Goal: Task Accomplishment & Management: Manage account settings

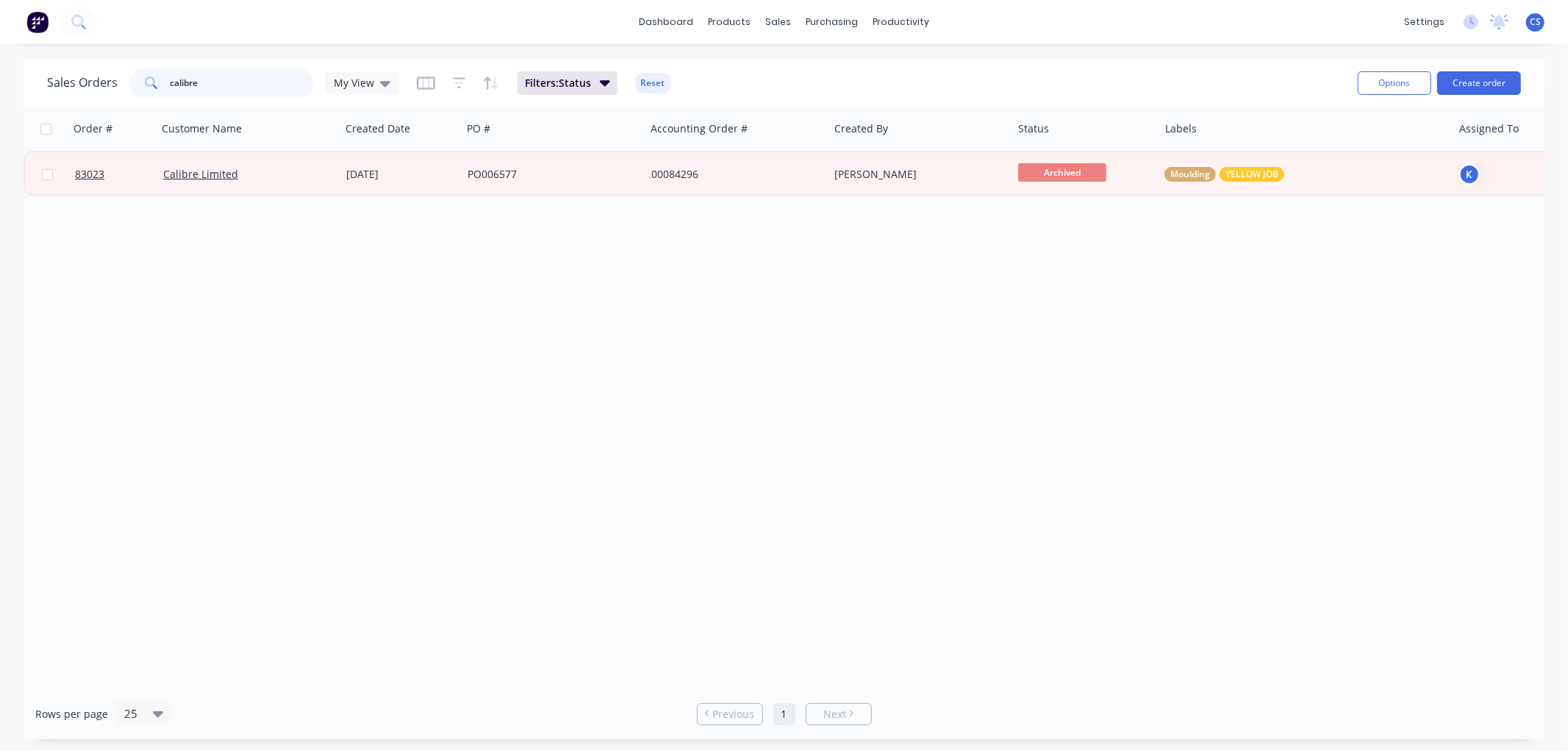
drag, startPoint x: 210, startPoint y: 83, endPoint x: 167, endPoint y: 84, distance: 43.0
click at [167, 84] on div "calibre" at bounding box center [221, 83] width 183 height 29
paste input "85003"
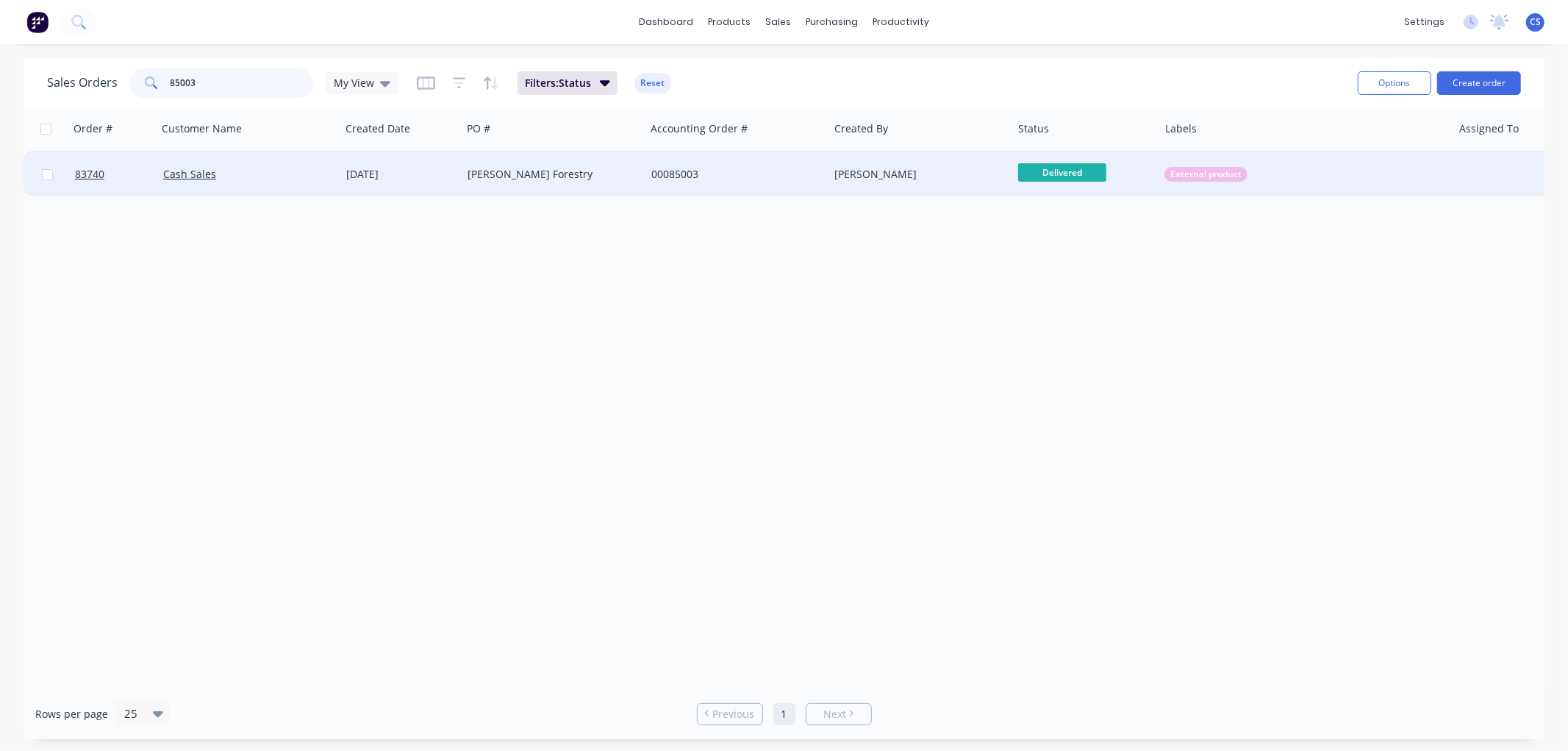
type input "85003"
click at [585, 172] on div "Clifton Forestry" at bounding box center [550, 173] width 163 height 14
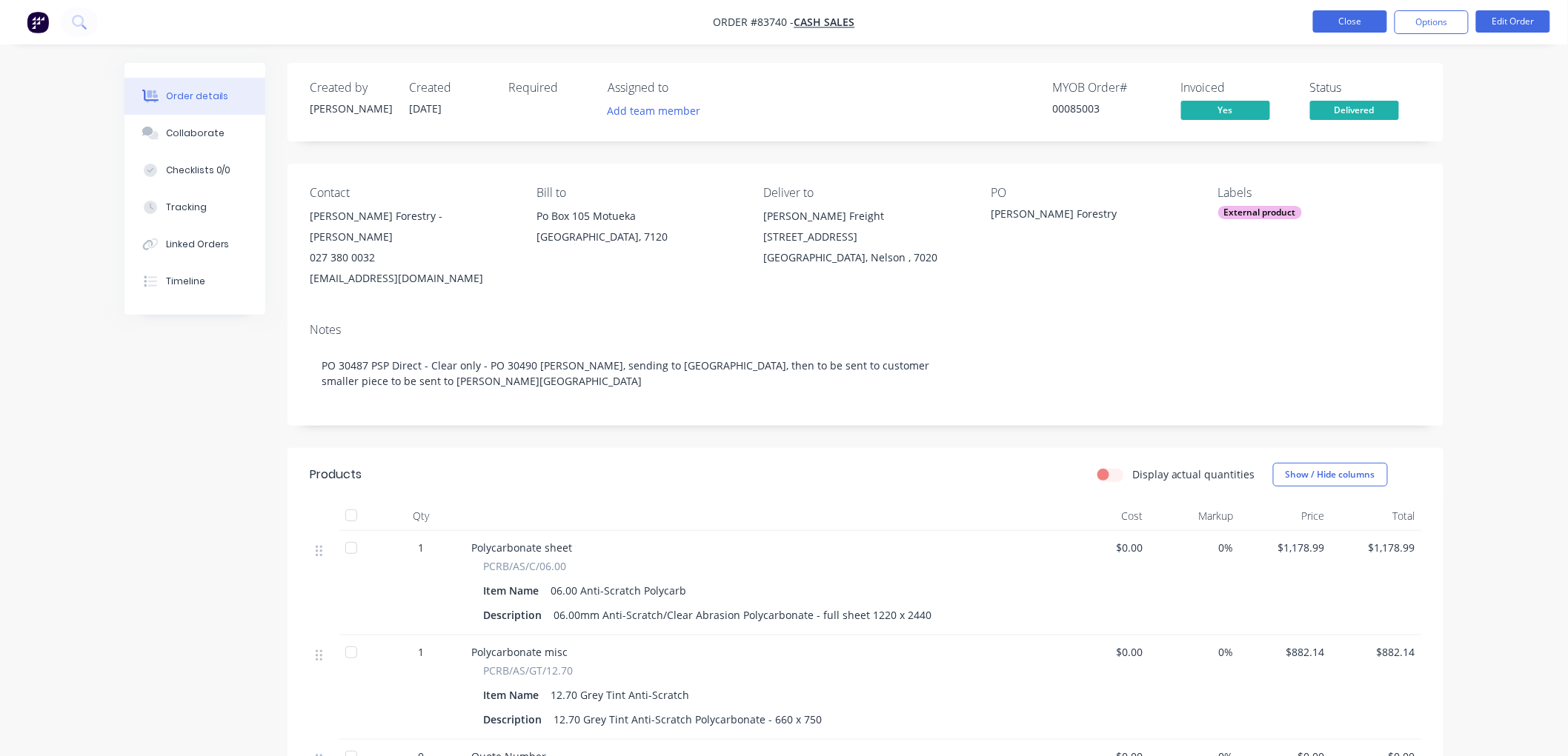
click at [1331, 24] on button "Close" at bounding box center [1349, 21] width 74 height 22
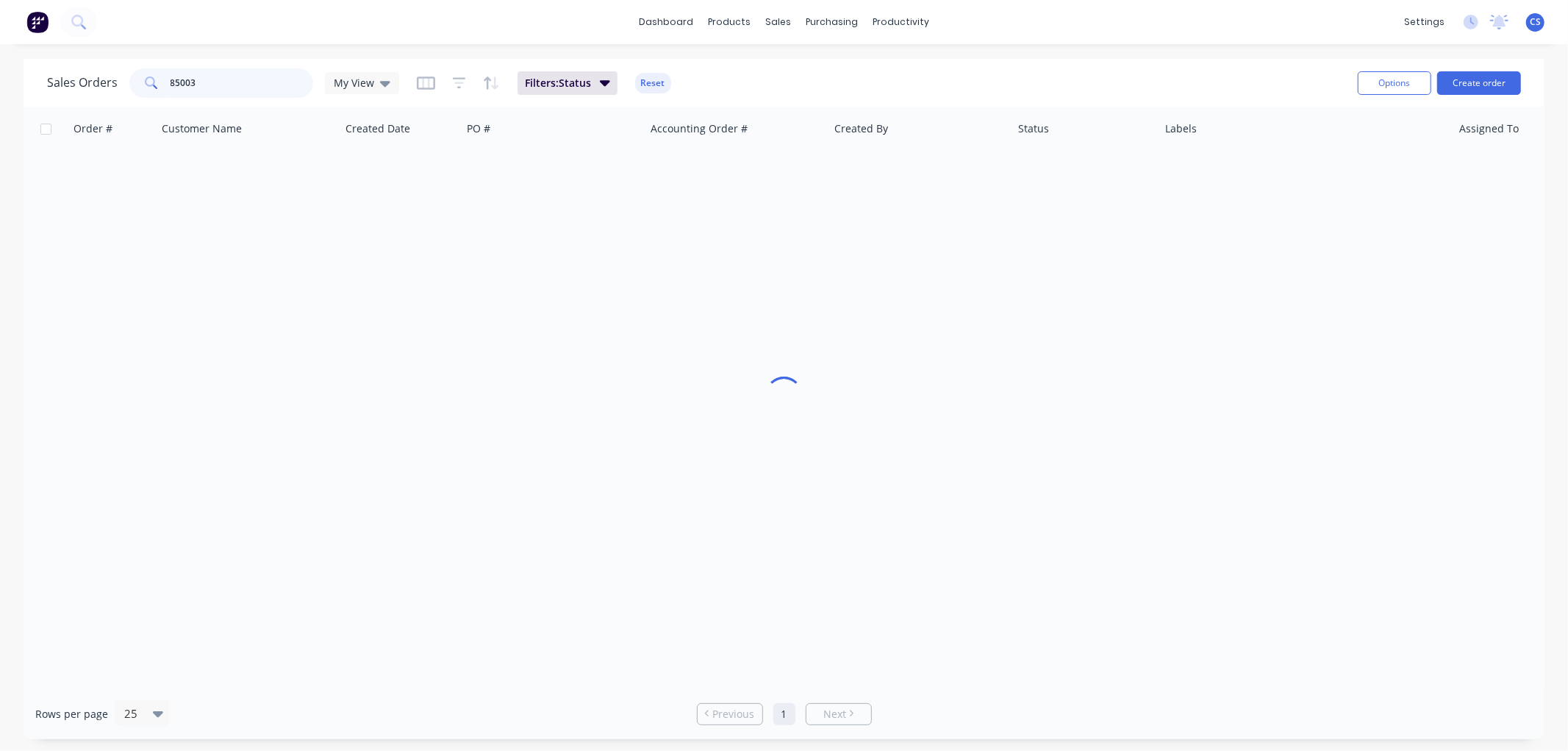
click at [226, 87] on input "85003" at bounding box center [242, 83] width 143 height 29
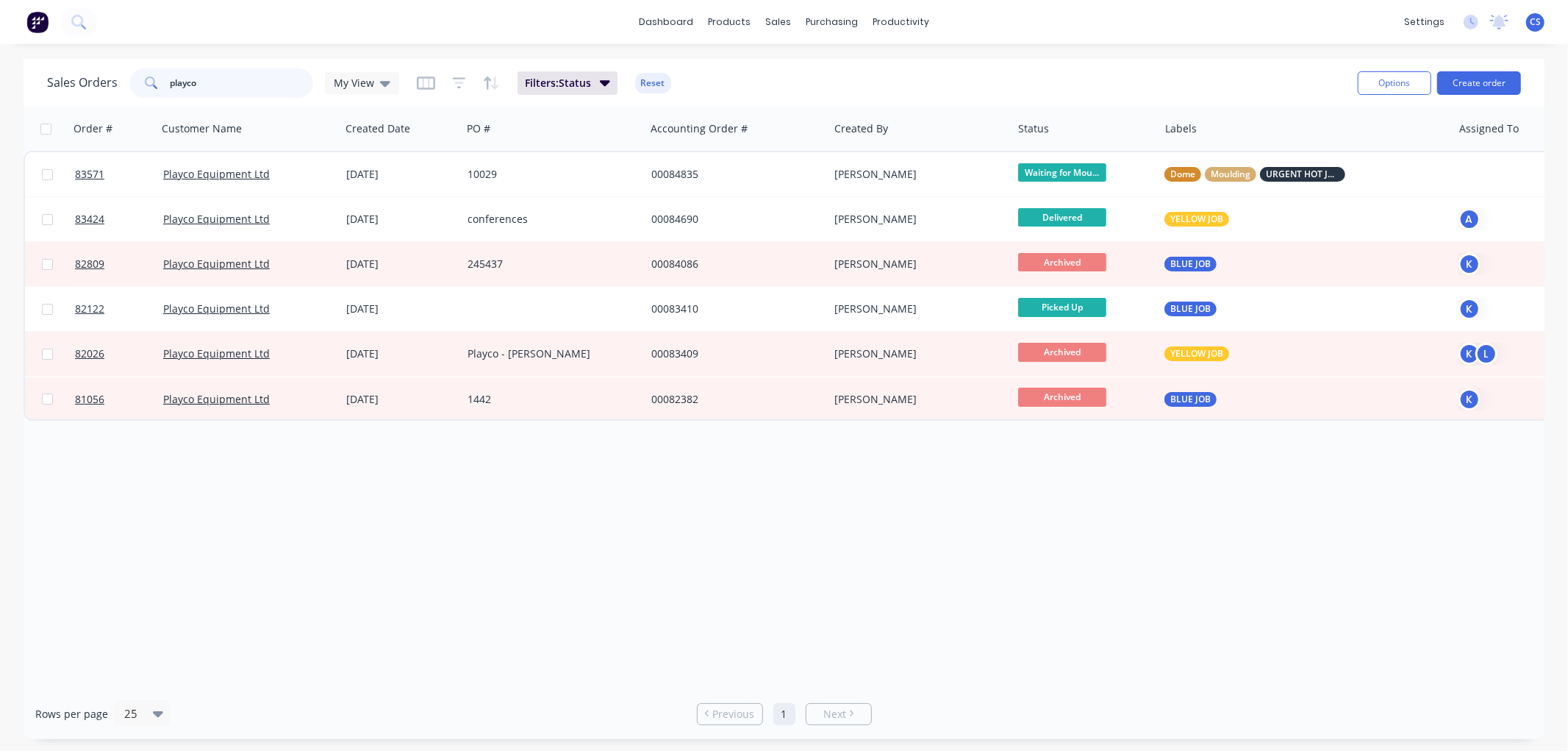
click at [253, 83] on input "playco" at bounding box center [242, 83] width 143 height 29
paste input "35226"
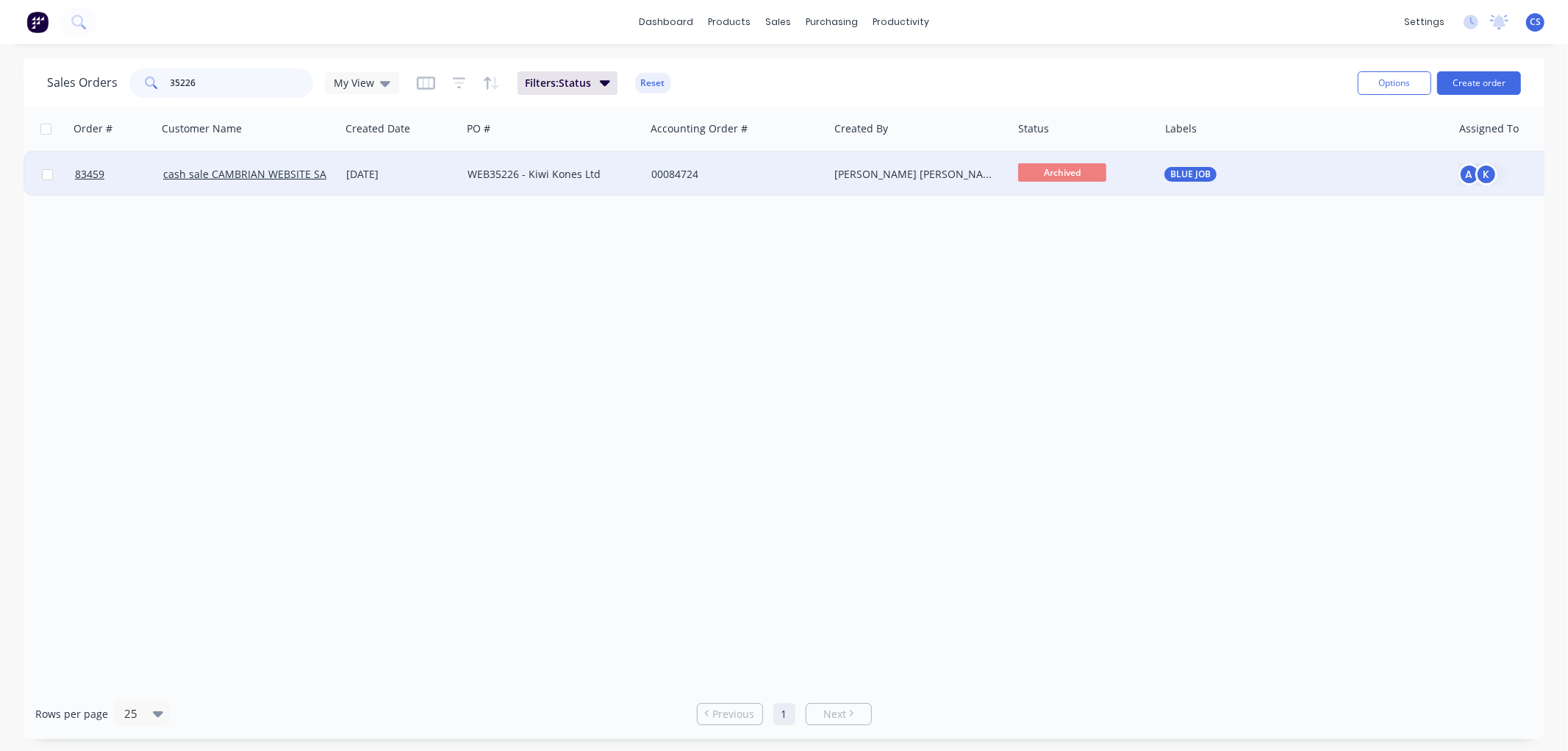
type input "35226"
click at [510, 173] on div "WEB35226 - Kiwi Kones Ltd" at bounding box center [550, 173] width 163 height 14
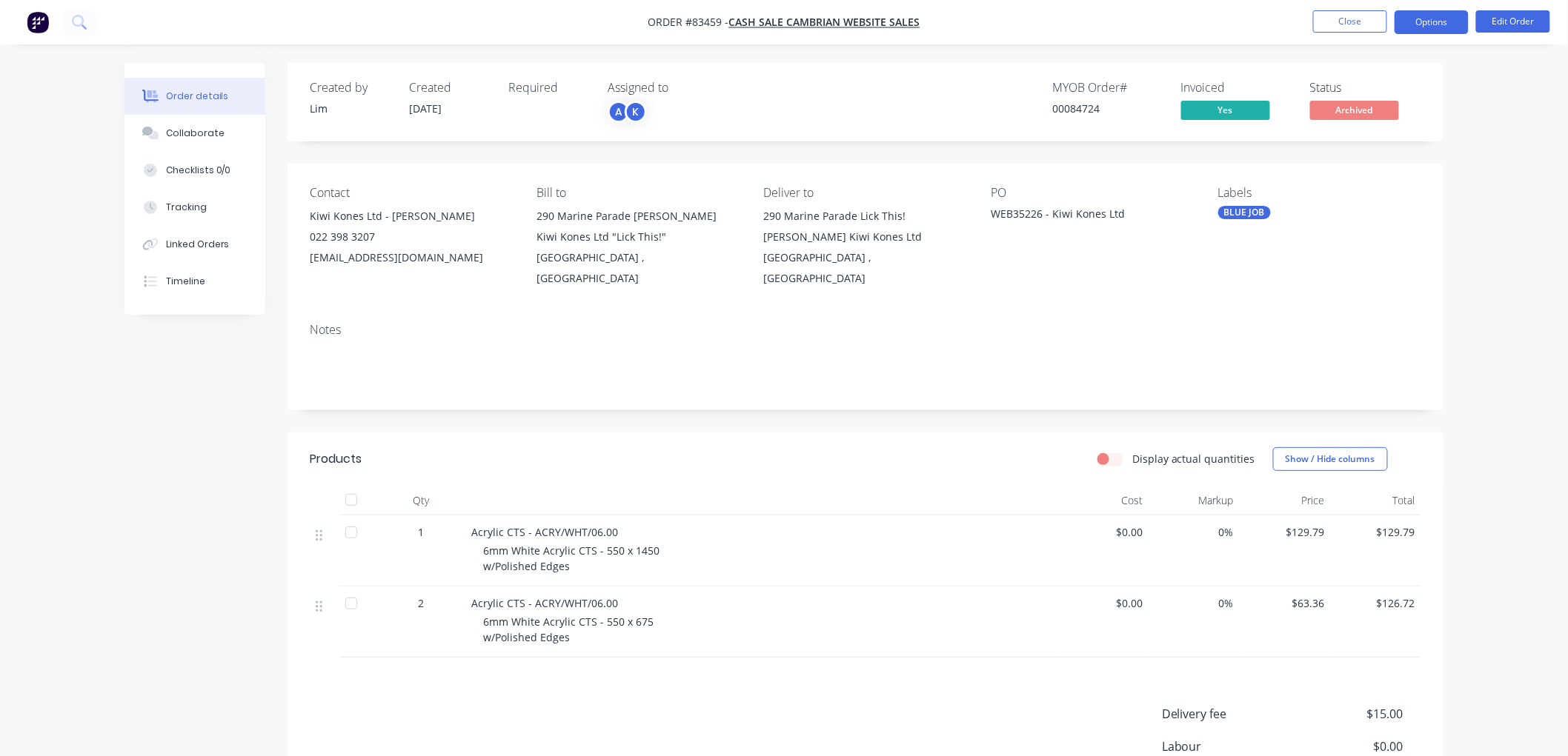
click at [1448, 25] on button "Options" at bounding box center [1431, 22] width 74 height 24
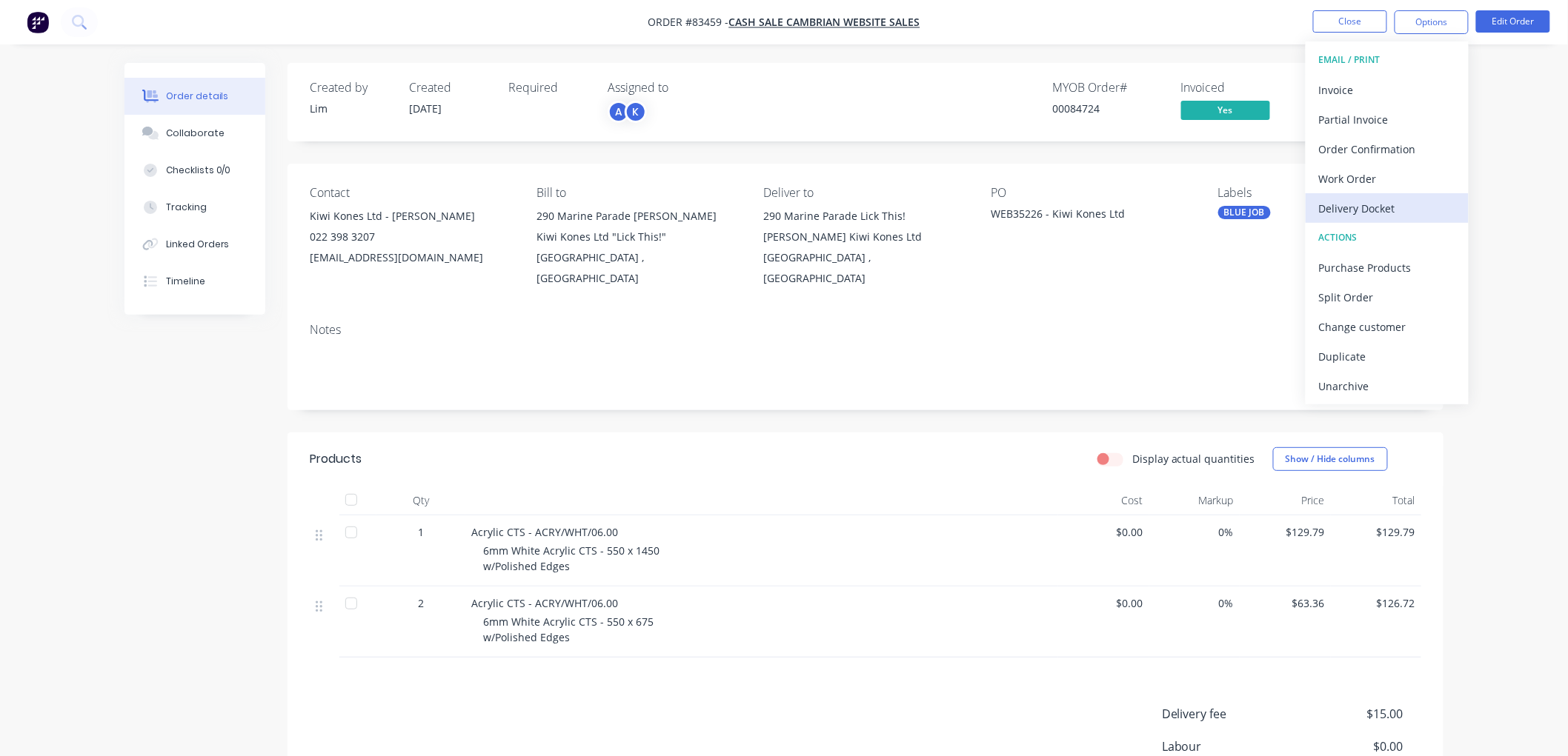
click at [1373, 213] on div "Delivery Docket" at bounding box center [1387, 208] width 137 height 21
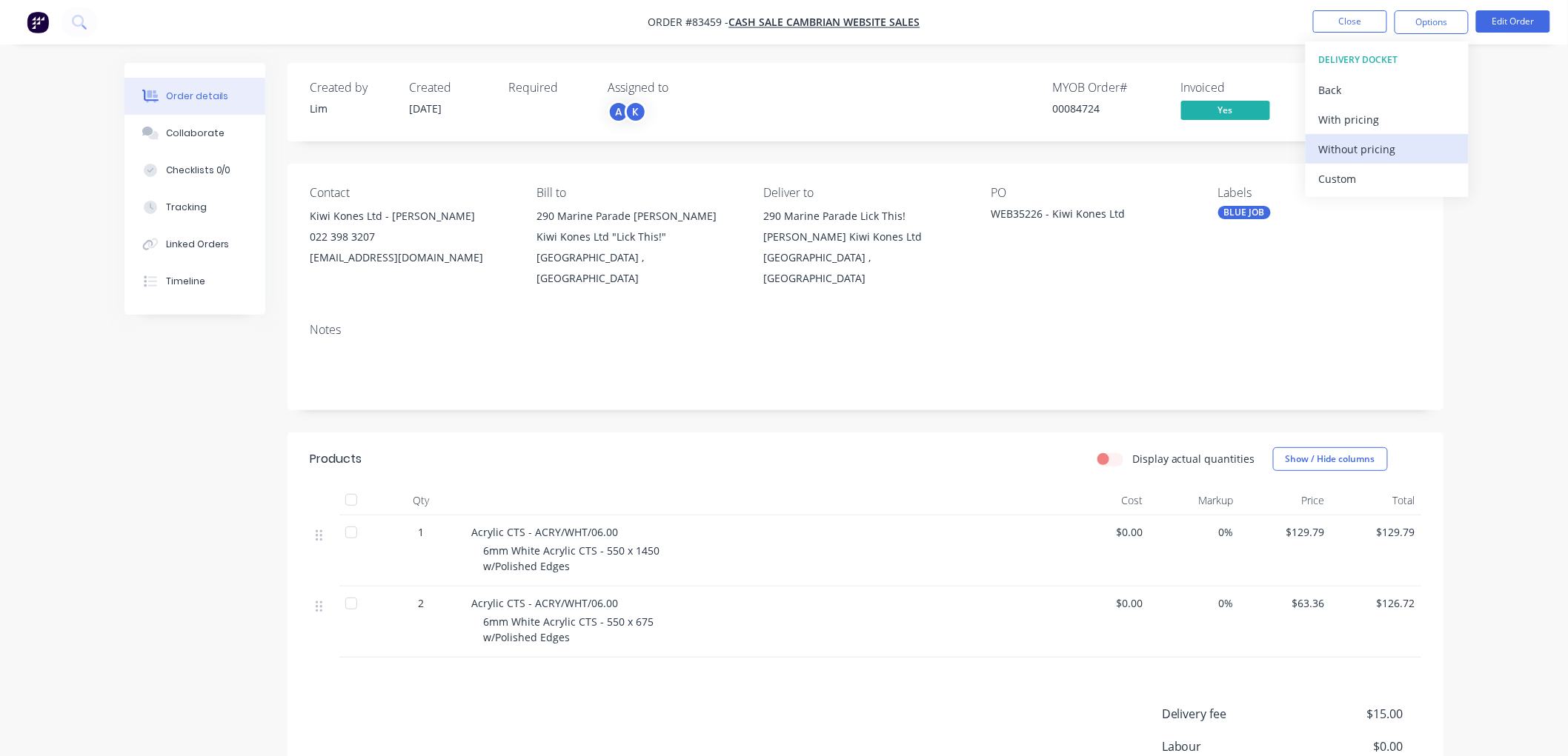
click at [1359, 153] on div "Without pricing" at bounding box center [1387, 148] width 137 height 21
click at [1334, 14] on button "Close" at bounding box center [1349, 21] width 74 height 22
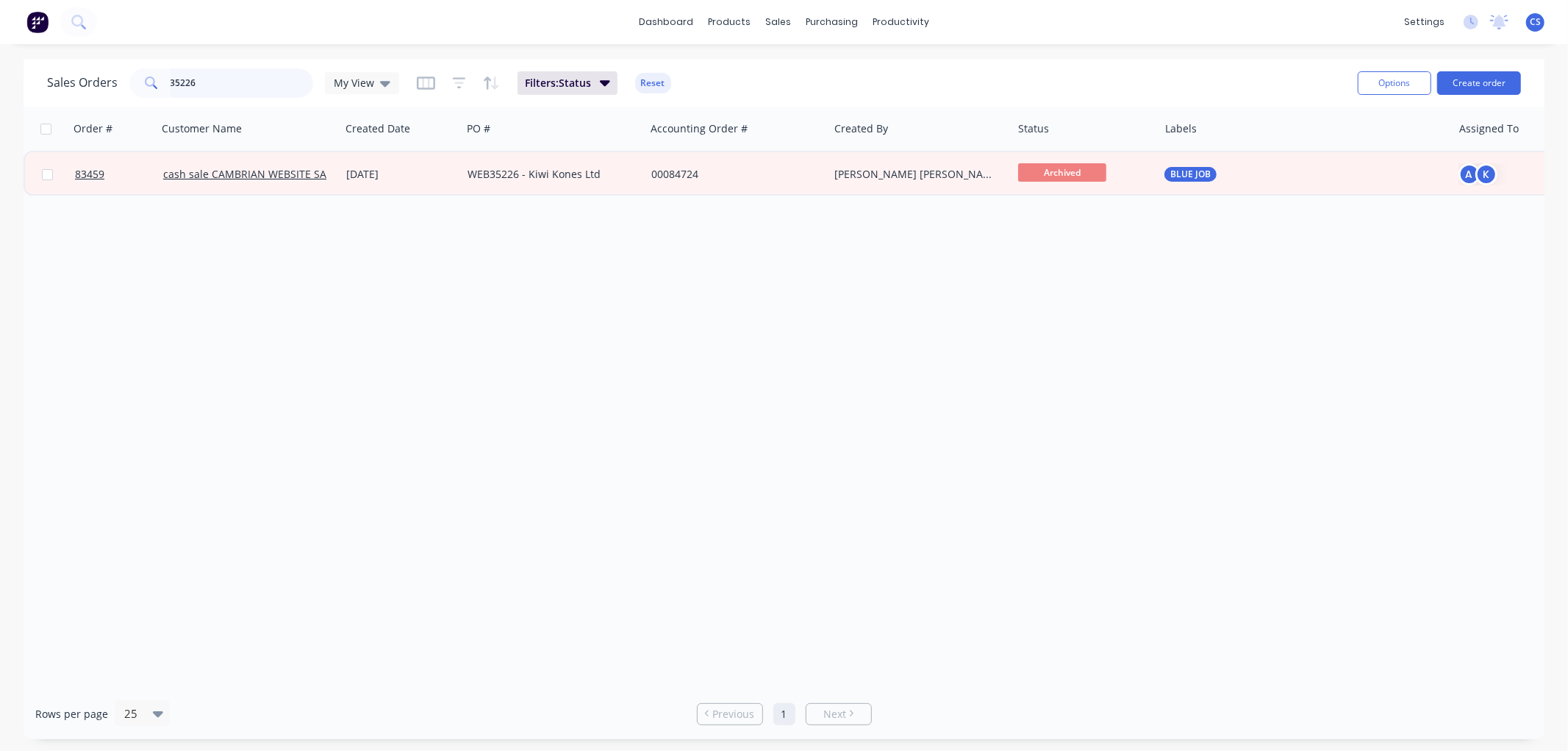
click at [231, 87] on input "35226" at bounding box center [242, 83] width 143 height 29
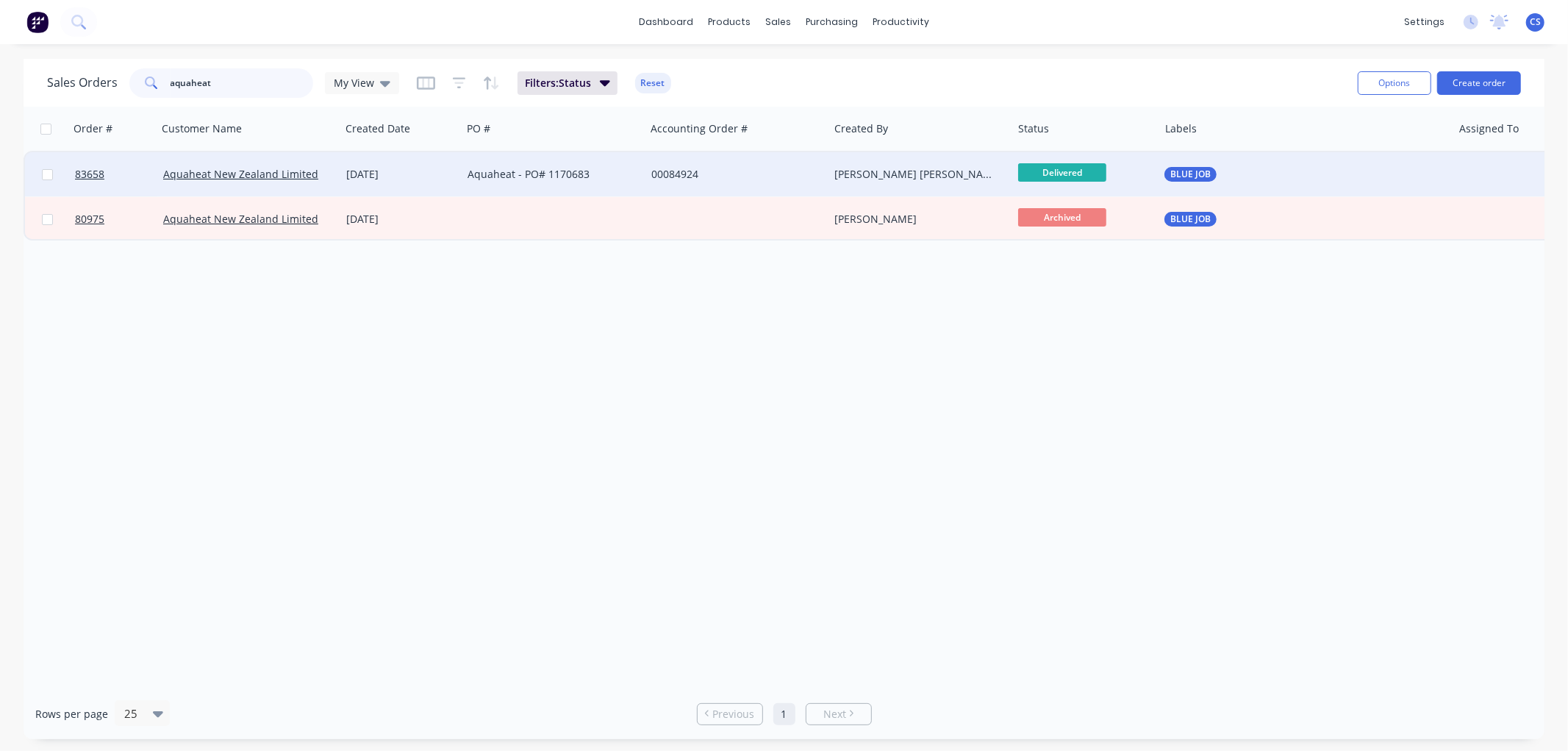
type input "aquaheat"
click at [632, 177] on div "Aquaheat - PO# 1170683" at bounding box center [554, 173] width 172 height 14
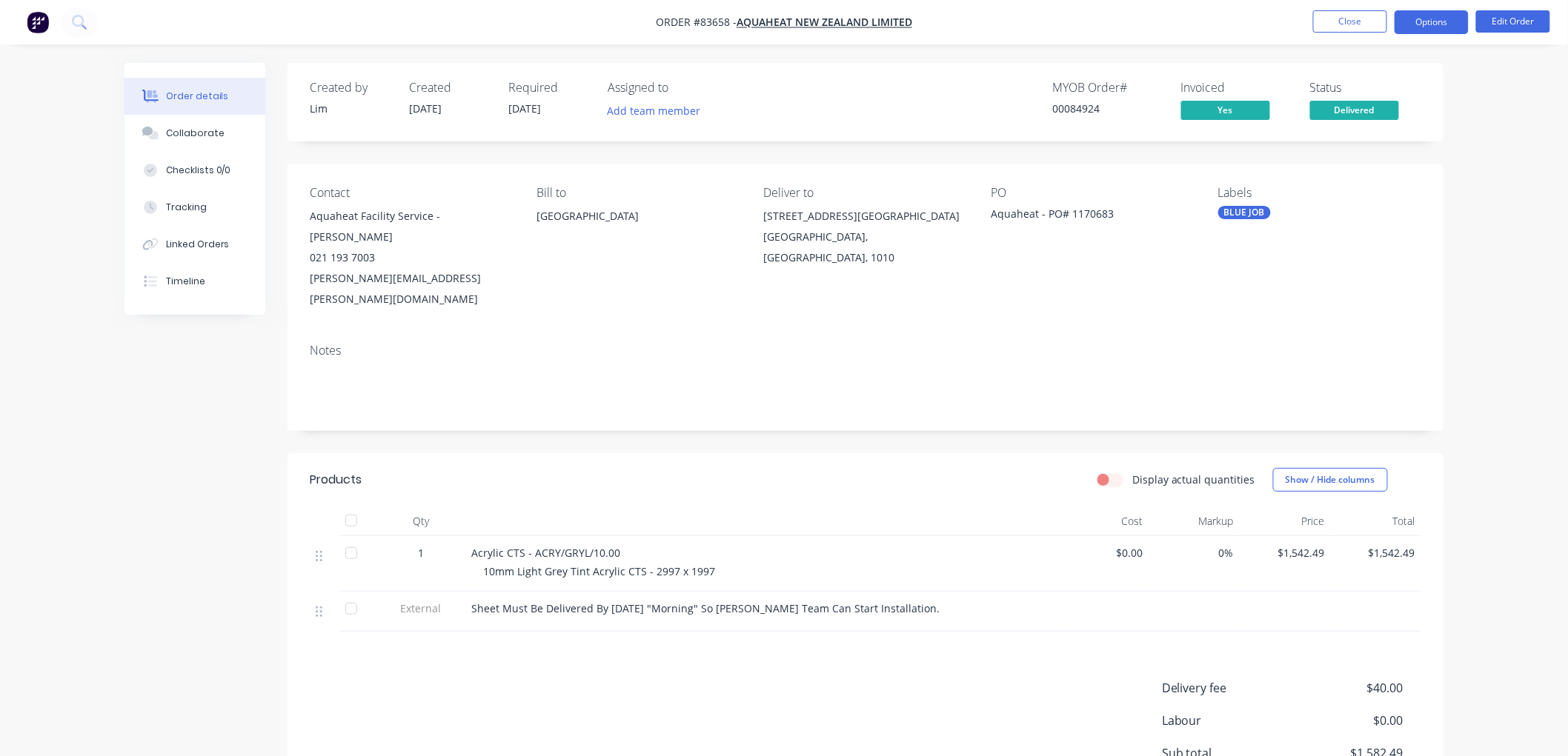
click at [1419, 27] on button "Options" at bounding box center [1431, 22] width 74 height 24
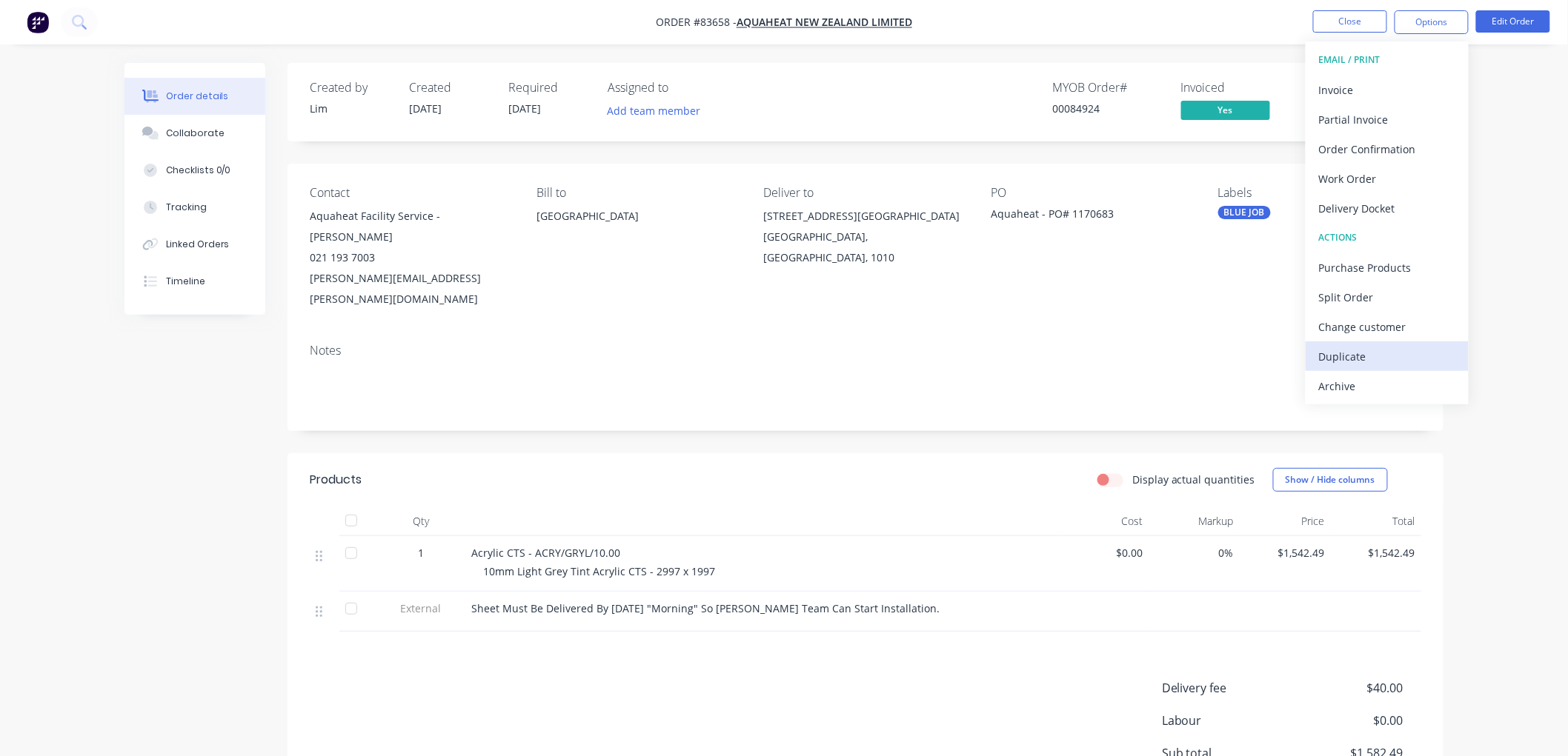
click at [1364, 353] on div "Duplicate" at bounding box center [1387, 356] width 137 height 21
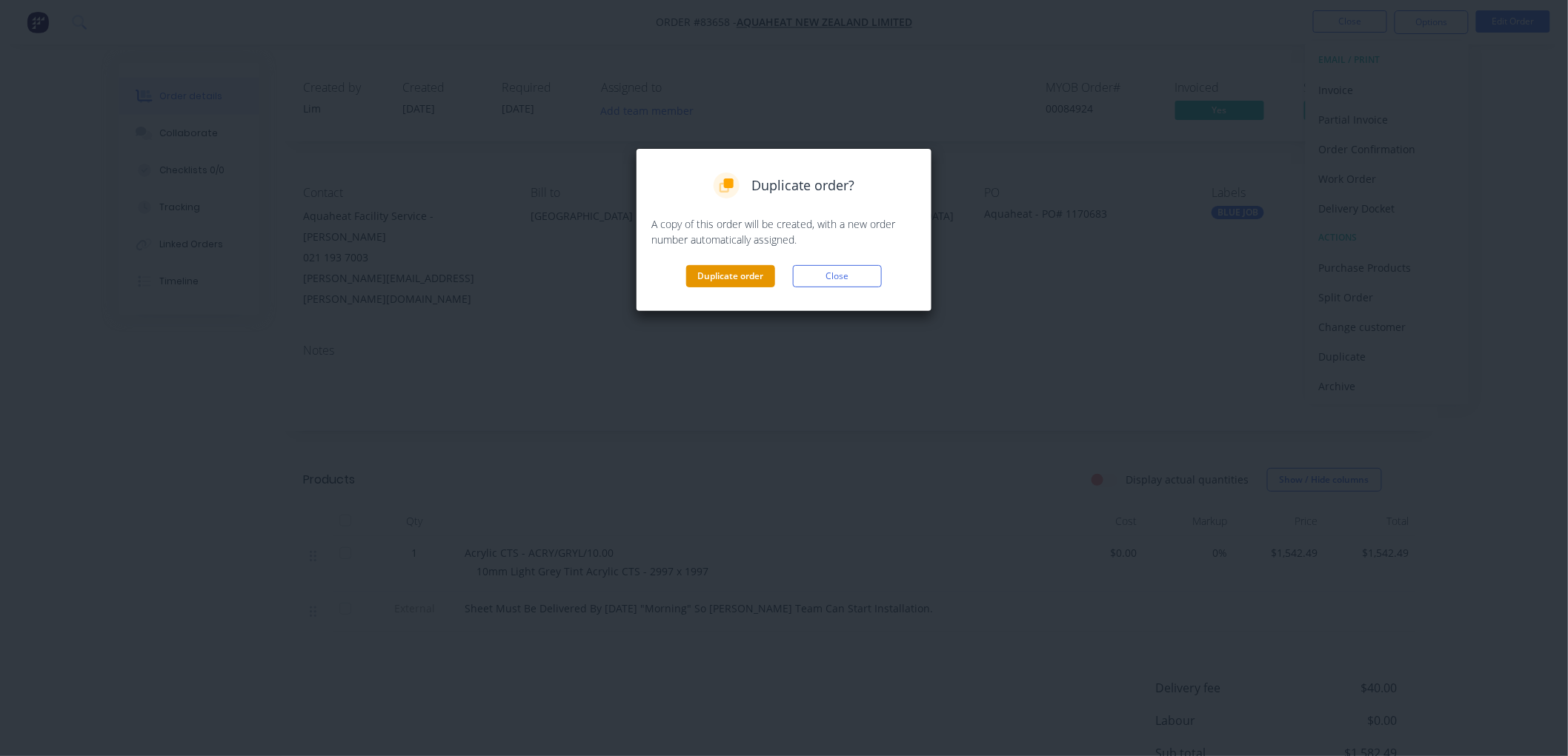
click at [737, 275] on button "Duplicate order" at bounding box center [730, 276] width 89 height 22
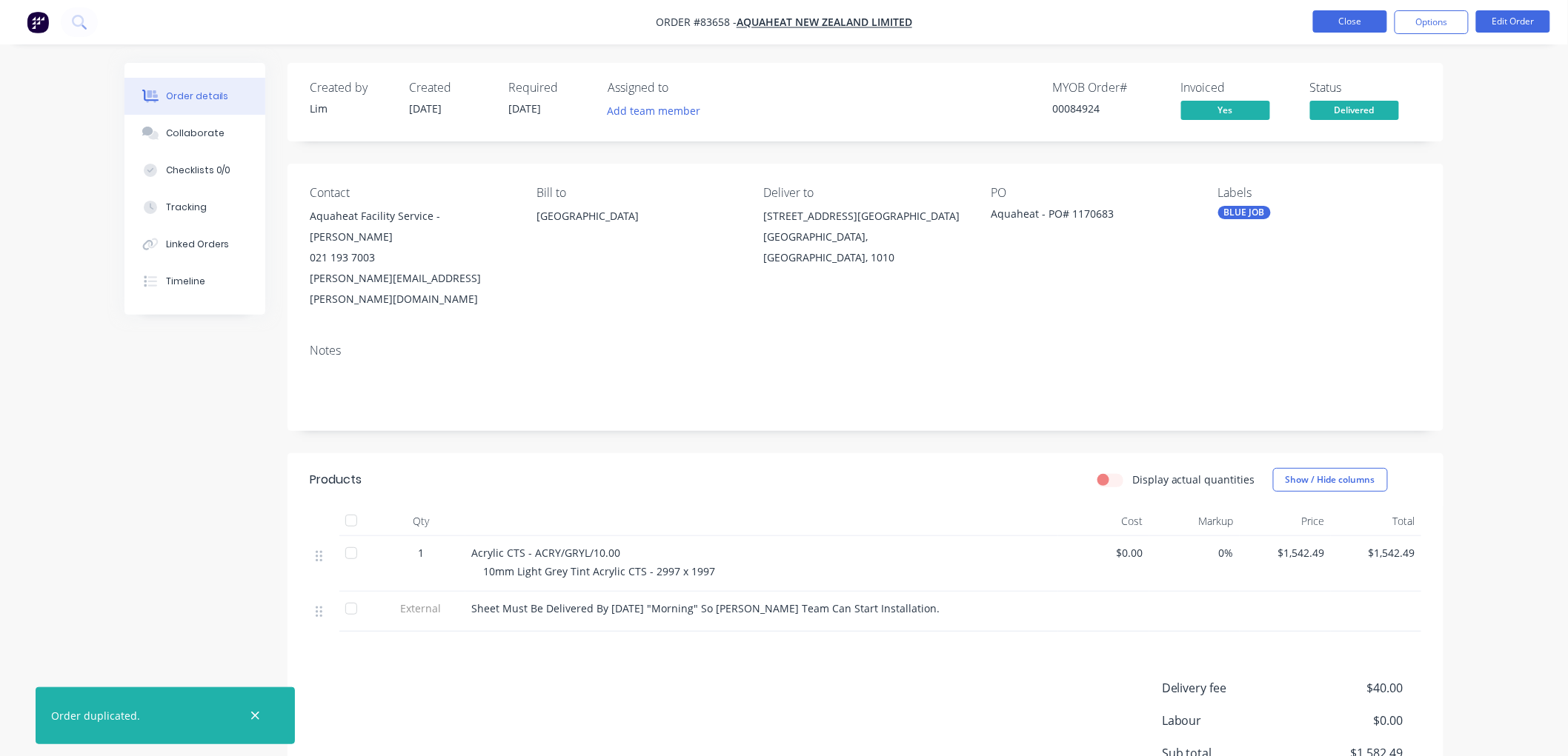
click at [1346, 19] on button "Close" at bounding box center [1349, 21] width 74 height 22
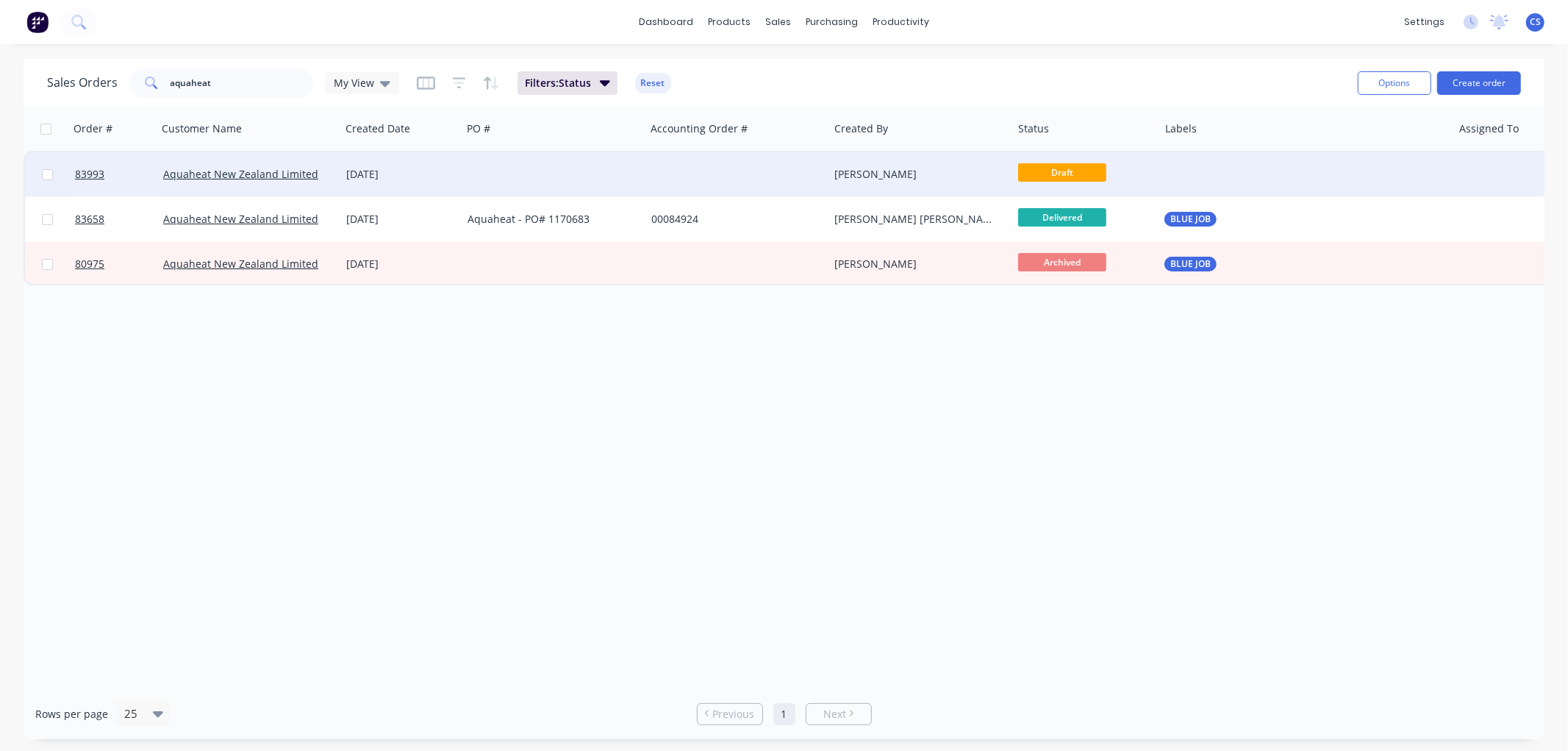
click at [481, 170] on div at bounding box center [554, 174] width 183 height 44
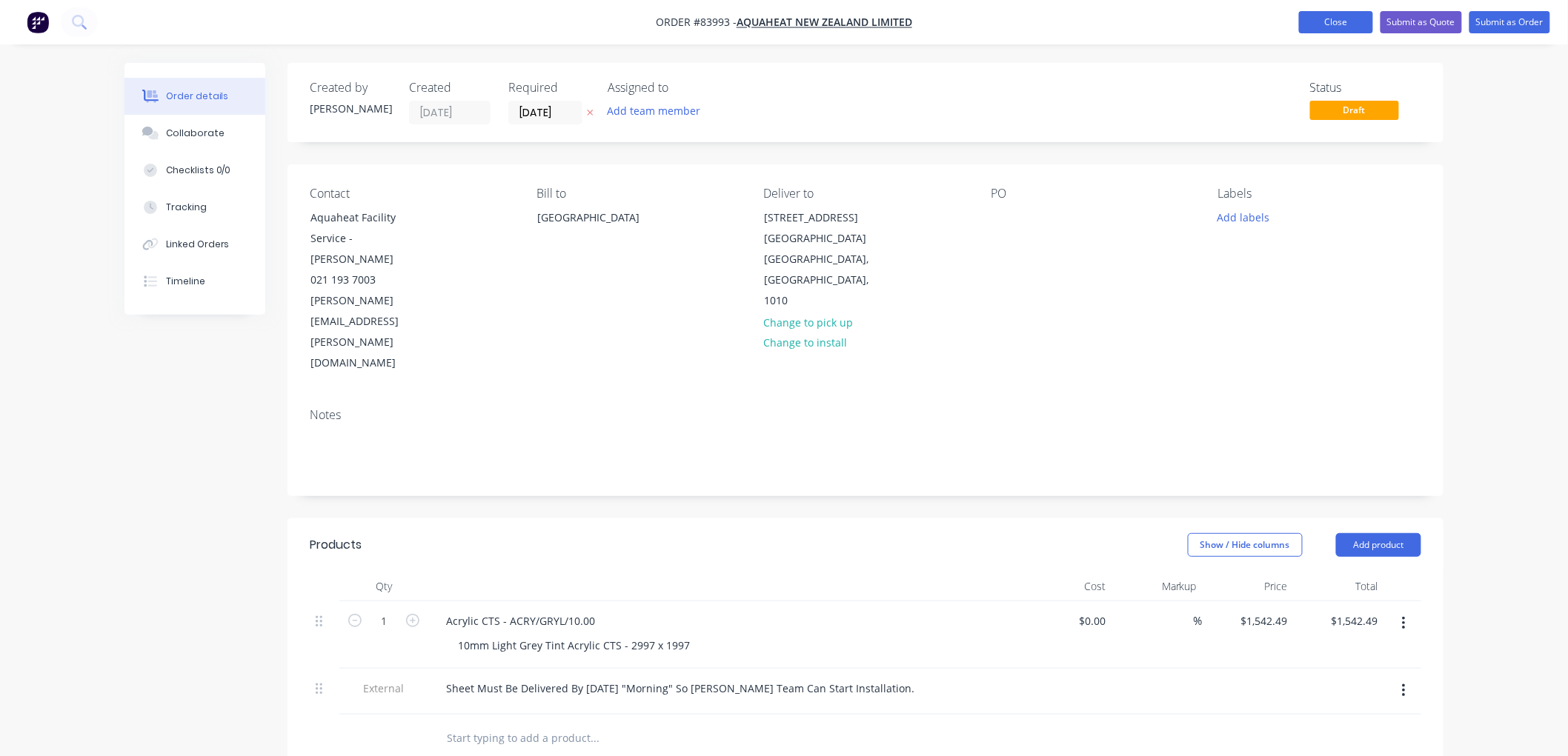
click at [1319, 19] on button "Close" at bounding box center [1335, 22] width 74 height 22
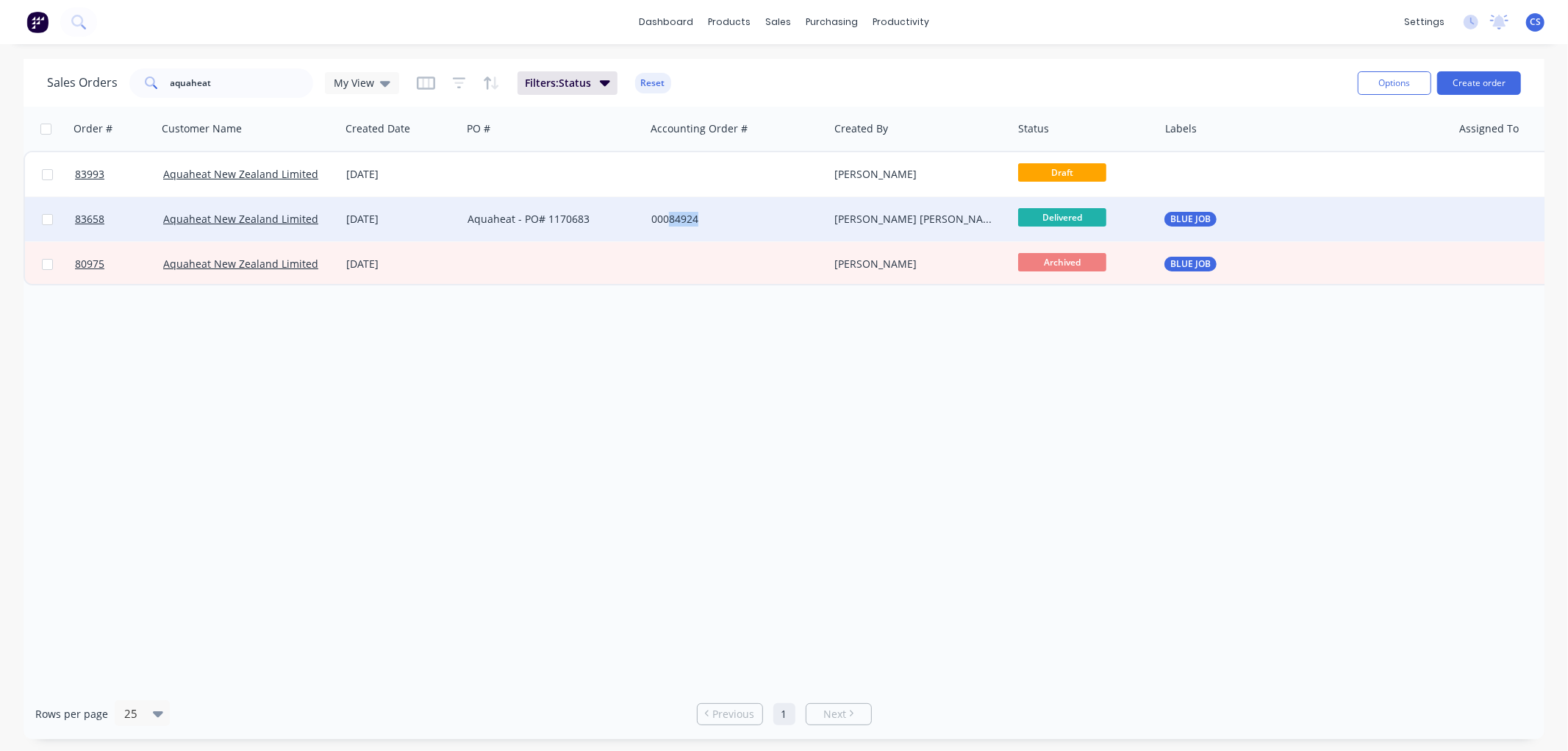
drag, startPoint x: 724, startPoint y: 218, endPoint x: 671, endPoint y: 224, distance: 53.3
click at [671, 224] on div "00084924" at bounding box center [733, 219] width 163 height 14
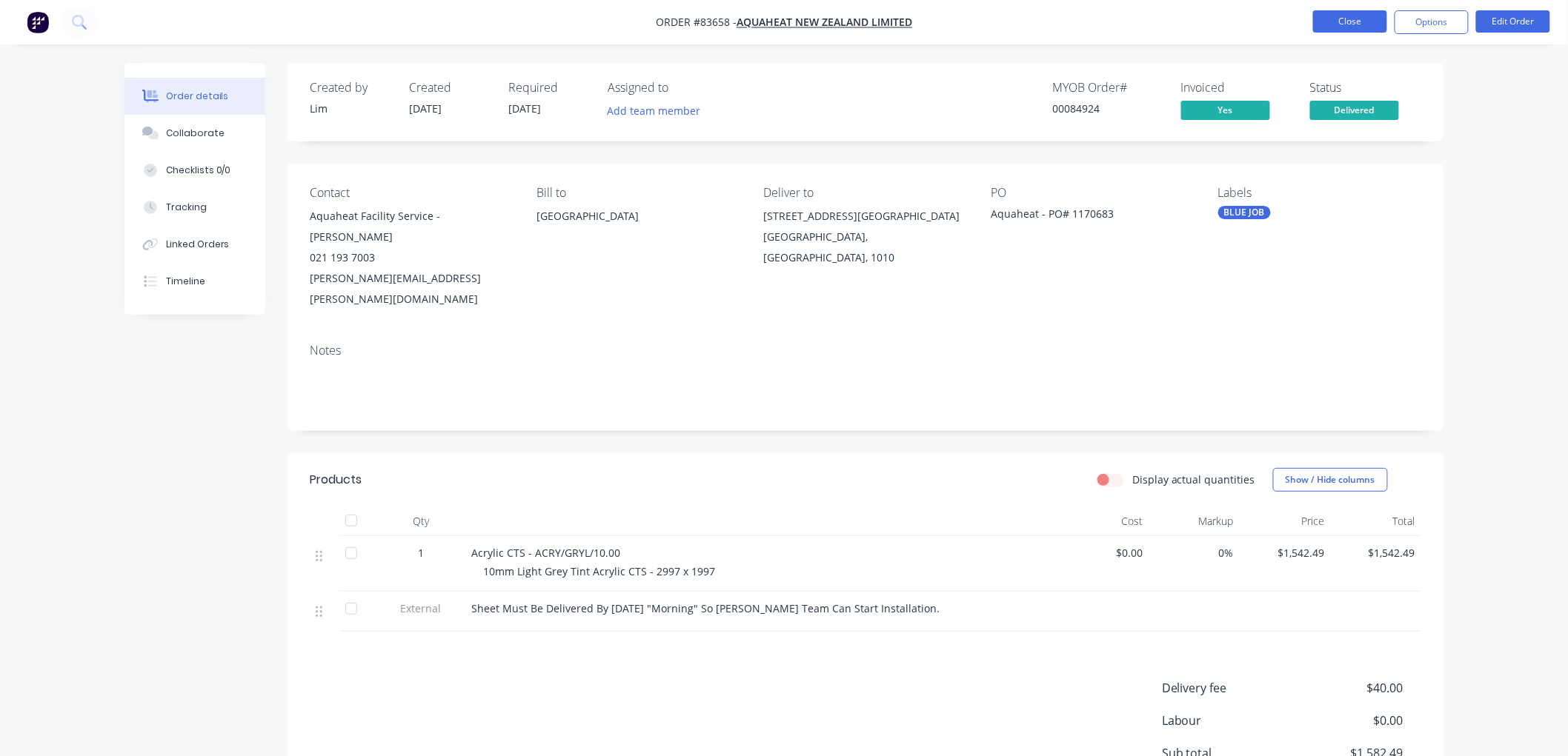
click at [1358, 18] on button "Close" at bounding box center [1349, 21] width 74 height 22
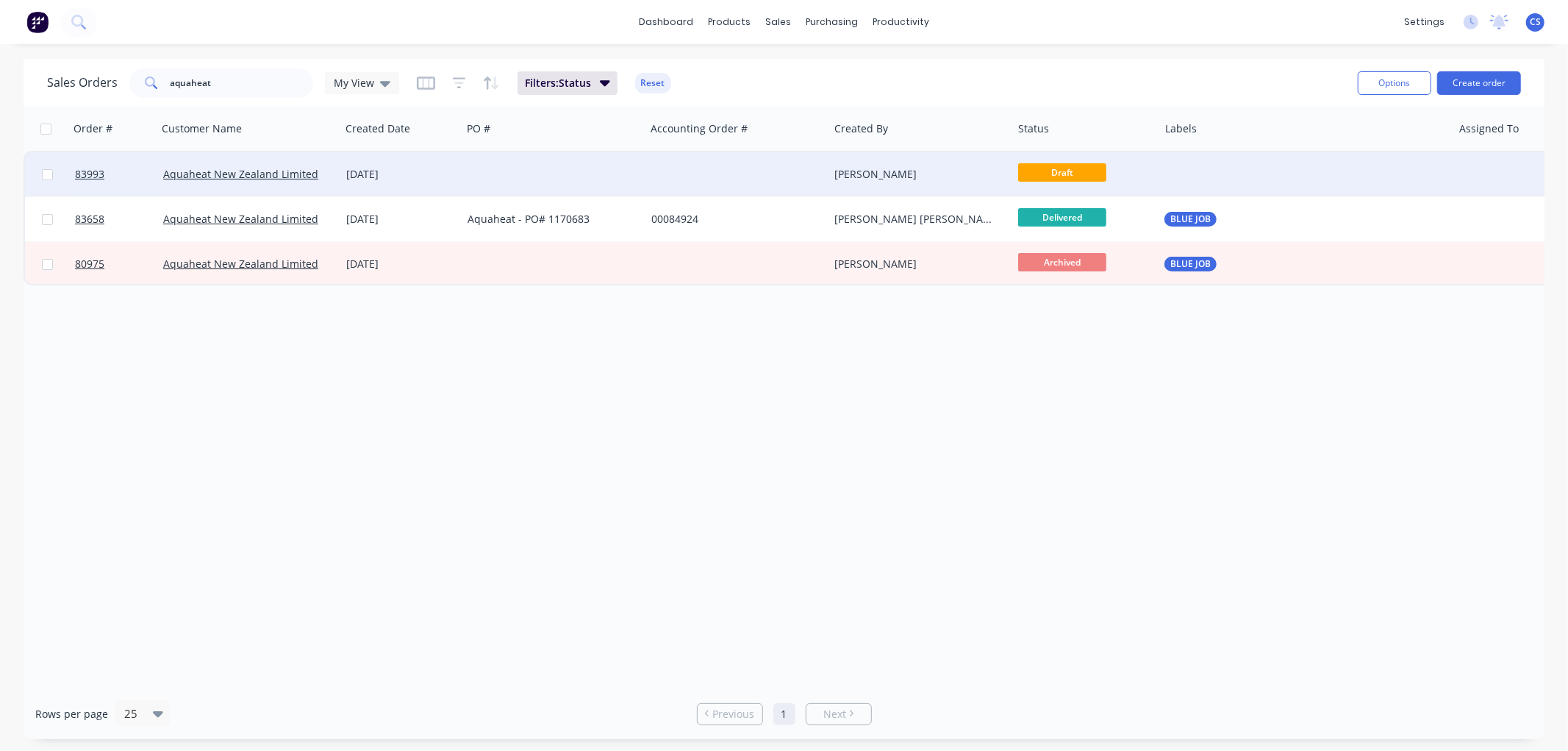
click at [579, 173] on div at bounding box center [554, 174] width 183 height 44
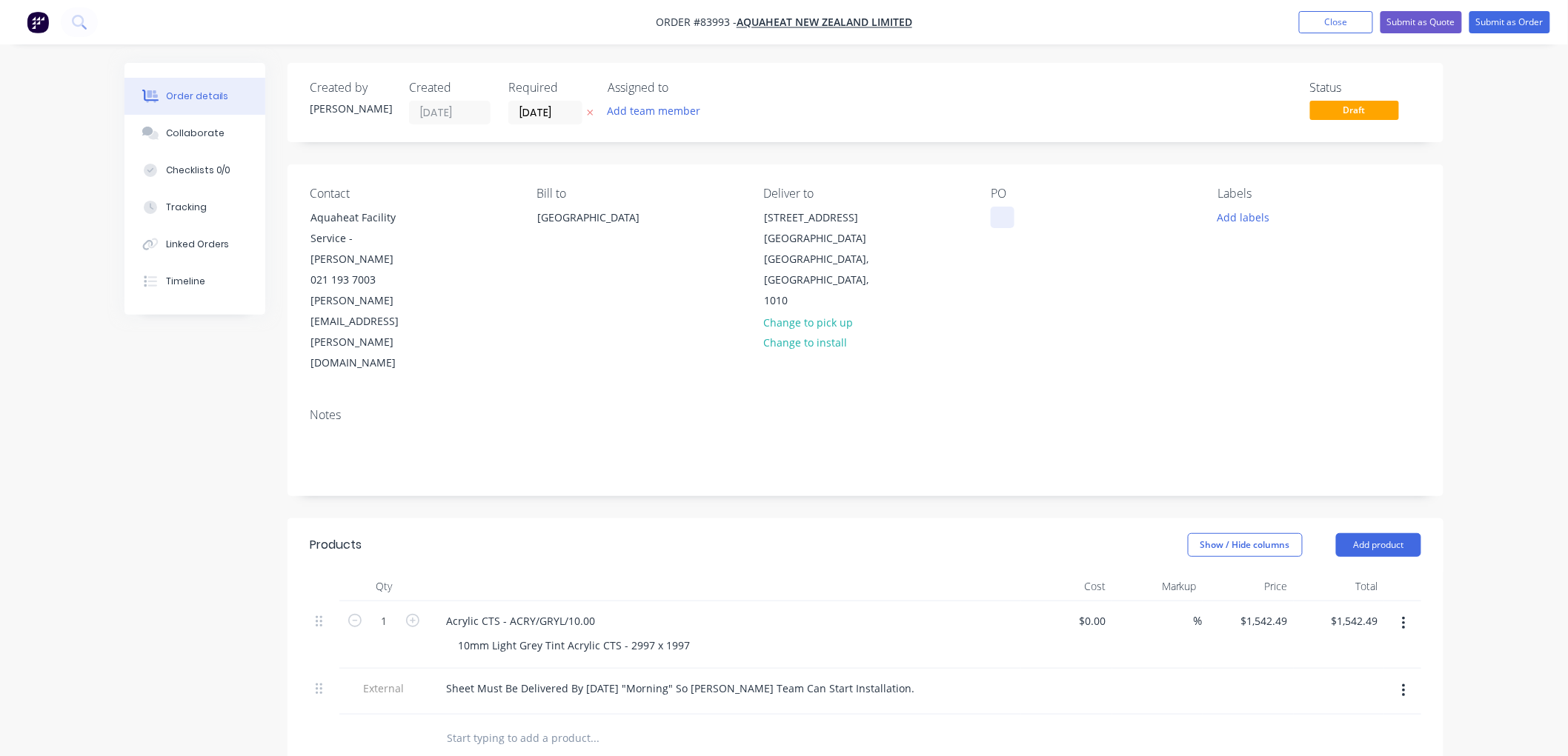
click at [1009, 220] on div at bounding box center [1002, 217] width 24 height 21
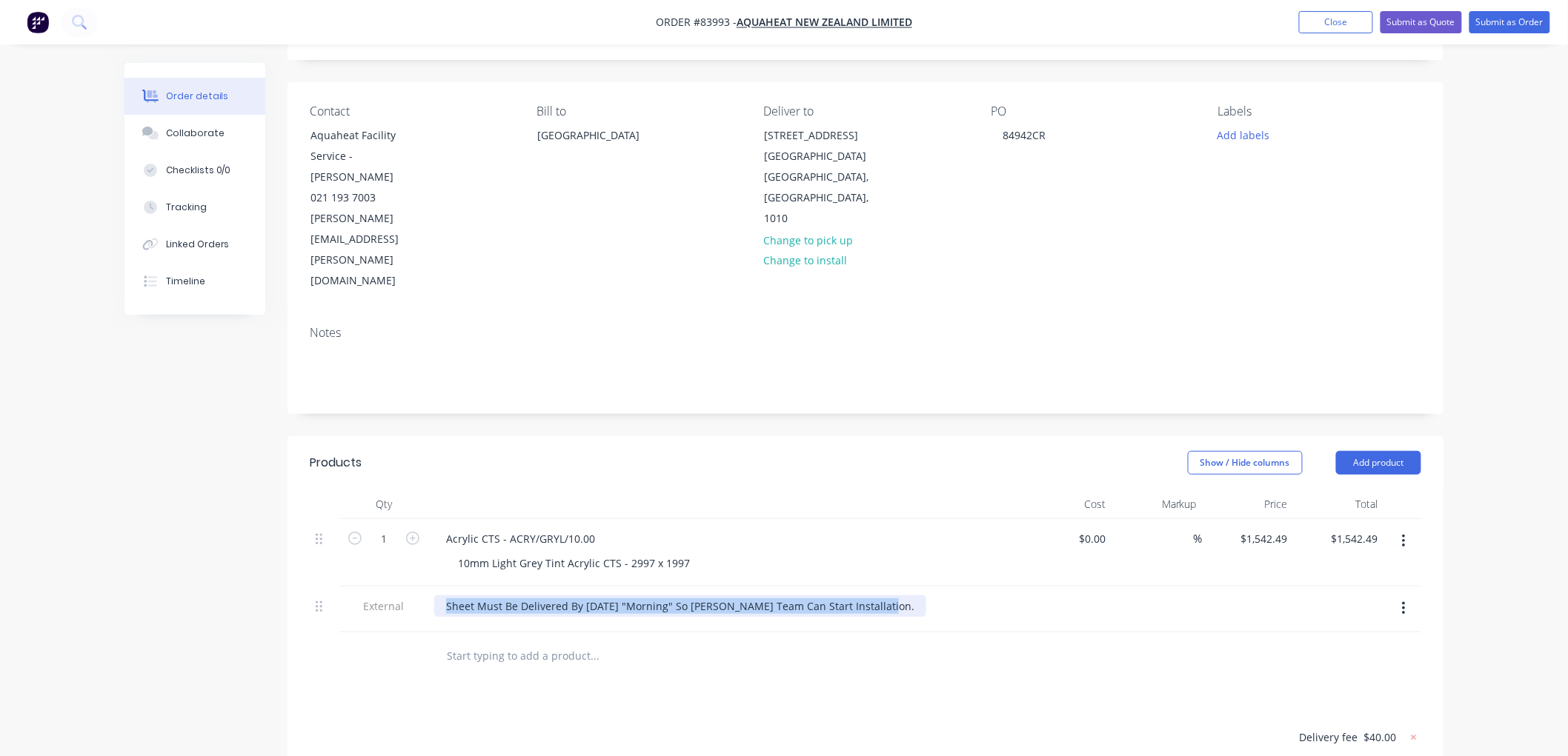
drag, startPoint x: 444, startPoint y: 544, endPoint x: 892, endPoint y: 539, distance: 448.0
click at [892, 595] on div "Sheet Must Be Delivered By Wednesday "Morning" So Keith's Team Can Start Instal…" at bounding box center [724, 605] width 581 height 21
click at [597, 642] on input "text" at bounding box center [594, 656] width 296 height 30
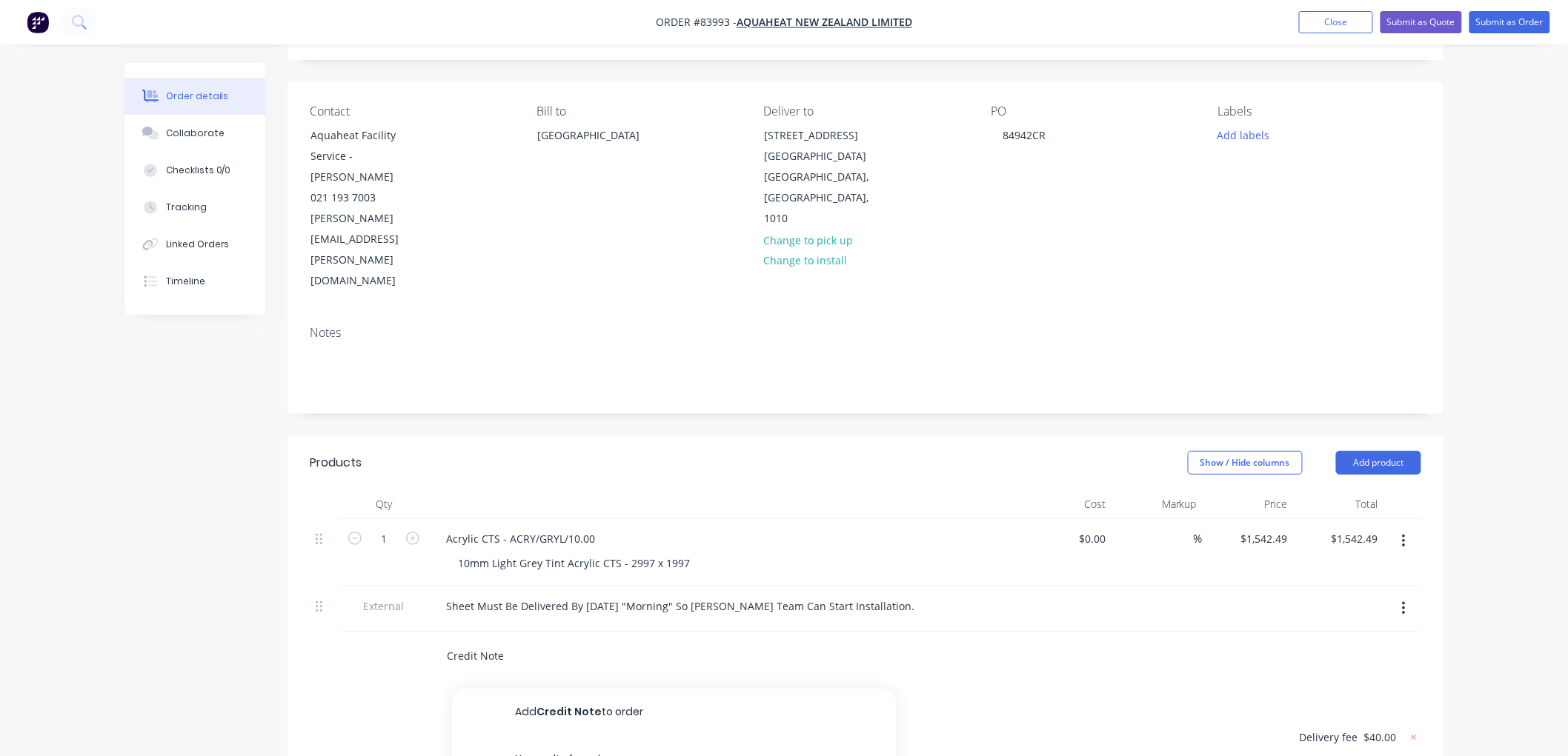
type input "Credit Note"
click at [622, 688] on button "Add Credit Note to order" at bounding box center [674, 712] width 444 height 47
click at [546, 665] on div at bounding box center [522, 675] width 151 height 21
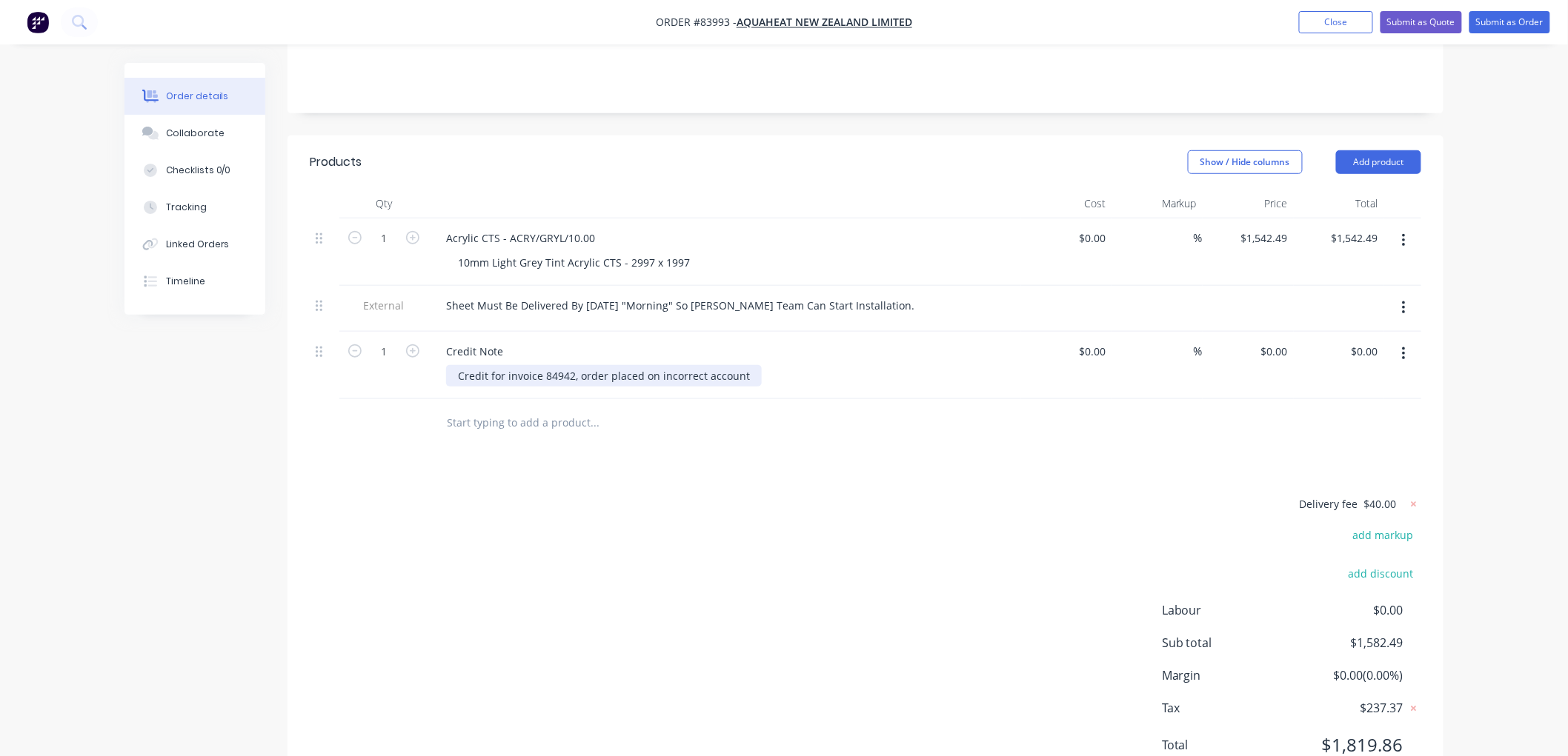
scroll to position [0, 0]
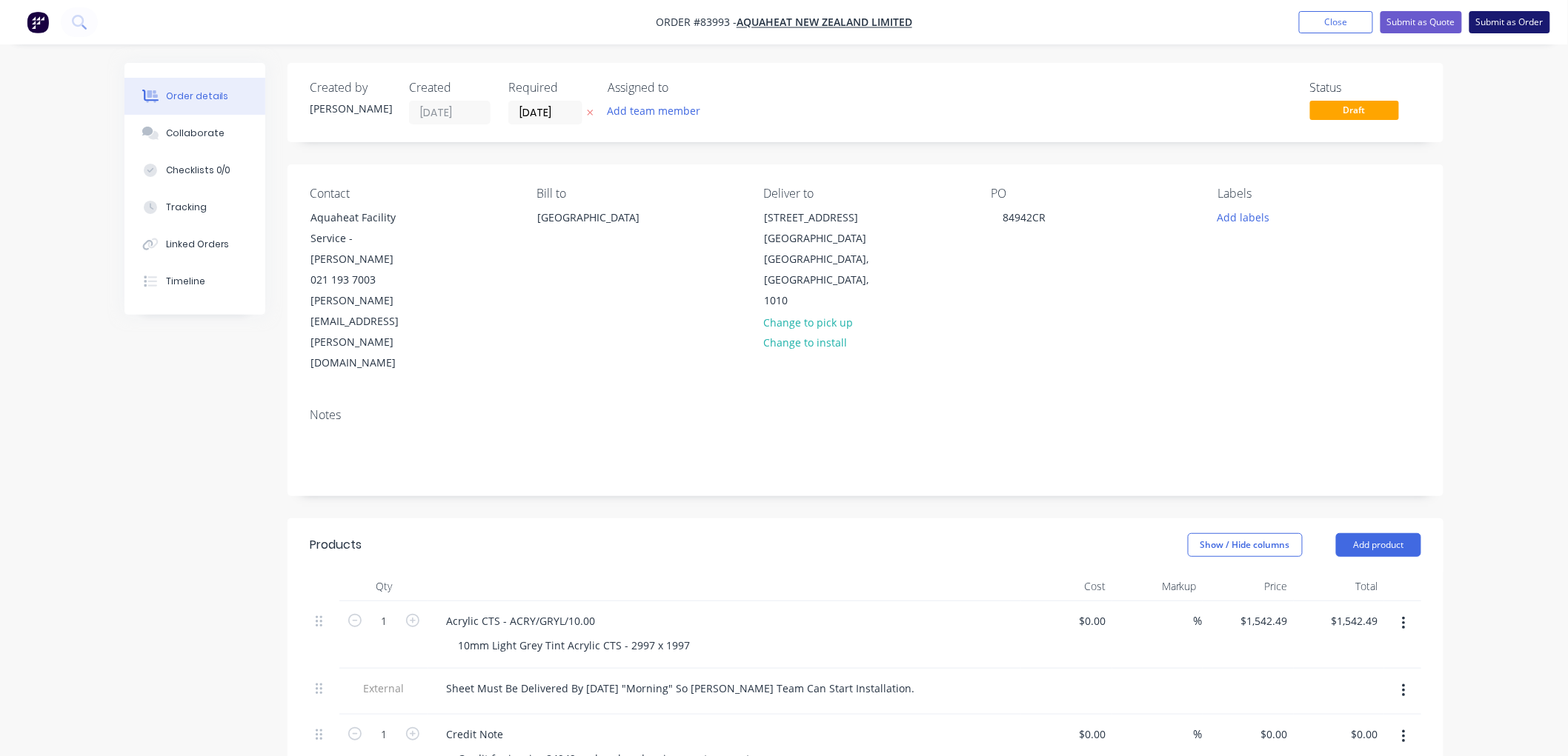
click at [1522, 23] on button "Submit as Order" at bounding box center [1509, 22] width 81 height 22
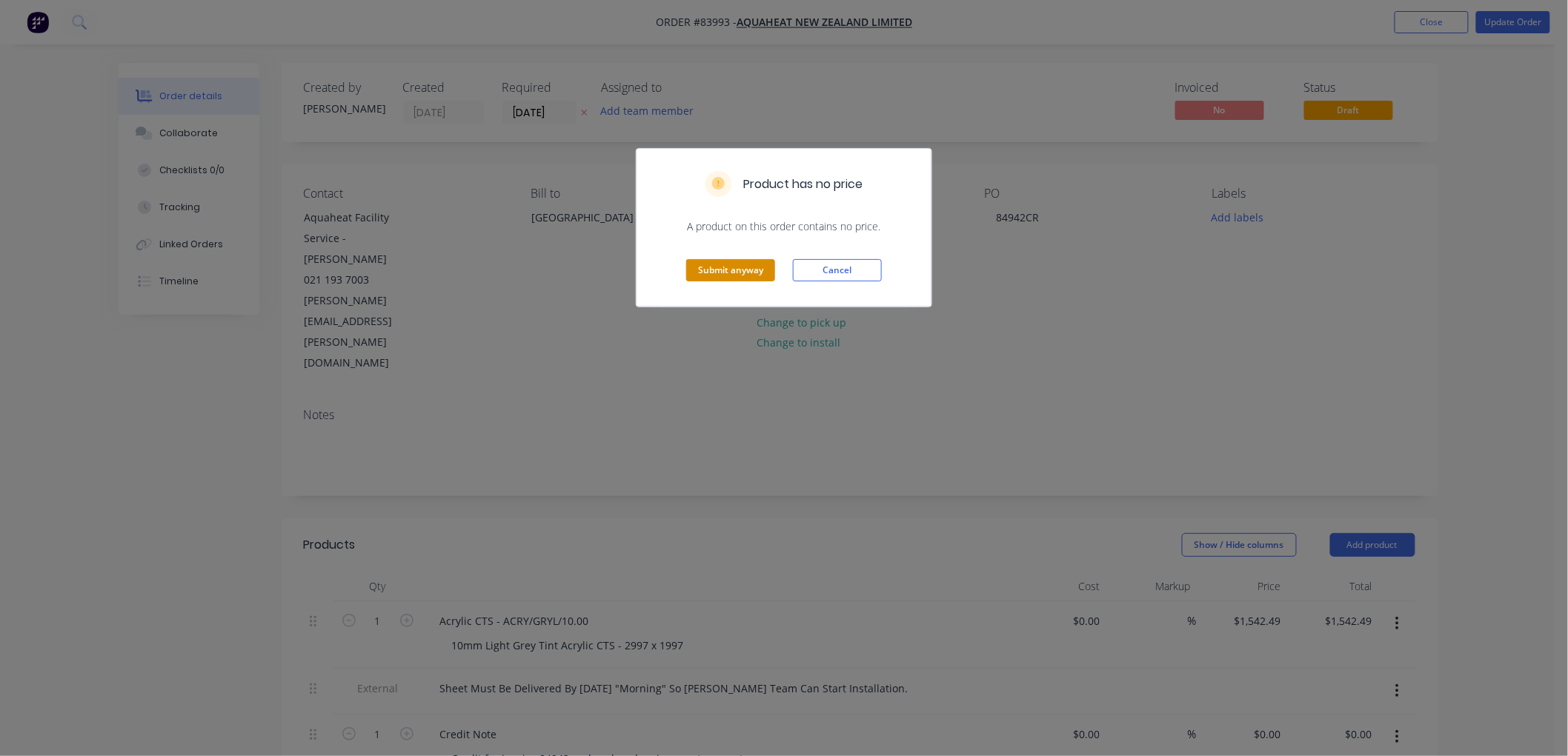
click at [751, 268] on button "Submit anyway" at bounding box center [730, 270] width 89 height 22
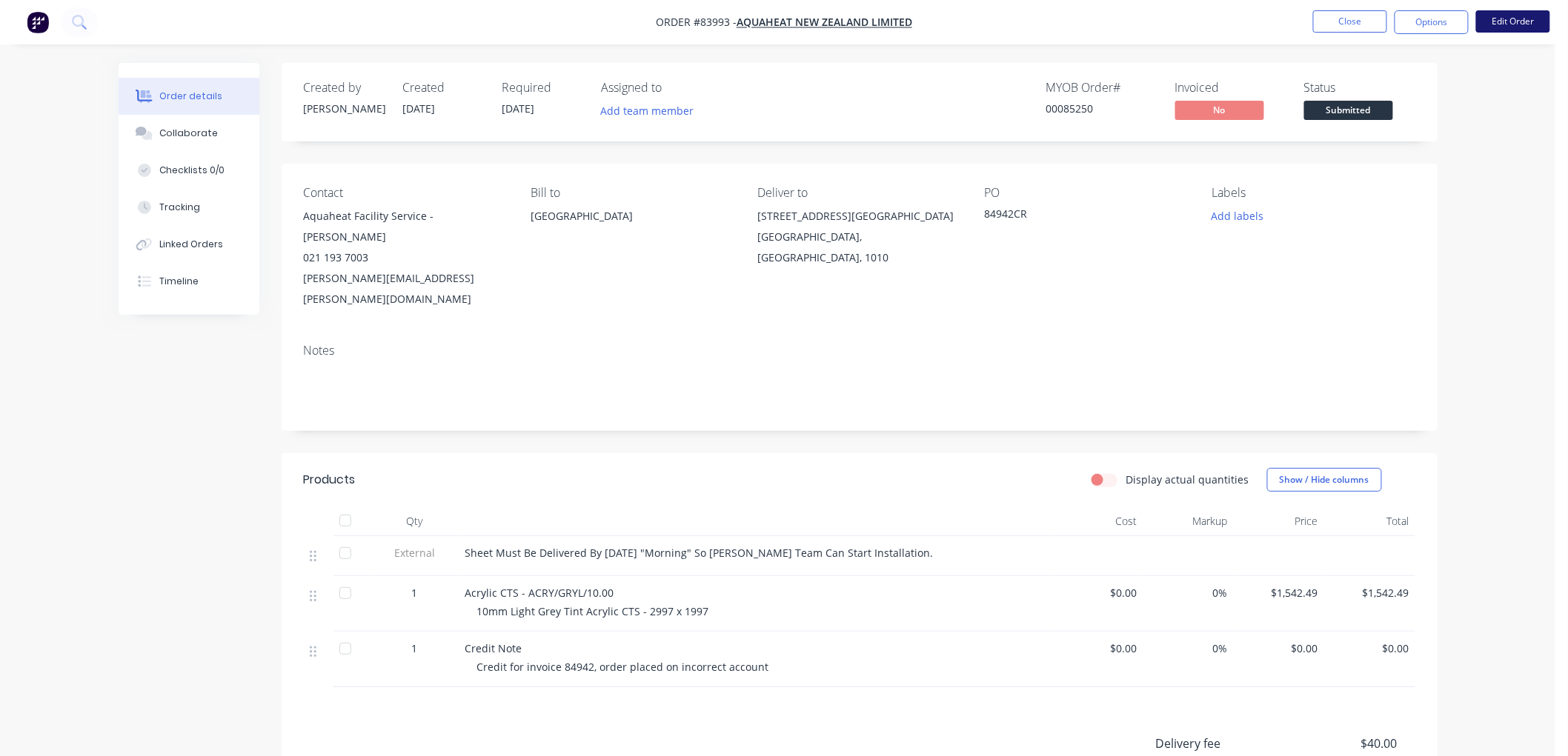
click at [1506, 20] on button "Edit Order" at bounding box center [1512, 21] width 74 height 22
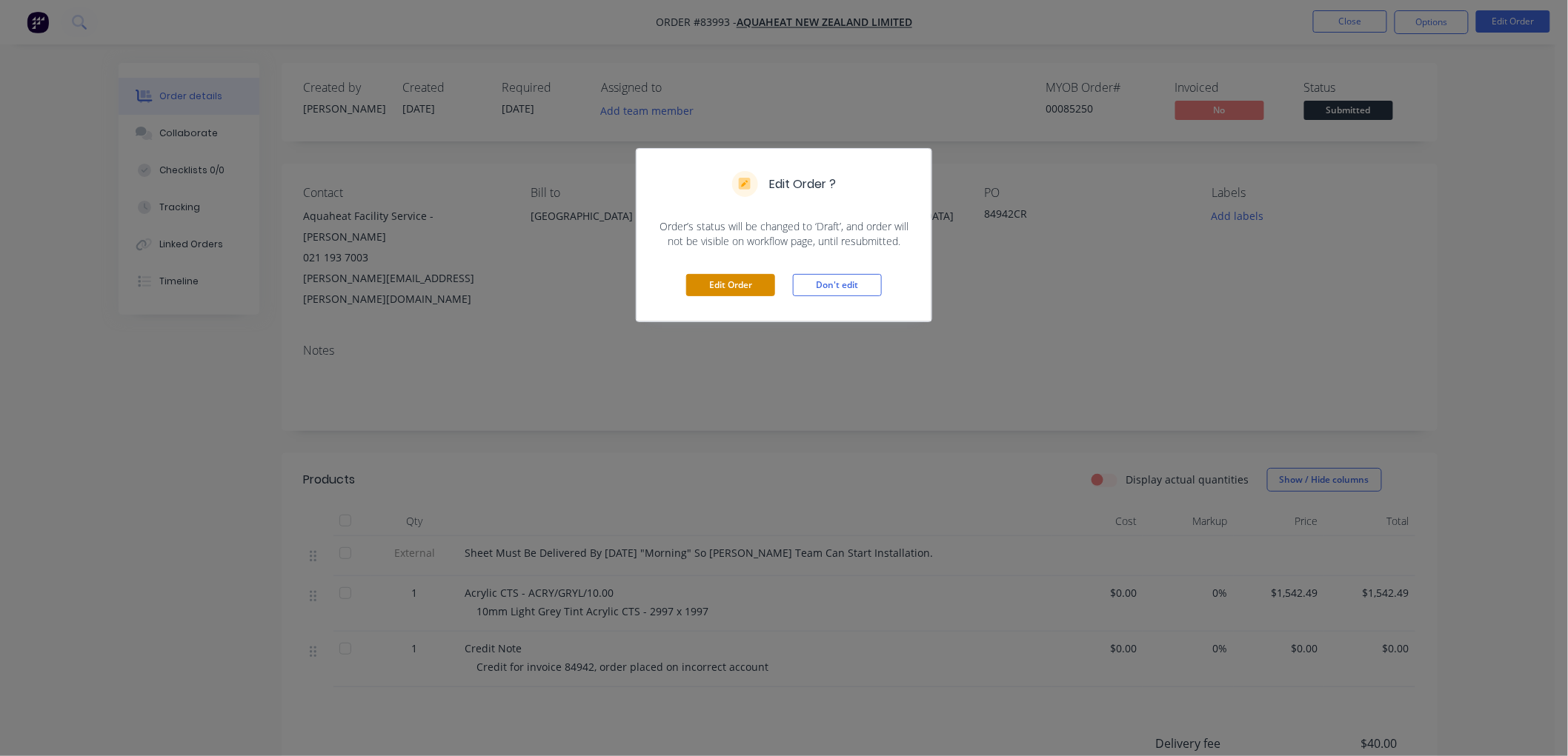
click at [729, 278] on button "Edit Order" at bounding box center [730, 285] width 89 height 22
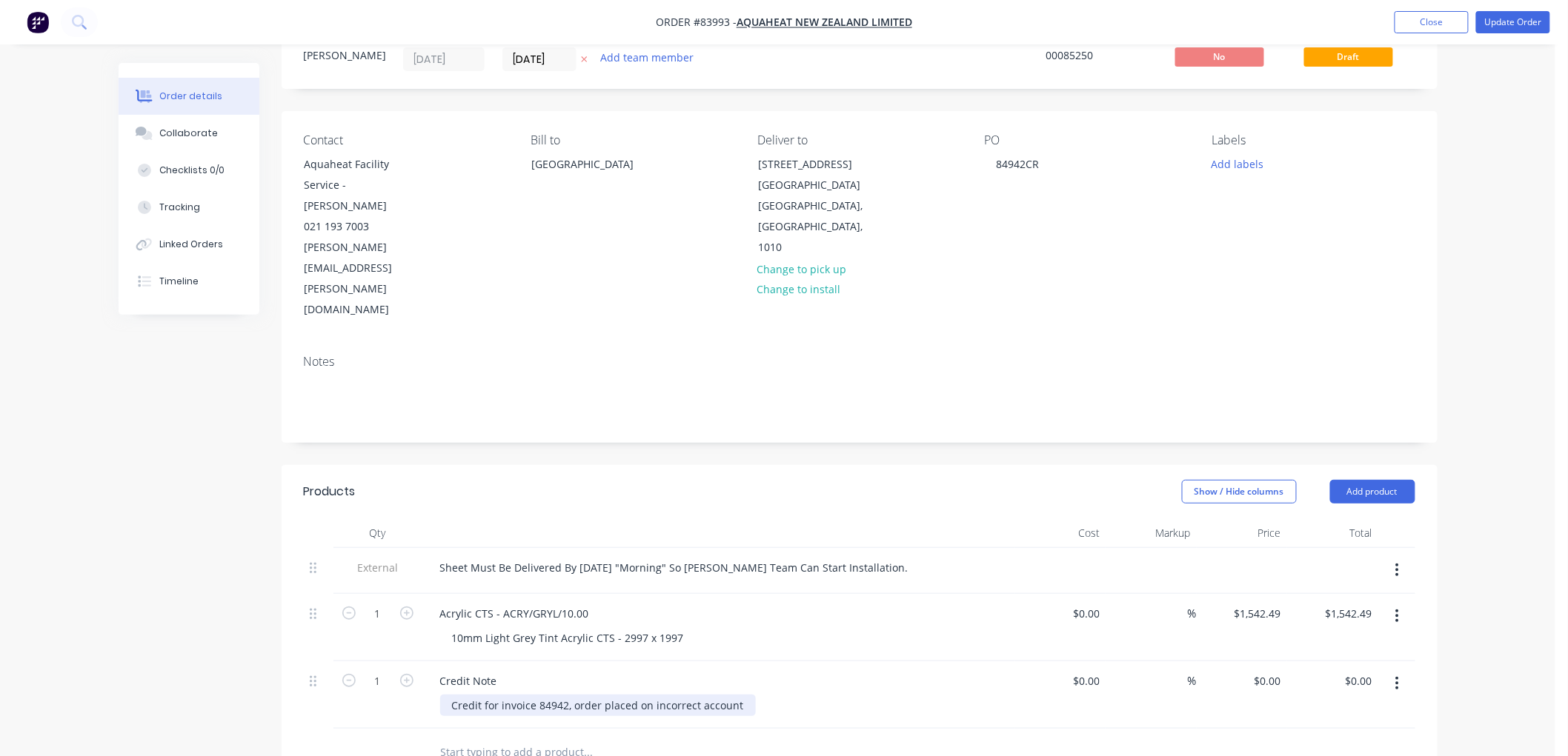
scroll to position [82, 0]
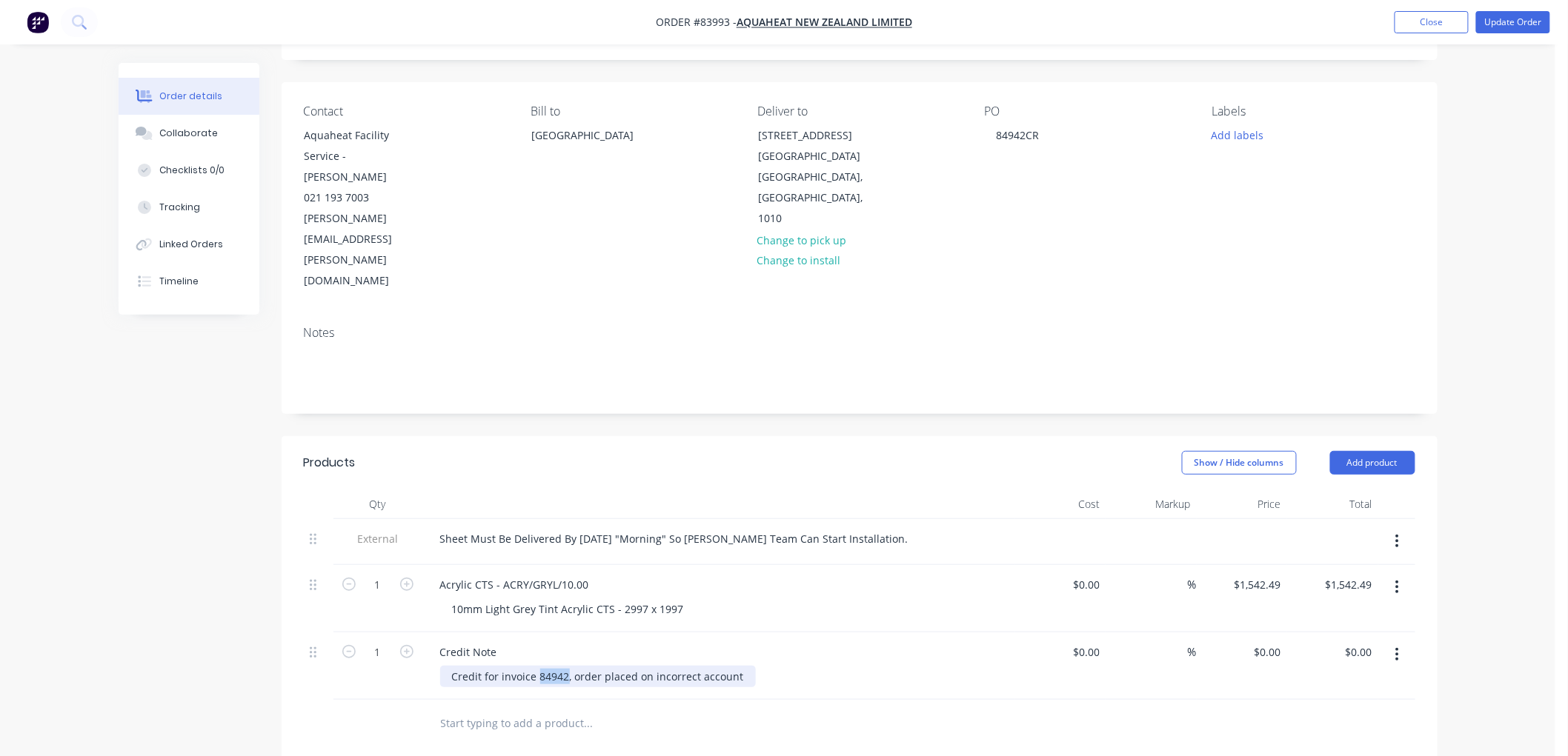
drag, startPoint x: 566, startPoint y: 610, endPoint x: 538, endPoint y: 608, distance: 28.1
click at [538, 665] on div "Credit for invoice 84942, order placed on incorrect account" at bounding box center [598, 675] width 315 height 21
click at [1502, 27] on button "Update Order" at bounding box center [1512, 22] width 74 height 22
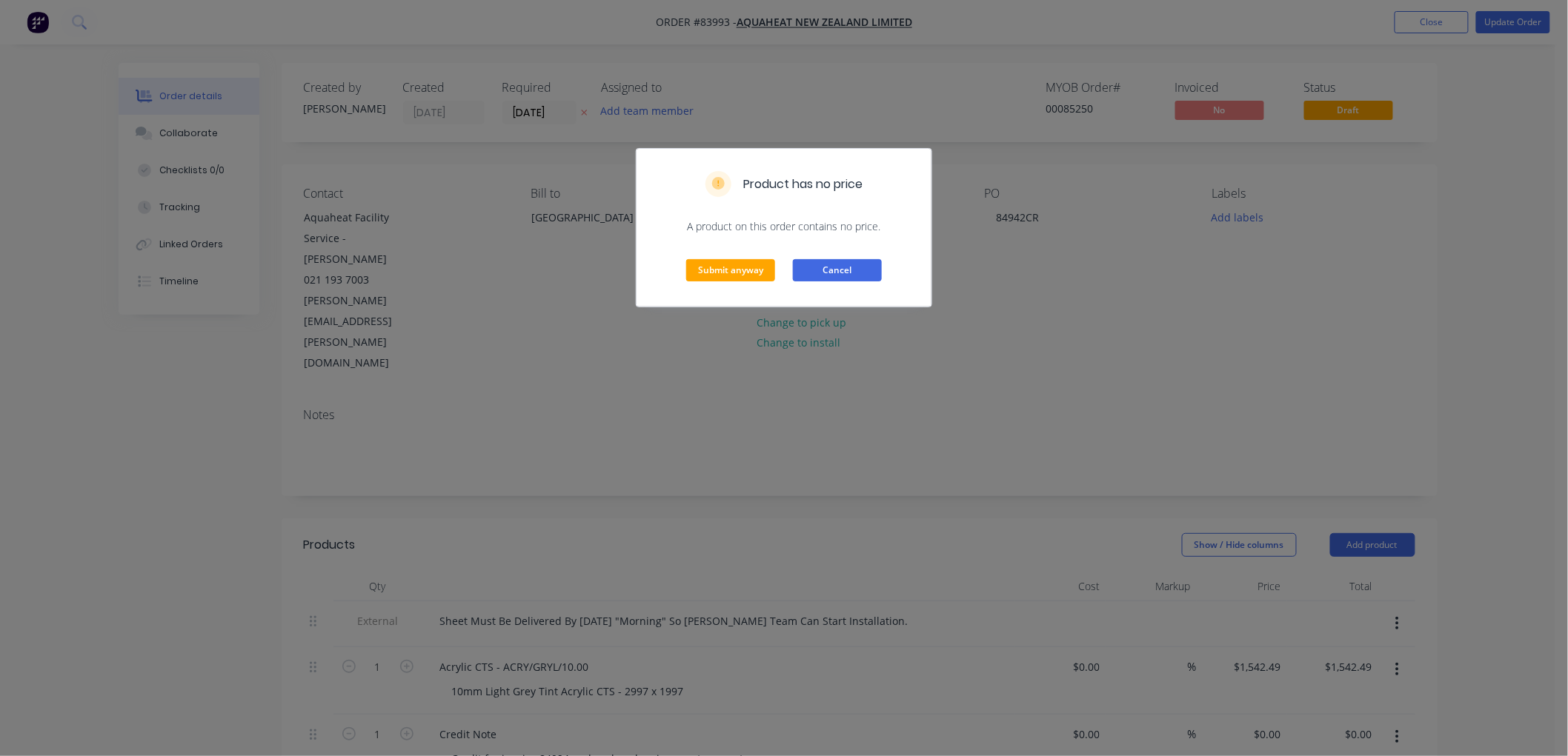
click at [840, 269] on button "Cancel" at bounding box center [837, 270] width 89 height 22
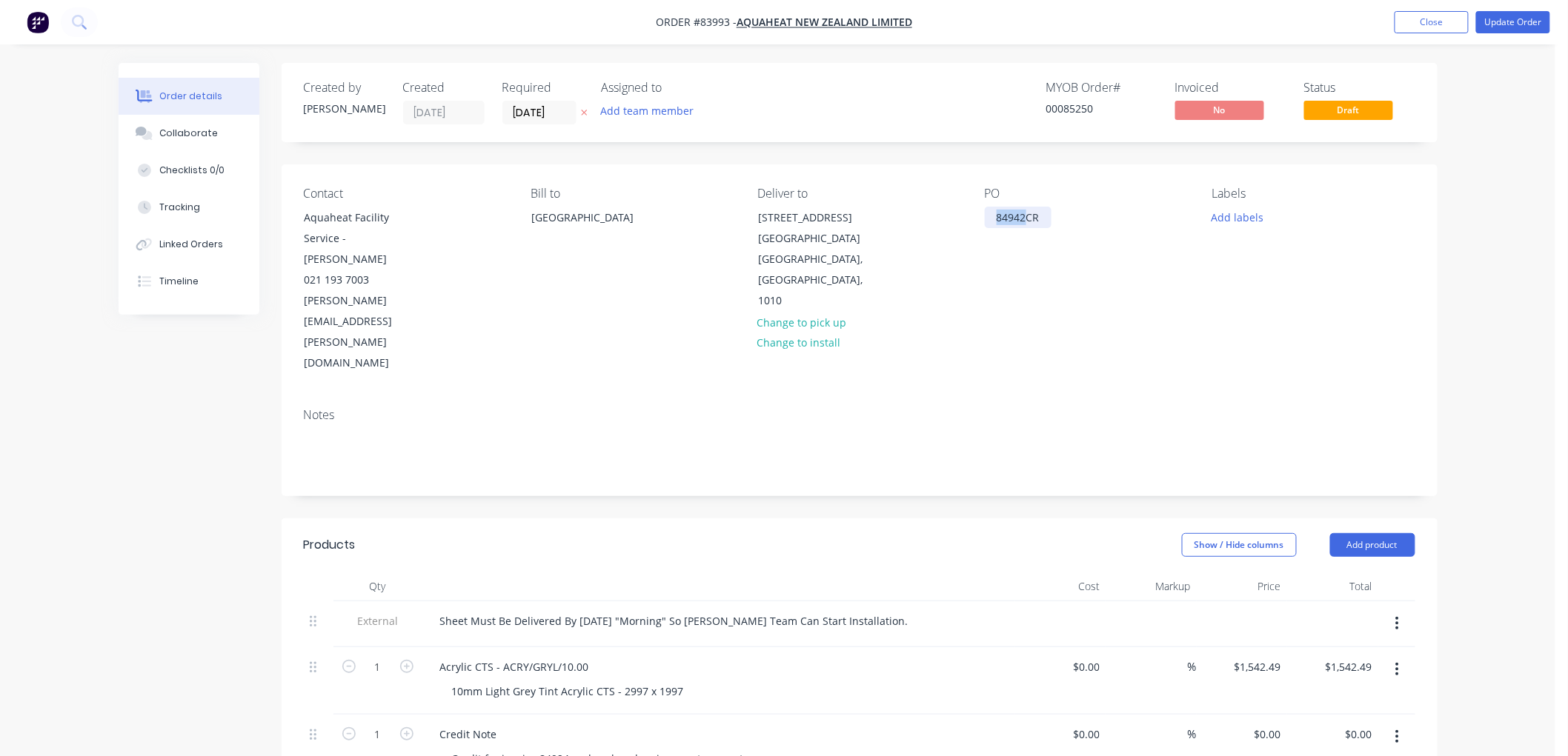
drag, startPoint x: 1028, startPoint y: 217, endPoint x: 997, endPoint y: 217, distance: 31.0
click at [997, 217] on div "84942CR" at bounding box center [1018, 217] width 67 height 21
click at [1498, 20] on button "Update Order" at bounding box center [1512, 22] width 74 height 22
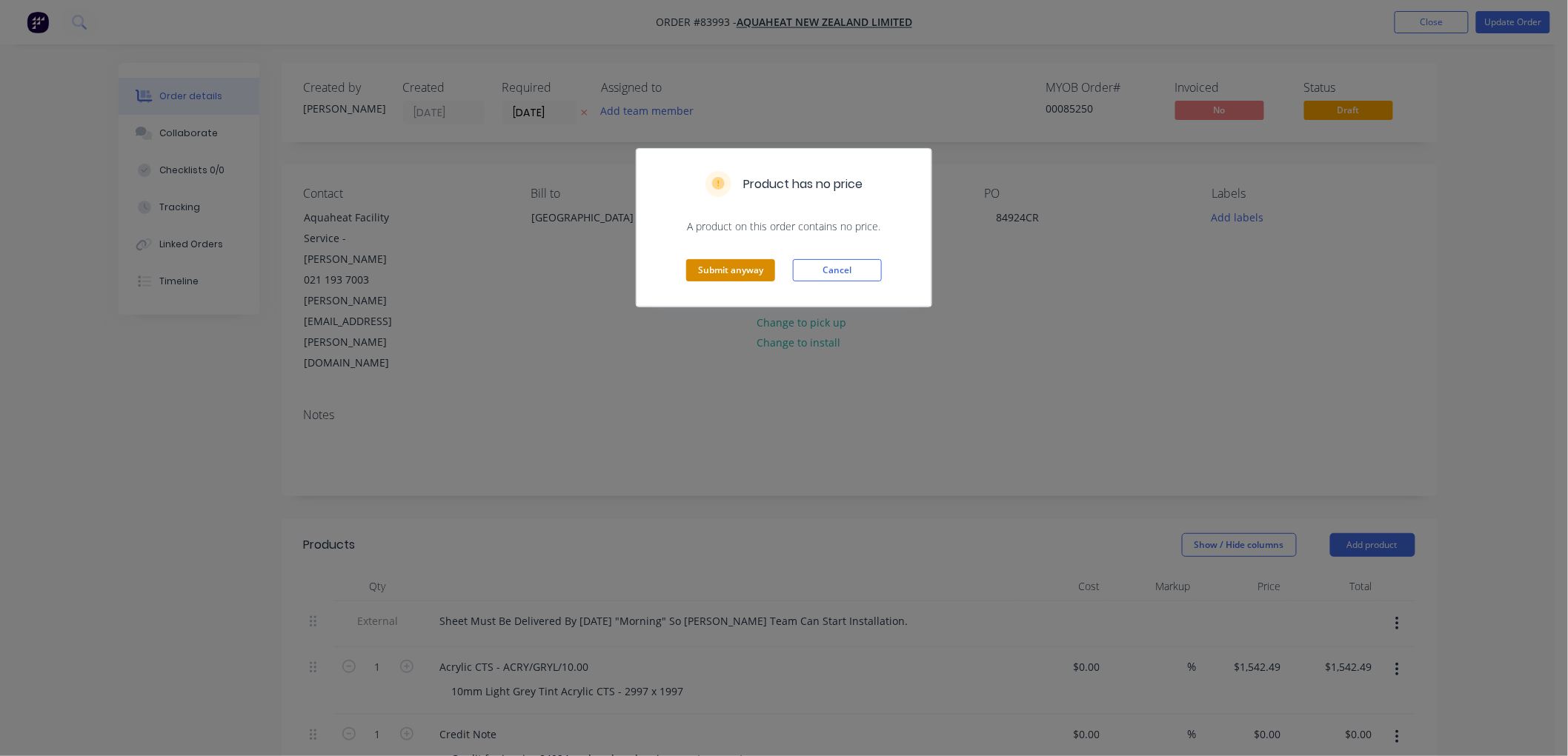
click at [723, 268] on button "Submit anyway" at bounding box center [730, 270] width 89 height 22
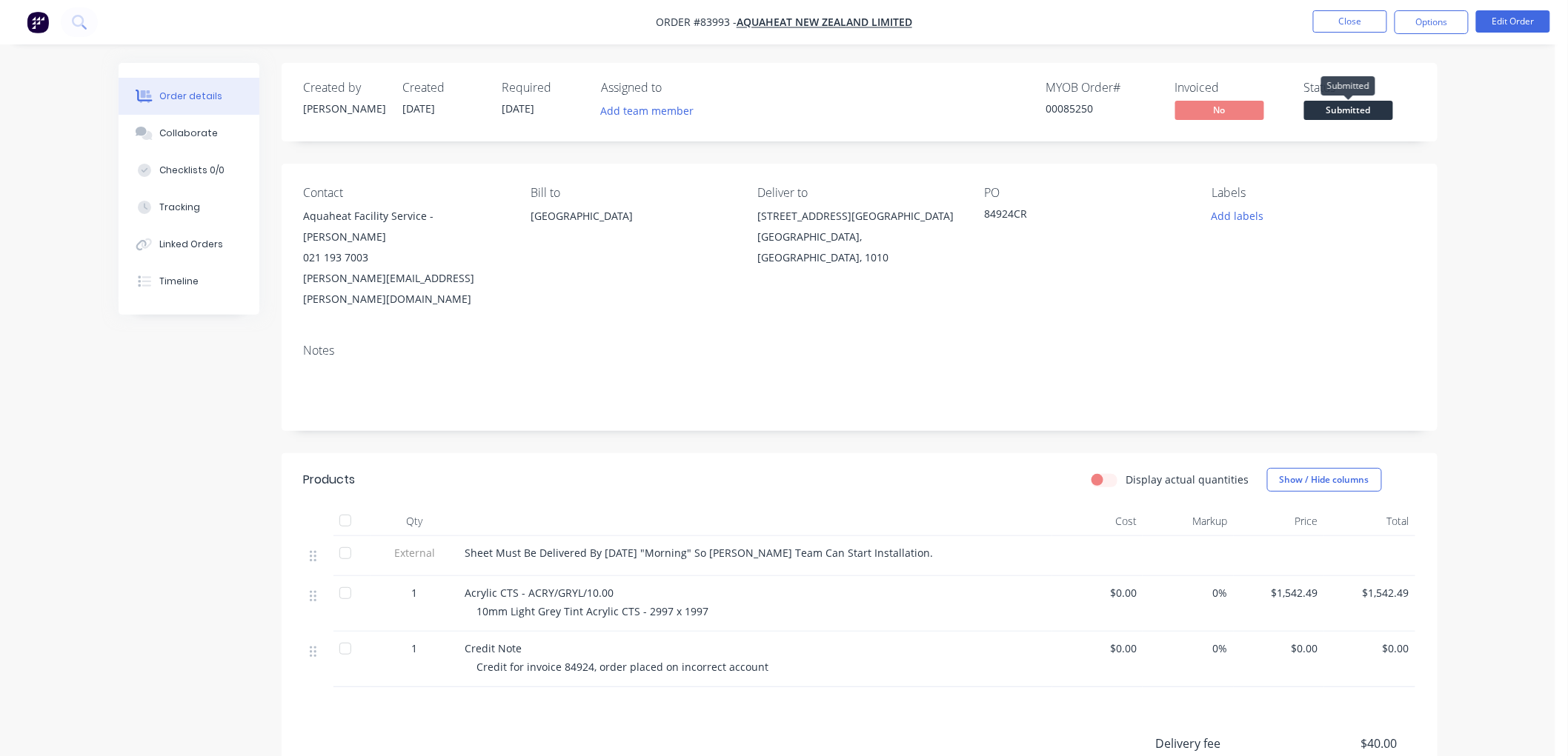
click at [1351, 102] on span "Submitted" at bounding box center [1348, 110] width 89 height 19
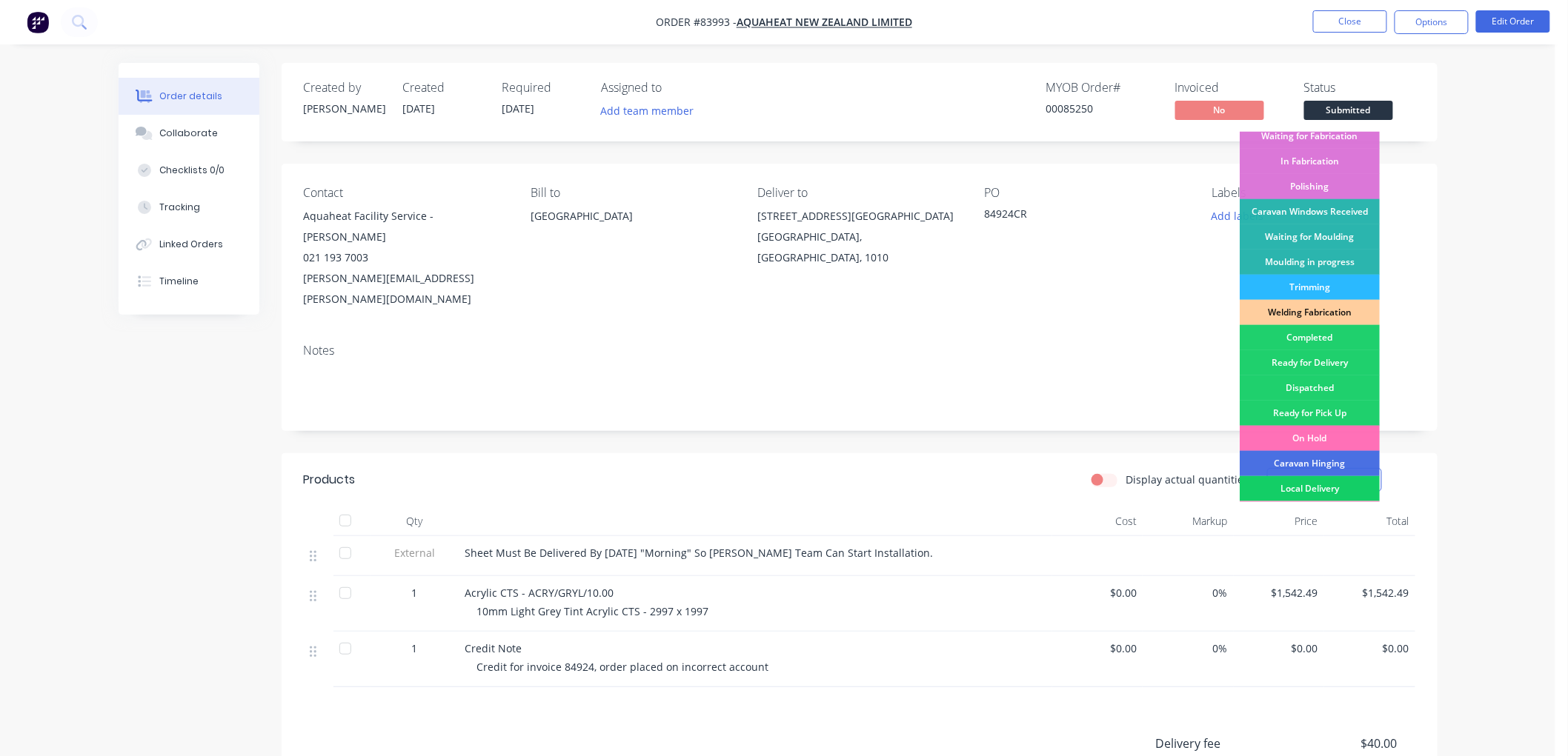
scroll to position [259, 0]
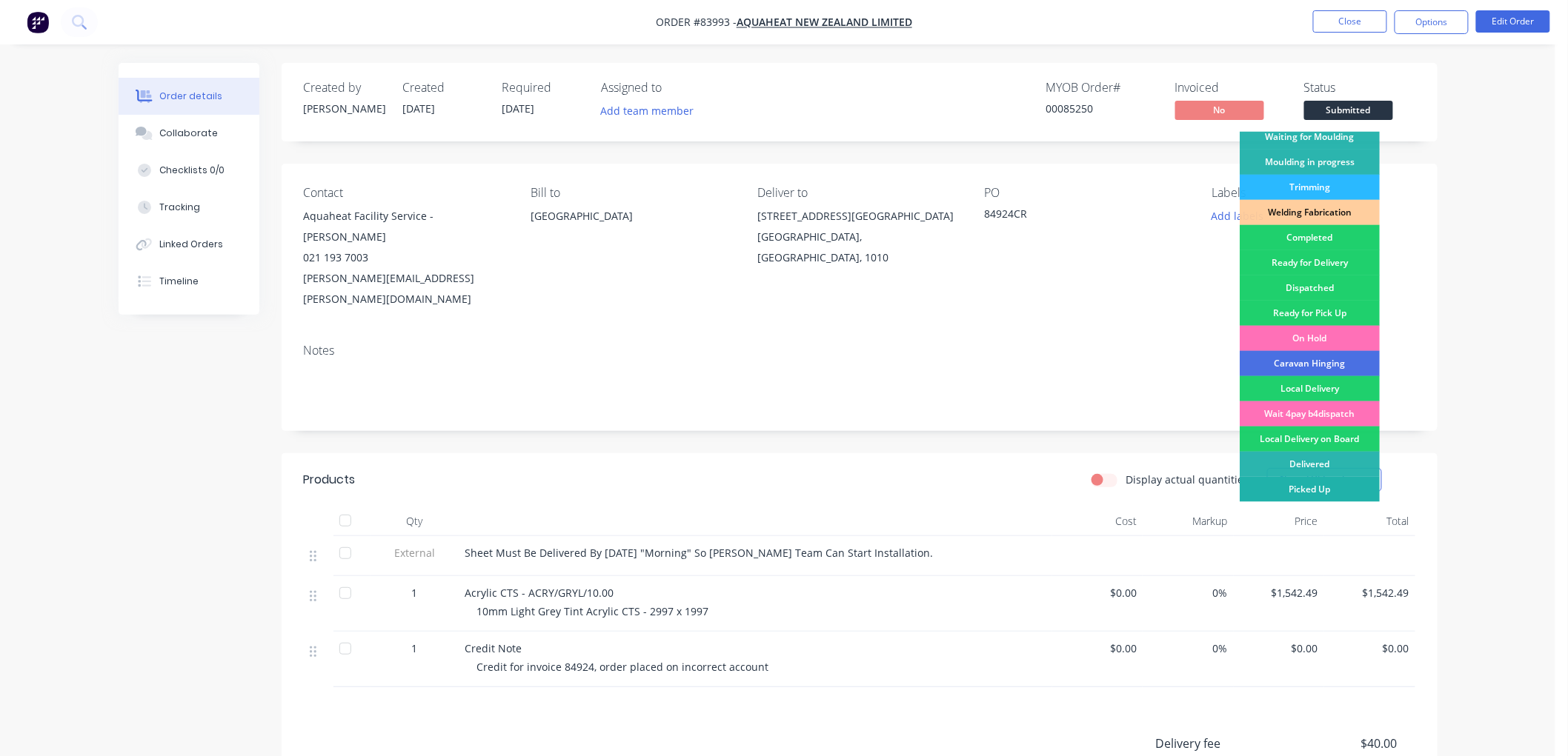
click at [1317, 485] on div "Picked Up" at bounding box center [1309, 490] width 140 height 25
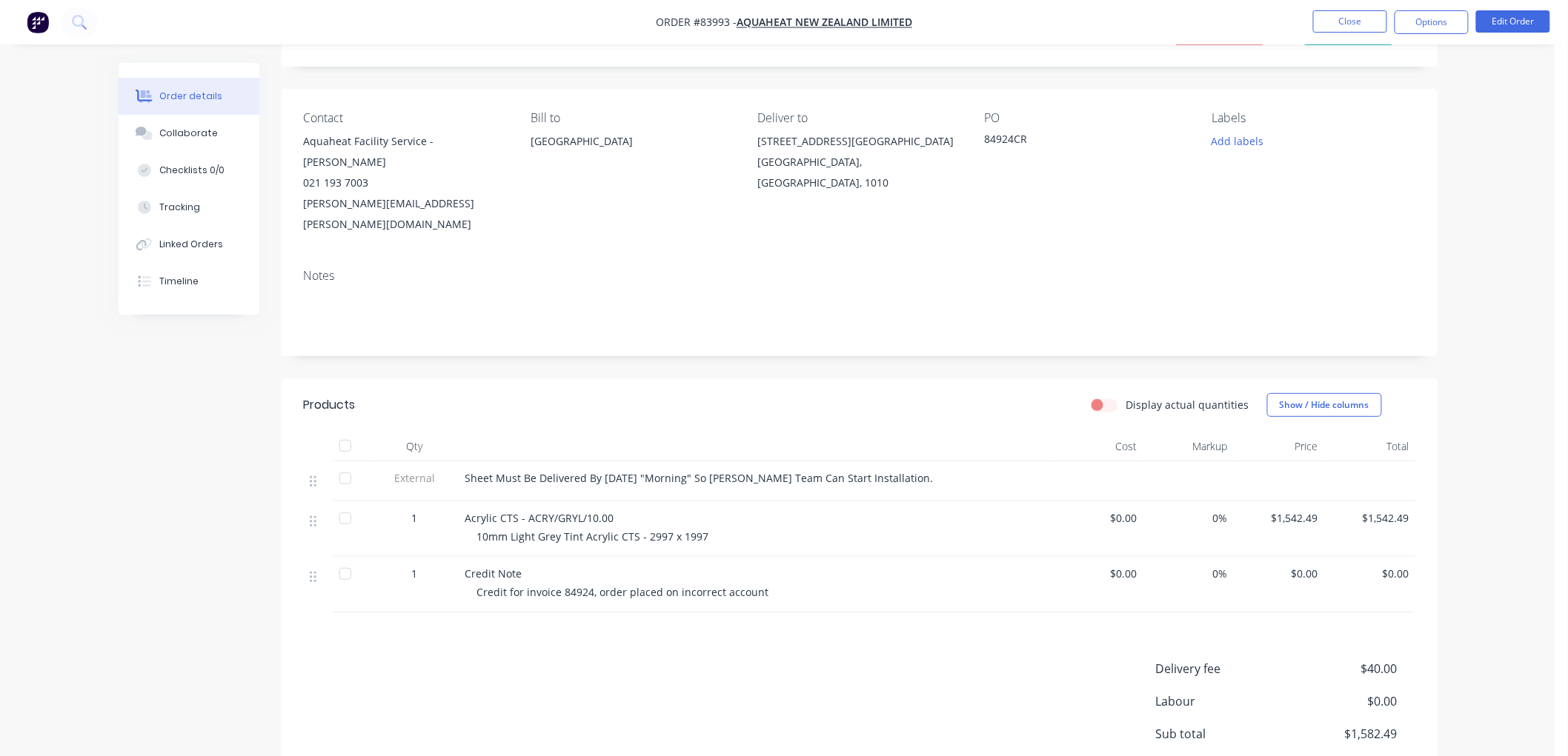
scroll to position [0, 0]
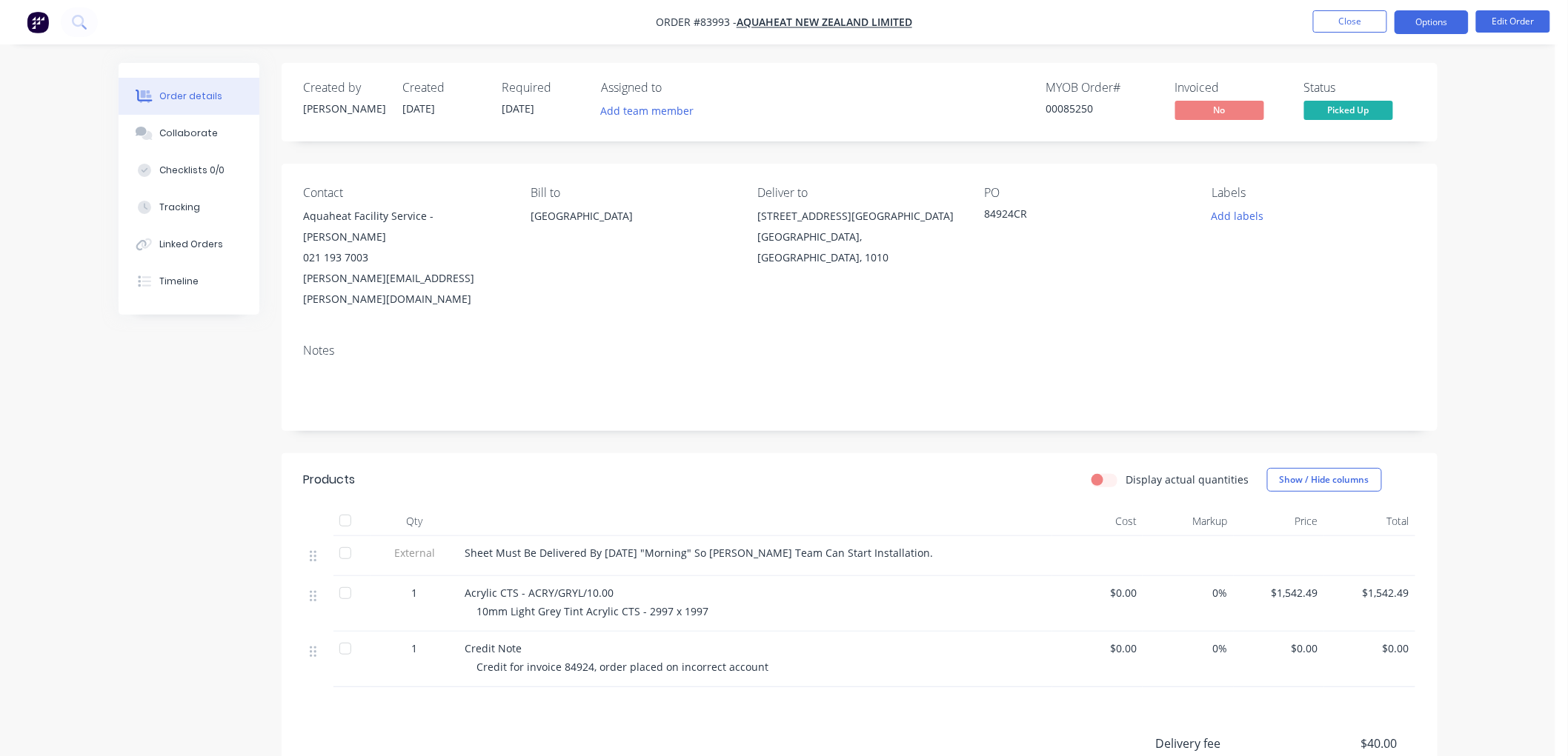
click at [1433, 22] on button "Options" at bounding box center [1431, 22] width 74 height 24
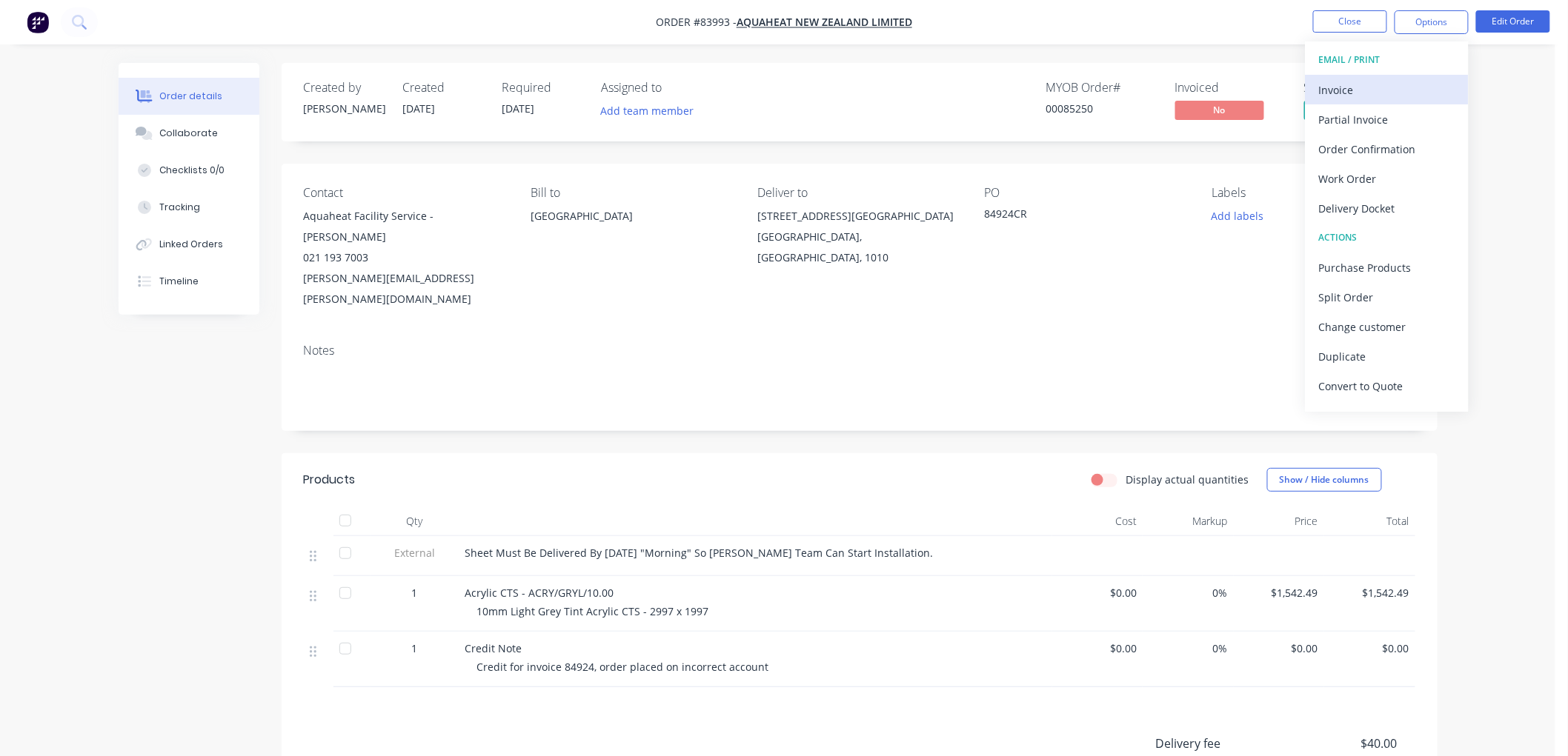
click at [1390, 79] on div "Invoice" at bounding box center [1387, 89] width 137 height 21
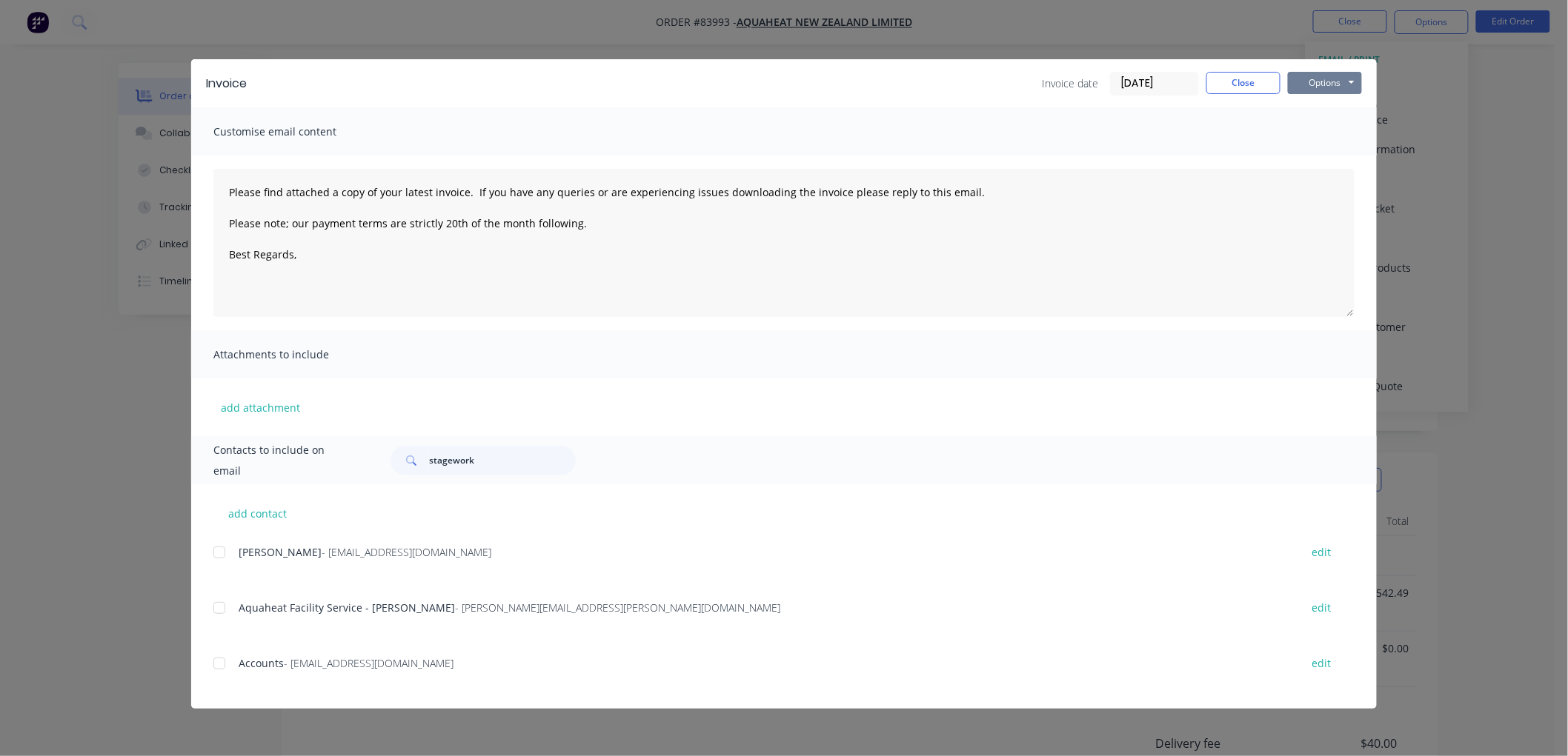
click at [1327, 79] on button "Options" at bounding box center [1324, 83] width 74 height 22
click at [1326, 130] on button "Print" at bounding box center [1335, 133] width 95 height 25
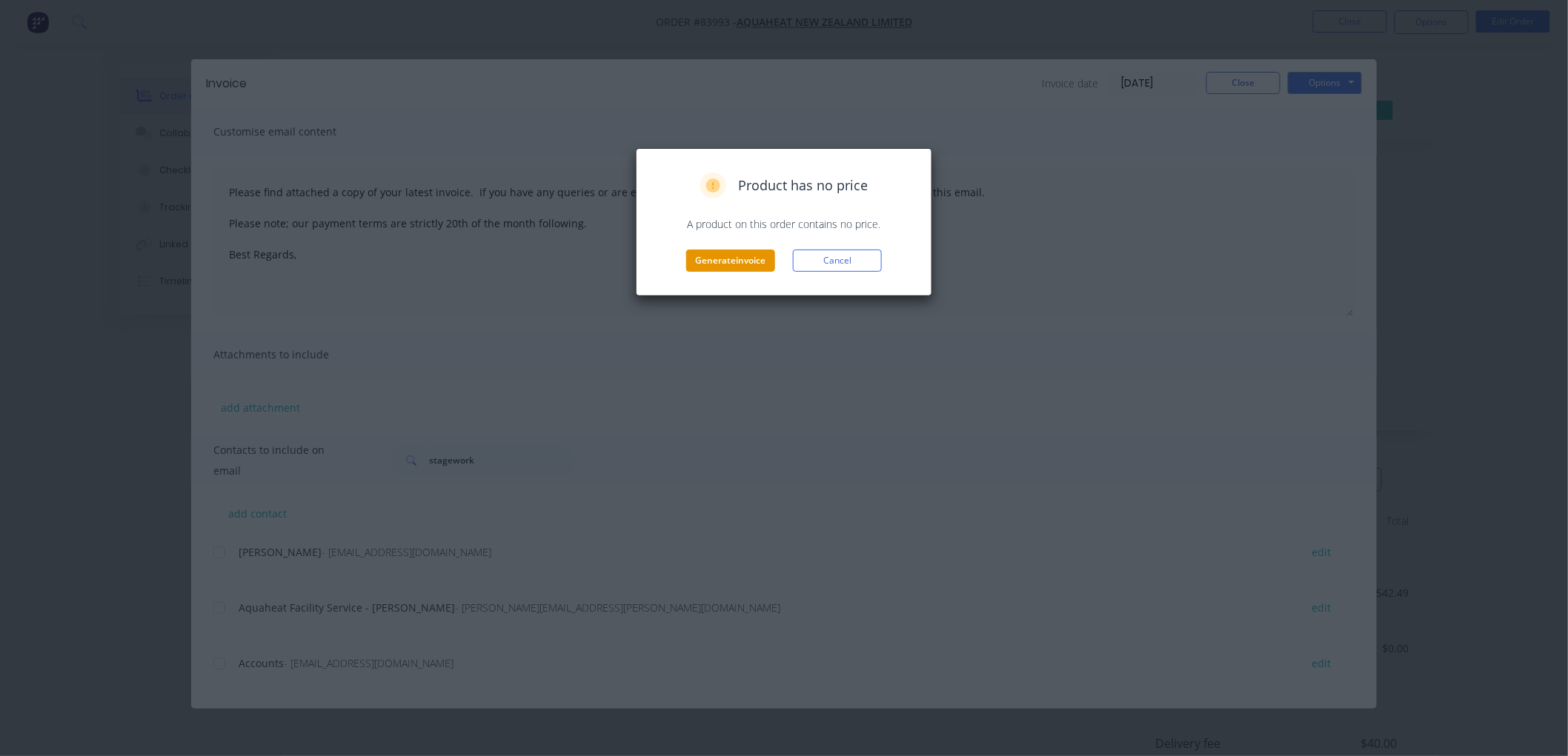
click at [746, 261] on button "Generate invoice" at bounding box center [730, 260] width 89 height 22
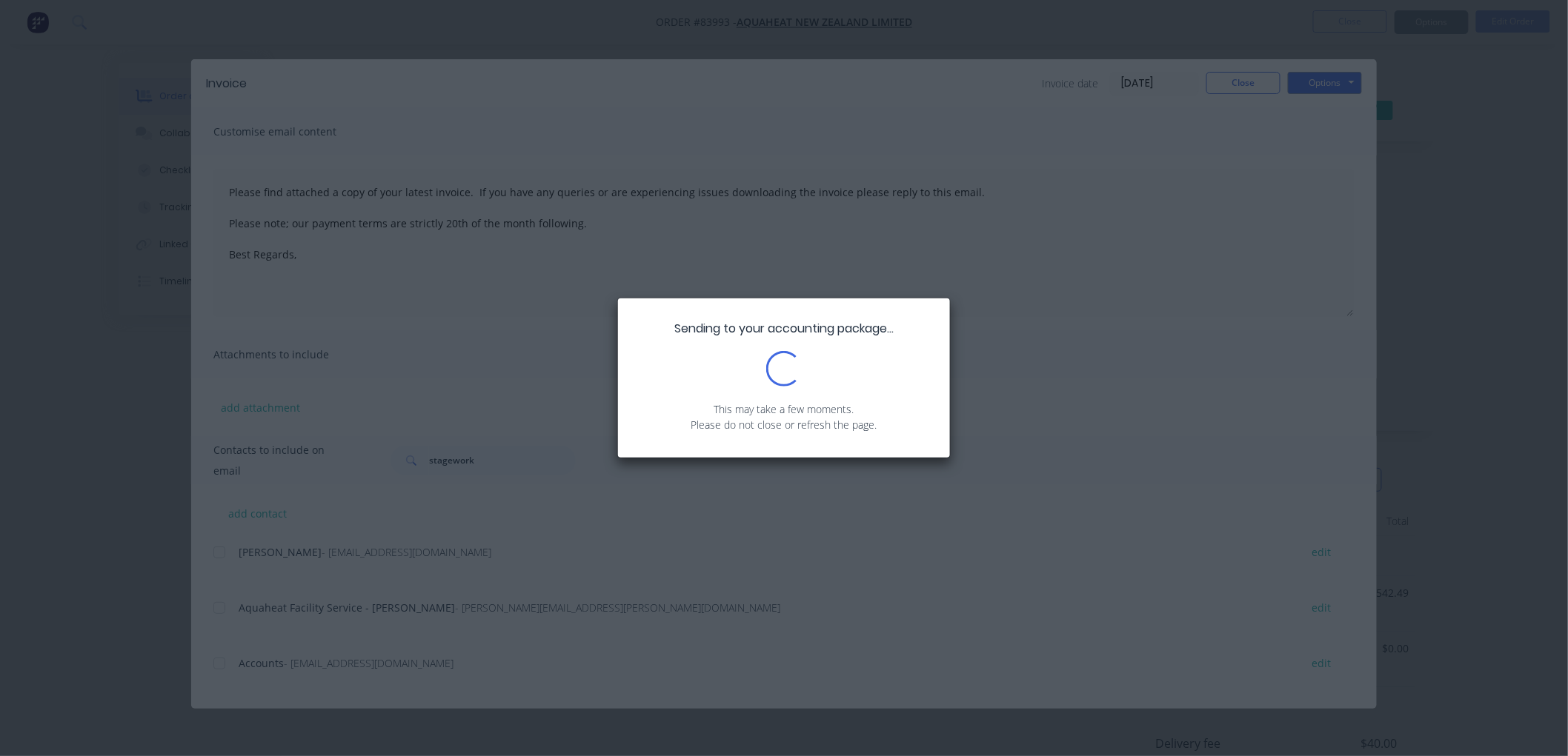
type textarea "Please find attached a copy of your latest invoice. If you have any queries or …"
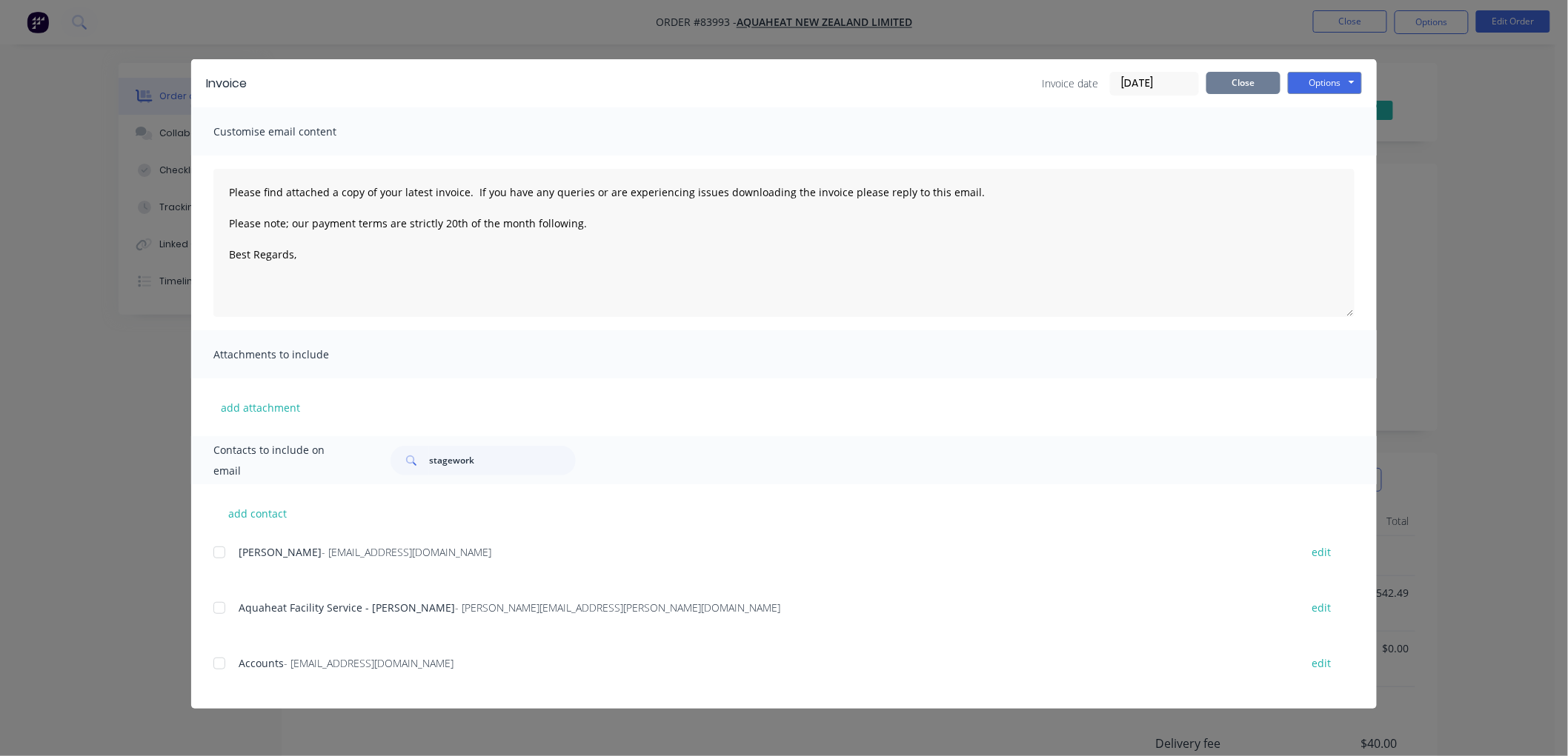
click at [1235, 82] on button "Close" at bounding box center [1242, 83] width 74 height 22
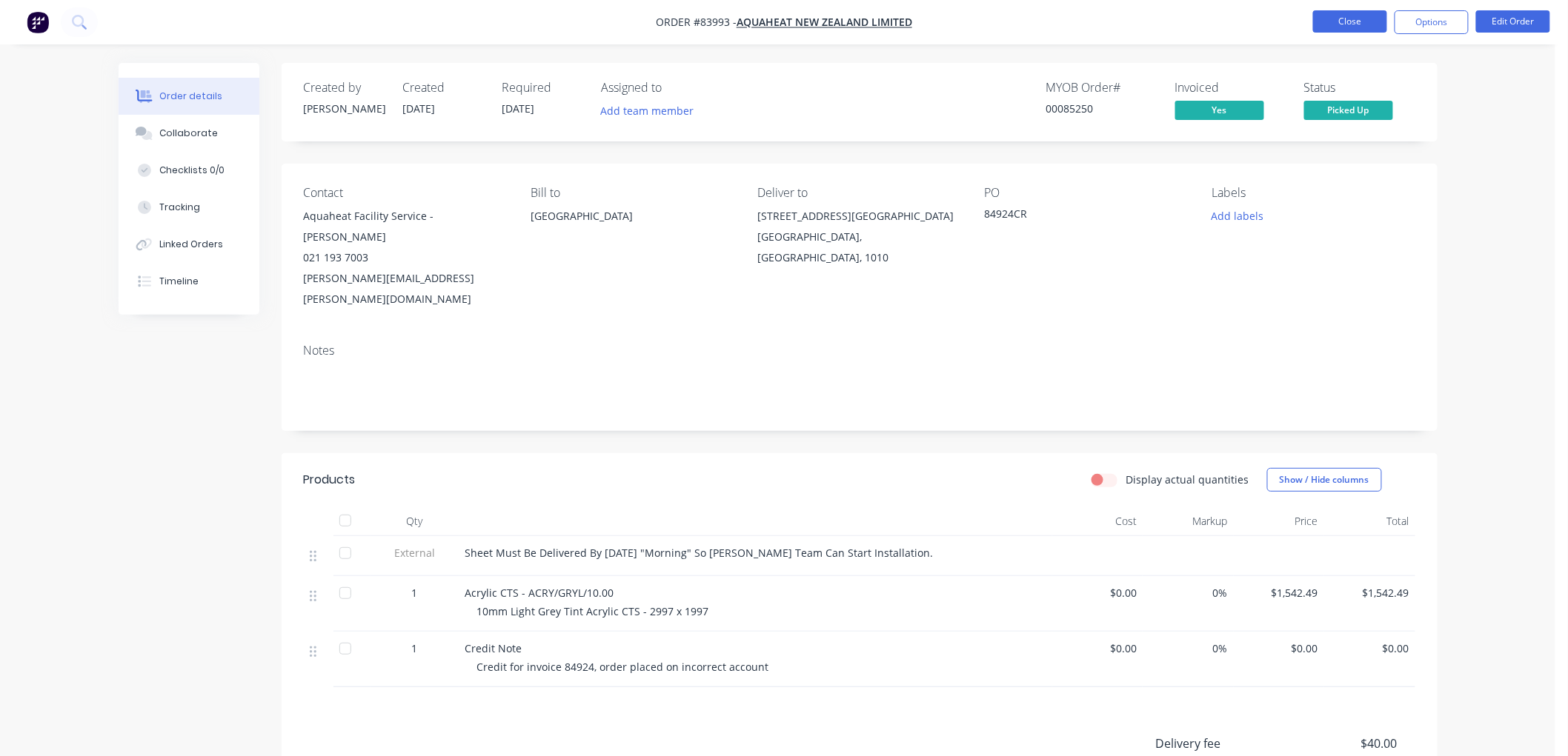
click at [1348, 19] on button "Close" at bounding box center [1349, 21] width 74 height 22
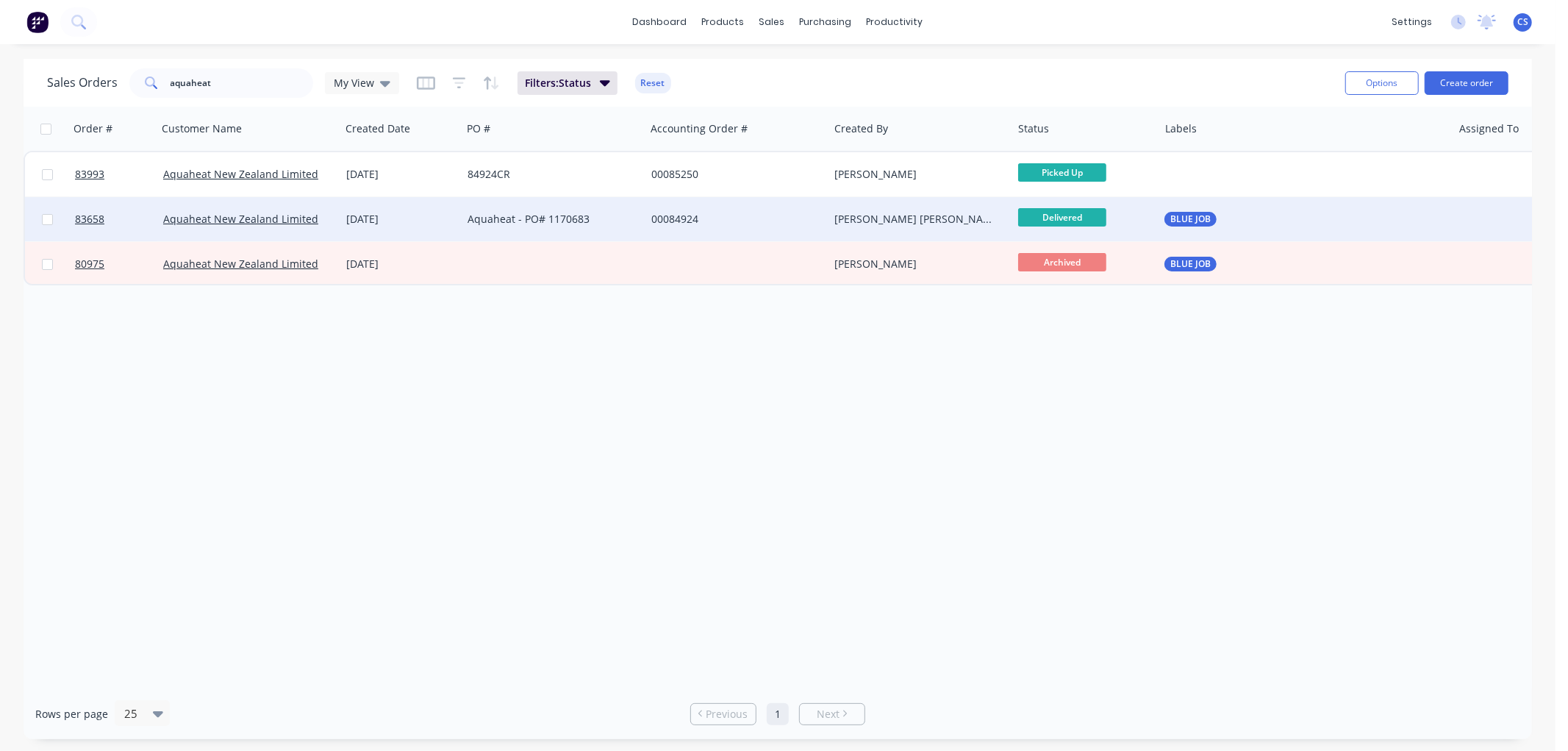
click at [543, 215] on div "Aquaheat - PO# 1170683" at bounding box center [550, 219] width 163 height 14
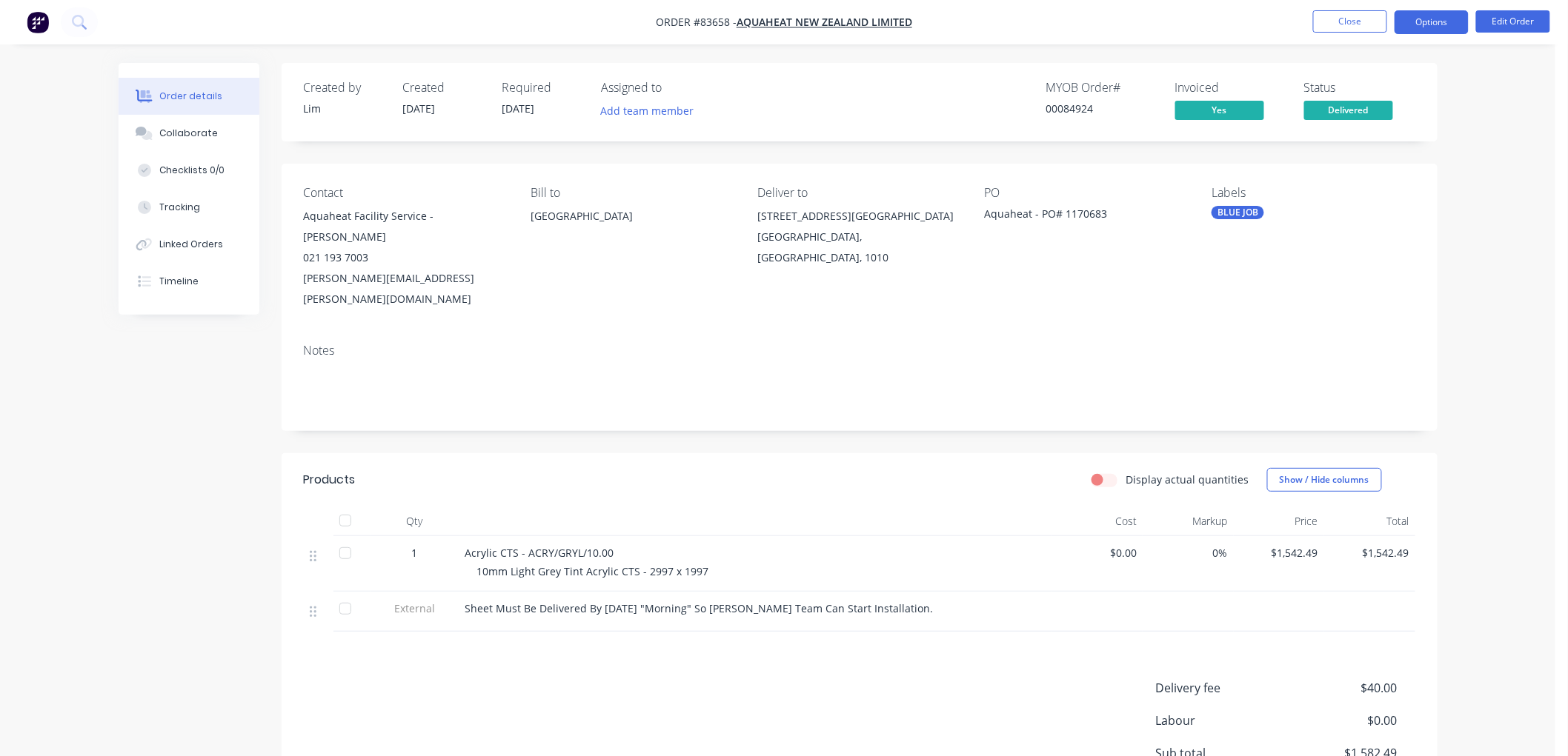
click at [1445, 25] on button "Options" at bounding box center [1431, 22] width 74 height 24
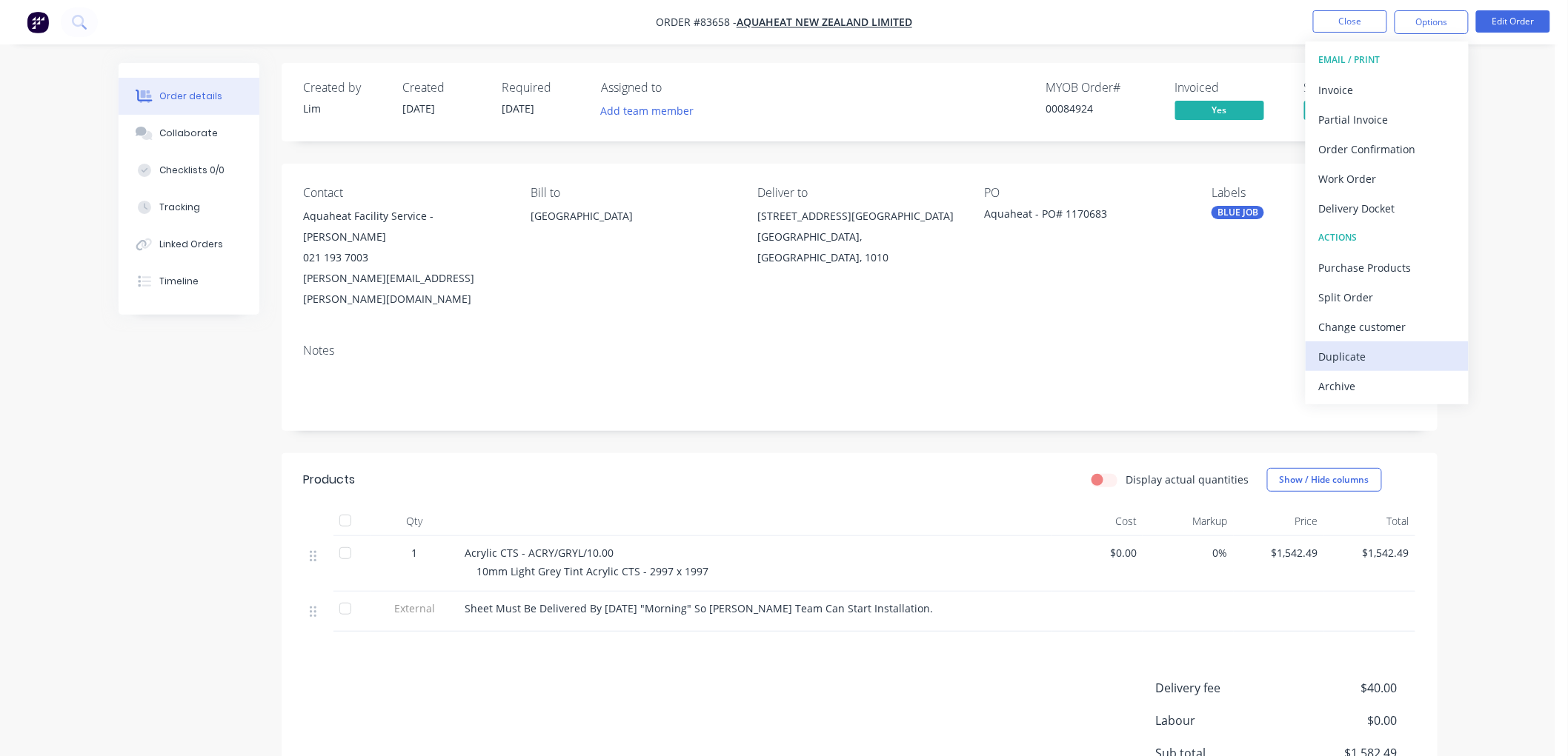
click at [1370, 349] on div "Duplicate" at bounding box center [1387, 356] width 137 height 21
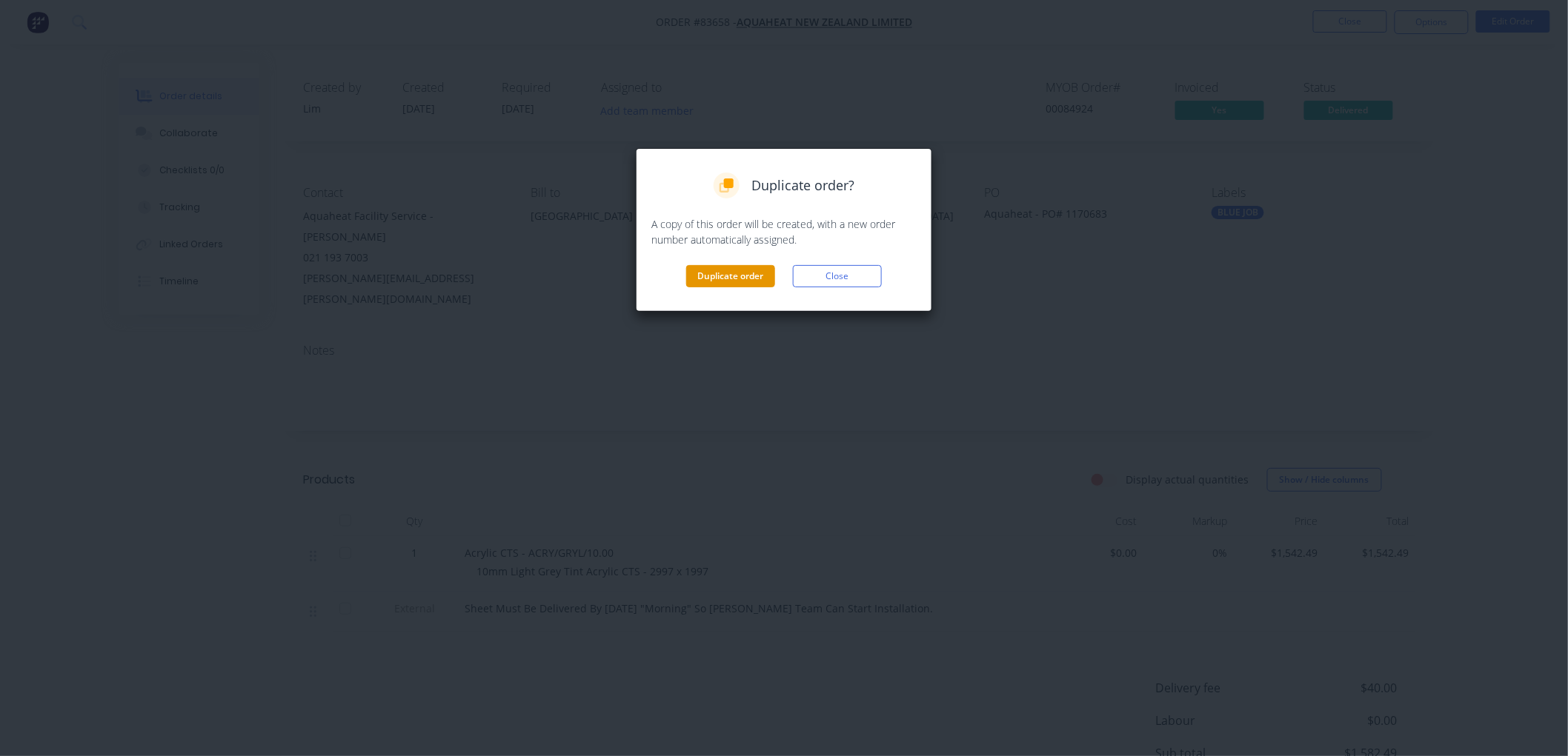
click at [724, 275] on button "Duplicate order" at bounding box center [730, 276] width 89 height 22
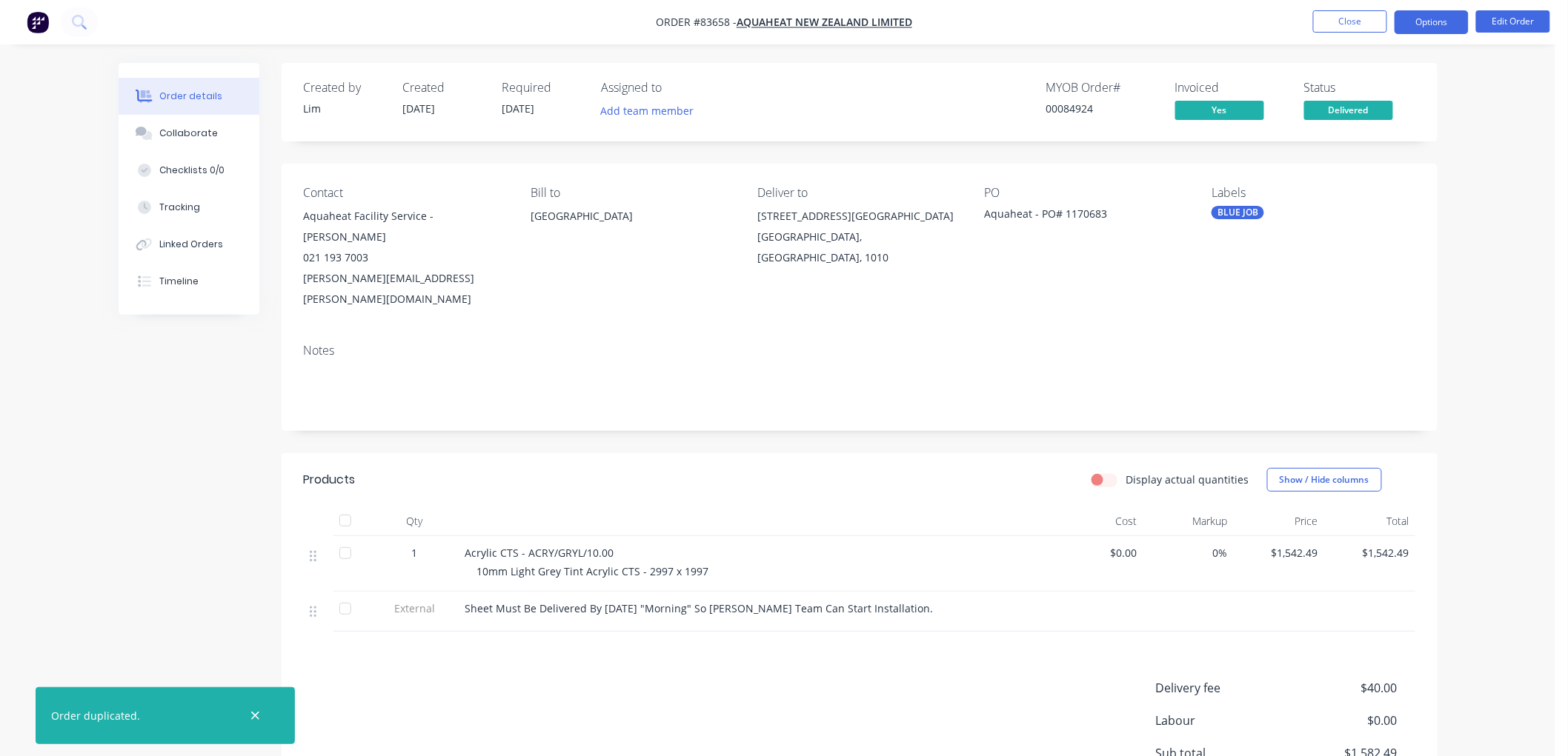
click at [1421, 19] on button "Options" at bounding box center [1431, 22] width 74 height 24
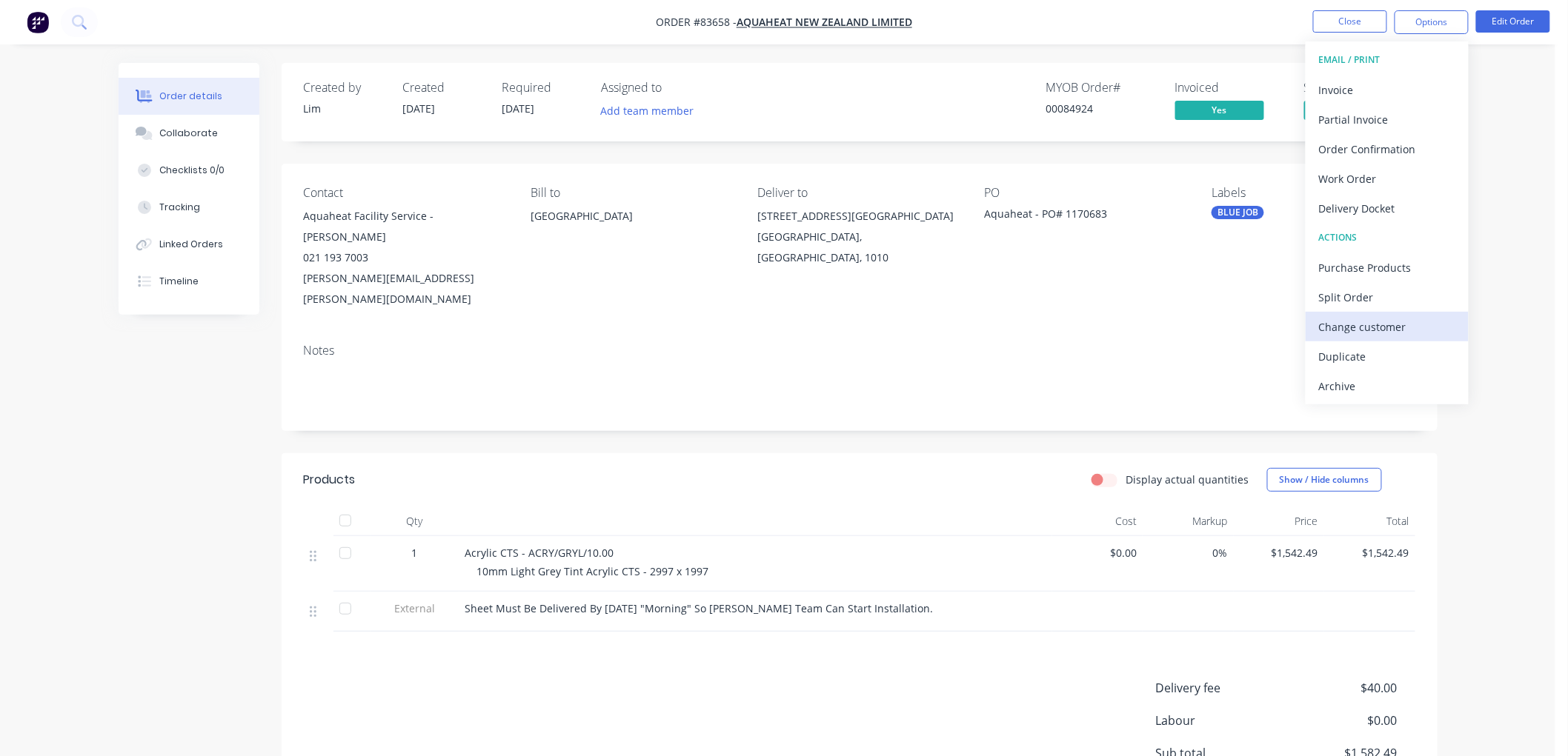
click at [1359, 319] on div "Change customer" at bounding box center [1387, 326] width 137 height 21
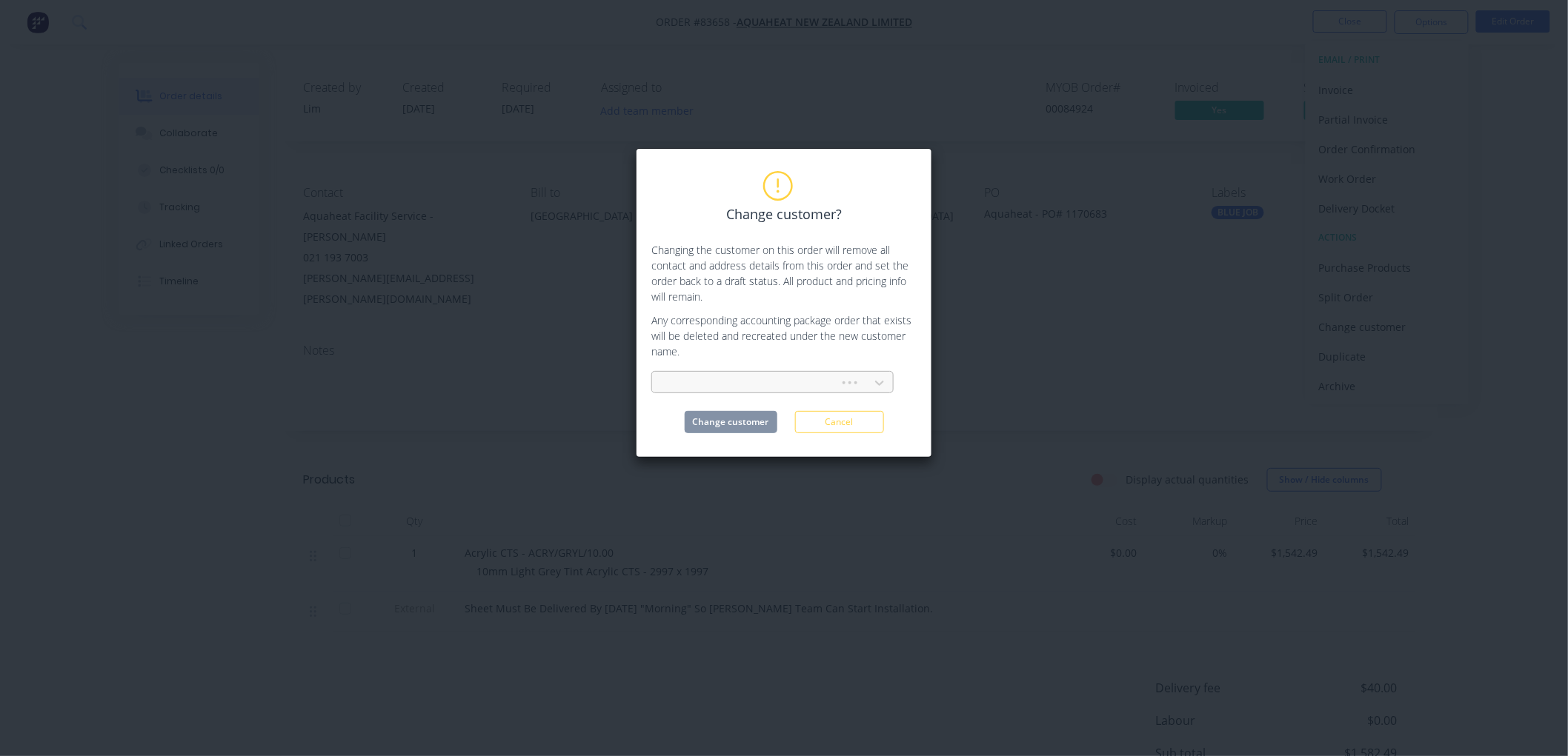
click at [759, 372] on div at bounding box center [748, 383] width 177 height 22
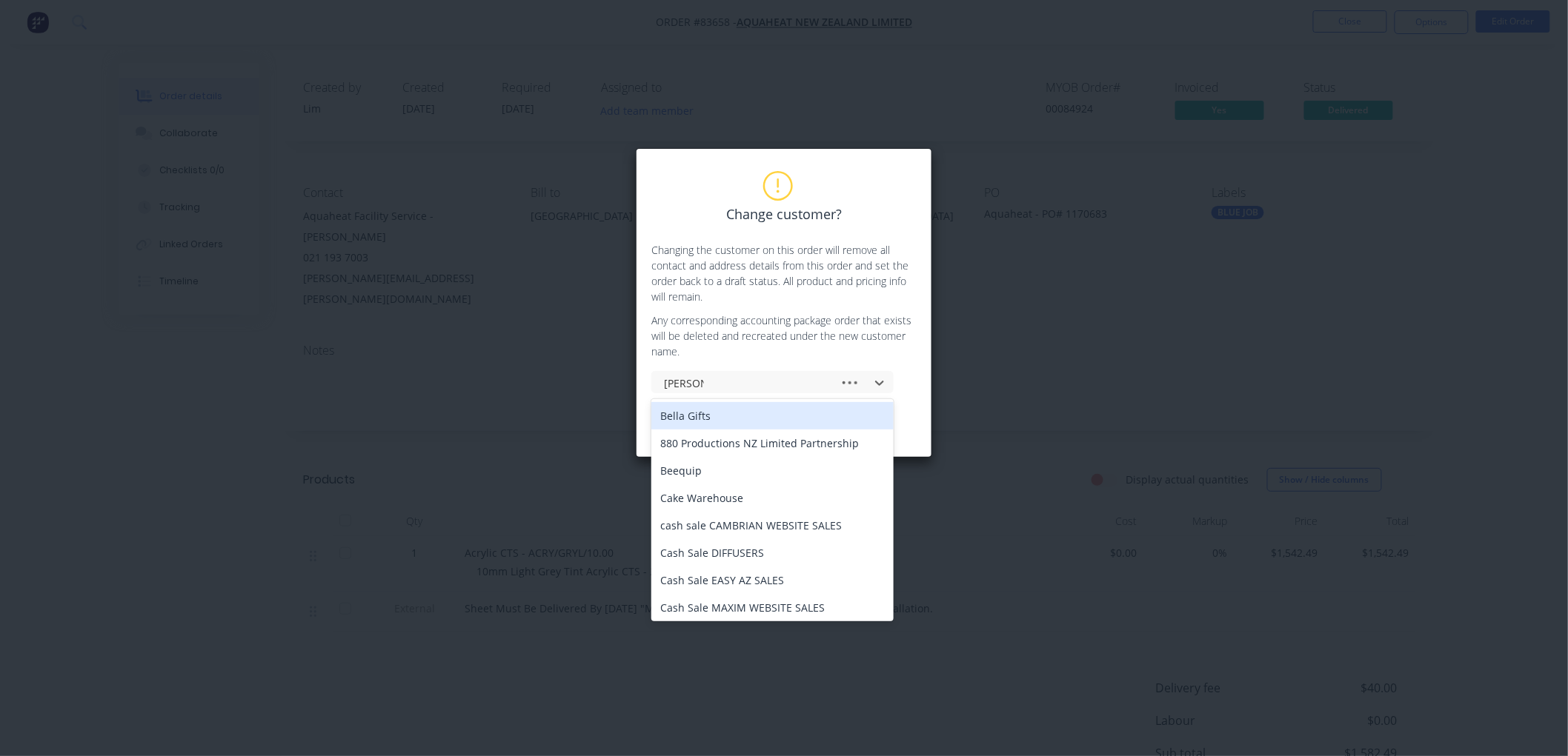
type input "cash sale"
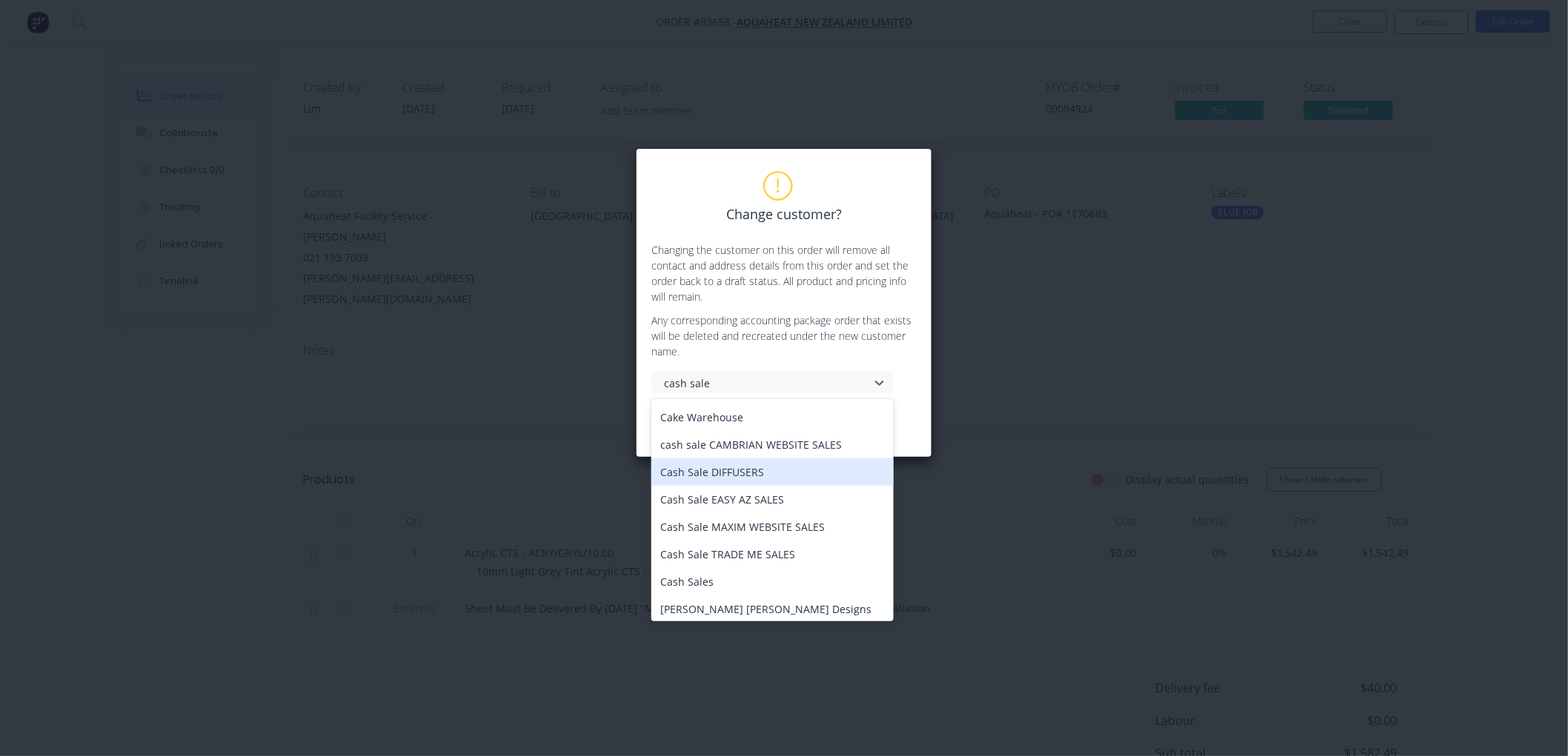
scroll to position [82, 0]
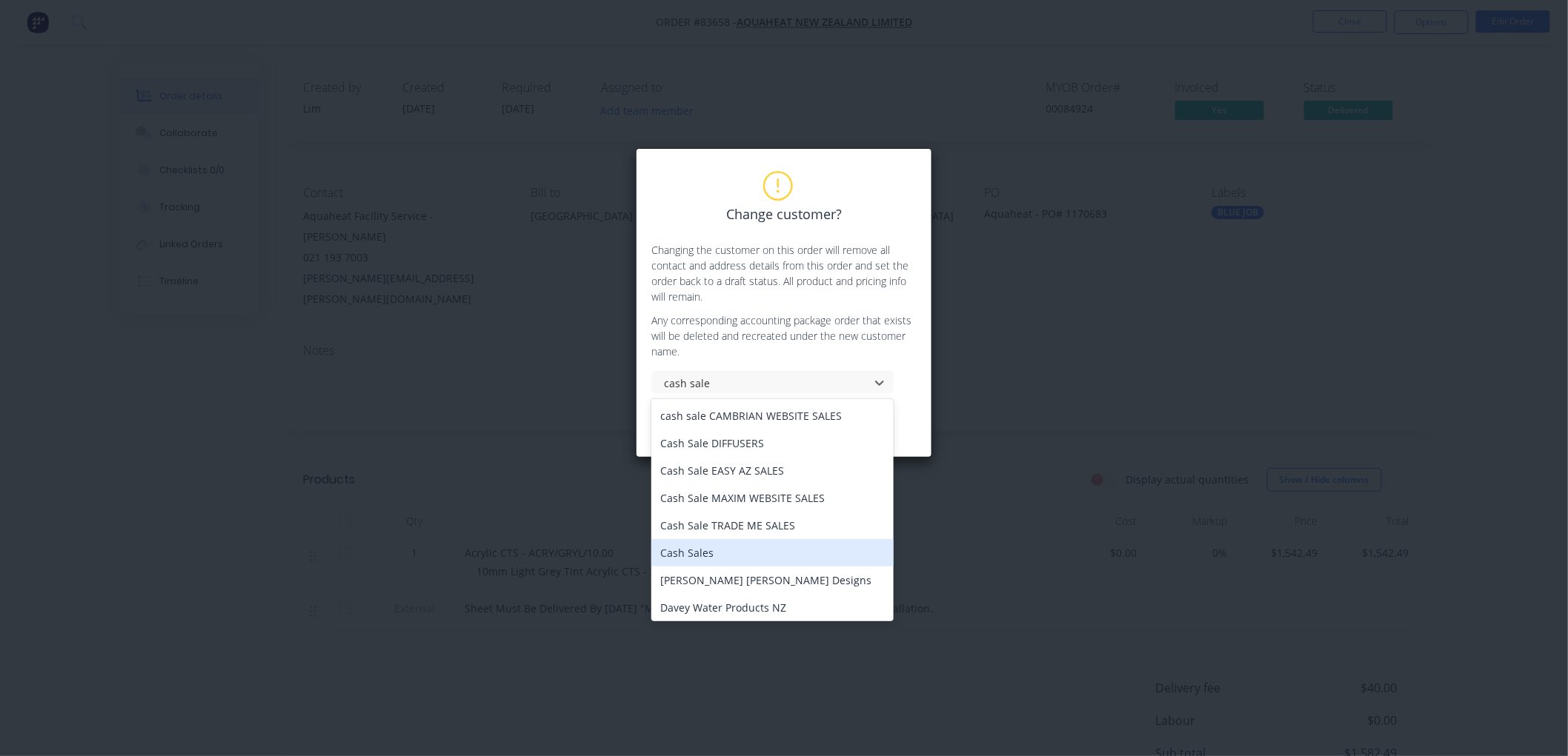
click at [773, 547] on div "Cash Sales" at bounding box center [773, 553] width 243 height 27
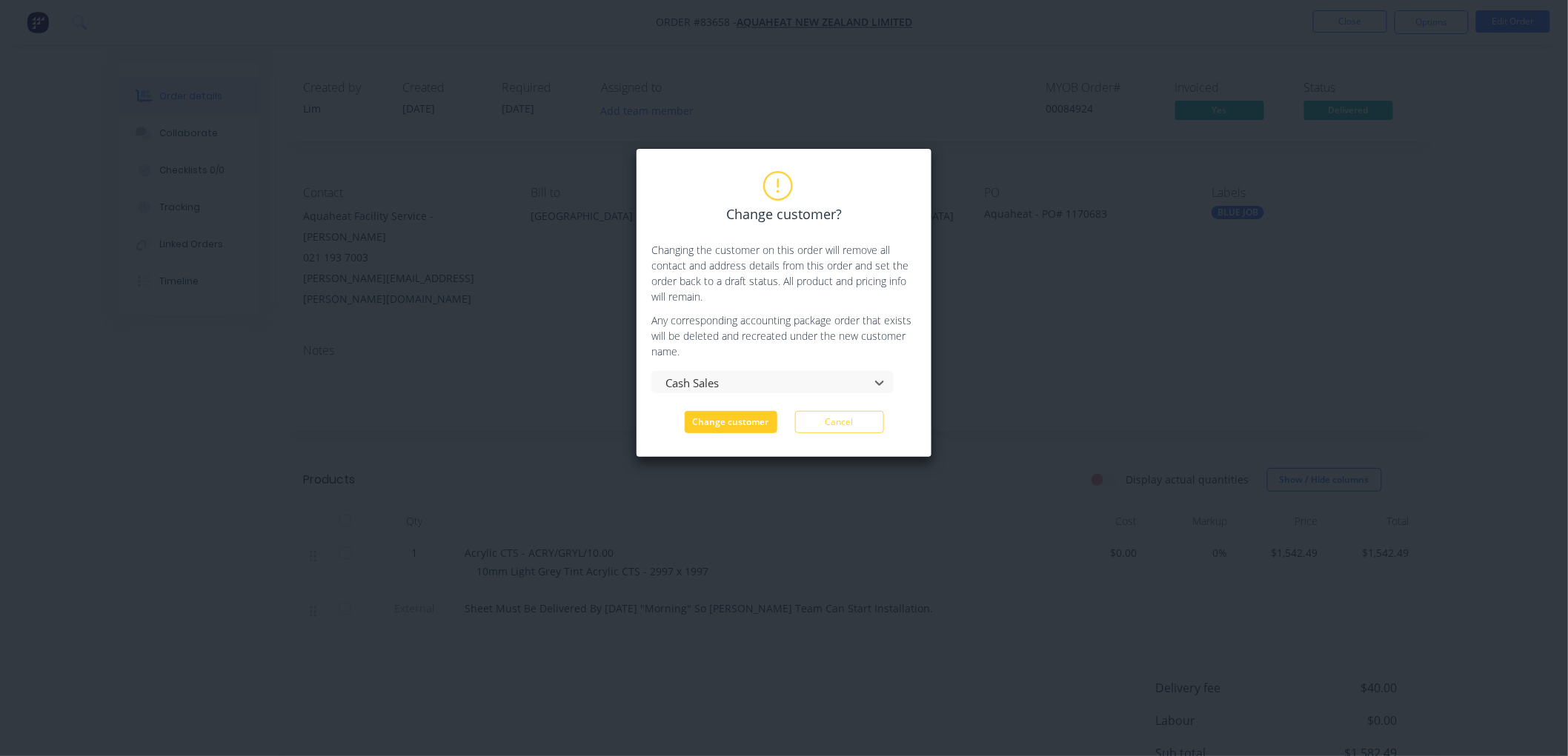
click at [717, 425] on button "Change customer" at bounding box center [730, 422] width 92 height 22
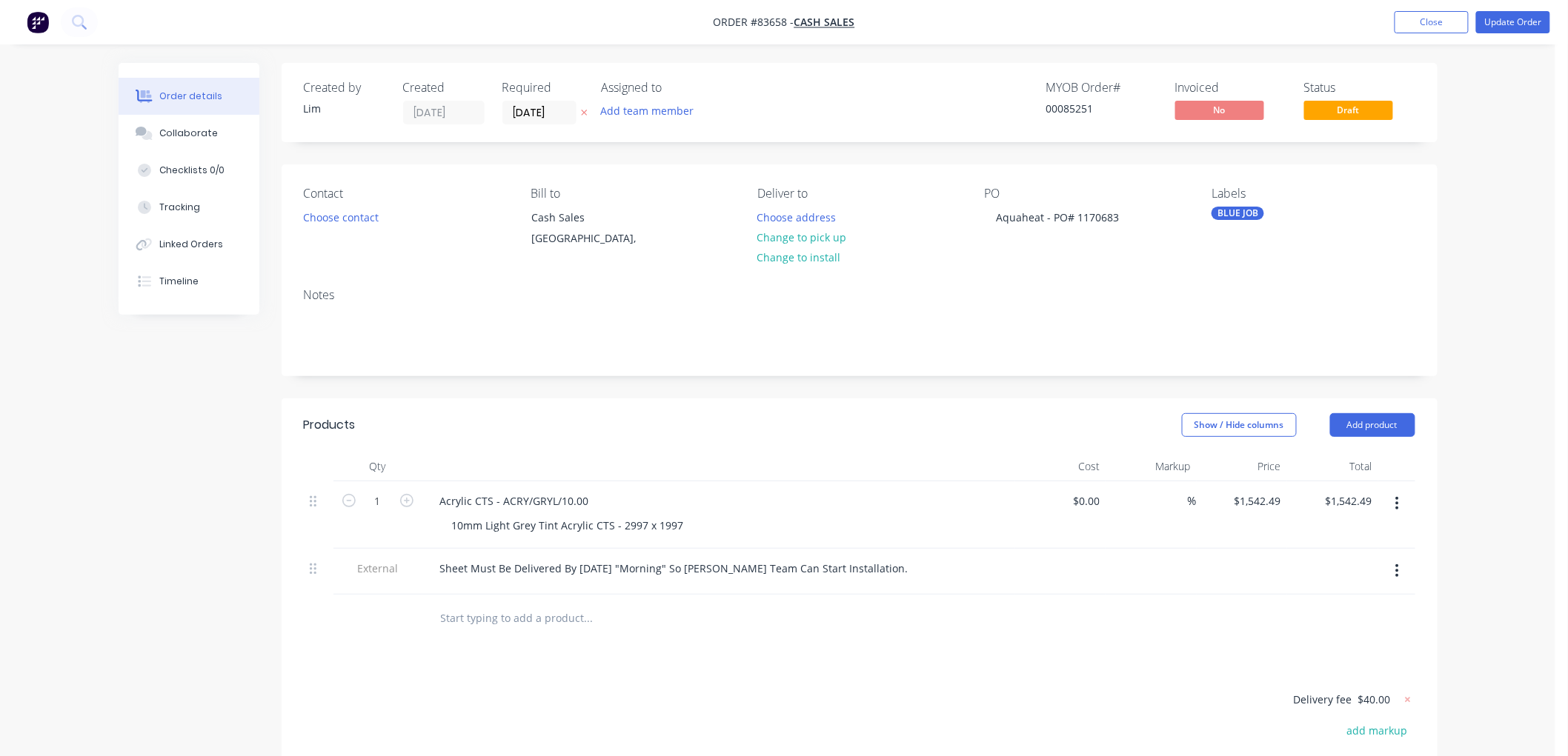
drag, startPoint x: 581, startPoint y: 108, endPoint x: 595, endPoint y: 120, distance: 18.4
click at [581, 108] on icon at bounding box center [584, 113] width 7 height 8
click at [365, 213] on button "Choose contact" at bounding box center [340, 217] width 91 height 20
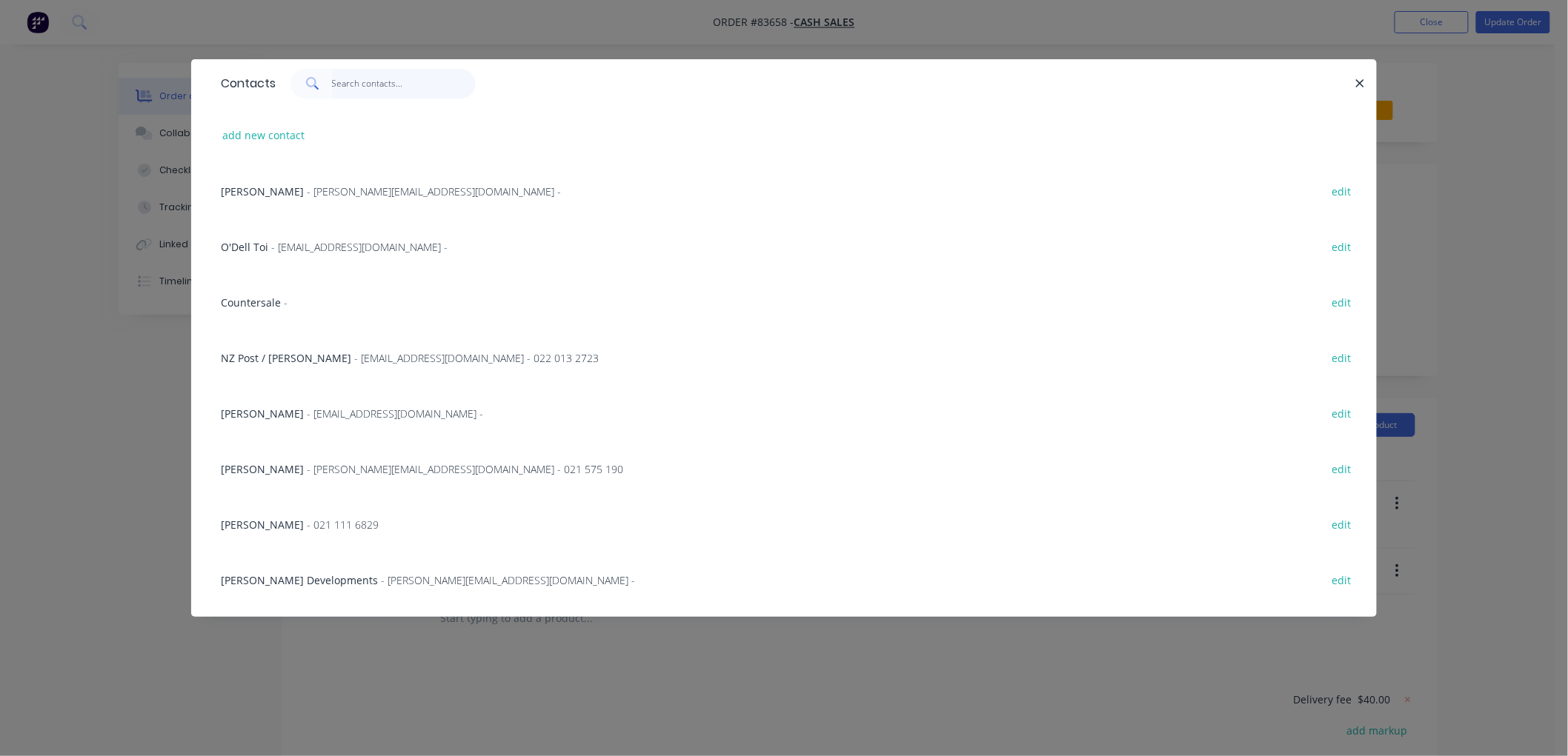
click at [345, 84] on input "text" at bounding box center [404, 83] width 144 height 30
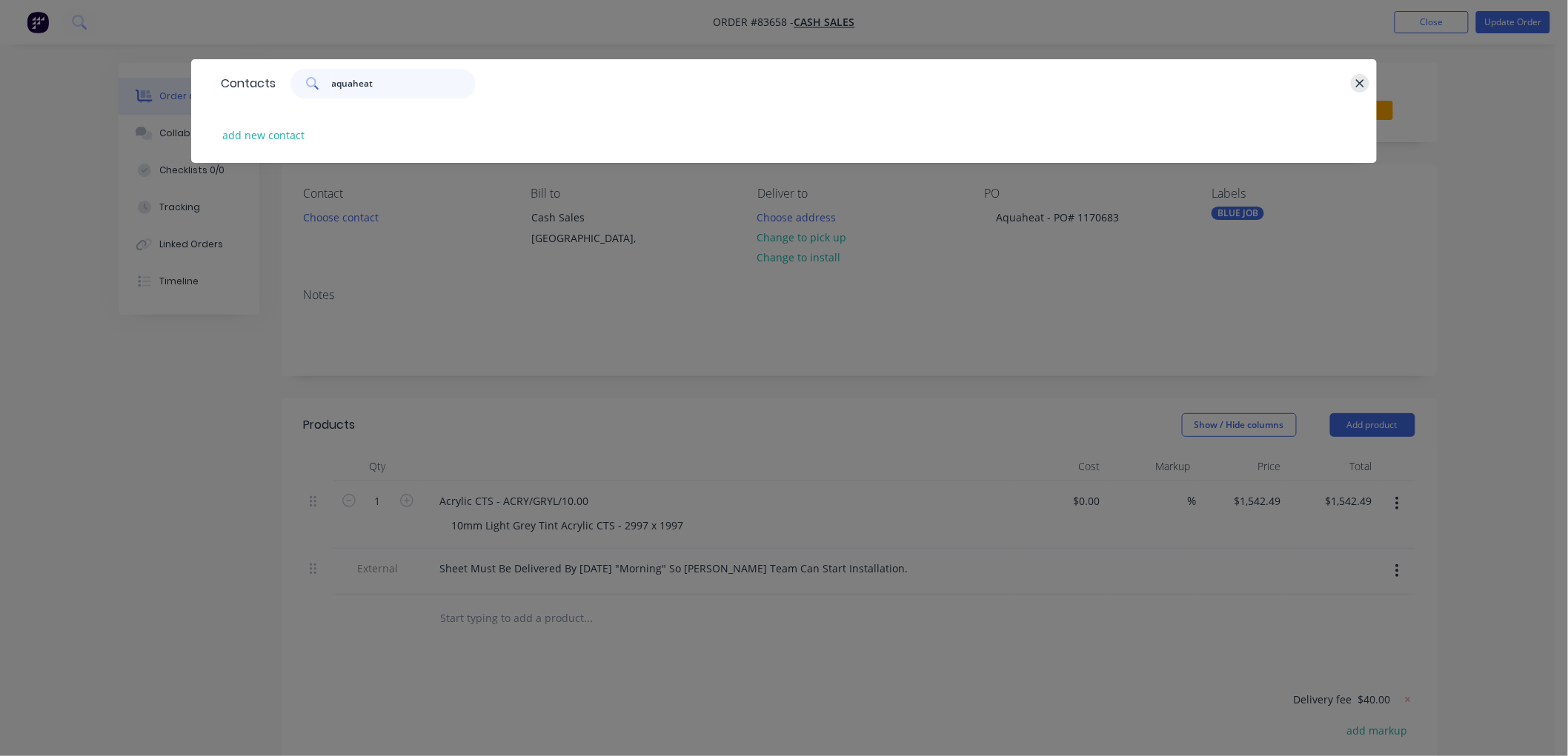
type input "aquaheat"
click at [1357, 81] on icon "button" at bounding box center [1359, 84] width 9 height 14
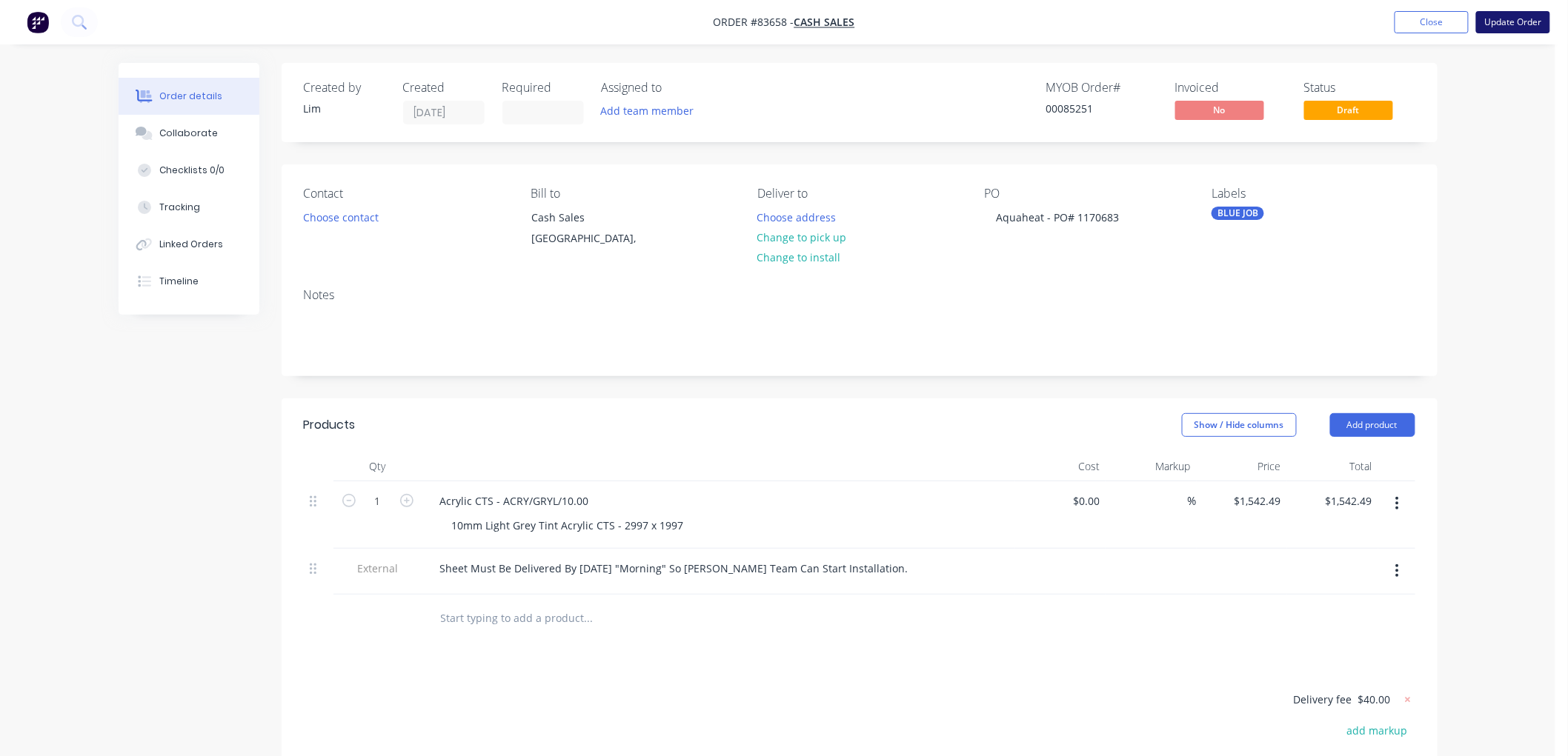
click at [1516, 25] on button "Update Order" at bounding box center [1512, 22] width 74 height 22
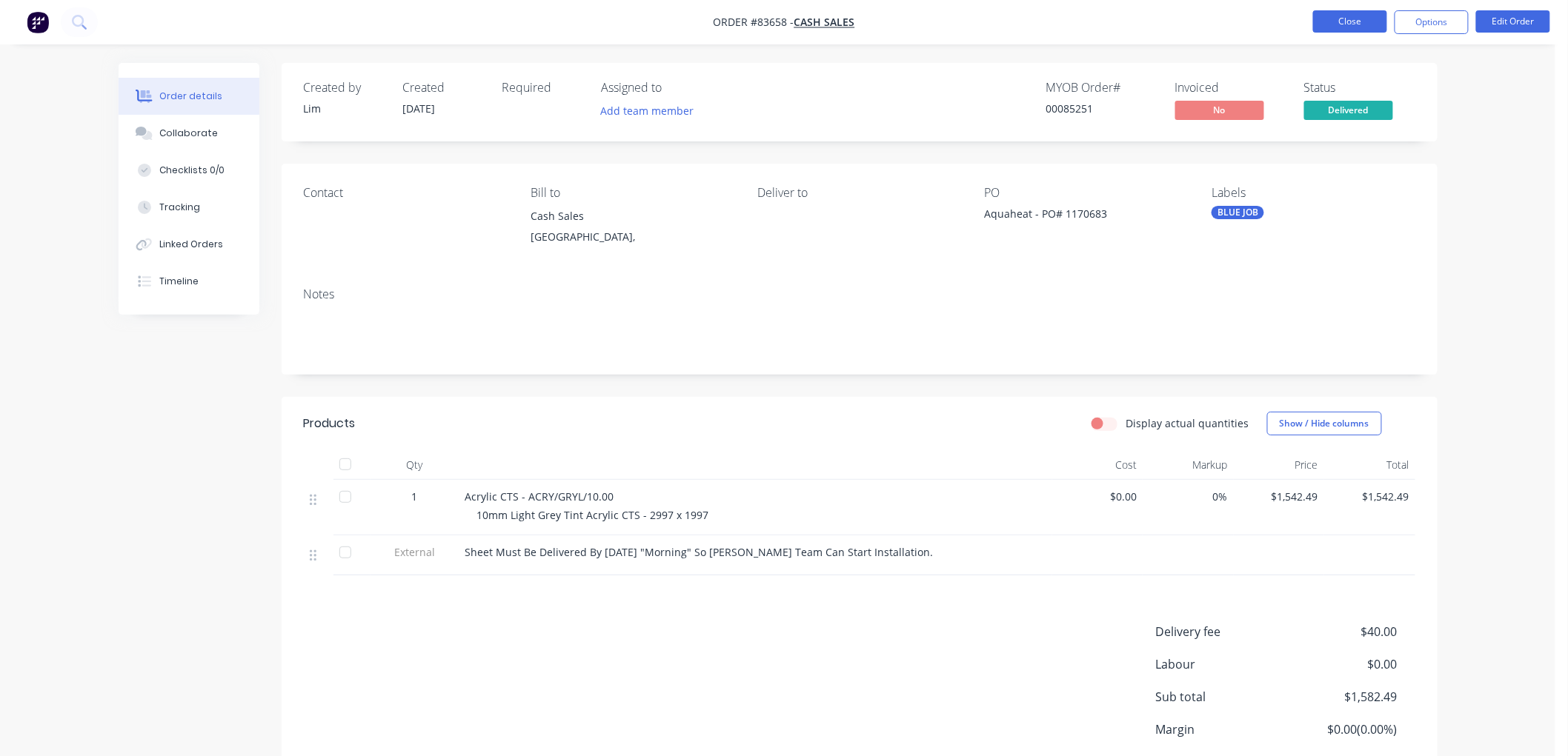
click at [1357, 23] on button "Close" at bounding box center [1349, 21] width 74 height 22
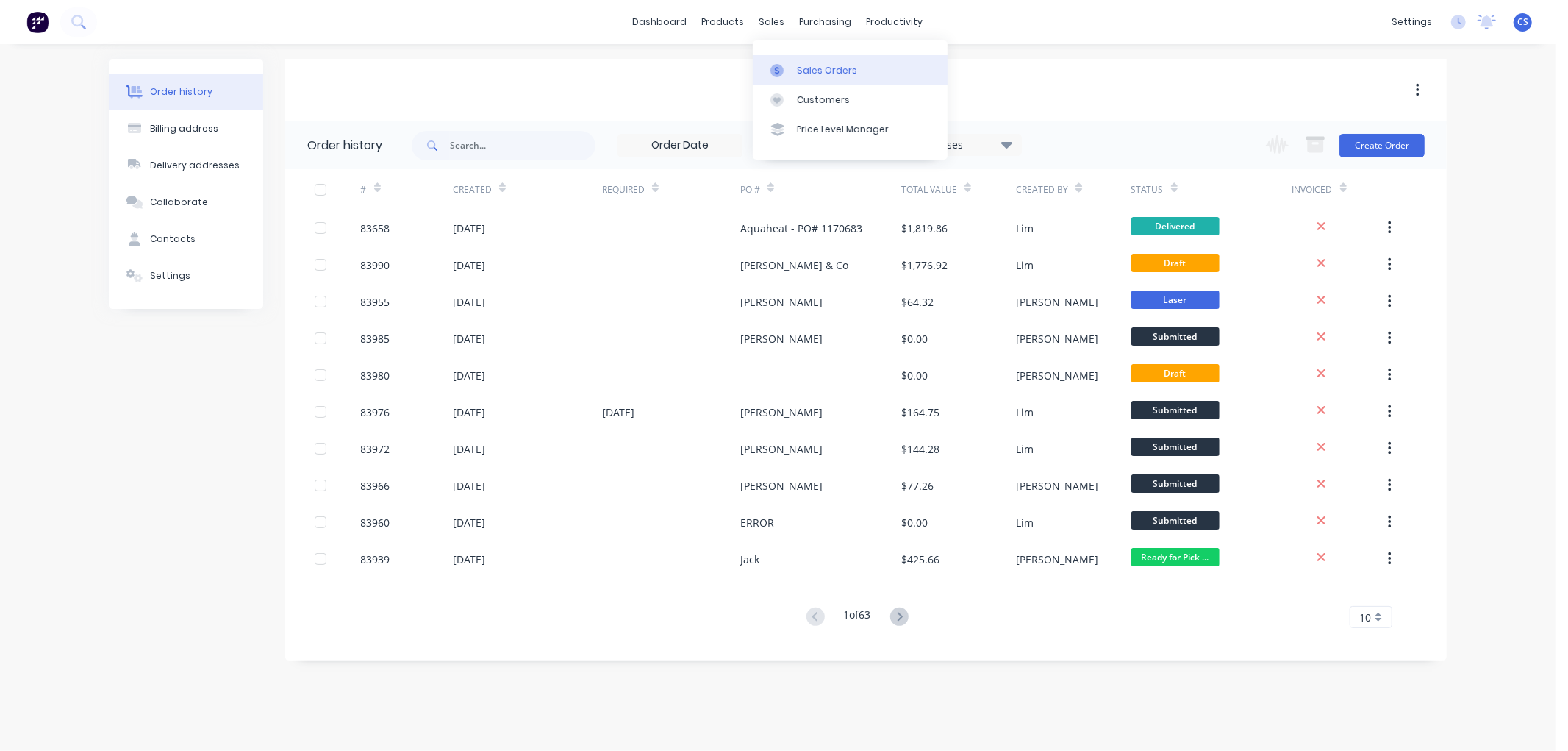
click at [789, 64] on div at bounding box center [782, 71] width 22 height 13
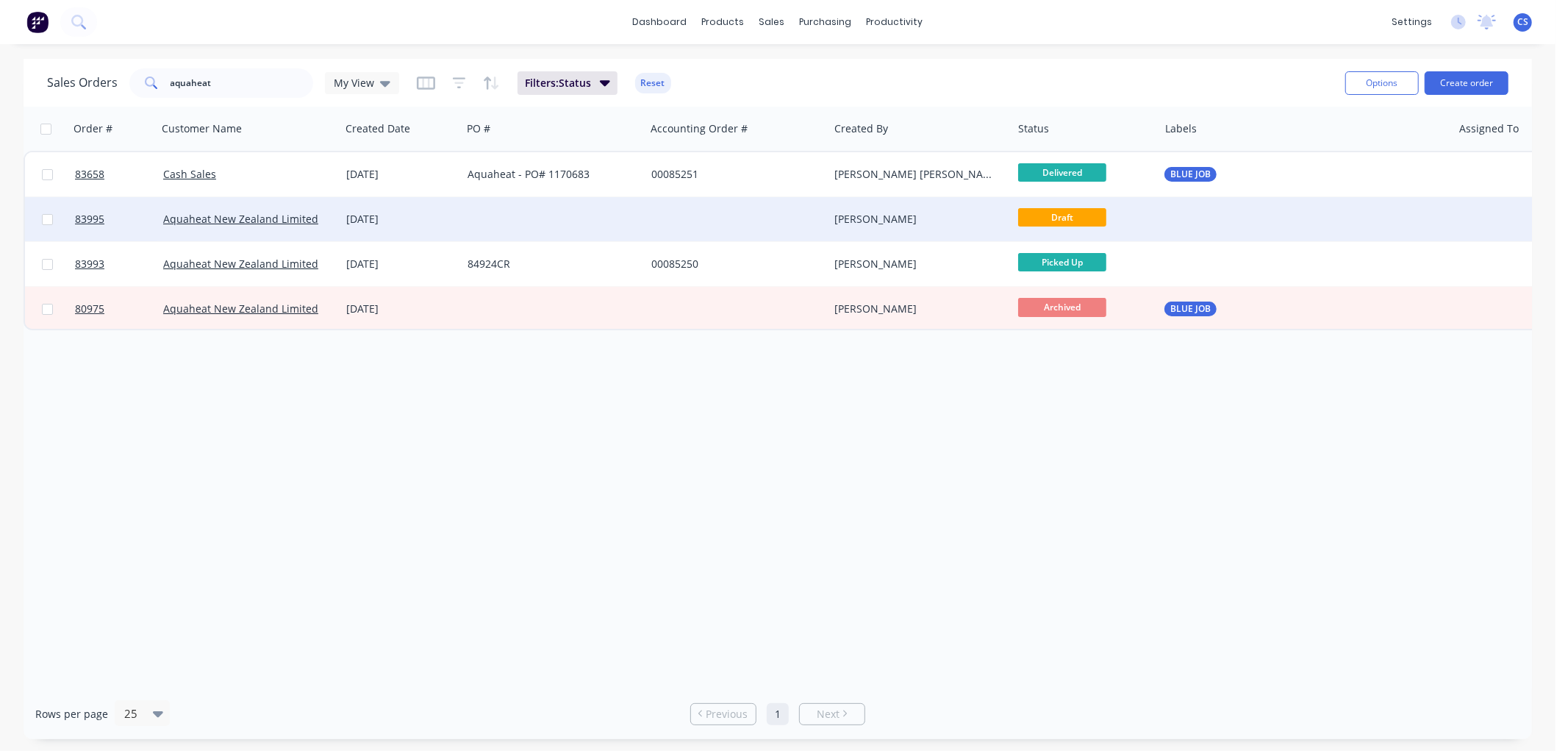
click at [454, 221] on div "[DATE]" at bounding box center [401, 219] width 109 height 14
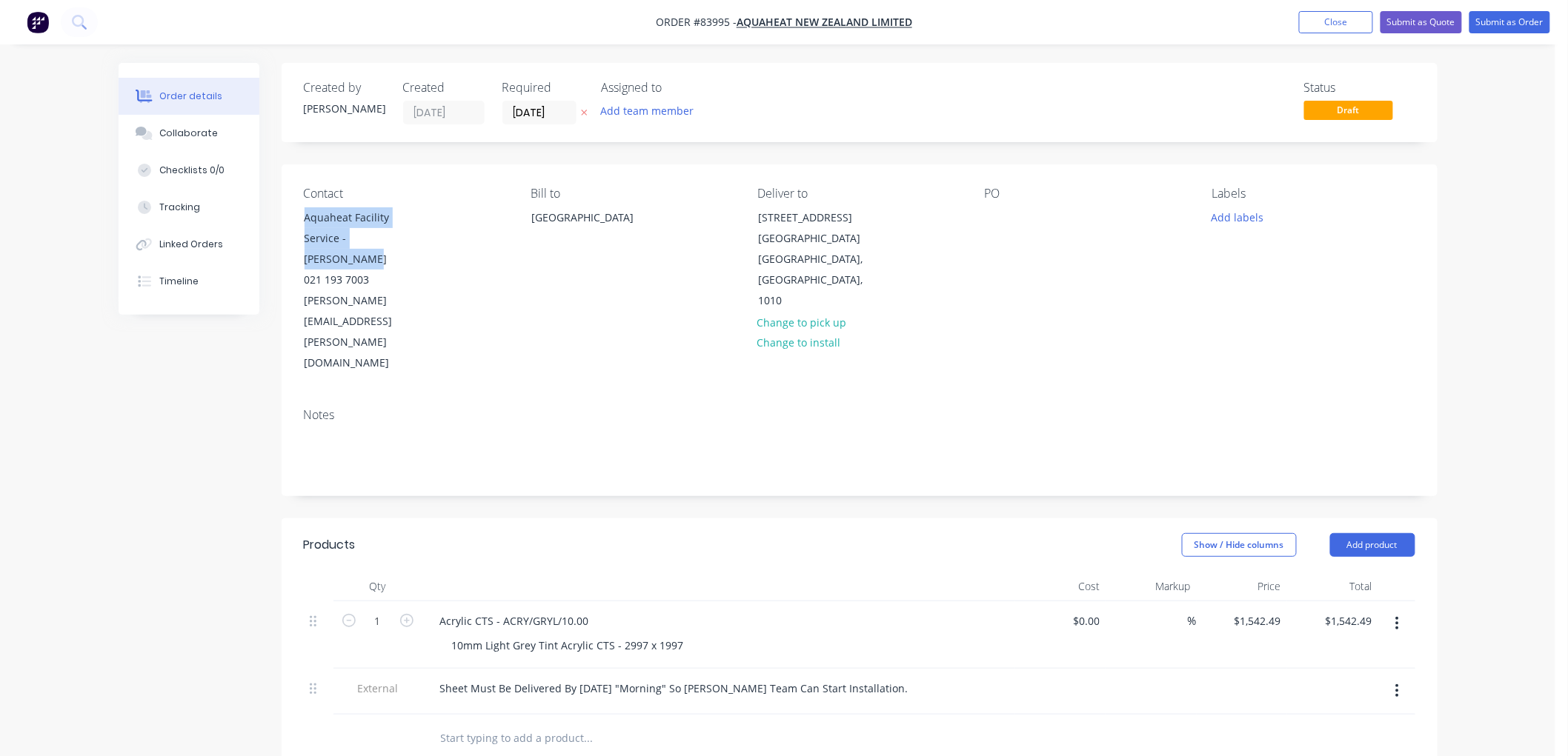
drag, startPoint x: 379, startPoint y: 235, endPoint x: 287, endPoint y: 220, distance: 93.2
click at [287, 220] on div "Contact Aquaheat Facility Service - Keith Ashley 021 193 7003 keith.ashley@aqua…" at bounding box center [859, 280] width 1156 height 231
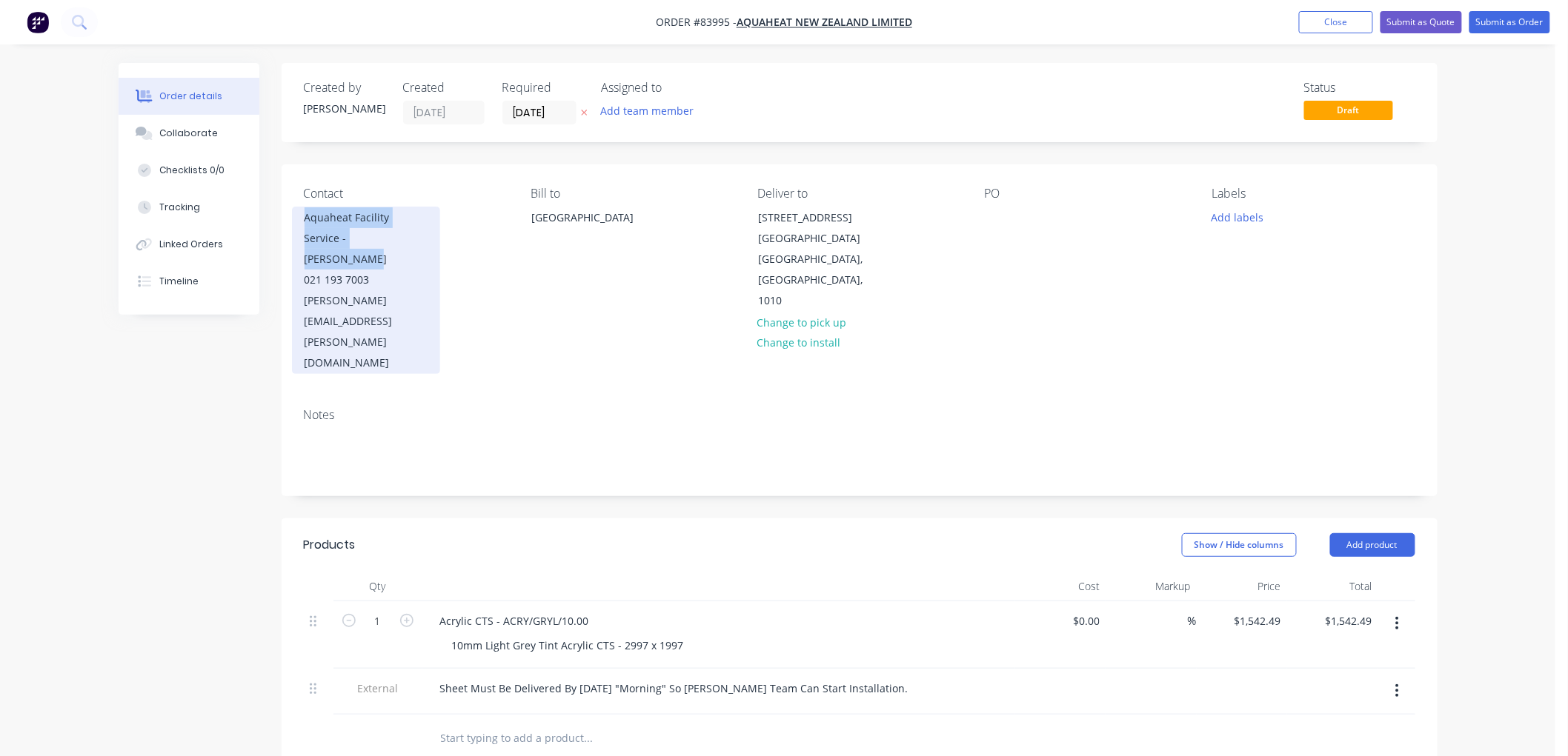
copy div "Aquaheat Facility Service - Keith Ashley"
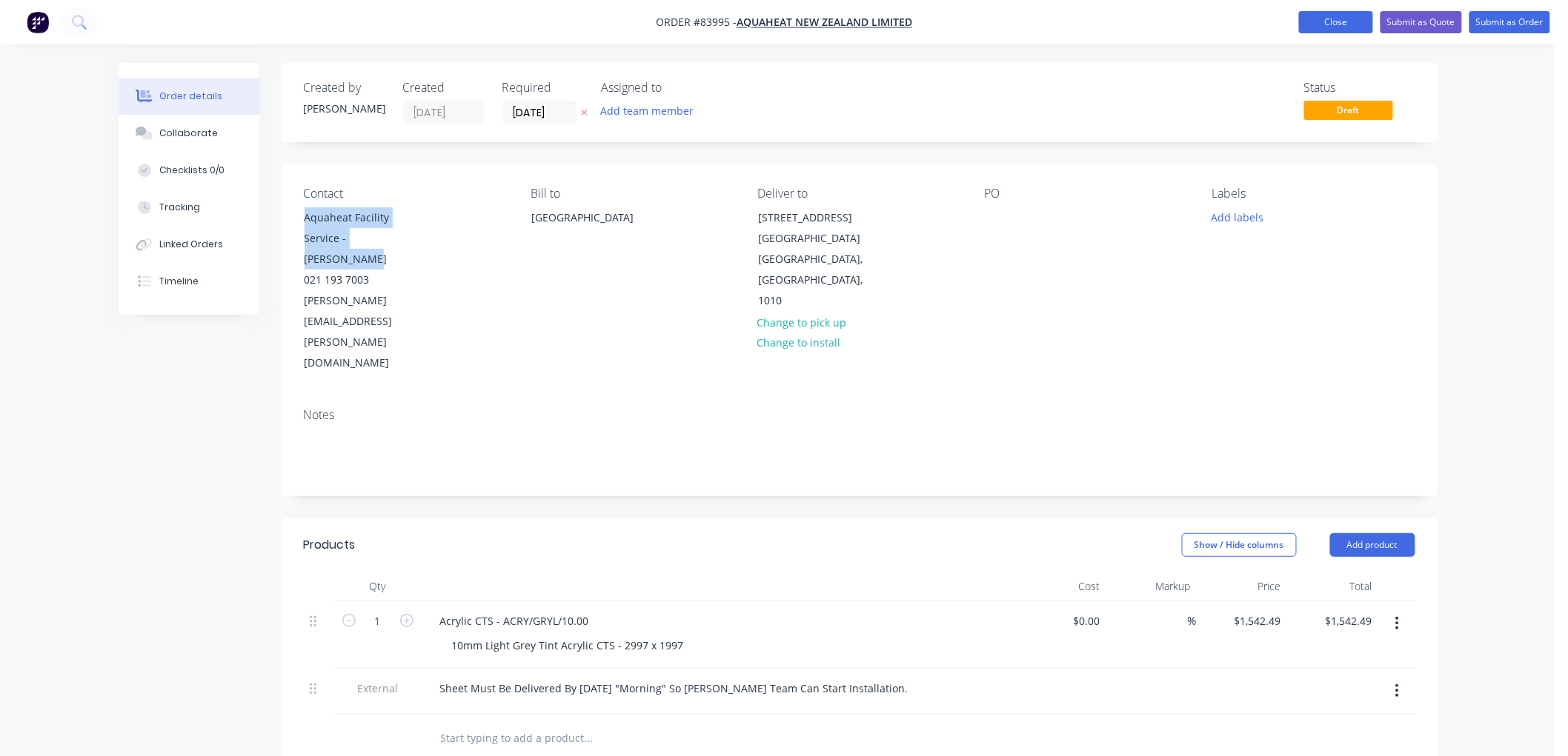
click at [1348, 23] on button "Close" at bounding box center [1335, 22] width 74 height 22
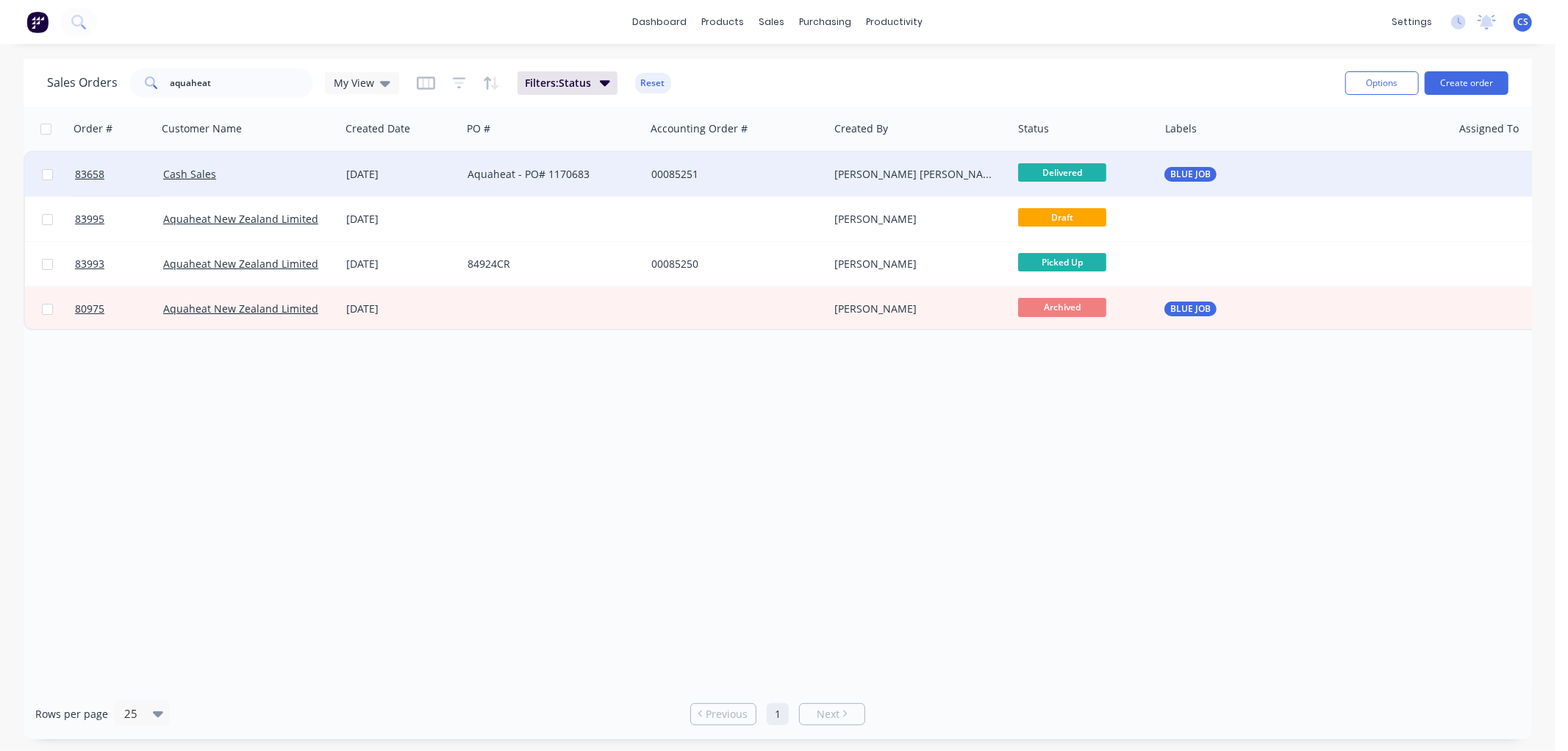
click at [539, 169] on div "Aquaheat - PO# 1170683" at bounding box center [550, 173] width 163 height 14
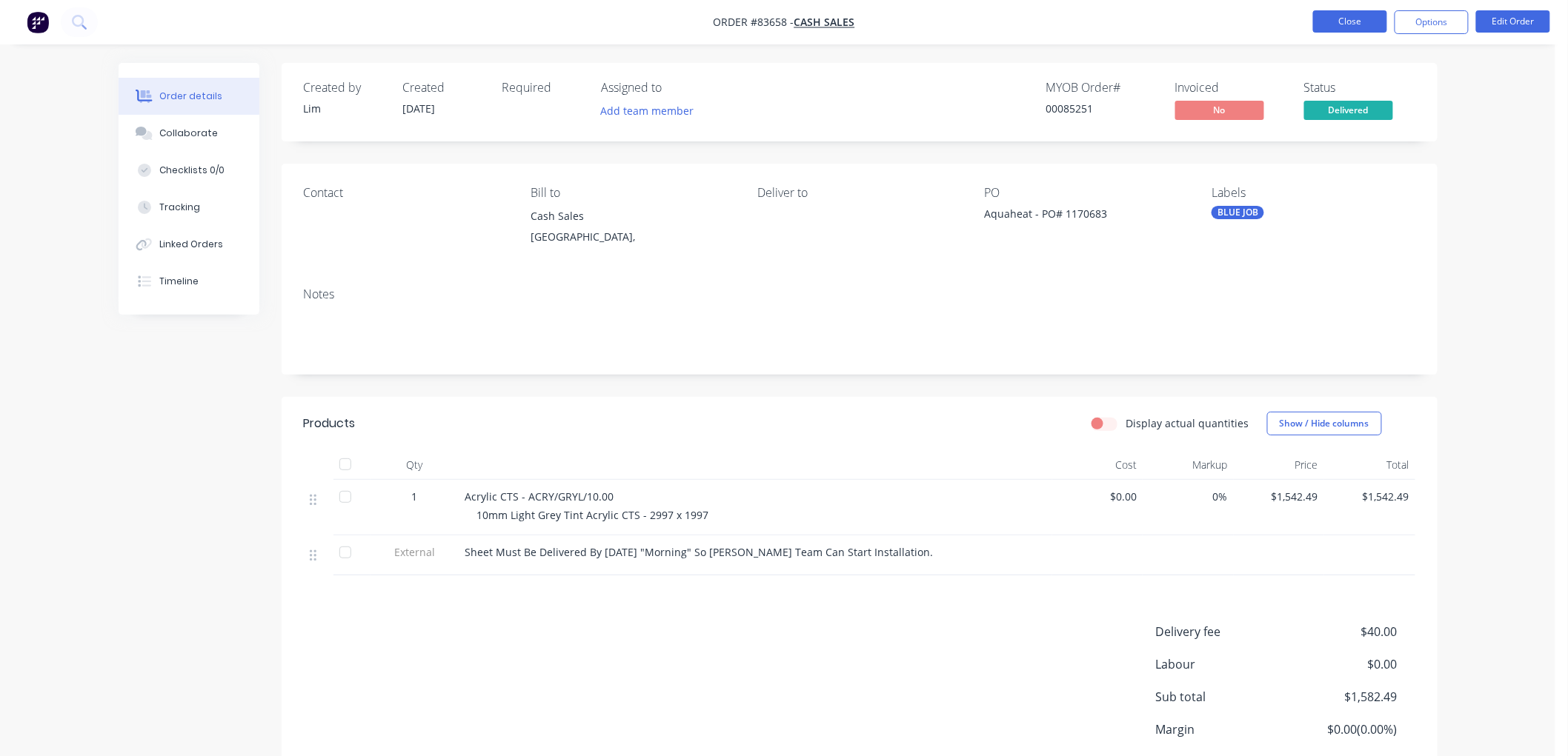
click at [1346, 23] on button "Close" at bounding box center [1349, 21] width 74 height 22
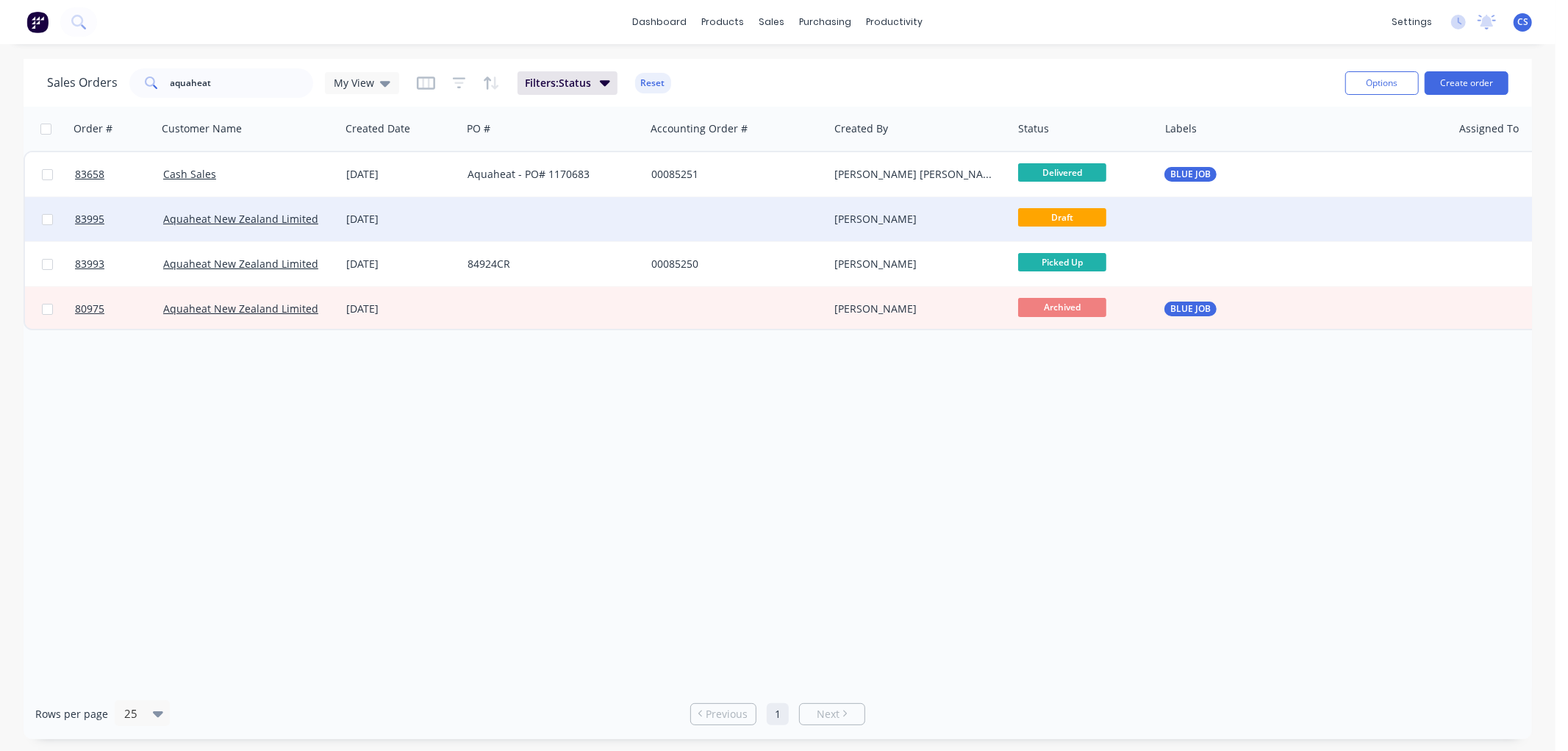
click at [529, 229] on div at bounding box center [554, 219] width 183 height 44
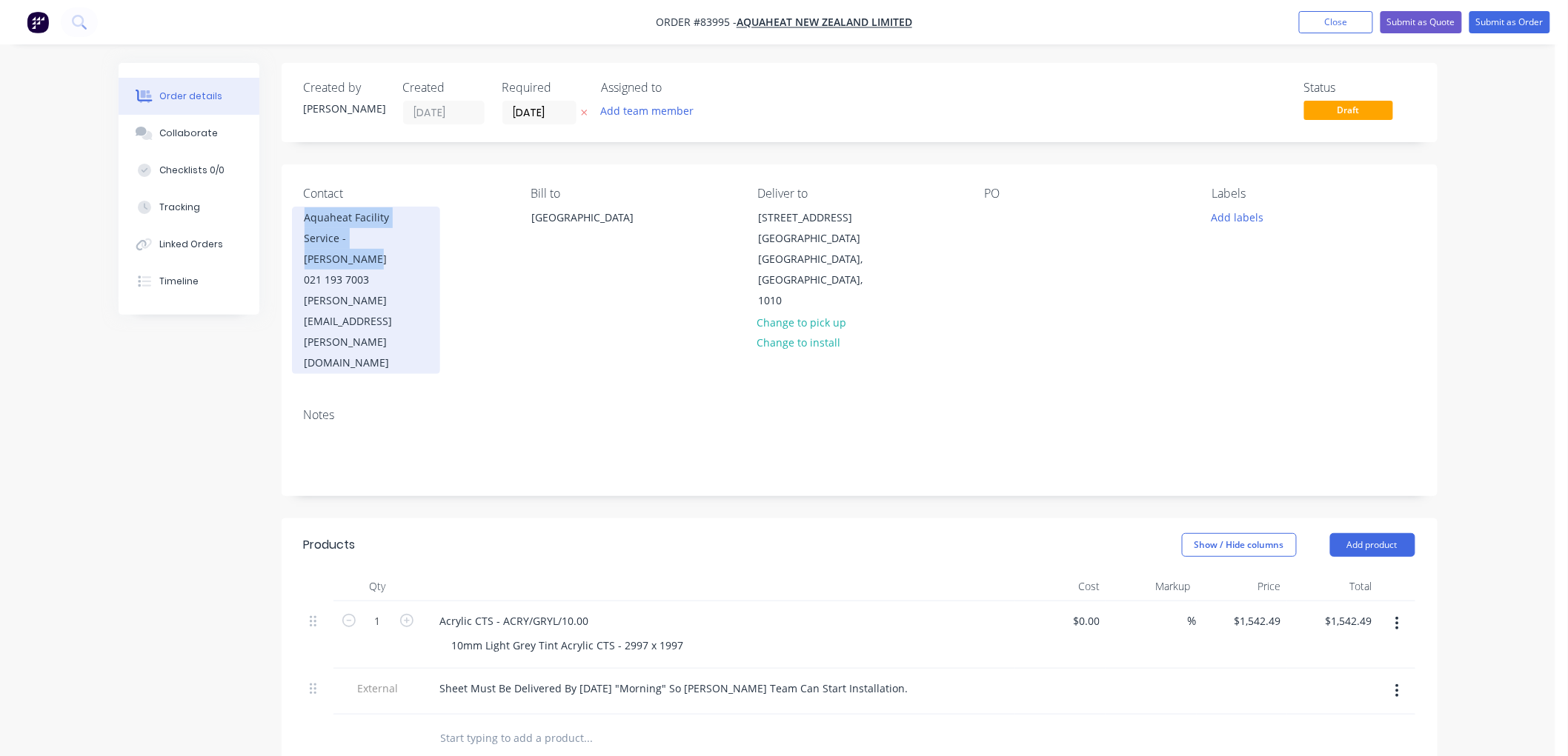
drag, startPoint x: 369, startPoint y: 235, endPoint x: 306, endPoint y: 217, distance: 65.5
click at [306, 217] on div "Aquaheat Facility Service - Keith Ashley" at bounding box center [365, 238] width 123 height 62
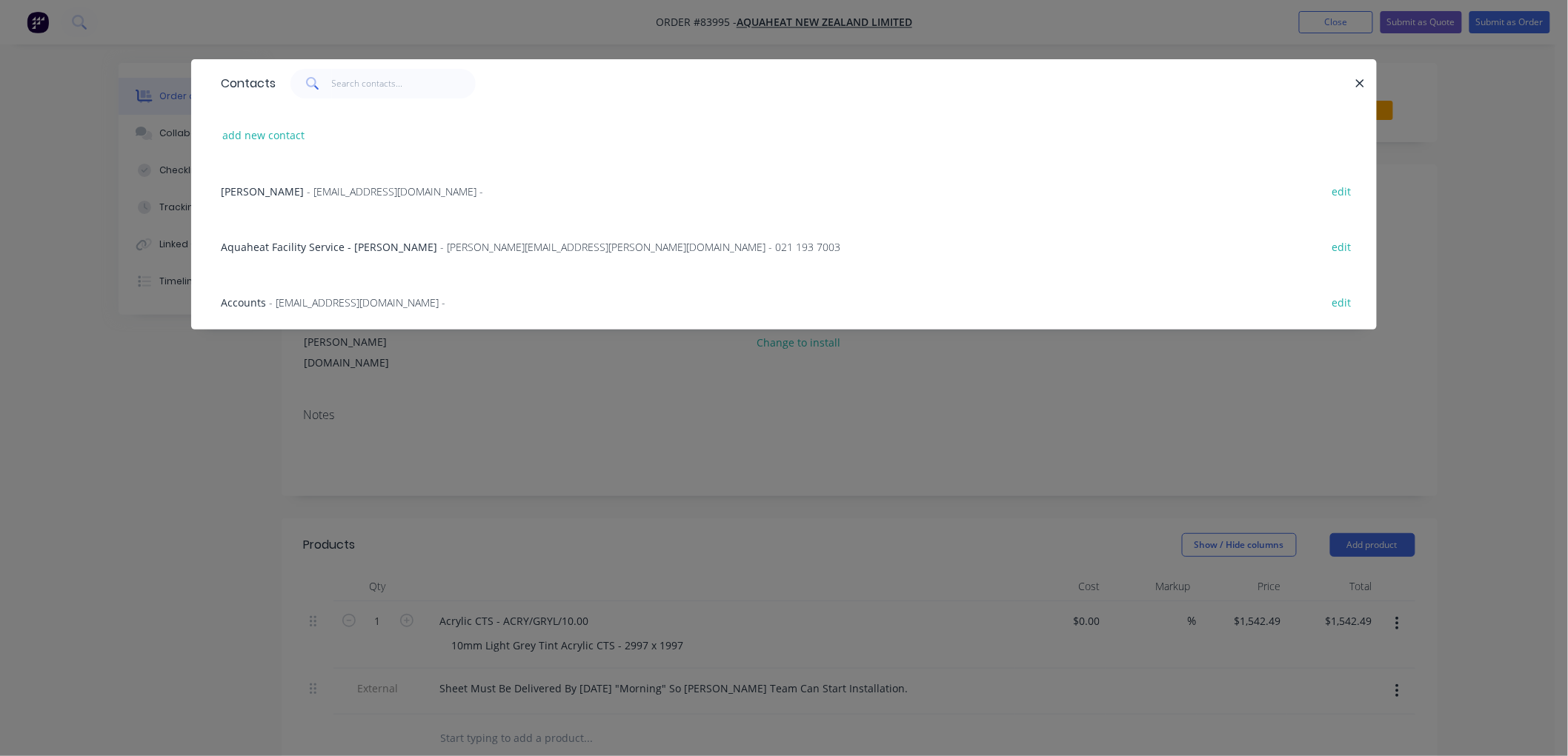
copy div "Aquaheat Facility Service - Keith Ashley"
click at [1358, 81] on icon "button" at bounding box center [1360, 83] width 8 height 8
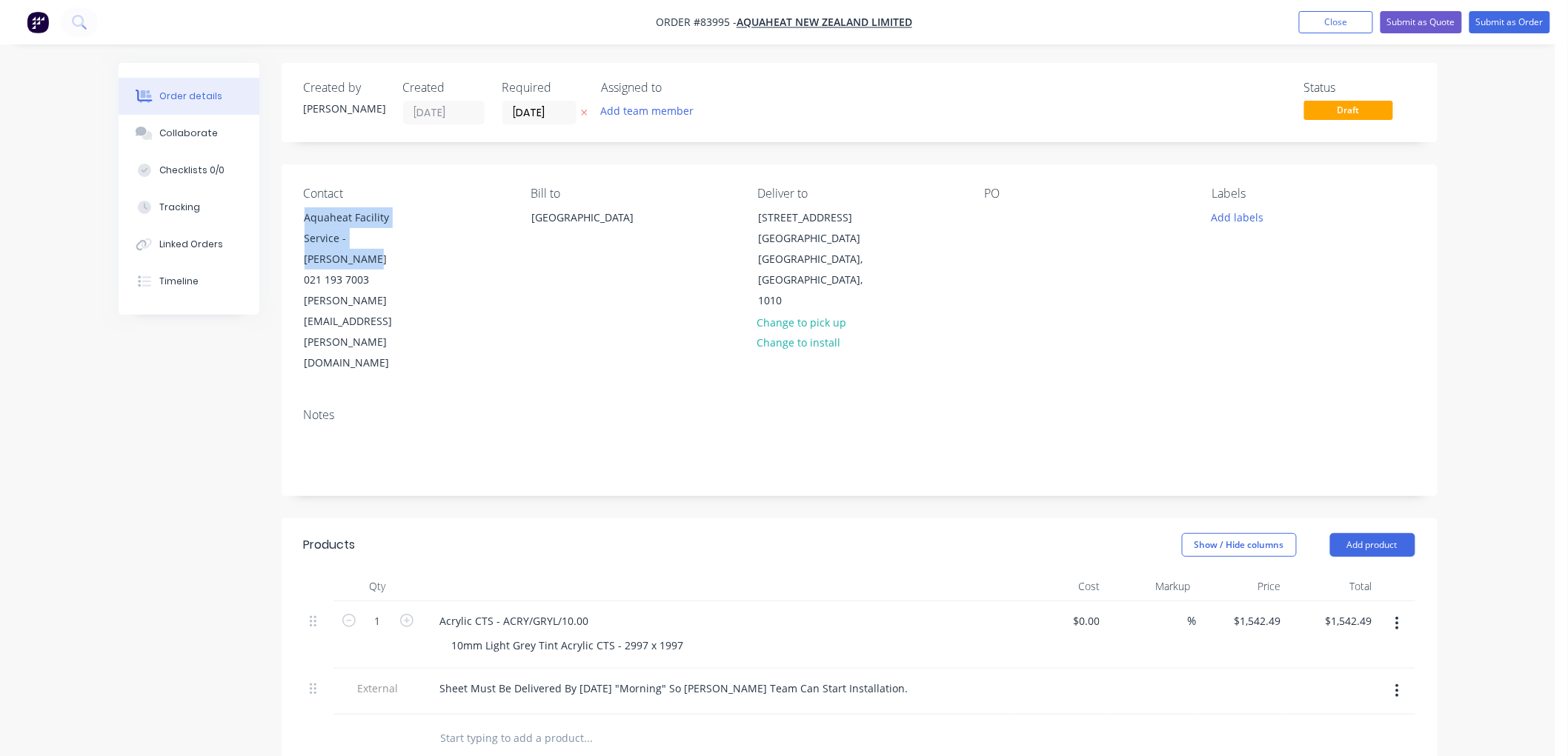
copy div "Aquaheat Facility Service - Keith Ashley"
click at [1346, 15] on button "Close" at bounding box center [1335, 22] width 74 height 22
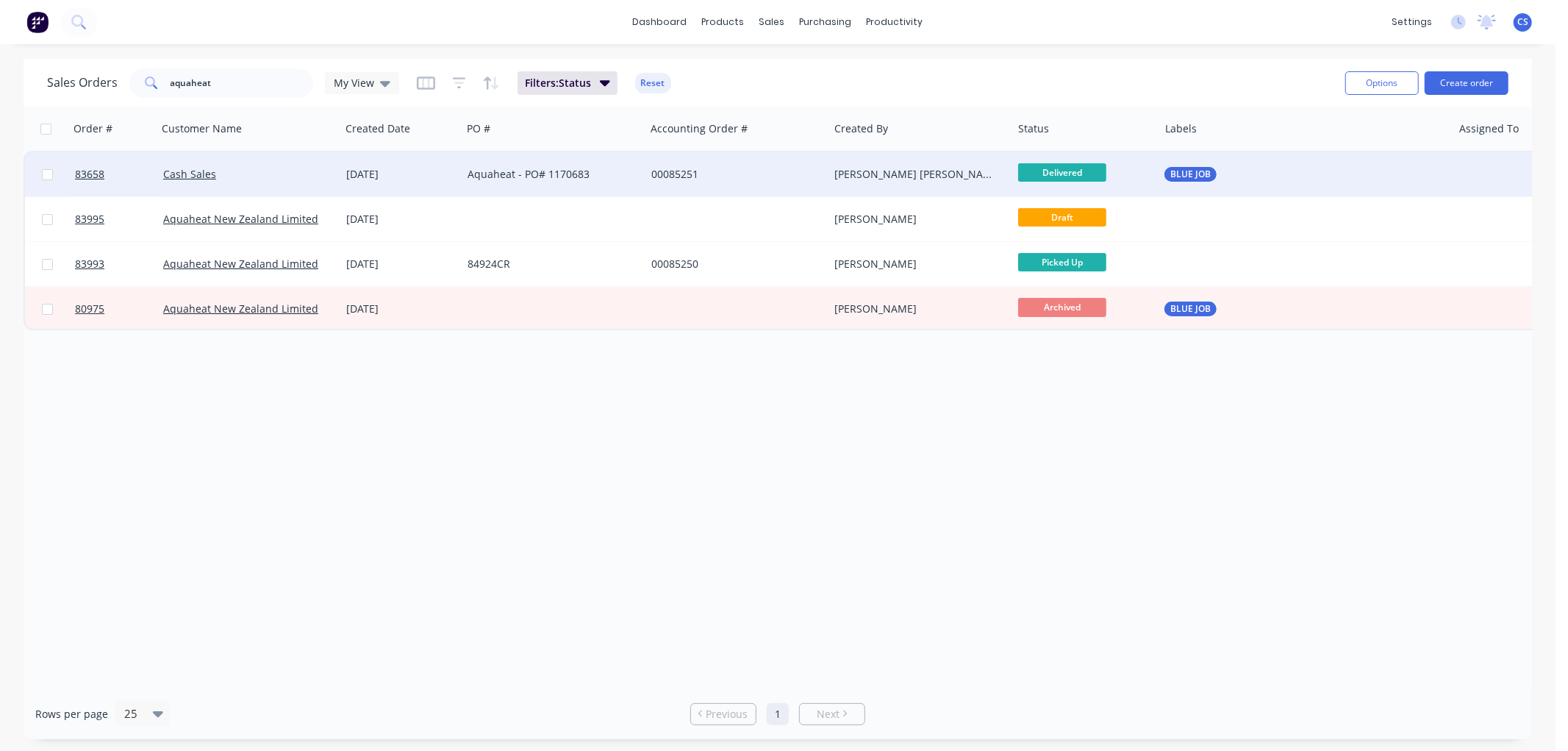
click at [498, 172] on div "Aquaheat - PO# 1170683" at bounding box center [550, 173] width 163 height 14
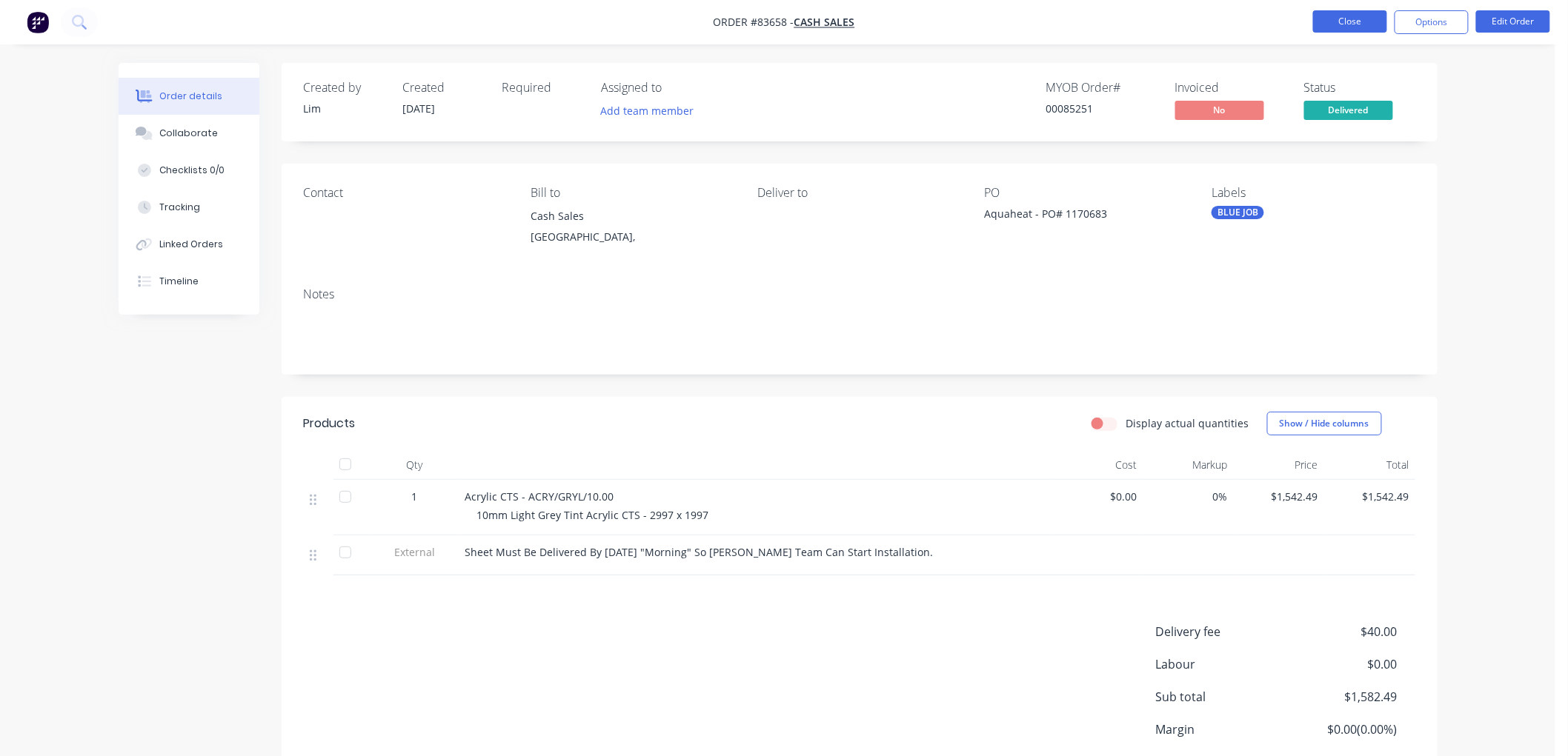
click at [1354, 26] on button "Close" at bounding box center [1349, 21] width 74 height 22
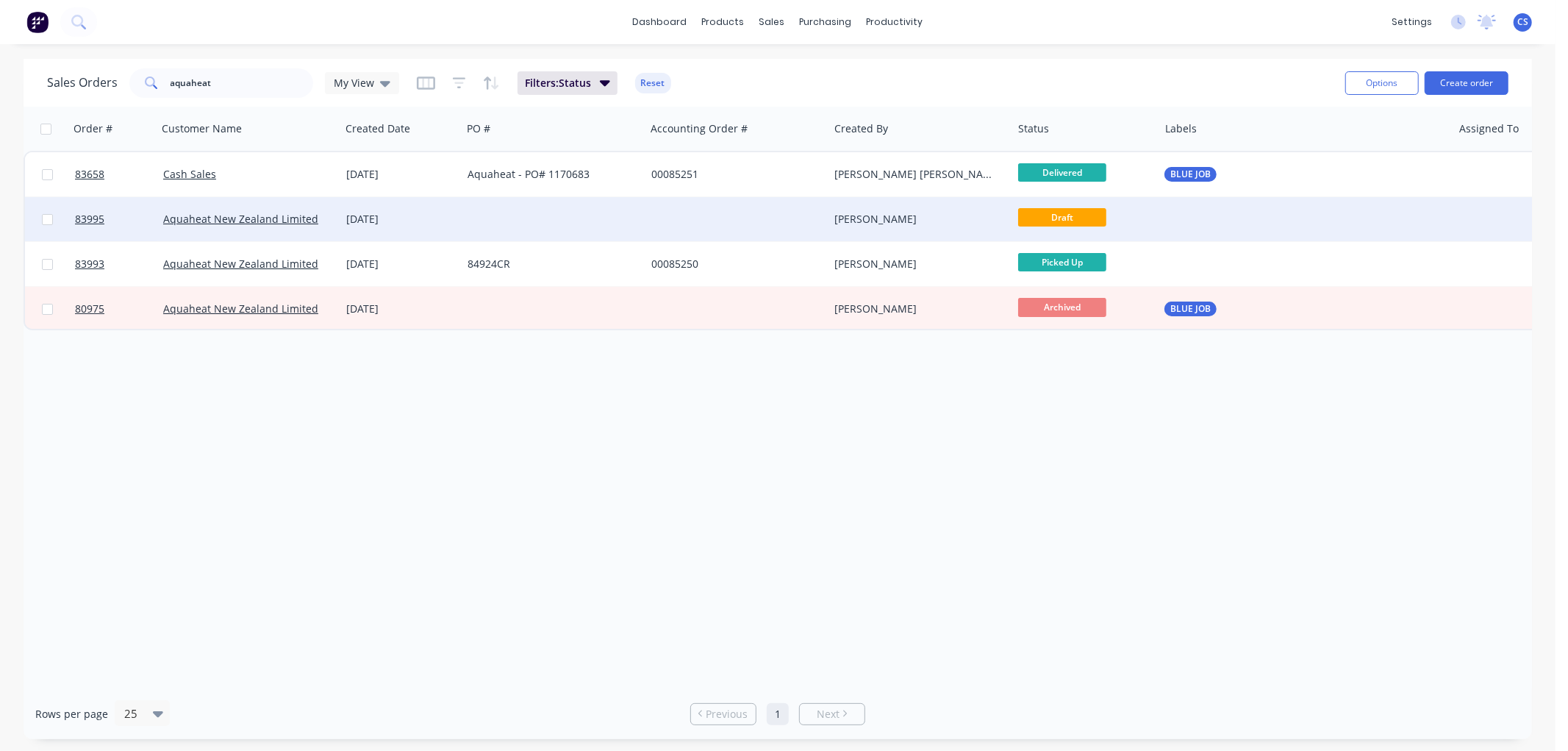
click at [550, 224] on div at bounding box center [554, 219] width 183 height 44
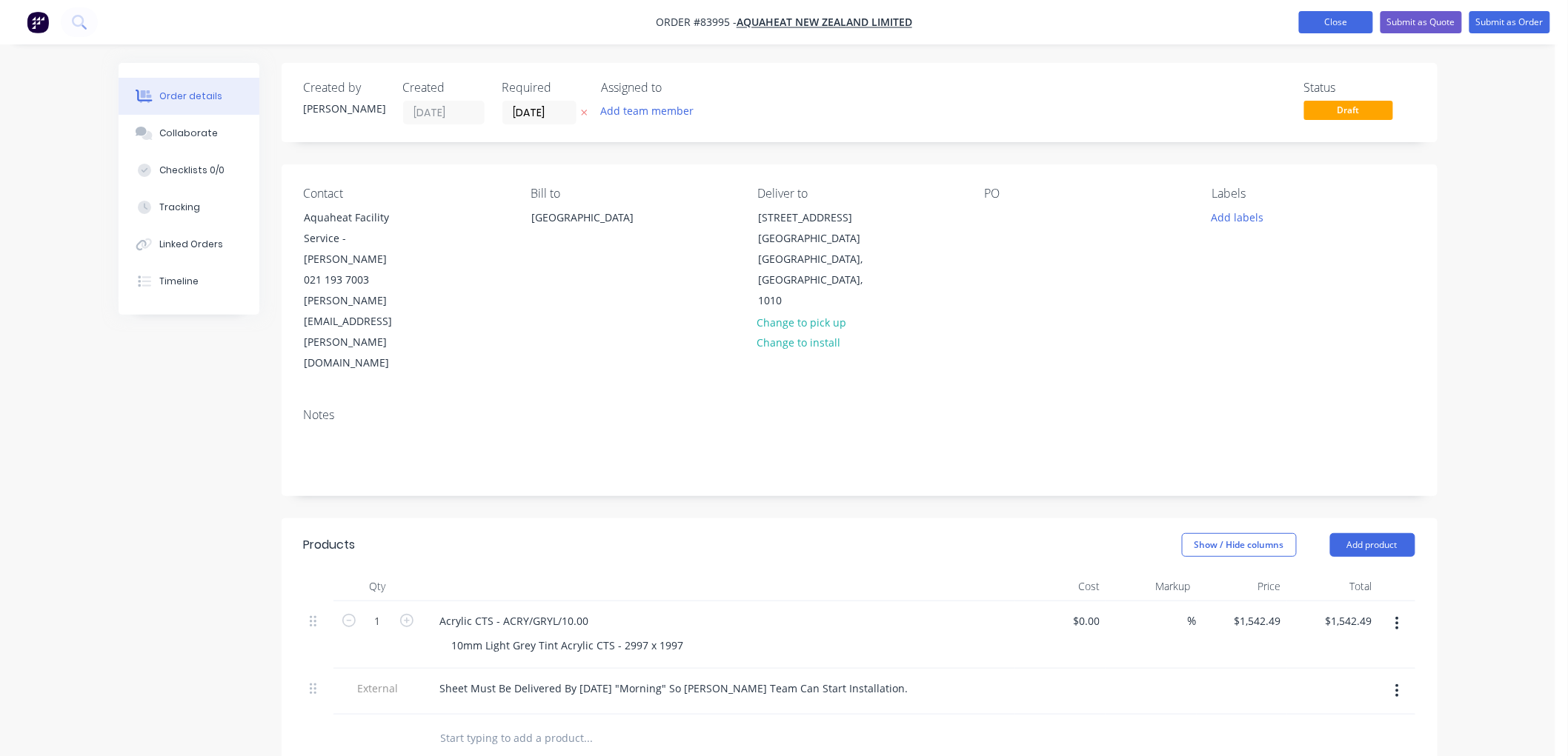
click at [1353, 22] on button "Close" at bounding box center [1335, 22] width 74 height 22
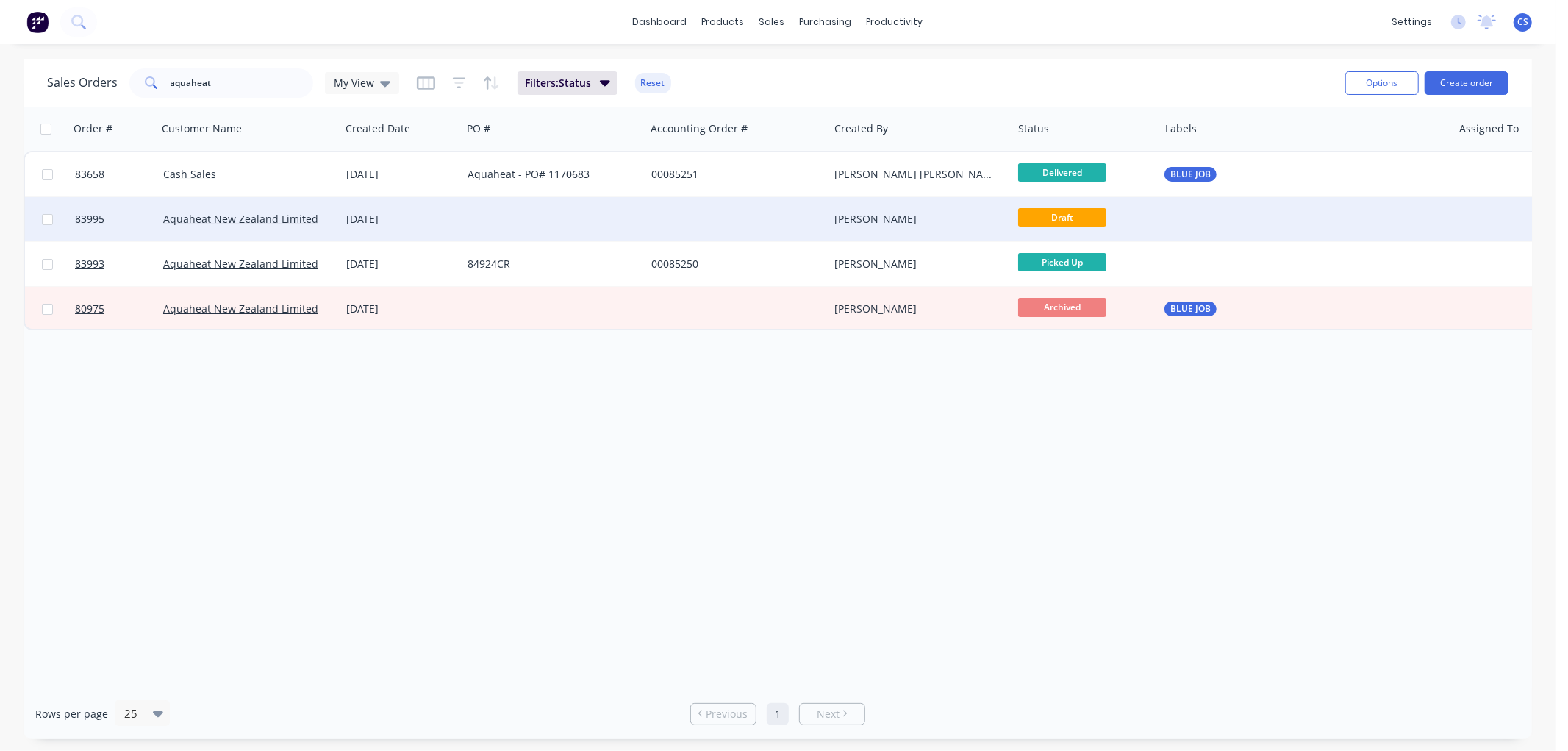
click at [502, 229] on div at bounding box center [554, 219] width 183 height 44
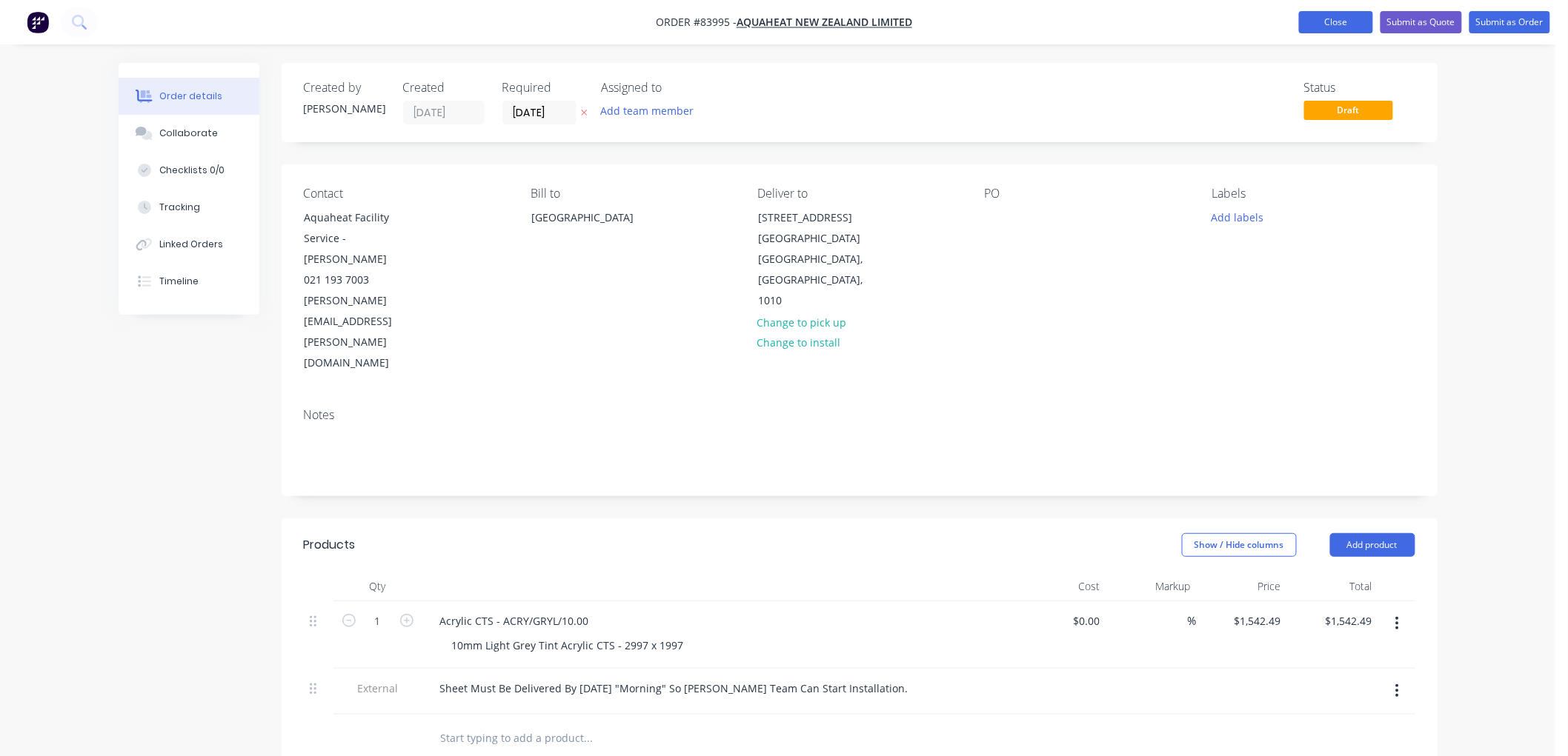
click at [1350, 20] on button "Close" at bounding box center [1335, 22] width 74 height 22
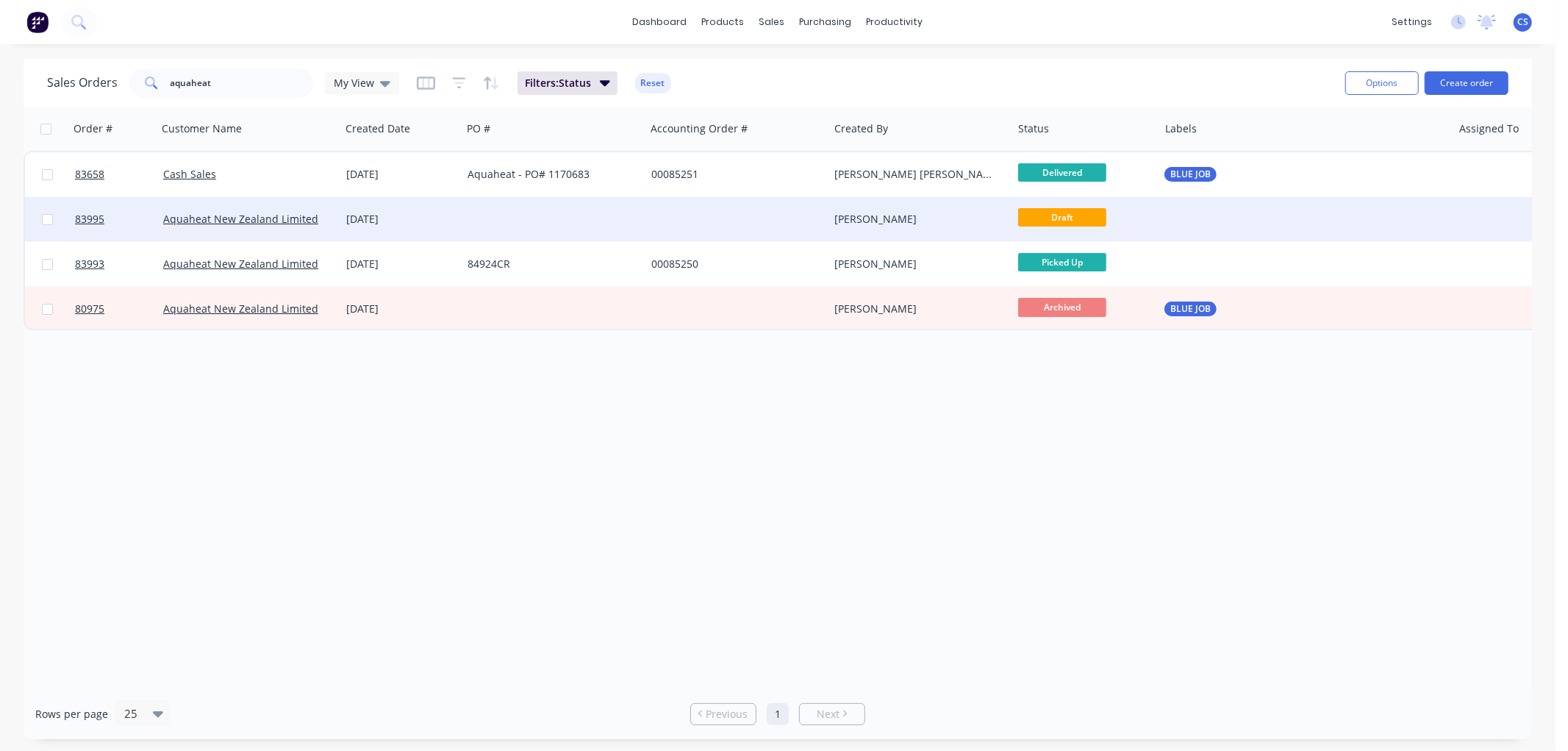
click at [50, 217] on input "checkbox" at bounding box center [47, 219] width 11 height 11
checkbox input "true"
click at [1379, 86] on button "Options" at bounding box center [1382, 83] width 73 height 24
click at [1327, 143] on div "Archive" at bounding box center [1338, 149] width 136 height 21
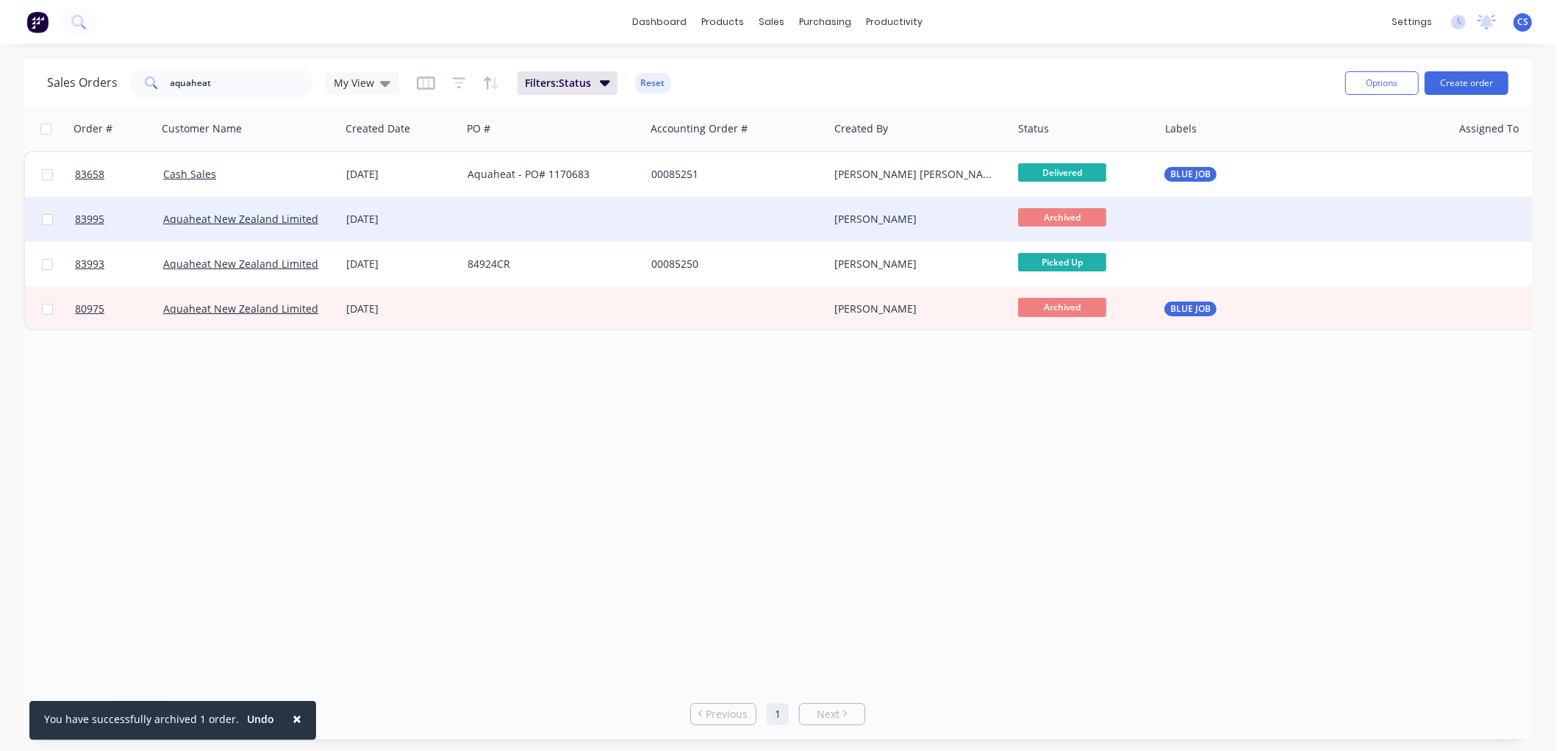
click at [539, 224] on div at bounding box center [554, 219] width 183 height 44
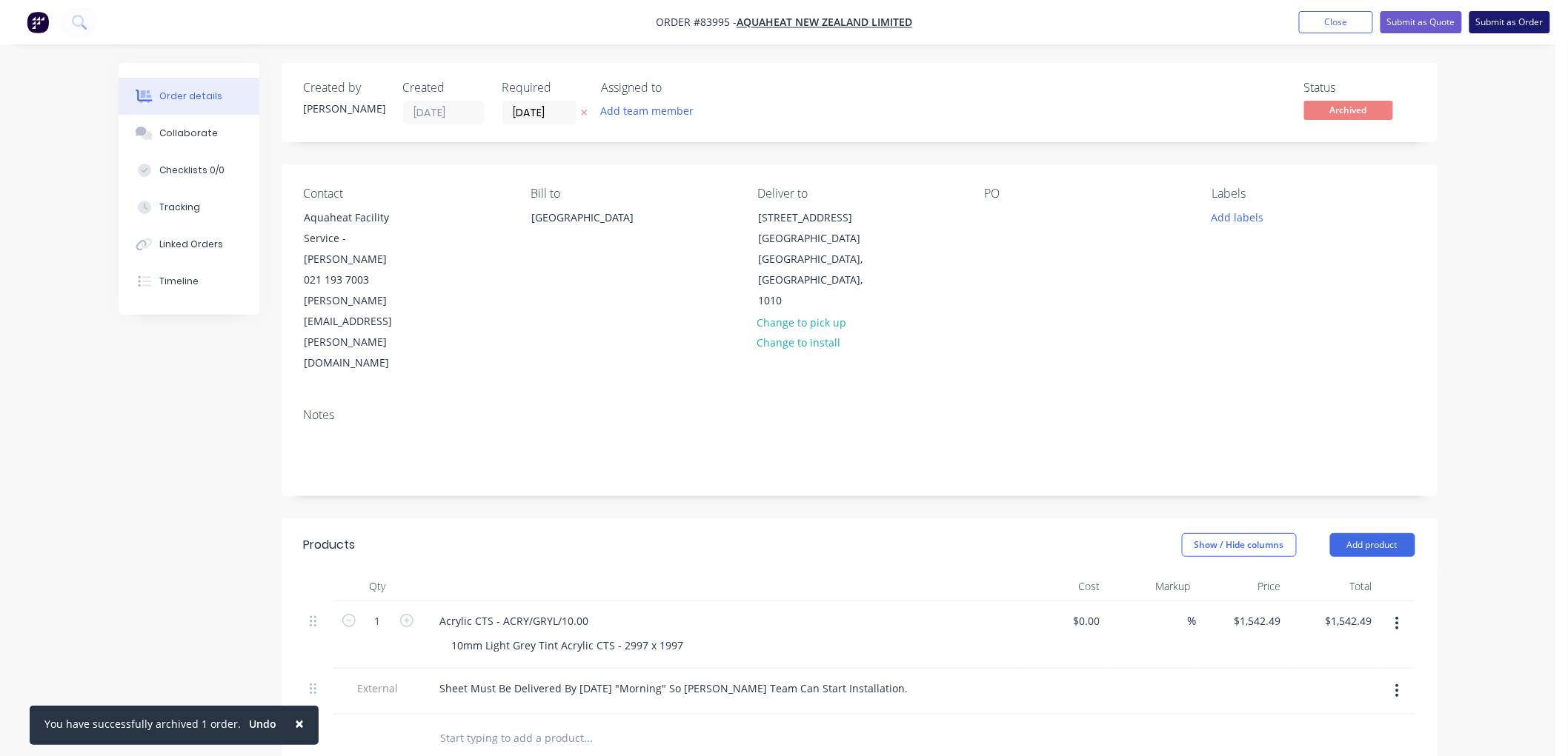
click at [1503, 23] on button "Submit as Order" at bounding box center [1509, 22] width 81 height 22
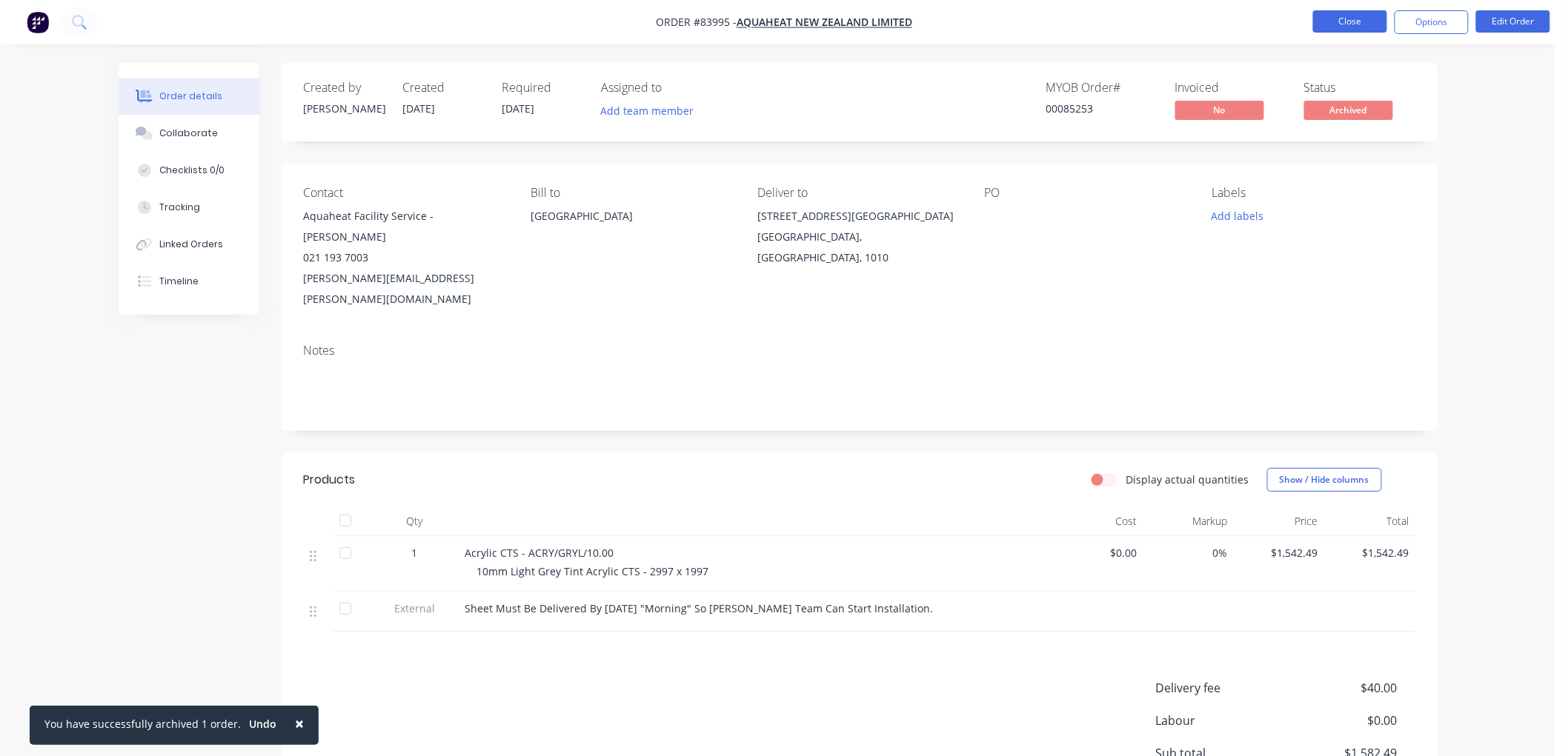
click at [1349, 17] on button "Close" at bounding box center [1349, 21] width 74 height 22
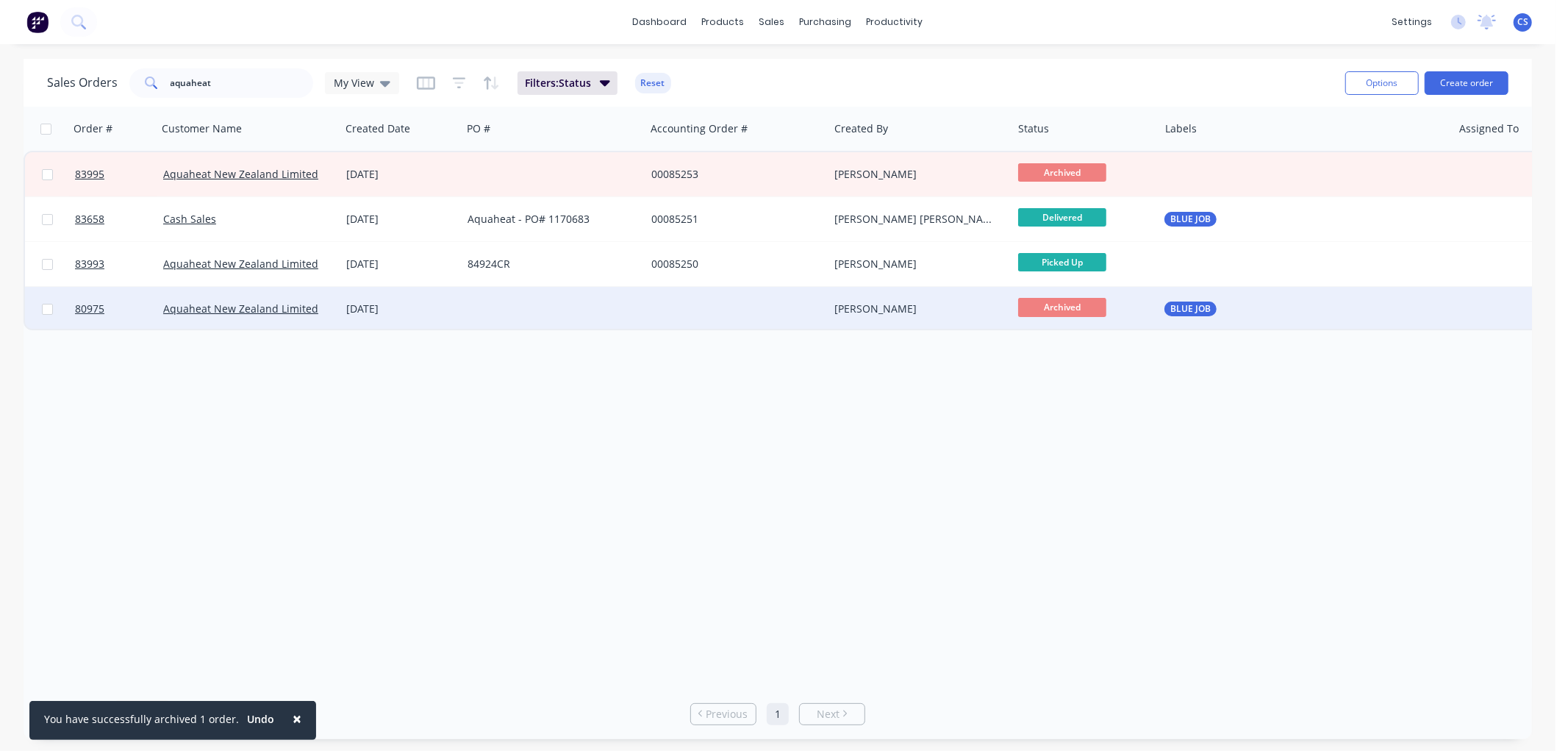
click at [685, 312] on div at bounding box center [737, 309] width 183 height 44
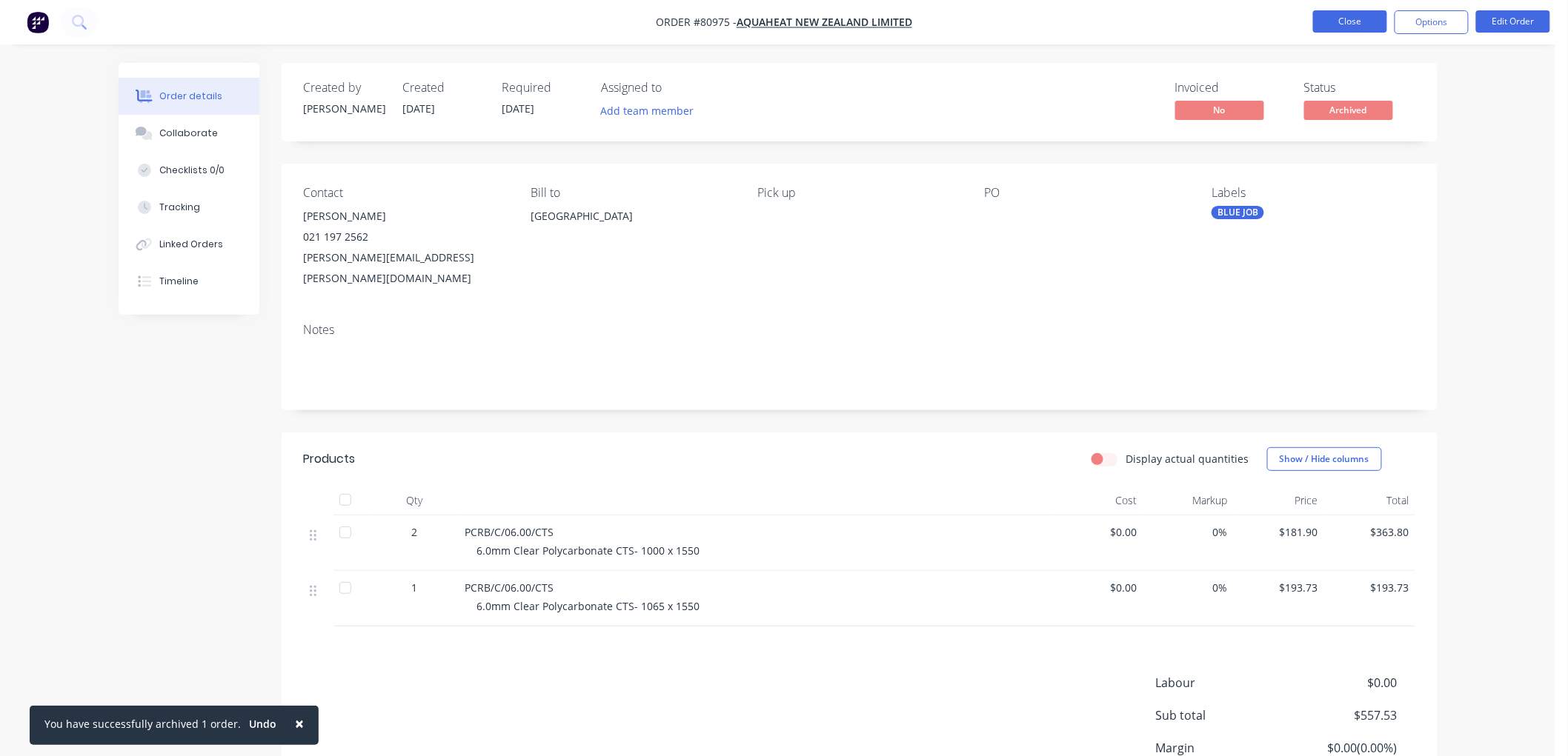
click at [1359, 20] on button "Close" at bounding box center [1349, 21] width 74 height 22
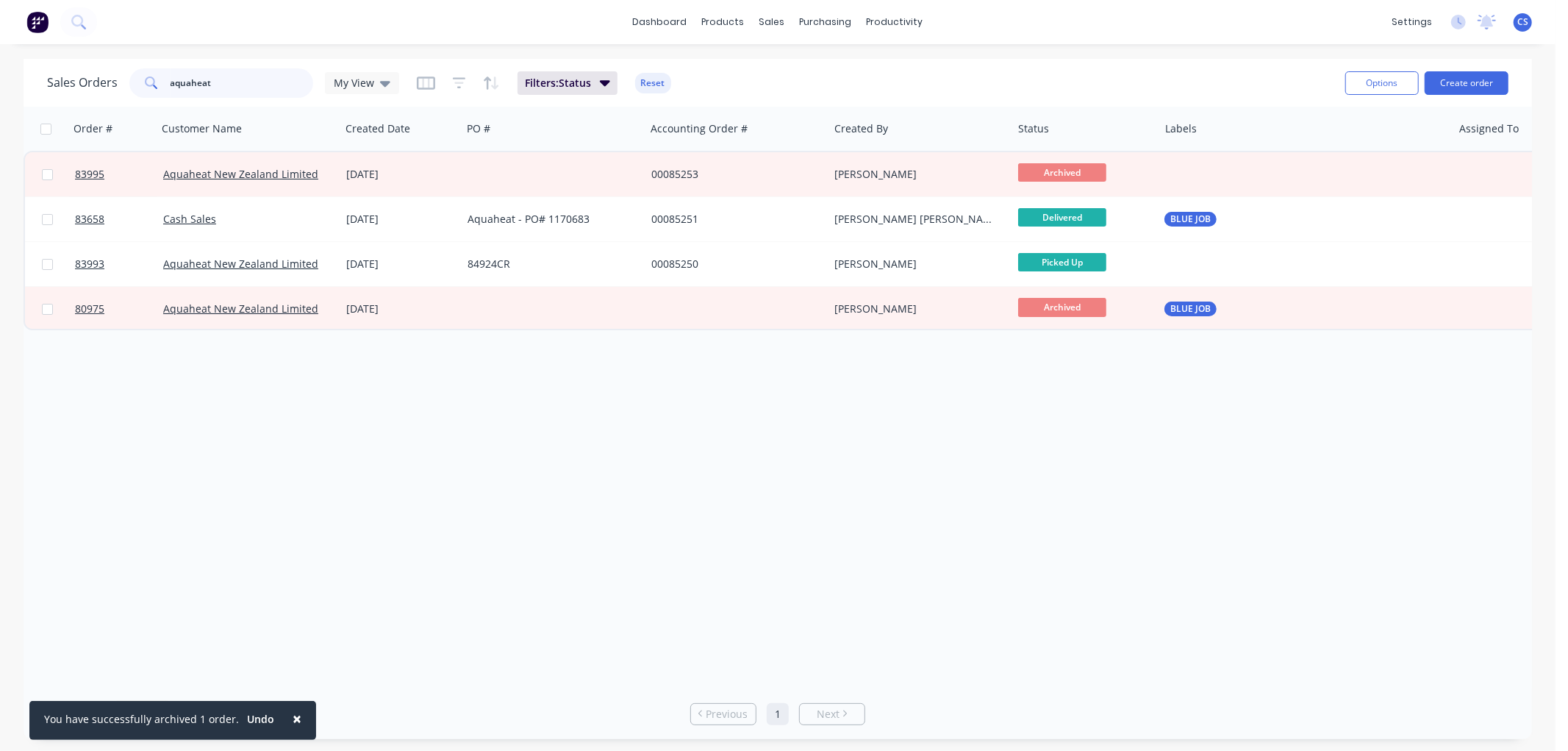
click at [221, 84] on input "aquaheat" at bounding box center [242, 83] width 143 height 29
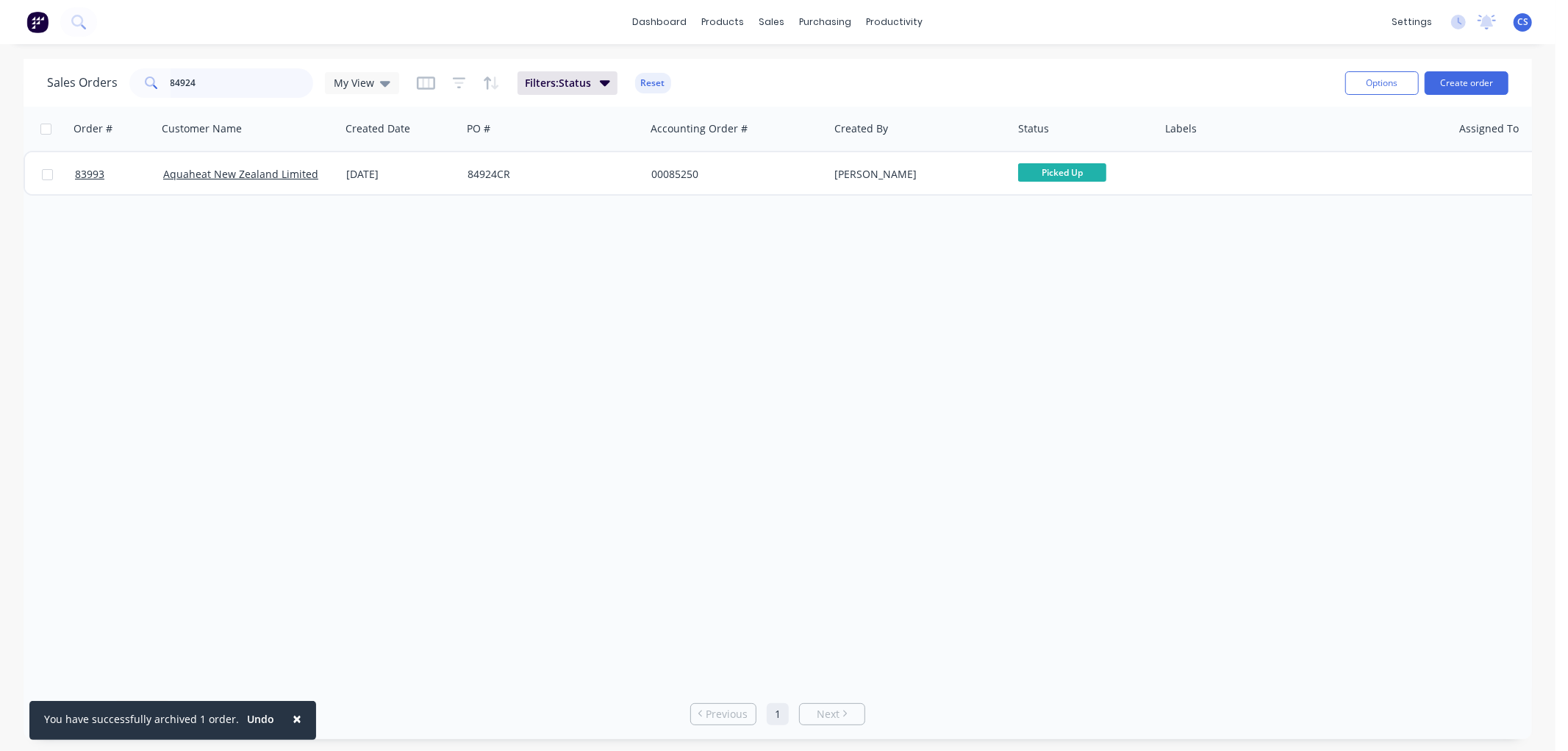
click at [222, 78] on input "84924" at bounding box center [242, 83] width 143 height 29
click at [221, 79] on input "84924" at bounding box center [242, 83] width 143 height 29
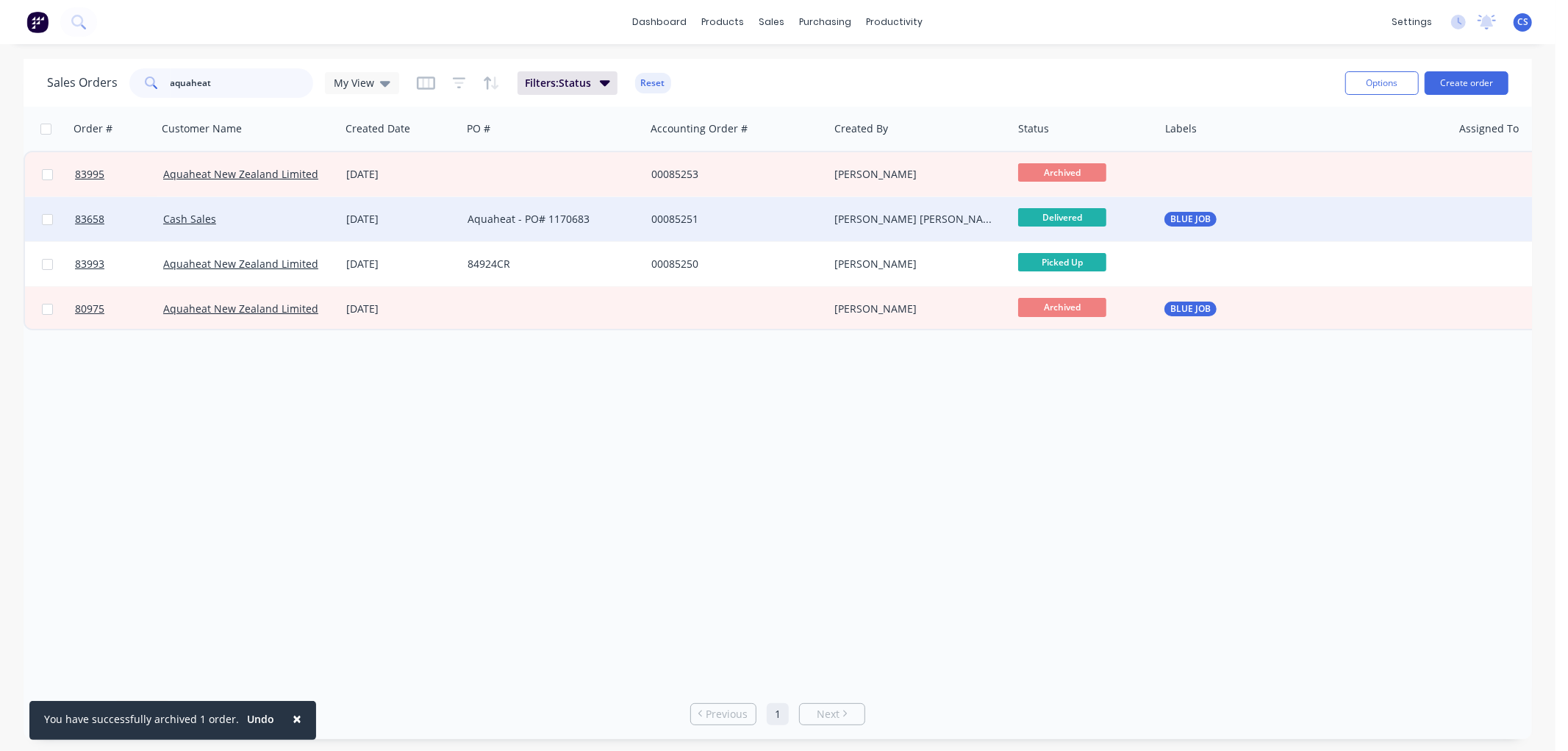
type input "aquaheat"
click at [566, 218] on div "Aquaheat - PO# 1170683" at bounding box center [550, 219] width 163 height 14
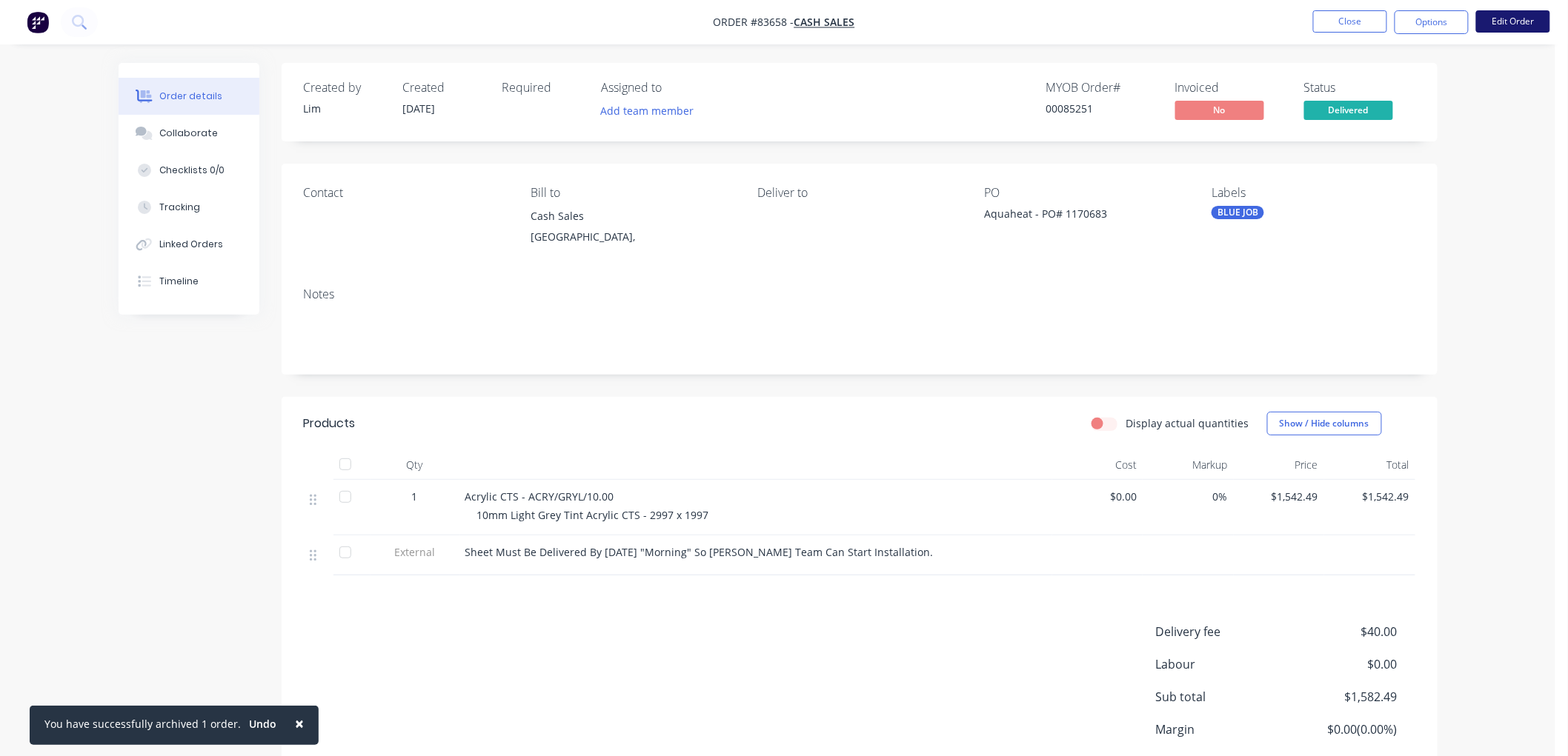
click at [1533, 24] on button "Edit Order" at bounding box center [1512, 21] width 74 height 22
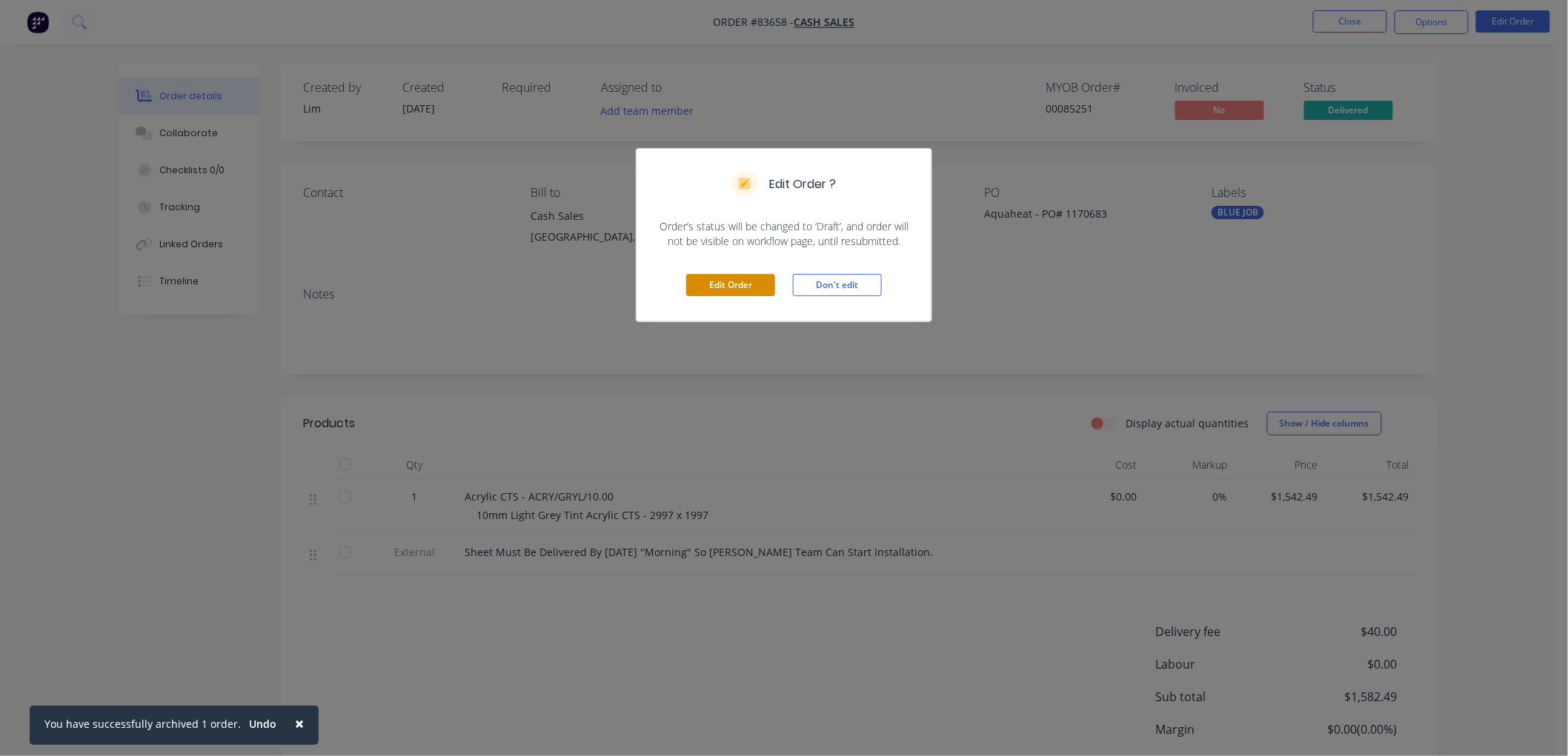
click at [729, 284] on button "Edit Order" at bounding box center [730, 285] width 89 height 22
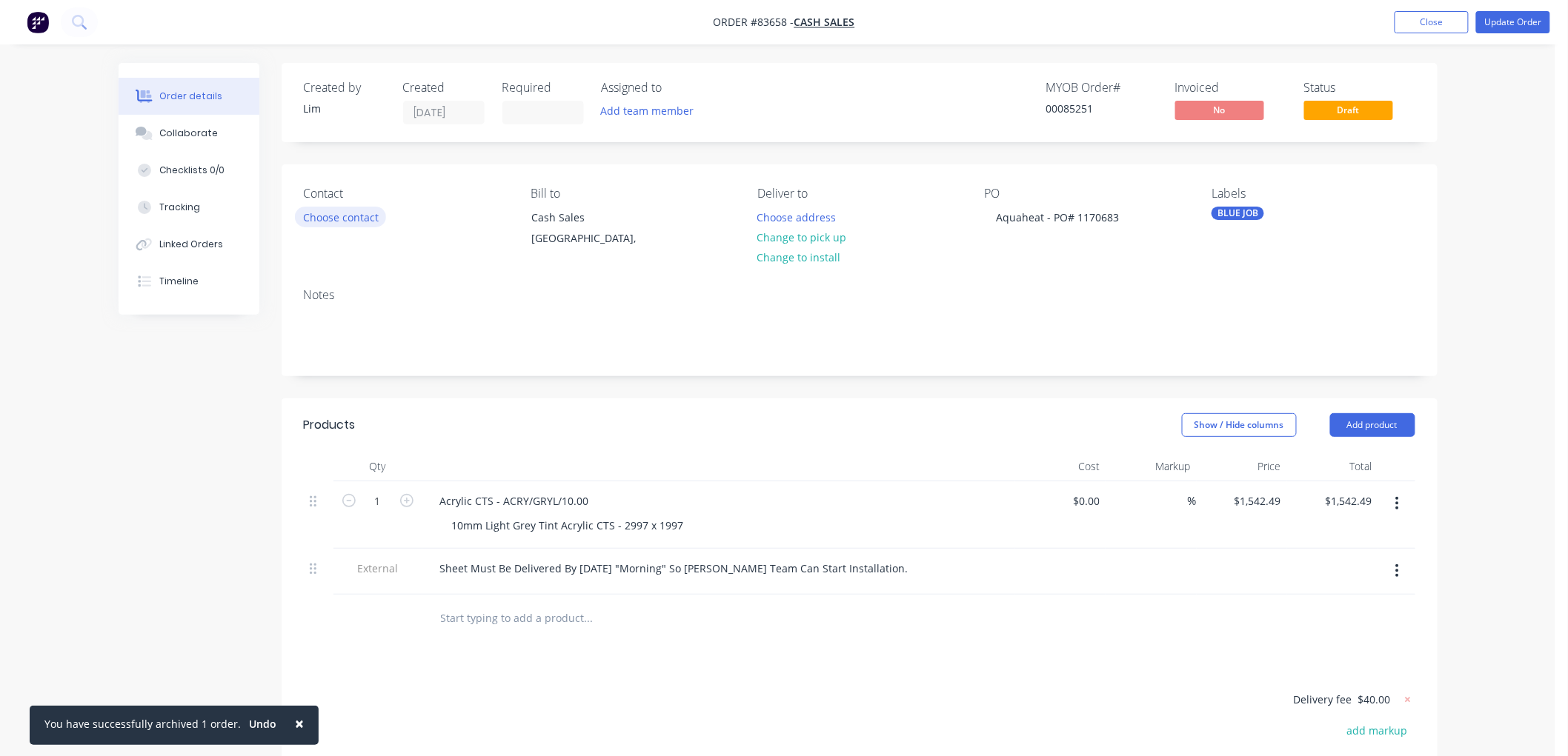
click at [341, 213] on button "Choose contact" at bounding box center [340, 217] width 91 height 20
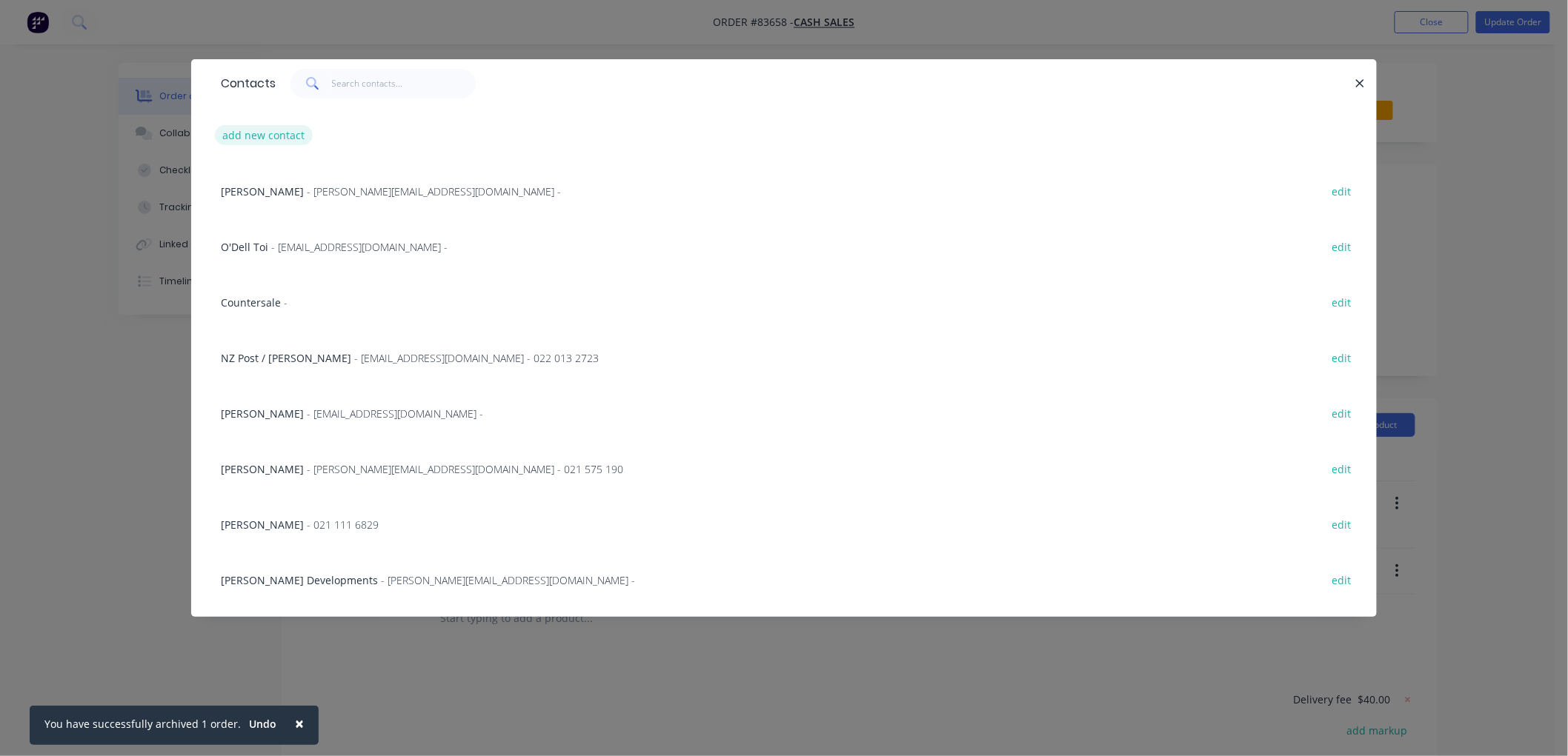
click at [282, 138] on button "add new contact" at bounding box center [263, 136] width 98 height 20
select select "NZ"
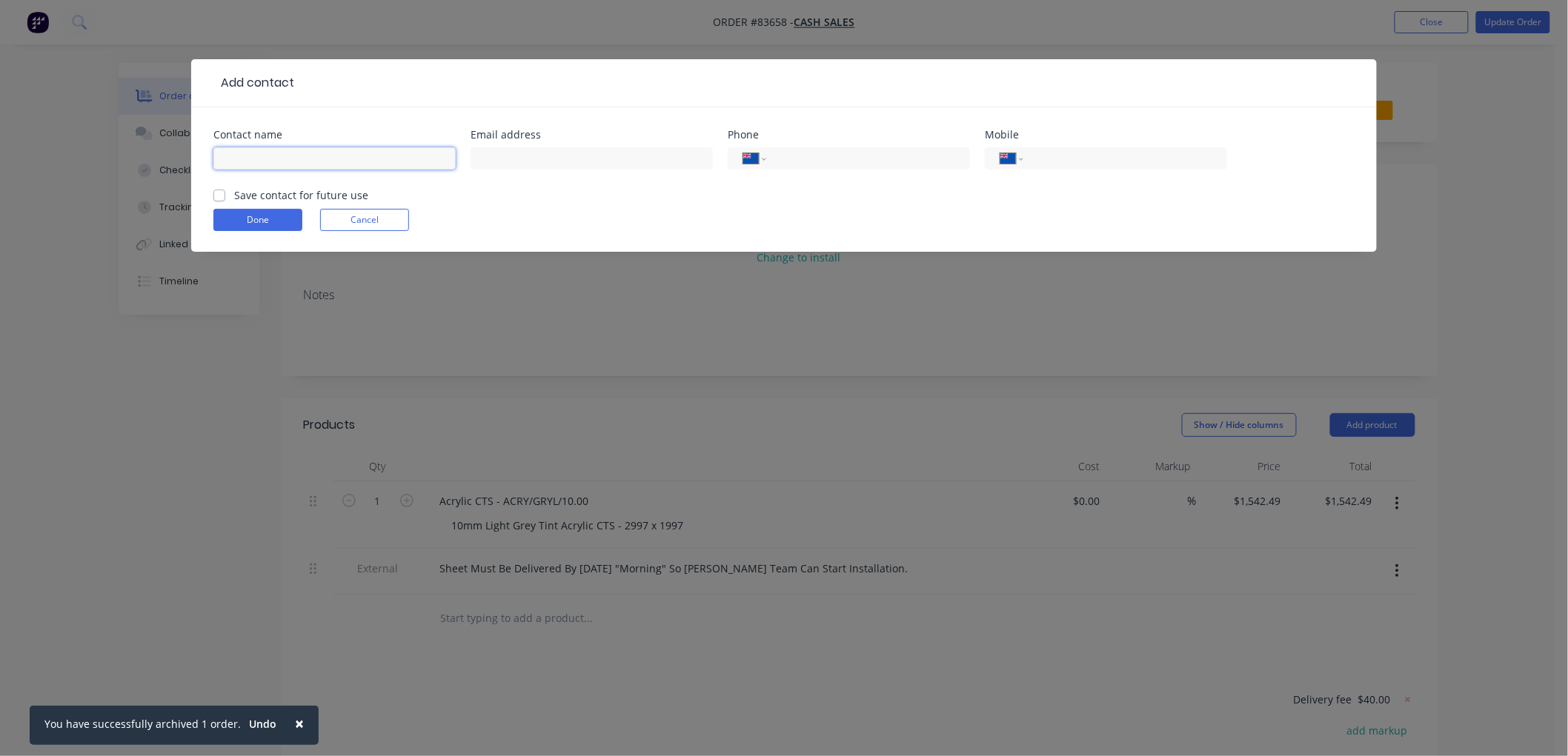
click at [284, 155] on input "text" at bounding box center [335, 158] width 243 height 22
type input "Aquaheat Facility Services - Keith Ashley"
type input "keith.ashley@aquaheat.nz"
type input "021 193 7003"
click at [234, 191] on label "Save contact for future use" at bounding box center [301, 195] width 134 height 15
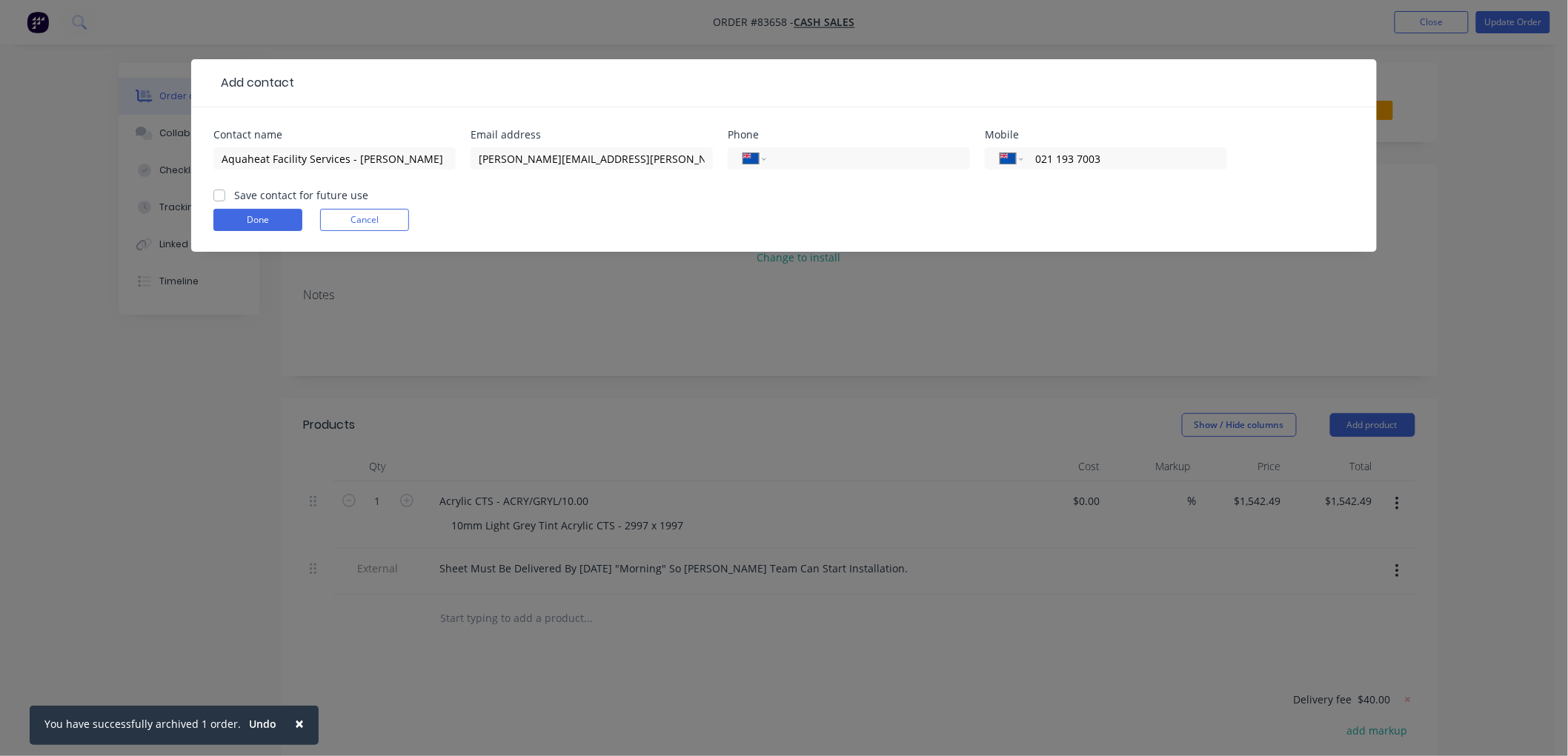
click at [217, 191] on input "Save contact for future use" at bounding box center [220, 194] width 12 height 14
checkbox input "true"
click at [234, 219] on button "Done" at bounding box center [258, 220] width 89 height 22
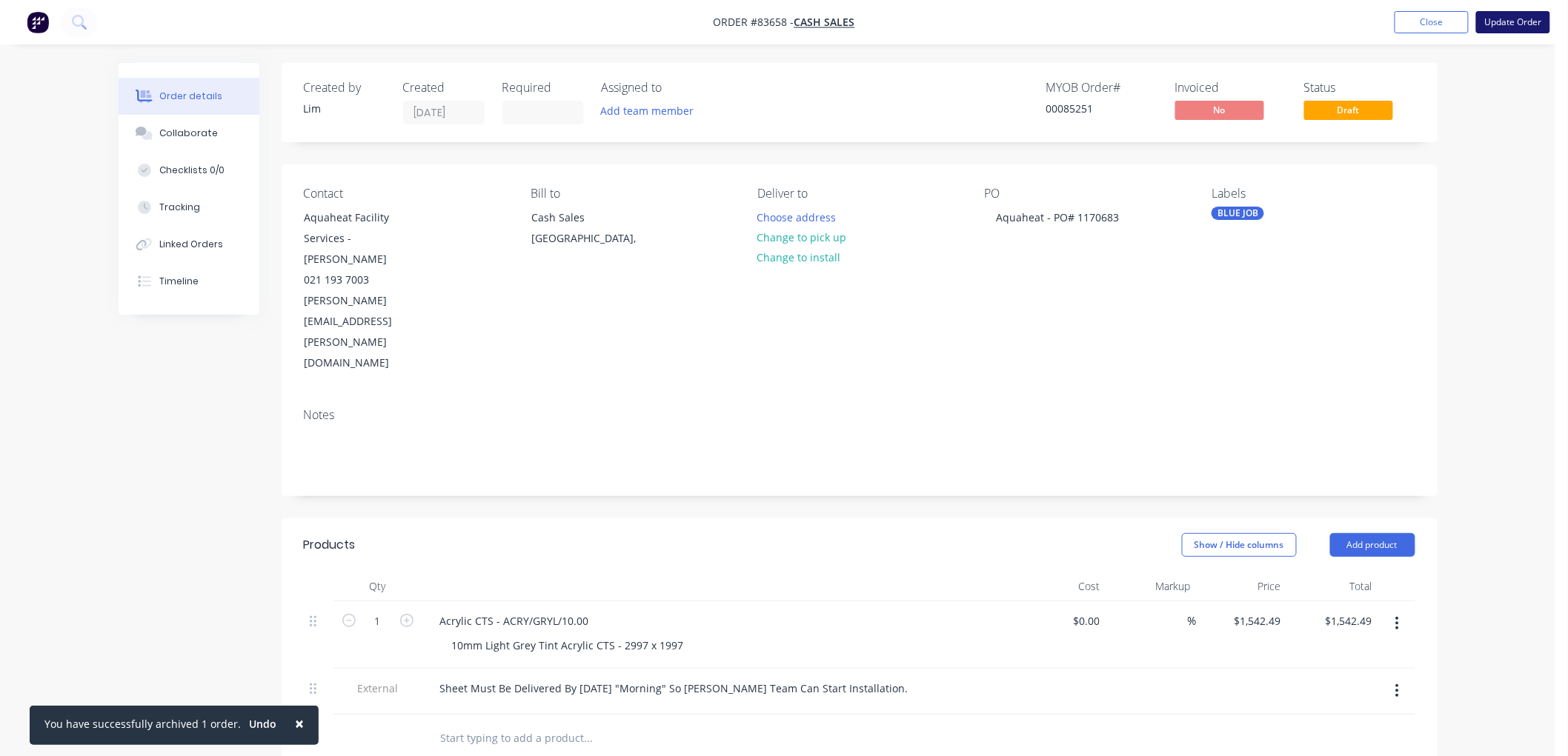
click at [1506, 19] on button "Update Order" at bounding box center [1512, 22] width 74 height 22
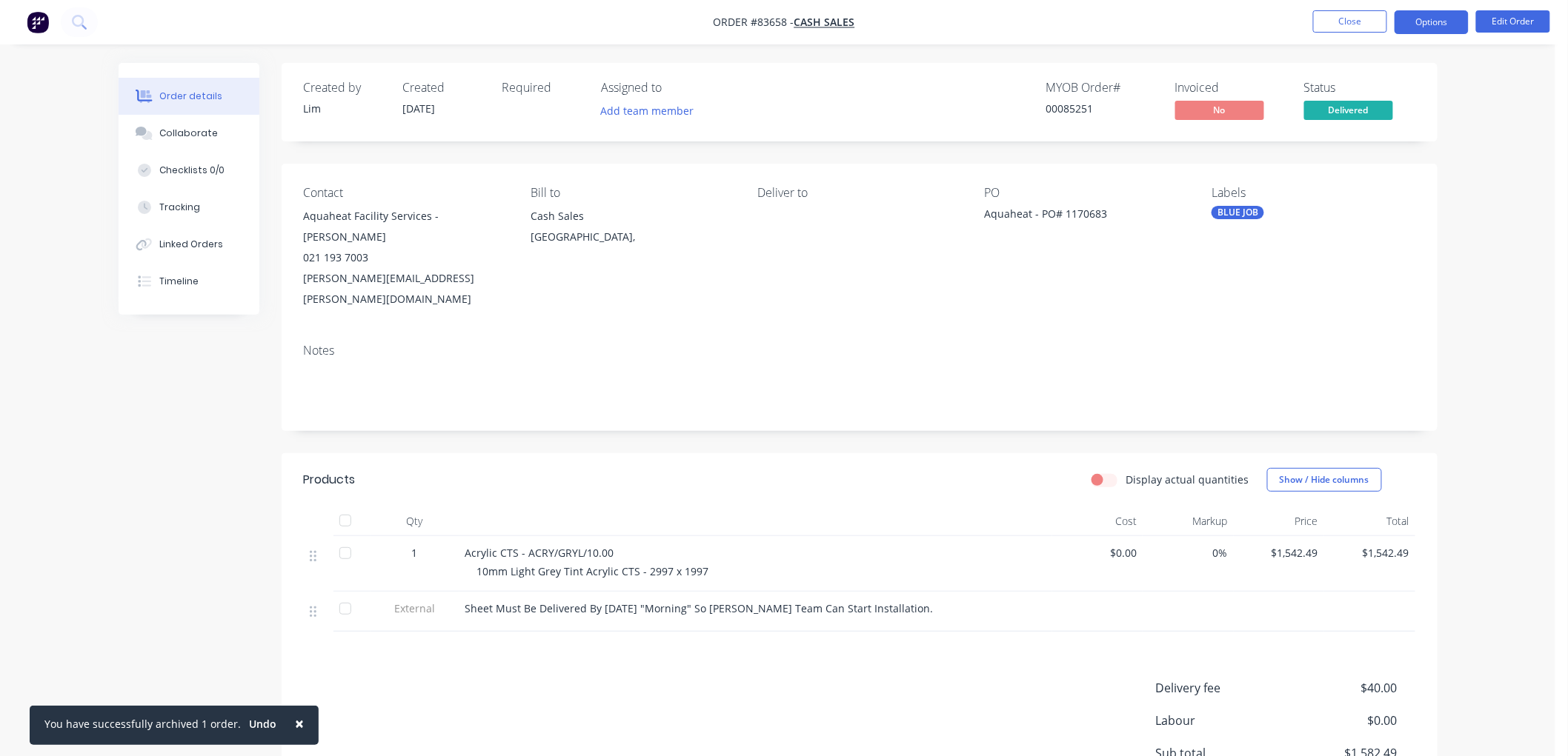
click at [1440, 22] on button "Options" at bounding box center [1431, 22] width 74 height 24
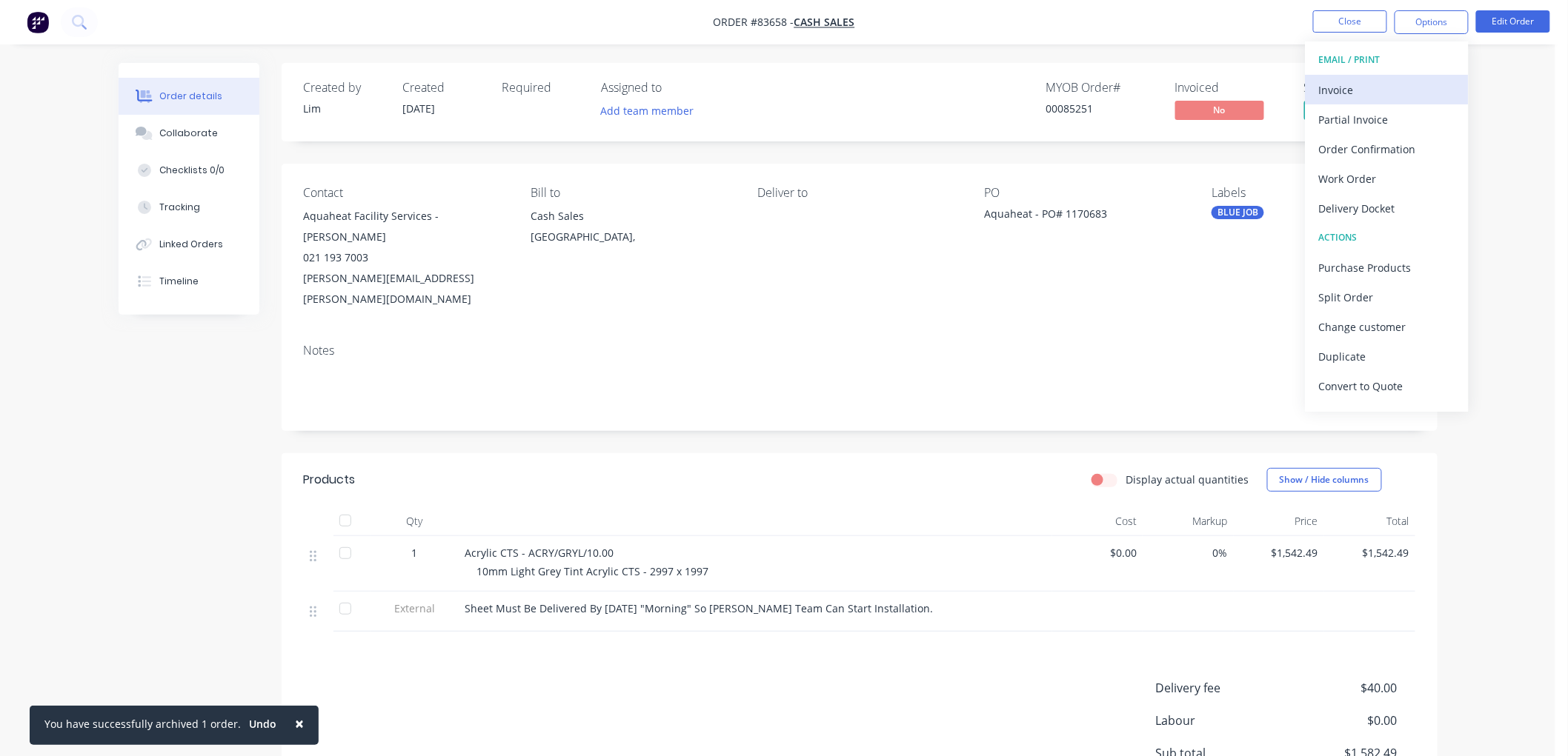
click at [1341, 97] on div "Invoice" at bounding box center [1387, 89] width 137 height 21
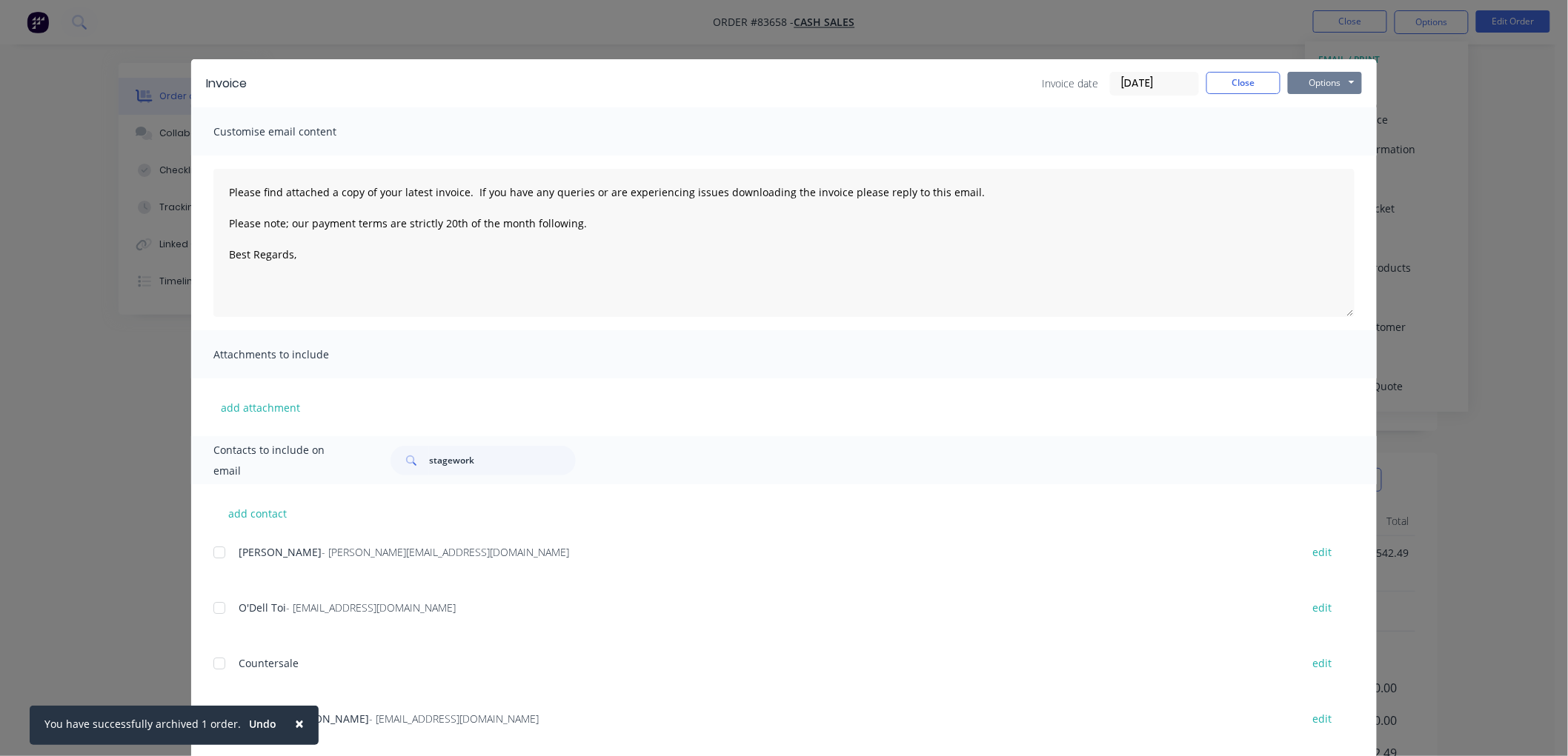
click at [1323, 83] on button "Options" at bounding box center [1324, 83] width 74 height 22
click at [1330, 130] on button "Print" at bounding box center [1335, 133] width 95 height 25
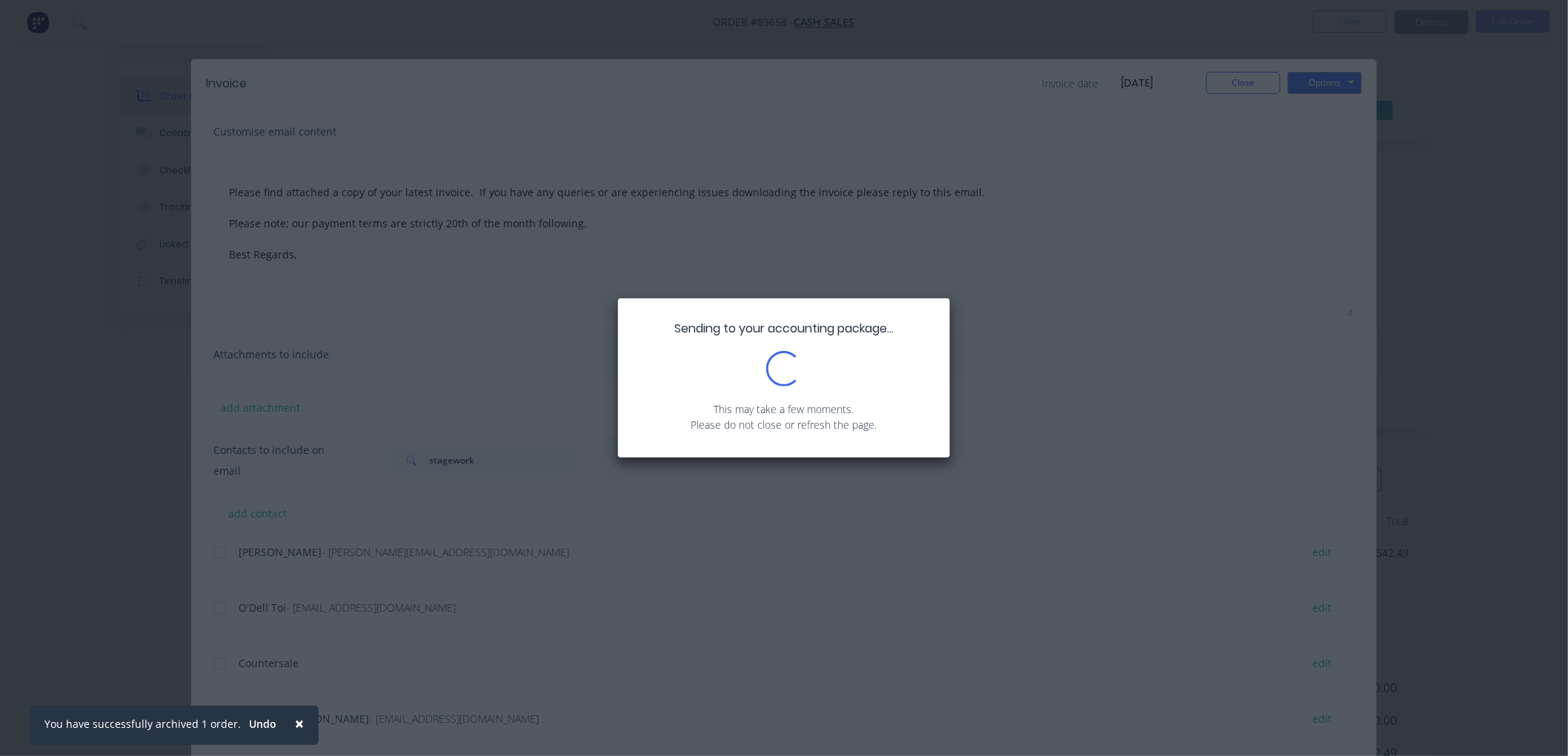
type textarea "Please find attached a copy of your latest invoice. If you have any queries or …"
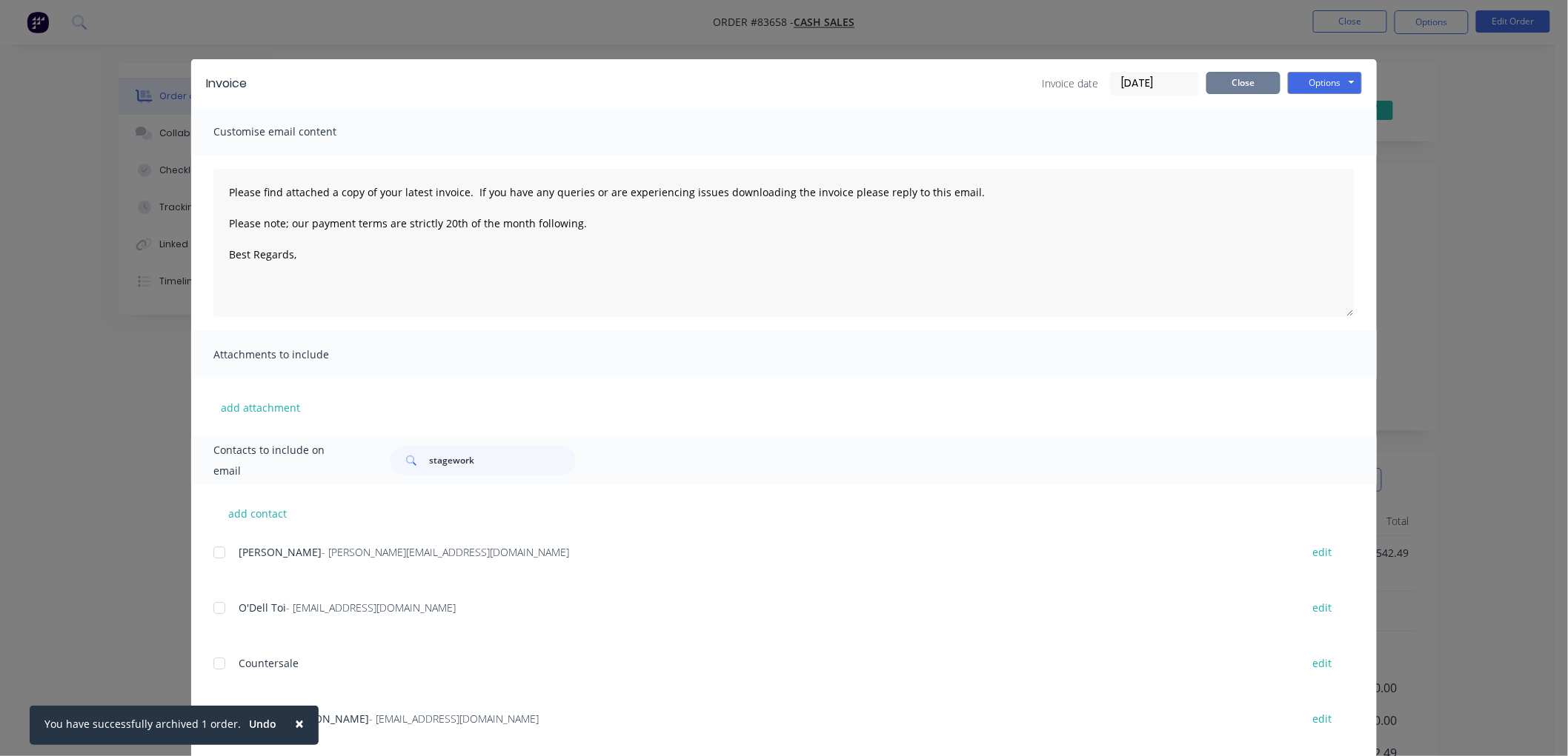
click at [1232, 86] on button "Close" at bounding box center [1242, 83] width 74 height 22
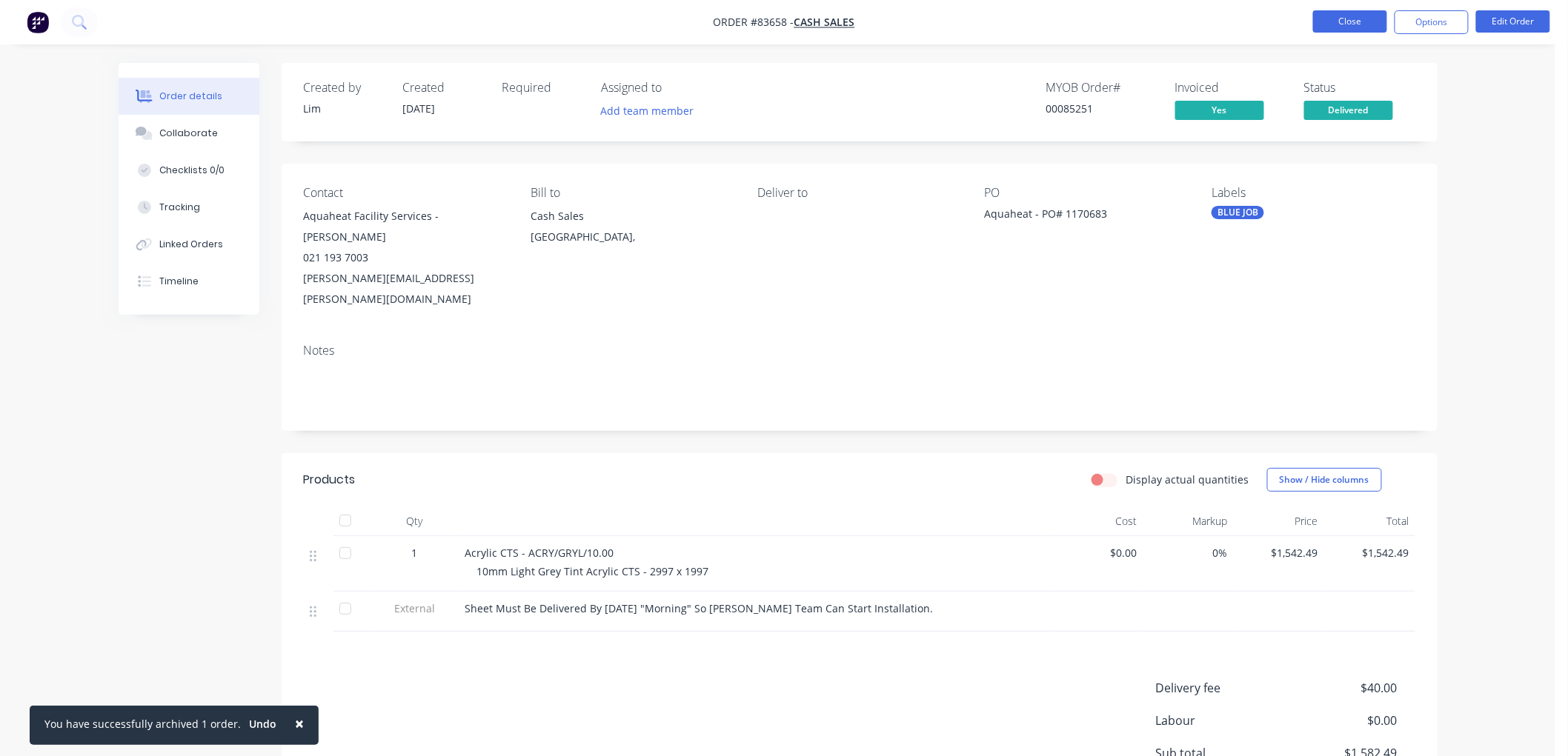
click at [1368, 28] on button "Close" at bounding box center [1349, 21] width 74 height 22
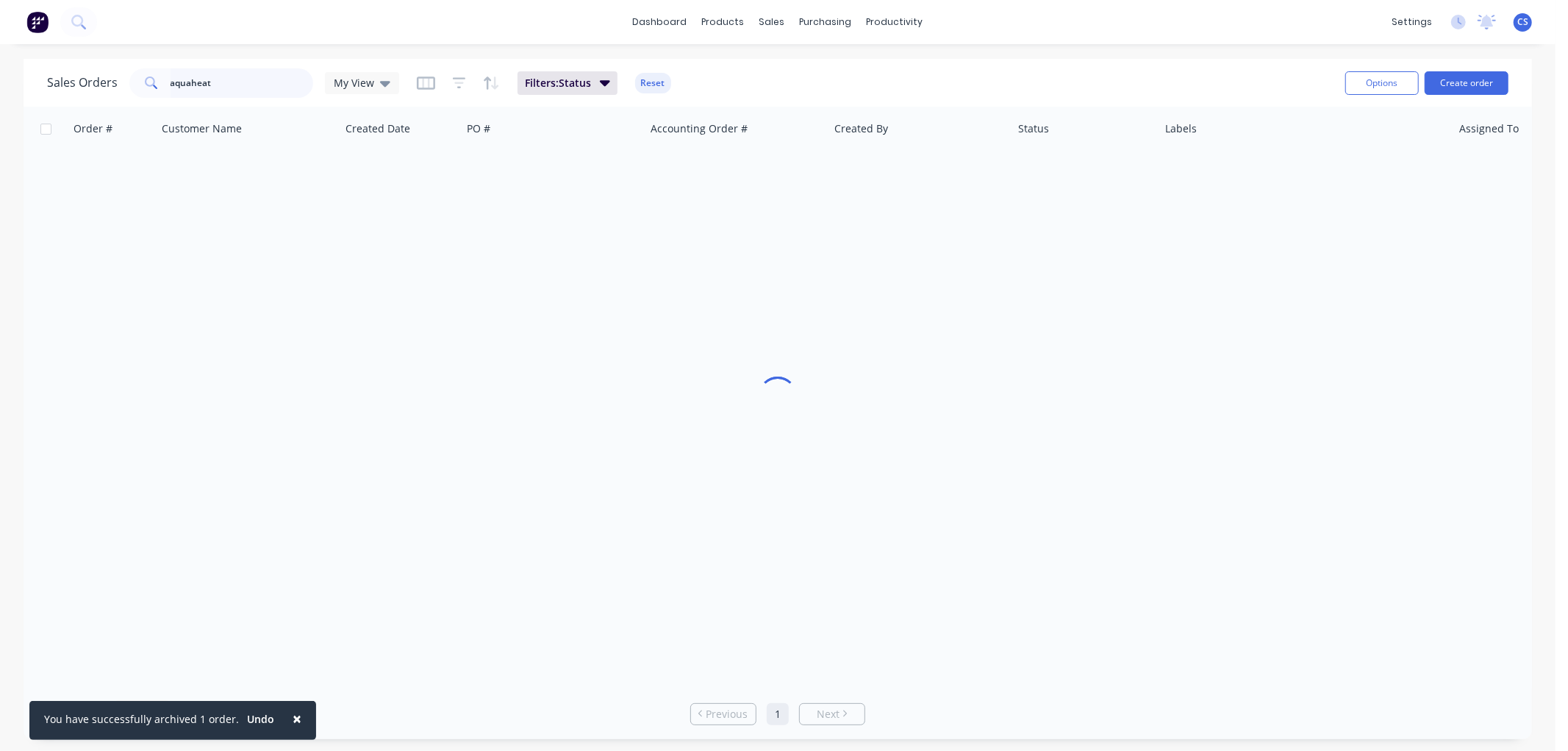
click at [218, 86] on input "aquaheat" at bounding box center [242, 83] width 143 height 29
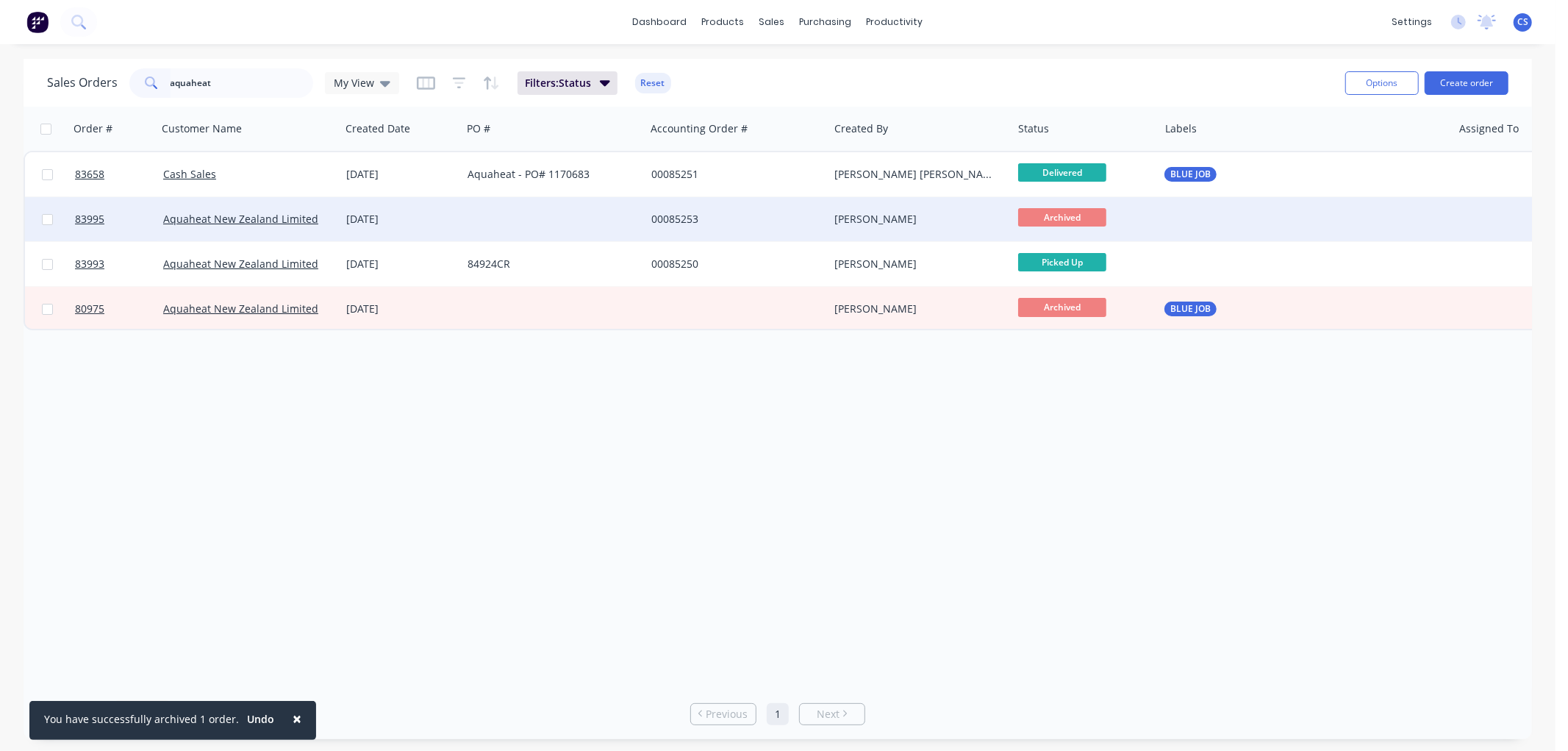
click at [721, 218] on div "00085253" at bounding box center [733, 219] width 163 height 14
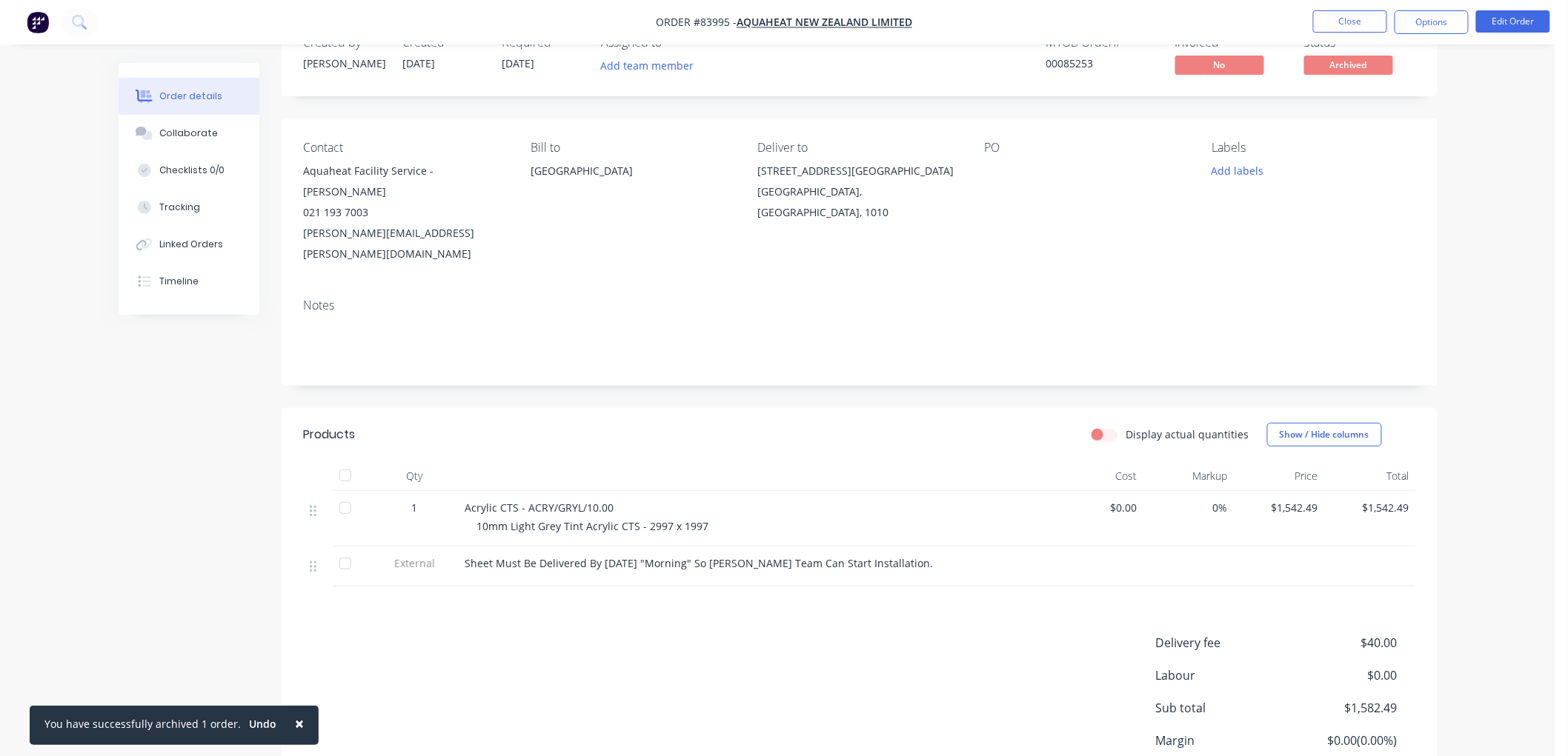
scroll to position [82, 0]
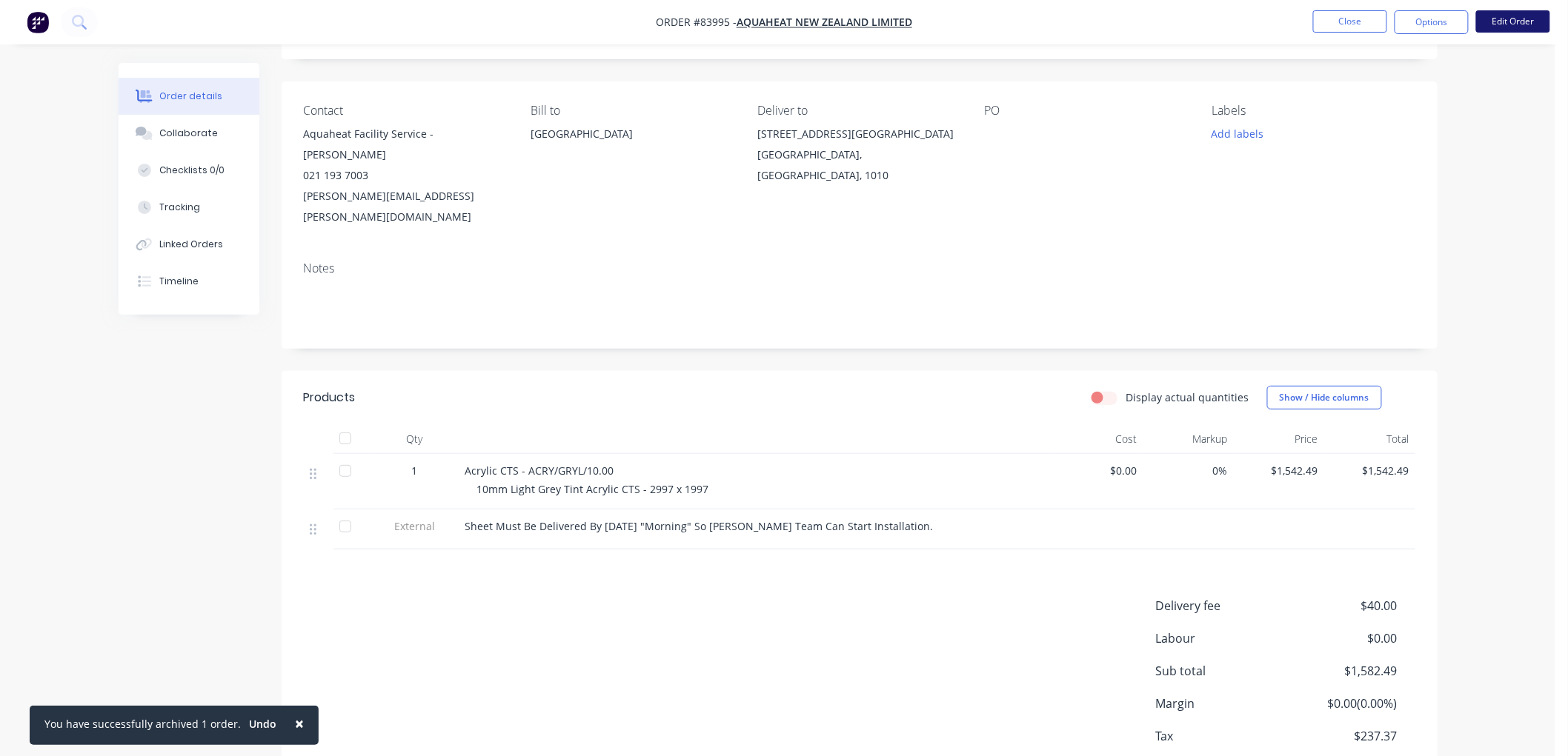
click at [1521, 20] on button "Edit Order" at bounding box center [1512, 21] width 74 height 22
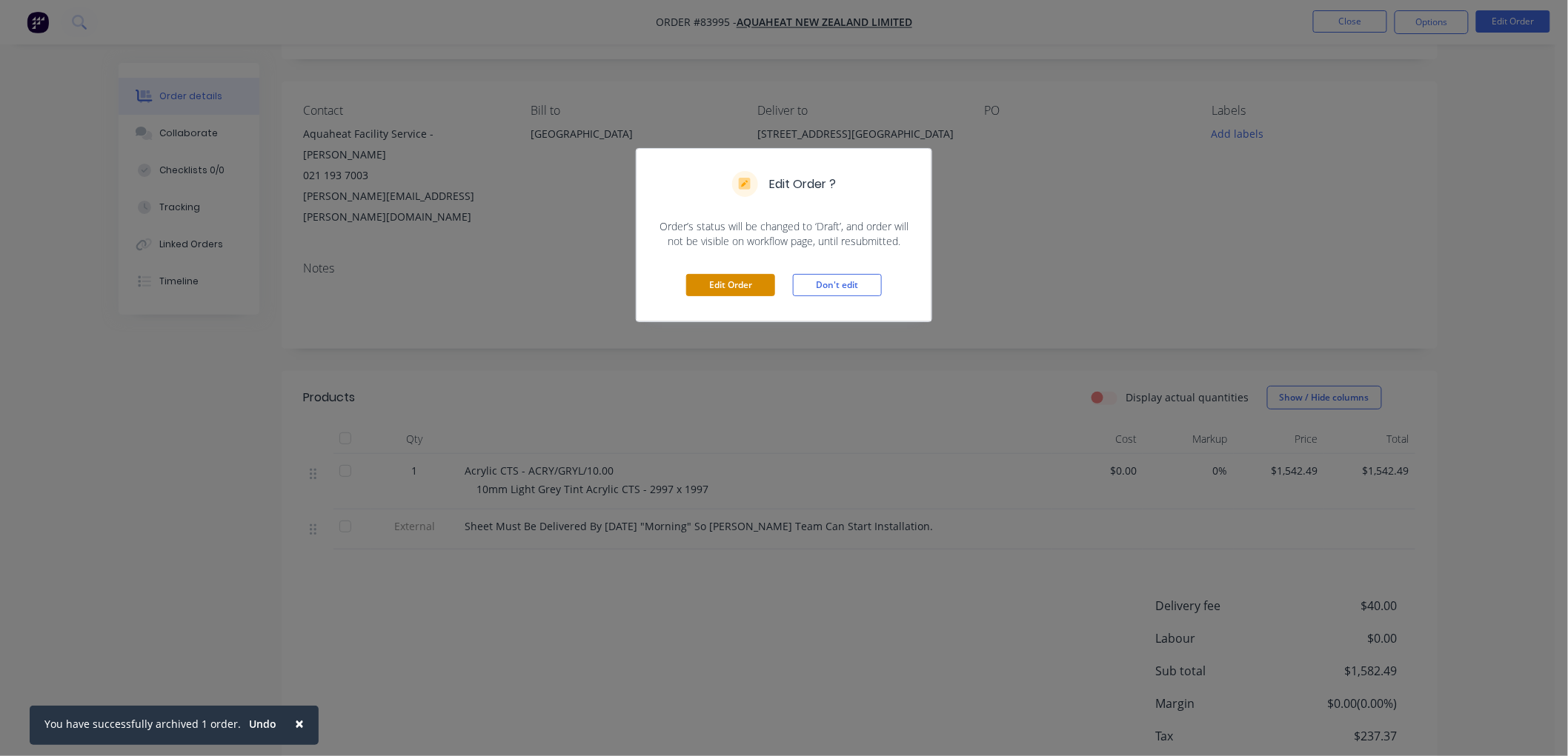
click at [745, 281] on button "Edit Order" at bounding box center [730, 285] width 89 height 22
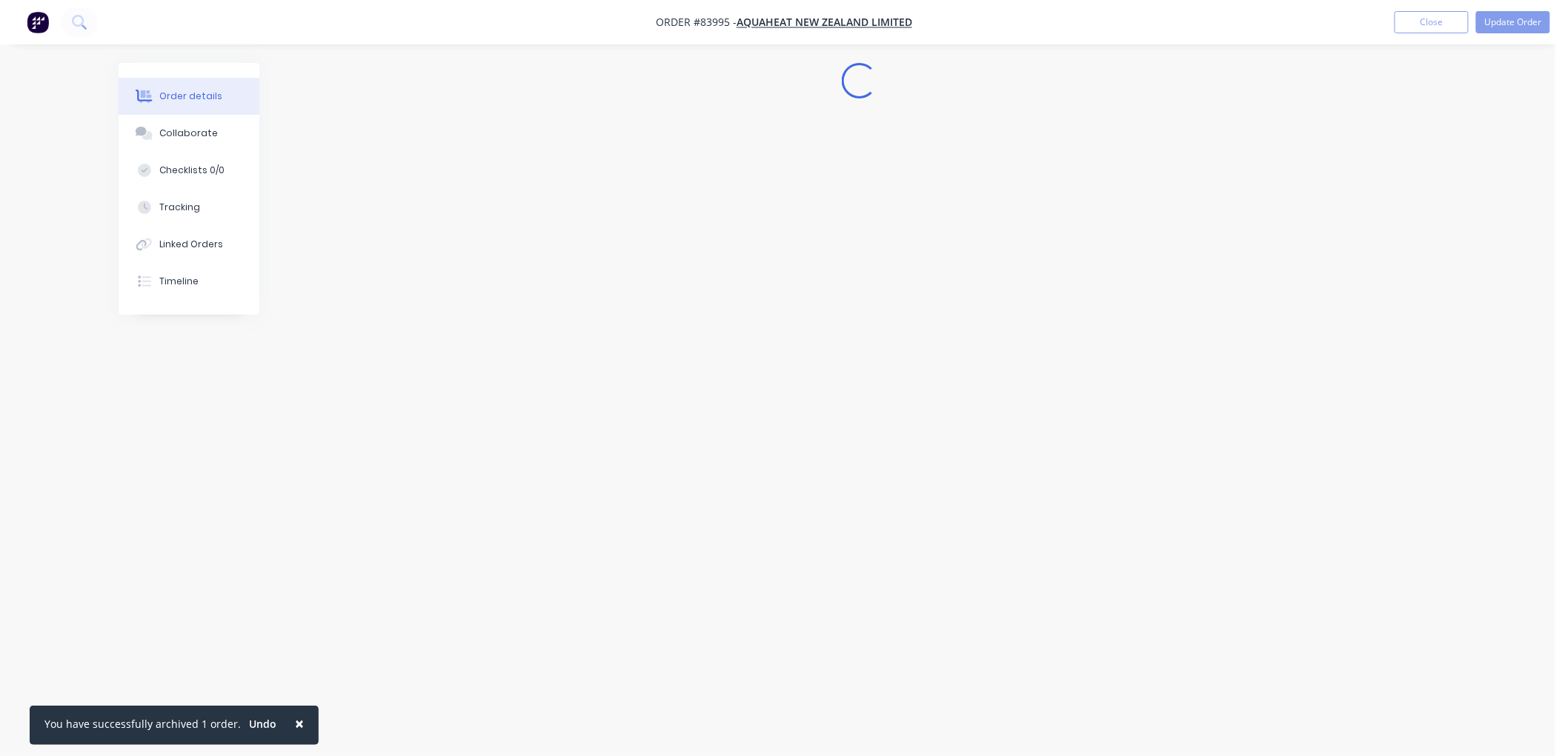
scroll to position [0, 0]
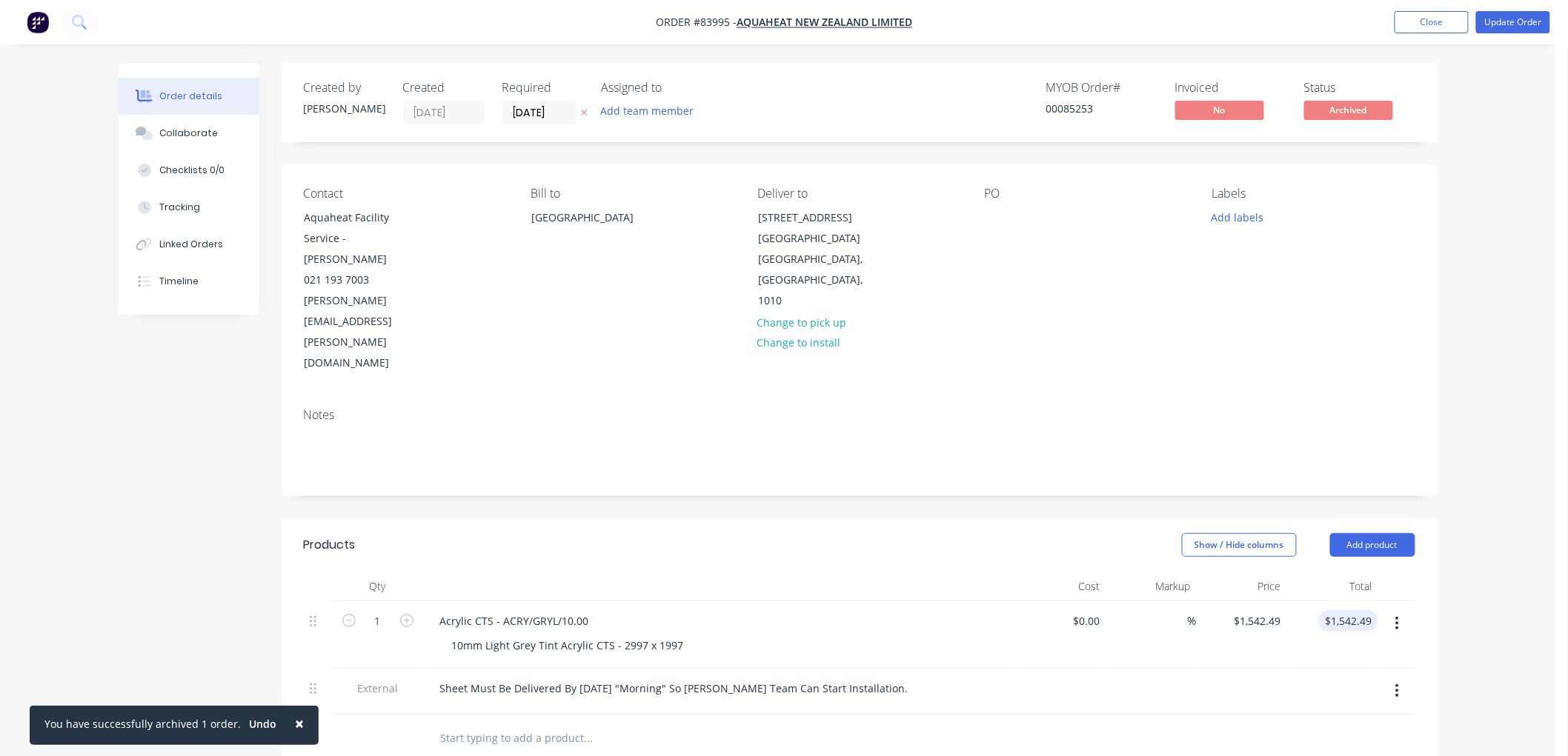
type input "1542.49"
click at [1345, 610] on input "1542.49" at bounding box center [1351, 620] width 54 height 21
type input "1542.49"
type input "$1,542.49"
click at [1264, 610] on input "1542.49" at bounding box center [1264, 620] width 46 height 21
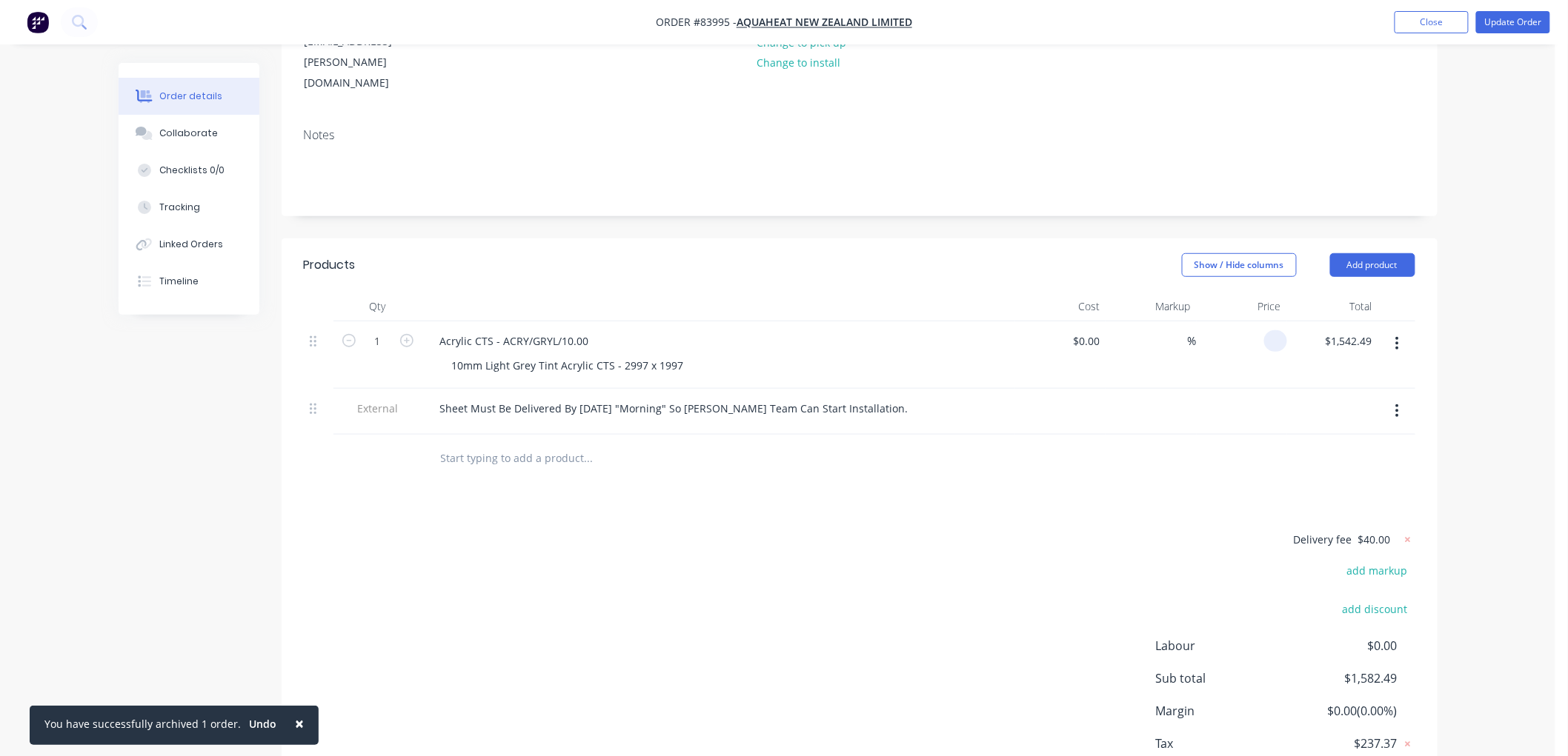
scroll to position [315, 0]
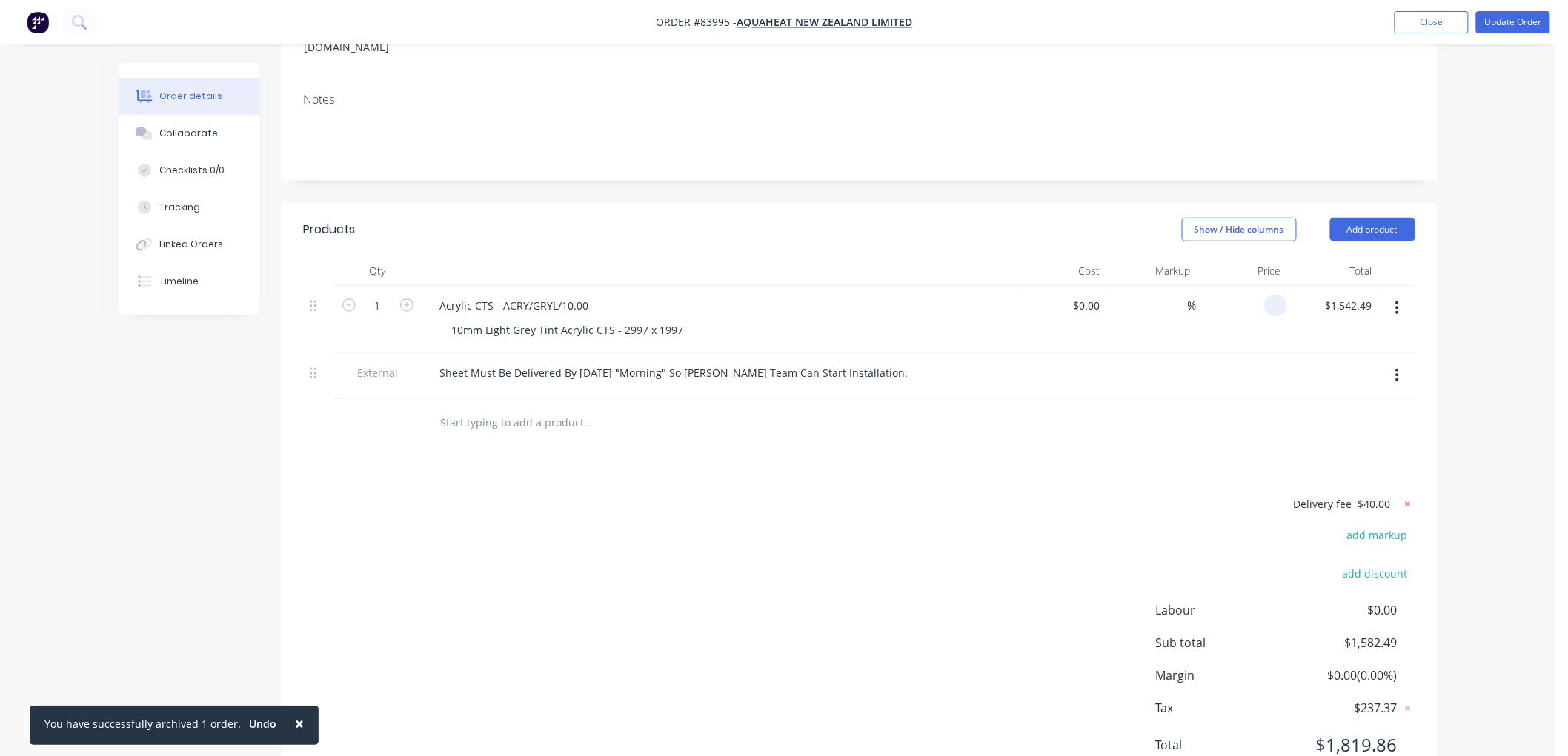
type input "$0.00"
click at [1406, 501] on icon at bounding box center [1407, 503] width 5 height 5
click at [604, 408] on input "text" at bounding box center [588, 422] width 296 height 30
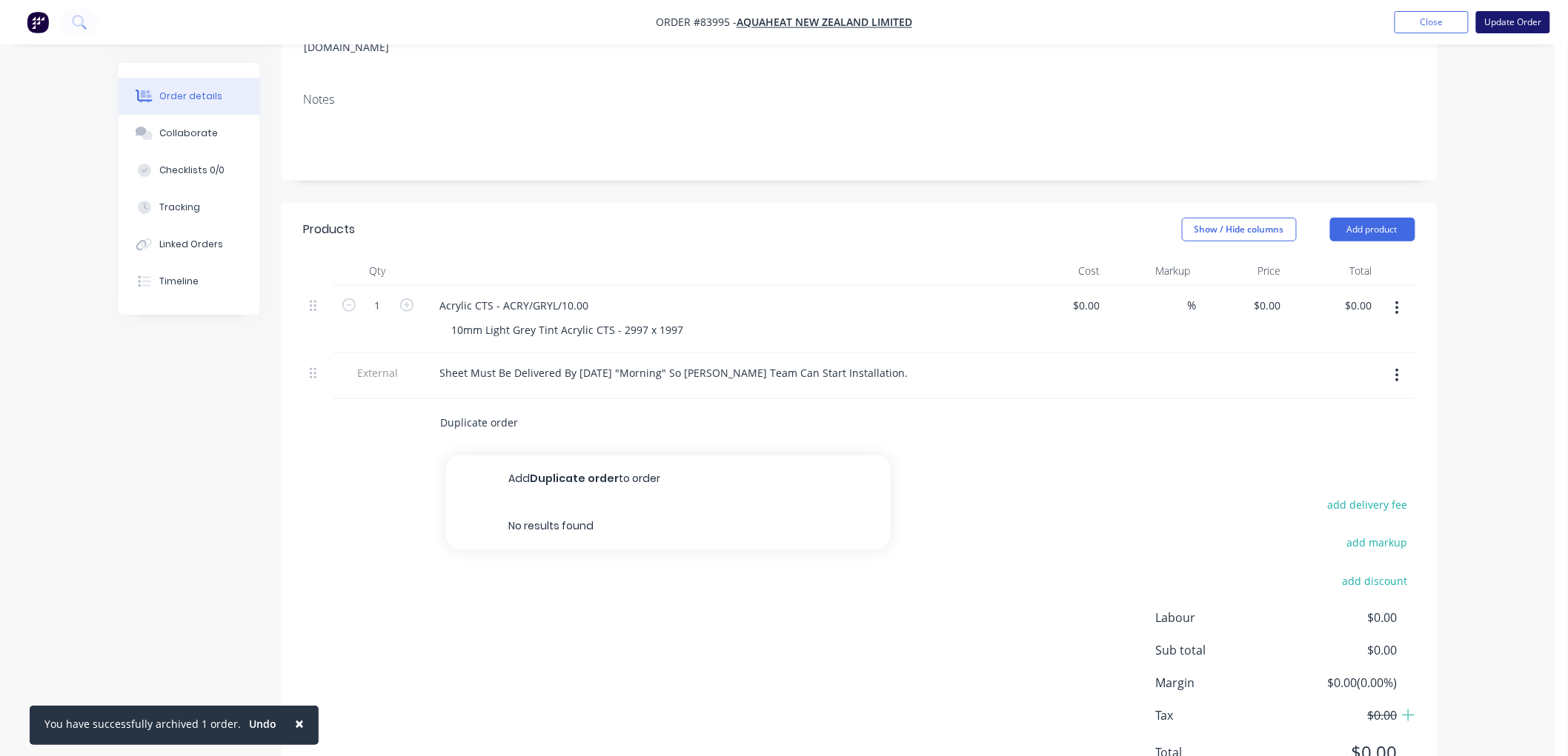
type input "Duplicate order"
click at [1512, 20] on button "Update Order" at bounding box center [1512, 22] width 74 height 22
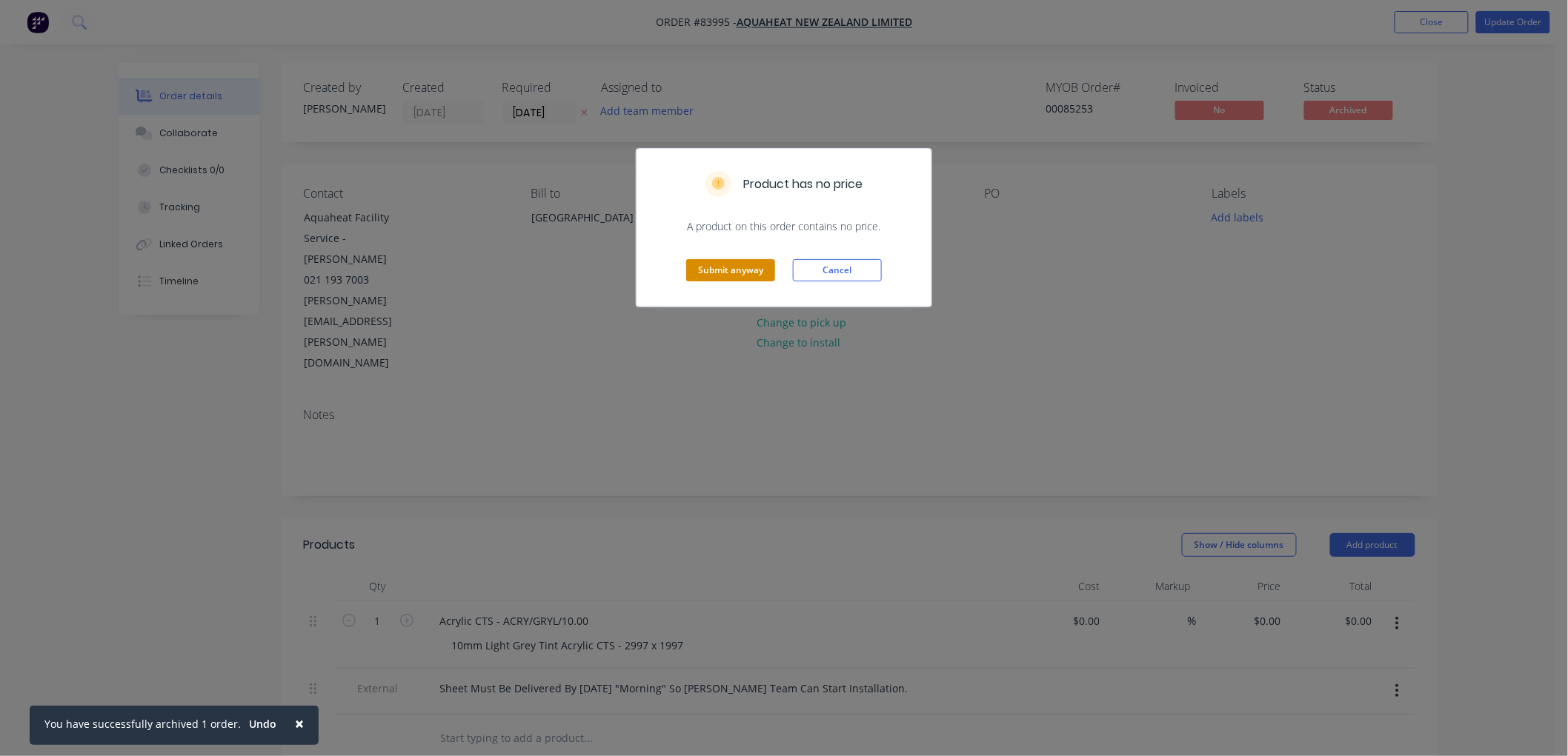
click at [737, 265] on button "Submit anyway" at bounding box center [730, 270] width 89 height 22
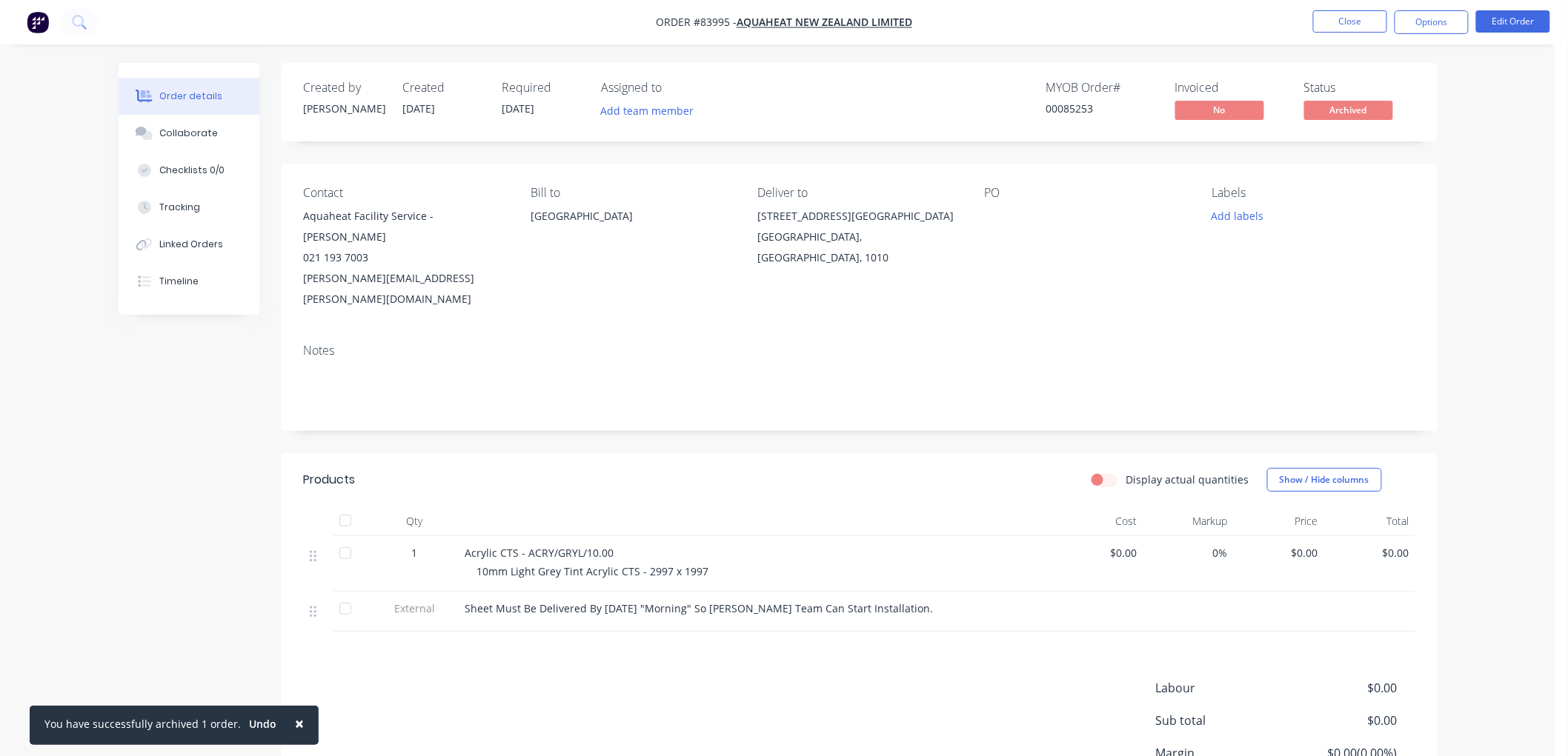
click at [1414, 19] on button "Options" at bounding box center [1431, 22] width 74 height 24
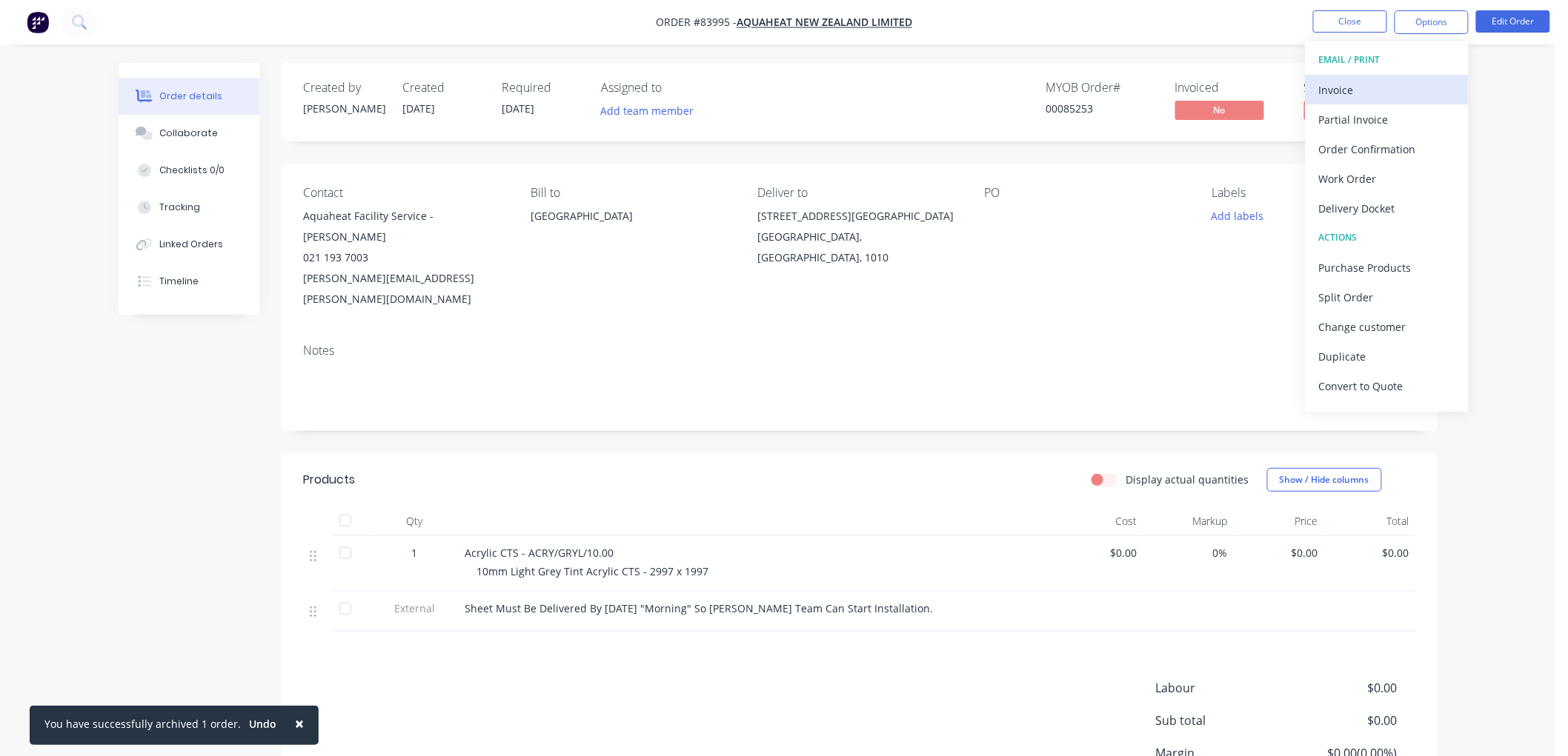
click at [1368, 86] on div "Invoice" at bounding box center [1387, 89] width 137 height 21
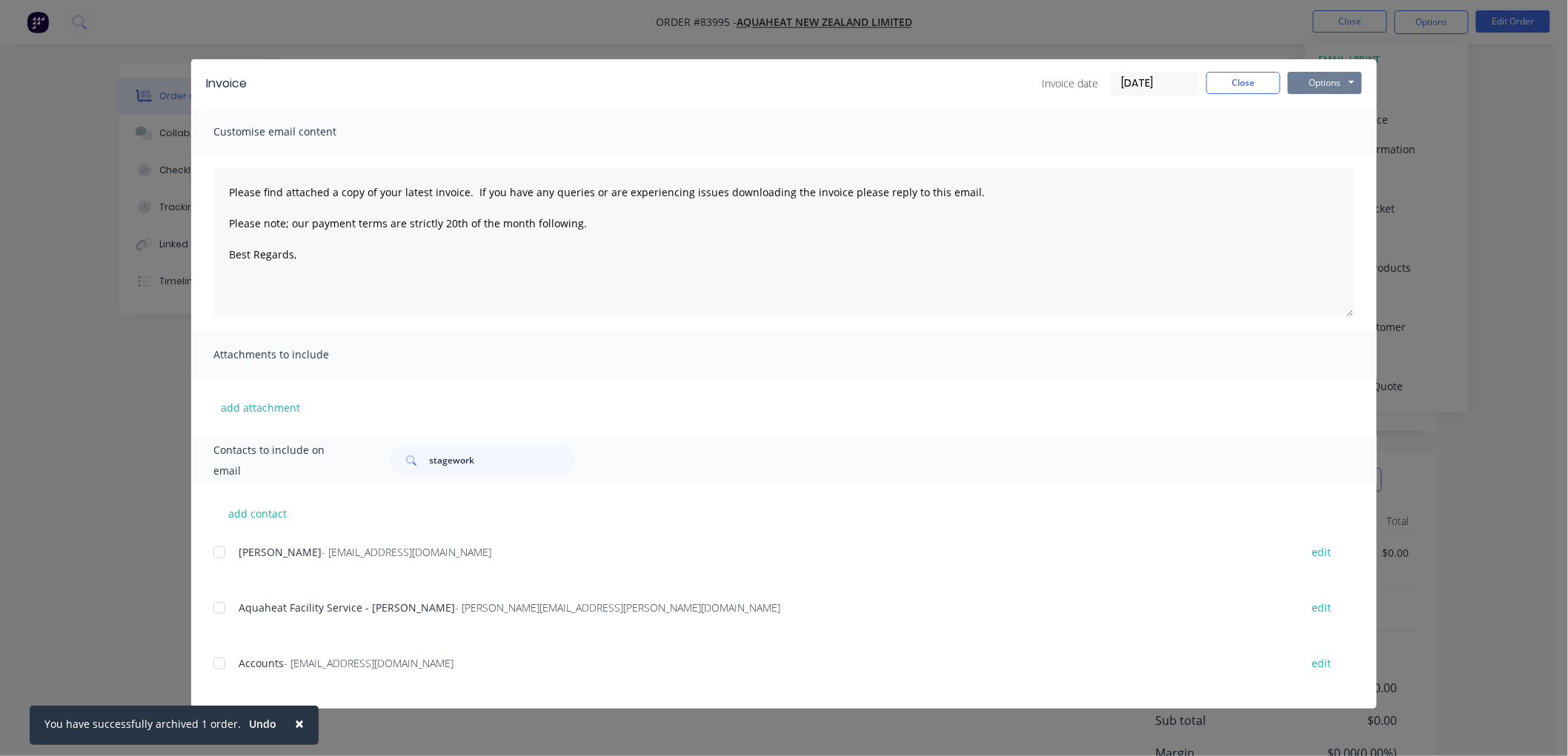
click at [1331, 85] on button "Options" at bounding box center [1324, 83] width 74 height 22
click at [1334, 131] on button "Print" at bounding box center [1335, 133] width 95 height 25
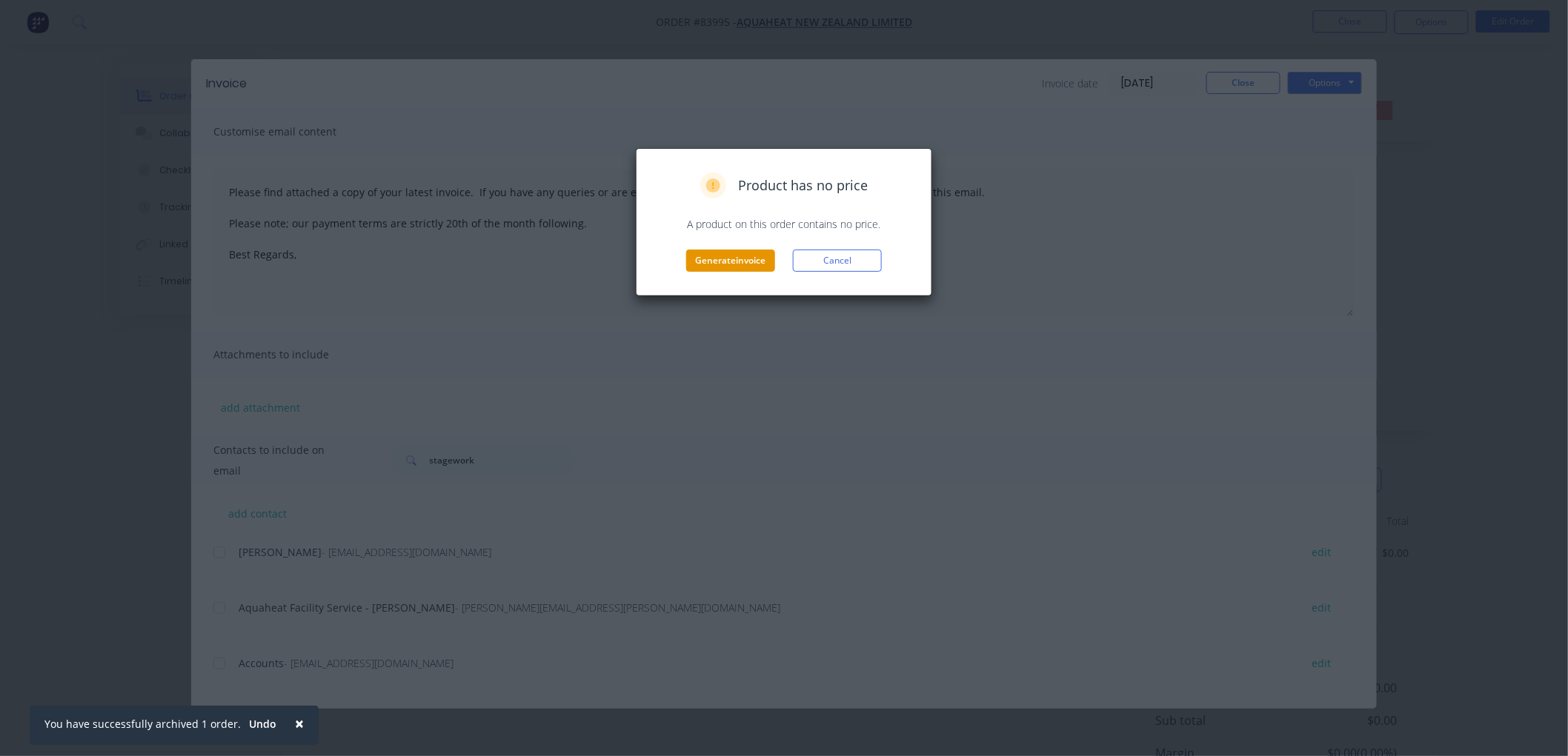
click at [706, 259] on button "Generate invoice" at bounding box center [730, 260] width 89 height 22
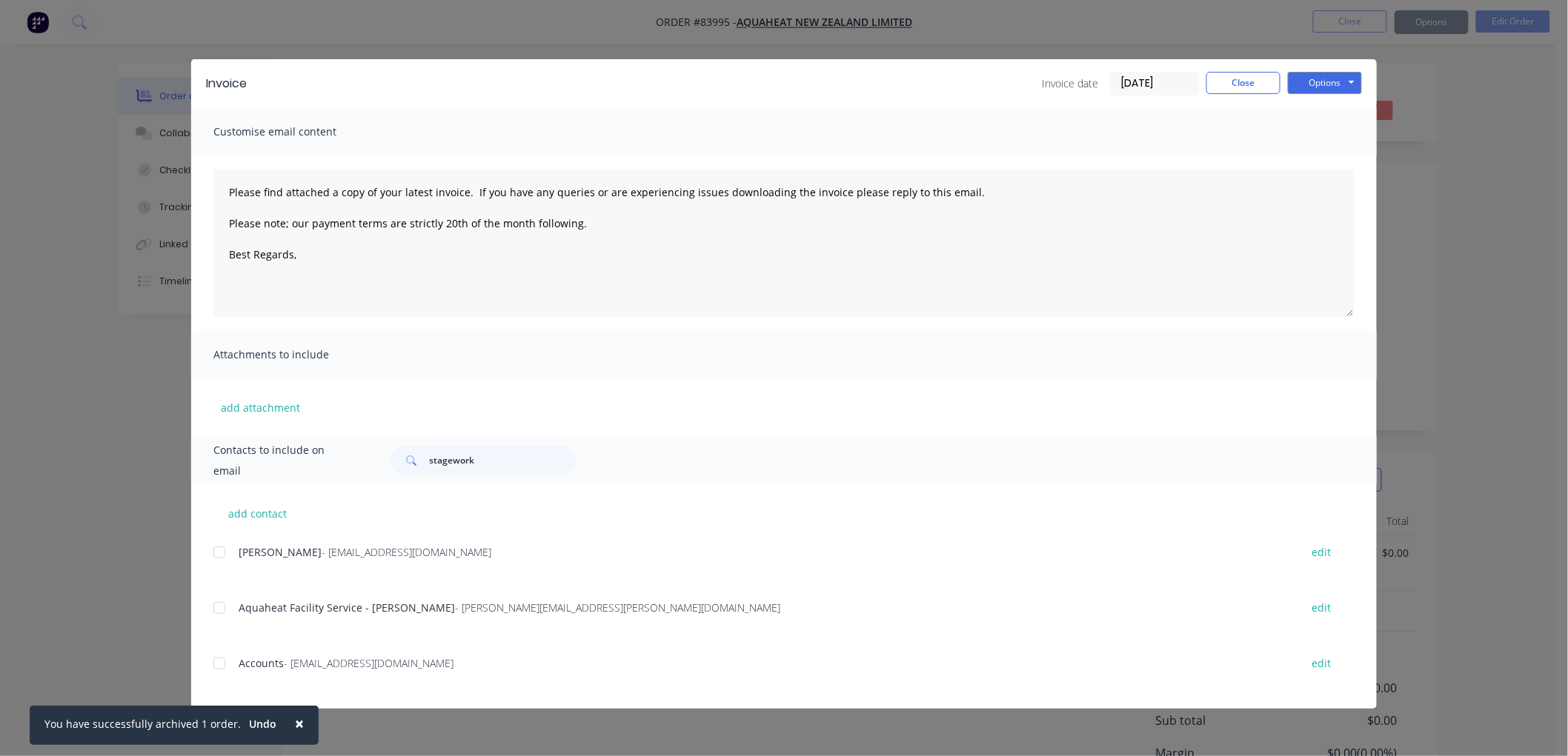
type textarea "Please find attached a copy of your latest invoice. If you have any queries or …"
click at [1237, 84] on button "Close" at bounding box center [1242, 83] width 74 height 22
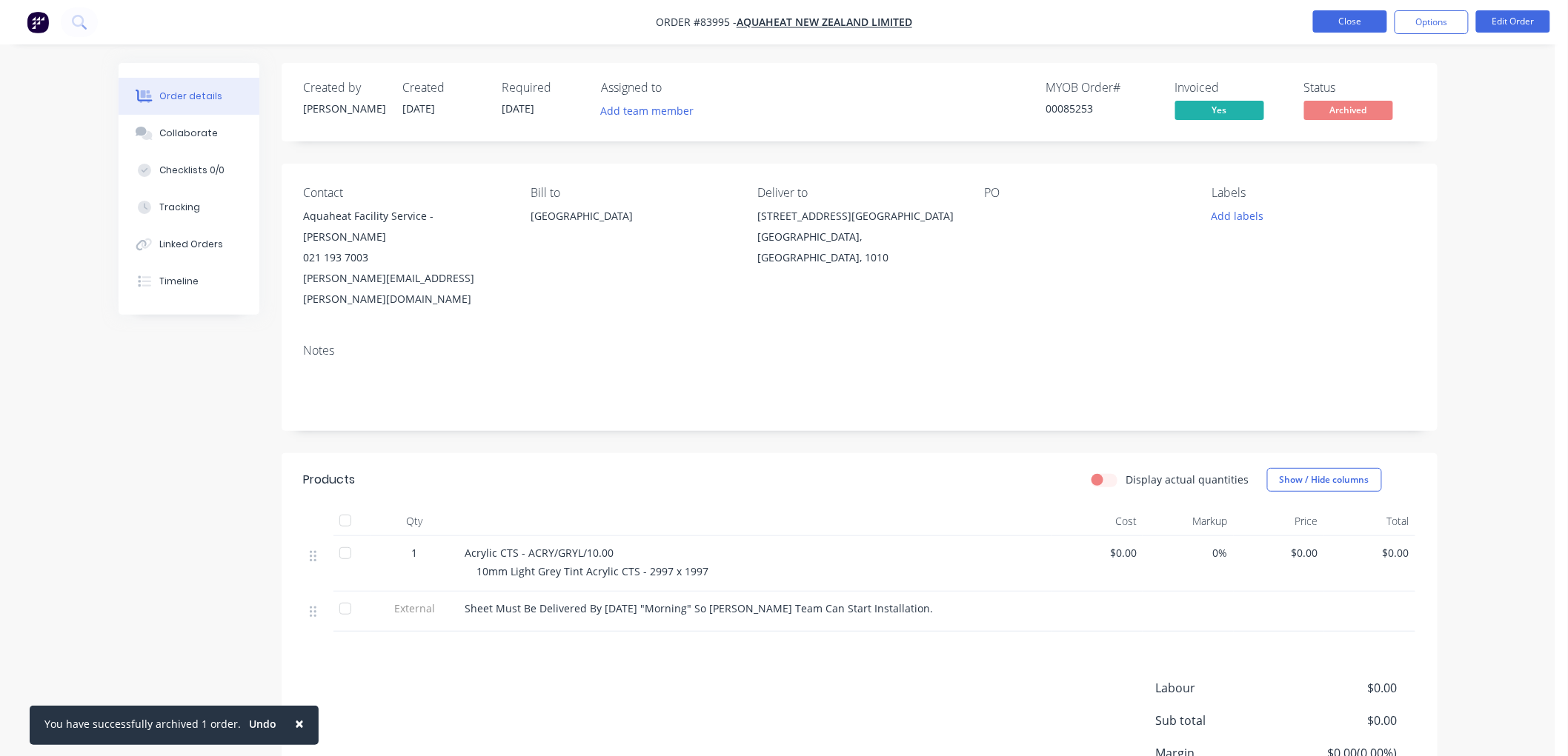
click at [1331, 27] on button "Close" at bounding box center [1349, 21] width 74 height 22
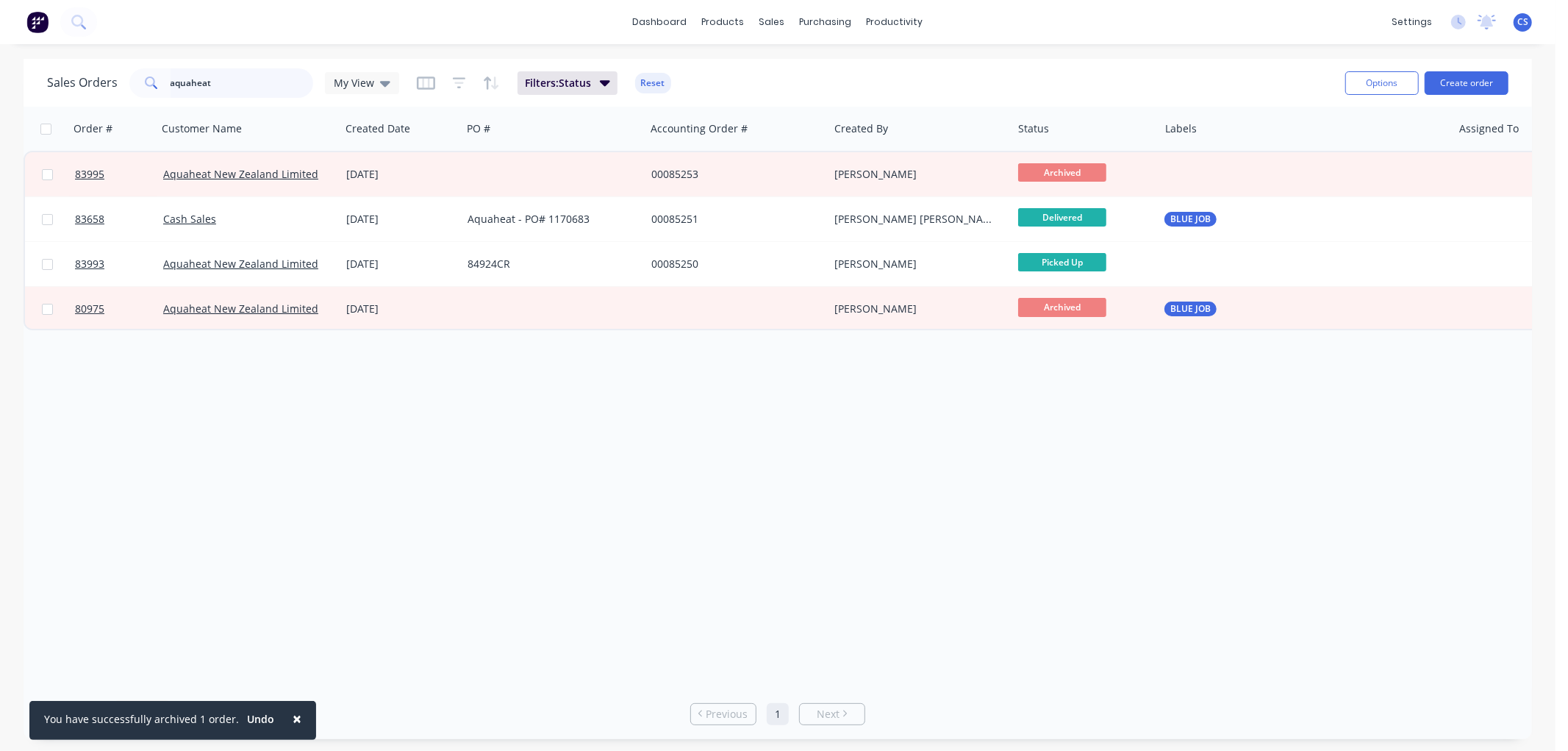
click at [216, 78] on input "aquaheat" at bounding box center [242, 83] width 143 height 29
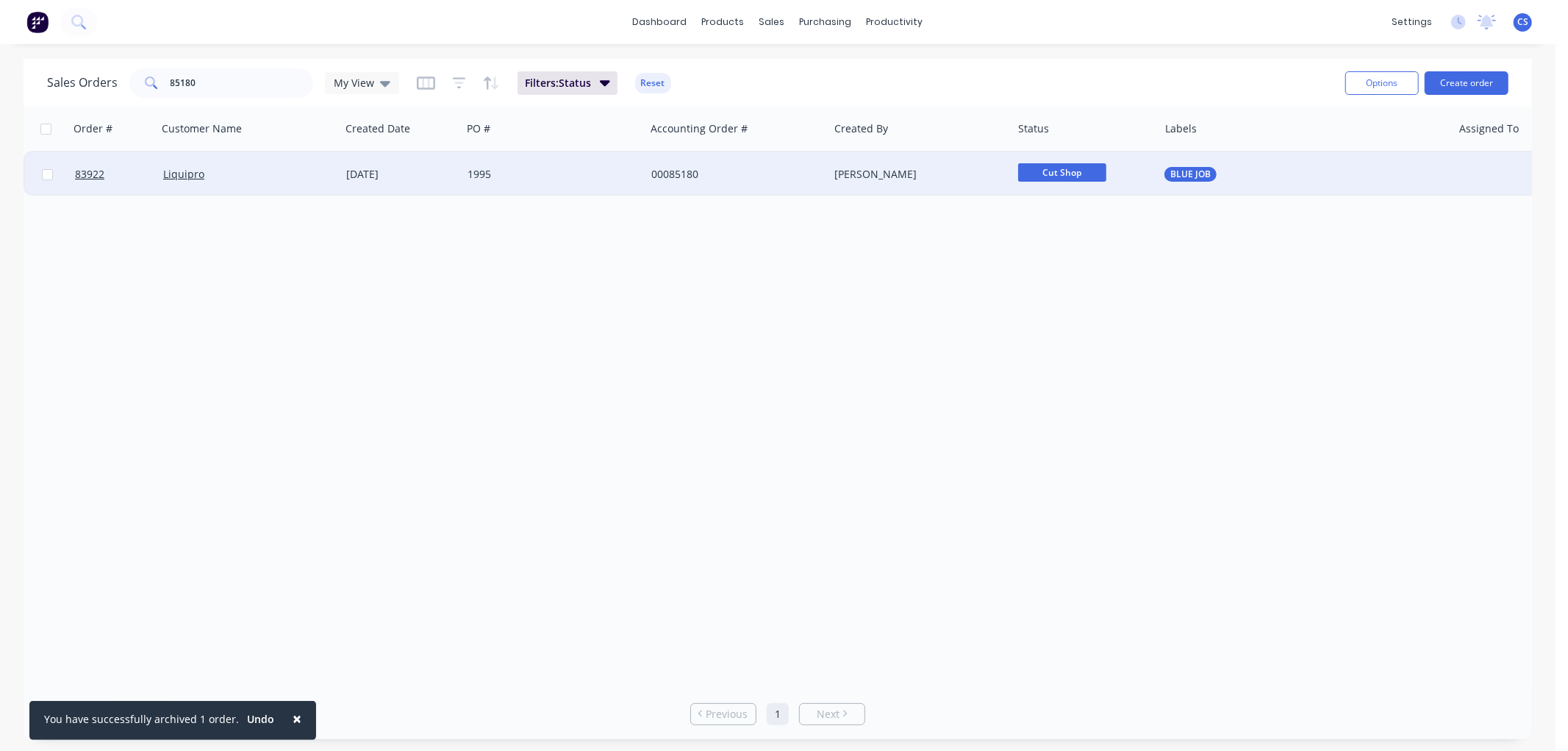
click at [1079, 170] on span "Cut Shop" at bounding box center [1062, 173] width 88 height 19
click at [1068, 248] on span "Waiting on Supplier" at bounding box center [1072, 246] width 98 height 14
click at [225, 84] on input "85180" at bounding box center [242, 83] width 143 height 29
click at [192, 83] on input "85180" at bounding box center [242, 83] width 143 height 29
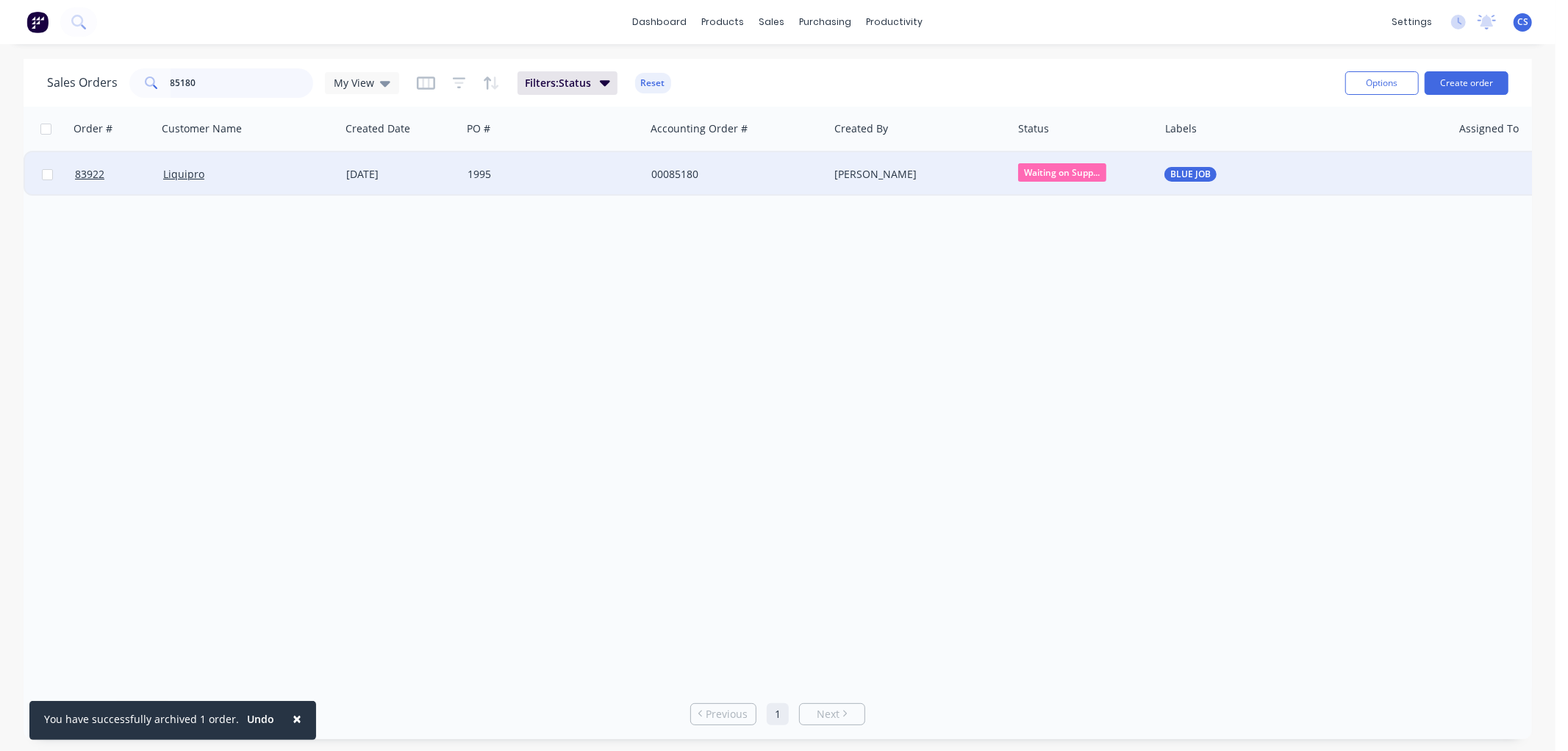
click at [192, 83] on input "85180" at bounding box center [242, 83] width 143 height 29
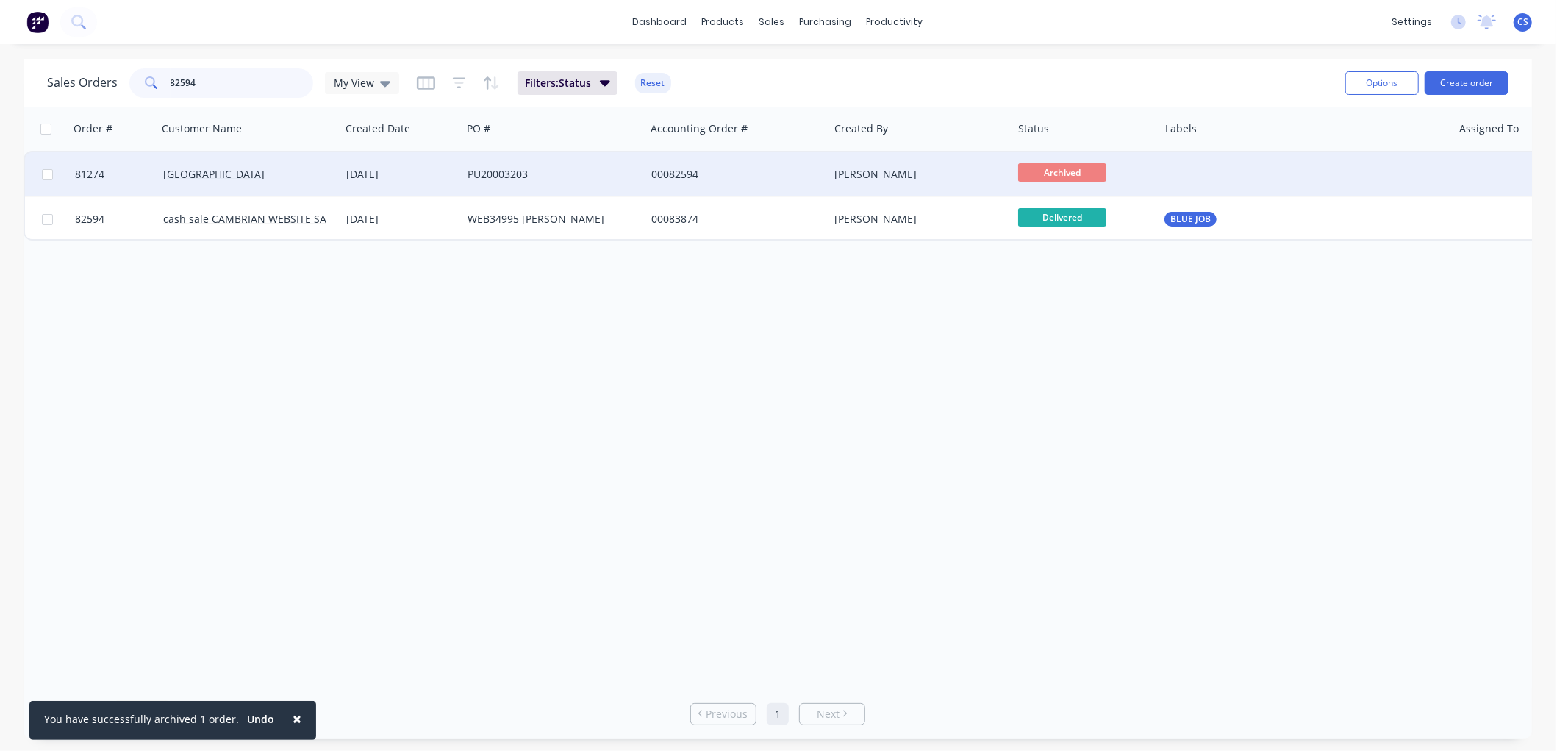
type input "82594"
click at [481, 178] on div "PU20003203" at bounding box center [550, 173] width 163 height 14
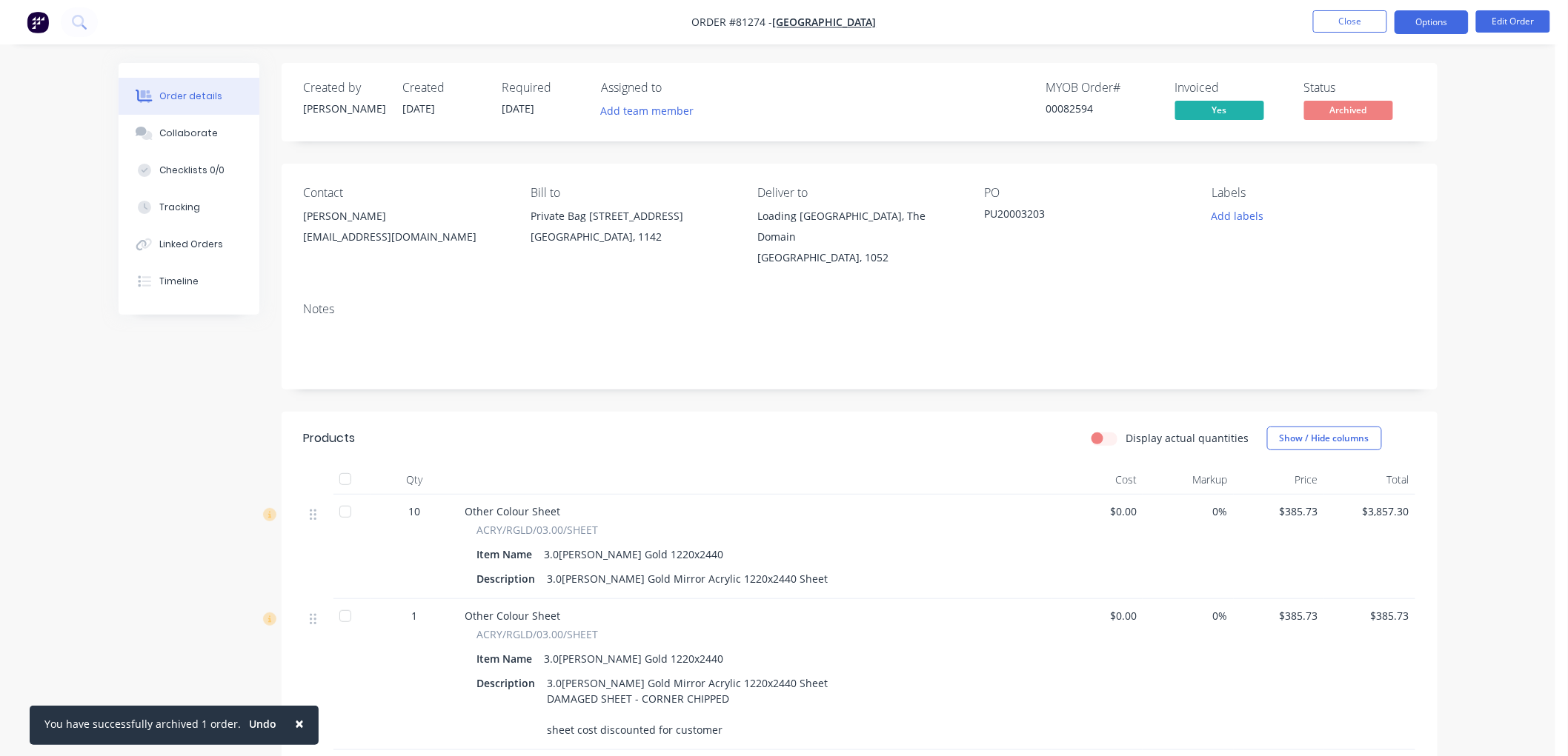
drag, startPoint x: 1441, startPoint y: 22, endPoint x: 1441, endPoint y: 32, distance: 10.0
click at [1440, 20] on button "Options" at bounding box center [1431, 22] width 74 height 24
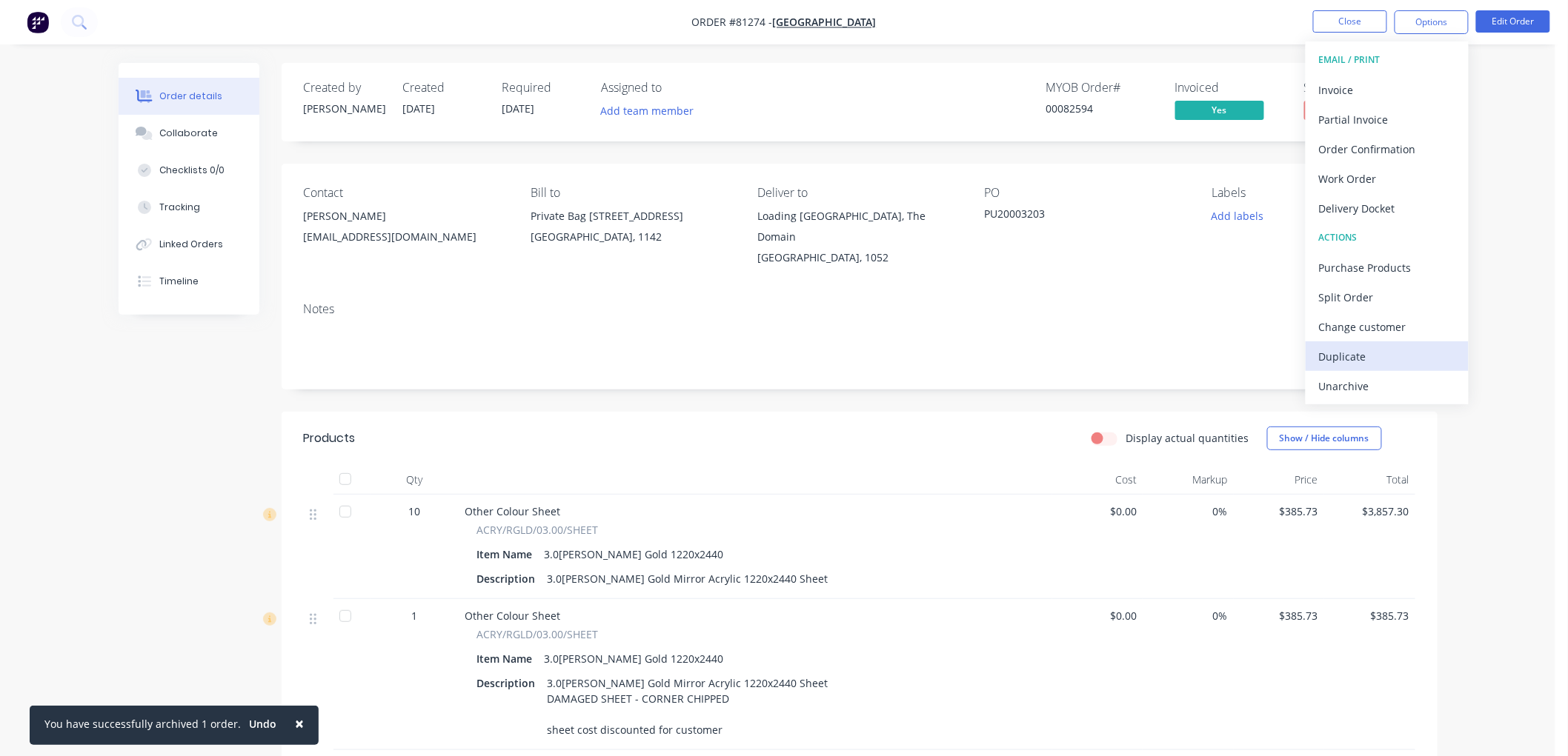
click at [1363, 361] on div "Duplicate" at bounding box center [1387, 356] width 137 height 21
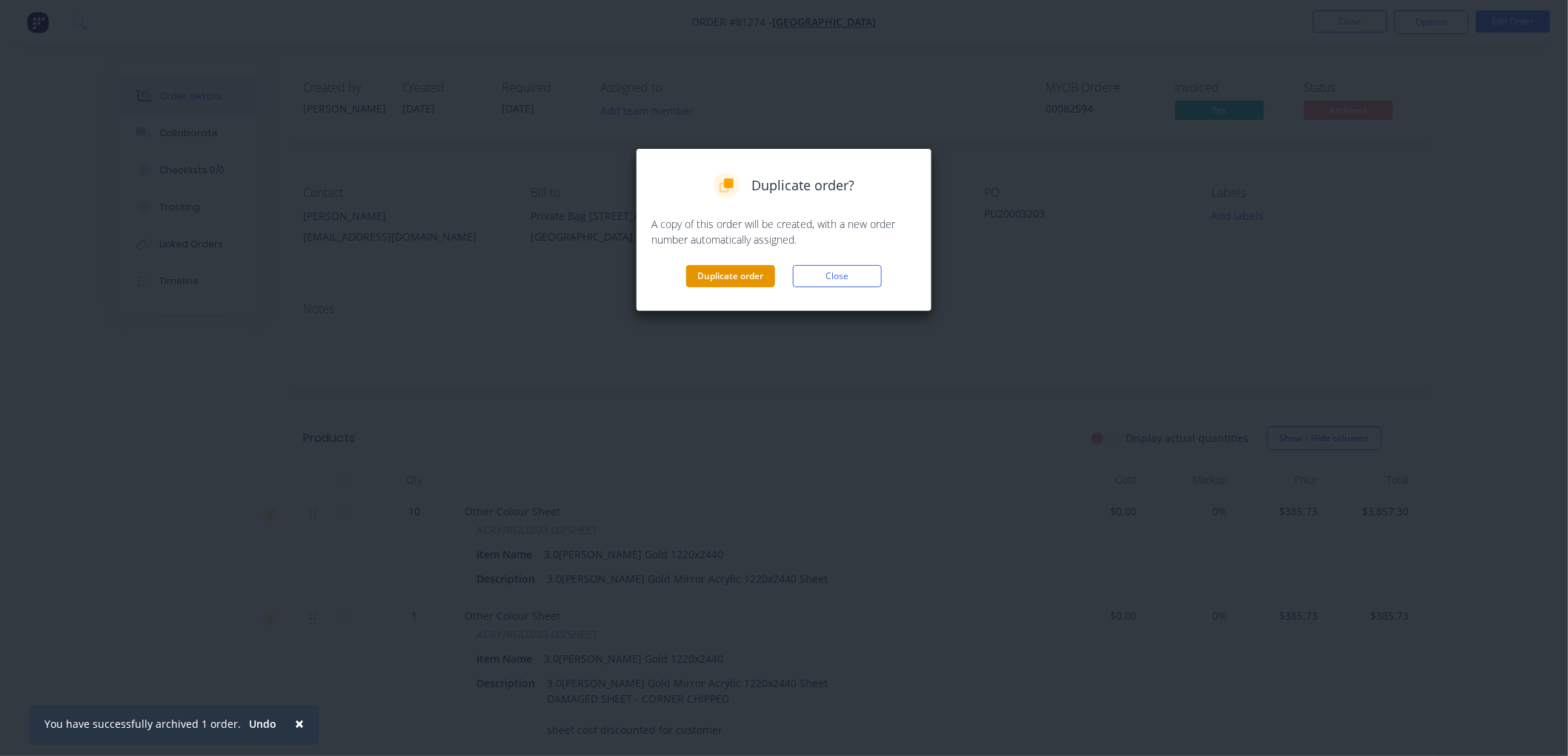
click at [727, 281] on button "Duplicate order" at bounding box center [730, 276] width 89 height 22
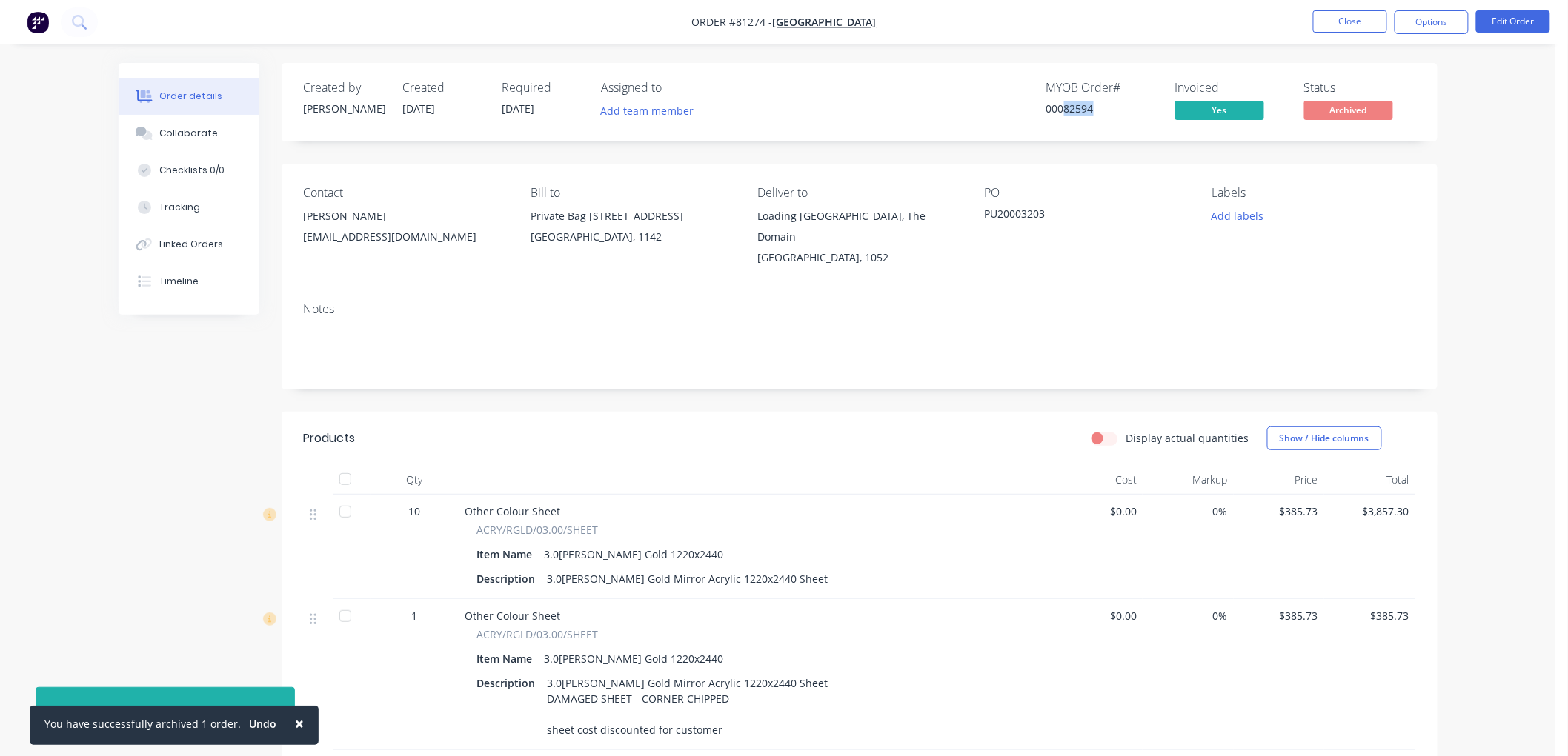
drag, startPoint x: 1099, startPoint y: 108, endPoint x: 1064, endPoint y: 108, distance: 35.0
click at [1064, 108] on div "00082594" at bounding box center [1102, 108] width 111 height 15
copy div "82594"
click at [1331, 25] on button "Close" at bounding box center [1349, 21] width 74 height 22
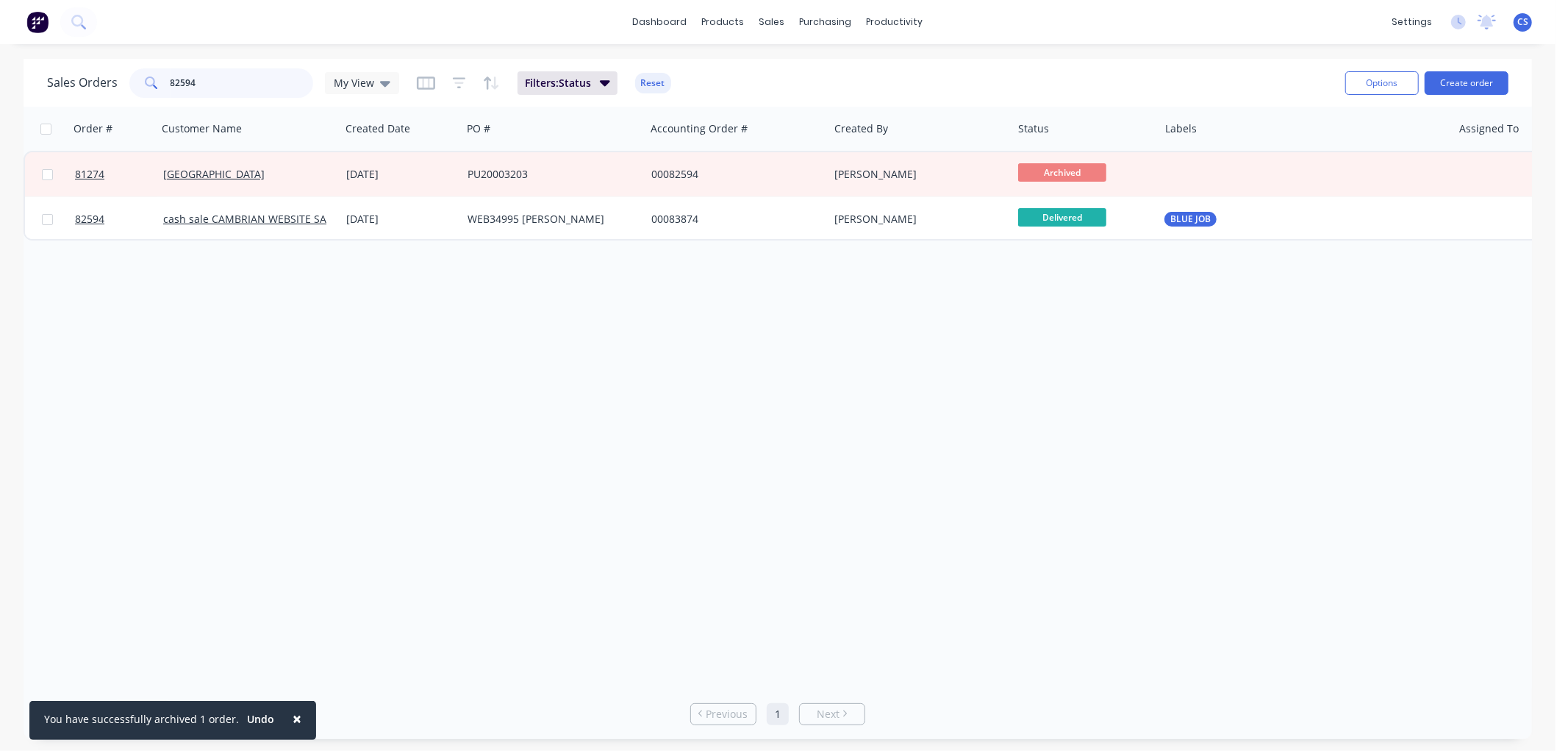
click at [251, 76] on input "82594" at bounding box center [242, 83] width 143 height 29
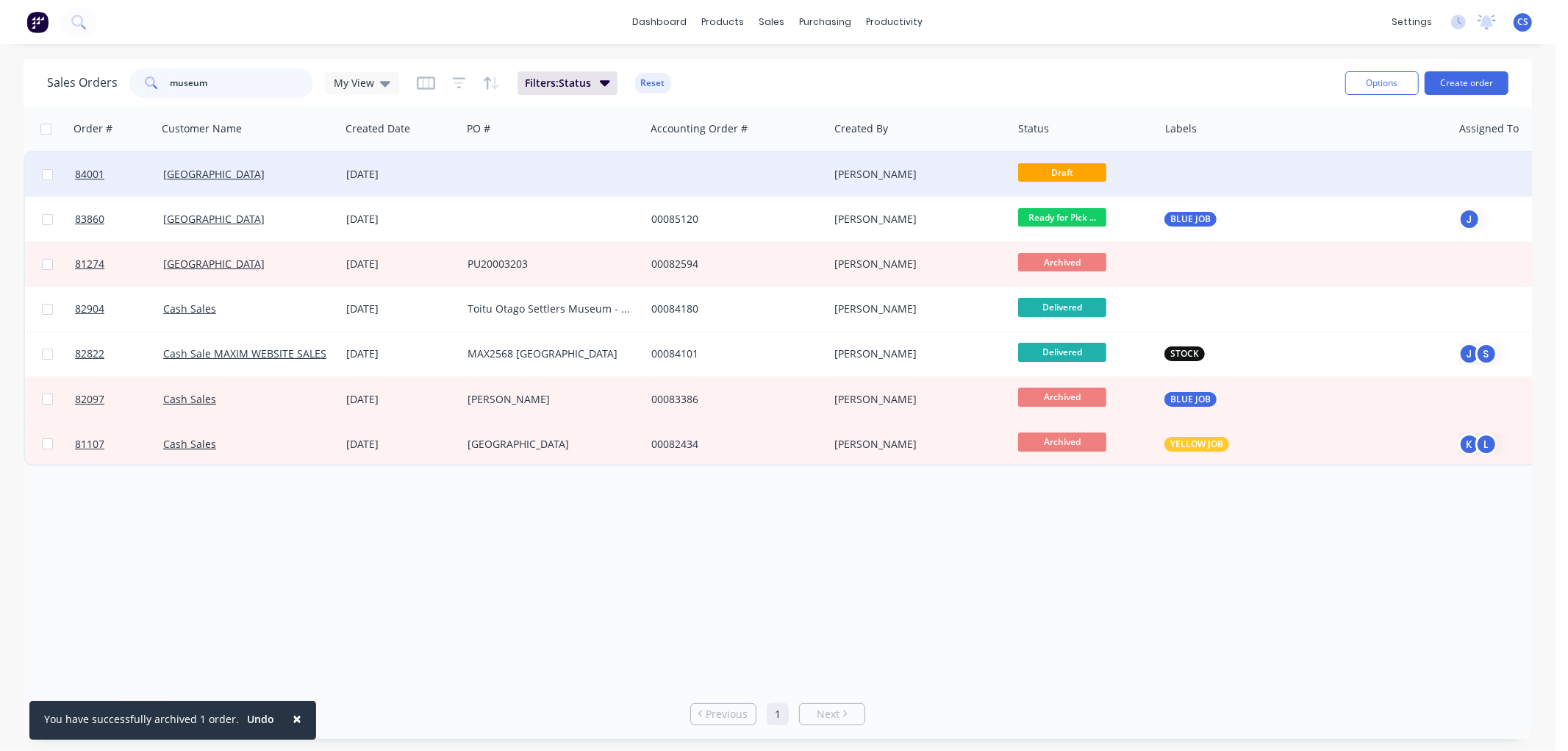
type input "museum"
click at [966, 172] on div "[PERSON_NAME]" at bounding box center [917, 173] width 163 height 14
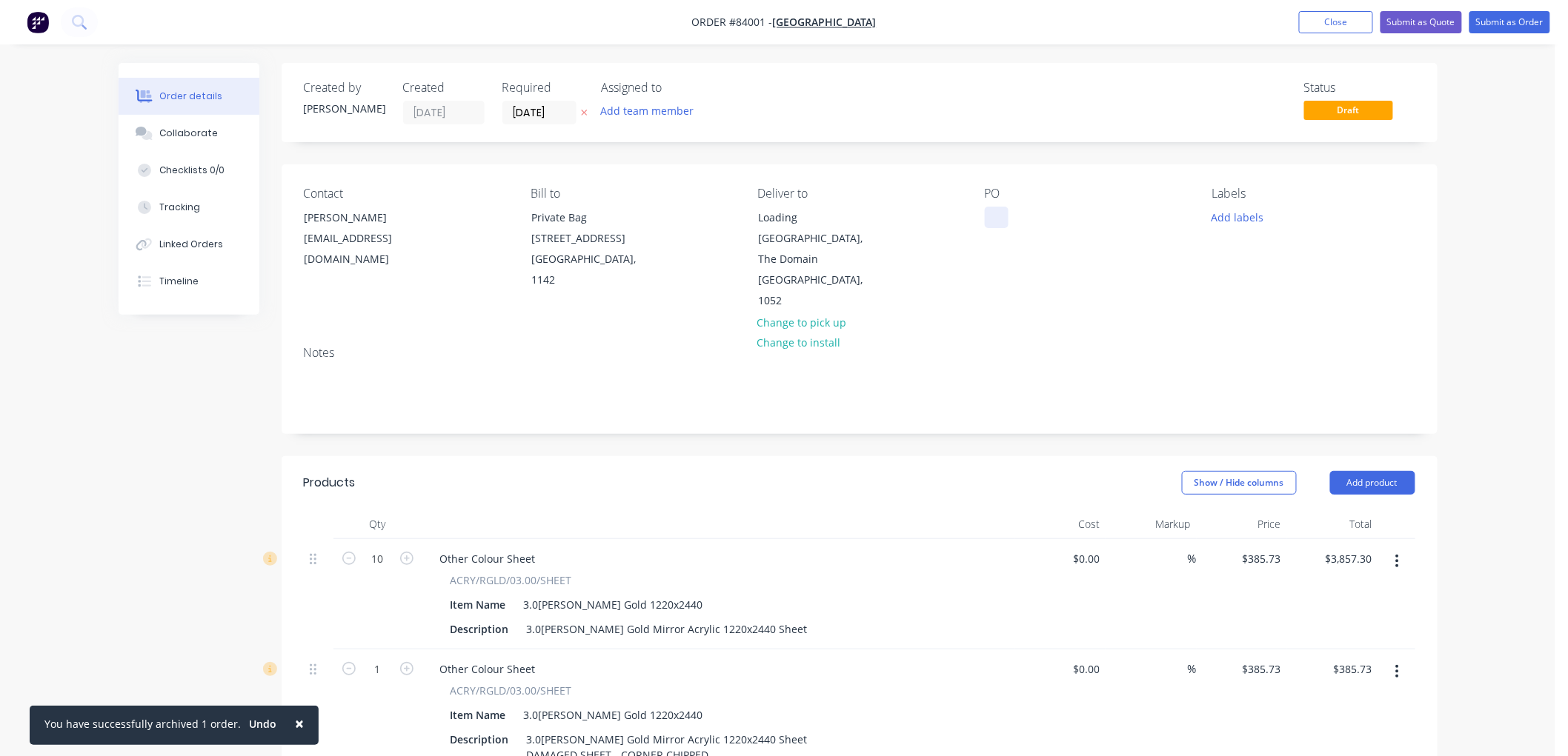
click at [999, 217] on div at bounding box center [996, 217] width 24 height 21
paste div
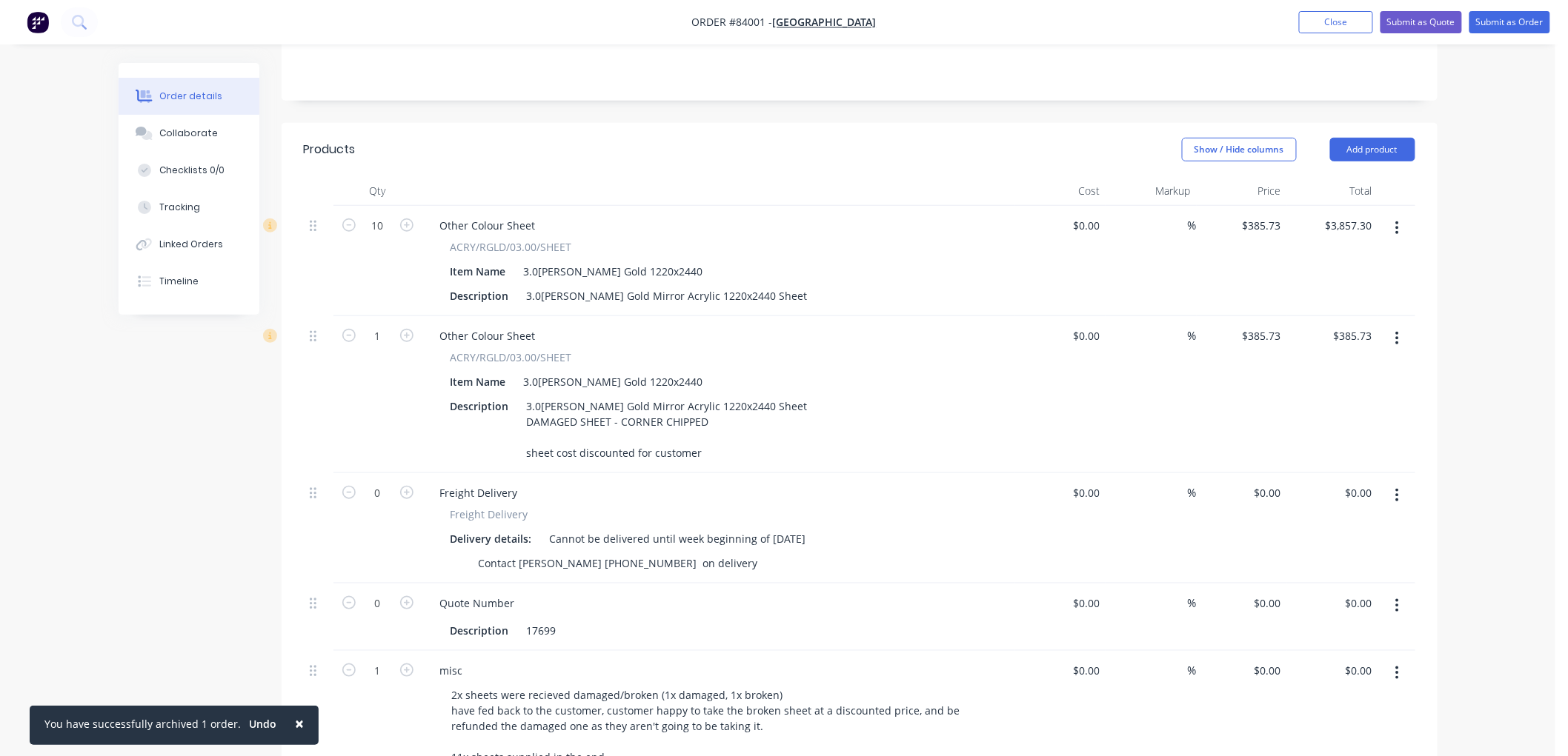
scroll to position [329, 0]
click at [1397, 225] on icon "button" at bounding box center [1397, 232] width 3 height 14
click at [1320, 349] on div "Delete" at bounding box center [1344, 359] width 114 height 21
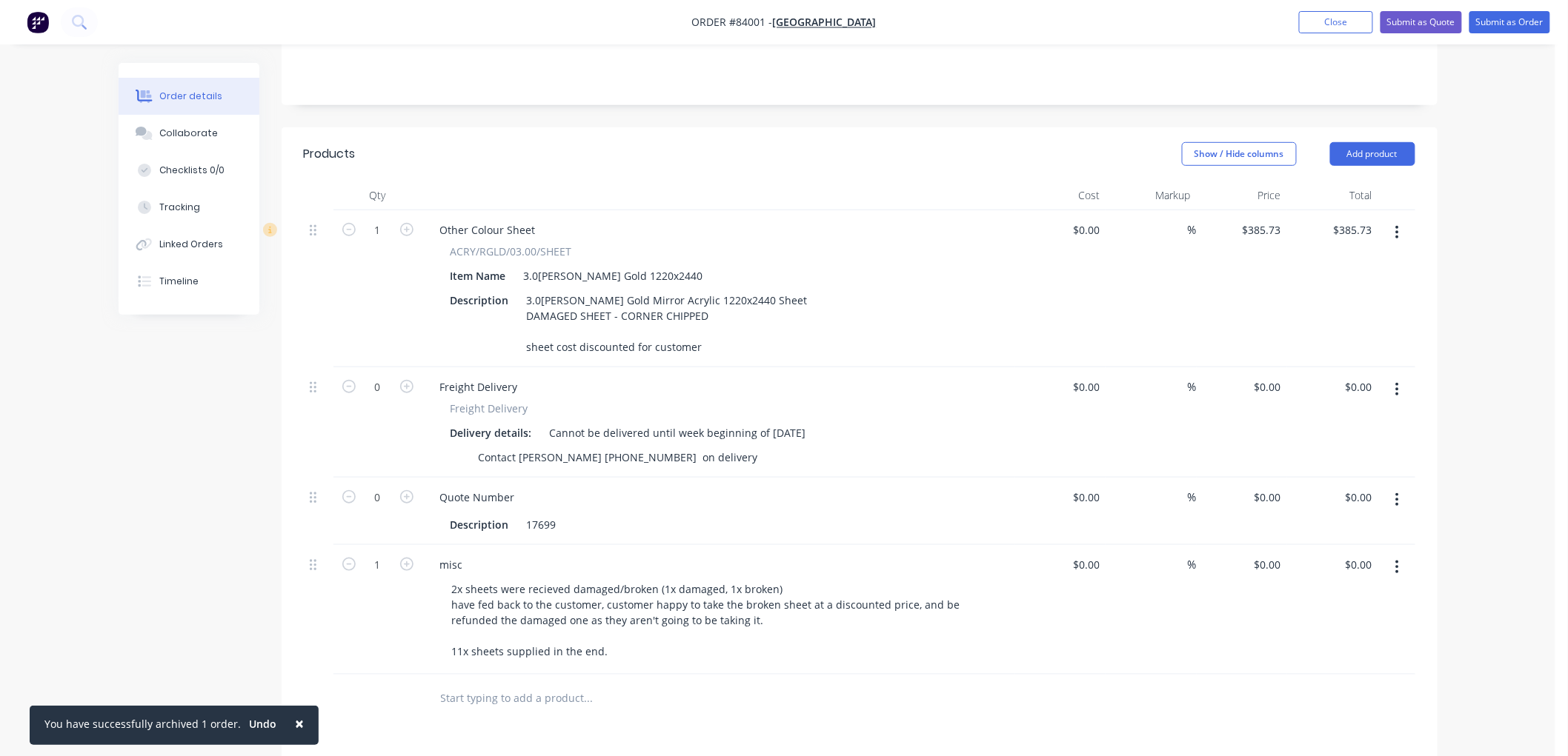
click at [1398, 225] on icon "button" at bounding box center [1397, 232] width 3 height 16
click at [1363, 349] on div "Delete" at bounding box center [1344, 359] width 114 height 21
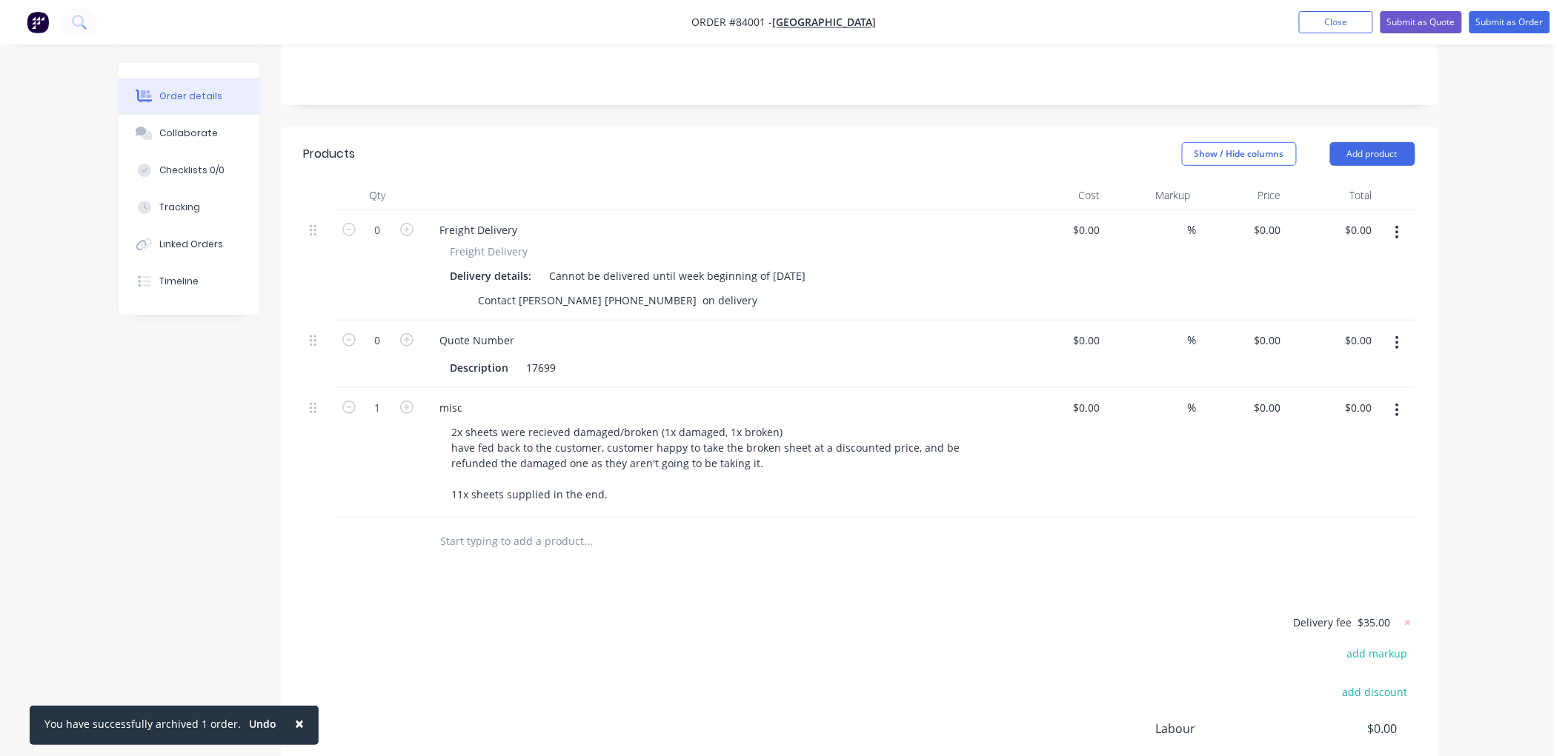
click at [1397, 225] on icon "button" at bounding box center [1397, 232] width 3 height 14
click at [1342, 349] on div "Delete" at bounding box center [1344, 359] width 114 height 21
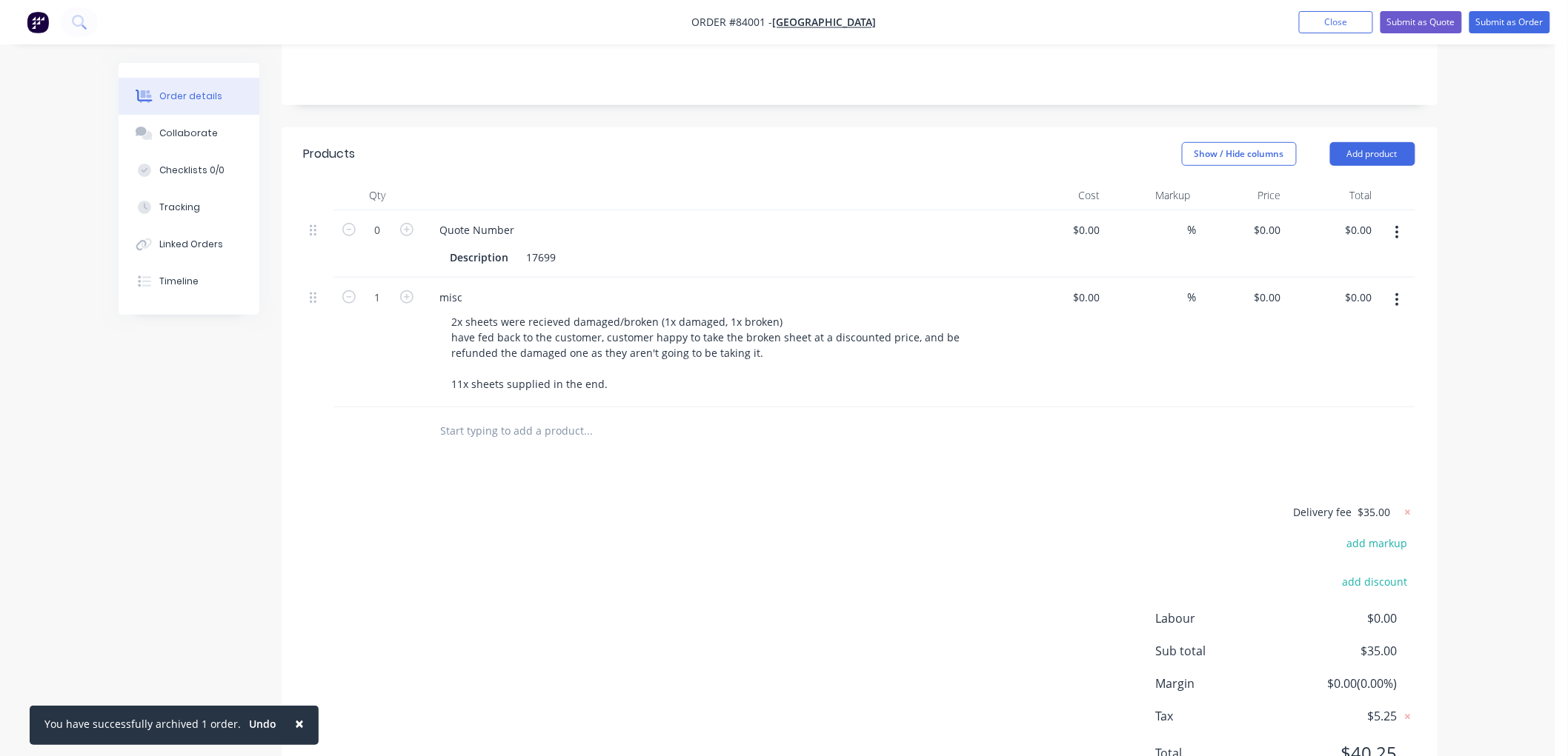
click at [1397, 225] on icon "button" at bounding box center [1397, 232] width 3 height 14
click at [1341, 349] on div "Delete" at bounding box center [1344, 359] width 114 height 21
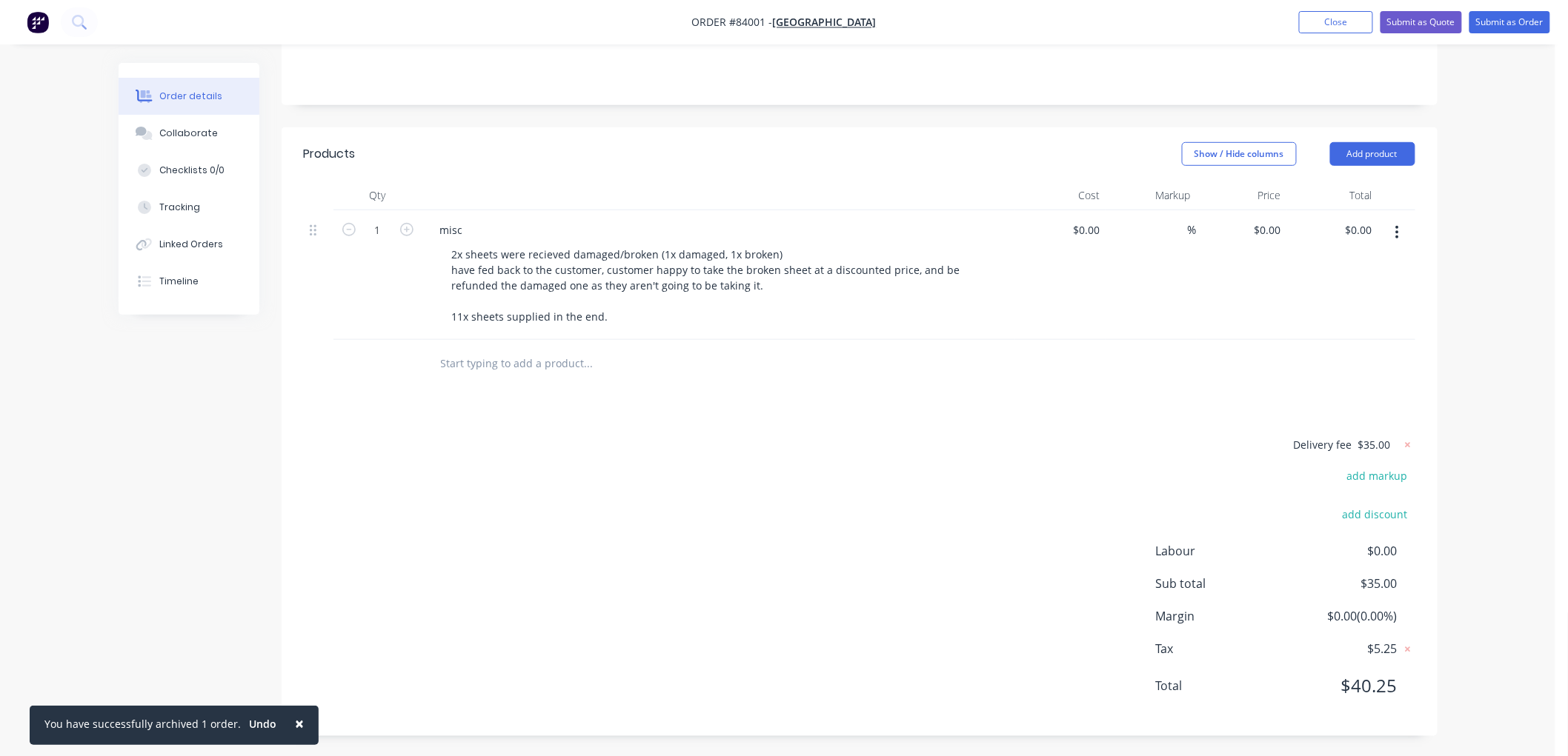
scroll to position [291, 0]
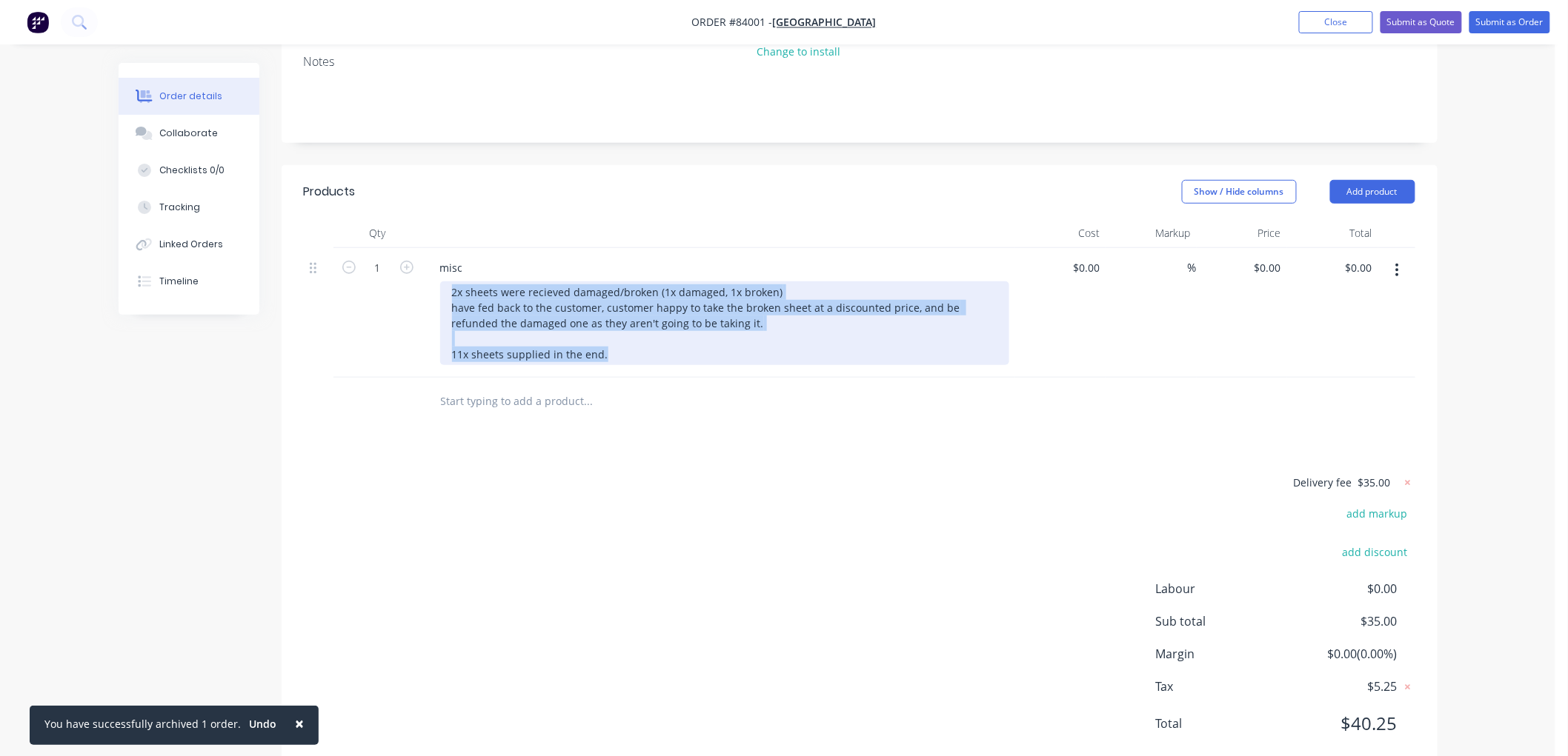
drag, startPoint x: 449, startPoint y: 249, endPoint x: 610, endPoint y: 320, distance: 176.0
click at [610, 320] on div "2x sheets were recieved damaged/broken (1x damaged, 1x broken) have fed back to…" at bounding box center [724, 323] width 569 height 84
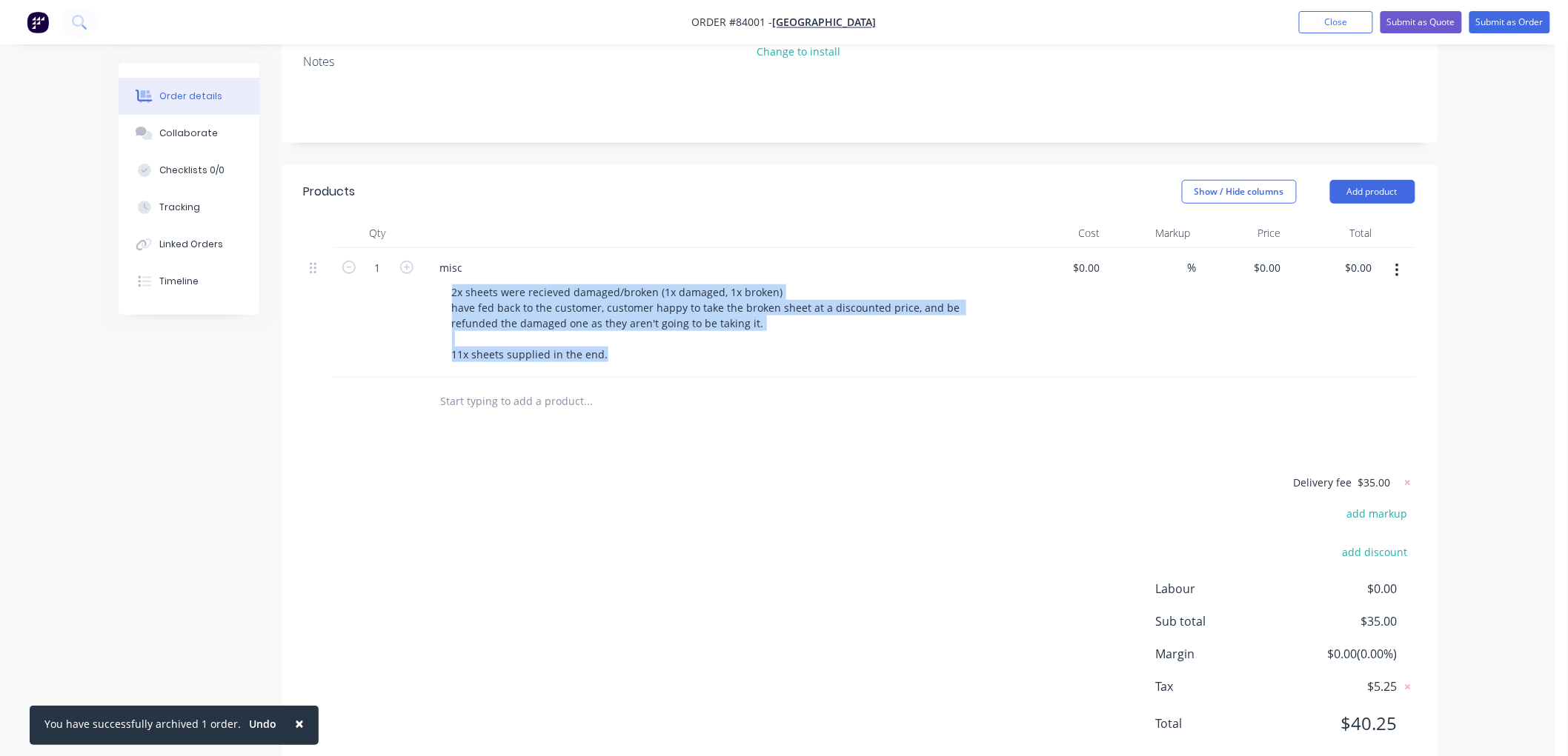
drag, startPoint x: 1396, startPoint y: 219, endPoint x: 1394, endPoint y: 246, distance: 27.1
click at [1396, 257] on button "button" at bounding box center [1397, 270] width 35 height 26
click at [1321, 387] on div "Delete" at bounding box center [1344, 397] width 114 height 21
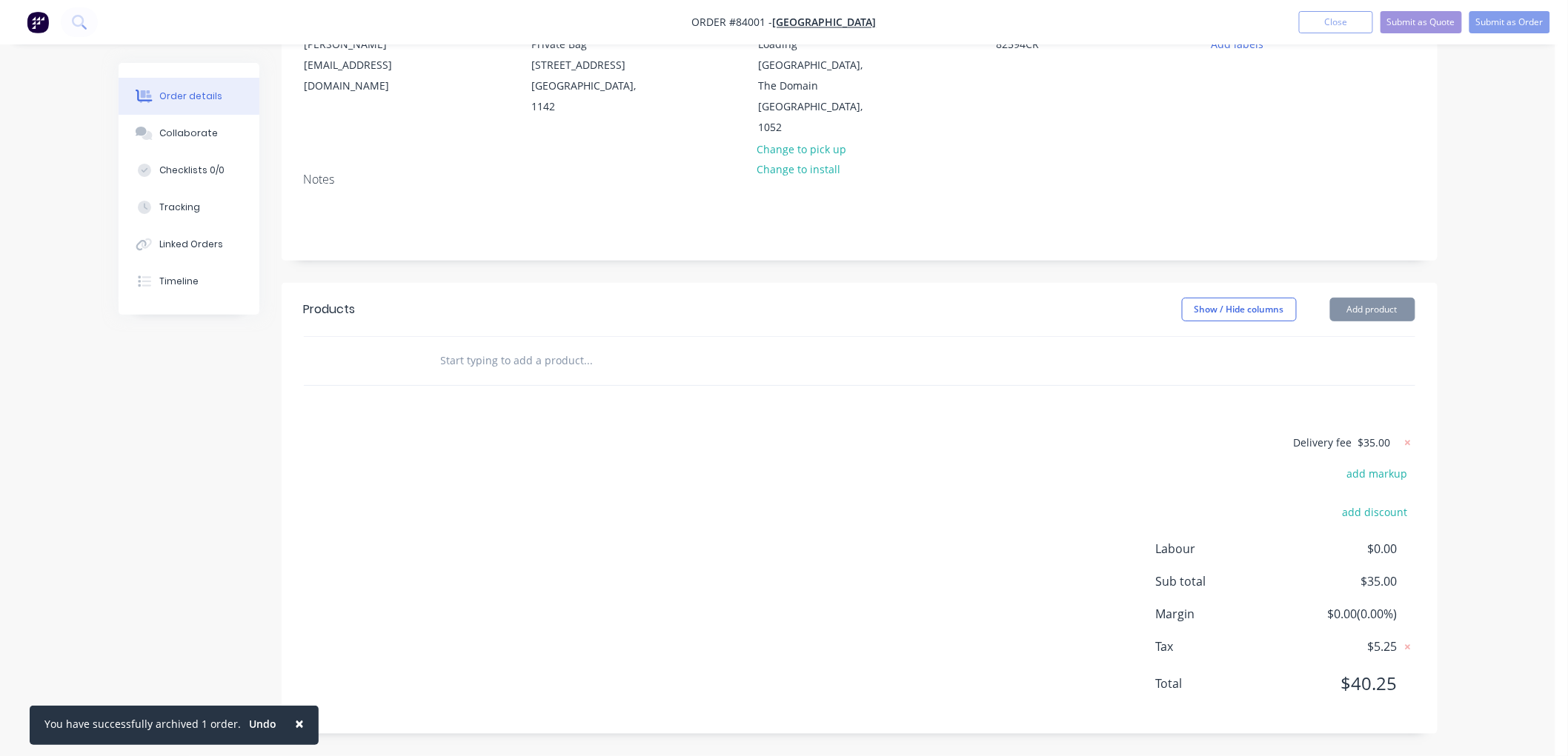
scroll to position [133, 0]
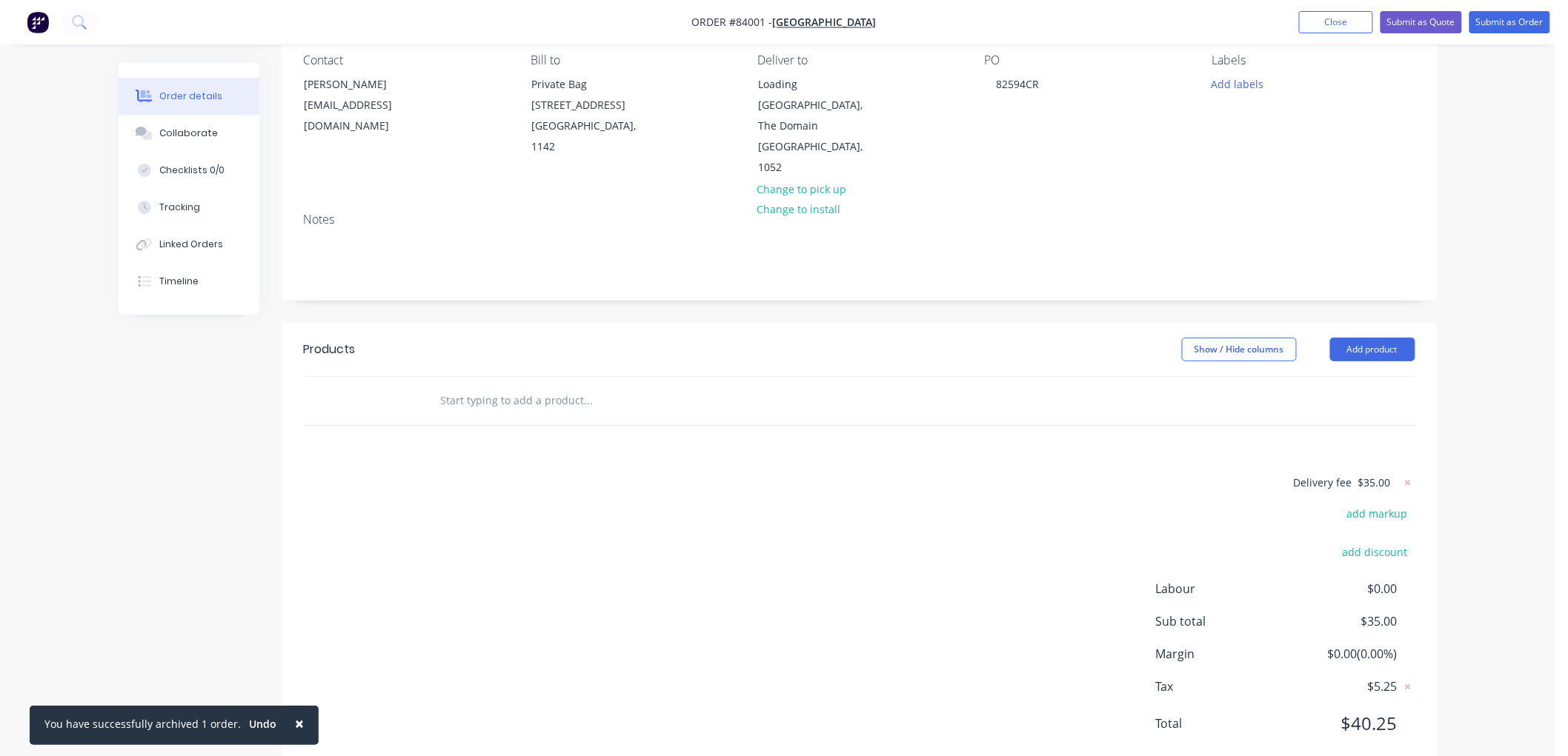
click at [490, 386] on input "text" at bounding box center [588, 400] width 296 height 30
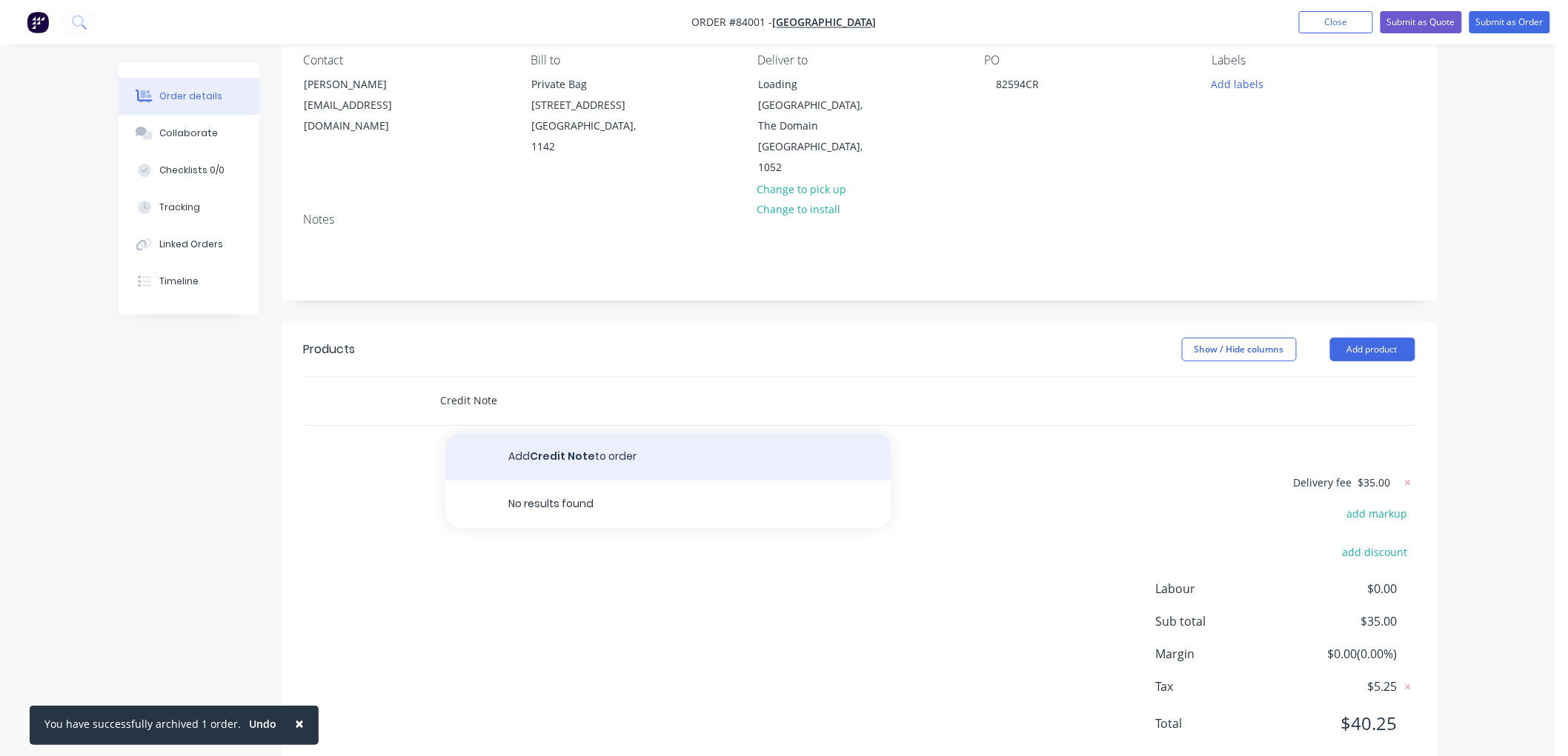
type input "Credit Note"
click at [545, 433] on button "Add Credit Note to order" at bounding box center [668, 457] width 444 height 47
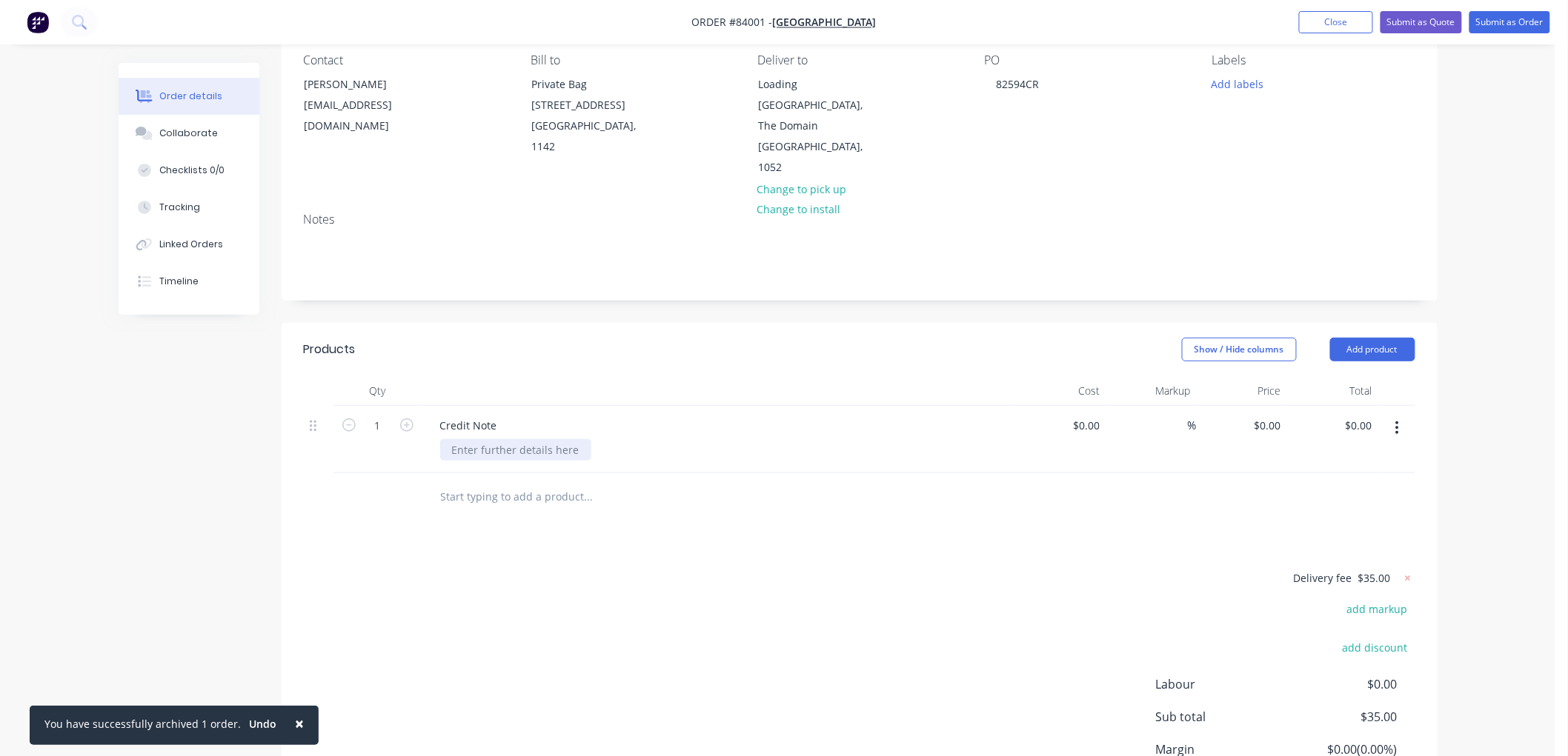
click at [486, 439] on div at bounding box center [516, 449] width 151 height 21
click at [1265, 414] on div "$0.00 $0.00" at bounding box center [1266, 425] width 40 height 21
click at [1269, 414] on input "0" at bounding box center [1278, 425] width 17 height 21
click at [1281, 414] on input "0" at bounding box center [1269, 425] width 34 height 21
type input "$114.36"
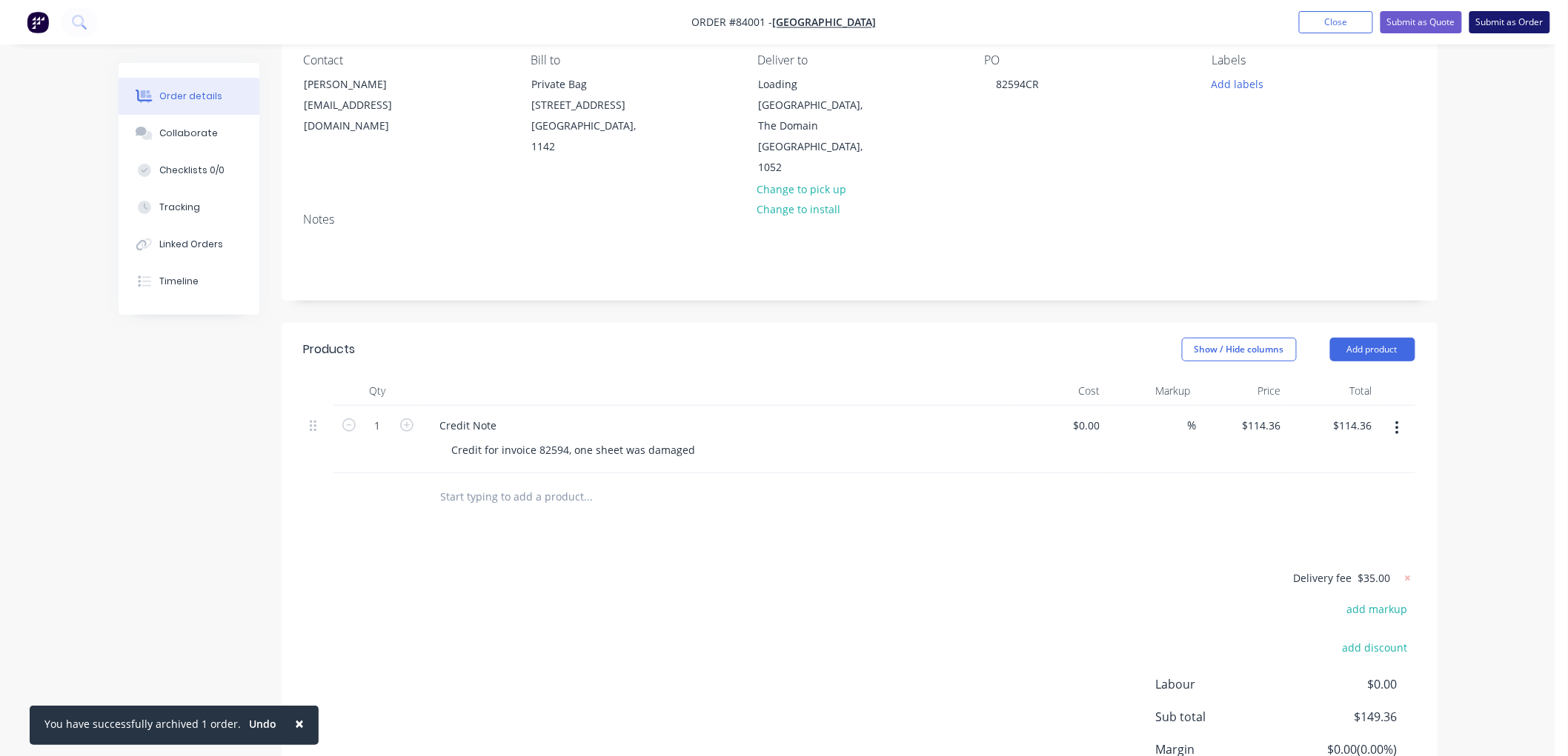
click at [1539, 24] on button "Submit as Order" at bounding box center [1509, 22] width 81 height 22
type input "114.36"
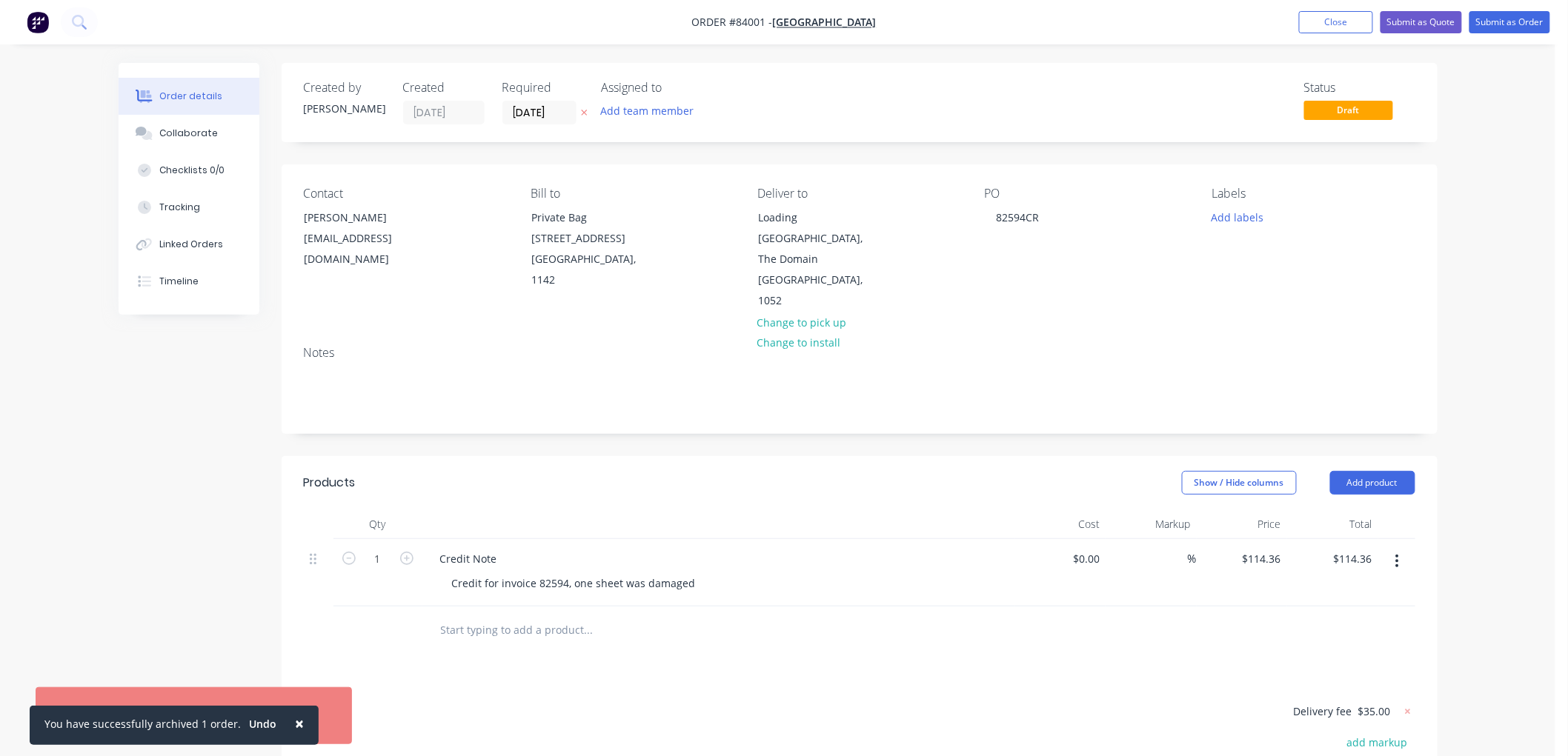
click at [295, 721] on span "×" at bounding box center [299, 723] width 8 height 20
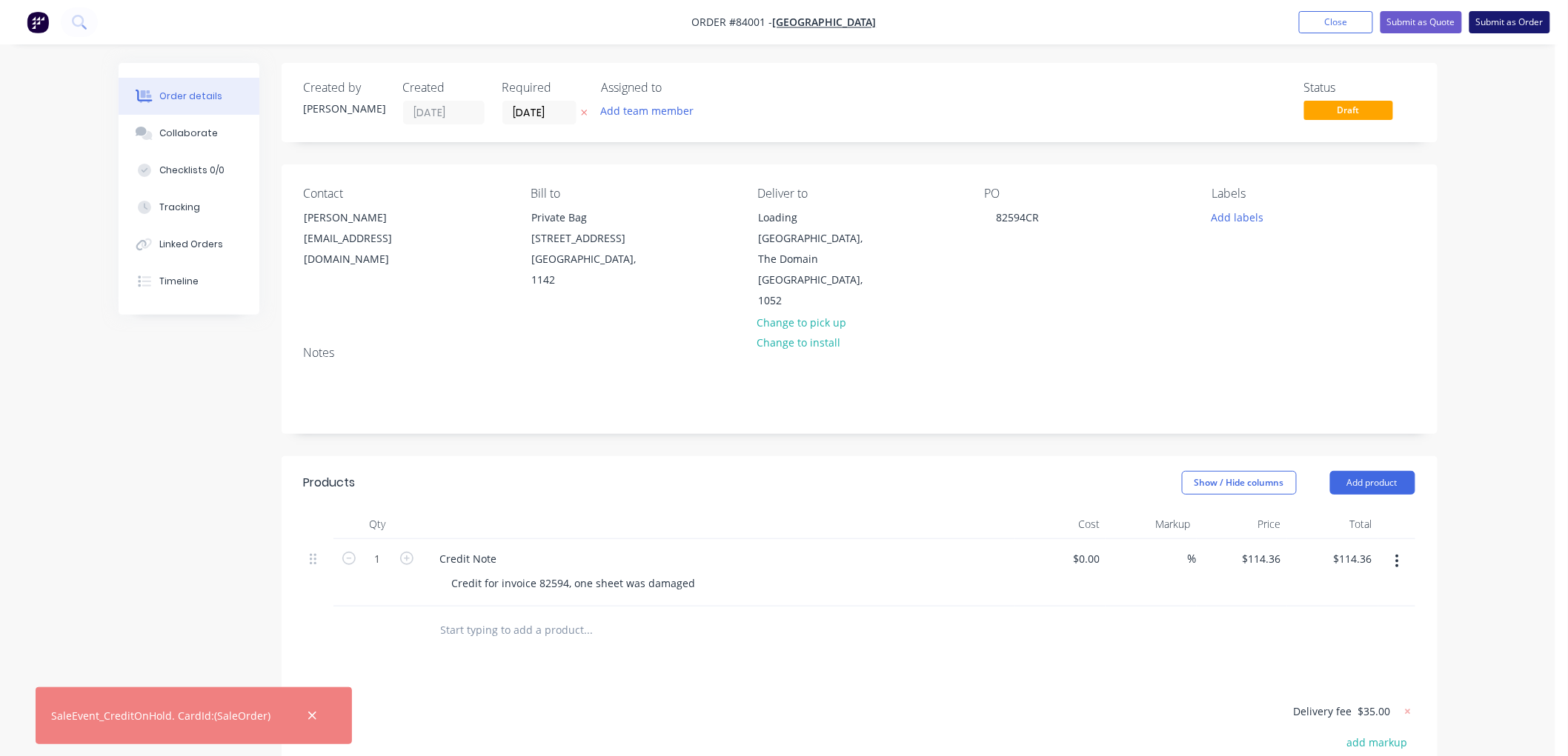
click at [1509, 19] on button "Submit as Order" at bounding box center [1509, 22] width 81 height 22
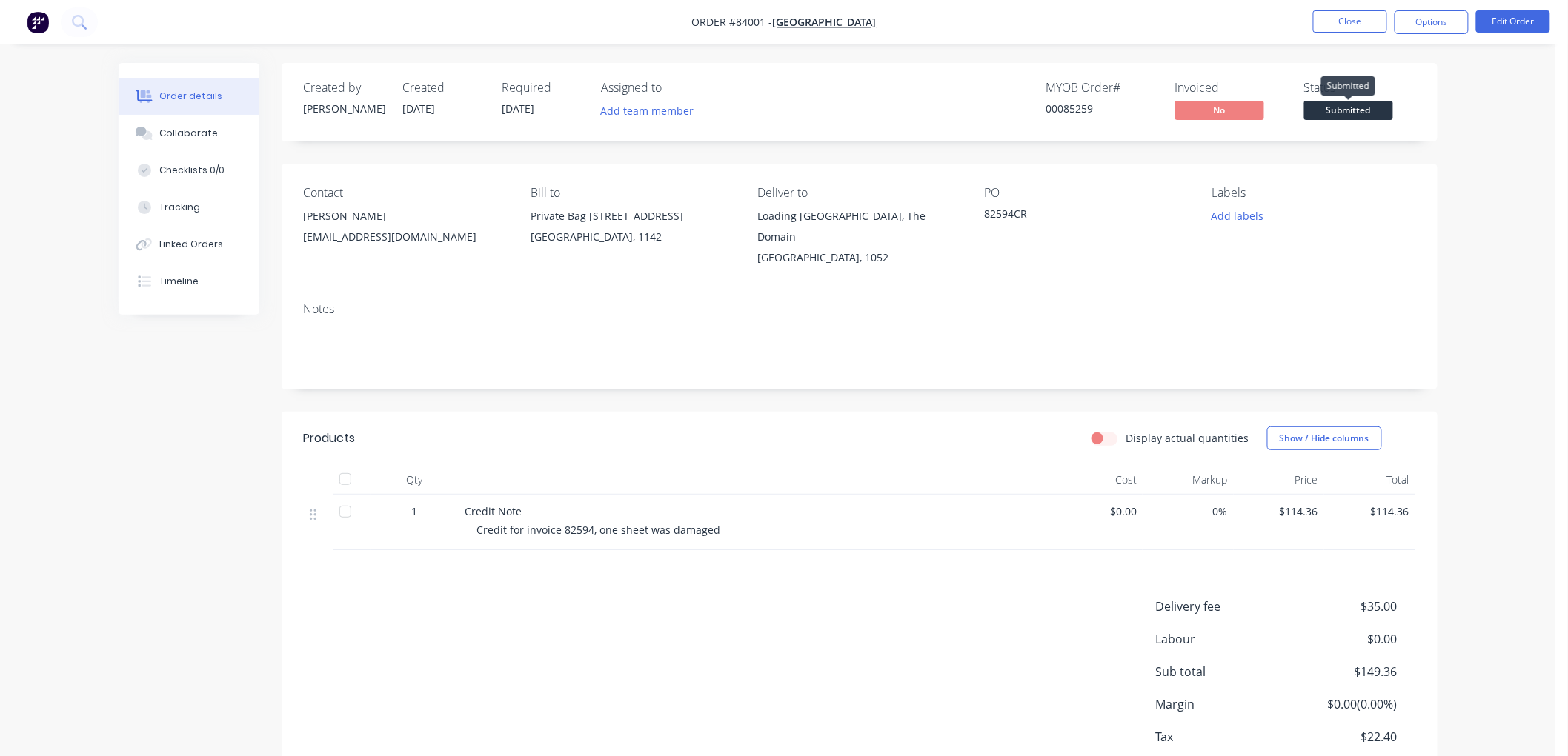
click at [1373, 108] on span "Submitted" at bounding box center [1348, 110] width 89 height 19
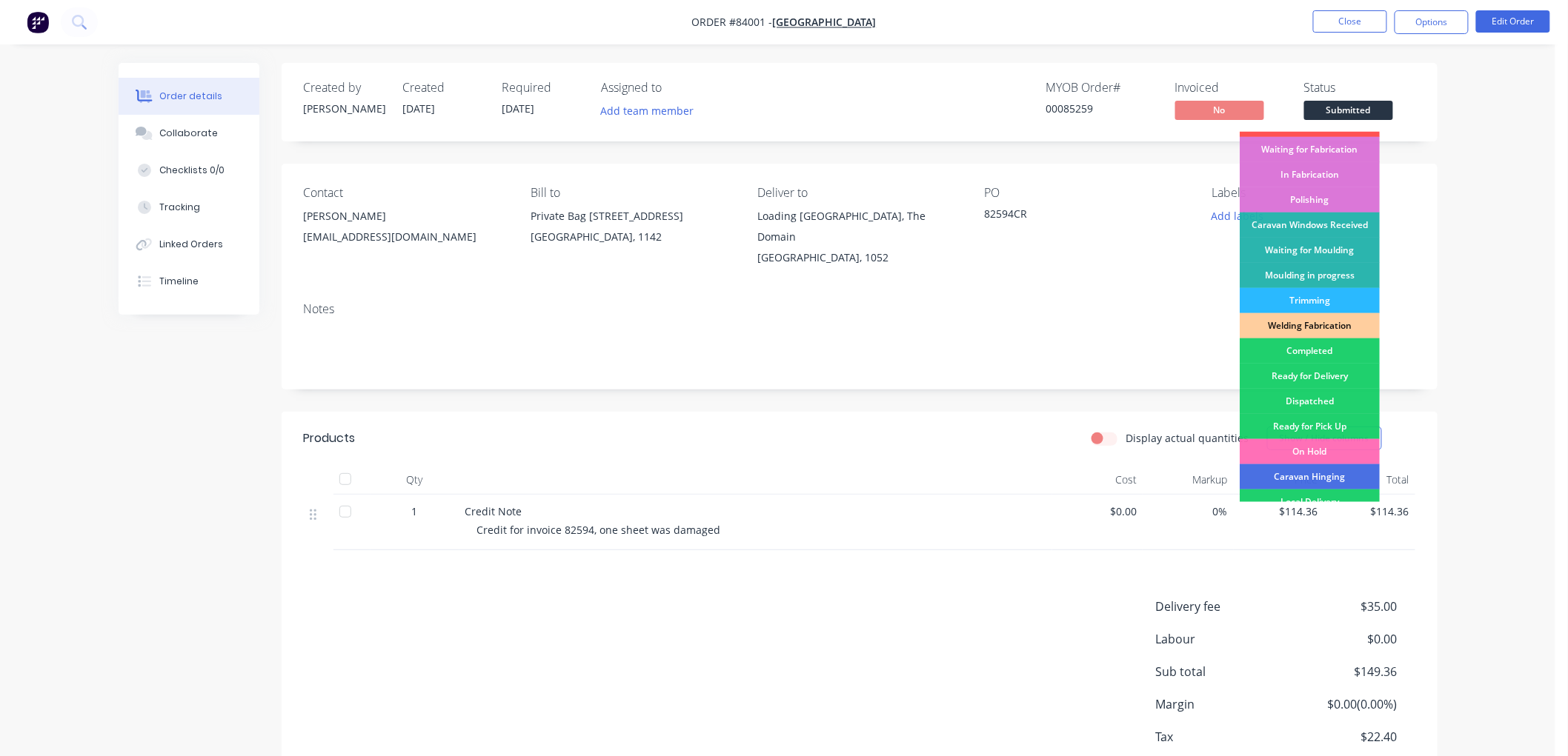
scroll to position [259, 0]
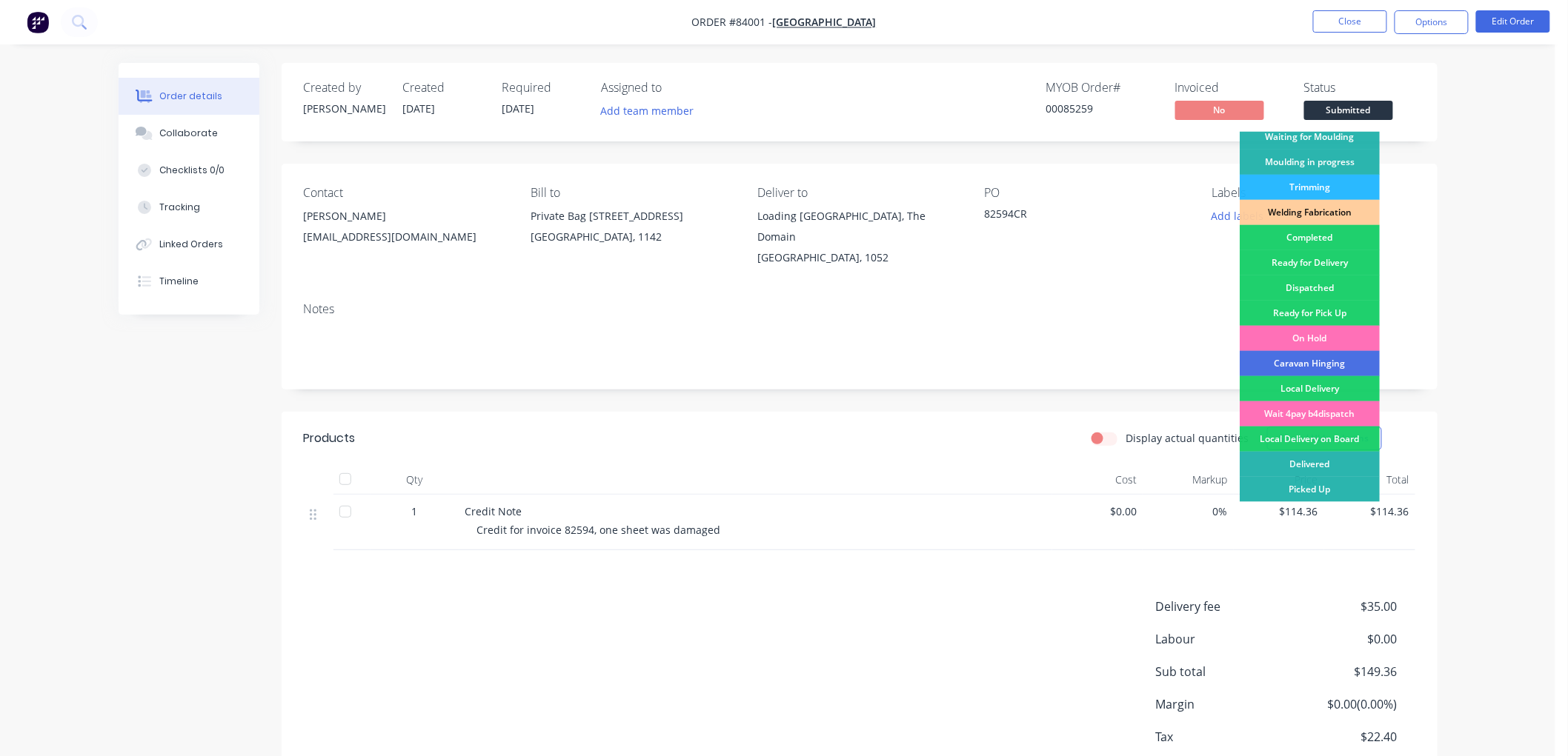
drag, startPoint x: 1319, startPoint y: 467, endPoint x: 1327, endPoint y: 466, distance: 8.1
click at [1319, 466] on div "Delivered" at bounding box center [1309, 464] width 140 height 25
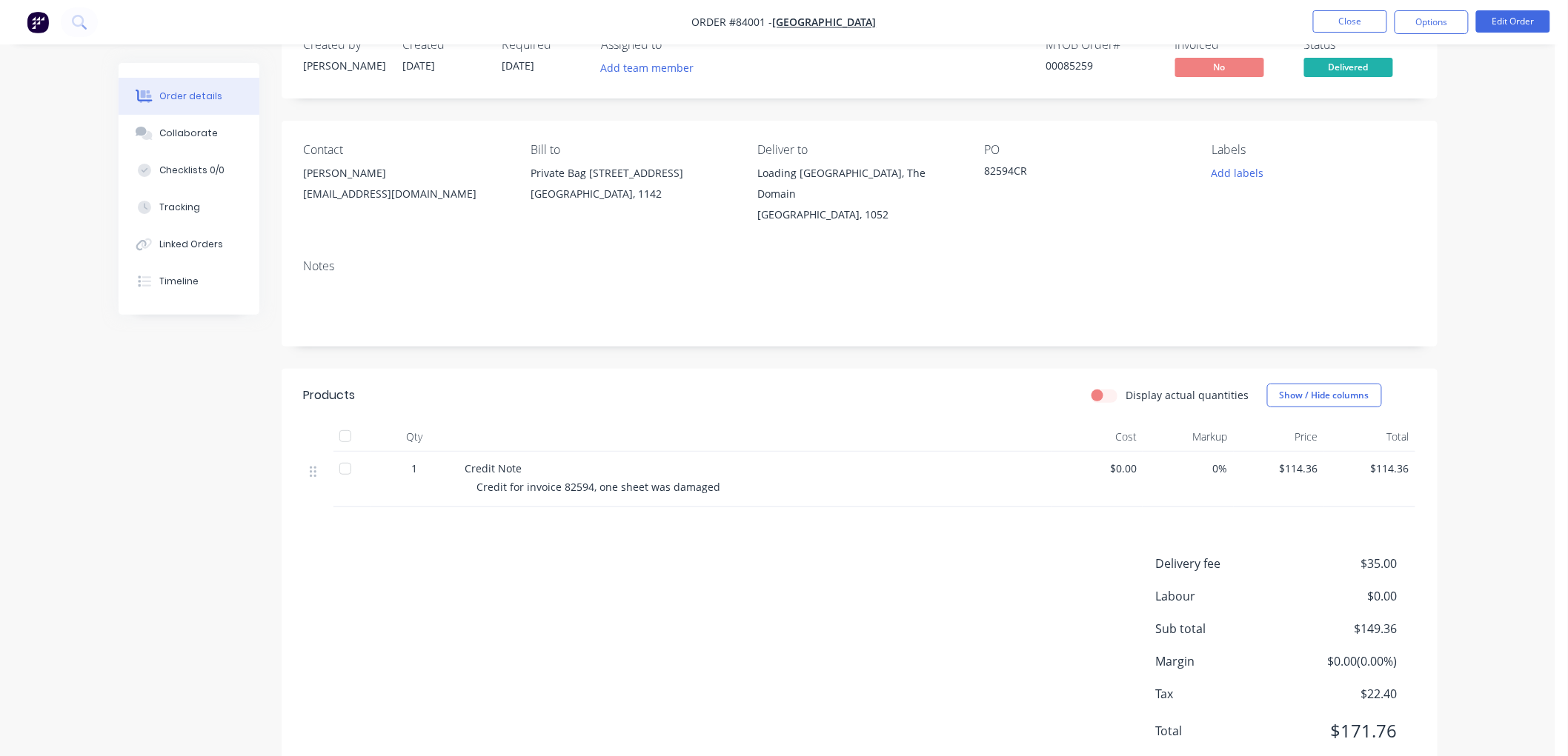
scroll to position [0, 0]
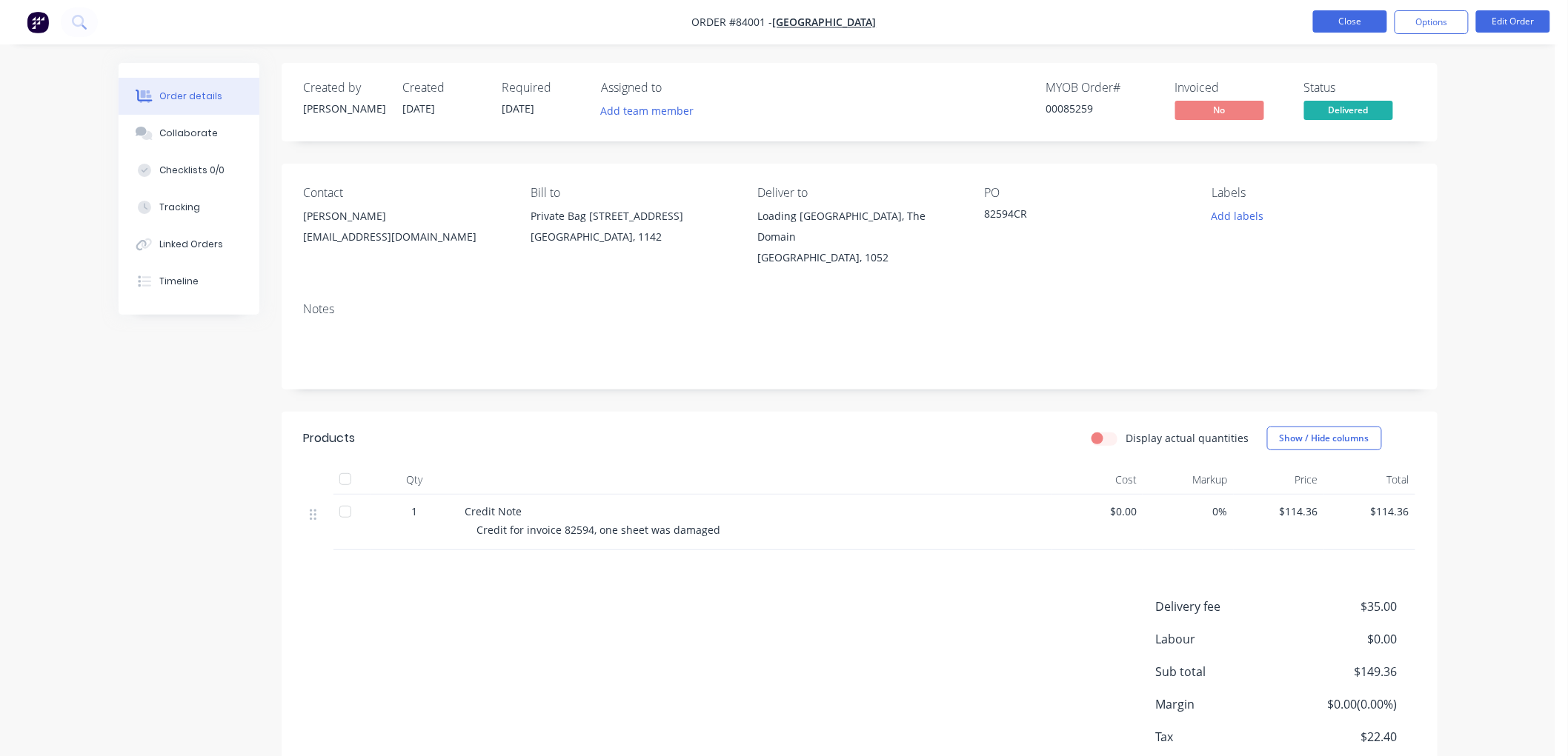
click at [1359, 20] on button "Close" at bounding box center [1349, 21] width 74 height 22
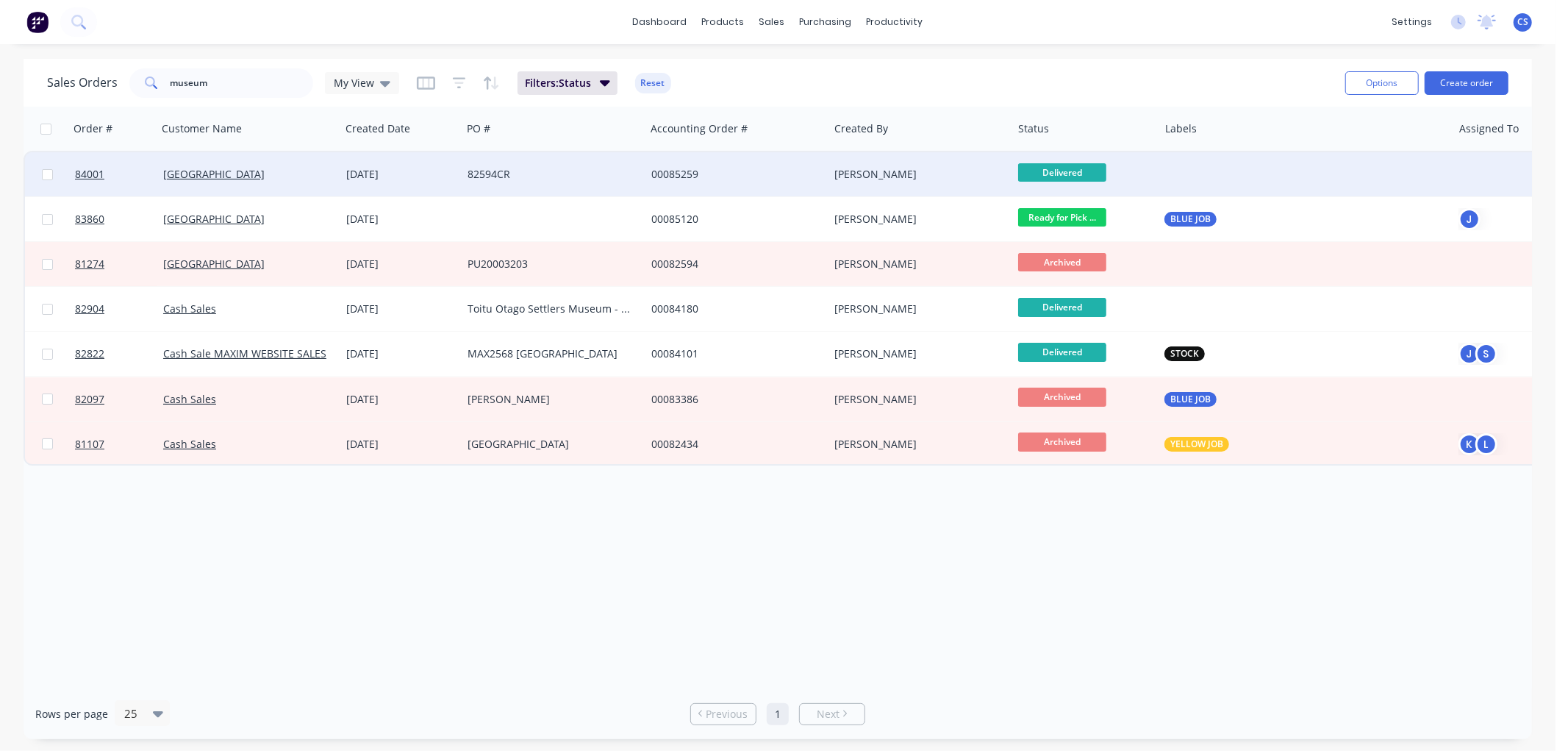
click at [532, 168] on div "82594CR" at bounding box center [550, 173] width 163 height 14
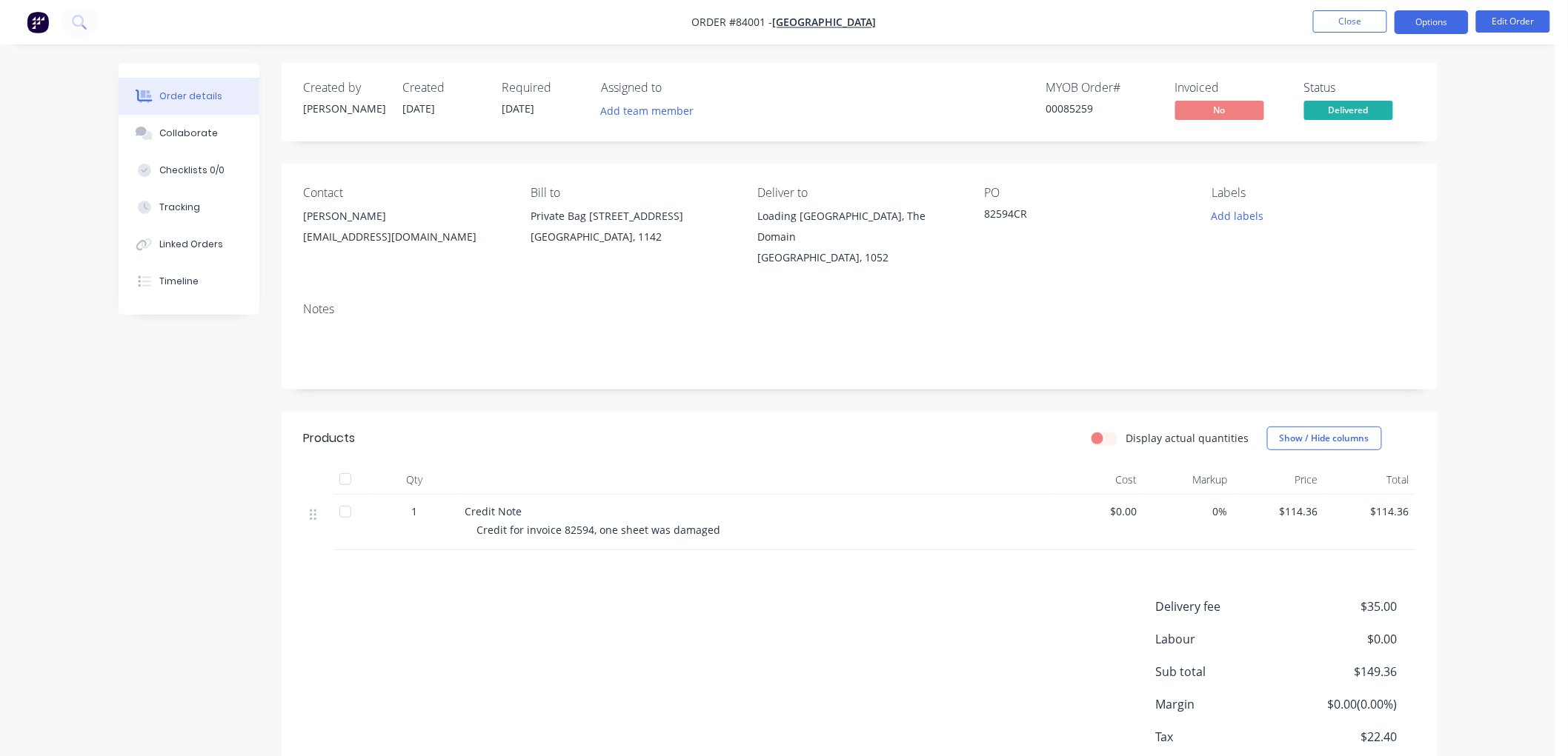
click at [1420, 20] on button "Options" at bounding box center [1431, 22] width 74 height 24
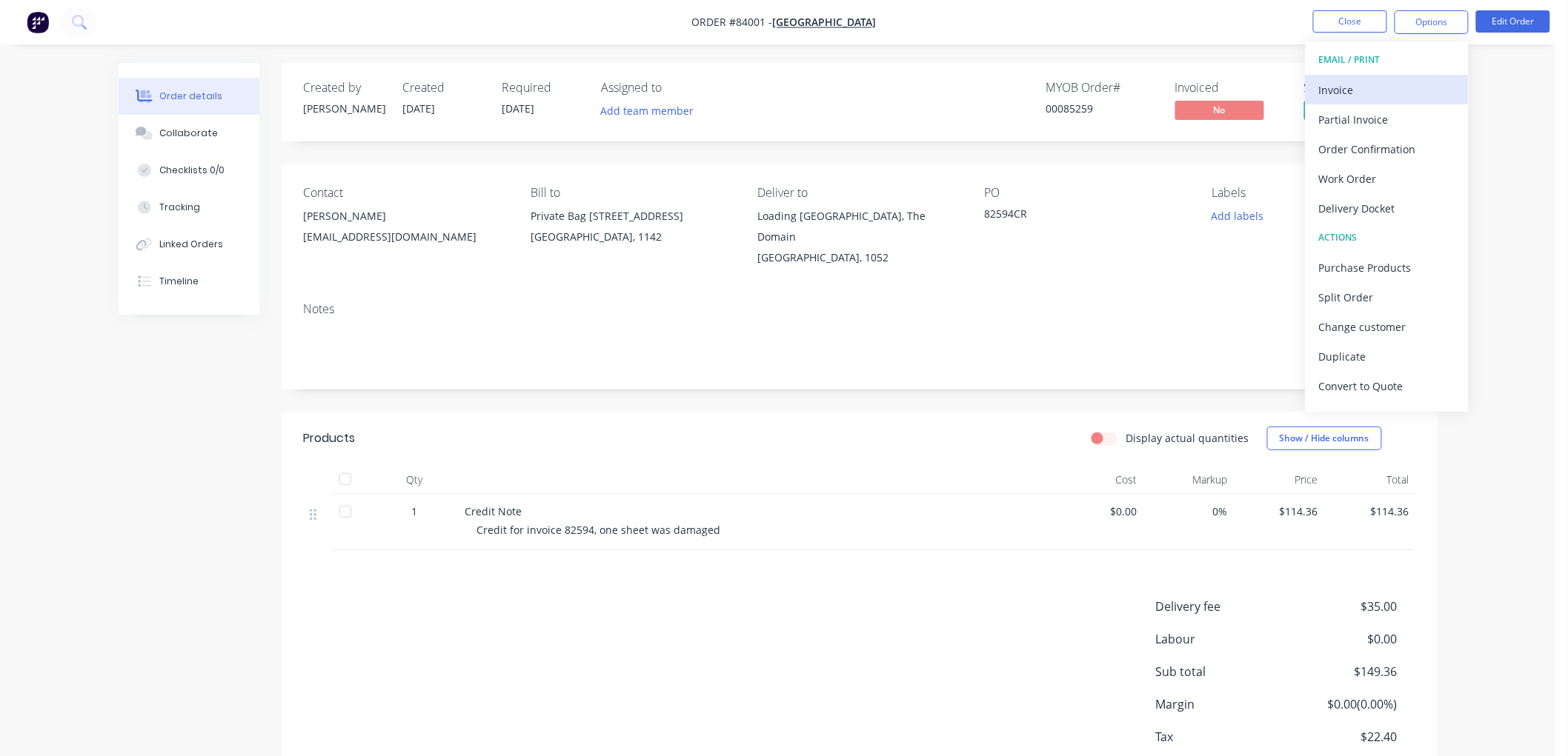
click at [1371, 83] on div "Invoice" at bounding box center [1387, 89] width 137 height 21
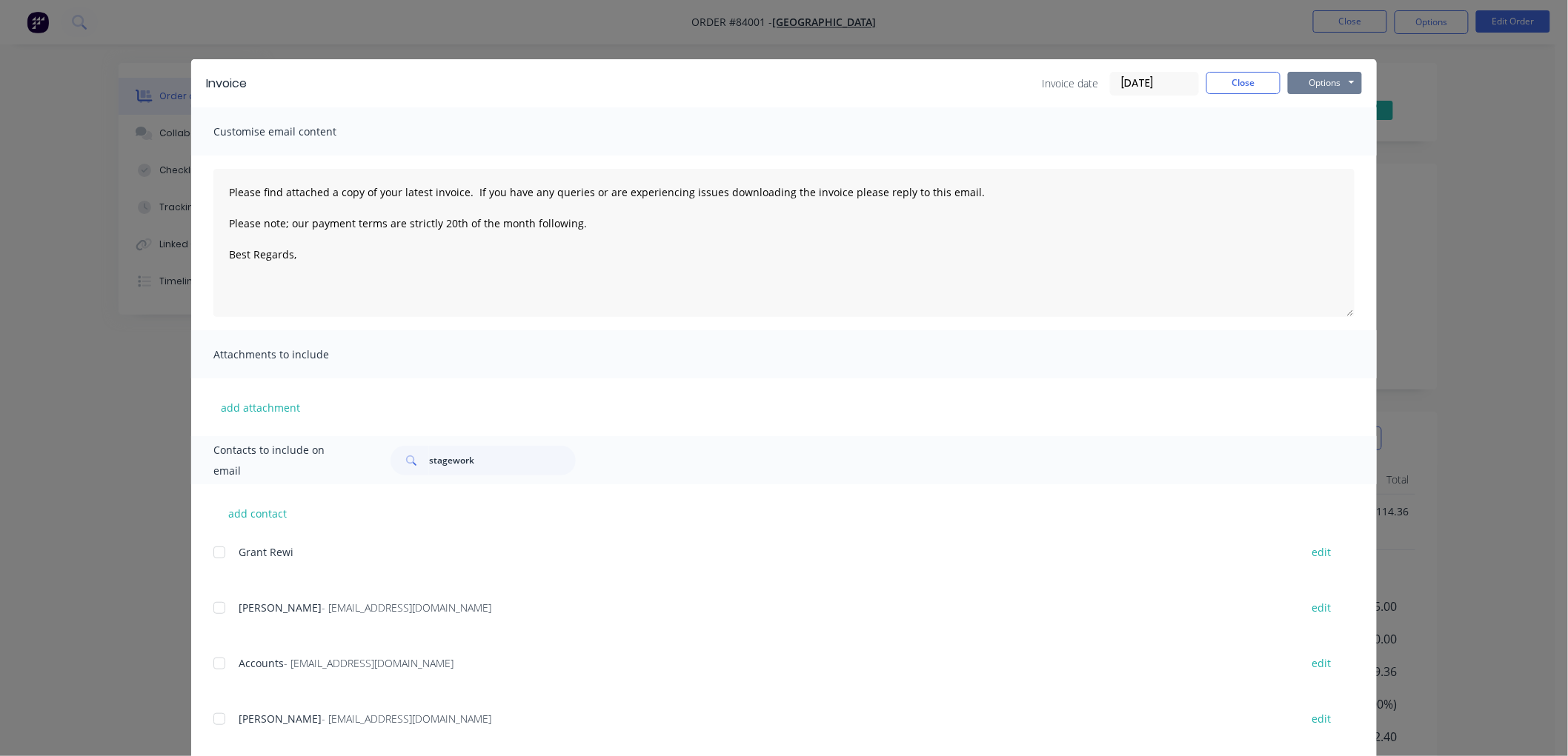
click at [1346, 75] on button "Options" at bounding box center [1324, 83] width 74 height 22
click at [1329, 135] on button "Print" at bounding box center [1335, 133] width 95 height 25
type textarea "Please find attached a copy of your latest invoice. If you have any queries or …"
click at [1247, 82] on button "Close" at bounding box center [1242, 83] width 74 height 22
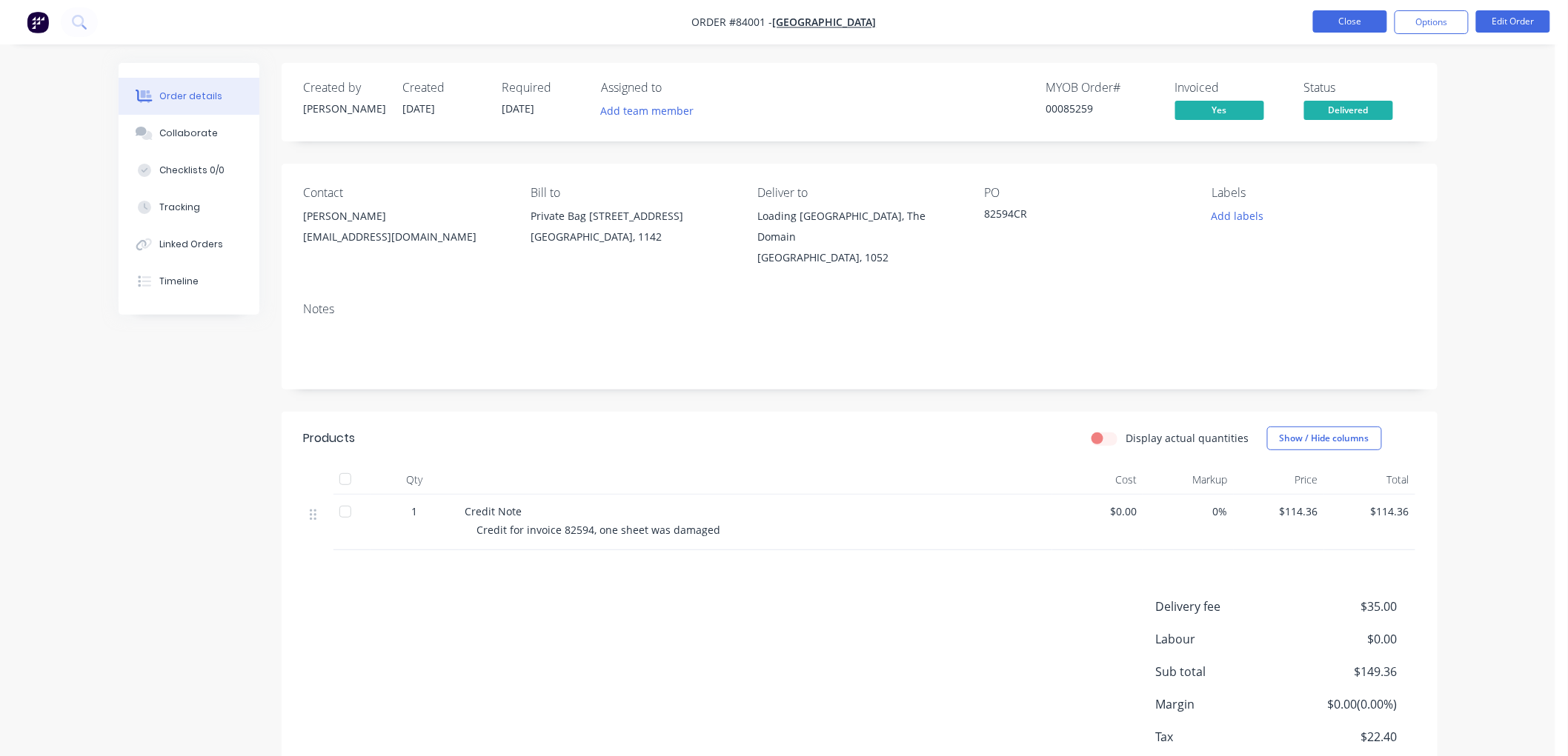
click at [1351, 22] on button "Close" at bounding box center [1349, 21] width 74 height 22
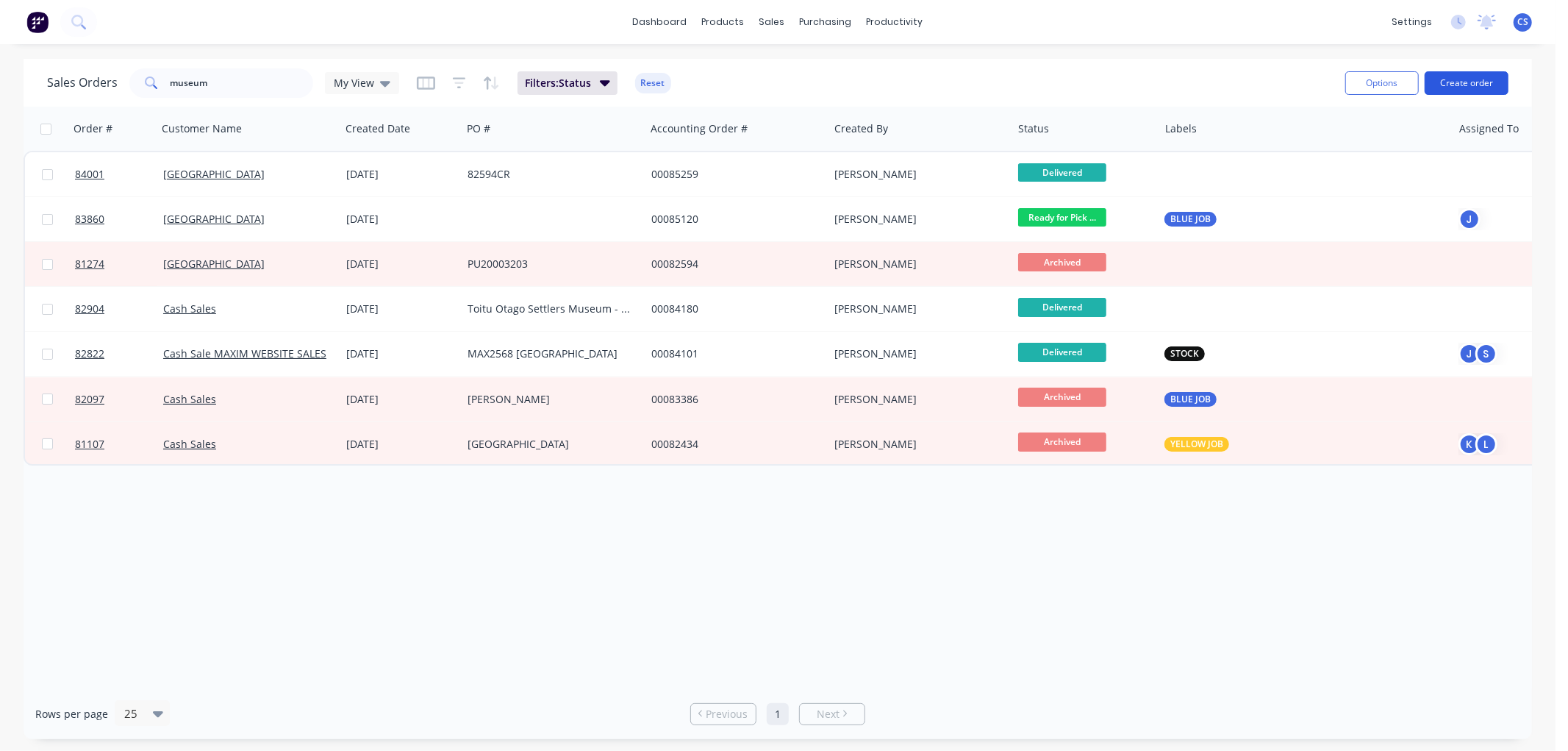
click at [1470, 85] on button "Create order" at bounding box center [1467, 83] width 84 height 24
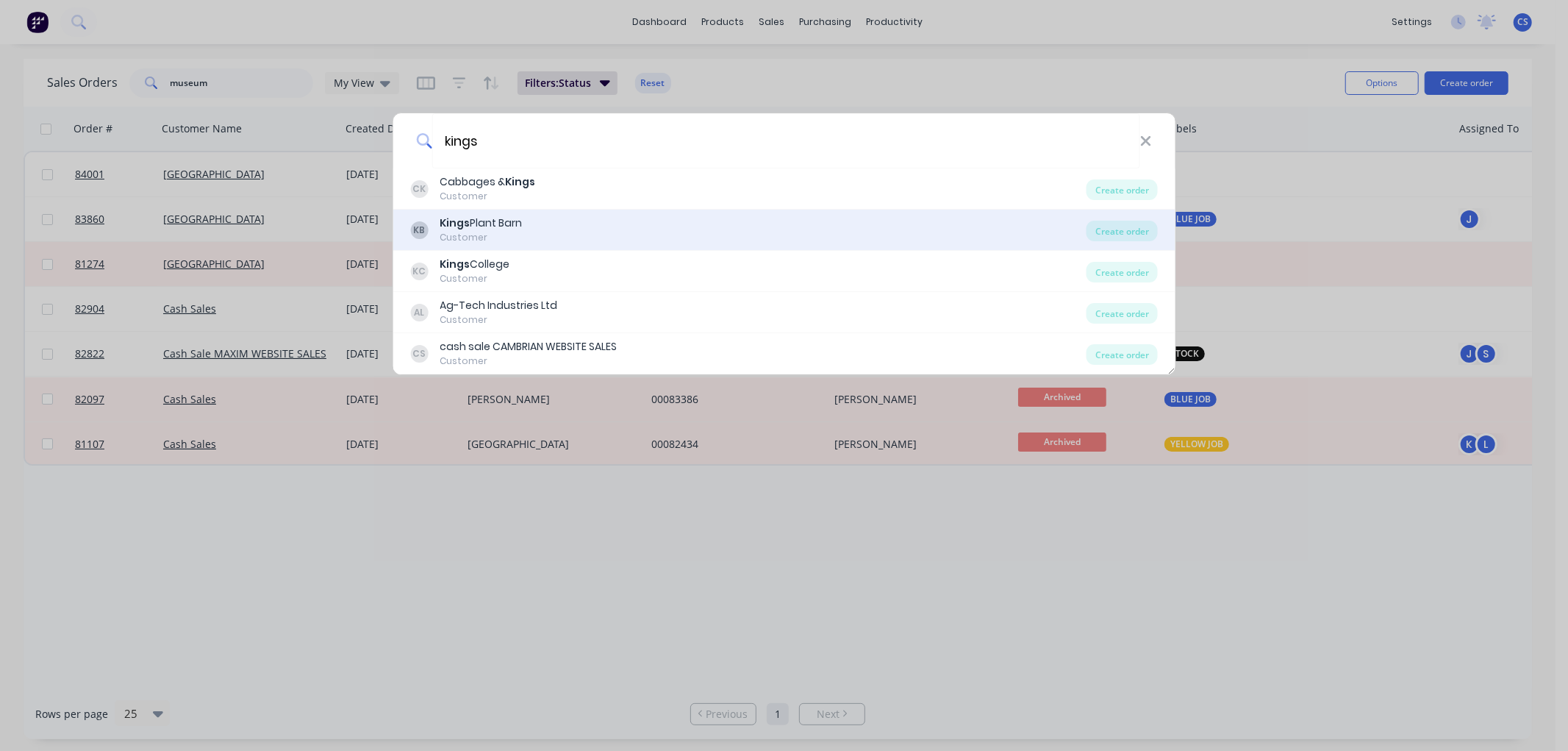
type input "kings"
click at [539, 225] on div "KB Kings Plant Barn Customer" at bounding box center [748, 230] width 677 height 29
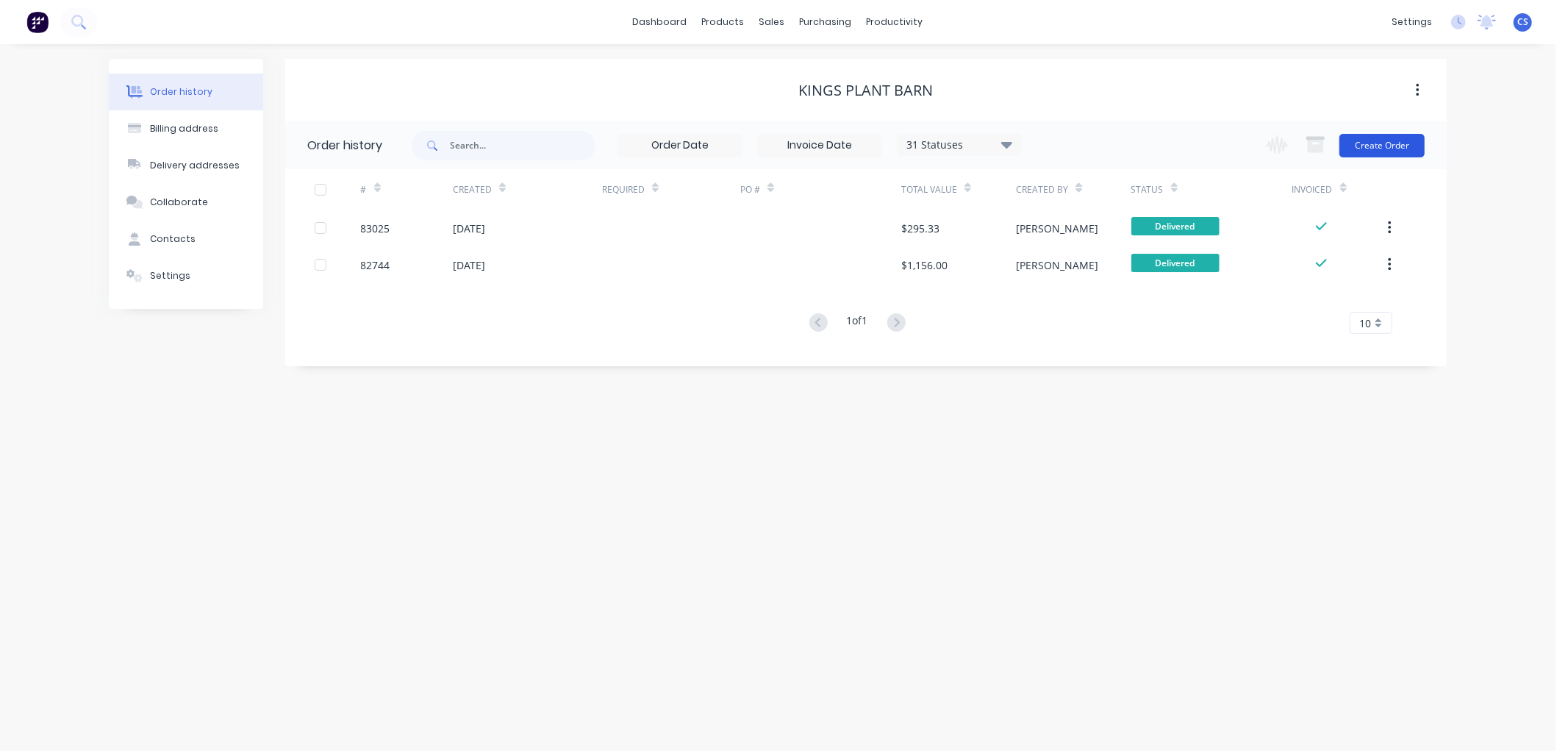
click at [1393, 143] on button "Create Order" at bounding box center [1382, 146] width 85 height 24
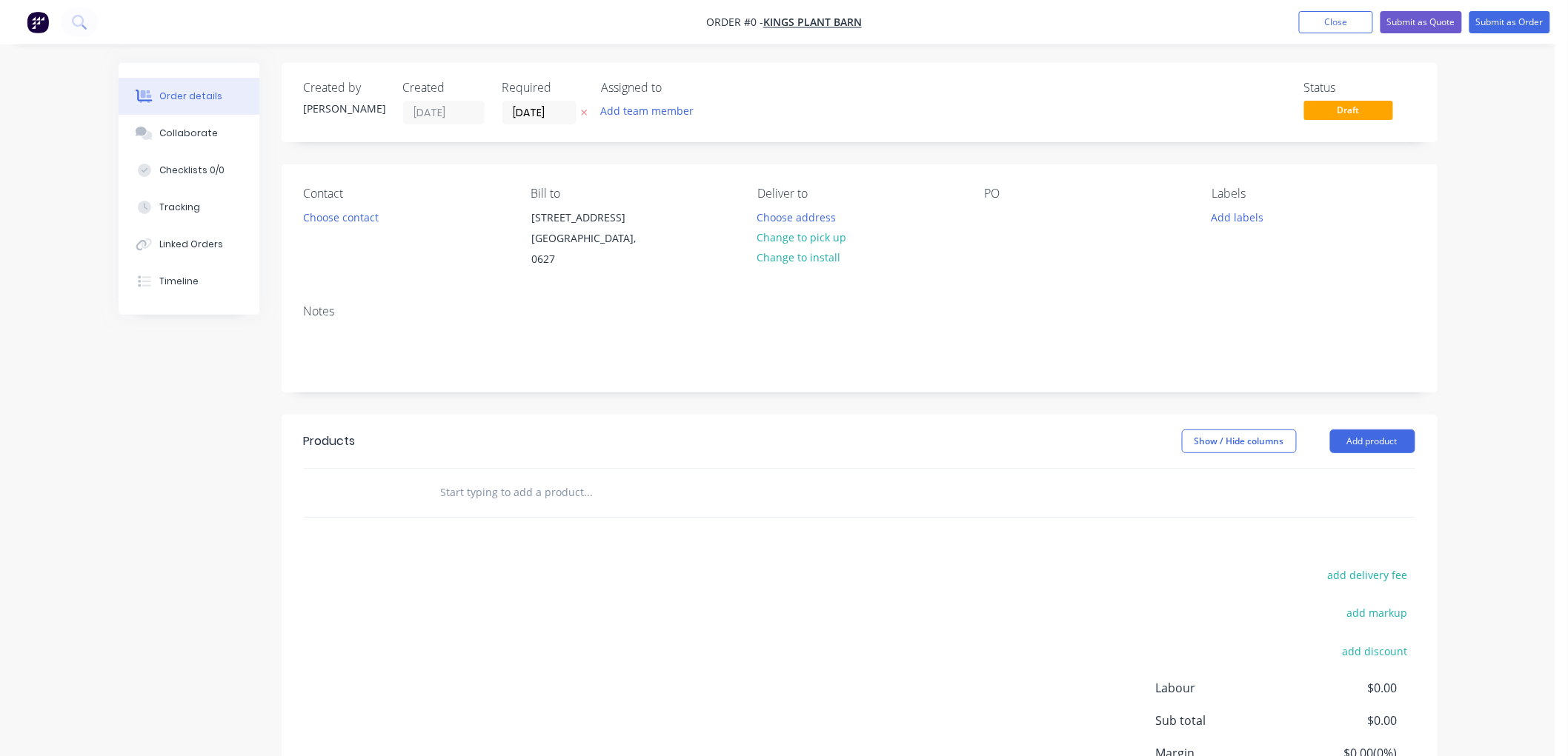
click at [585, 113] on icon at bounding box center [583, 113] width 6 height 6
click at [823, 219] on button "Choose address" at bounding box center [796, 217] width 95 height 20
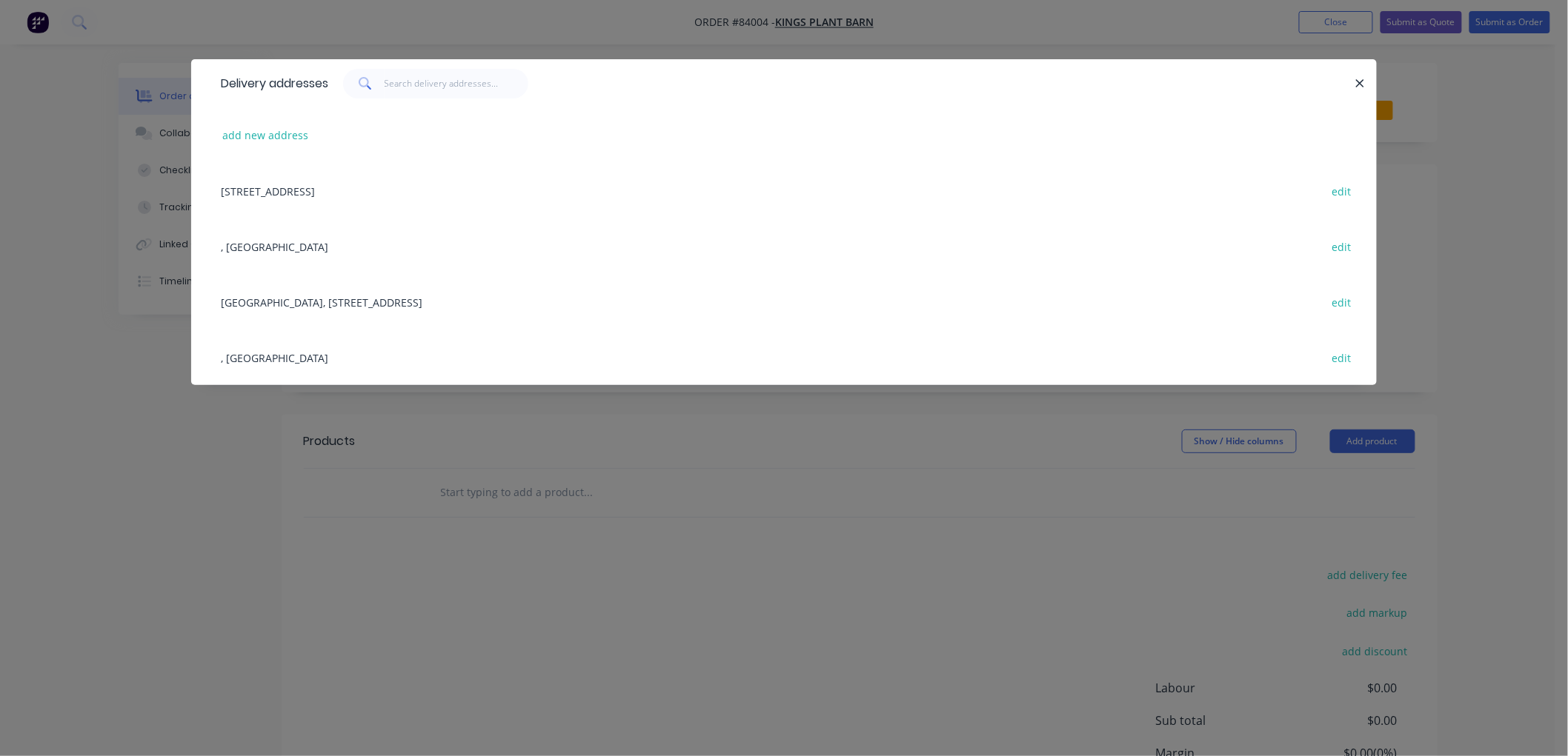
click at [341, 186] on div "101 Wairau Road, Wairau Valley, Auckland, 0627 edit" at bounding box center [784, 191] width 1141 height 56
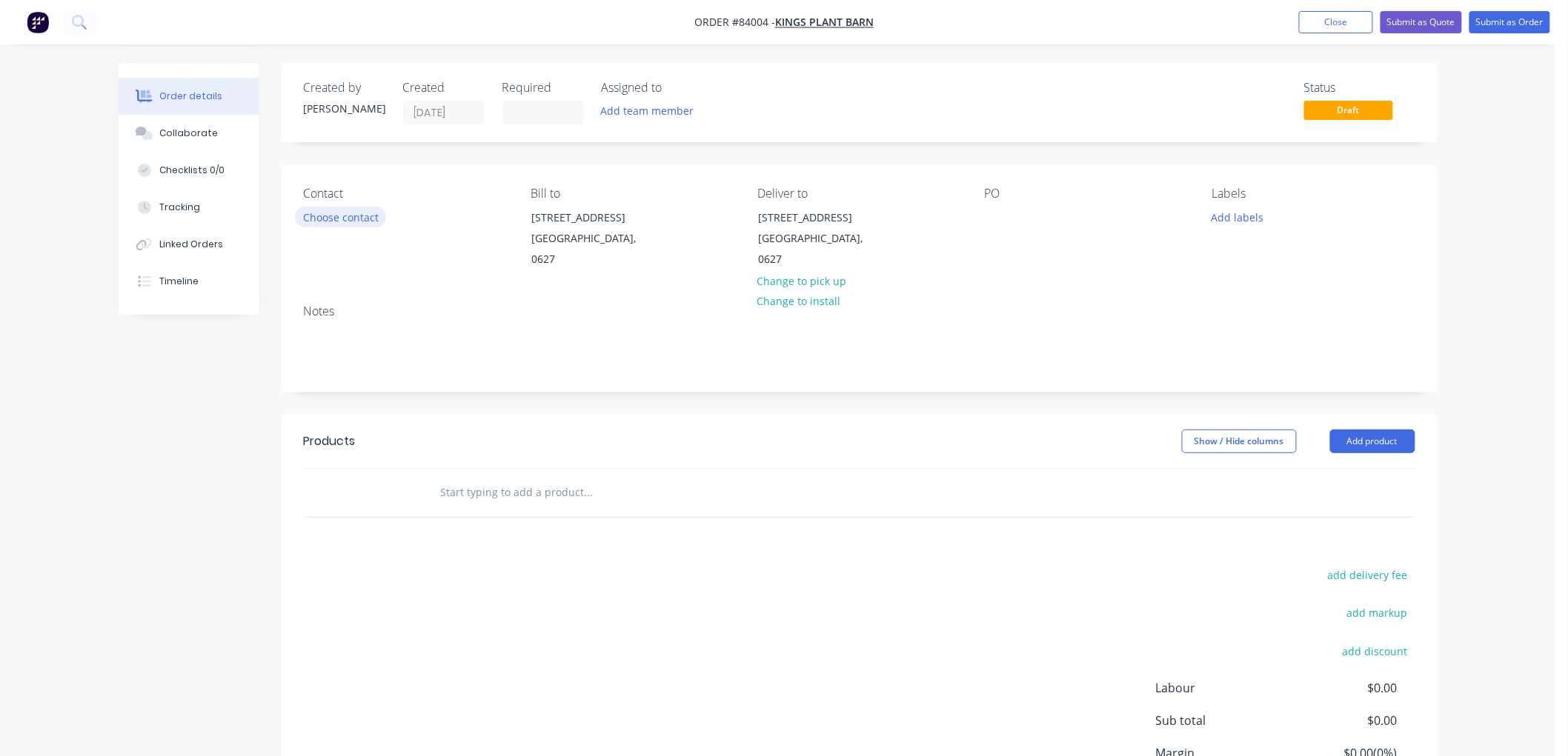
click at [354, 215] on button "Choose contact" at bounding box center [340, 217] width 91 height 20
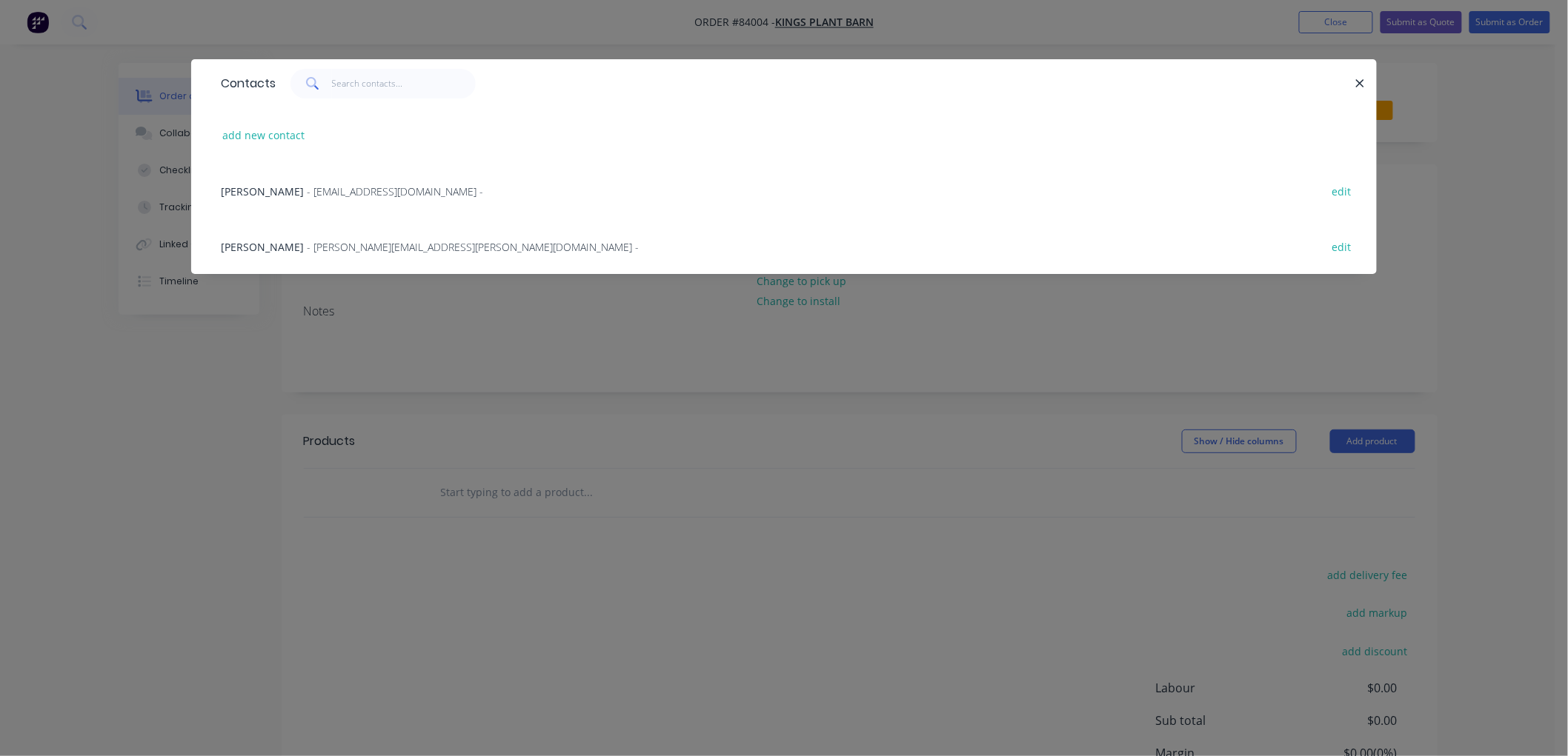
click at [283, 245] on span "Jason Simcox" at bounding box center [262, 247] width 83 height 14
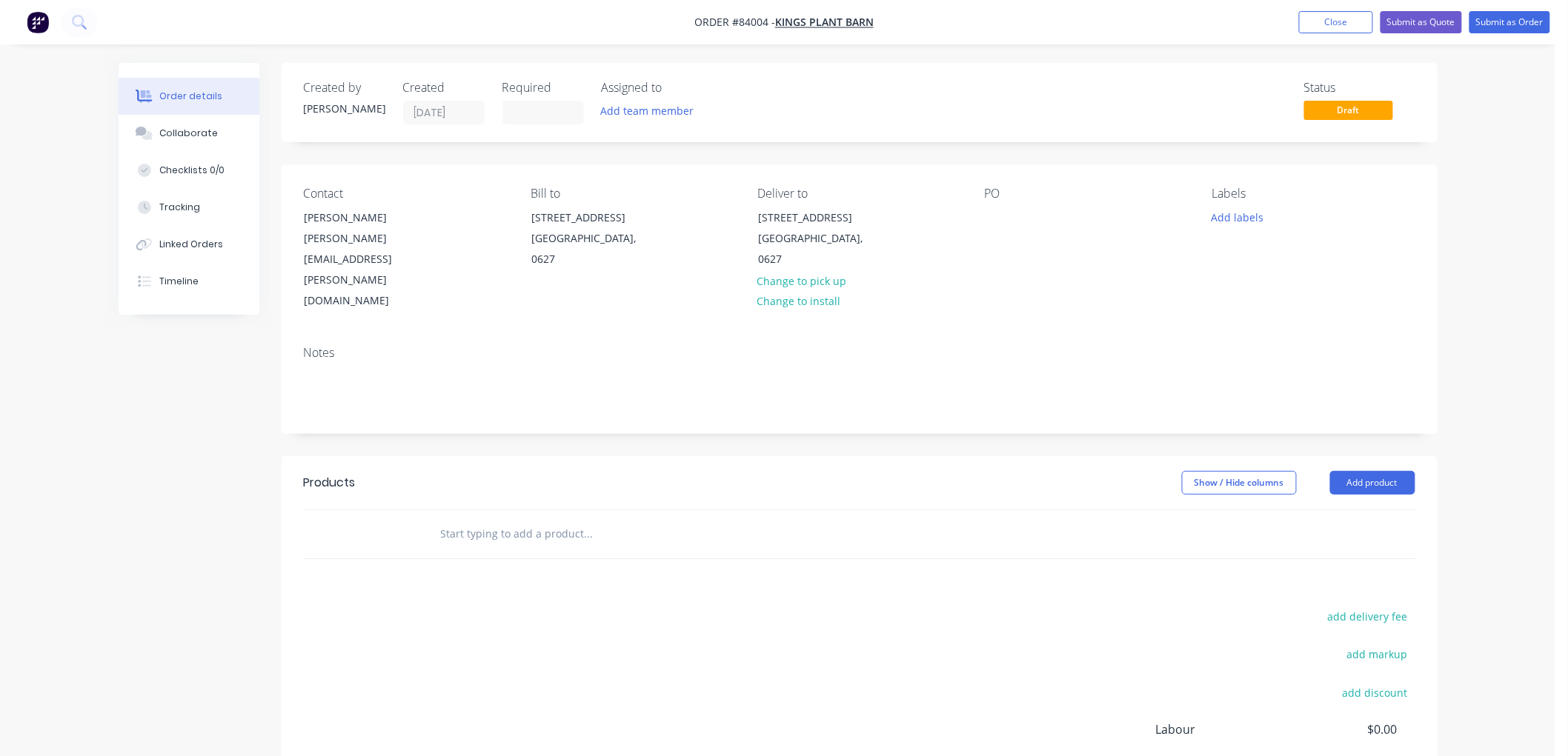
click at [522, 519] on input "text" at bounding box center [588, 533] width 296 height 30
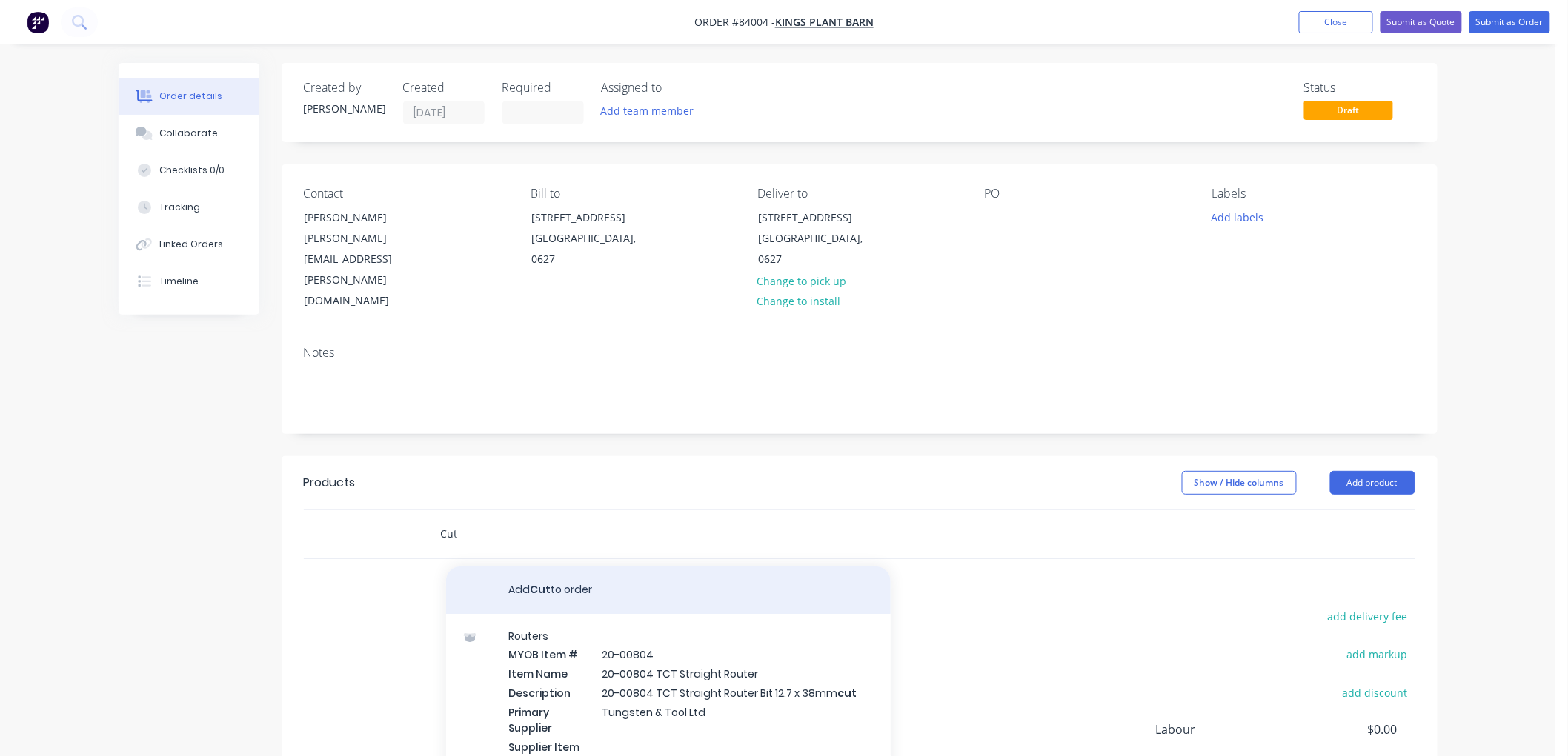
type input "Cut"
click at [597, 566] on button "Add Cut to order" at bounding box center [668, 590] width 444 height 47
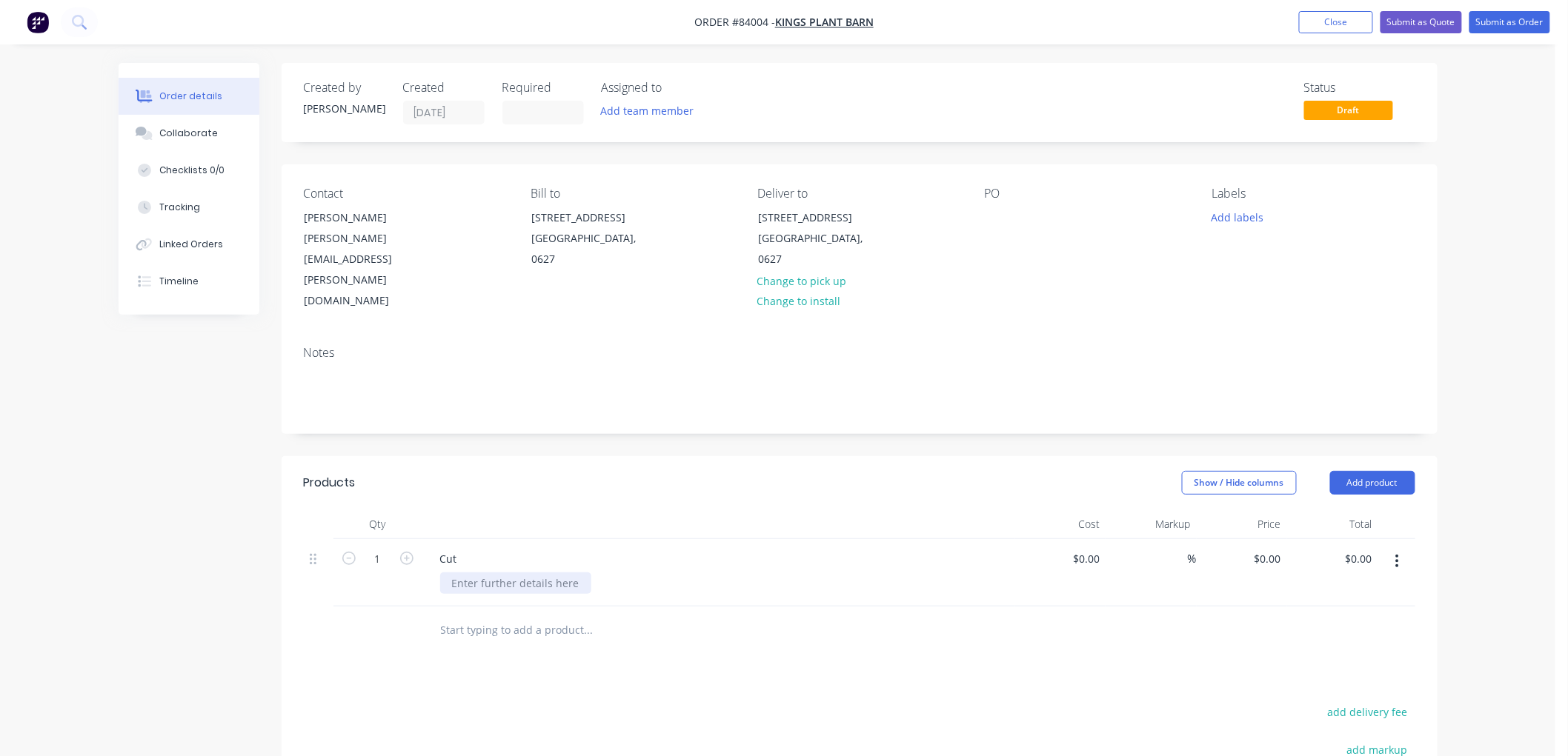
click at [477, 572] on div at bounding box center [516, 582] width 151 height 21
click at [388, 548] on input "1" at bounding box center [377, 559] width 38 height 22
type input "70"
click at [560, 615] on input "text" at bounding box center [588, 630] width 296 height 30
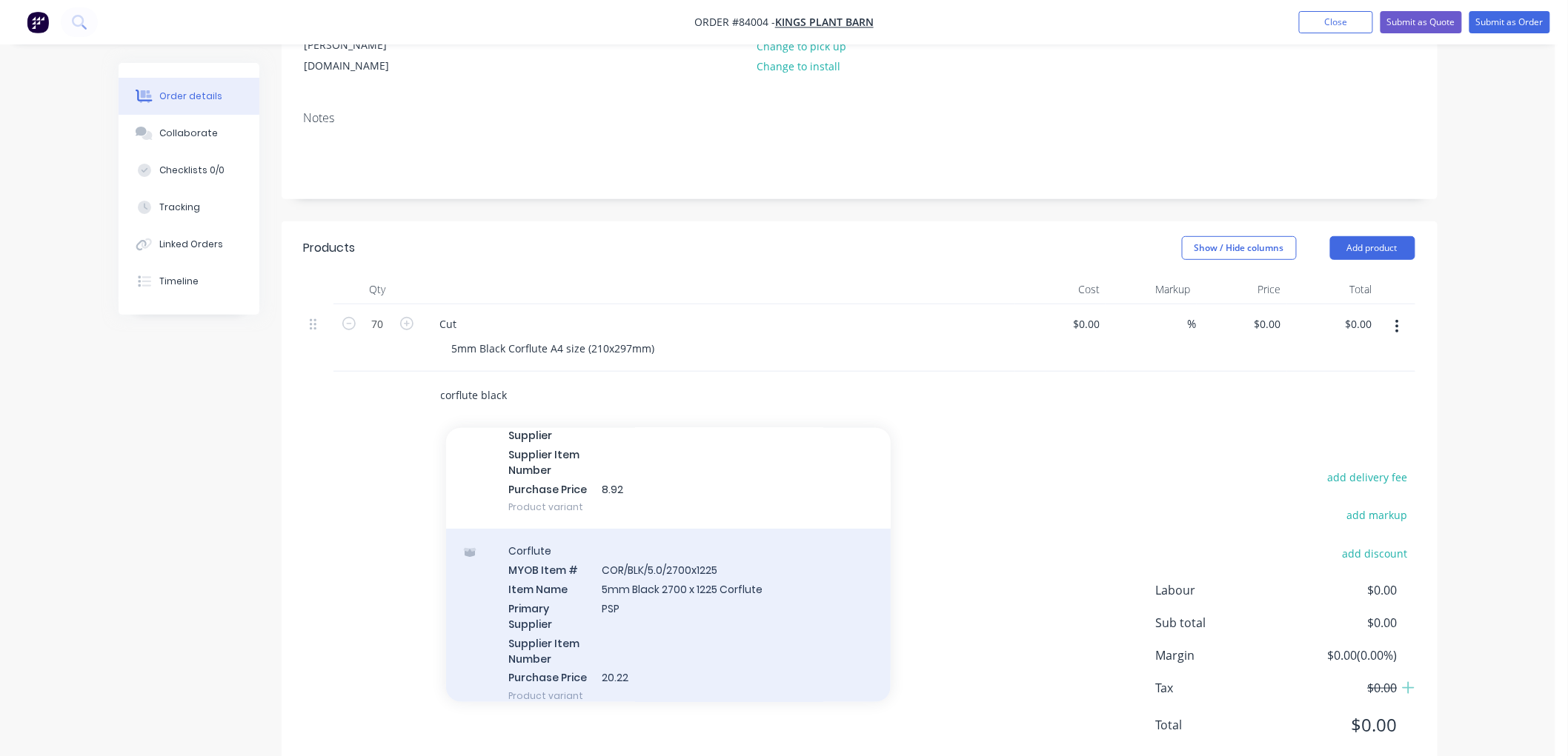
scroll to position [164, 0]
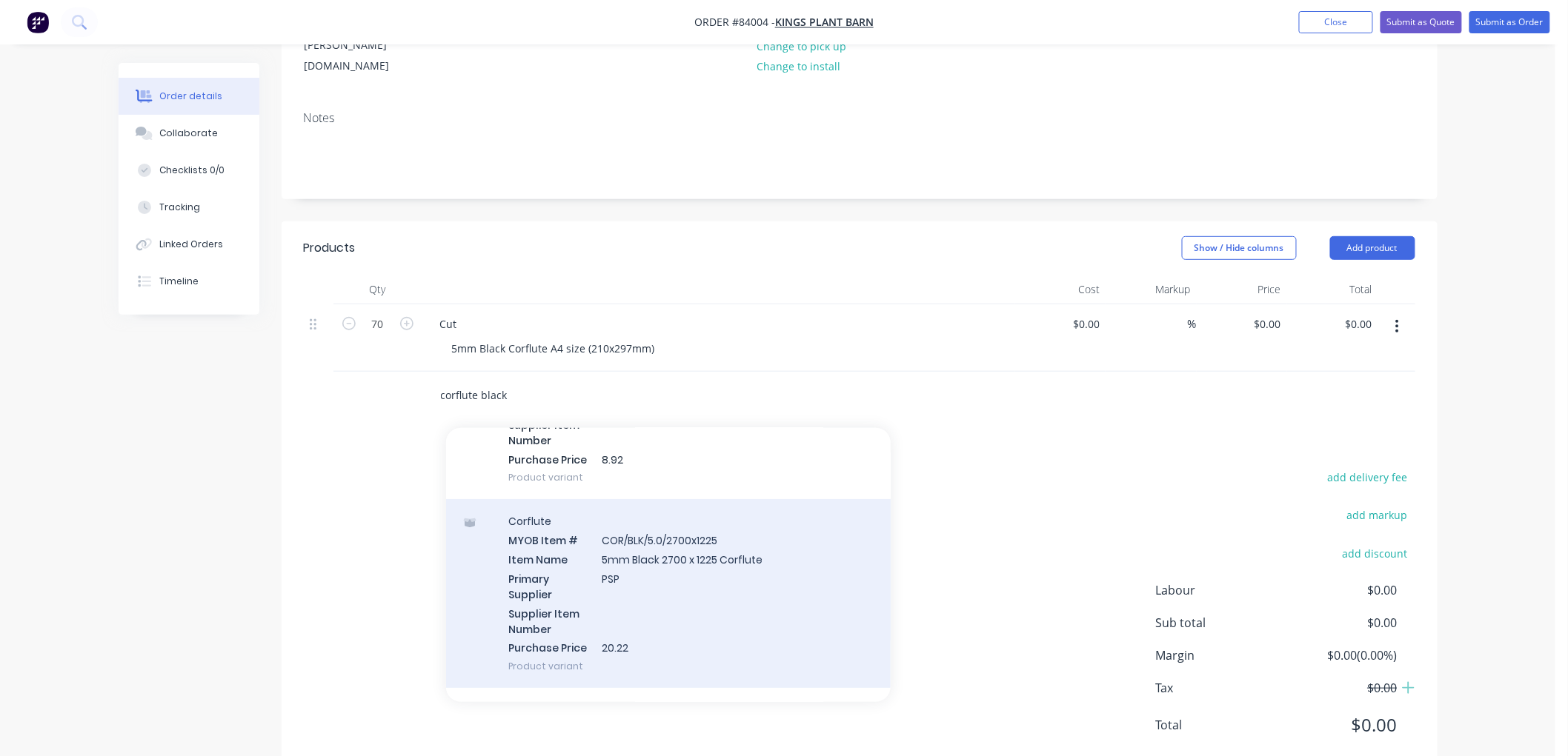
type input "corflute black"
click at [702, 560] on div "Corflute MYOB Item # COR/BLK/5.0/2700x1225 Item Name 5mm Black 2700 x 1225 Corf…" at bounding box center [668, 593] width 444 height 189
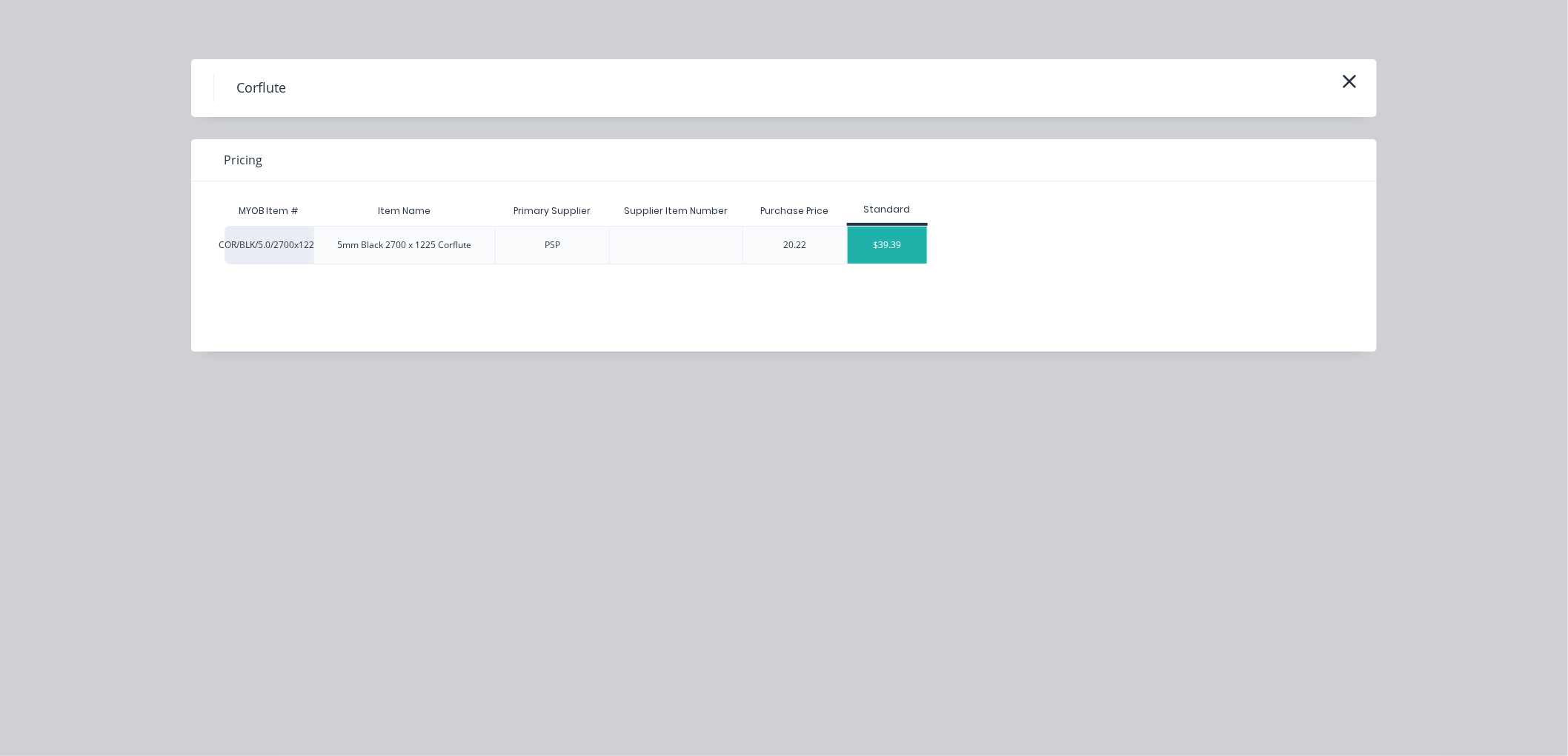
click at [879, 245] on div "$39.39" at bounding box center [886, 245] width 79 height 37
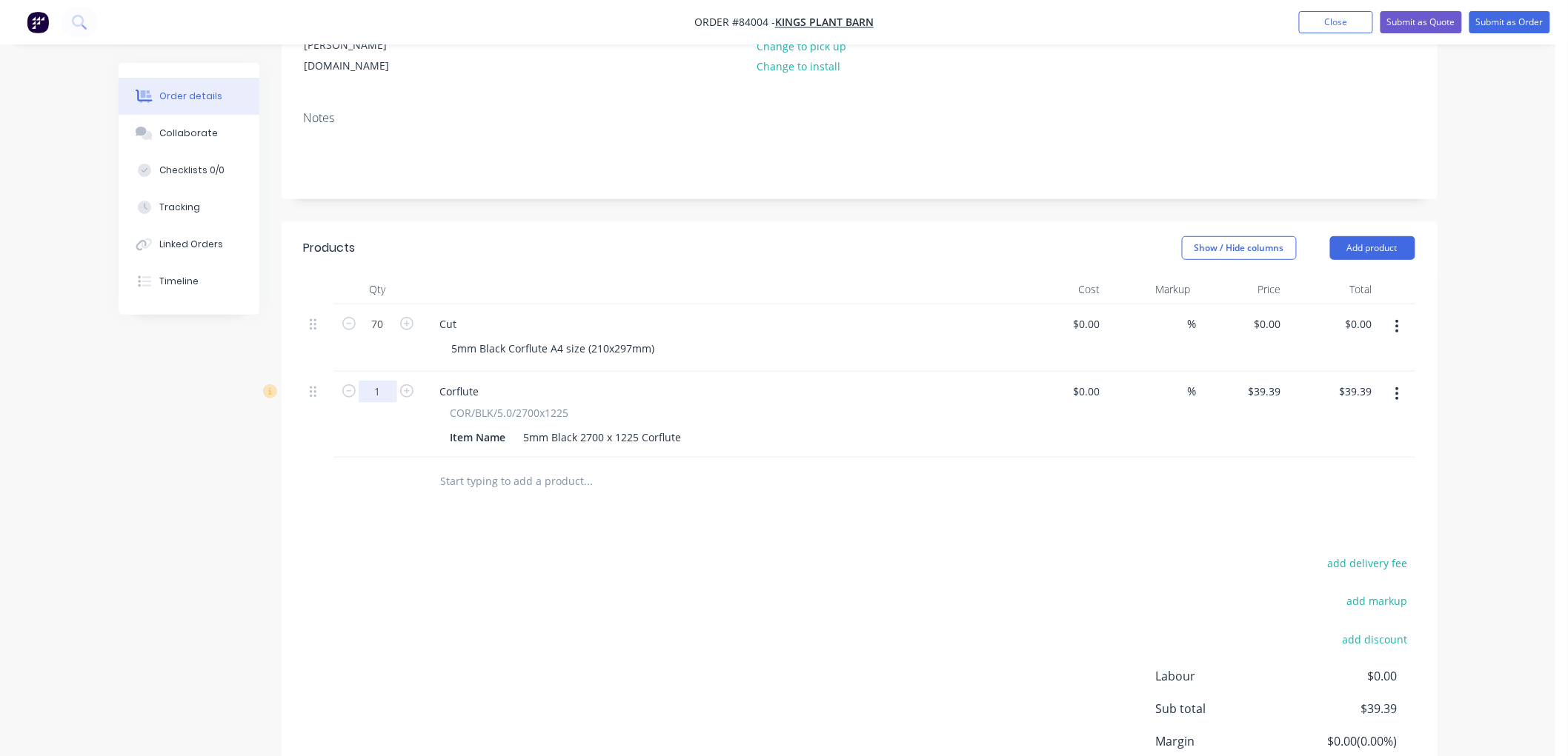
click at [390, 336] on input "1" at bounding box center [377, 325] width 38 height 22
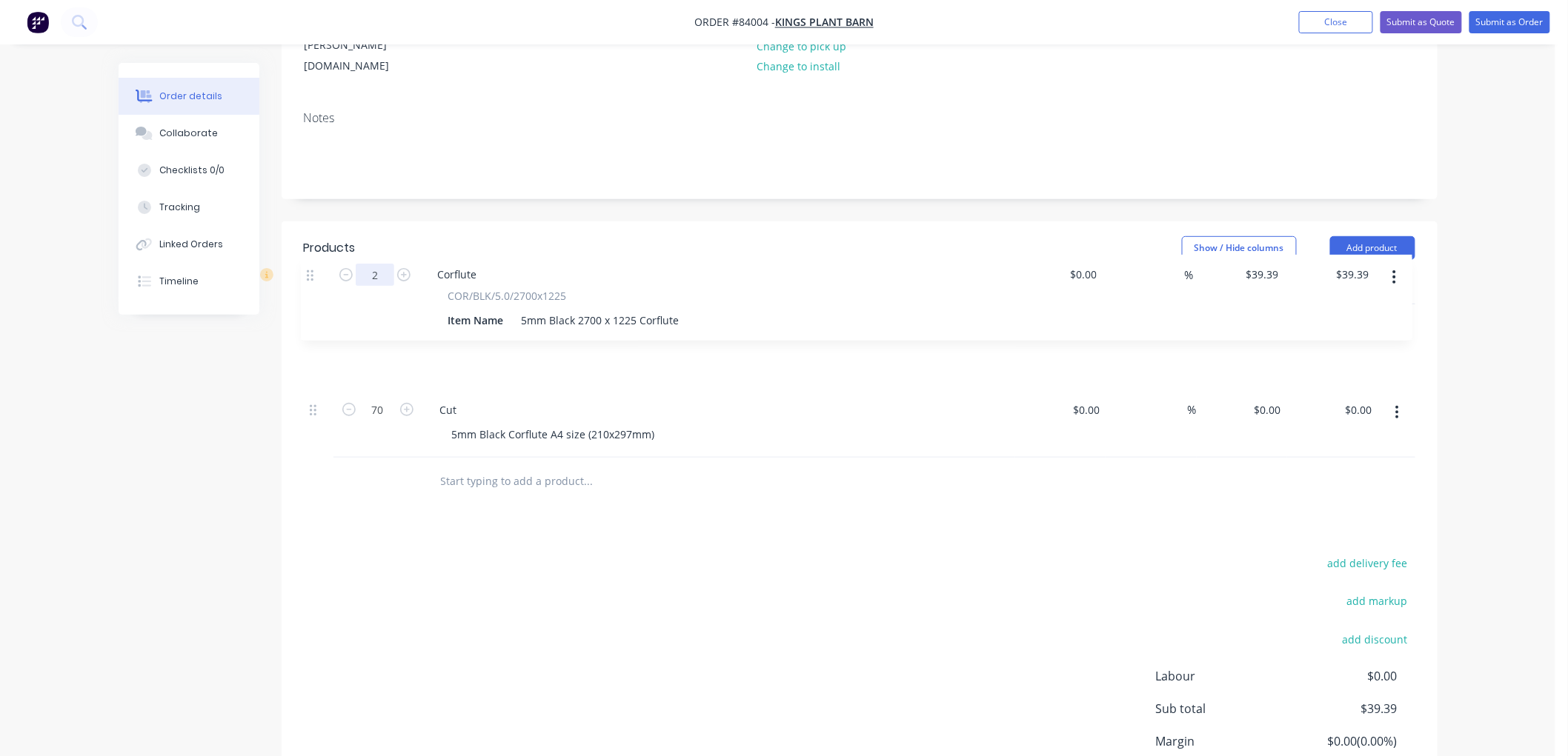
drag, startPoint x: 315, startPoint y: 353, endPoint x: 312, endPoint y: 274, distance: 79.1
click at [312, 304] on div "70 Cut 5mm Black Corflute A4 size (210x297mm) $0.00 $0.00 % $0.00 $0.00 $0.00 $…" at bounding box center [859, 381] width 1111 height 153
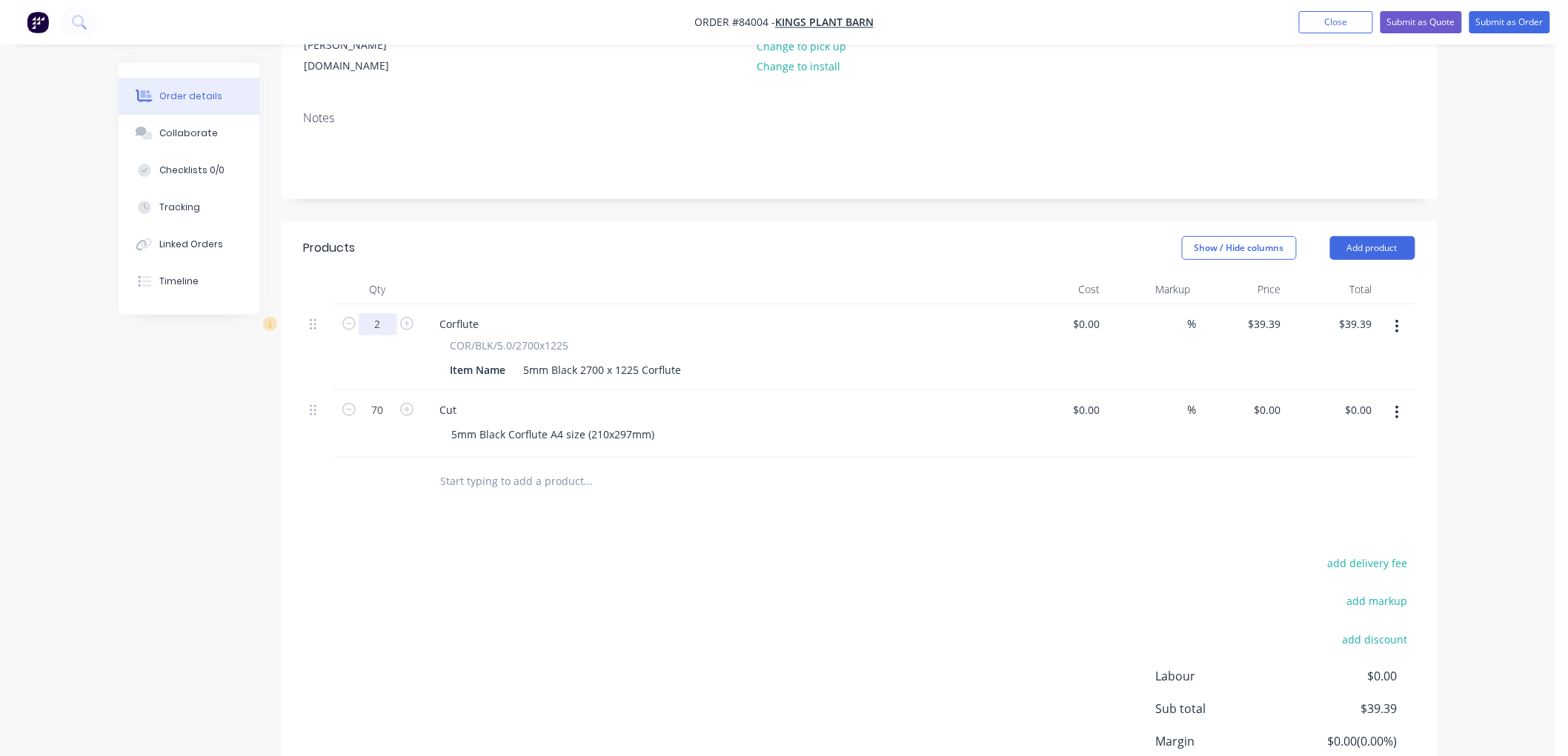
type input "2"
type input "$78.78"
click at [1498, 17] on button "Submit as Order" at bounding box center [1509, 22] width 81 height 22
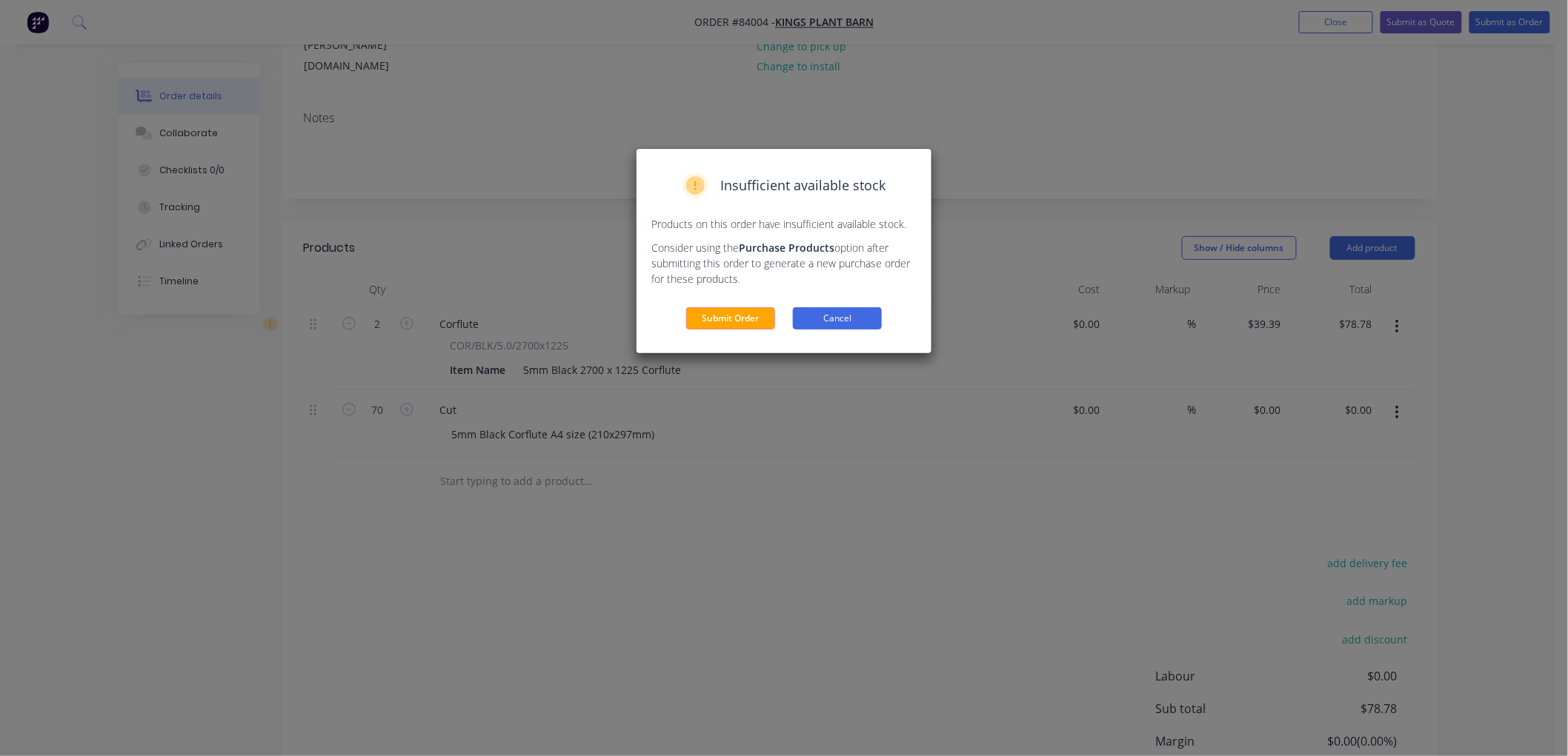
click at [816, 314] on button "Cancel" at bounding box center [837, 319] width 89 height 22
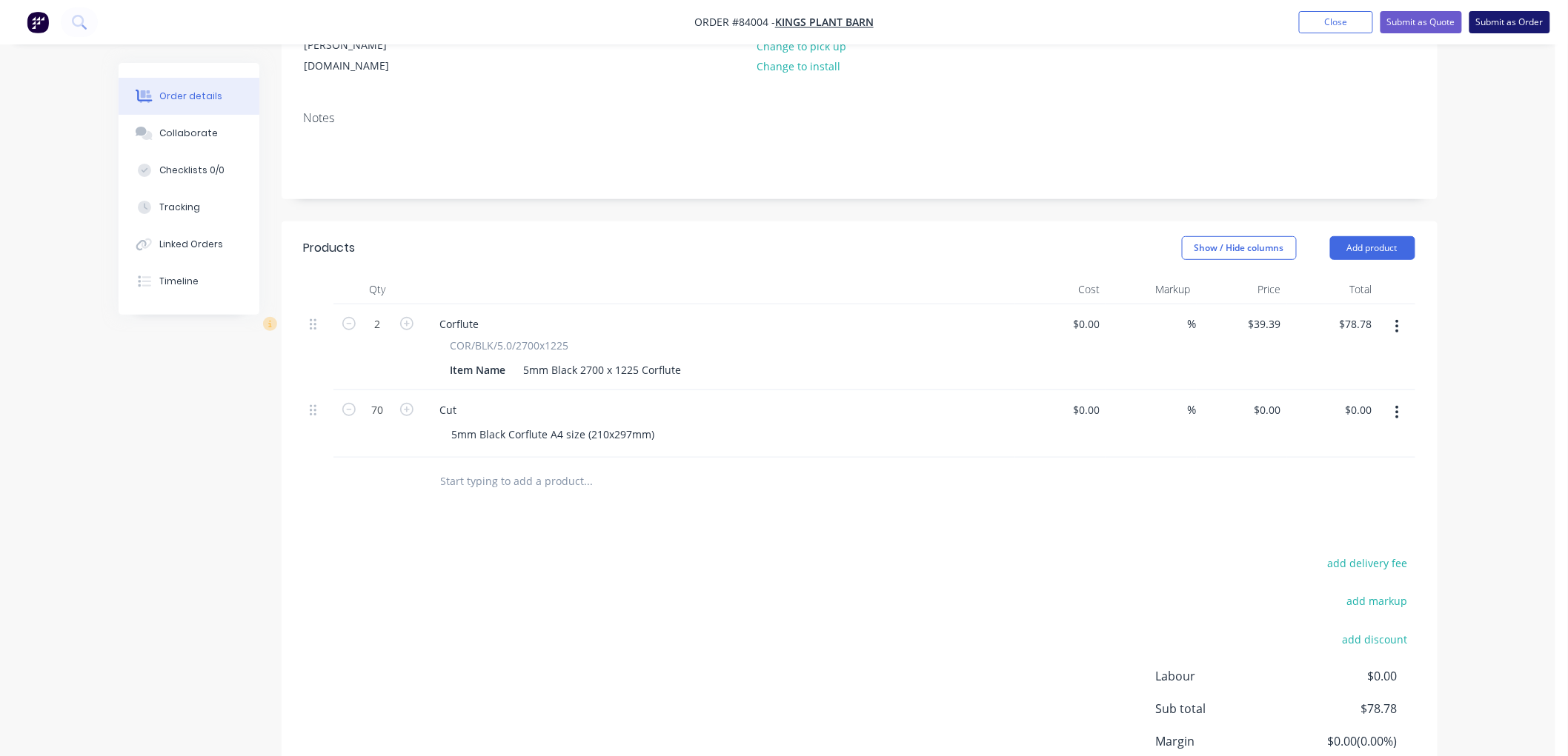
click at [1520, 19] on button "Submit as Order" at bounding box center [1509, 22] width 81 height 22
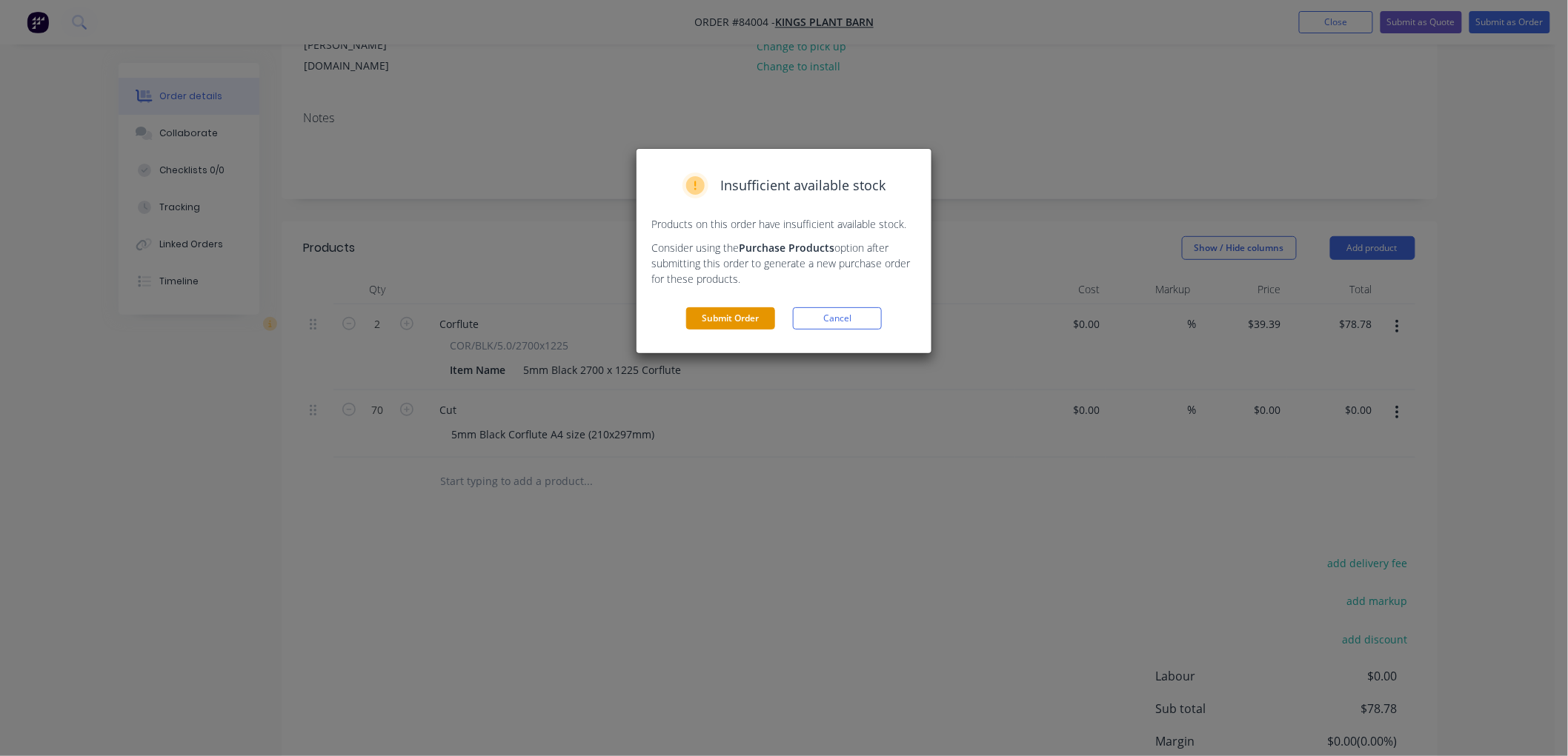
click at [722, 320] on button "Submit Order" at bounding box center [730, 319] width 89 height 22
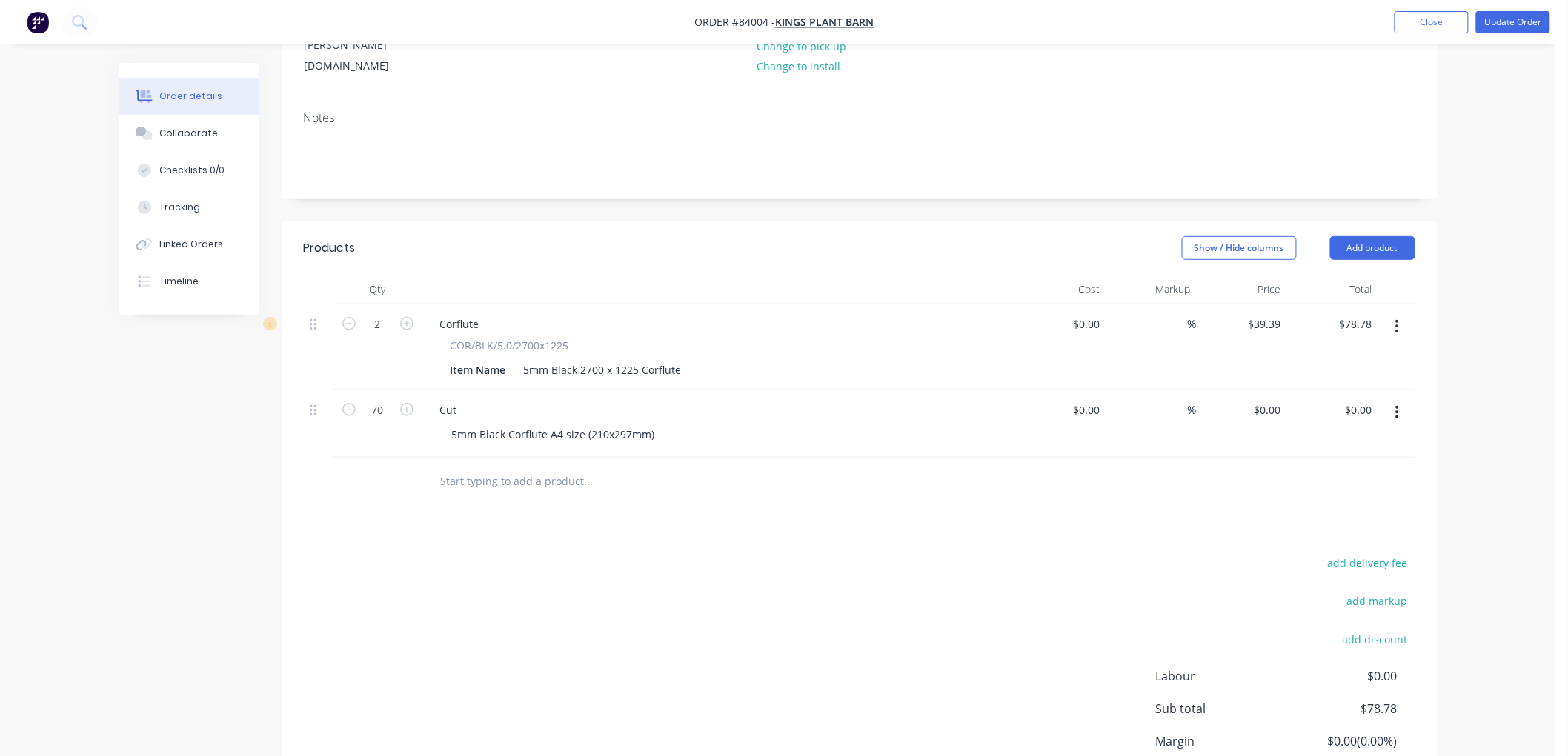
scroll to position [124, 0]
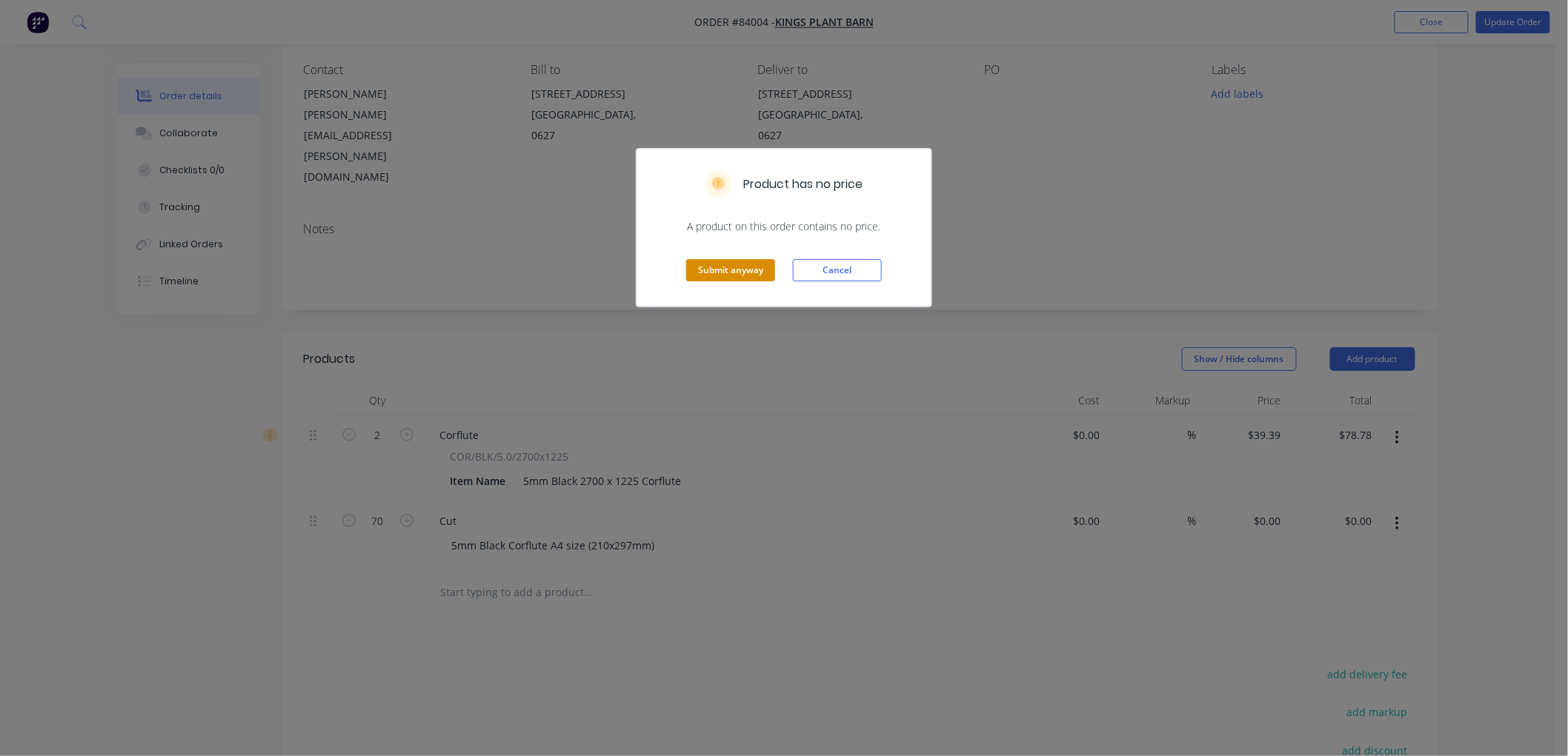
click at [731, 272] on button "Submit anyway" at bounding box center [730, 270] width 89 height 22
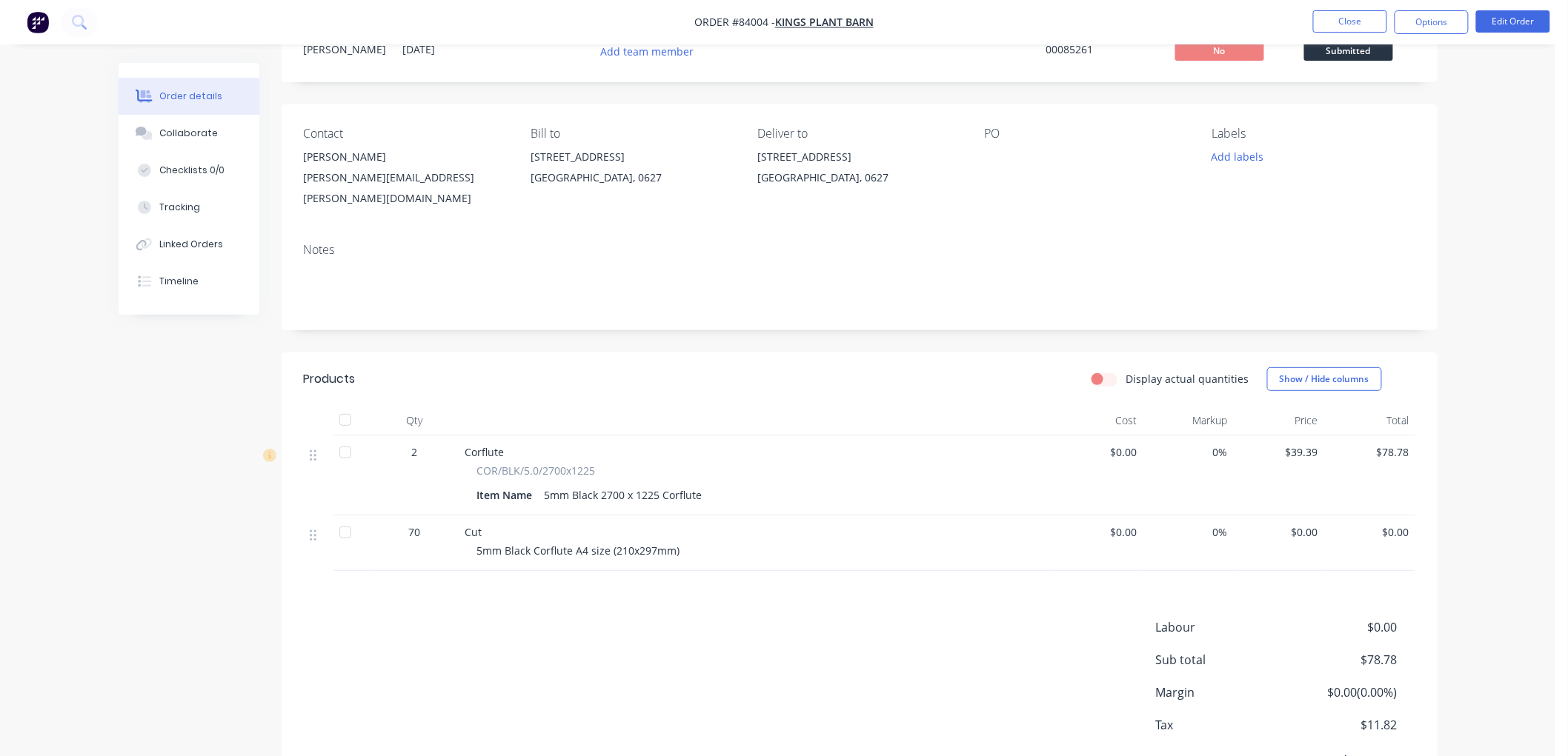
scroll to position [0, 0]
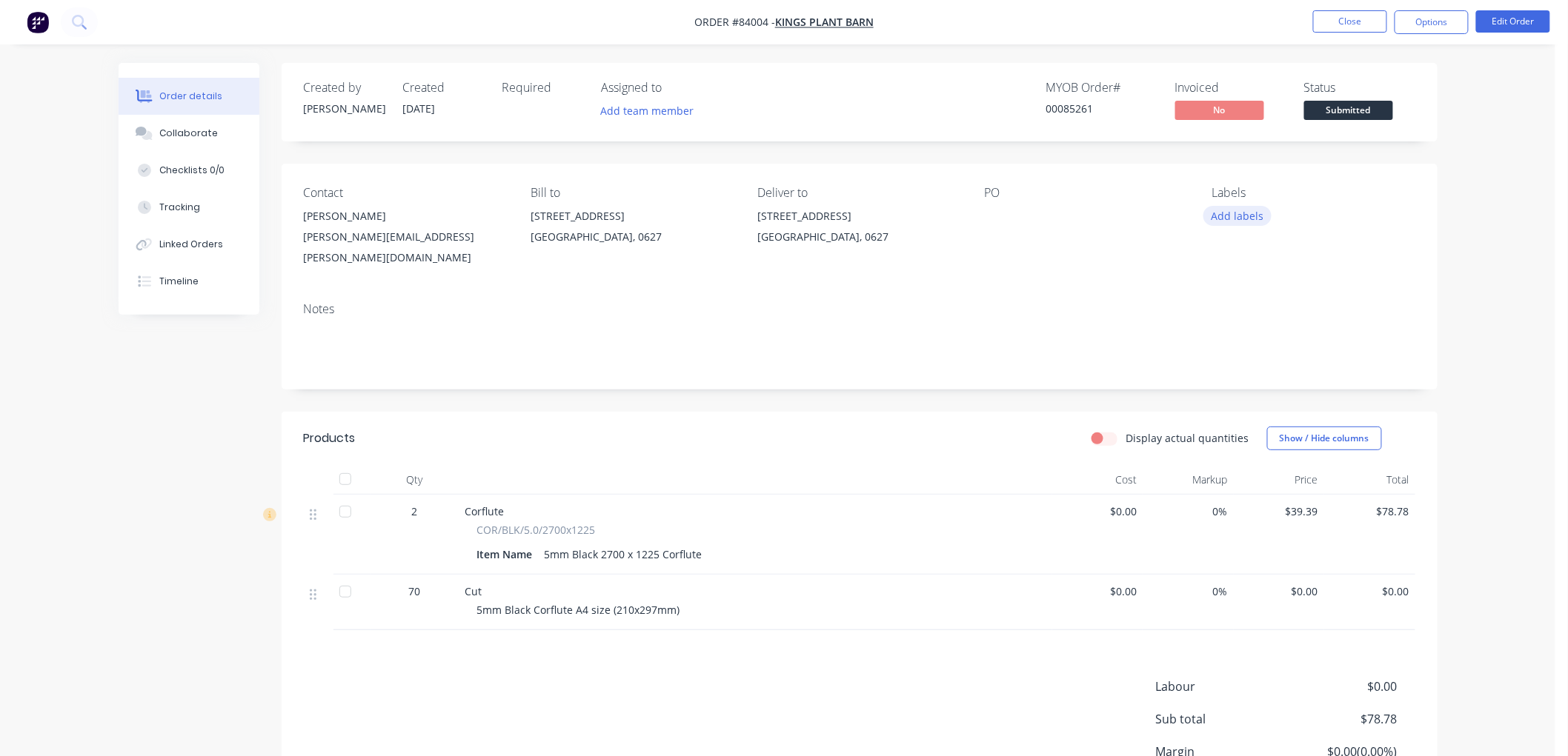
click at [1236, 215] on button "Add labels" at bounding box center [1237, 216] width 68 height 20
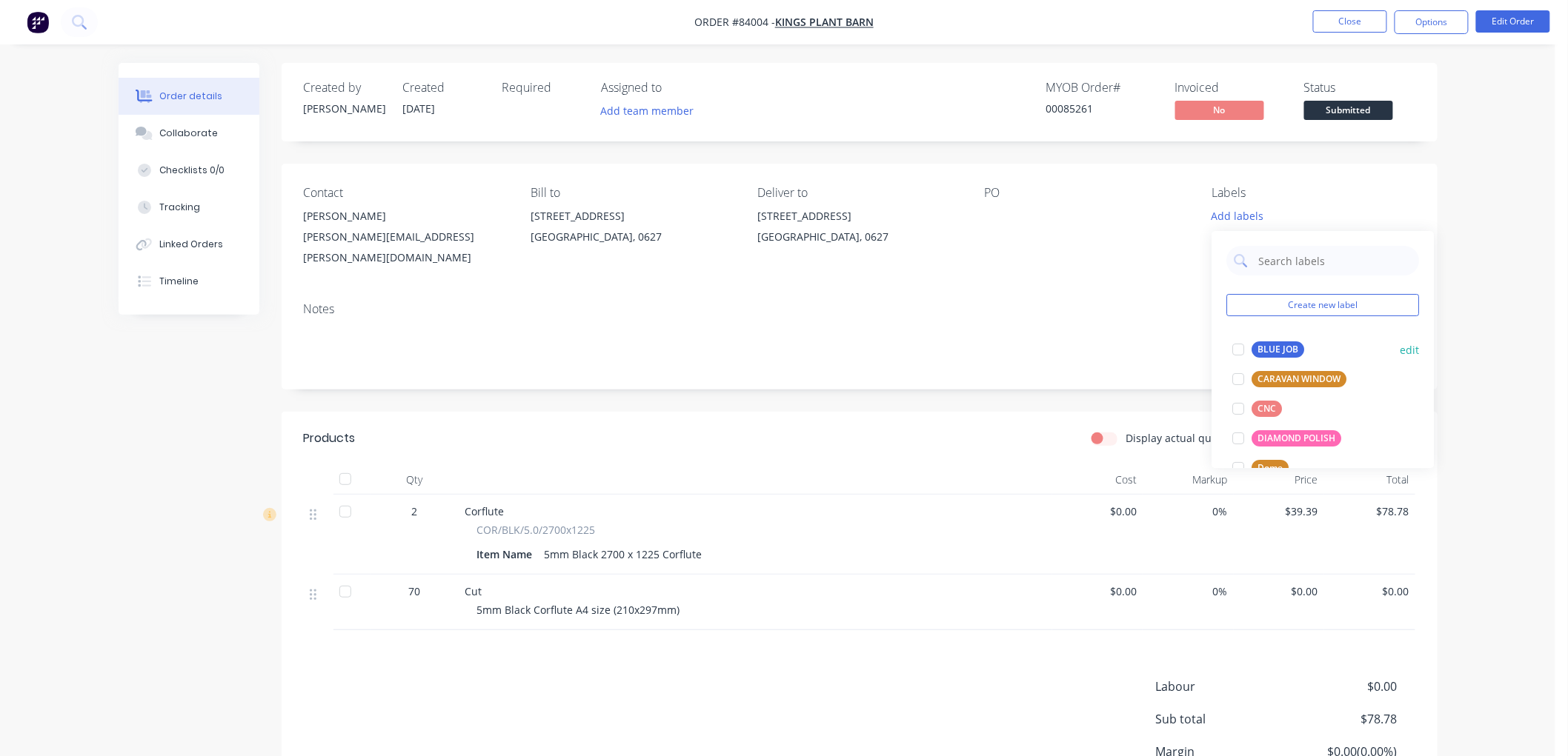
click at [1280, 338] on div "BLUE JOB edit" at bounding box center [1323, 349] width 193 height 30
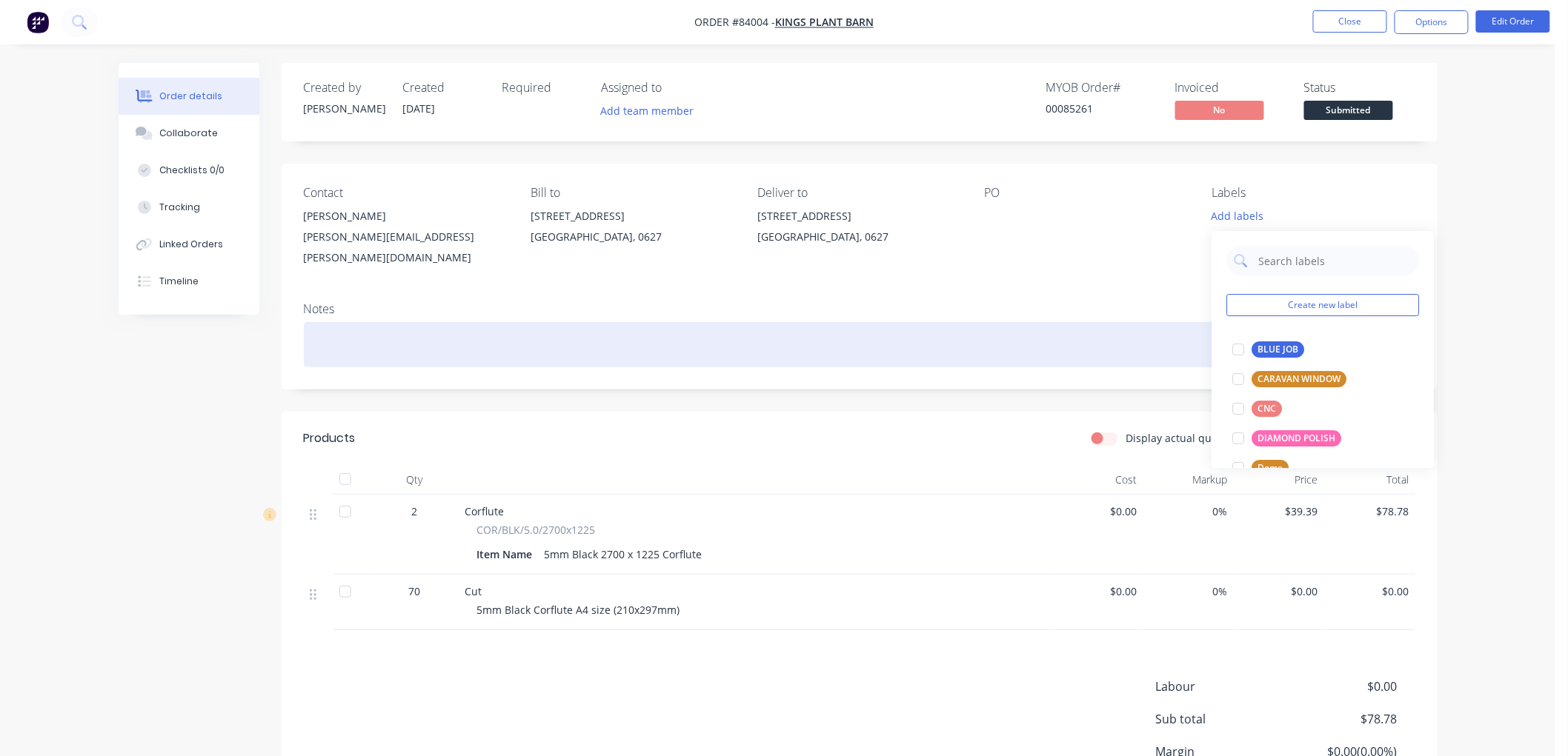
click at [1047, 344] on div at bounding box center [859, 344] width 1111 height 45
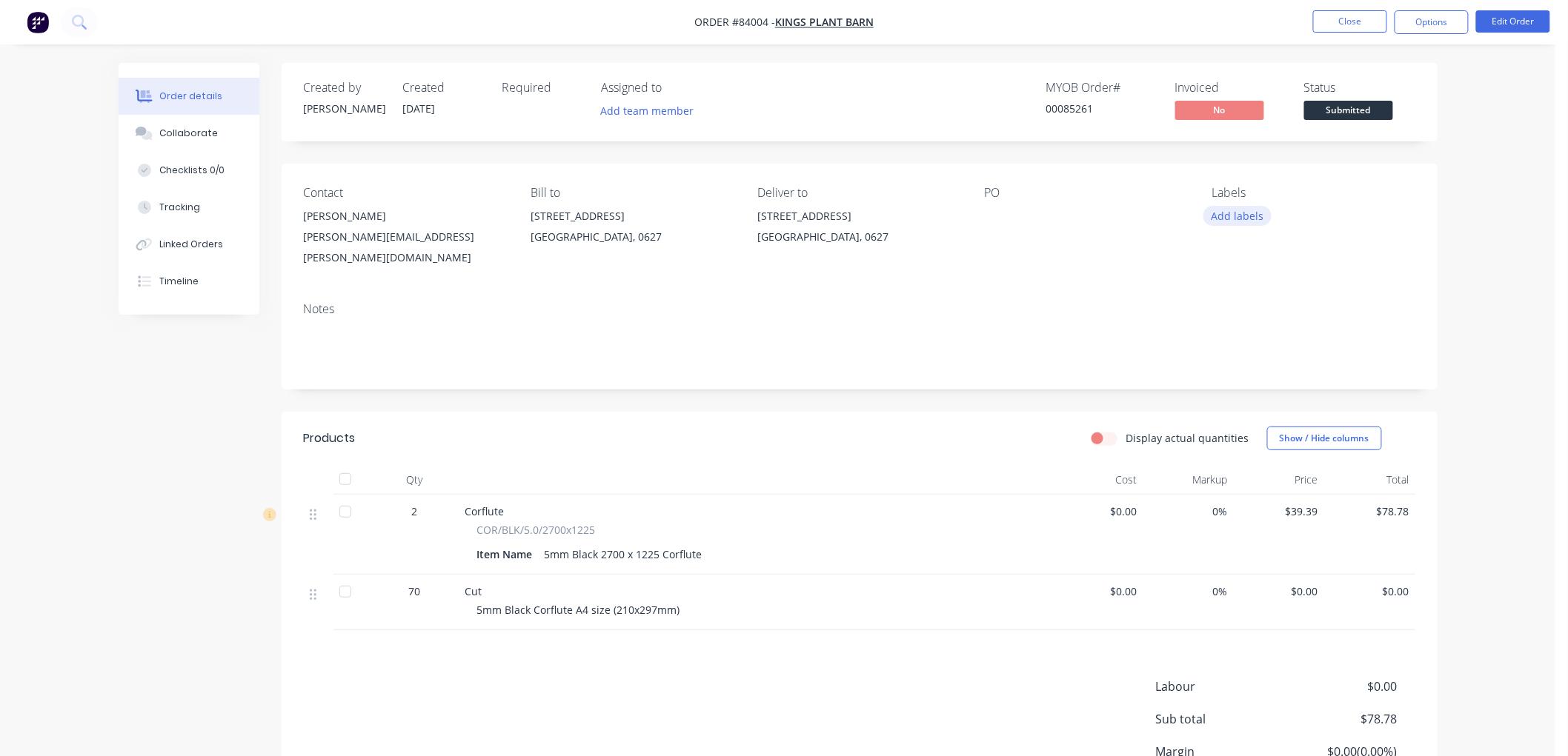
click at [1245, 218] on button "Add labels" at bounding box center [1237, 216] width 68 height 20
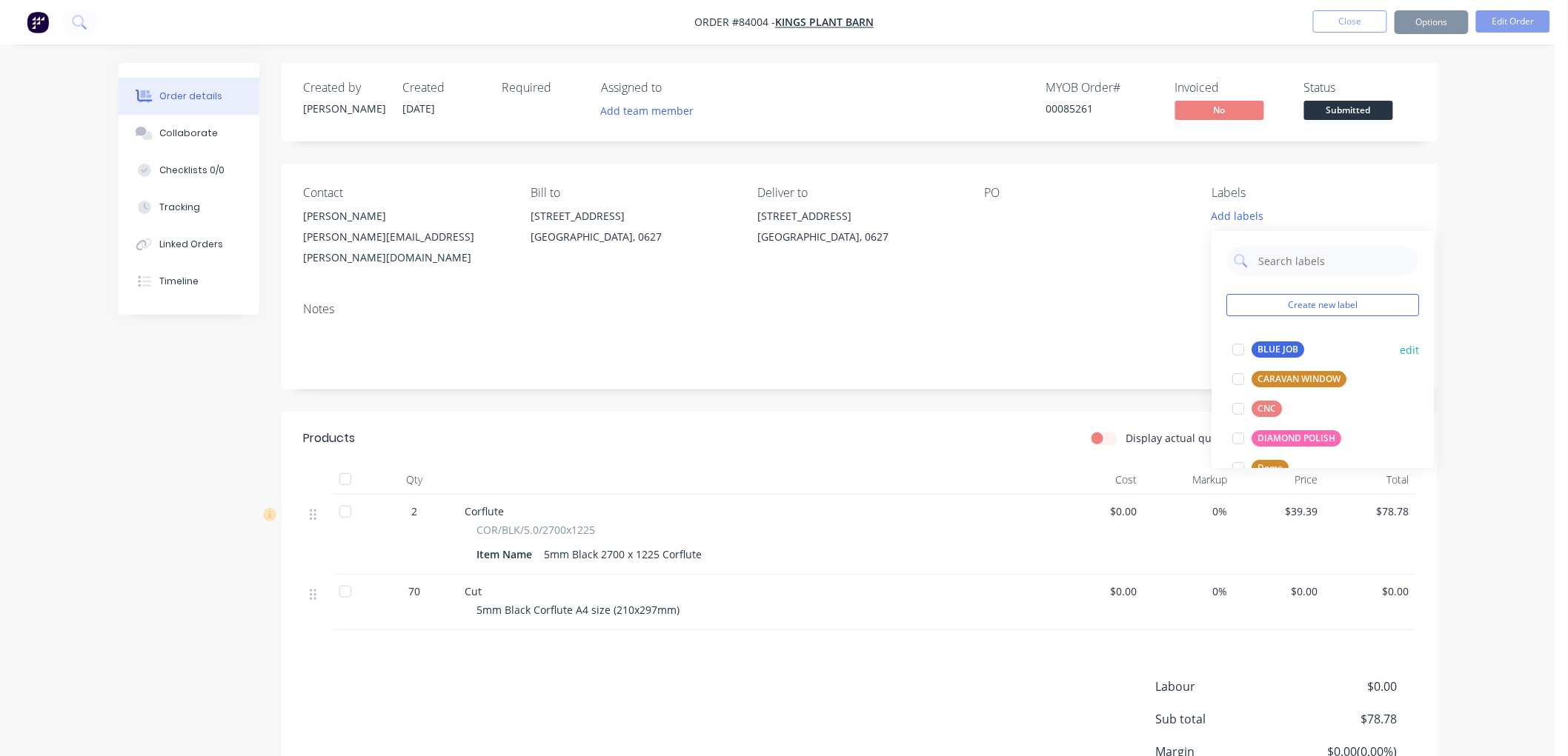
click at [1264, 349] on div "BLUE JOB" at bounding box center [1278, 349] width 53 height 16
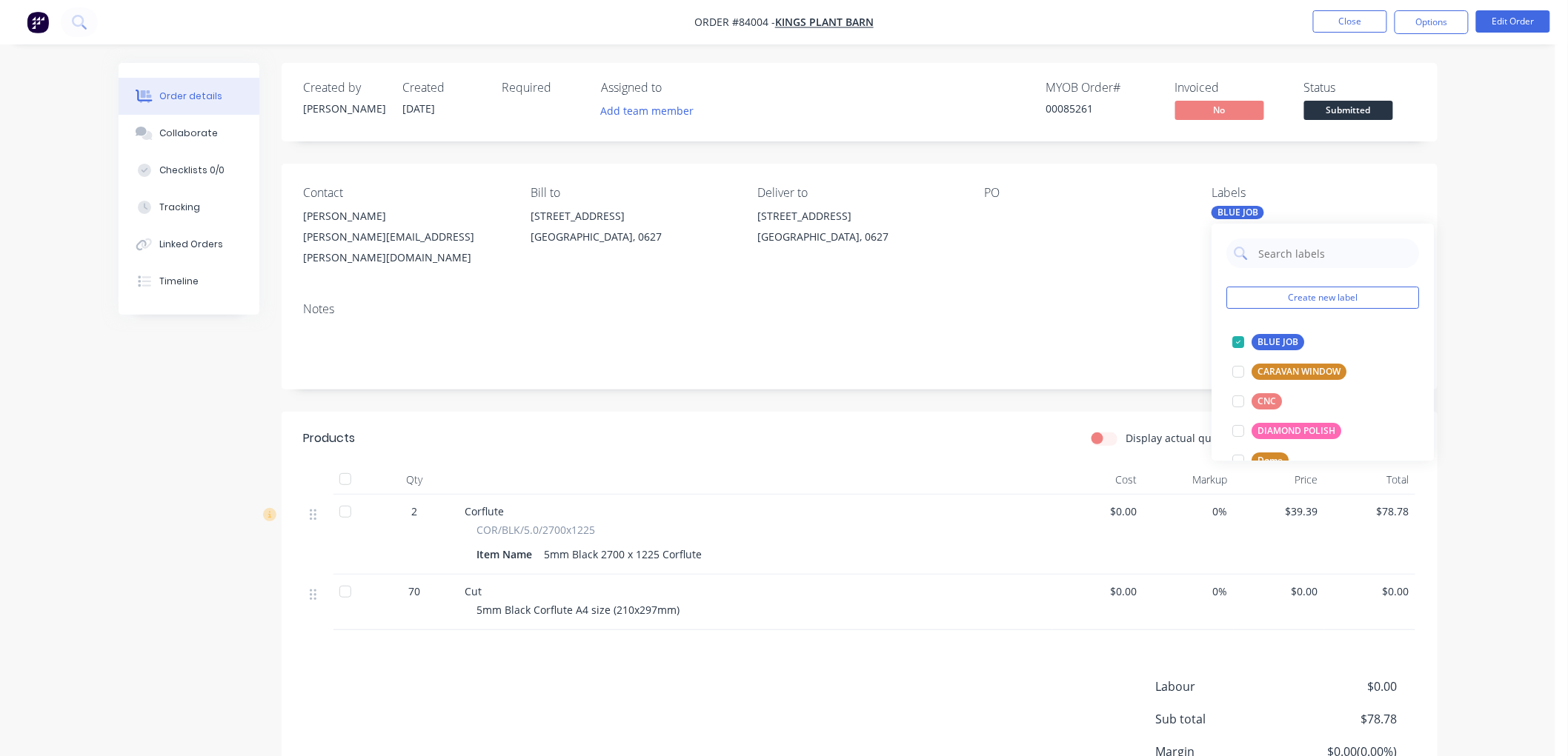
click at [1437, 186] on div "Order details Collaborate Checklists 0/0 Tracking Linked Orders Timeline Order …" at bounding box center [778, 478] width 1348 height 831
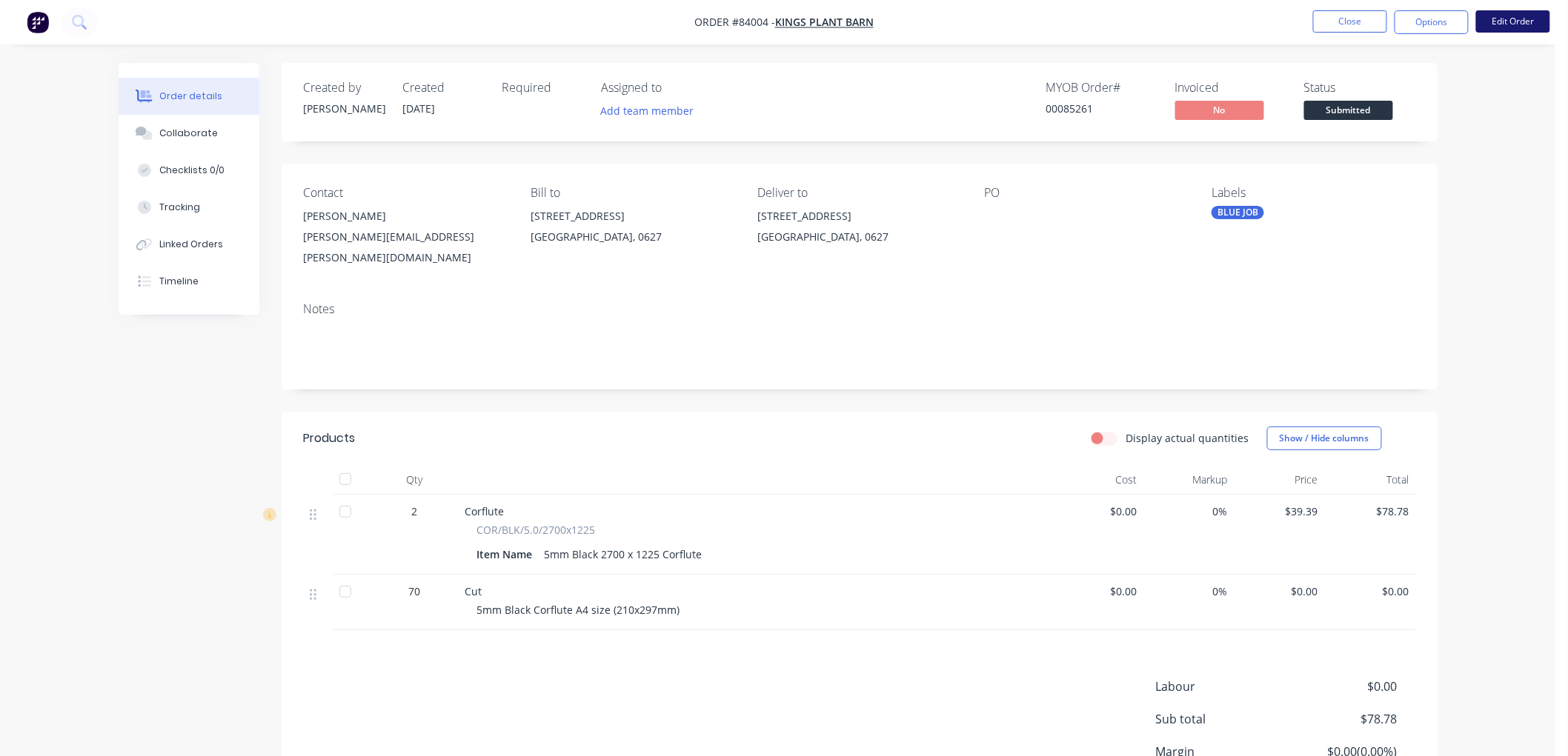
click at [1515, 18] on button "Edit Order" at bounding box center [1512, 21] width 74 height 22
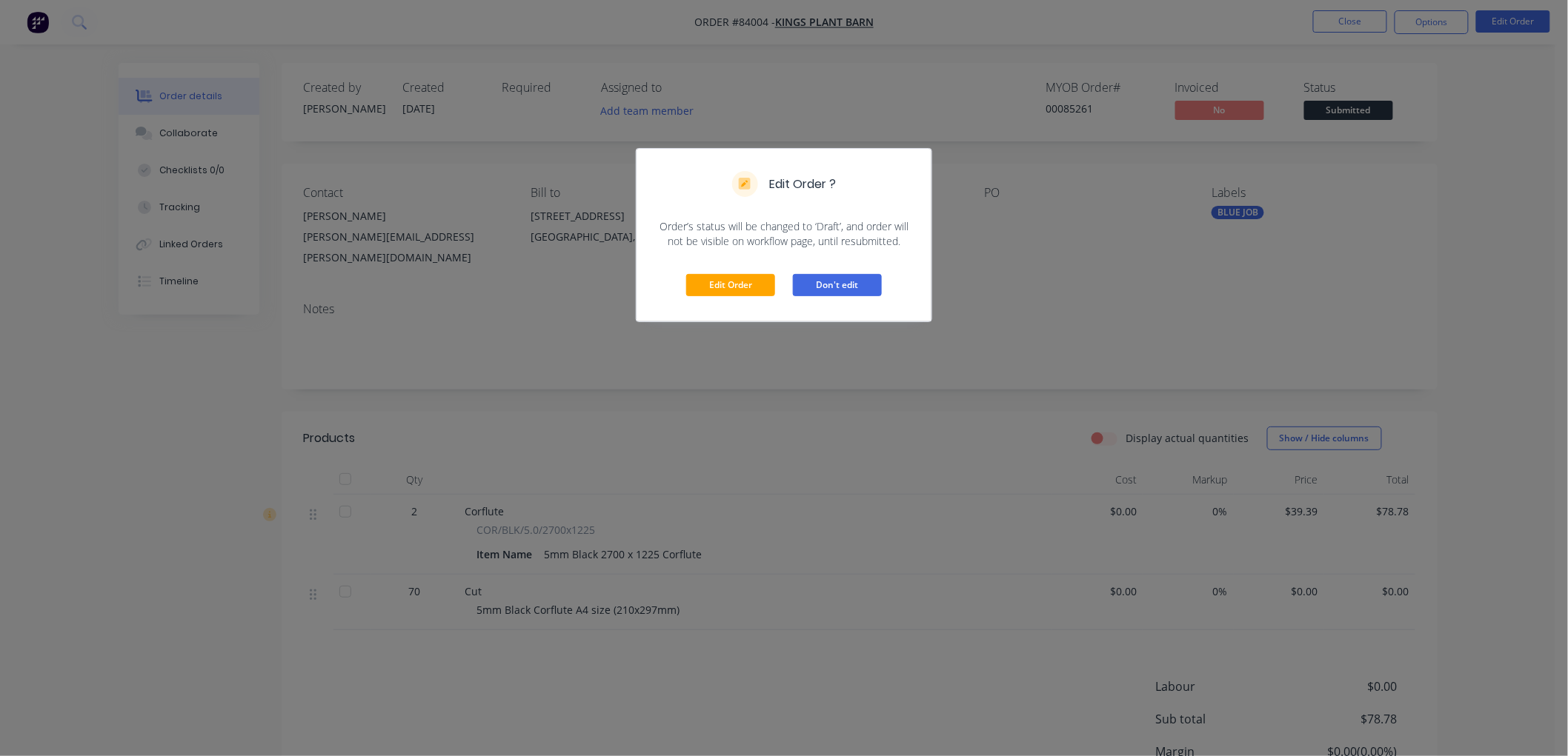
click at [835, 294] on button "Don't edit" at bounding box center [837, 285] width 89 height 22
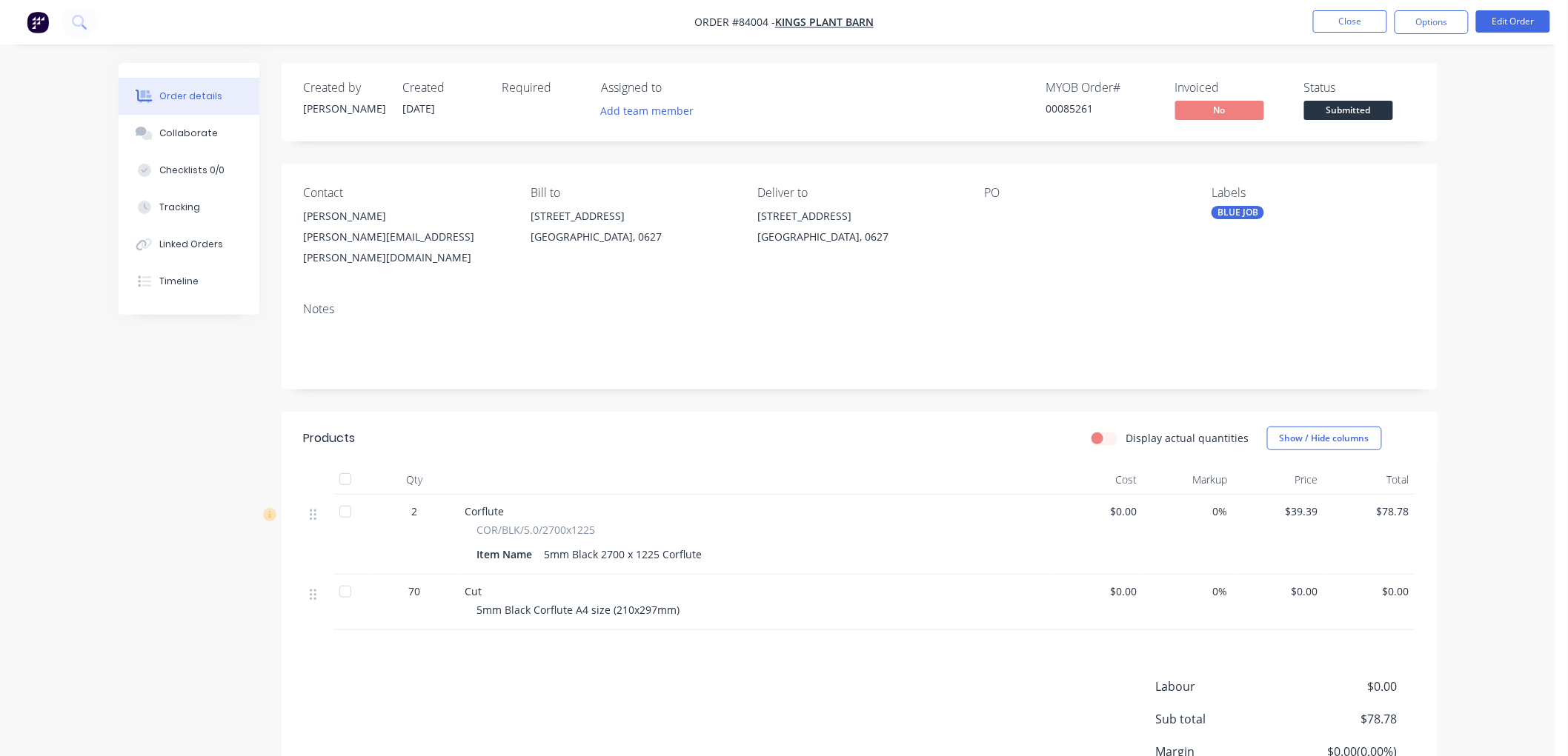
drag, startPoint x: 1417, startPoint y: 31, endPoint x: 1420, endPoint y: 40, distance: 9.5
click at [1417, 30] on button "Options" at bounding box center [1431, 22] width 74 height 24
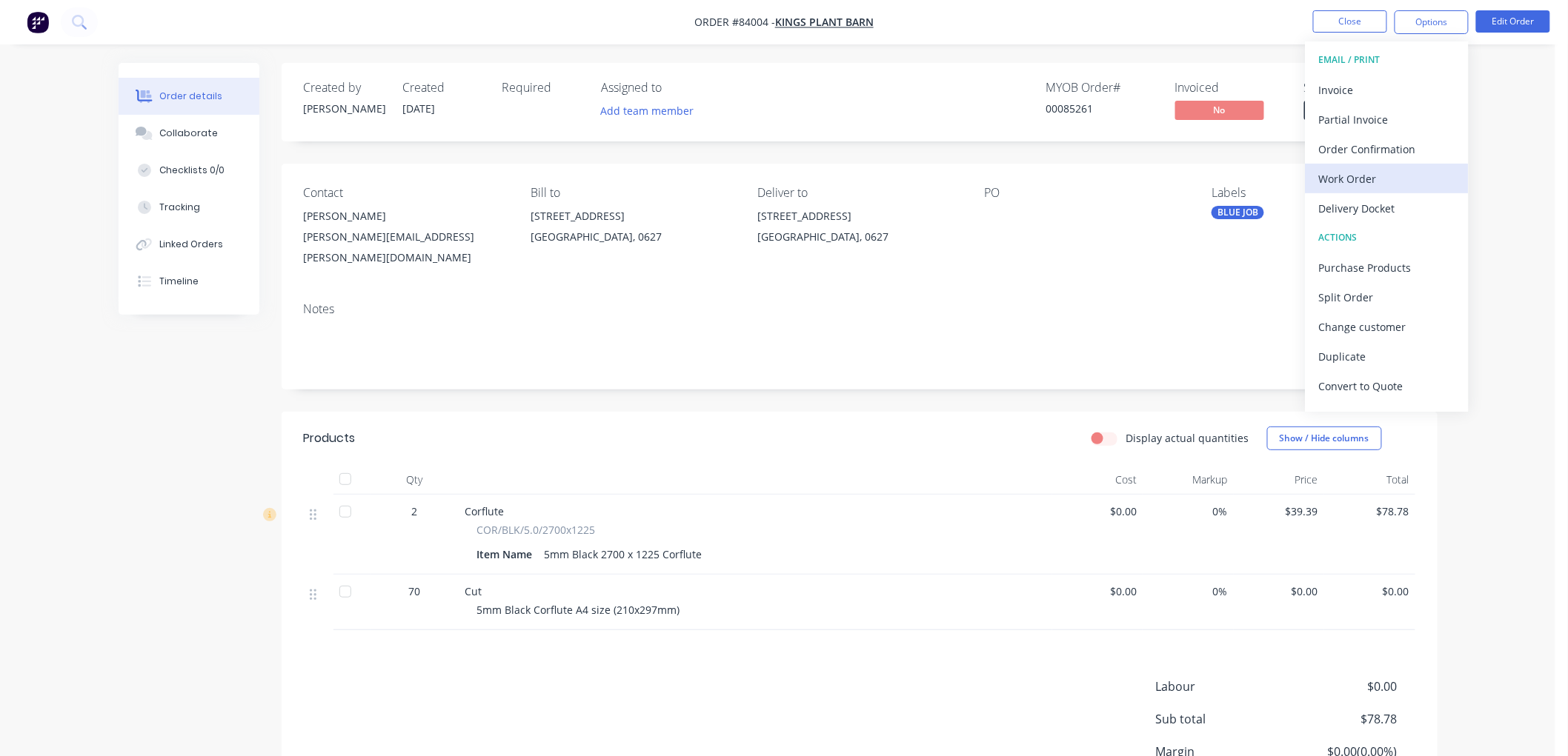
click at [1376, 179] on div "Work Order" at bounding box center [1387, 178] width 137 height 21
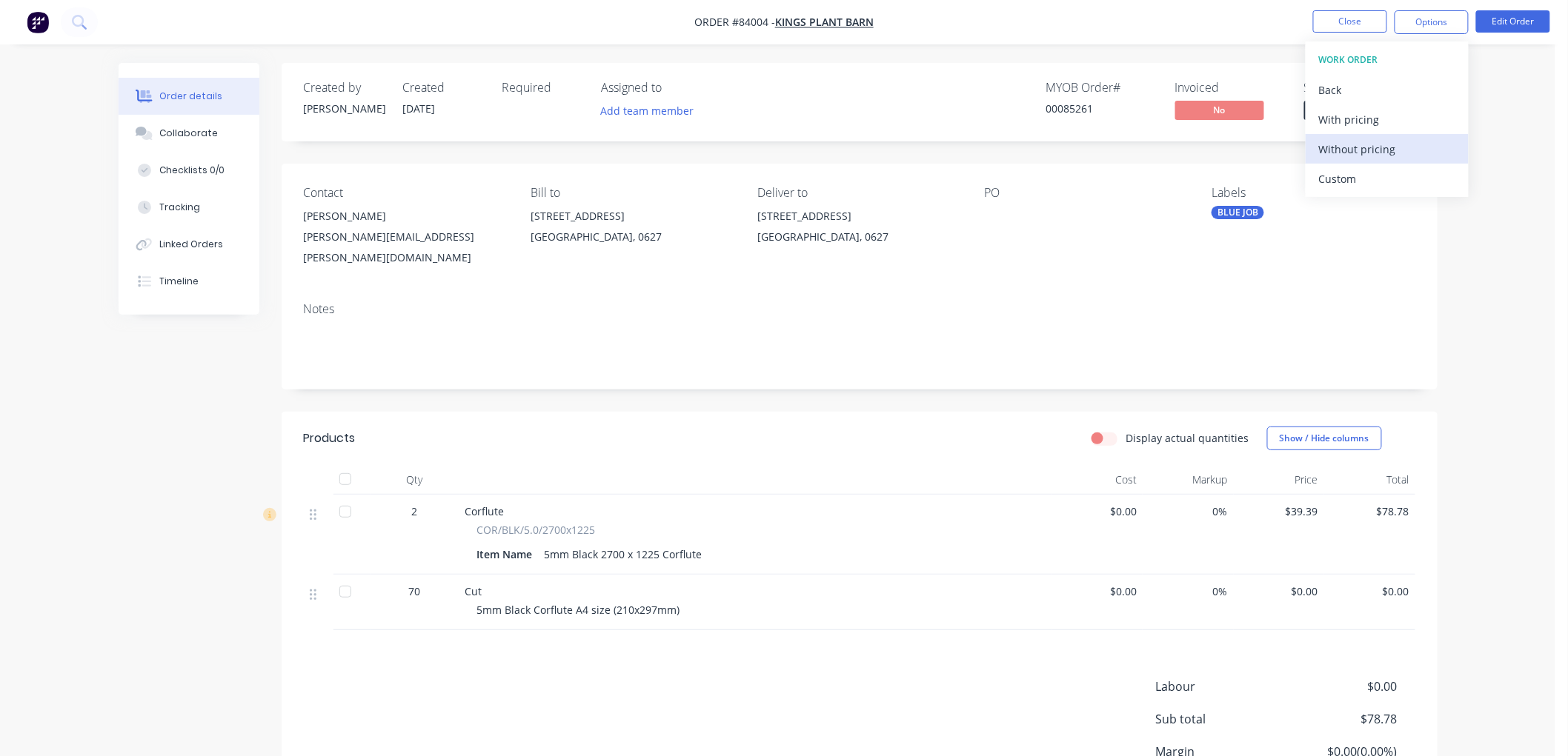
click at [1375, 138] on div "Without pricing" at bounding box center [1387, 148] width 137 height 21
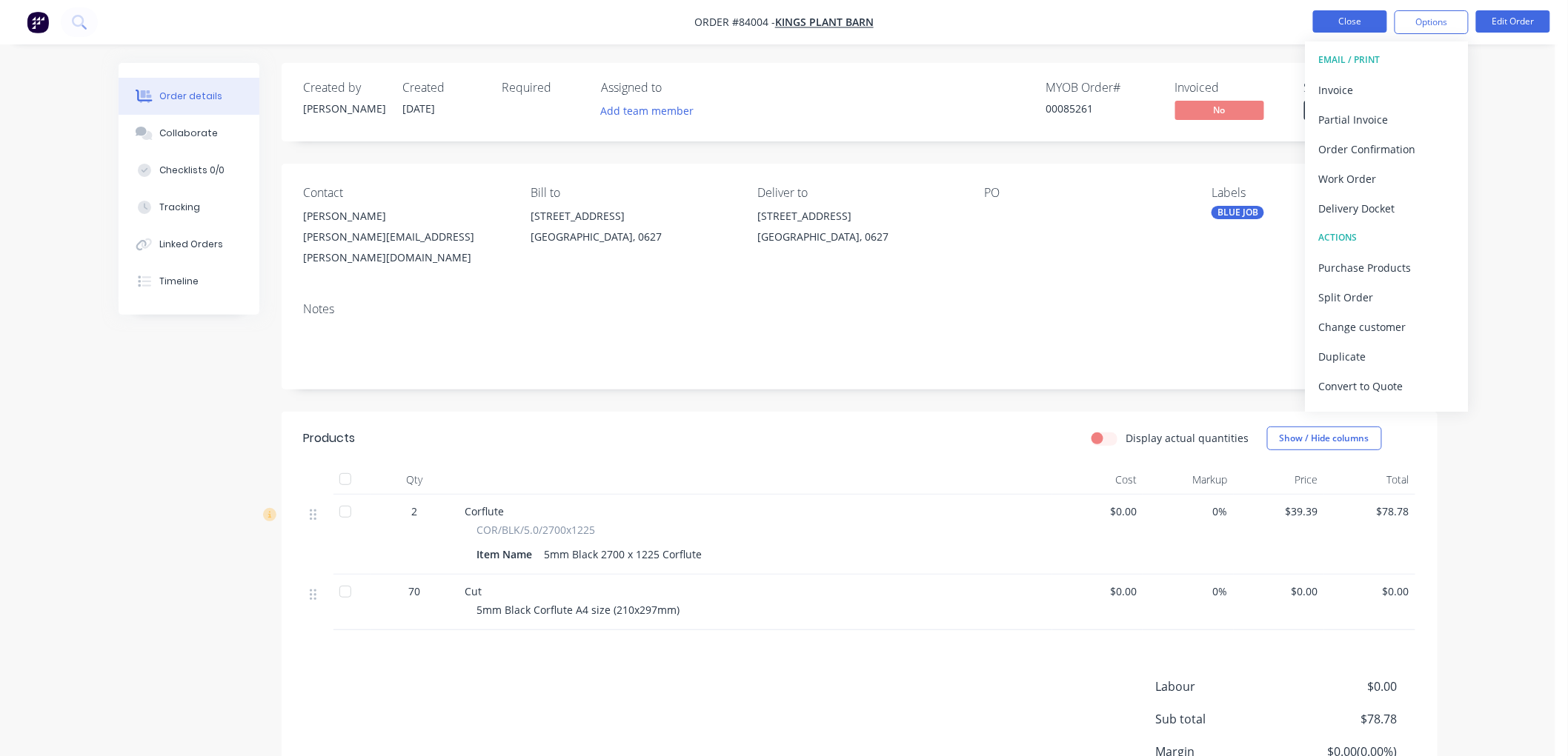
drag, startPoint x: 1278, startPoint y: 16, endPoint x: 1342, endPoint y: 27, distance: 64.9
click at [1279, 18] on nav "Order #84004 - Kings Plant Barn Close Options EMAIL / PRINT Invoice Partial Inv…" at bounding box center [784, 22] width 1568 height 44
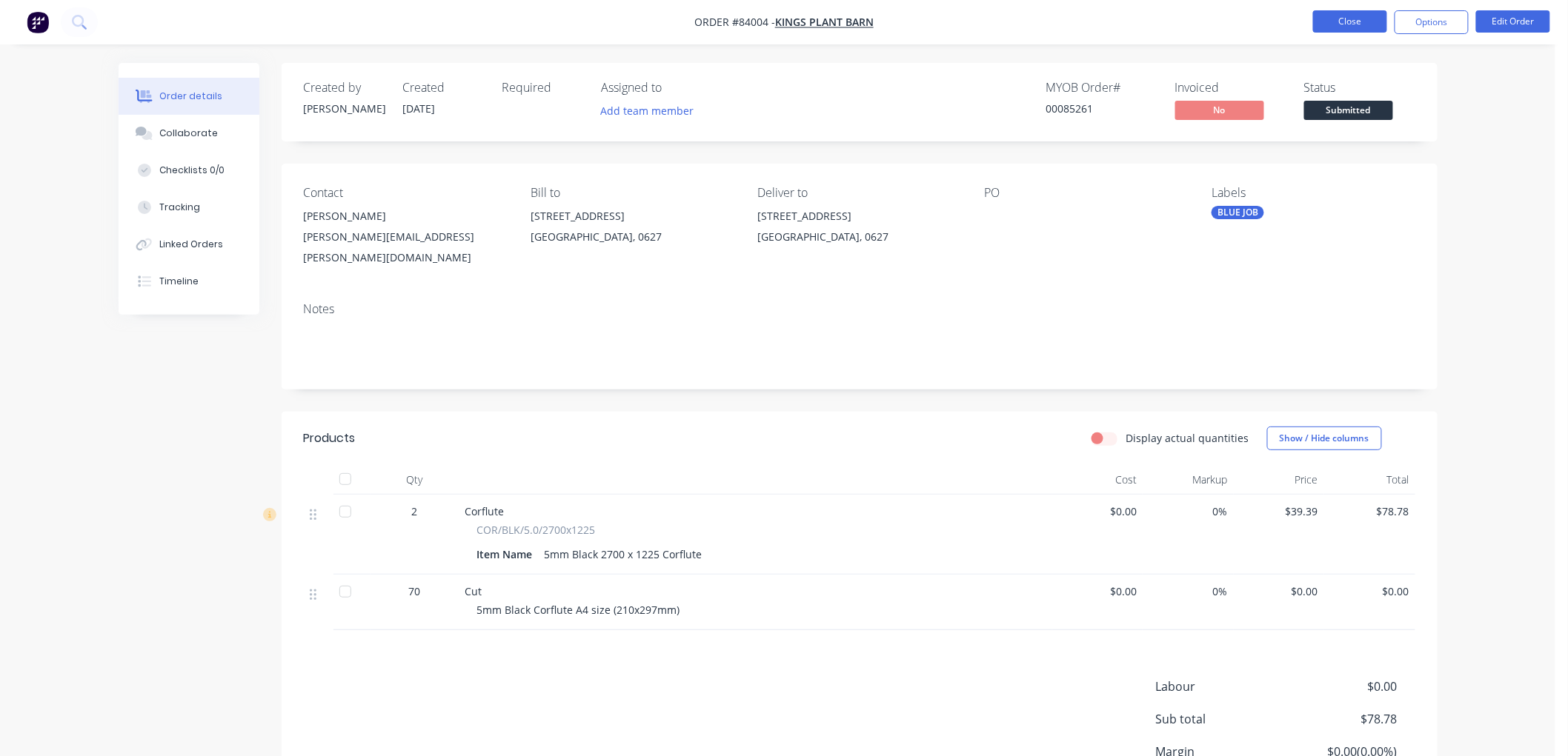
click at [1340, 20] on button "Close" at bounding box center [1349, 21] width 74 height 22
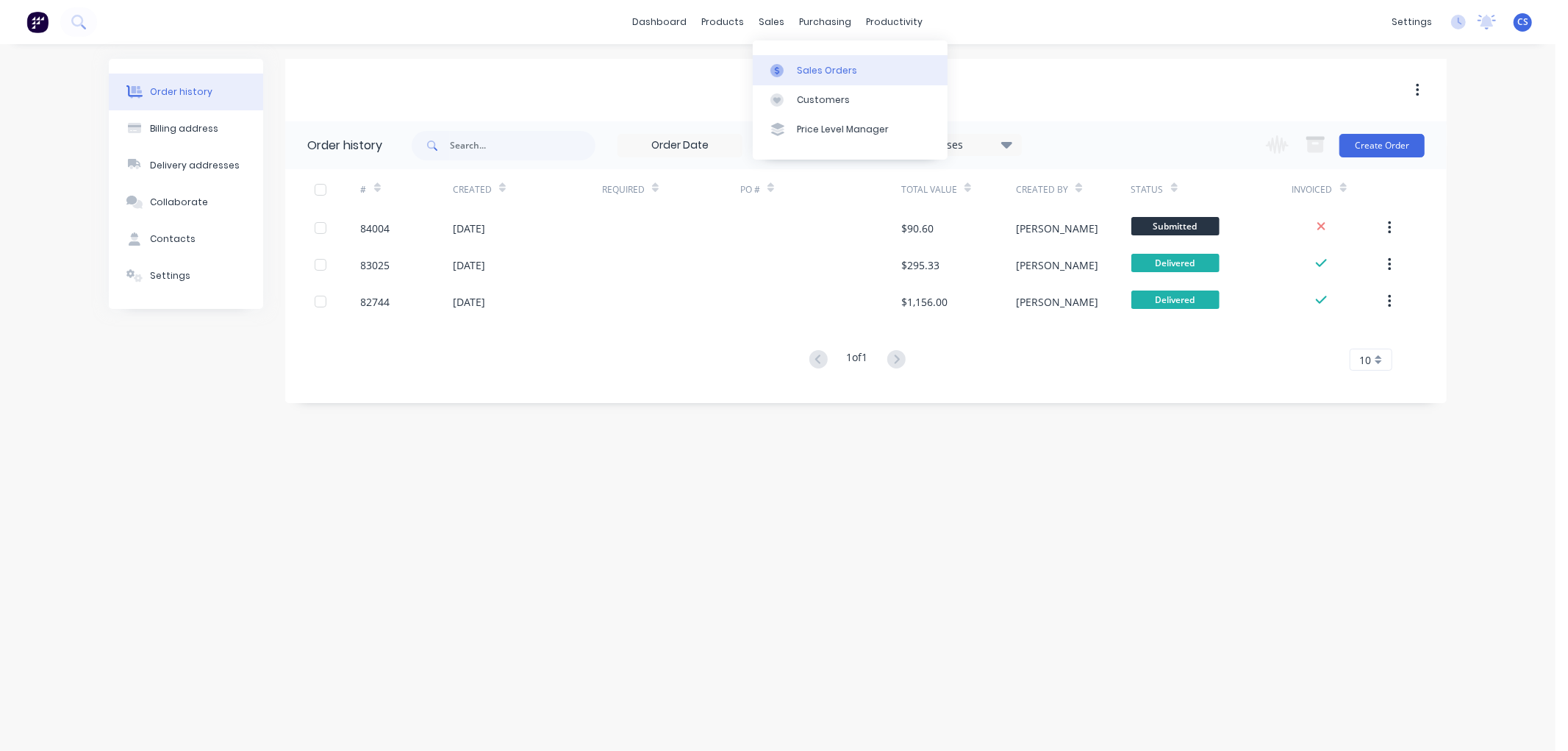
click at [789, 64] on div at bounding box center [782, 71] width 22 height 13
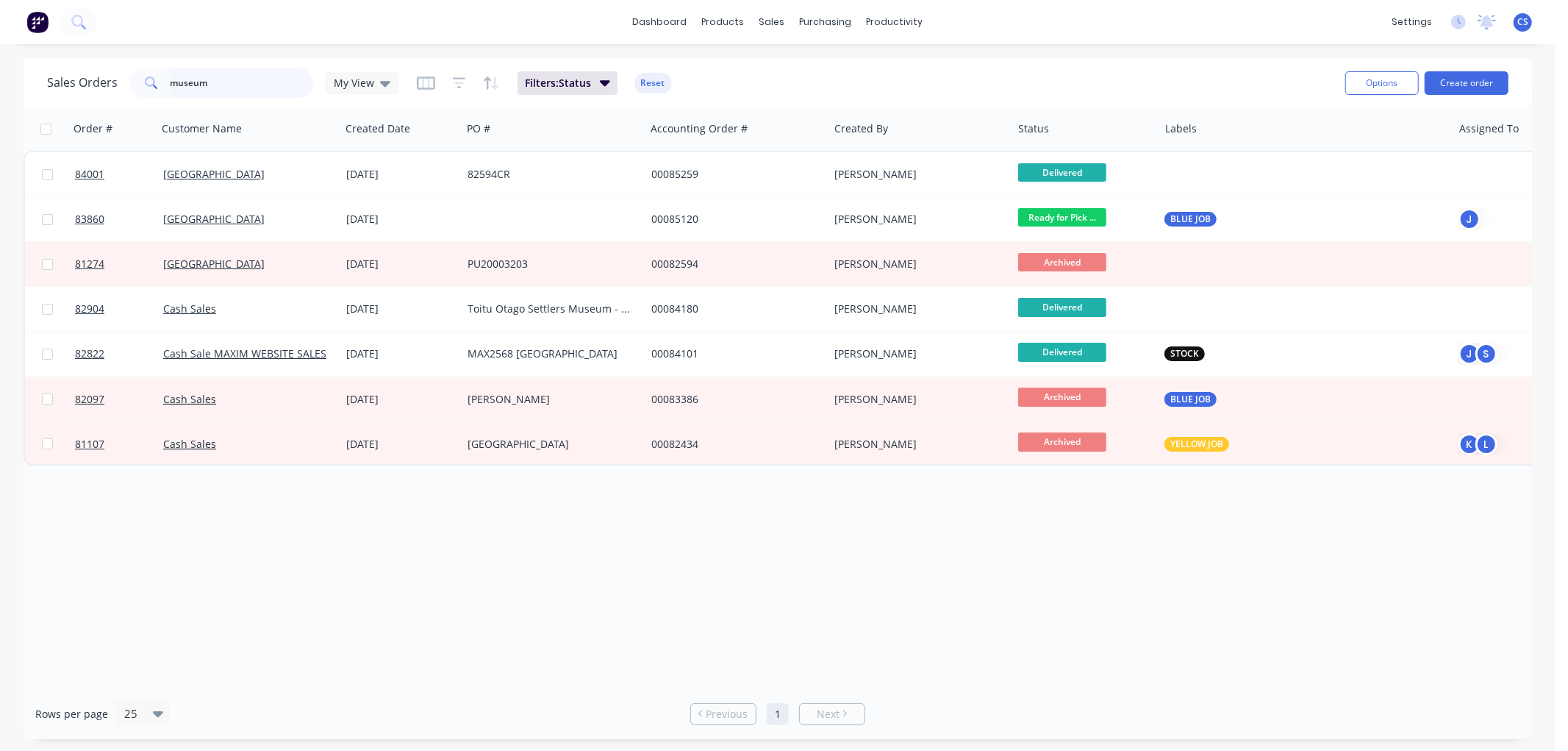
click at [259, 84] on input "museum" at bounding box center [242, 83] width 143 height 29
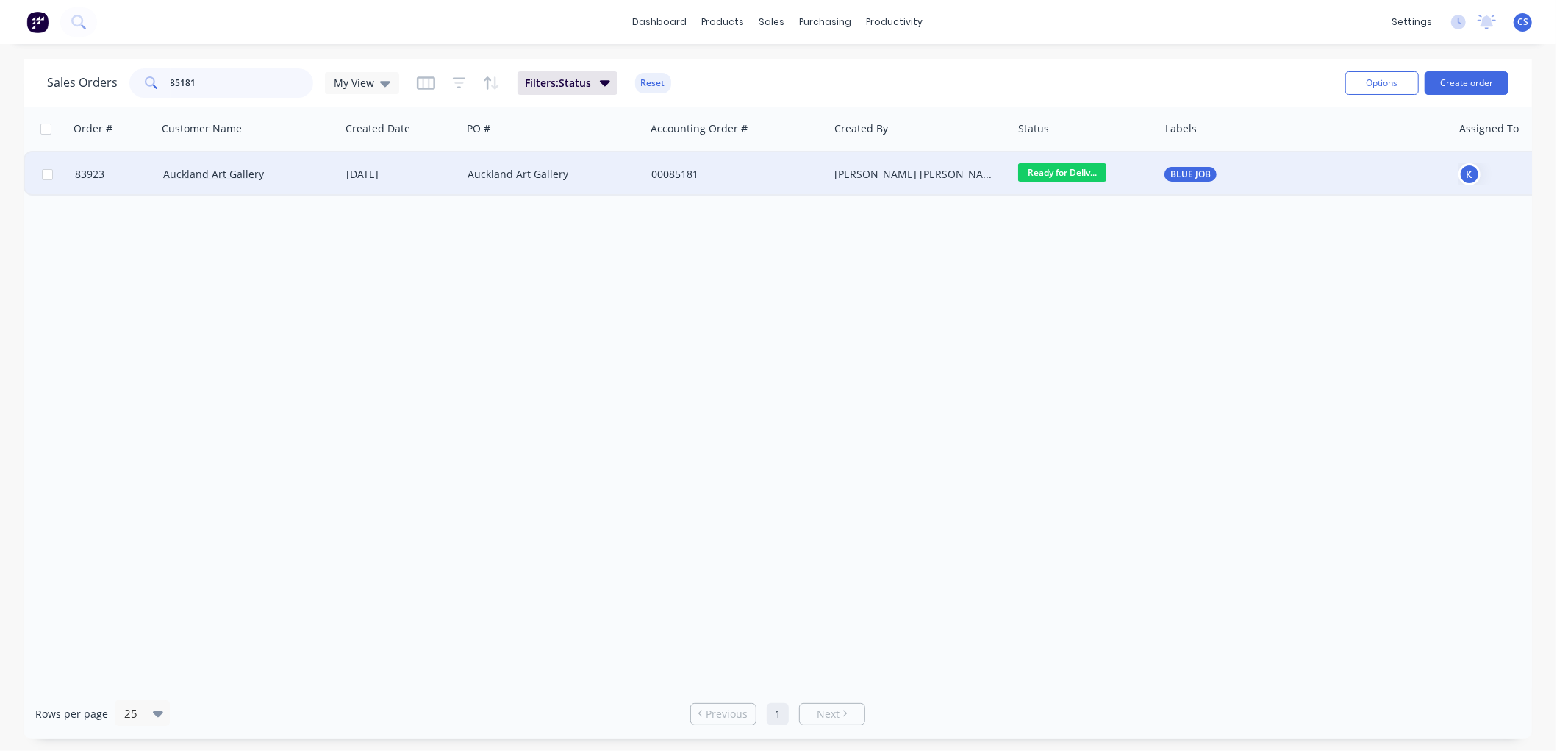
type input "85181"
click at [656, 180] on div "00085181" at bounding box center [733, 173] width 163 height 14
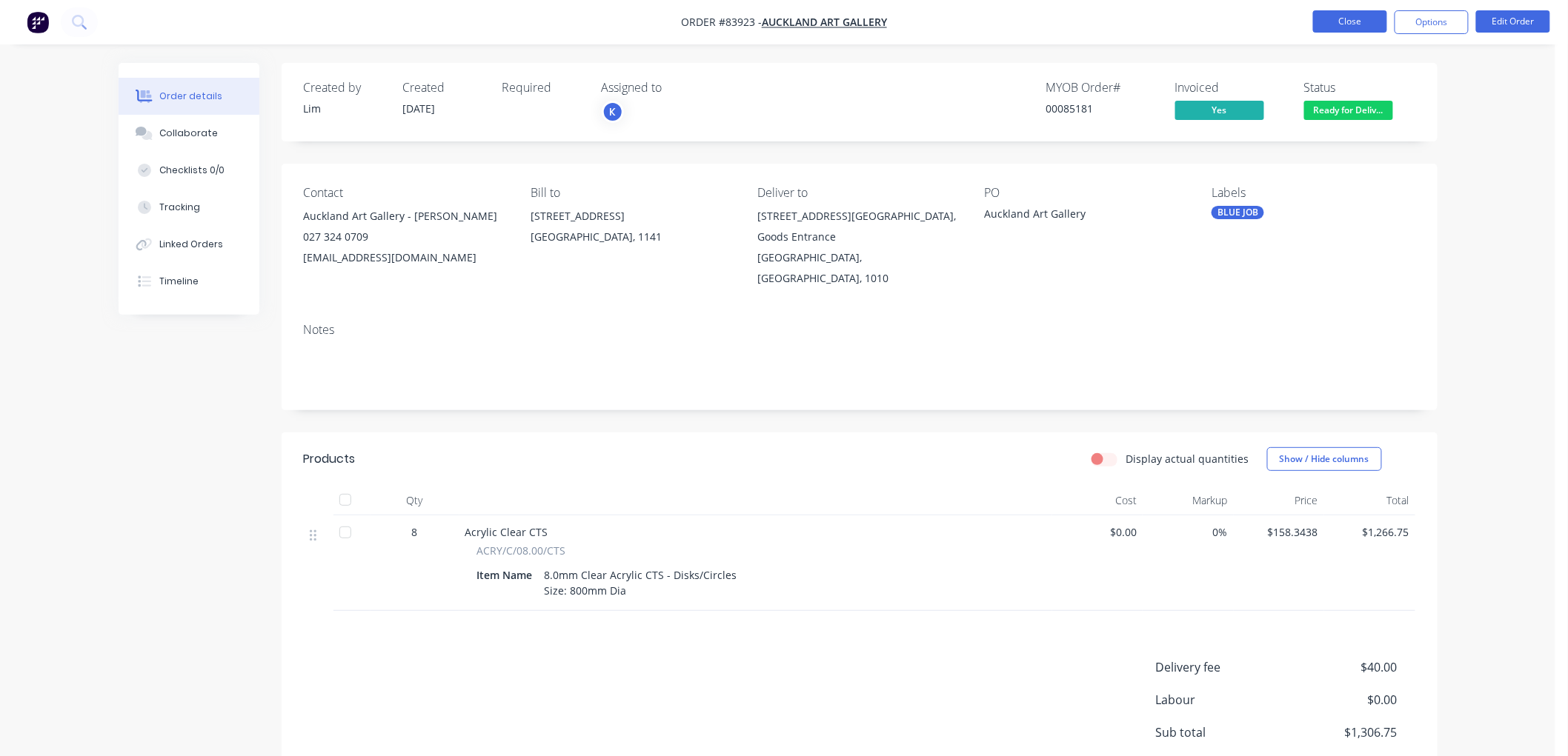
click at [1352, 25] on button "Close" at bounding box center [1349, 21] width 74 height 22
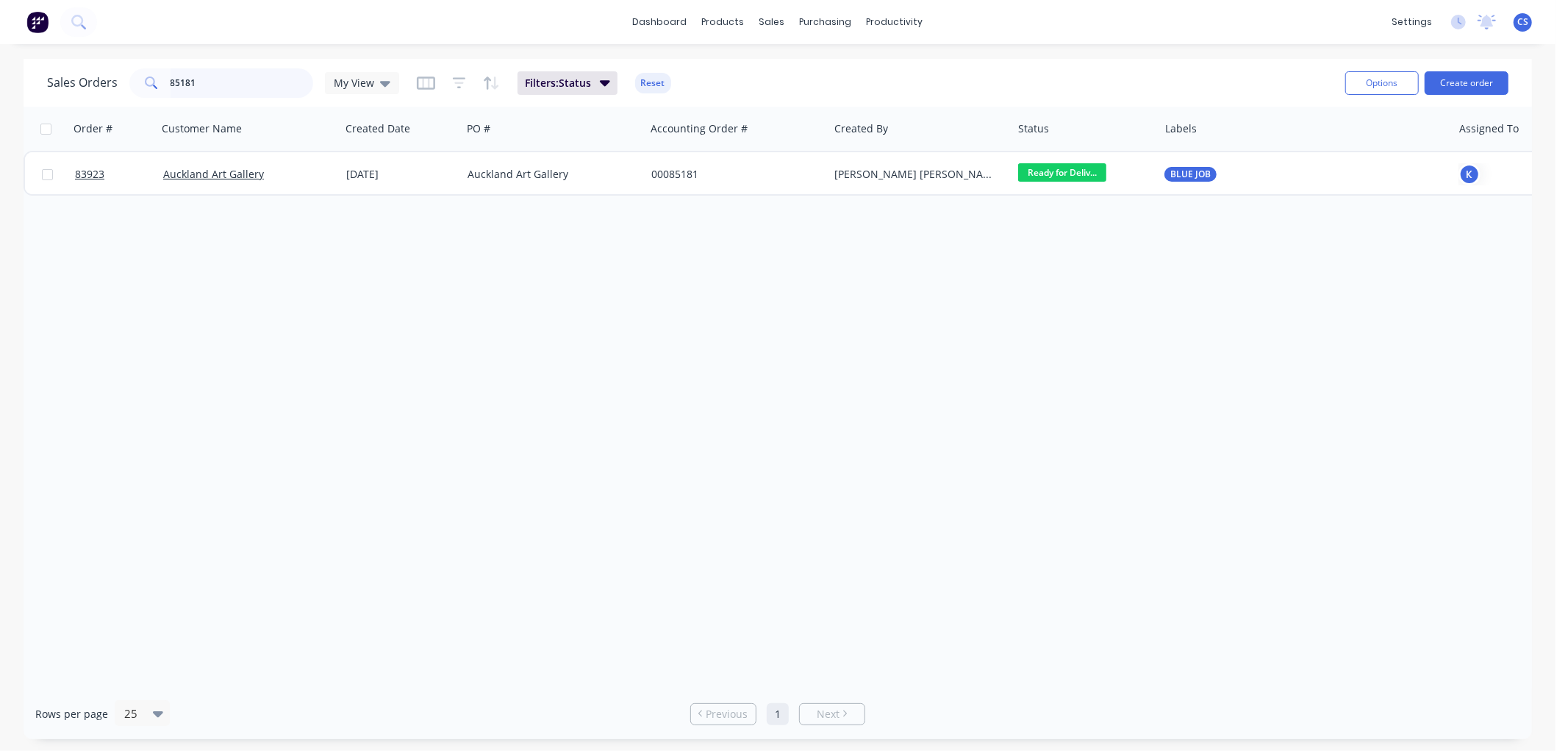
click at [223, 90] on input "85181" at bounding box center [242, 83] width 143 height 29
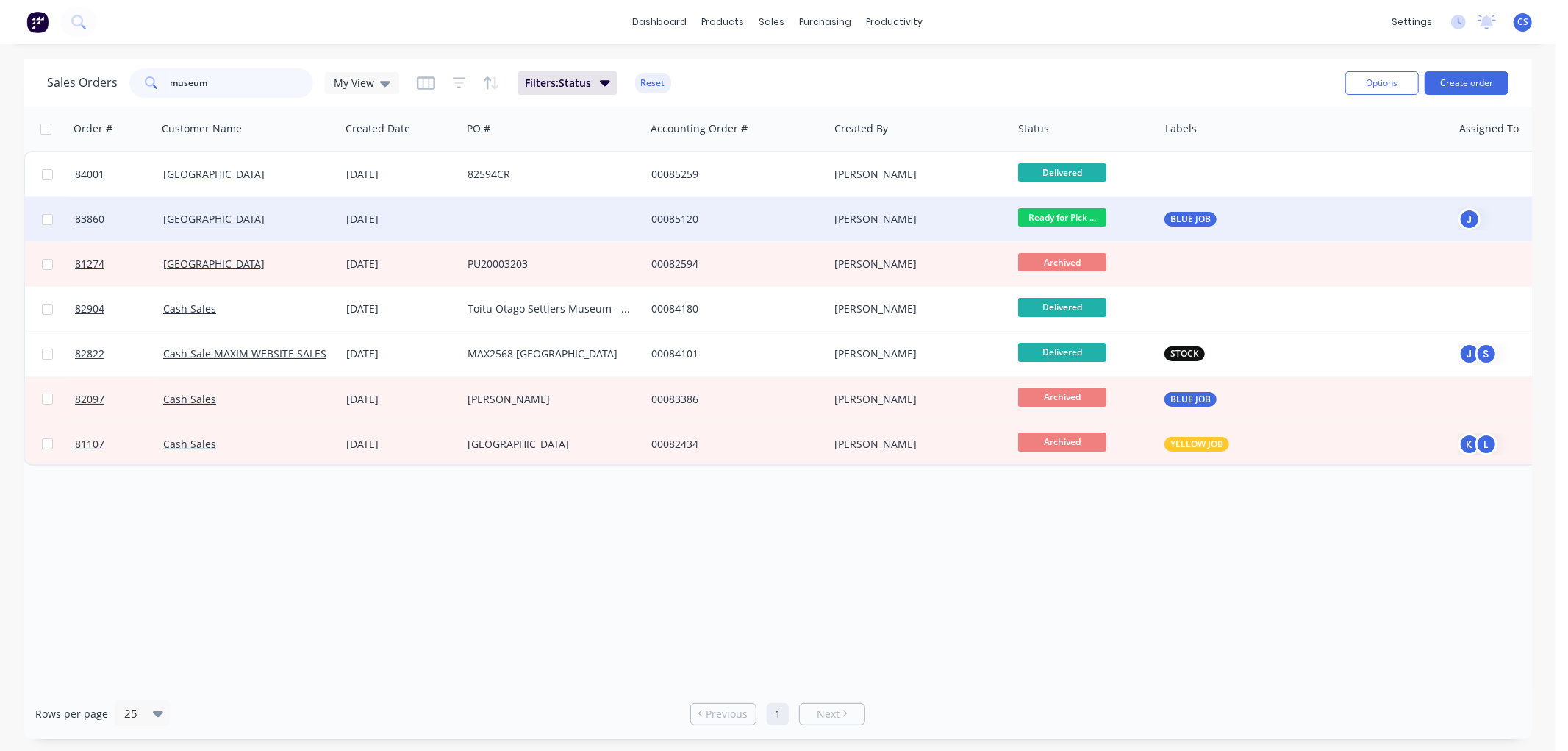
type input "museum"
click at [541, 218] on div at bounding box center [554, 219] width 183 height 44
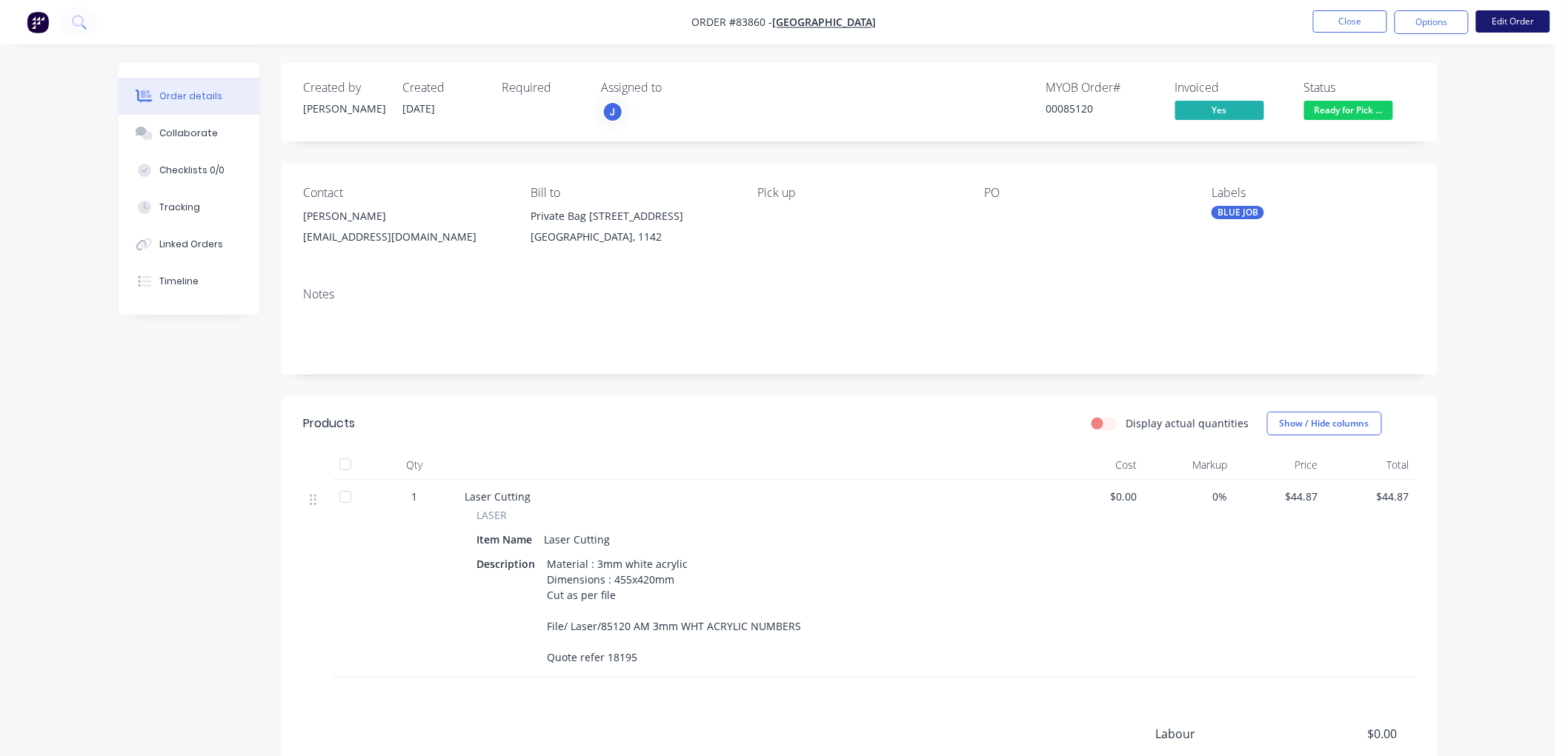
click at [1500, 26] on button "Edit Order" at bounding box center [1512, 21] width 74 height 22
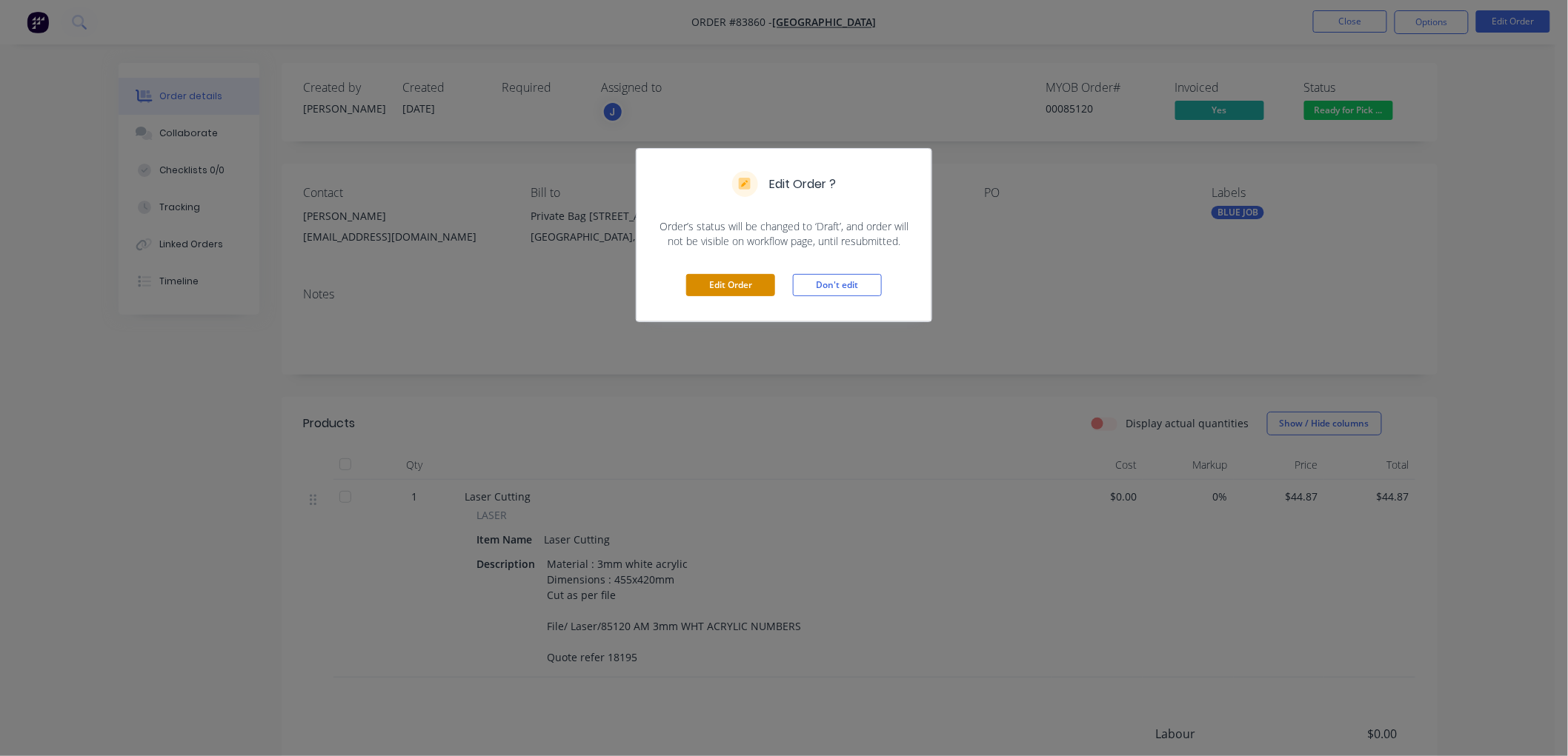
click at [739, 284] on button "Edit Order" at bounding box center [730, 285] width 89 height 22
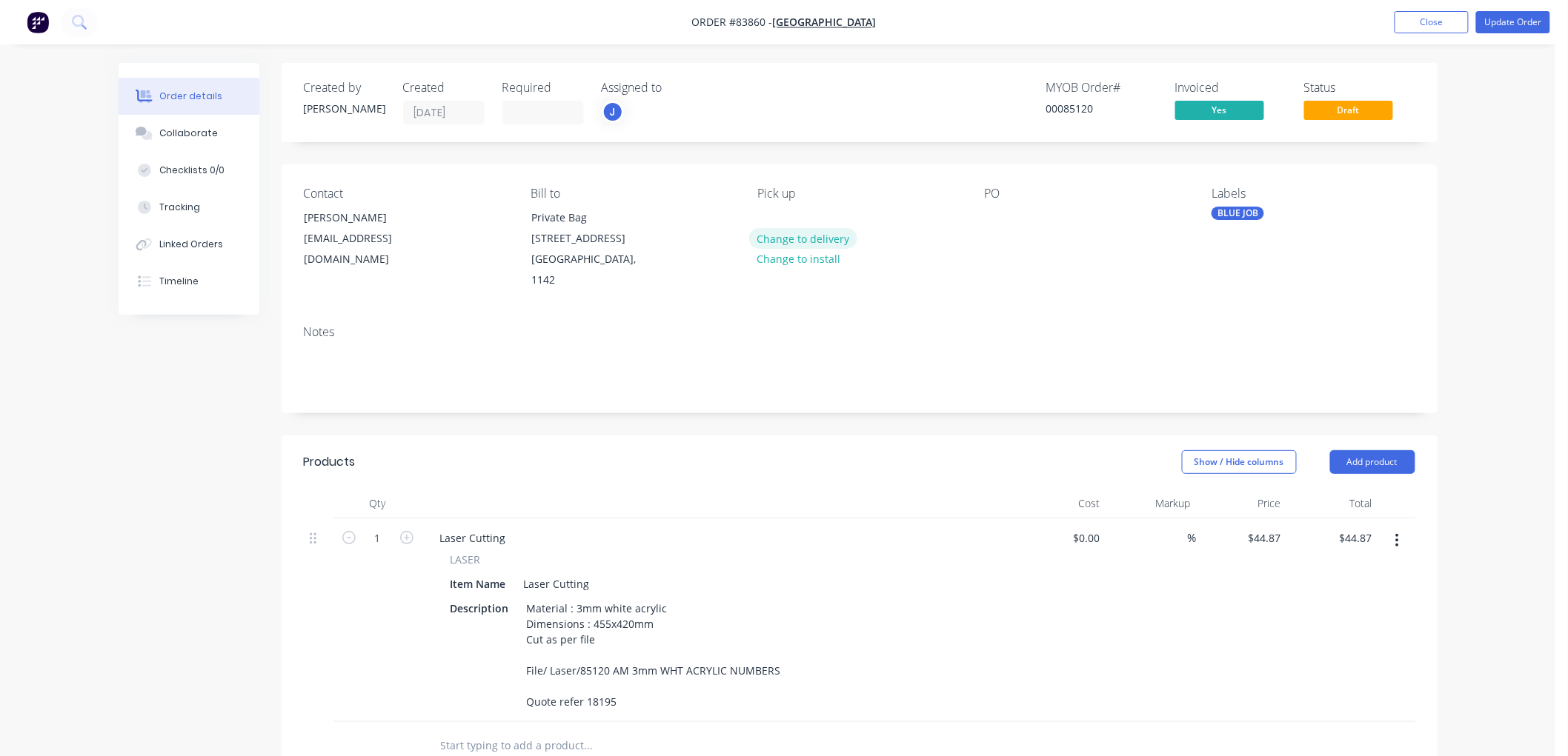
click at [835, 233] on button "Change to delivery" at bounding box center [803, 238] width 109 height 20
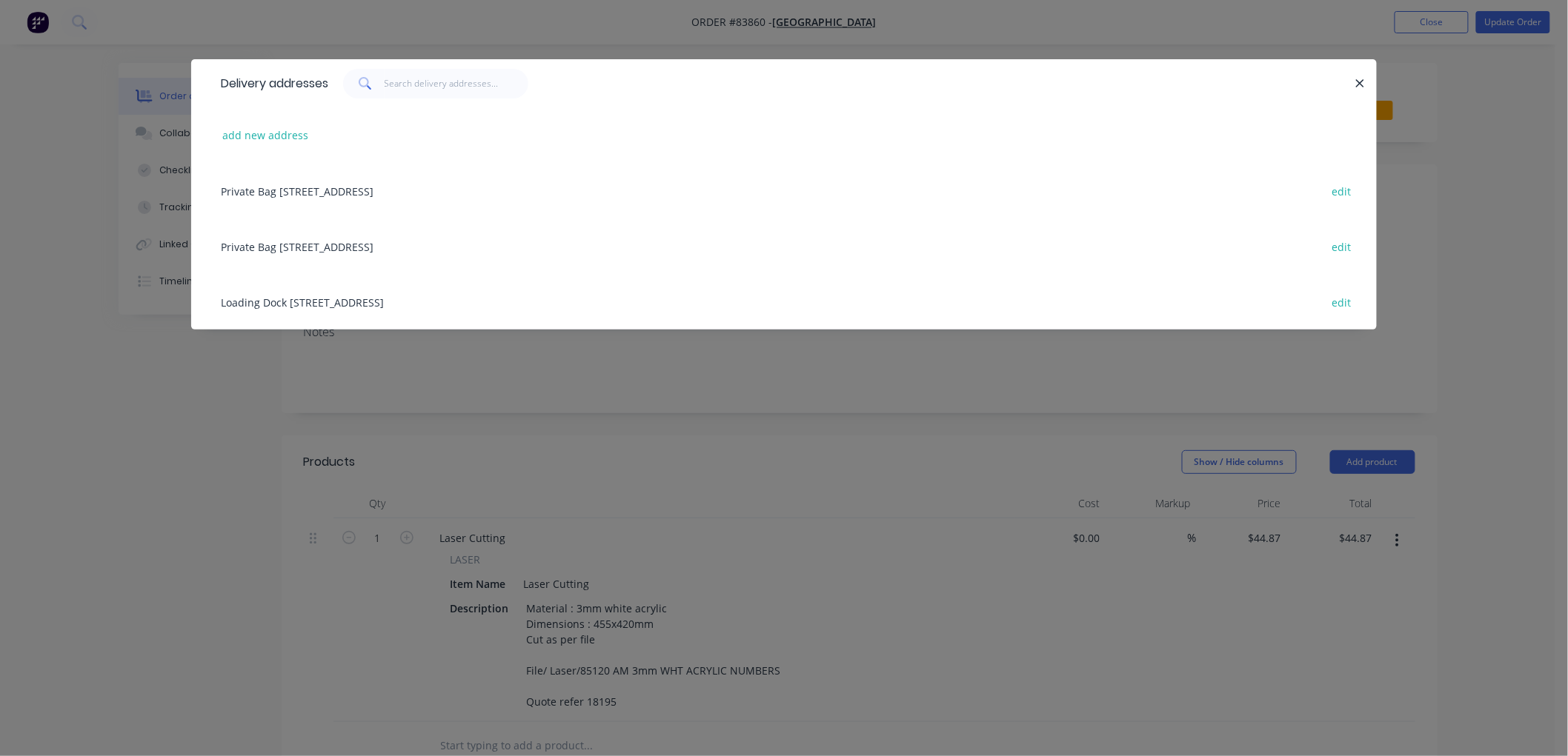
click at [284, 300] on div "Loading Dock Maunsell Road, The Domain, Auckland, 1052 edit" at bounding box center [784, 302] width 1141 height 56
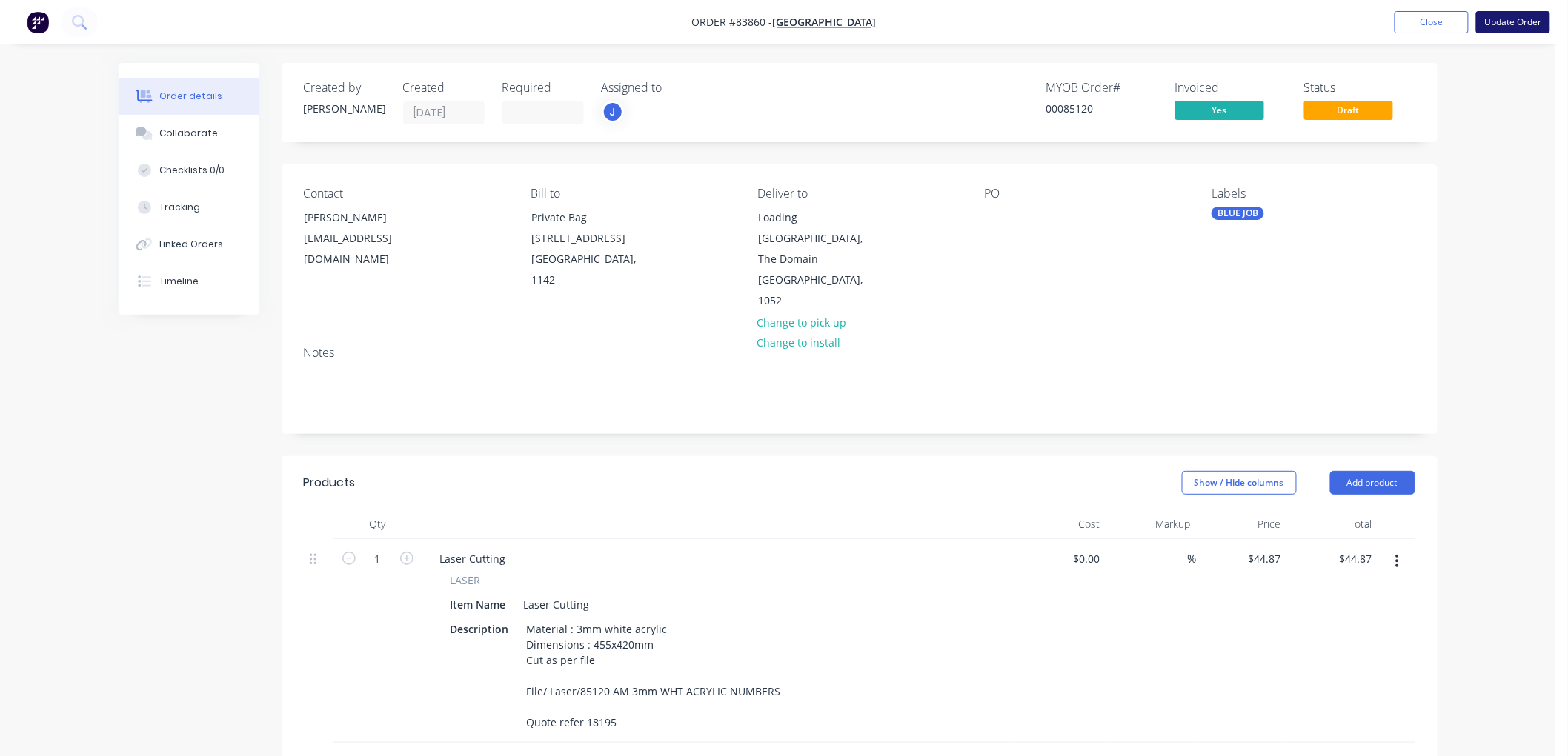
click at [1519, 23] on button "Update Order" at bounding box center [1512, 22] width 74 height 22
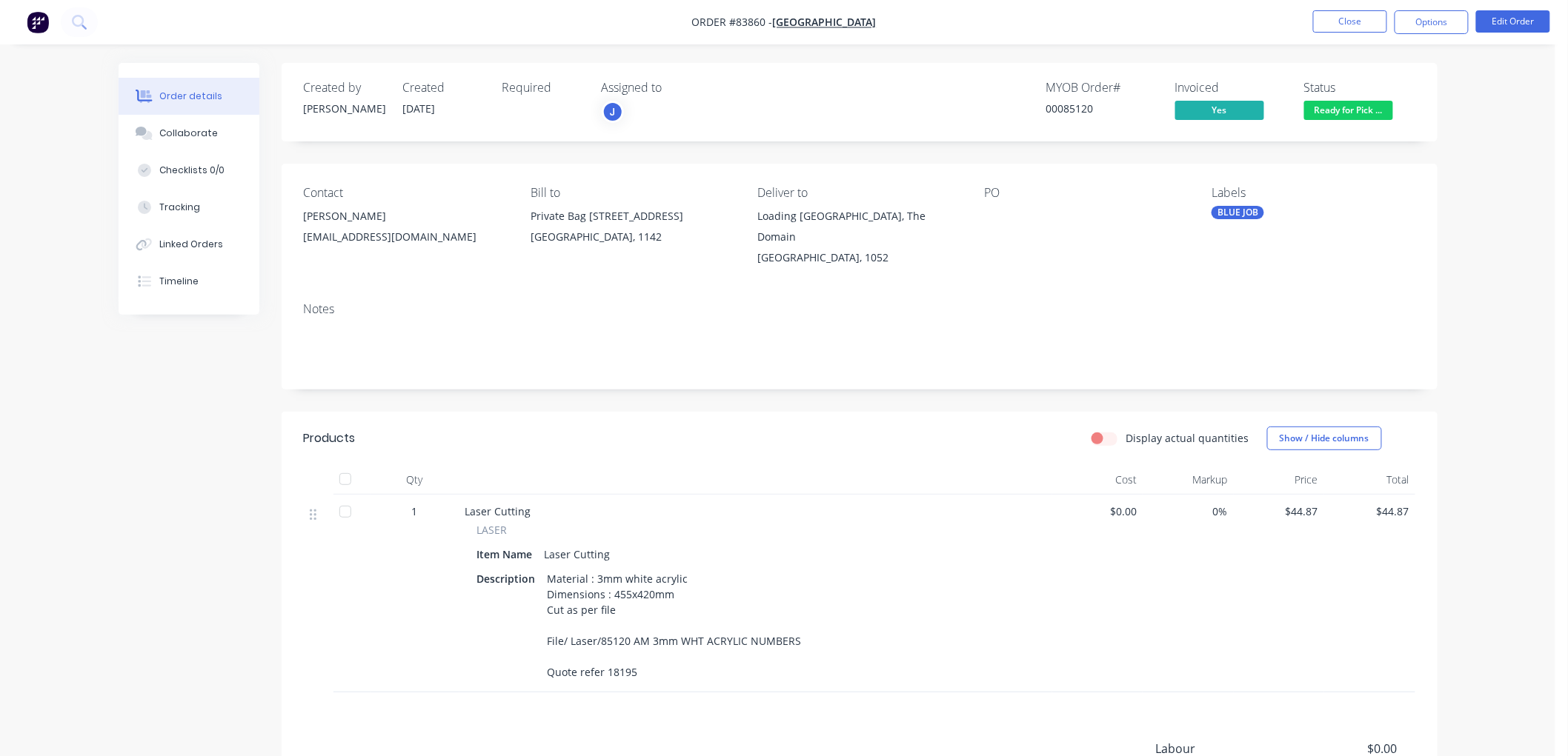
click at [1342, 108] on span "Ready for Pick ..." at bounding box center [1348, 110] width 89 height 19
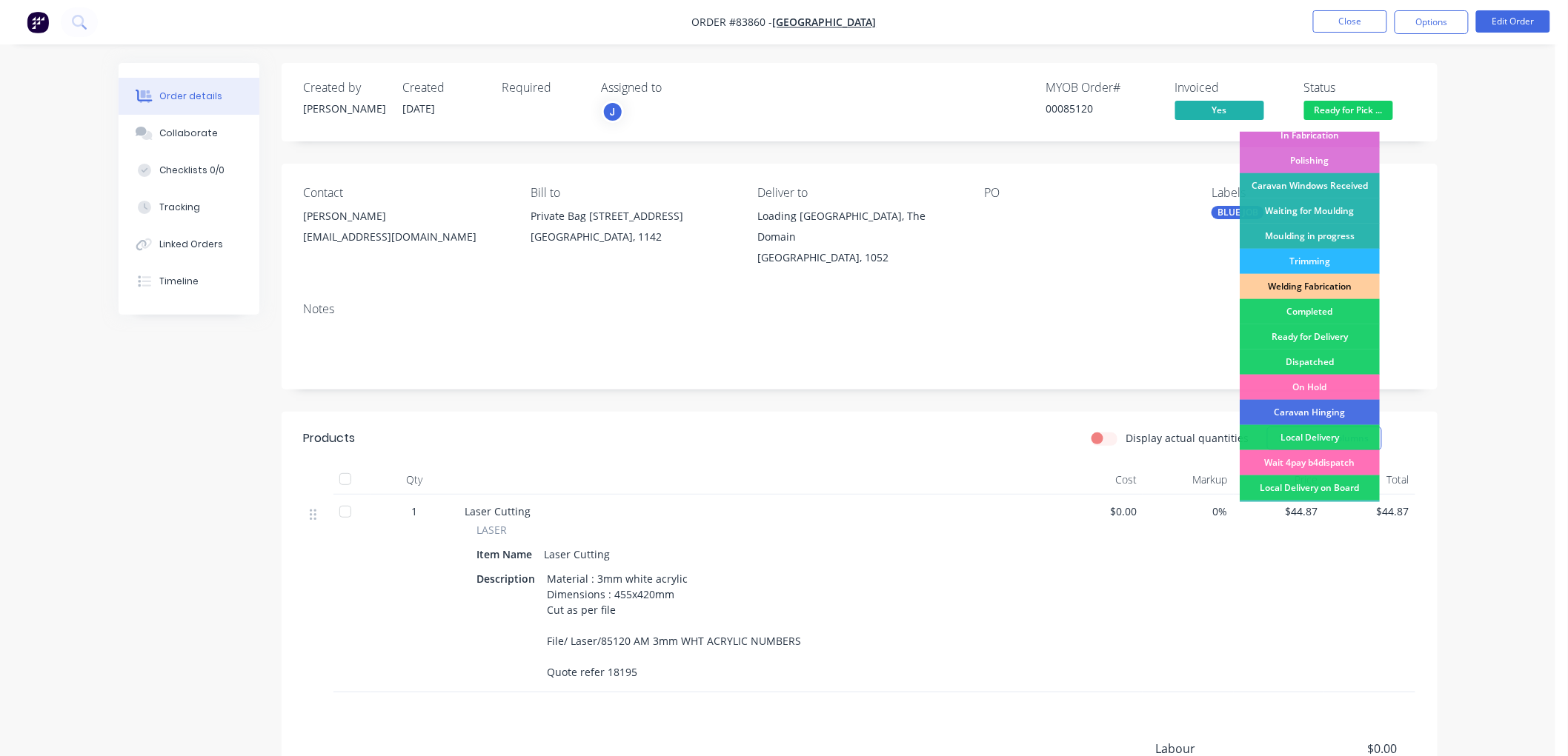
scroll to position [247, 0]
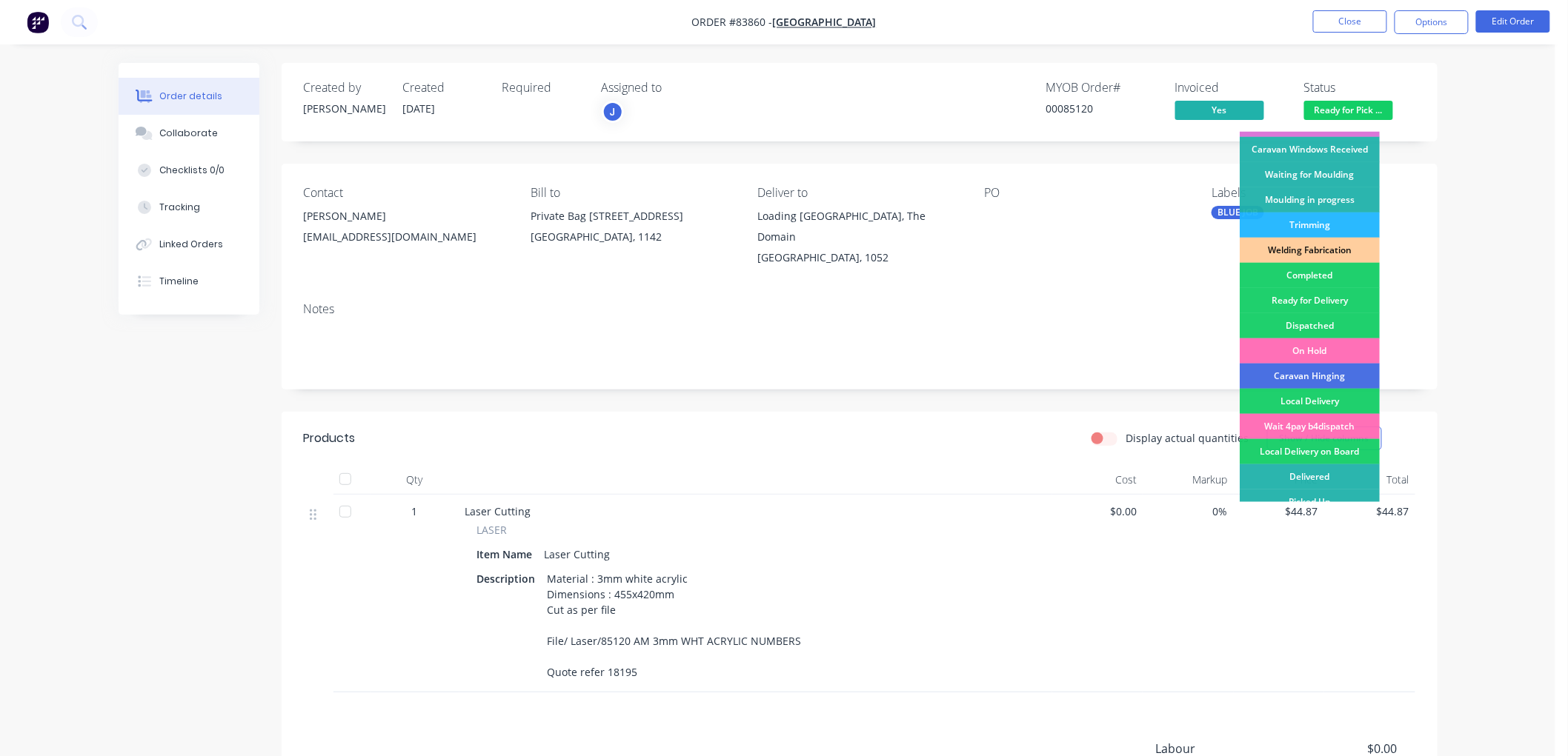
drag, startPoint x: 1332, startPoint y: 302, endPoint x: 1358, endPoint y: 287, distance: 30.0
click at [1332, 301] on div "Ready for Delivery" at bounding box center [1309, 301] width 140 height 25
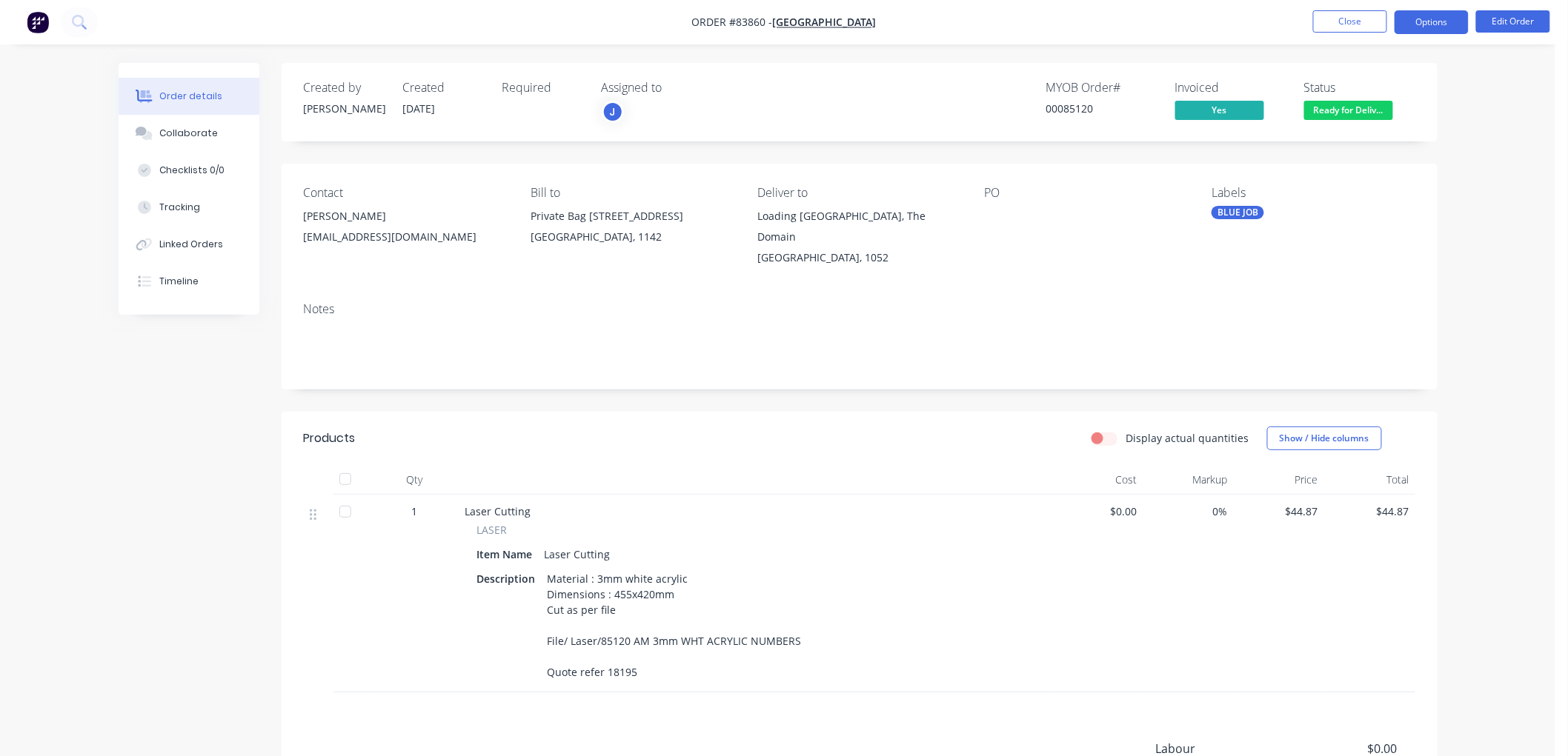
click at [1426, 14] on button "Options" at bounding box center [1431, 22] width 74 height 24
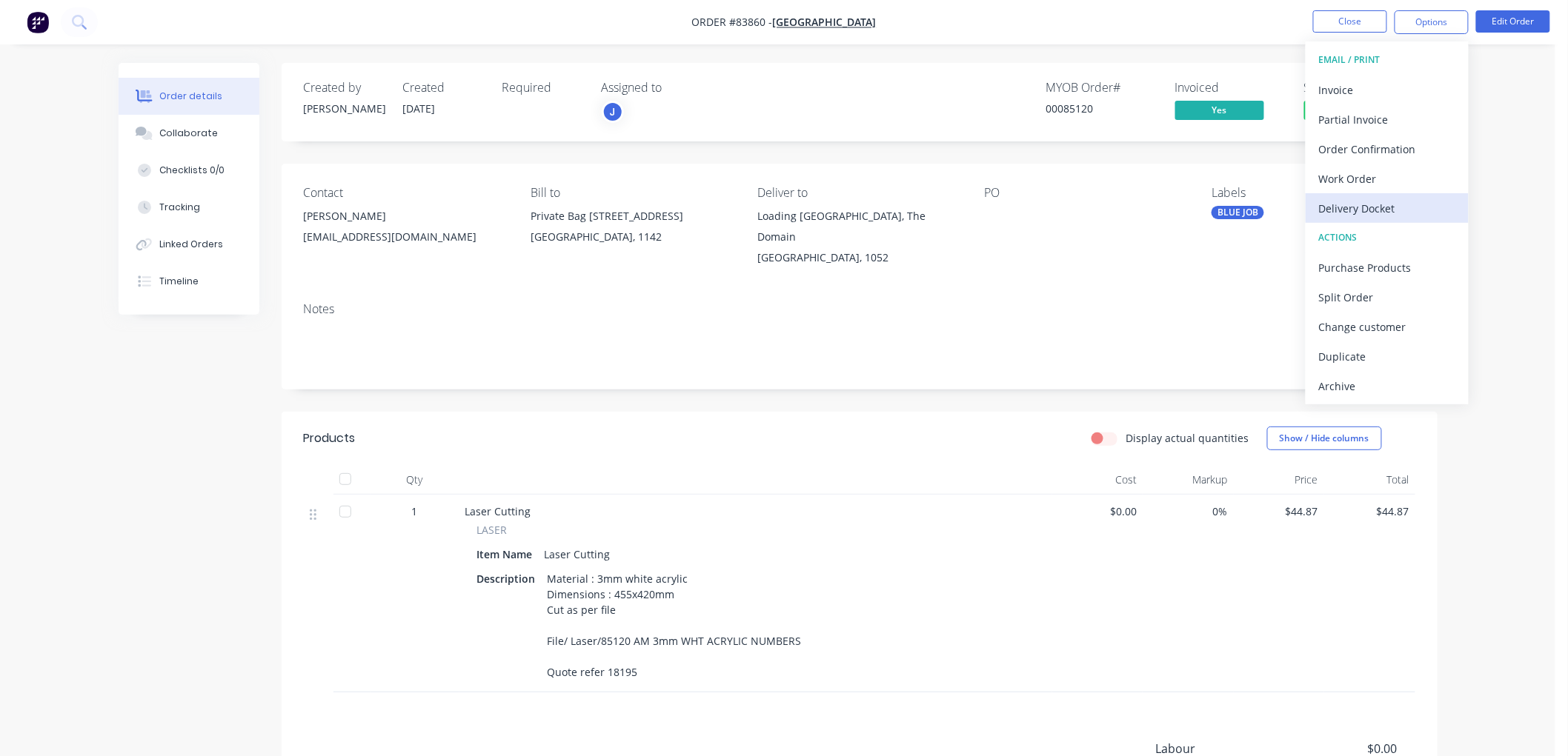
click at [1374, 209] on div "Delivery Docket" at bounding box center [1387, 208] width 137 height 21
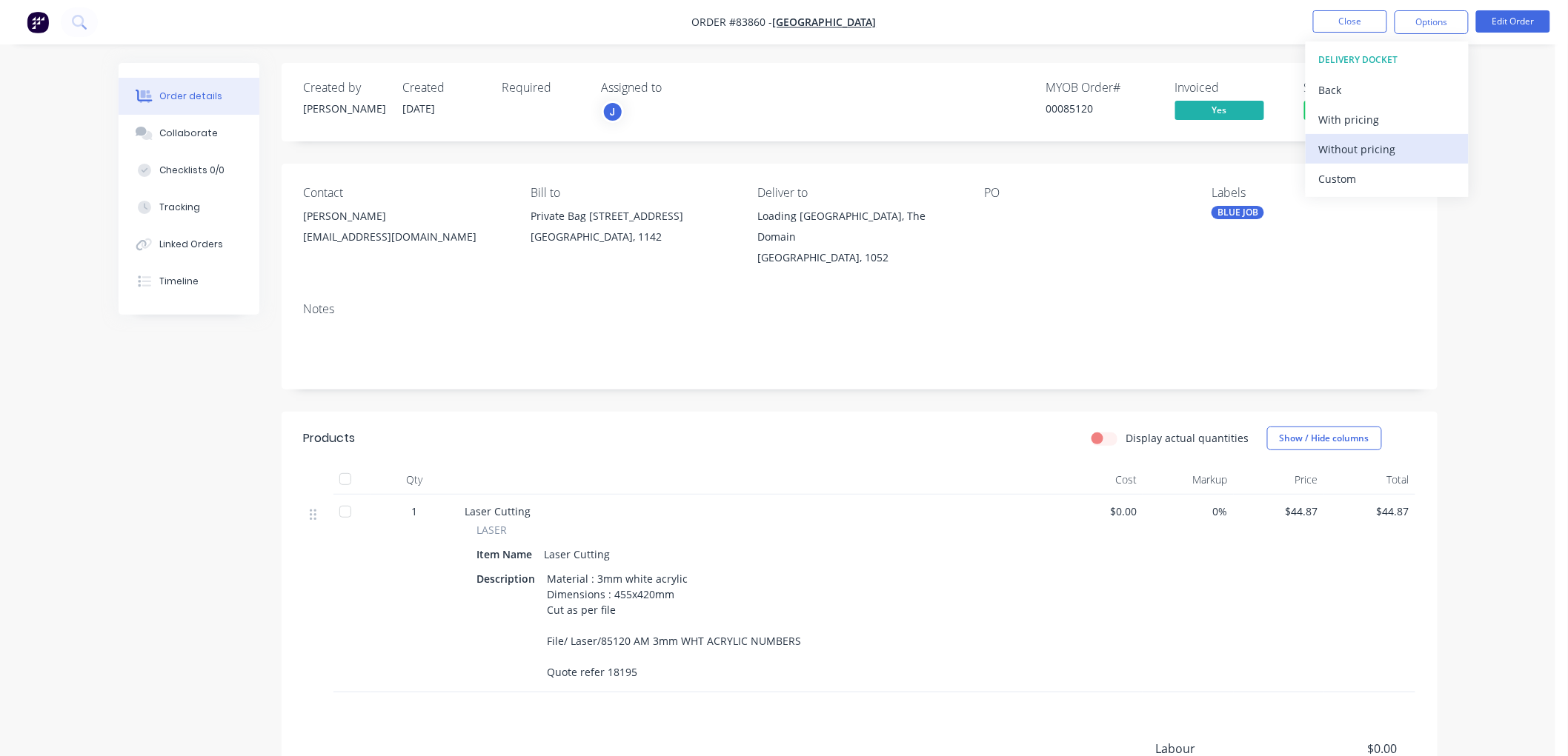
click at [1346, 147] on div "Without pricing" at bounding box center [1387, 148] width 137 height 21
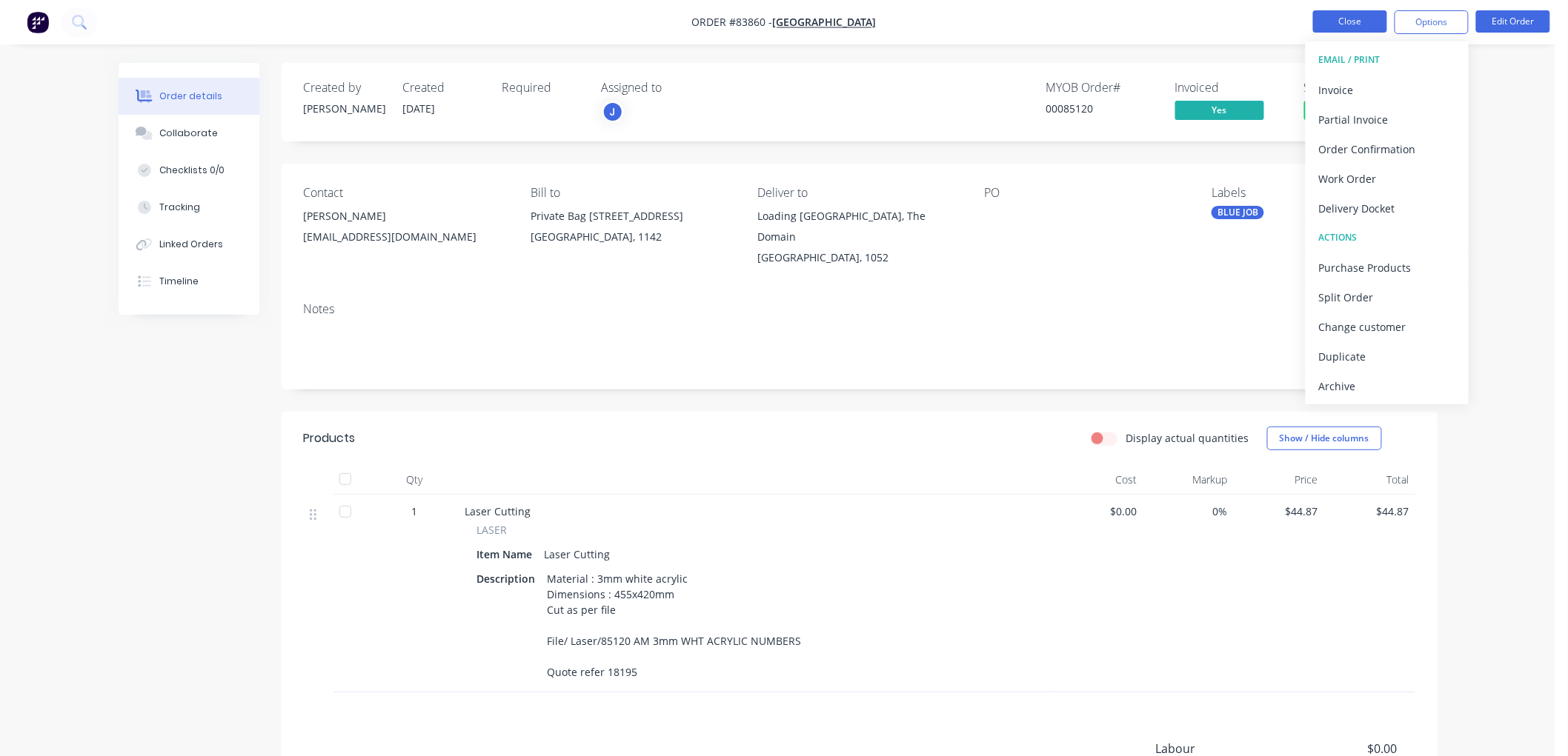
click at [1344, 23] on button "Close" at bounding box center [1349, 21] width 74 height 22
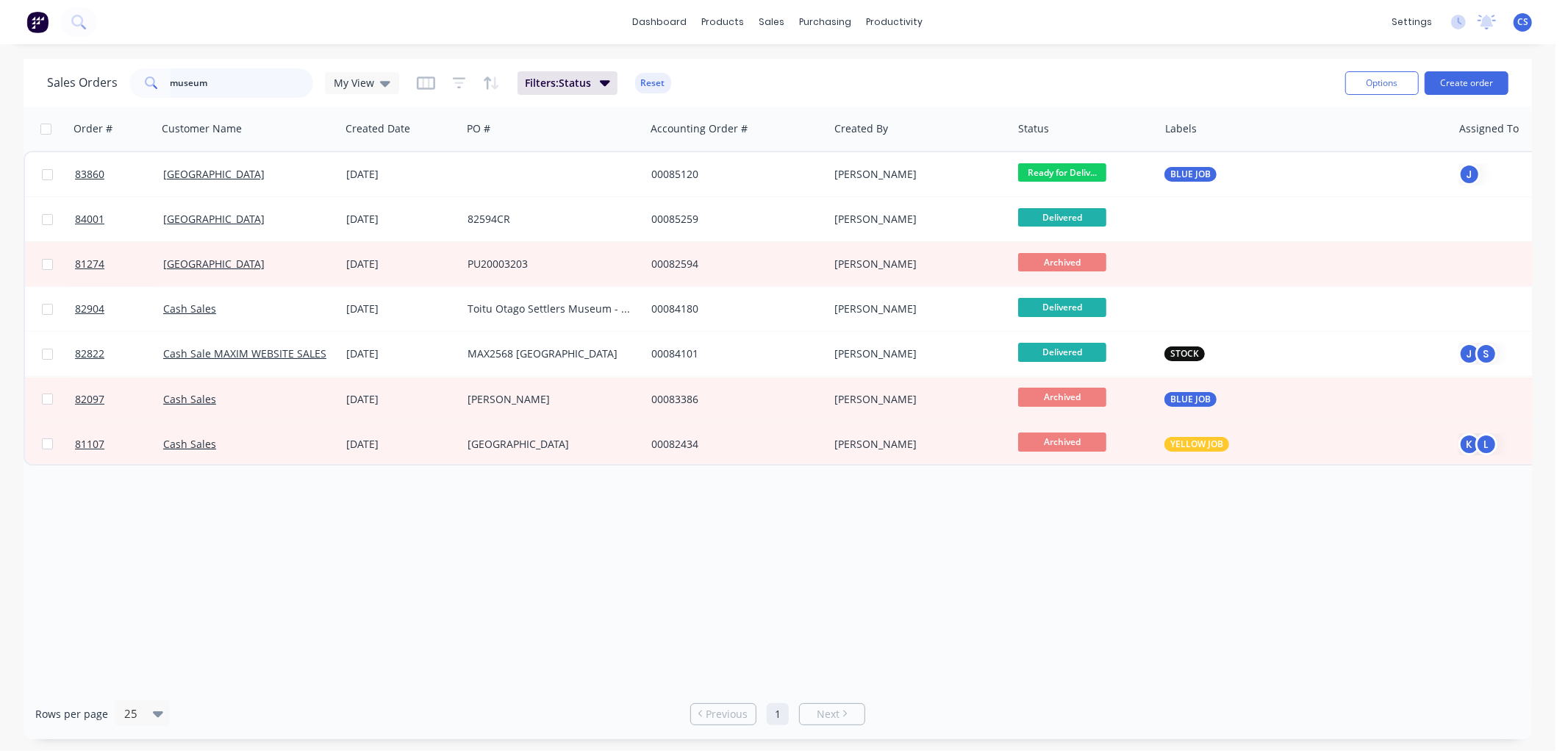
click at [214, 84] on input "museum" at bounding box center [242, 83] width 143 height 29
click at [179, 83] on input "museum" at bounding box center [242, 83] width 143 height 29
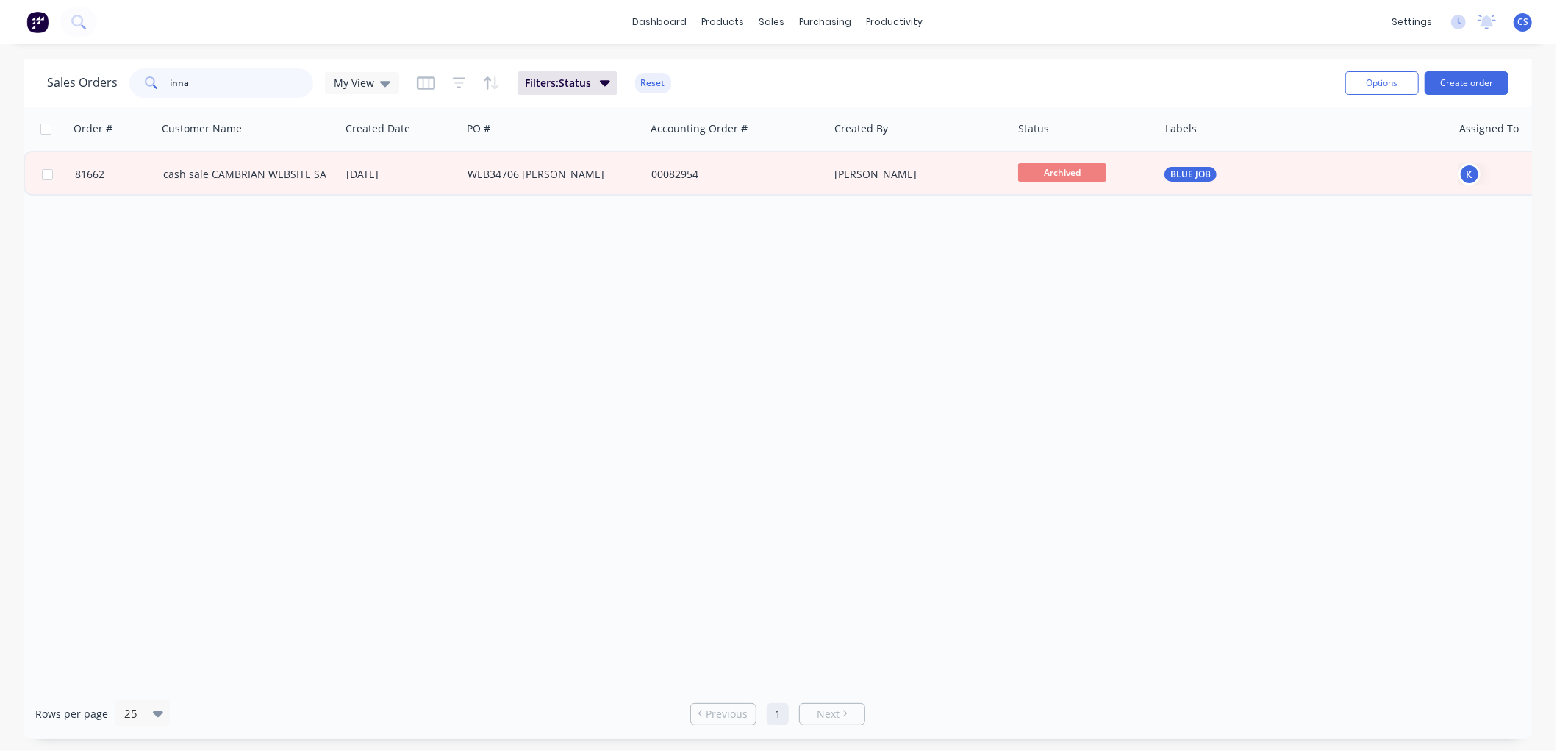
type input "inna"
click at [1475, 83] on button "Create order" at bounding box center [1467, 83] width 84 height 24
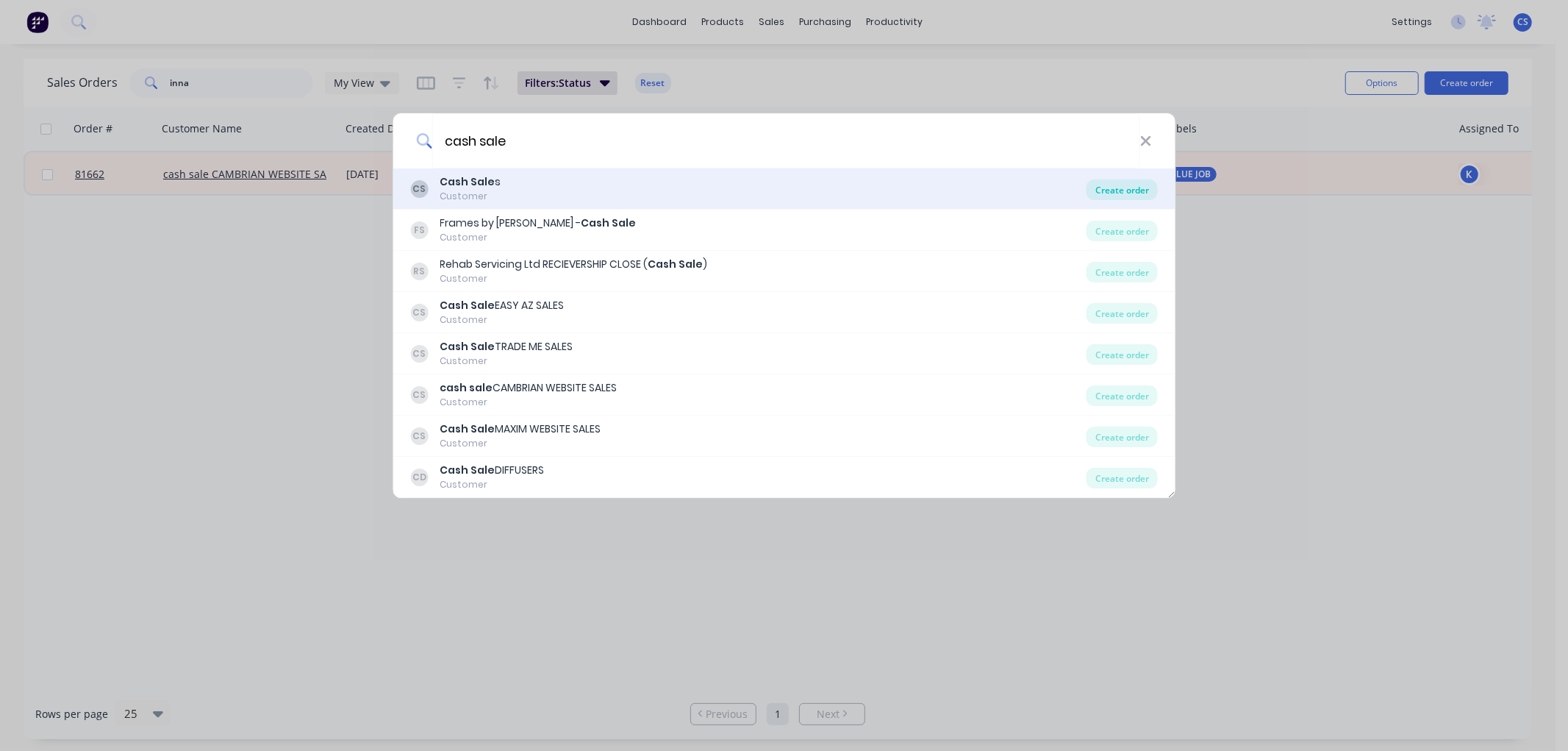
type input "cash sale"
click at [1114, 191] on div "Create order" at bounding box center [1122, 189] width 72 height 20
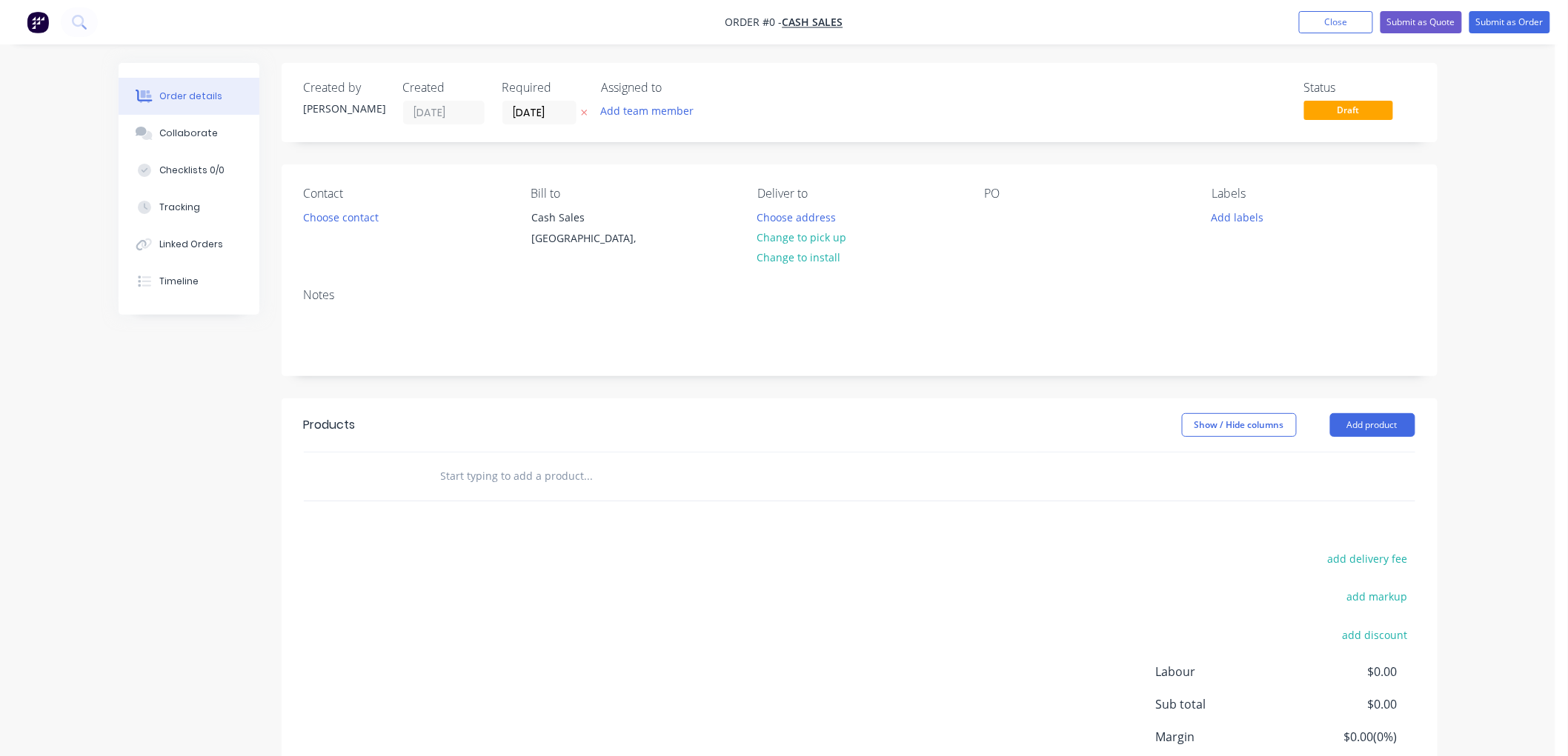
click at [585, 110] on icon at bounding box center [583, 113] width 6 height 6
click at [539, 486] on input "text" at bounding box center [588, 475] width 296 height 30
type input "p"
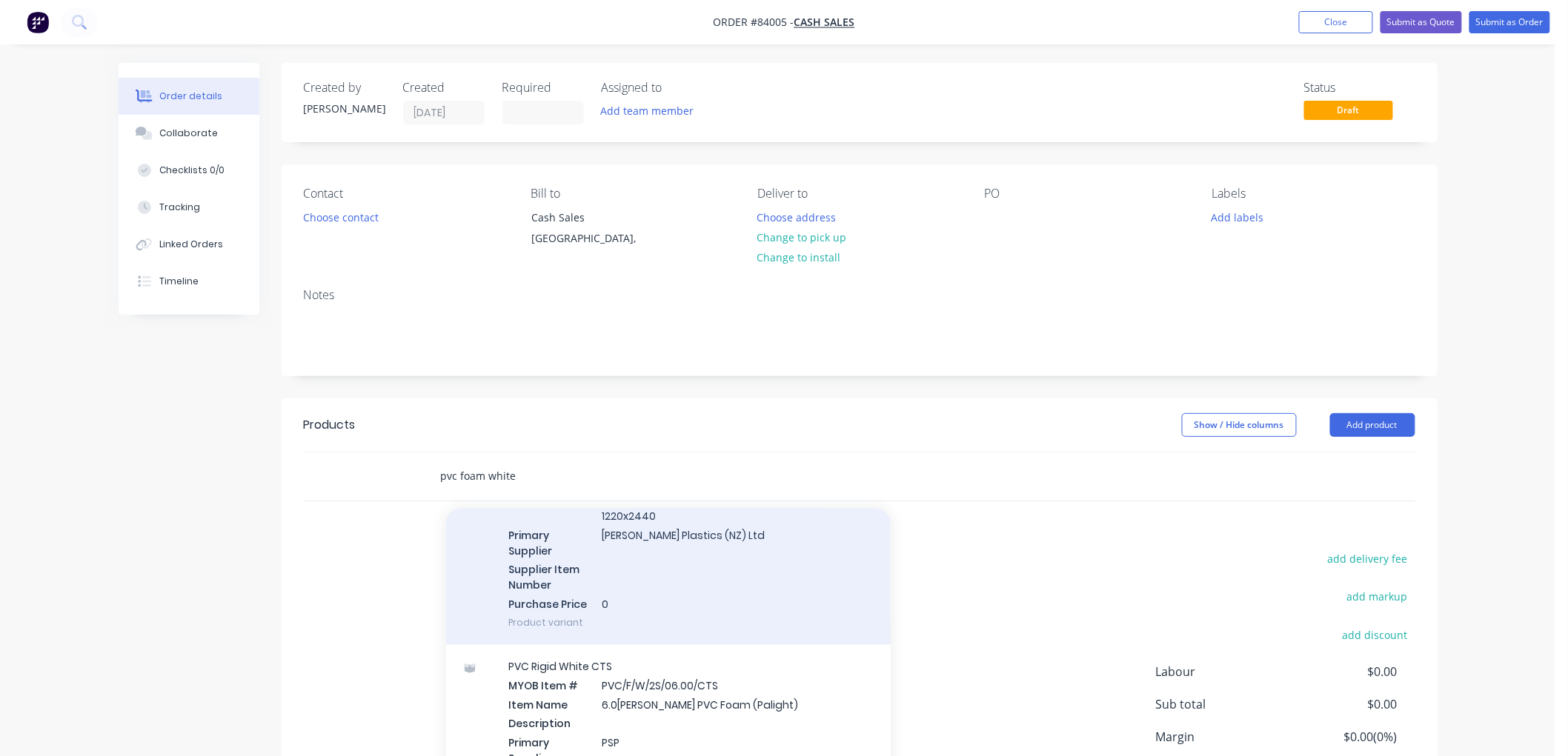
scroll to position [1233, 0]
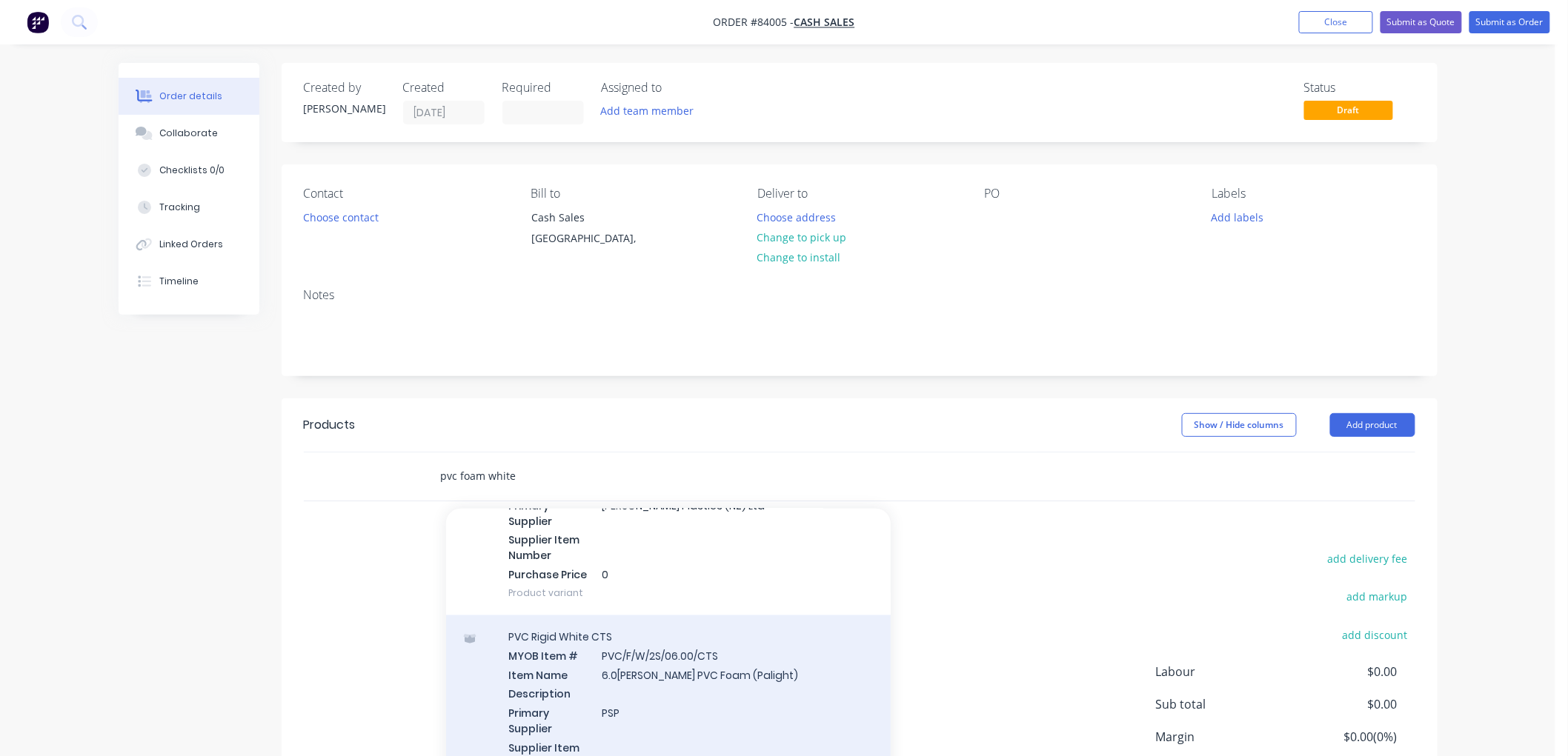
type input "pvc foam white"
click at [765, 634] on div "PVC Rigid White CTS MYOB Item # PVC/F/W/2S/06.00/CTS Item Name 6.0mm White PVC …" at bounding box center [668, 719] width 444 height 208
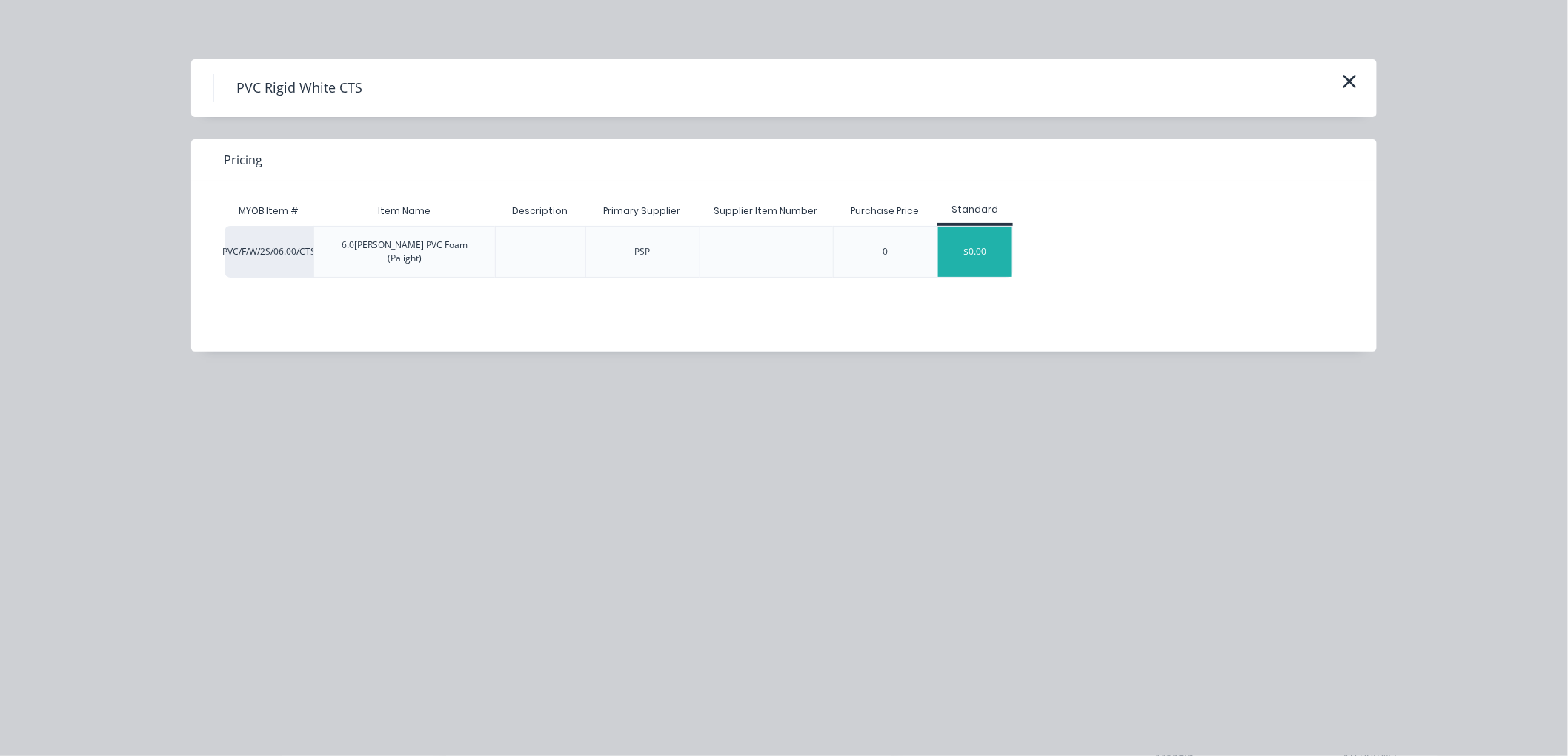
click at [990, 243] on div "$0.00" at bounding box center [974, 251] width 74 height 50
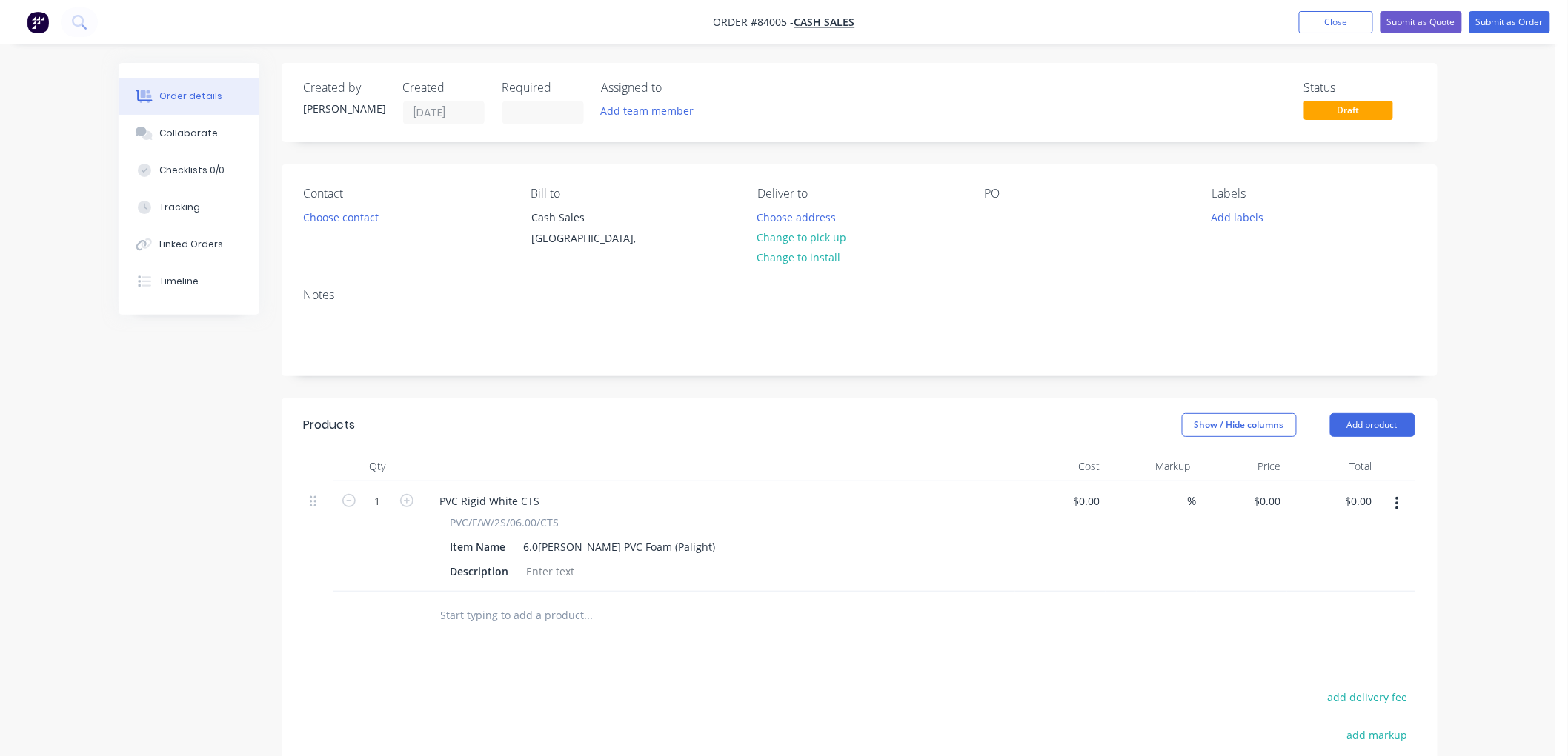
click at [1395, 503] on icon "button" at bounding box center [1397, 503] width 3 height 16
click at [1326, 622] on div "Delete" at bounding box center [1344, 631] width 114 height 21
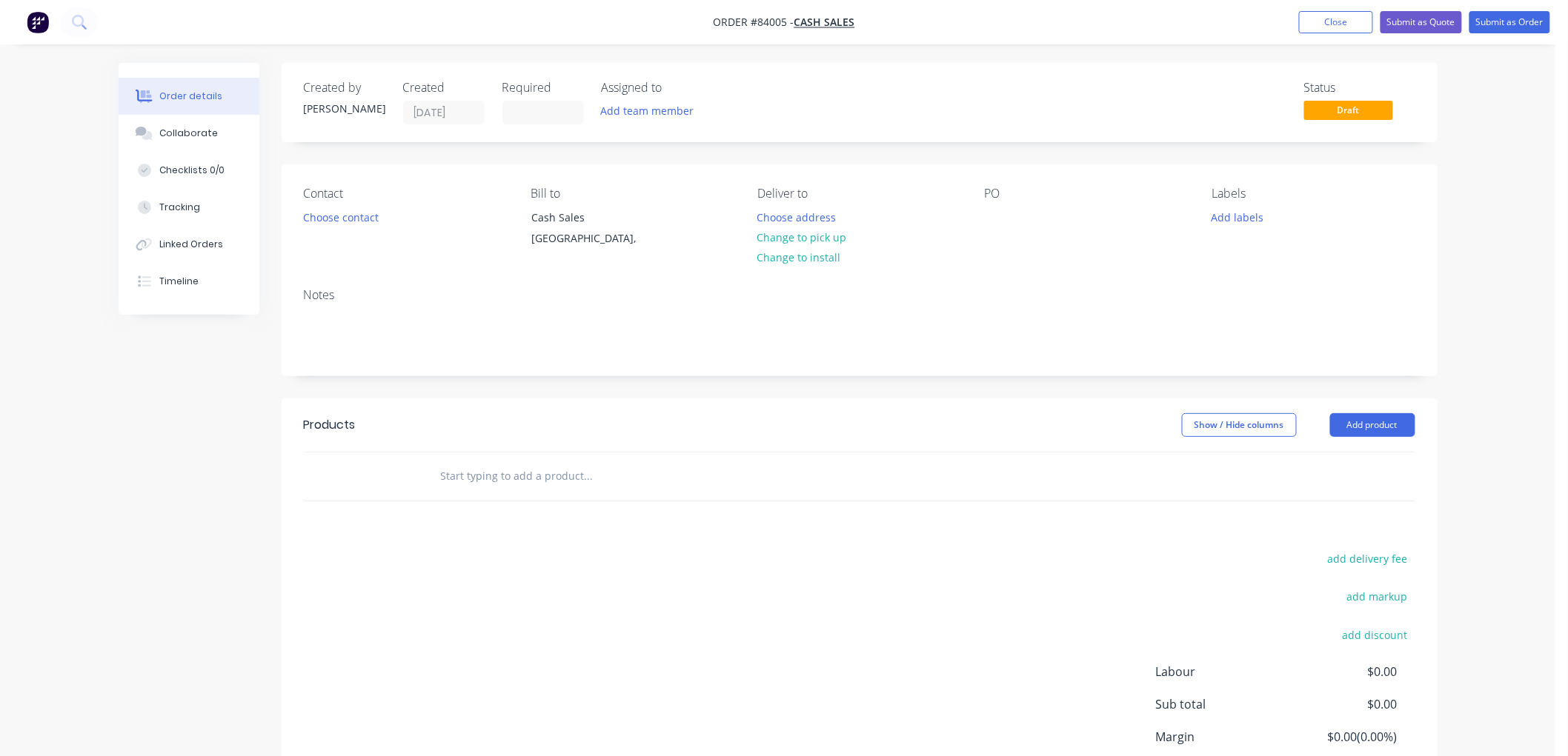
click at [513, 475] on input "text" at bounding box center [588, 475] width 296 height 30
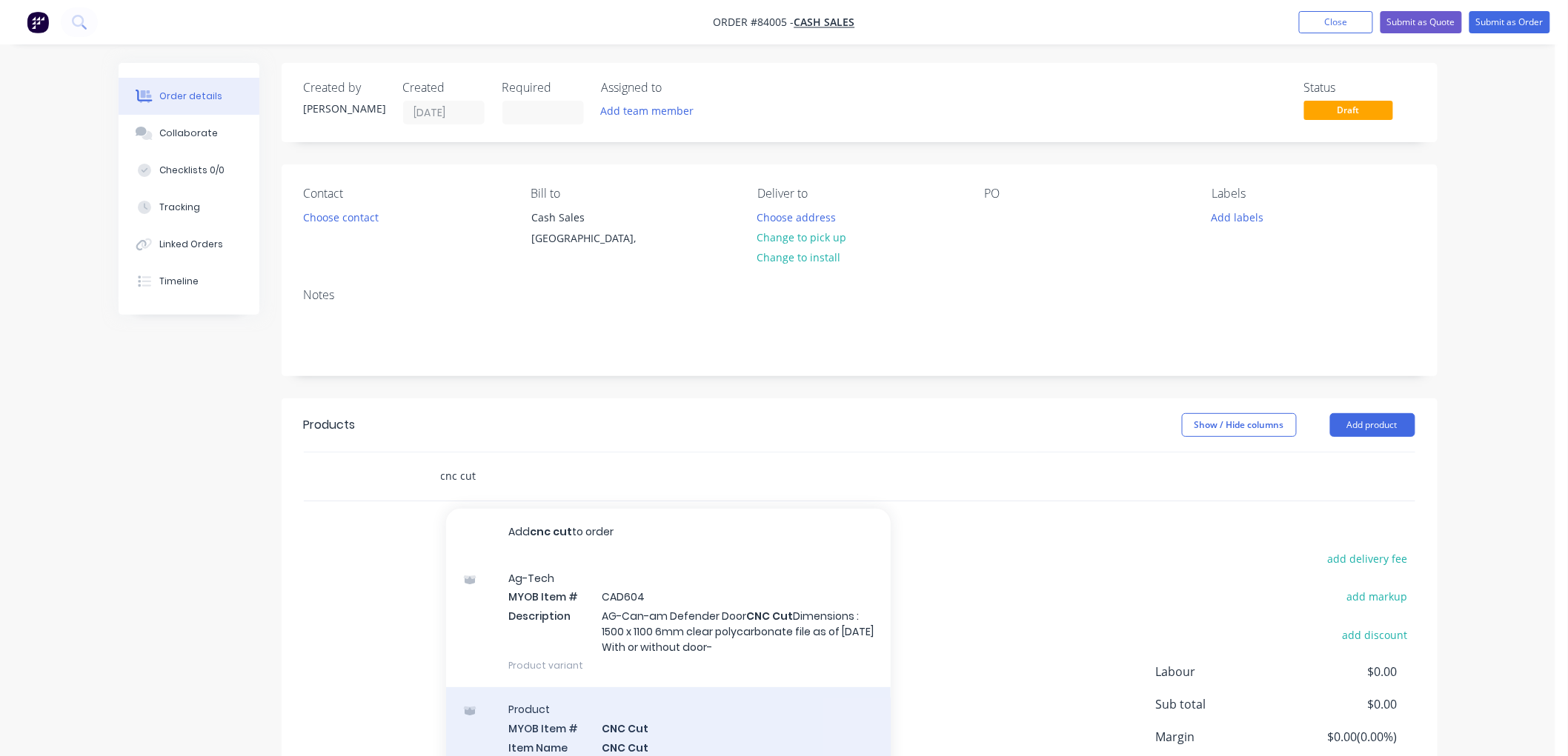
type input "cnc cut"
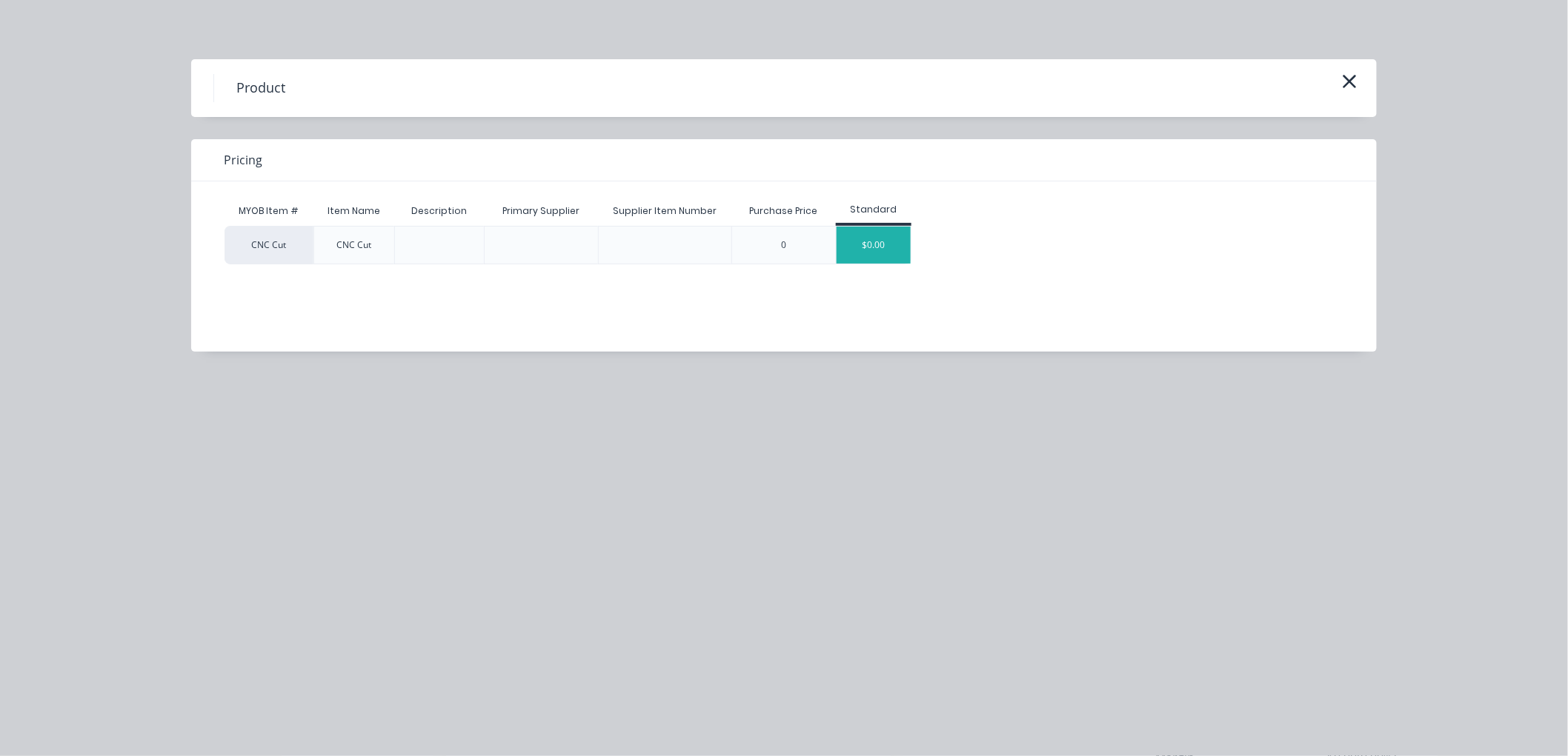
click at [867, 248] on div "$0.00" at bounding box center [873, 245] width 74 height 37
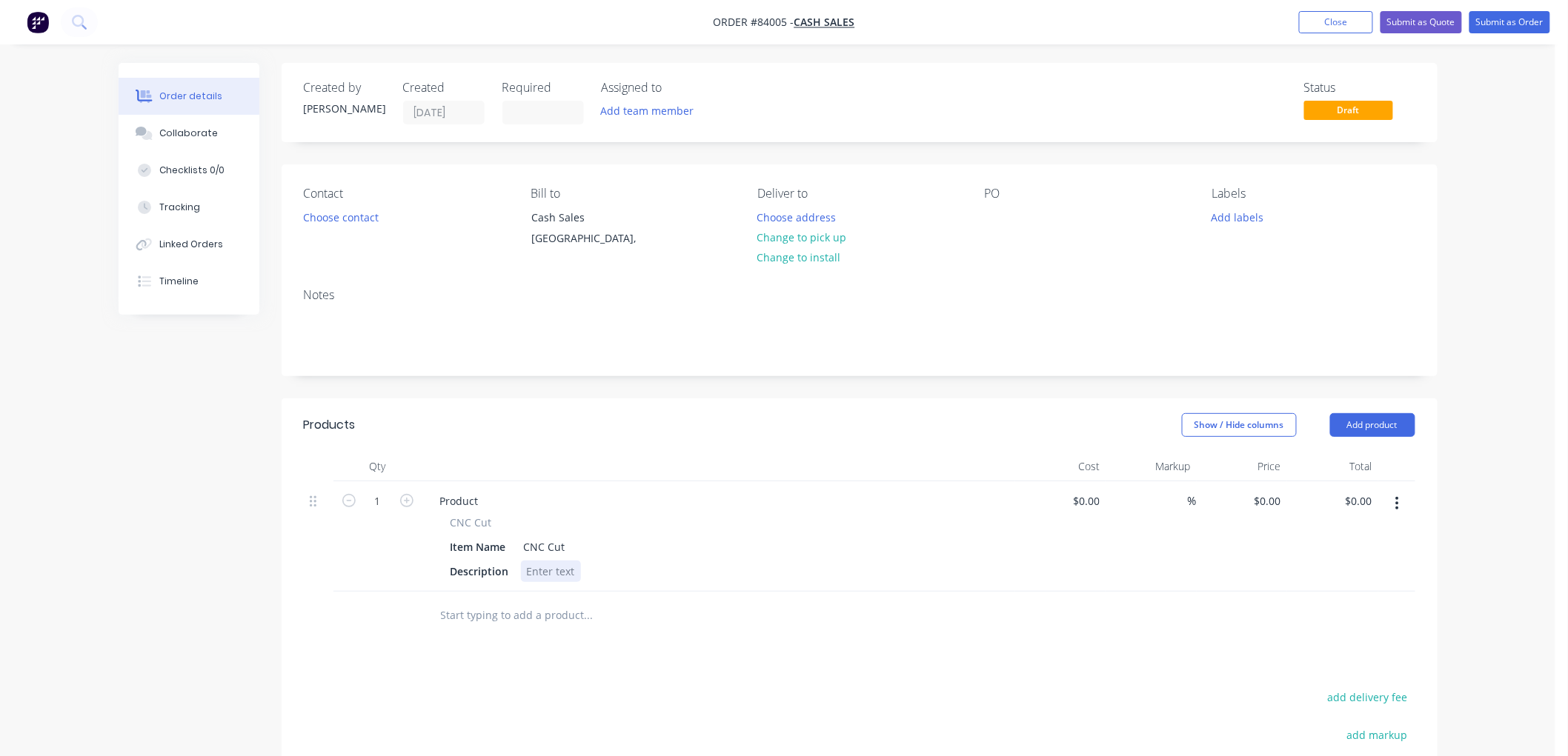
click at [564, 571] on div at bounding box center [550, 570] width 60 height 21
paste div
click at [366, 507] on input "1" at bounding box center [377, 501] width 38 height 22
type input "12"
click at [1269, 500] on div "0 $0.00" at bounding box center [1266, 500] width 40 height 21
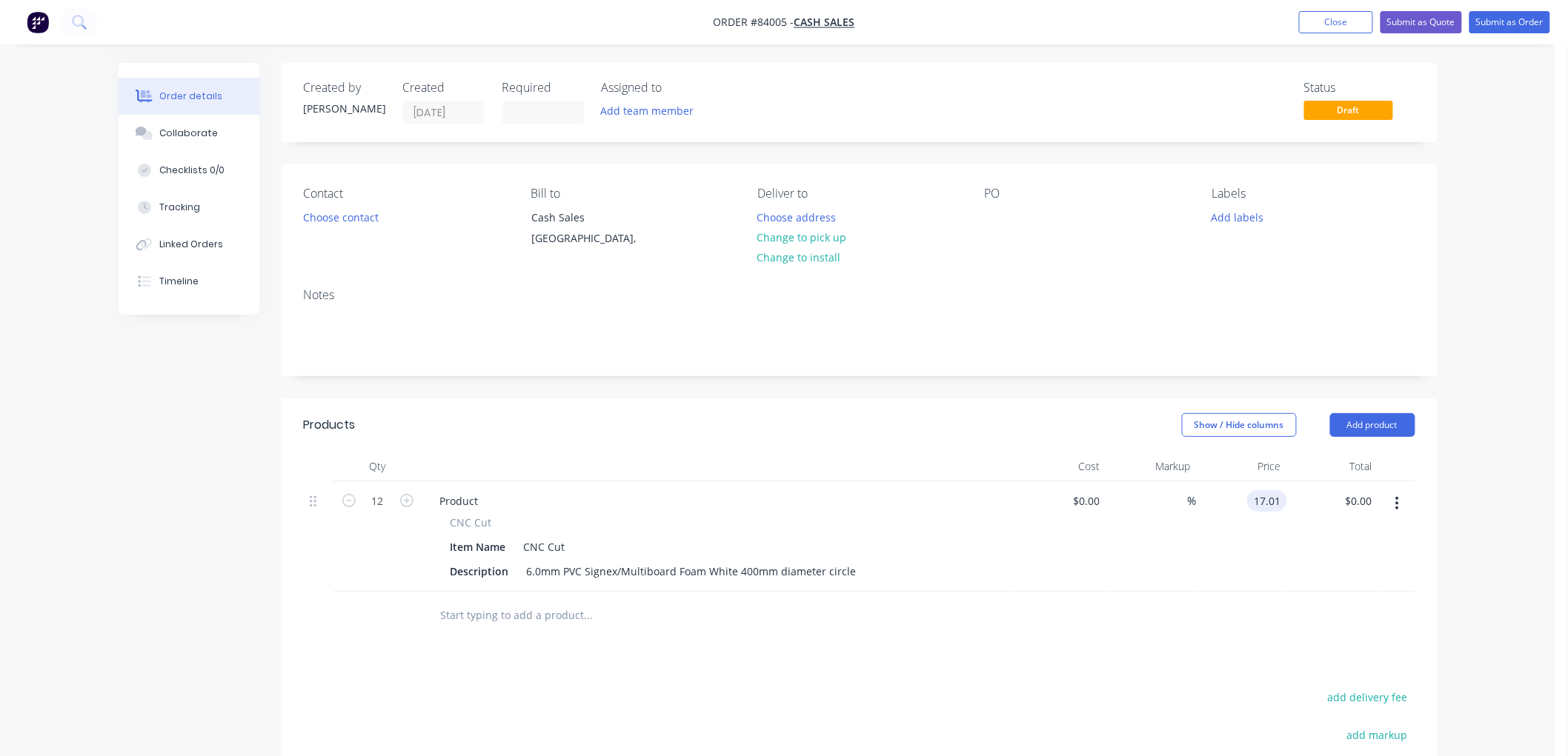
type input "$17.01"
drag, startPoint x: 847, startPoint y: 567, endPoint x: 871, endPoint y: 568, distance: 24.0
click at [847, 567] on div "6.0mm PVC Signex/Multiboard Foam White 400mm diameter circle" at bounding box center [691, 570] width 342 height 21
type input "$204.12"
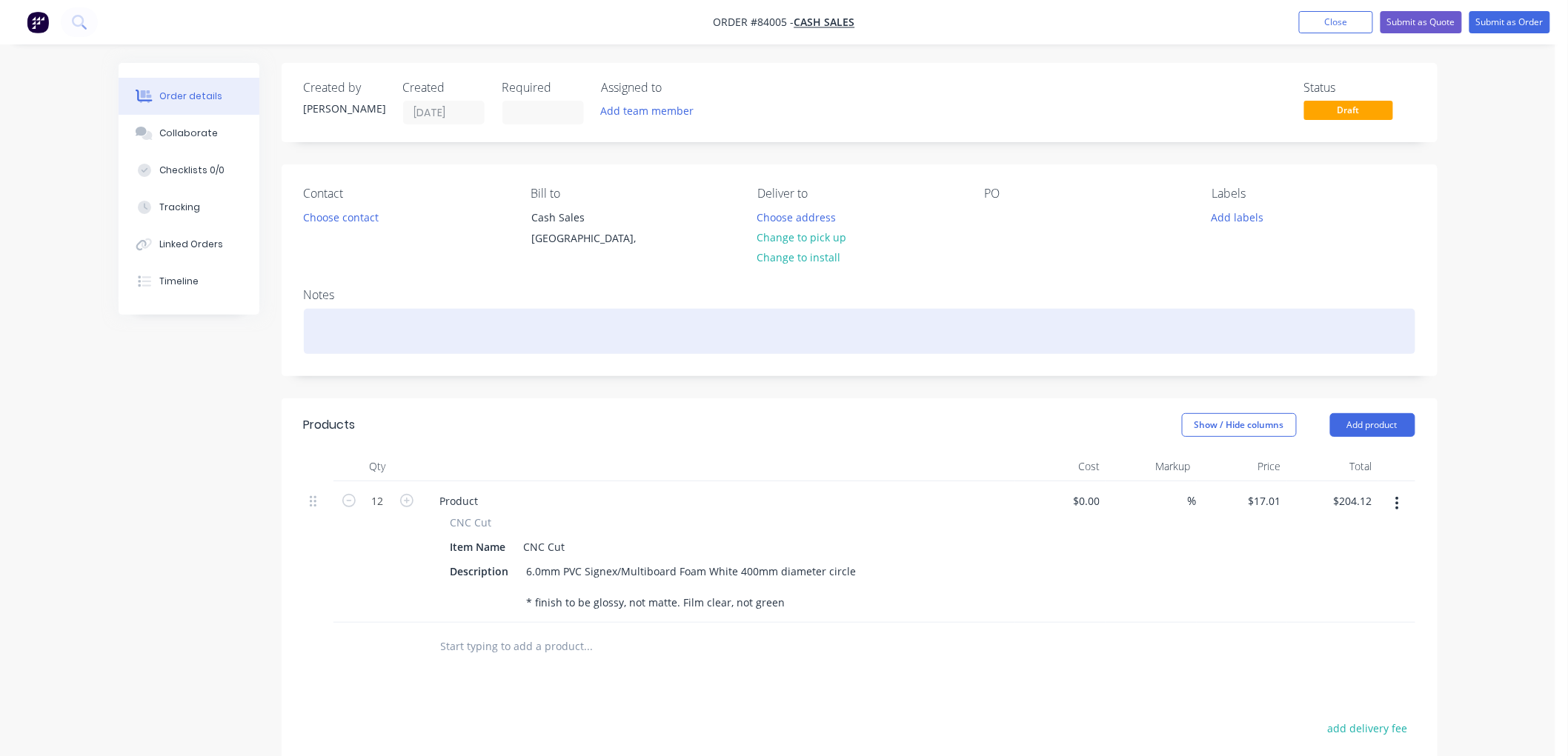
click at [405, 334] on div at bounding box center [859, 331] width 1111 height 45
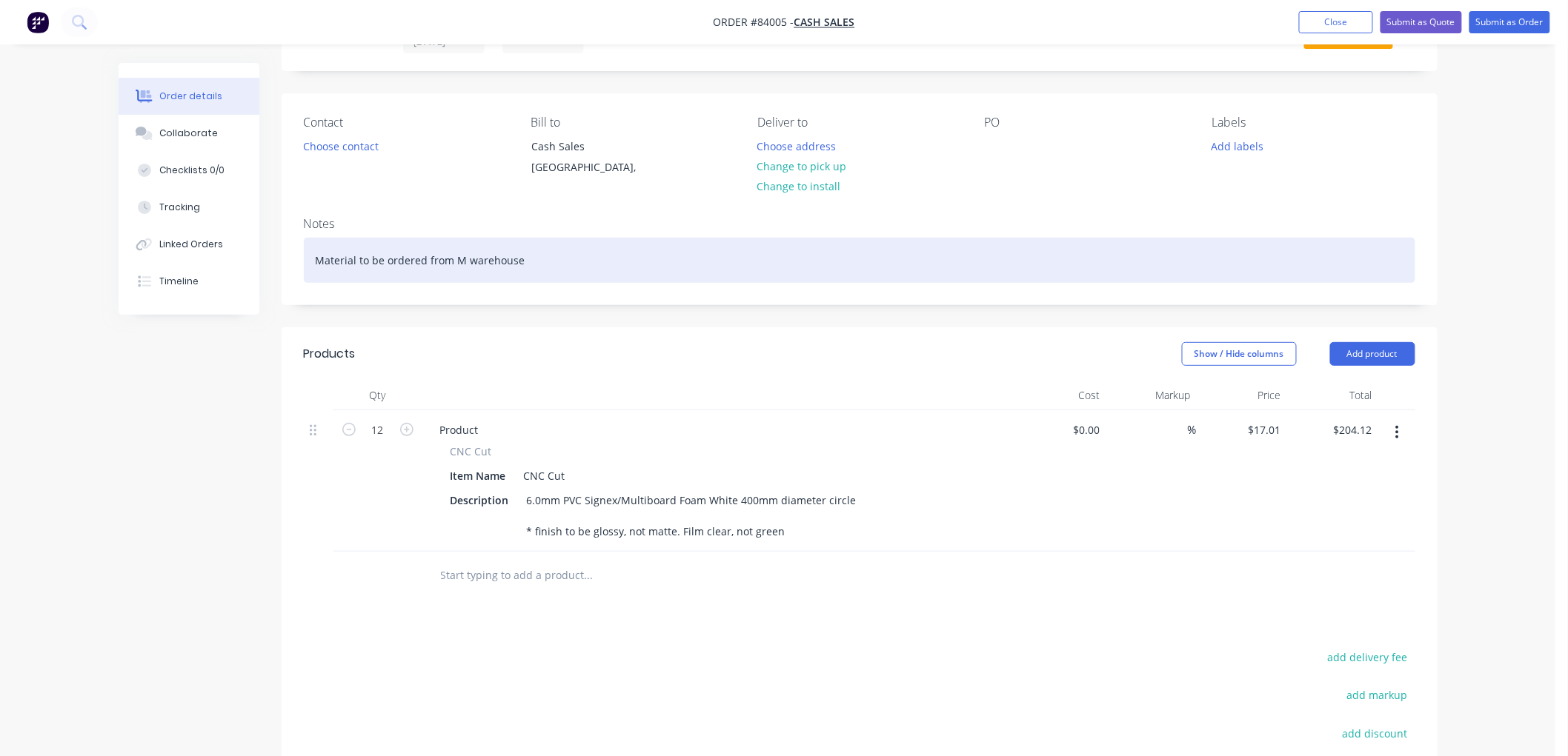
scroll to position [0, 0]
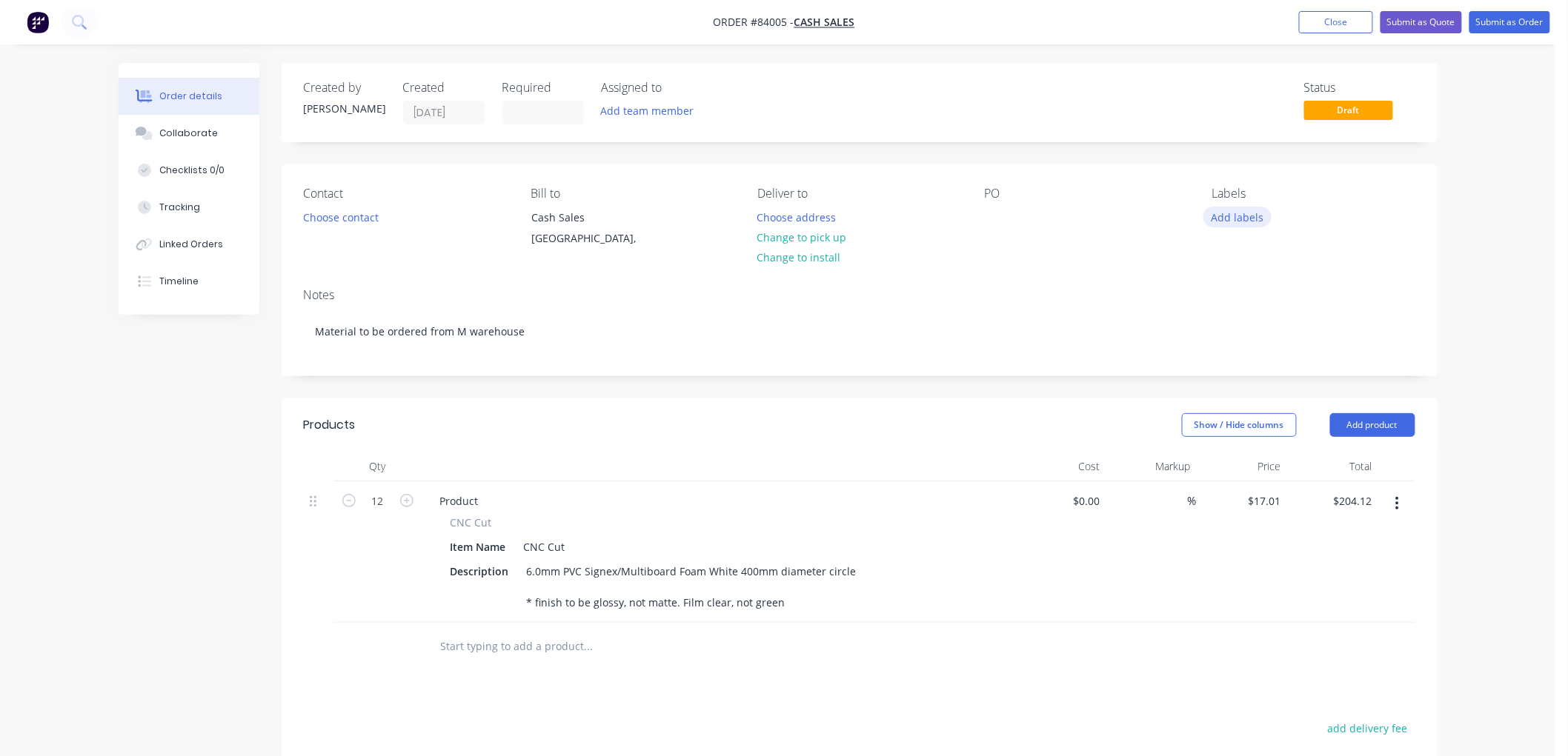
click at [1243, 213] on button "Add labels" at bounding box center [1237, 217] width 68 height 20
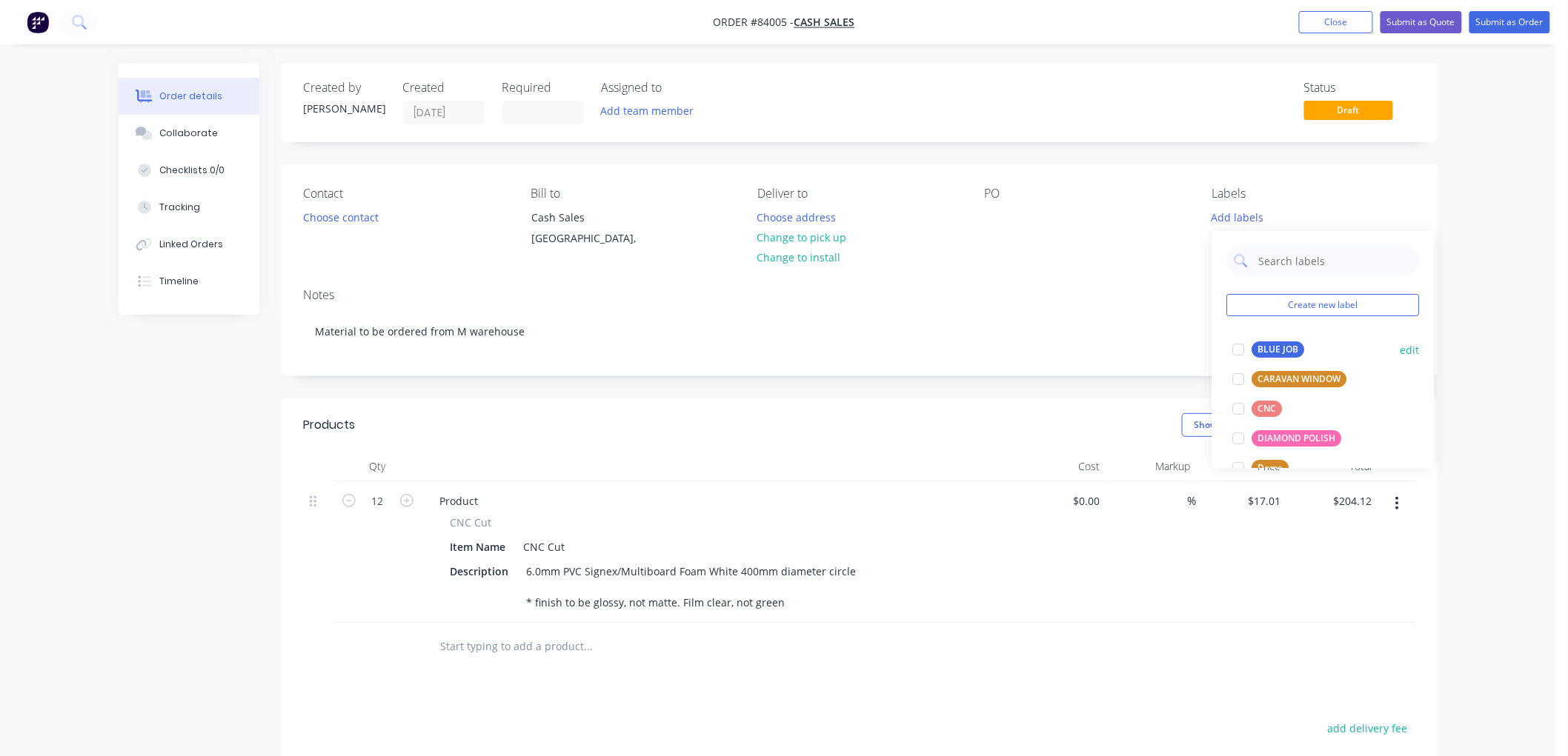
click at [1272, 348] on div "BLUE JOB" at bounding box center [1278, 349] width 53 height 16
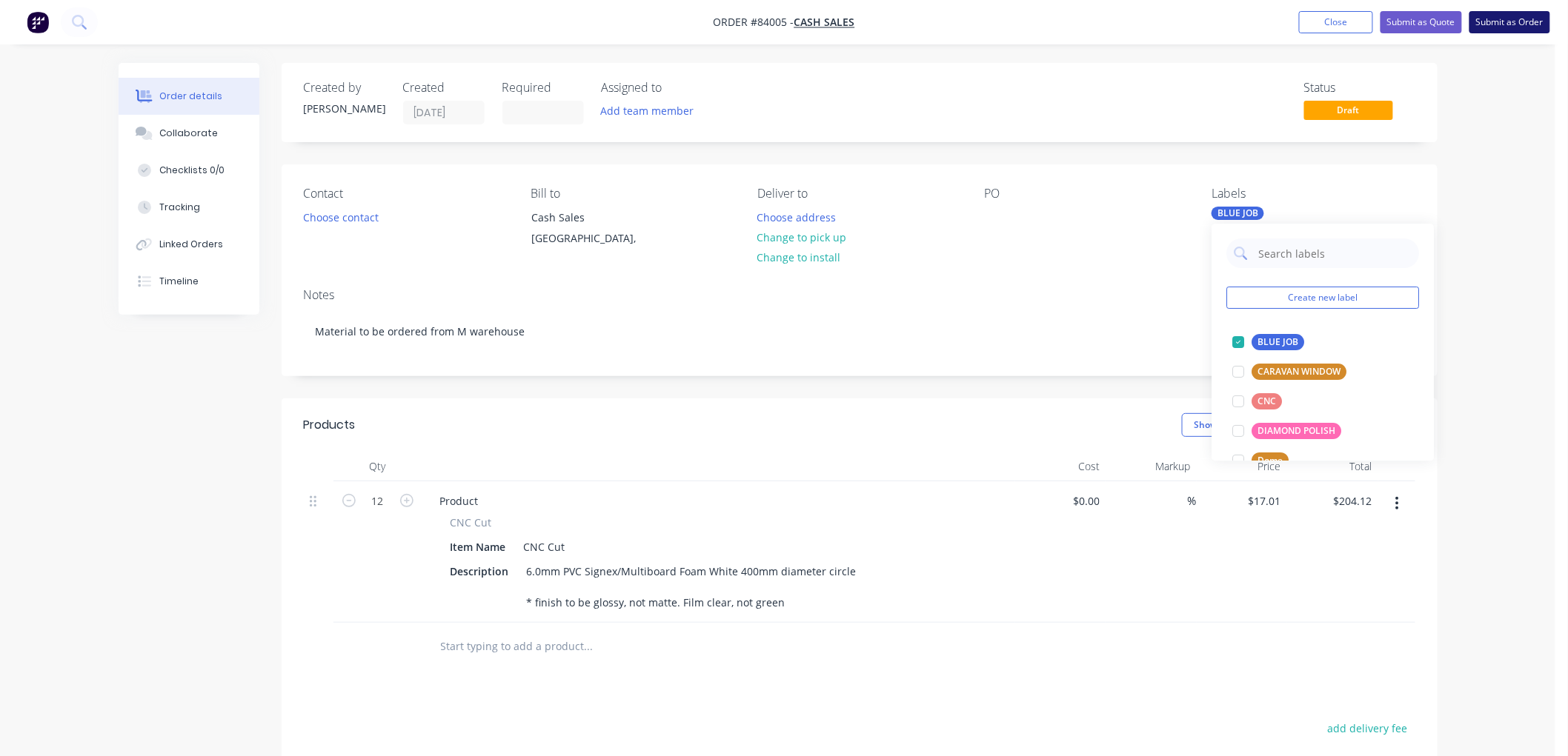
click at [1502, 19] on button "Submit as Order" at bounding box center [1509, 22] width 81 height 22
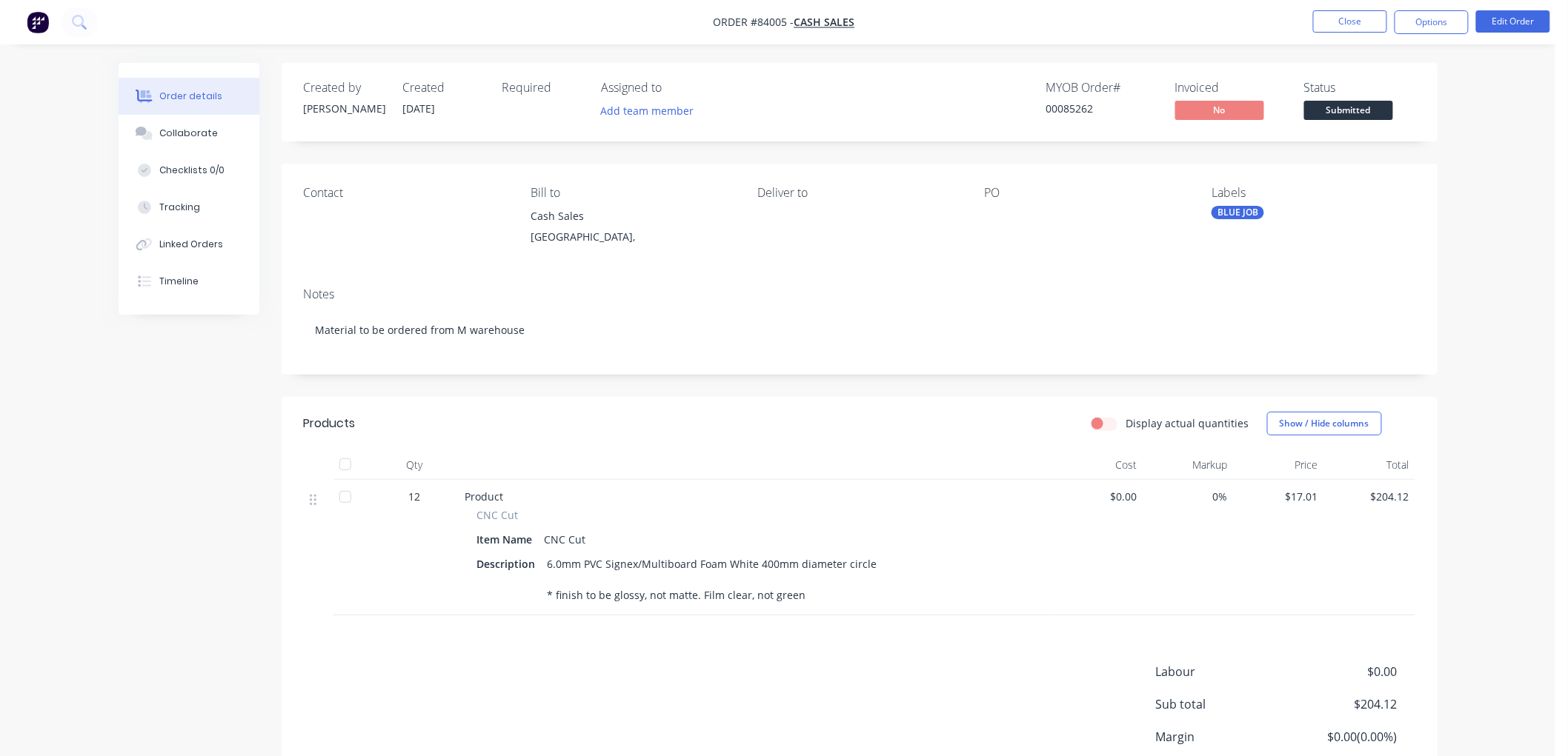
drag, startPoint x: 1426, startPoint y: 26, endPoint x: 1420, endPoint y: 35, distance: 10.8
click at [1426, 26] on button "Options" at bounding box center [1431, 22] width 74 height 24
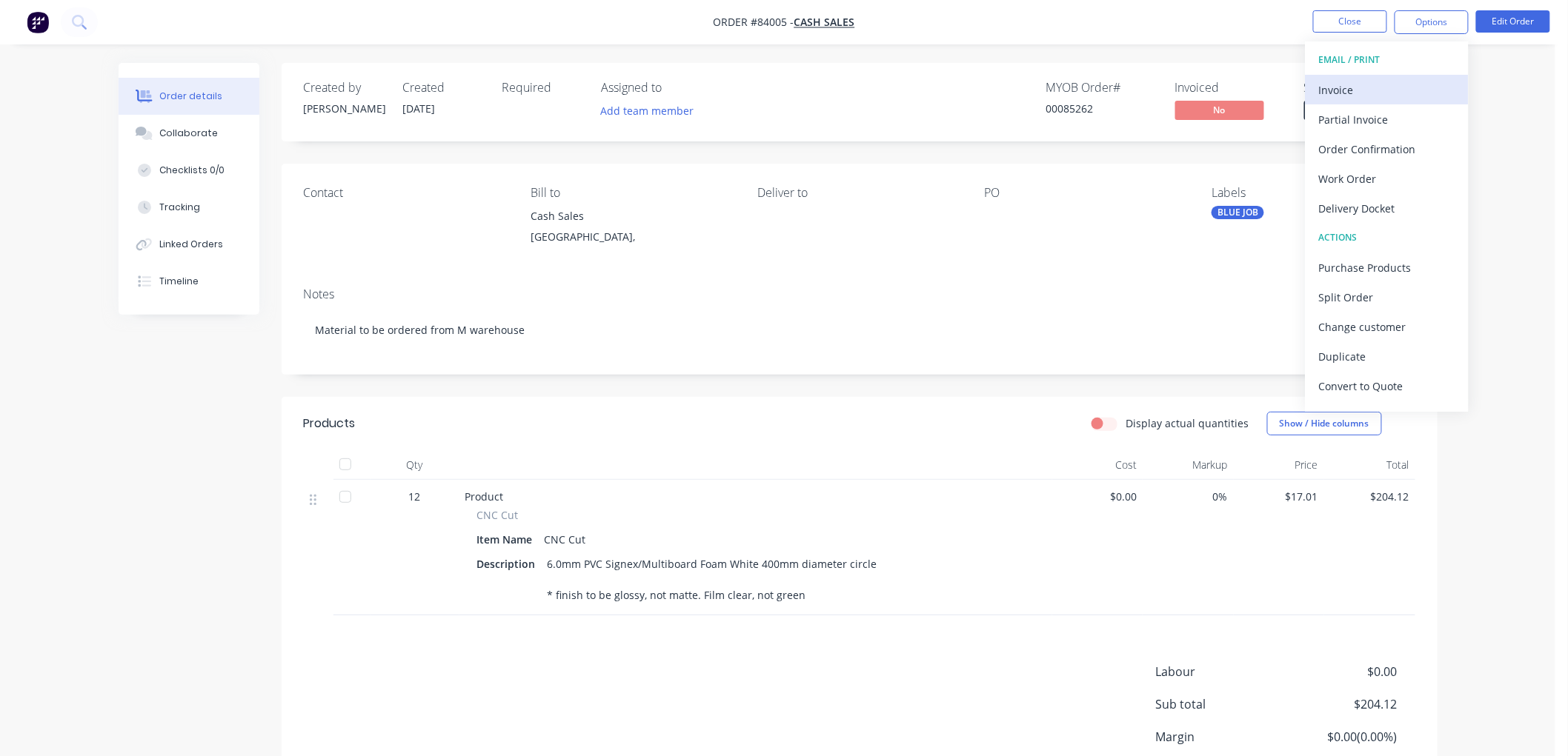
click at [1350, 81] on div "Invoice" at bounding box center [1387, 89] width 137 height 21
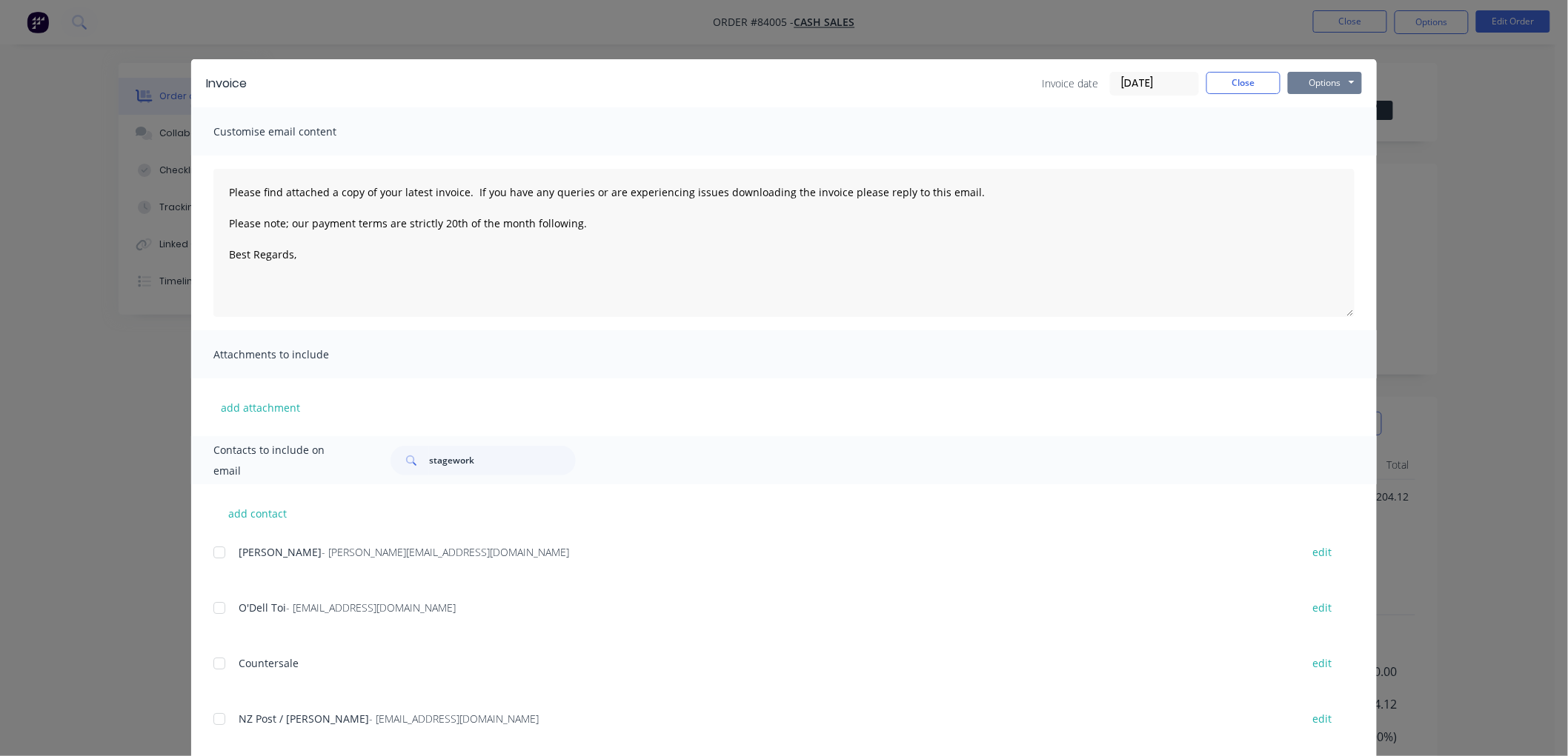
click at [1335, 75] on button "Options" at bounding box center [1324, 83] width 74 height 22
click at [1320, 108] on button "Preview" at bounding box center [1335, 108] width 95 height 25
type textarea "Please find attached a copy of your latest invoice. If you have any queries or …"
click at [1235, 77] on button "Close" at bounding box center [1242, 83] width 74 height 22
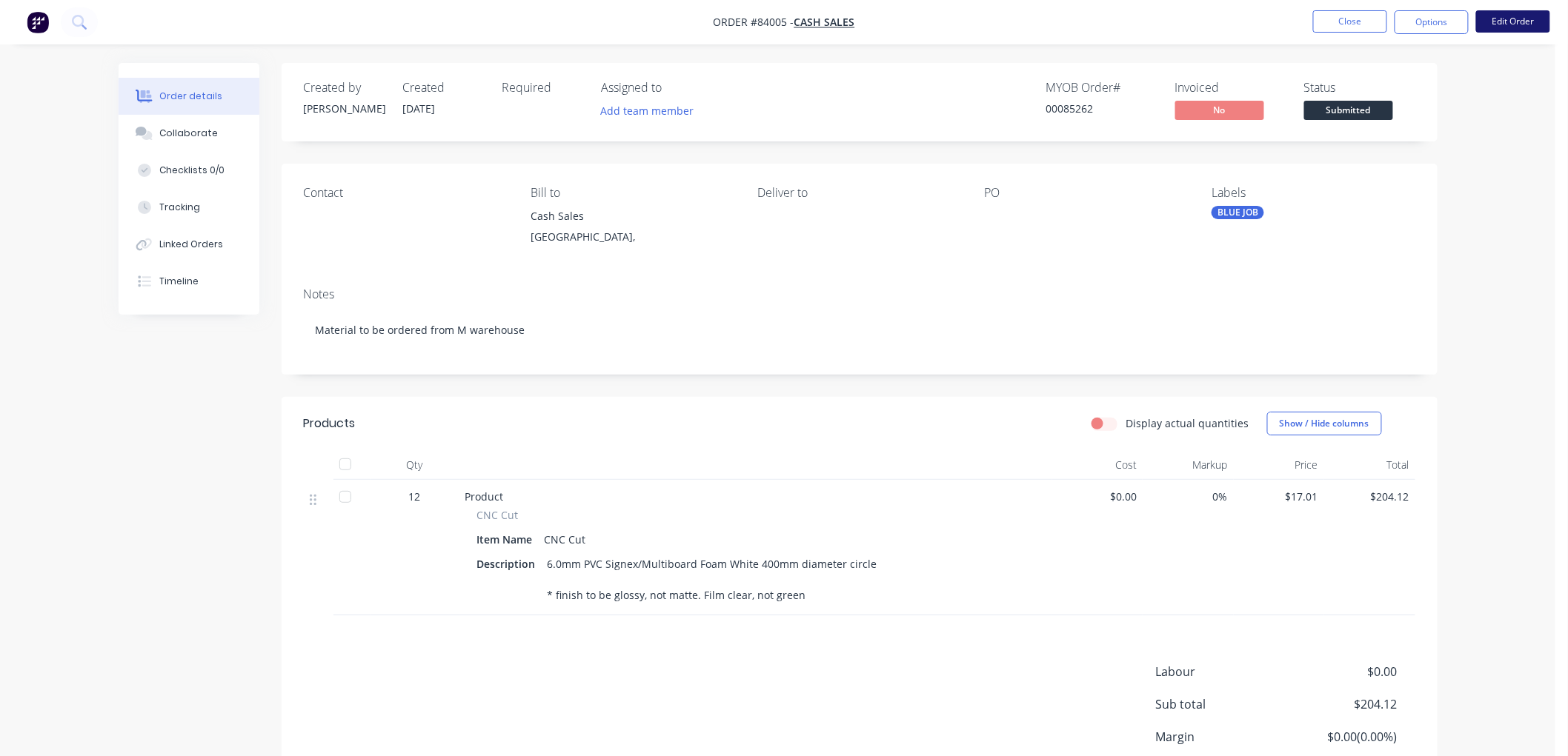
click at [1520, 24] on button "Edit Order" at bounding box center [1512, 21] width 74 height 22
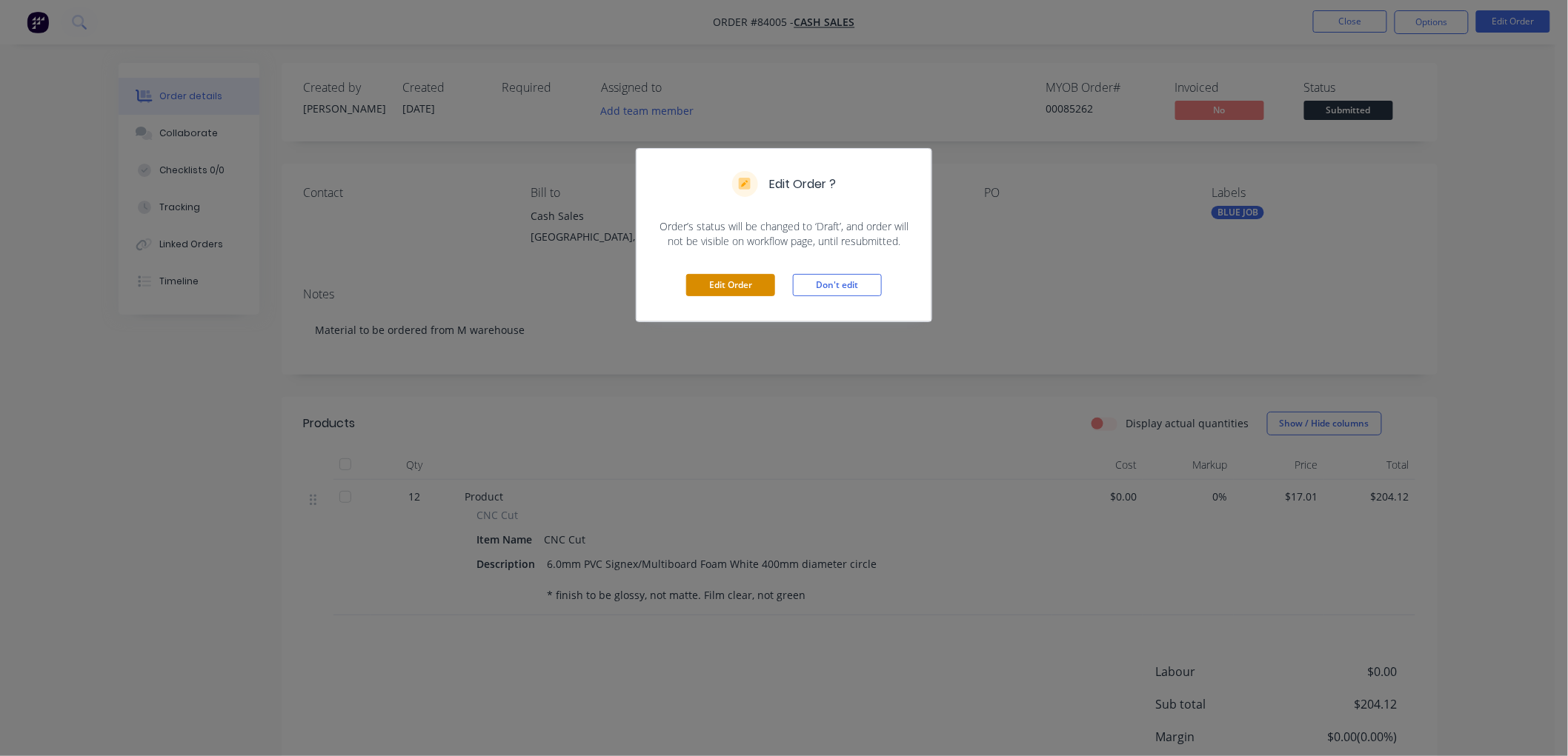
click at [723, 286] on button "Edit Order" at bounding box center [730, 285] width 89 height 22
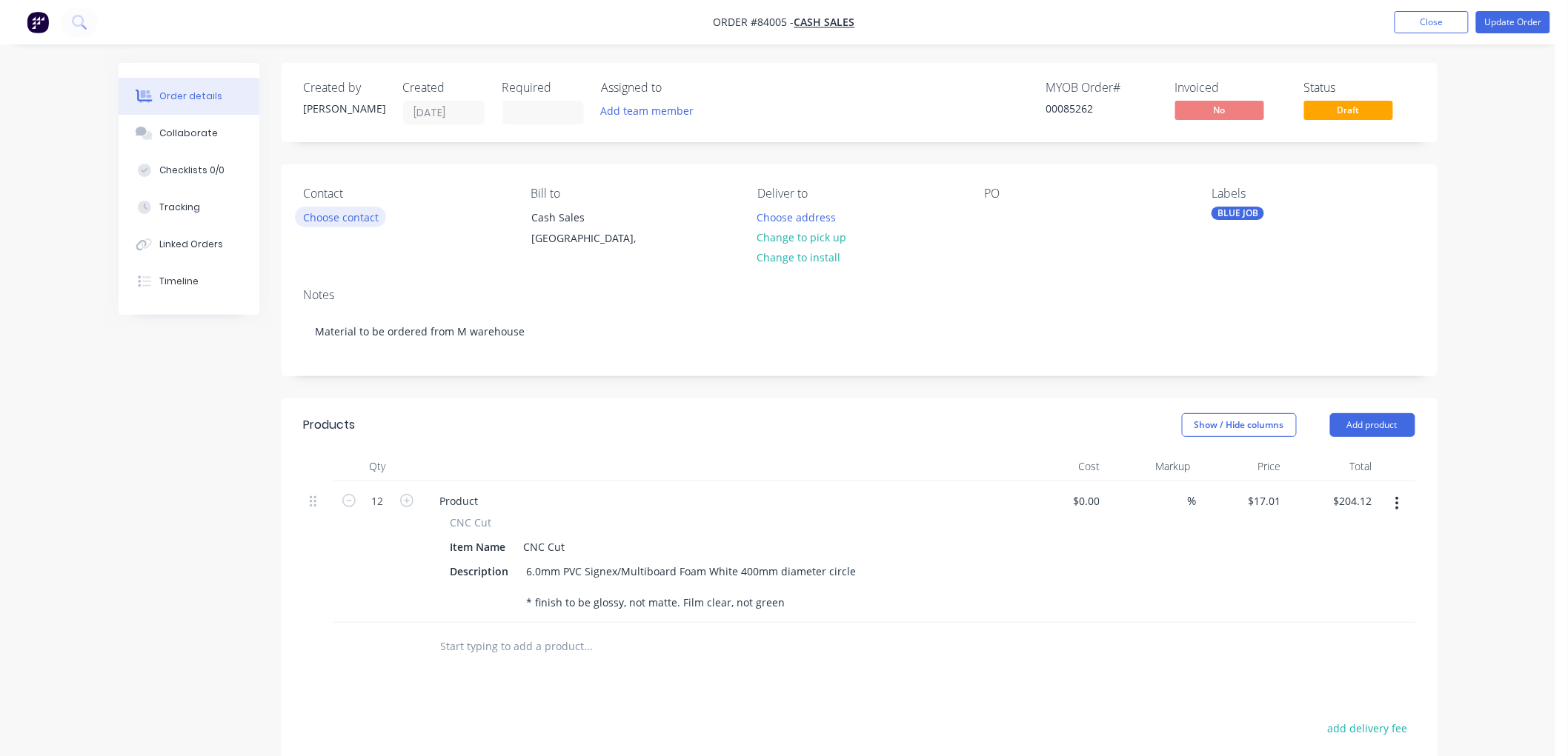
click at [363, 214] on button "Choose contact" at bounding box center [340, 217] width 91 height 20
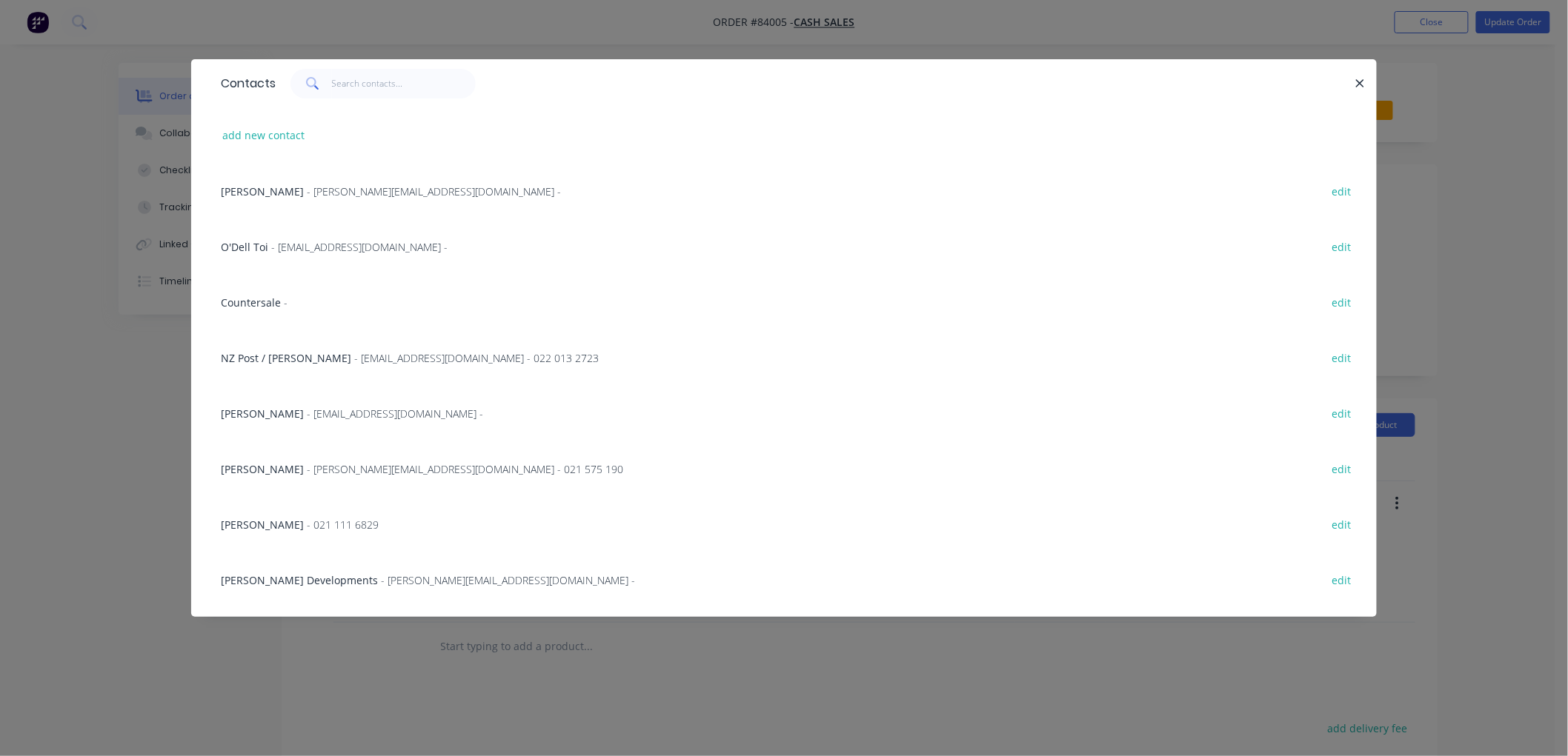
drag, startPoint x: 272, startPoint y: 130, endPoint x: 119, endPoint y: 179, distance: 160.7
click at [272, 130] on button "add new contact" at bounding box center [263, 136] width 98 height 20
select select "NZ"
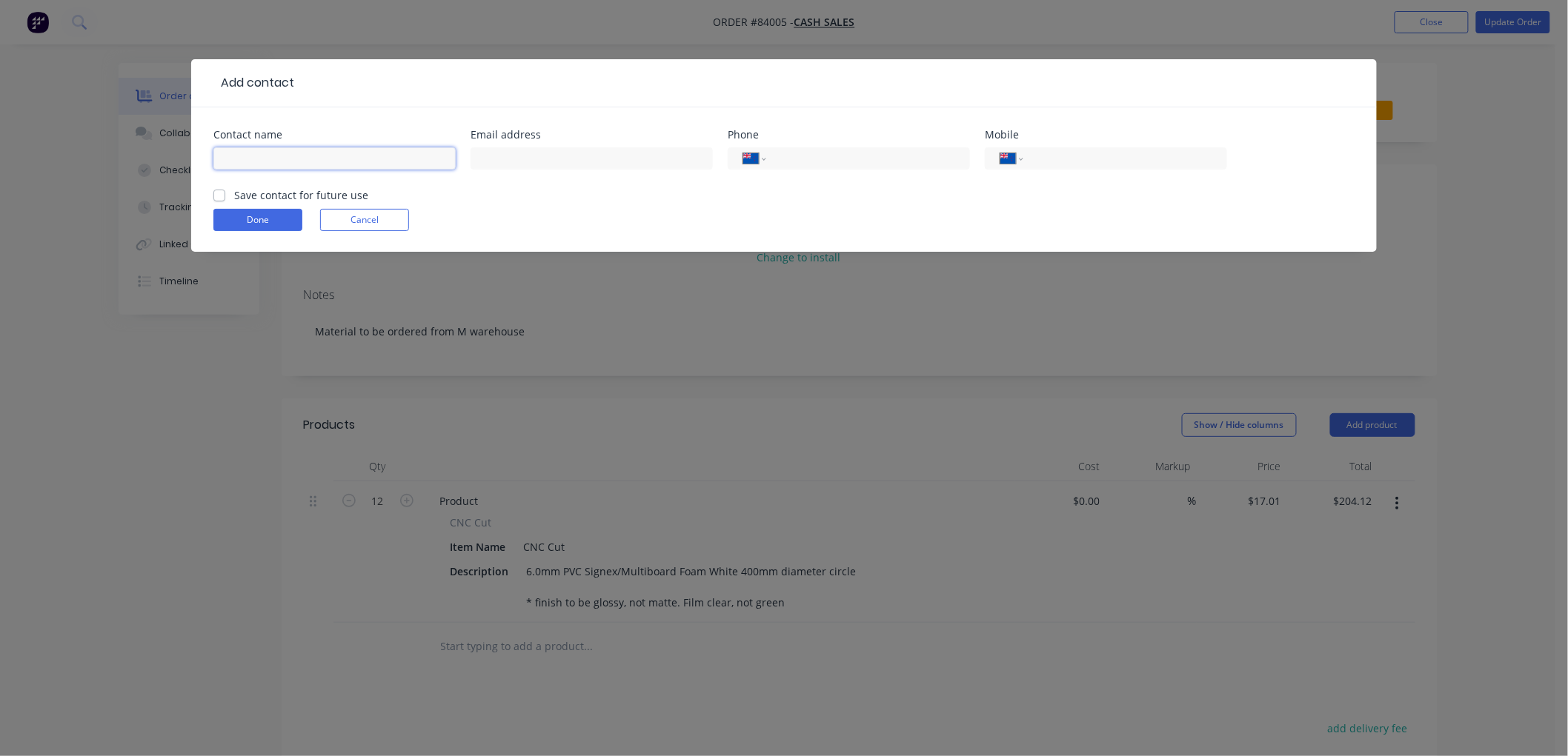
click at [267, 149] on input "text" at bounding box center [335, 158] width 243 height 22
paste input "Original Consulting"
click at [349, 159] on input "Original Consulting -" at bounding box center [335, 158] width 243 height 22
paste input "Inna Simoukova"
type input "Original Consulting - Inna Simoukova"
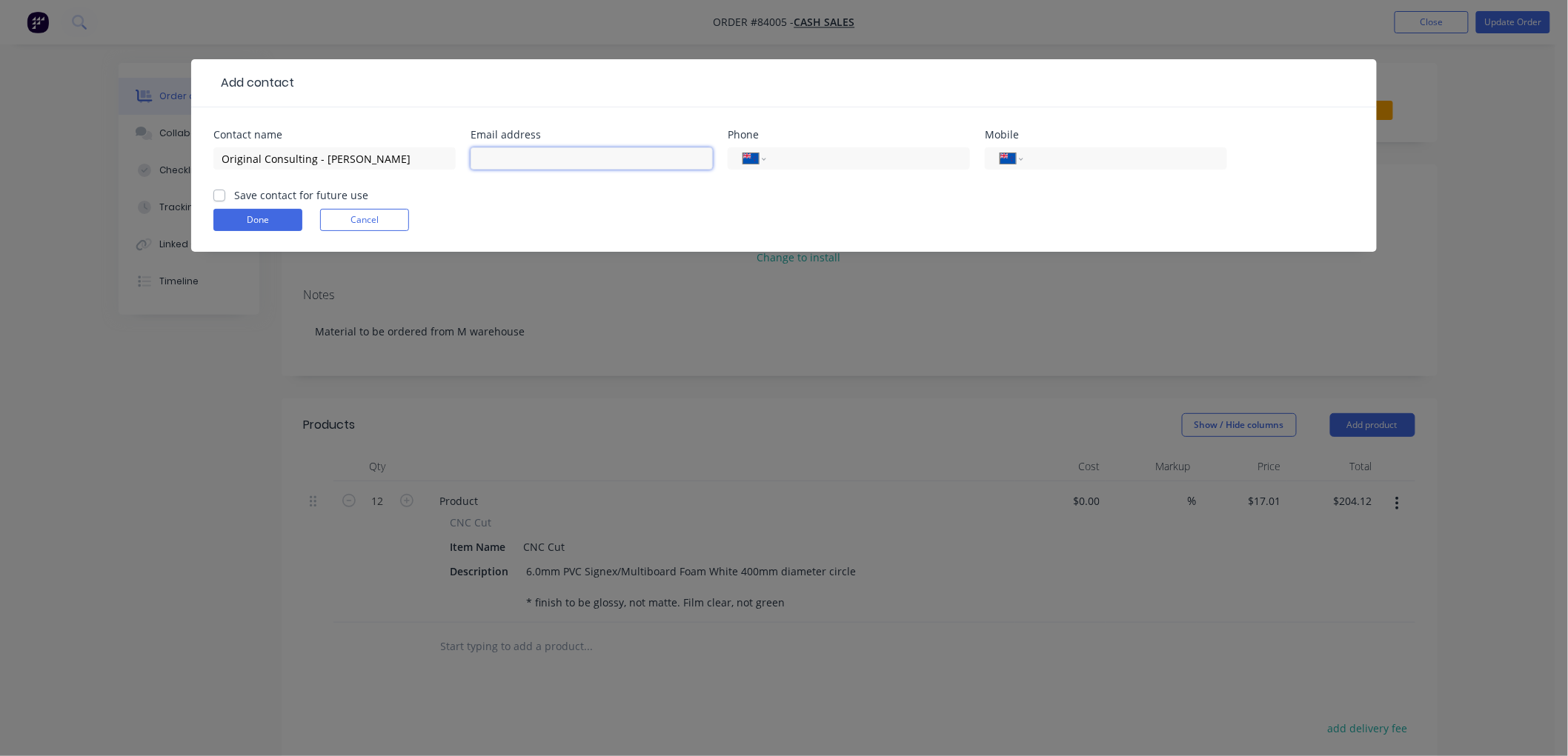
drag, startPoint x: 495, startPoint y: 149, endPoint x: 509, endPoint y: 155, distance: 15.2
click at [495, 149] on input "text" at bounding box center [592, 158] width 243 height 22
paste input "inna0978@gmail.com"
type input "inna0978@gmail.com"
click at [1035, 161] on input "tel" at bounding box center [1123, 158] width 178 height 17
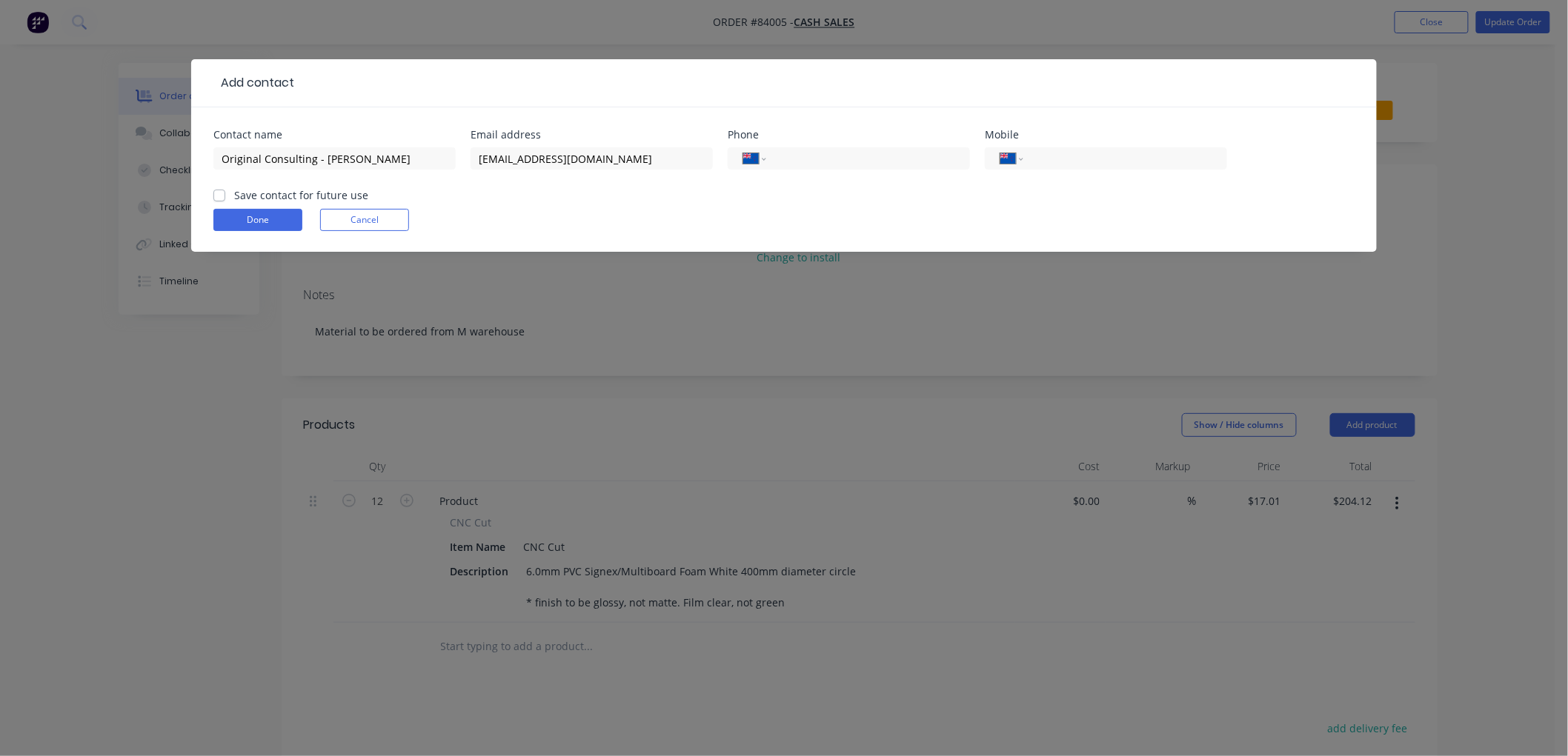
paste input "022 139 6568"
type input "022 139 6568"
click at [234, 197] on label "Save contact for future use" at bounding box center [301, 195] width 134 height 15
click at [216, 197] on input "Save contact for future use" at bounding box center [220, 194] width 12 height 14
checkbox input "true"
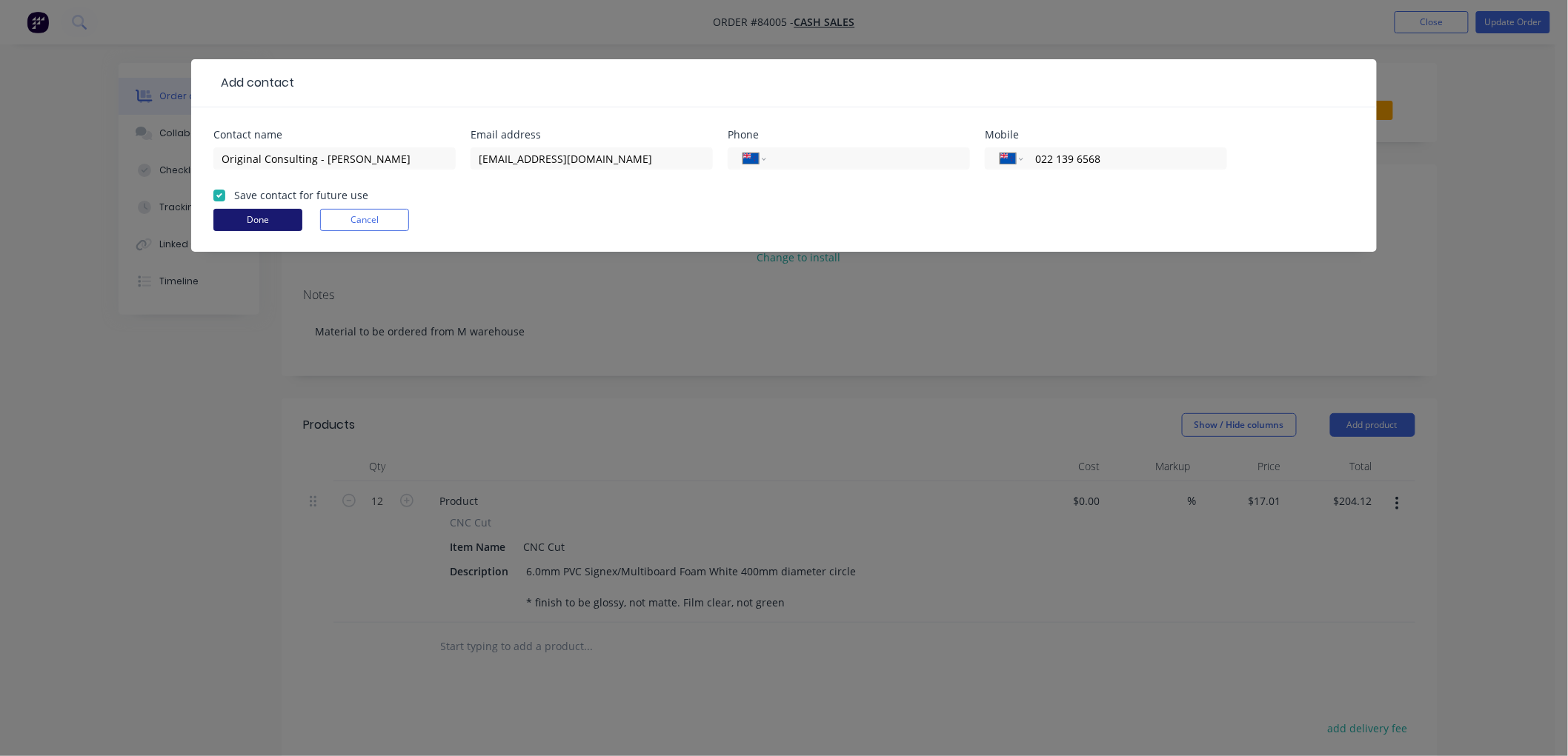
click at [237, 215] on button "Done" at bounding box center [258, 220] width 89 height 22
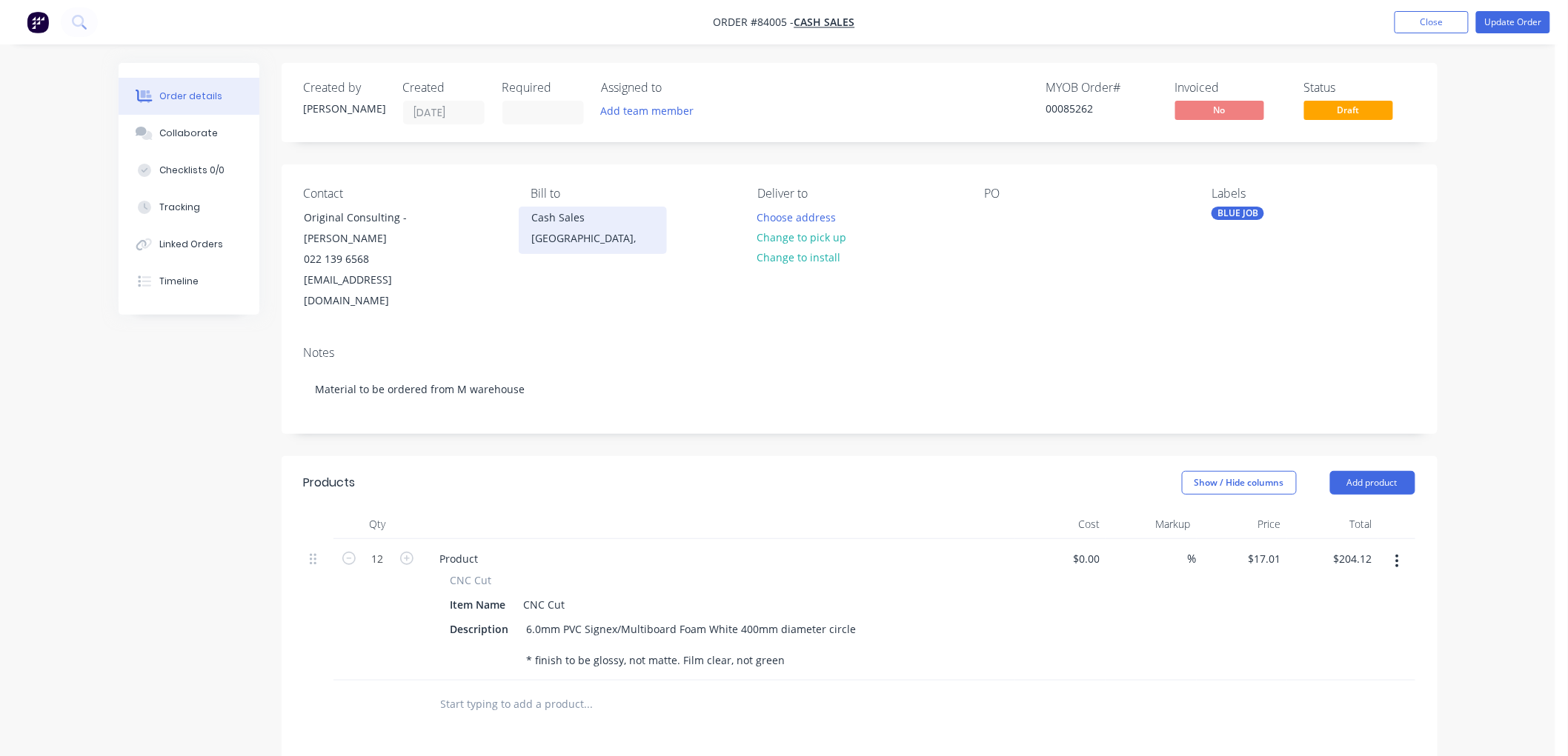
click at [550, 220] on div "Cash Sales" at bounding box center [592, 218] width 123 height 20
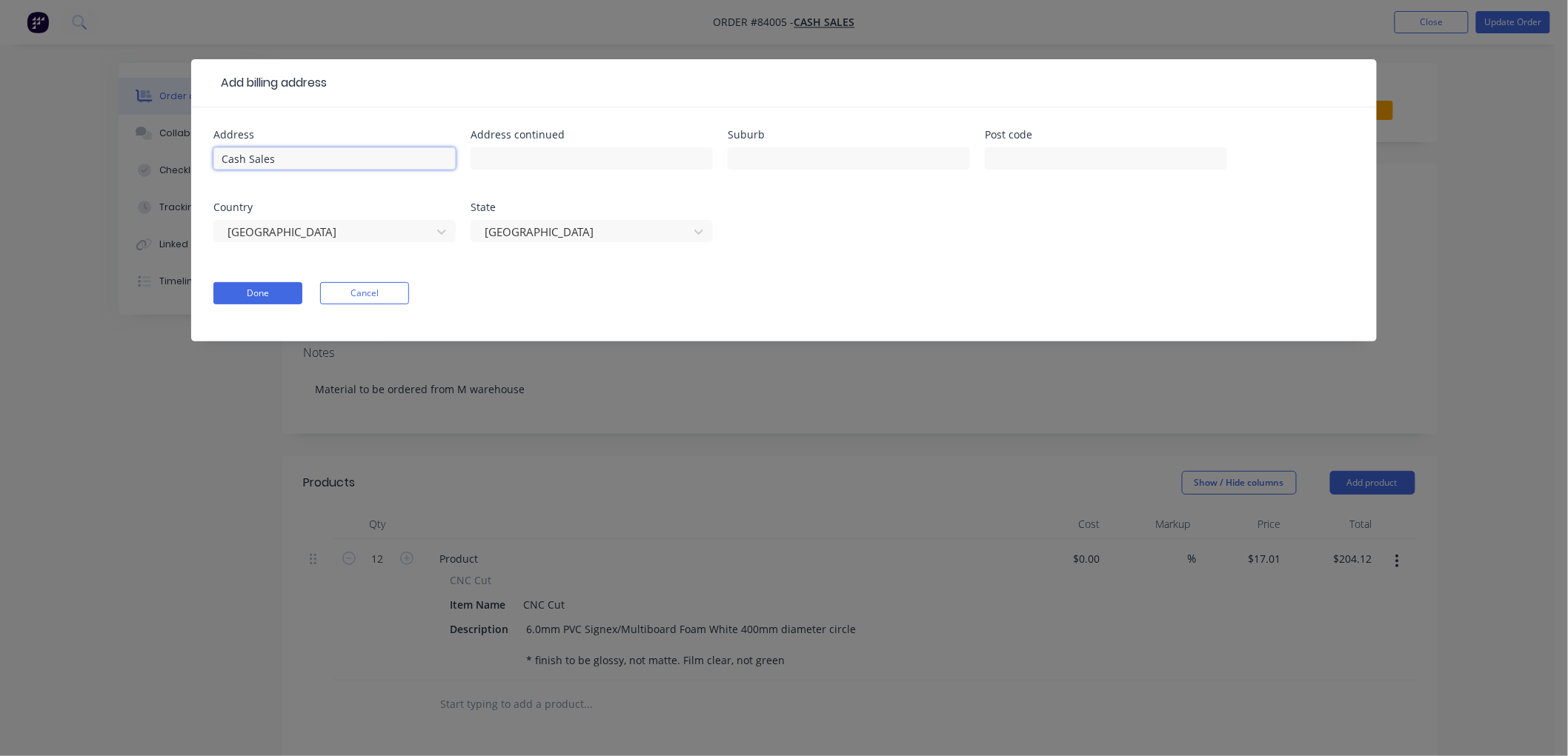
drag, startPoint x: 296, startPoint y: 158, endPoint x: 153, endPoint y: 159, distance: 143.0
click at [153, 159] on div "Add billing address Address Cash Sales Address continued Suburb Post code Count…" at bounding box center [784, 378] width 1568 height 756
paste input "Original Consulting"
type input "Original Consulting"
drag, startPoint x: 516, startPoint y: 163, endPoint x: 323, endPoint y: 165, distance: 193.0
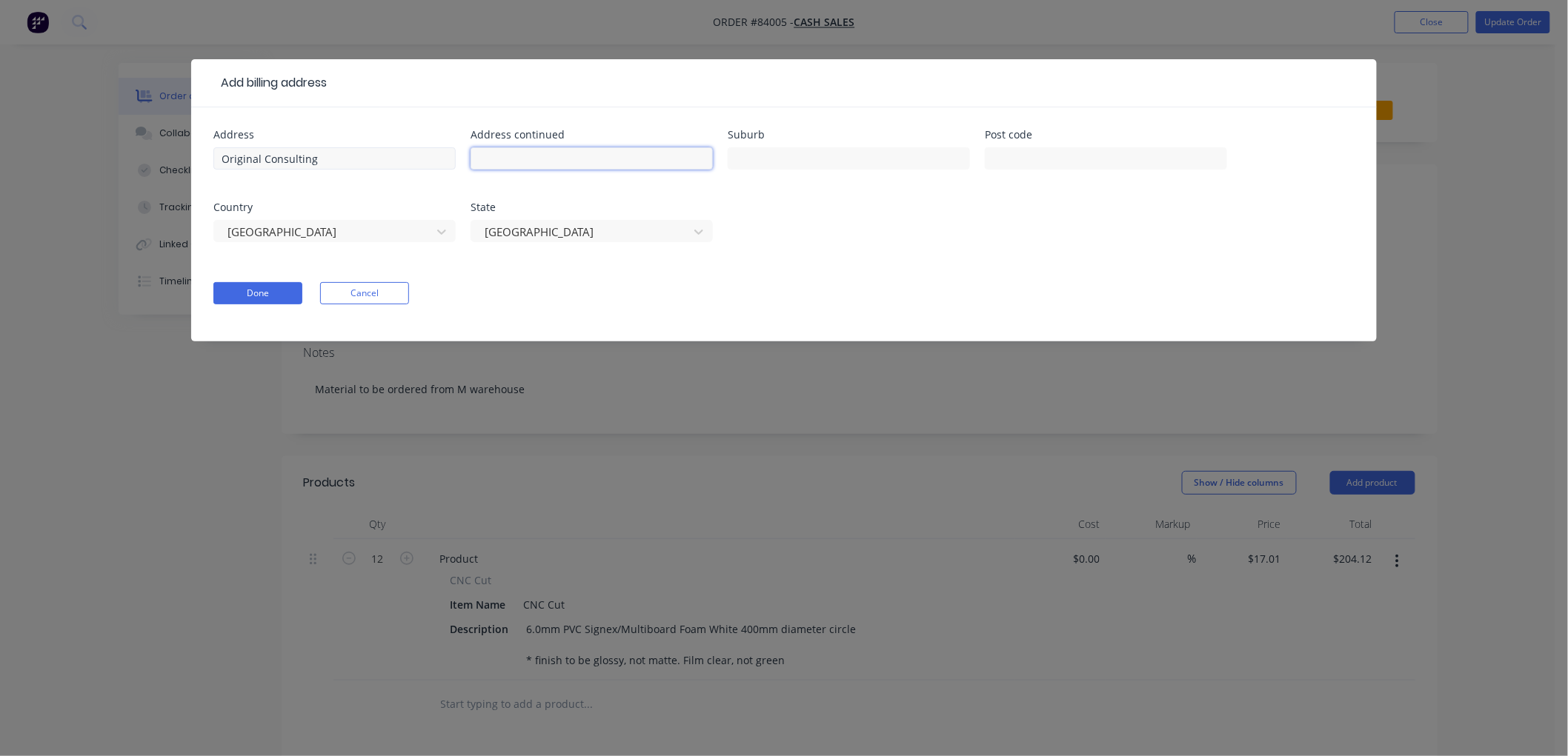
click at [516, 163] on input "text" at bounding box center [592, 158] width 243 height 22
paste input "48 Ormonde Drive"
type input "48 Ormonde Drive"
click at [771, 153] on input "text" at bounding box center [849, 158] width 243 height 22
paste input "Silverdale"
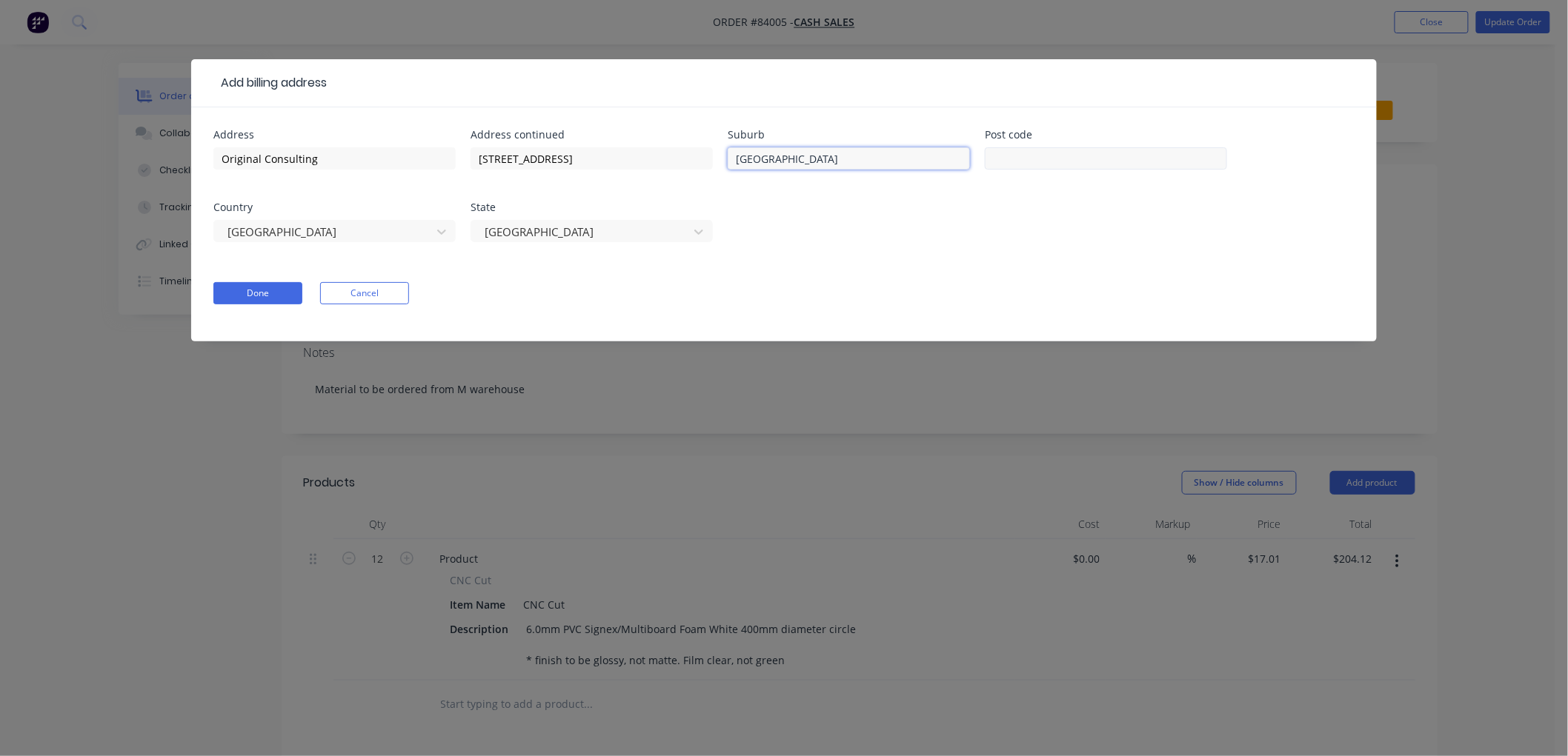
type input "Silverdale"
click at [1018, 156] on input "text" at bounding box center [1106, 158] width 243 height 22
type input "0932"
click at [240, 297] on button "Done" at bounding box center [258, 293] width 89 height 22
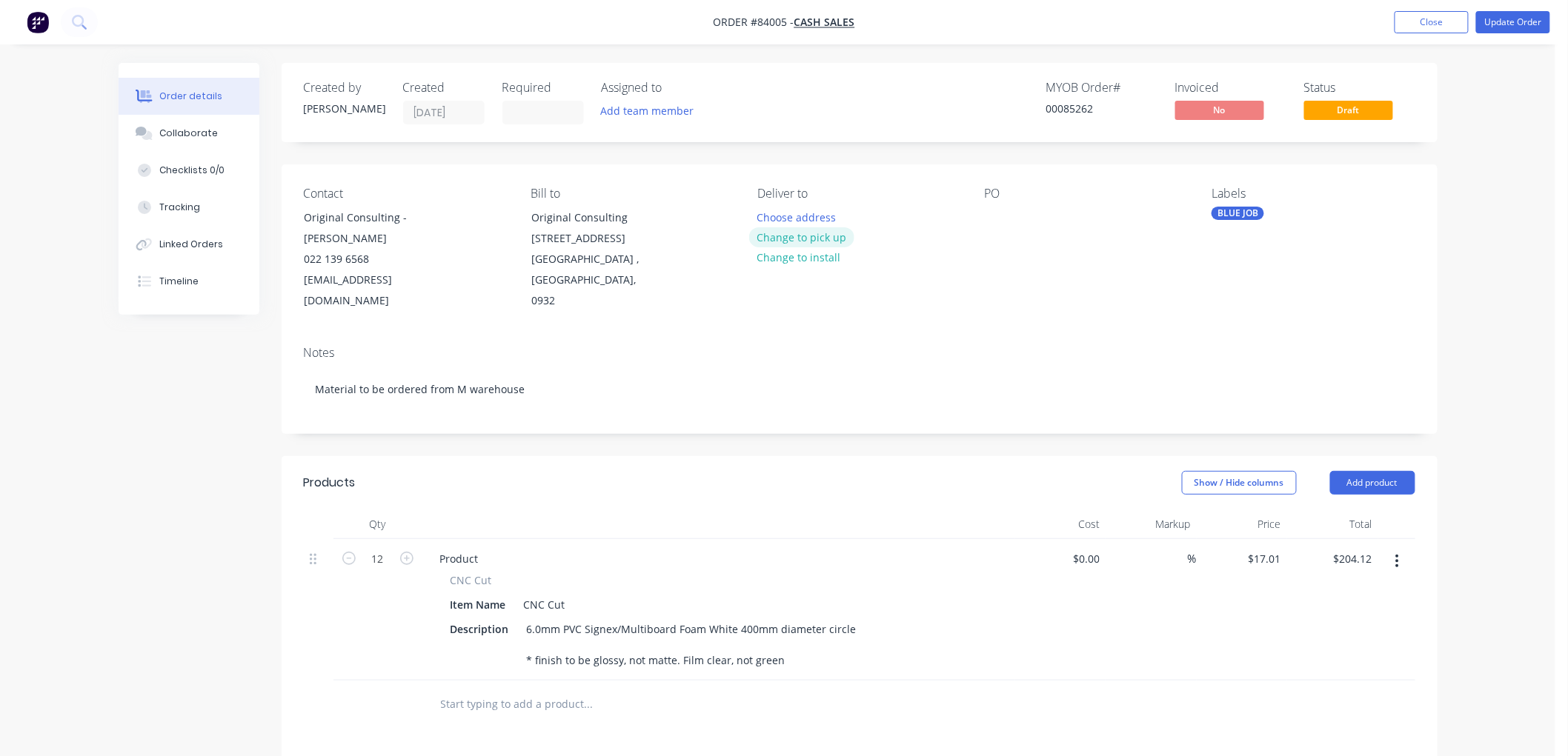
click at [820, 239] on button "Change to pick up" at bounding box center [801, 237] width 105 height 20
click at [1503, 22] on button "Update Order" at bounding box center [1512, 22] width 74 height 22
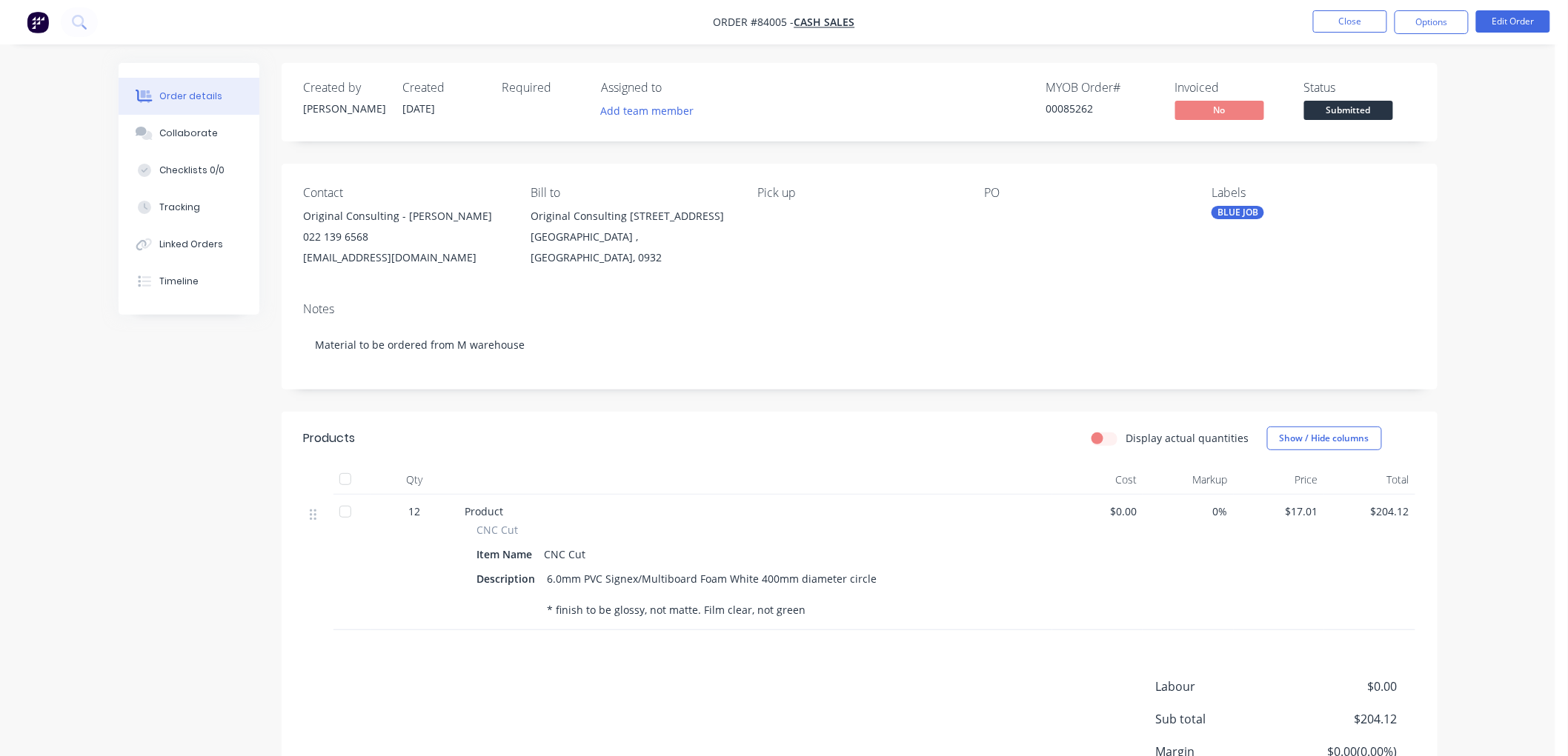
click at [1420, 28] on button "Options" at bounding box center [1431, 22] width 74 height 24
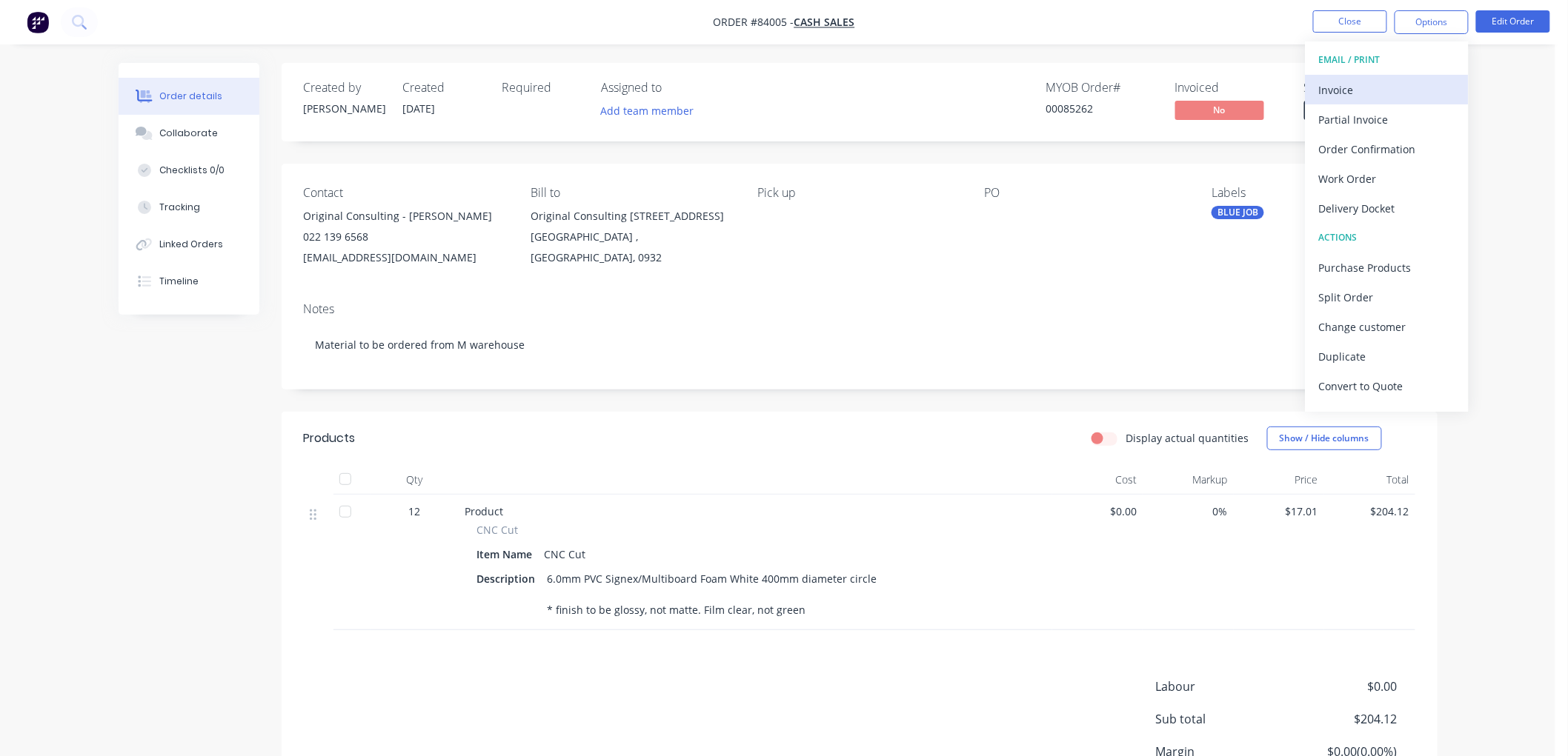
click at [1347, 97] on div "Invoice" at bounding box center [1387, 89] width 137 height 21
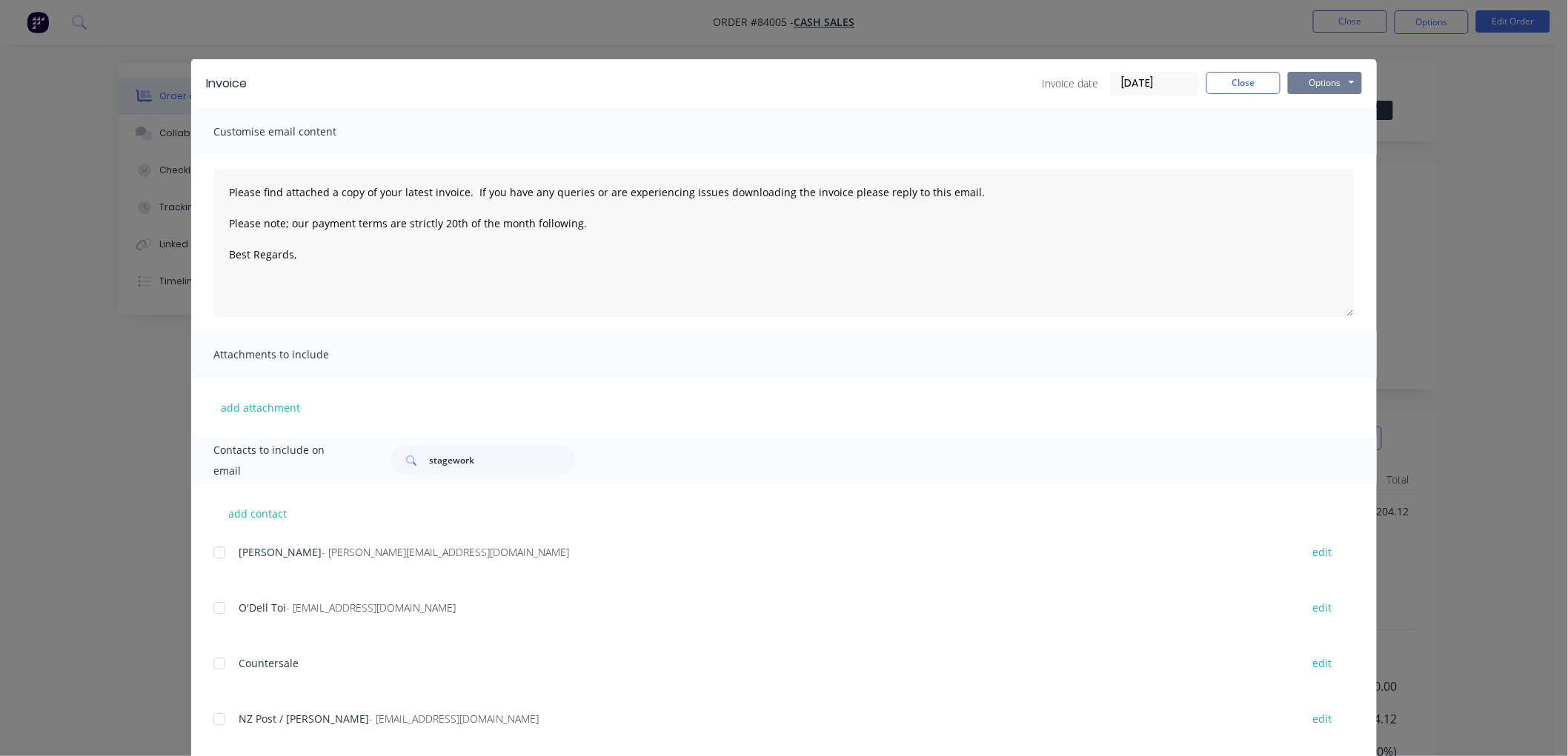
click at [1341, 83] on button "Options" at bounding box center [1324, 83] width 74 height 22
click at [1317, 112] on button "Preview" at bounding box center [1335, 108] width 95 height 25
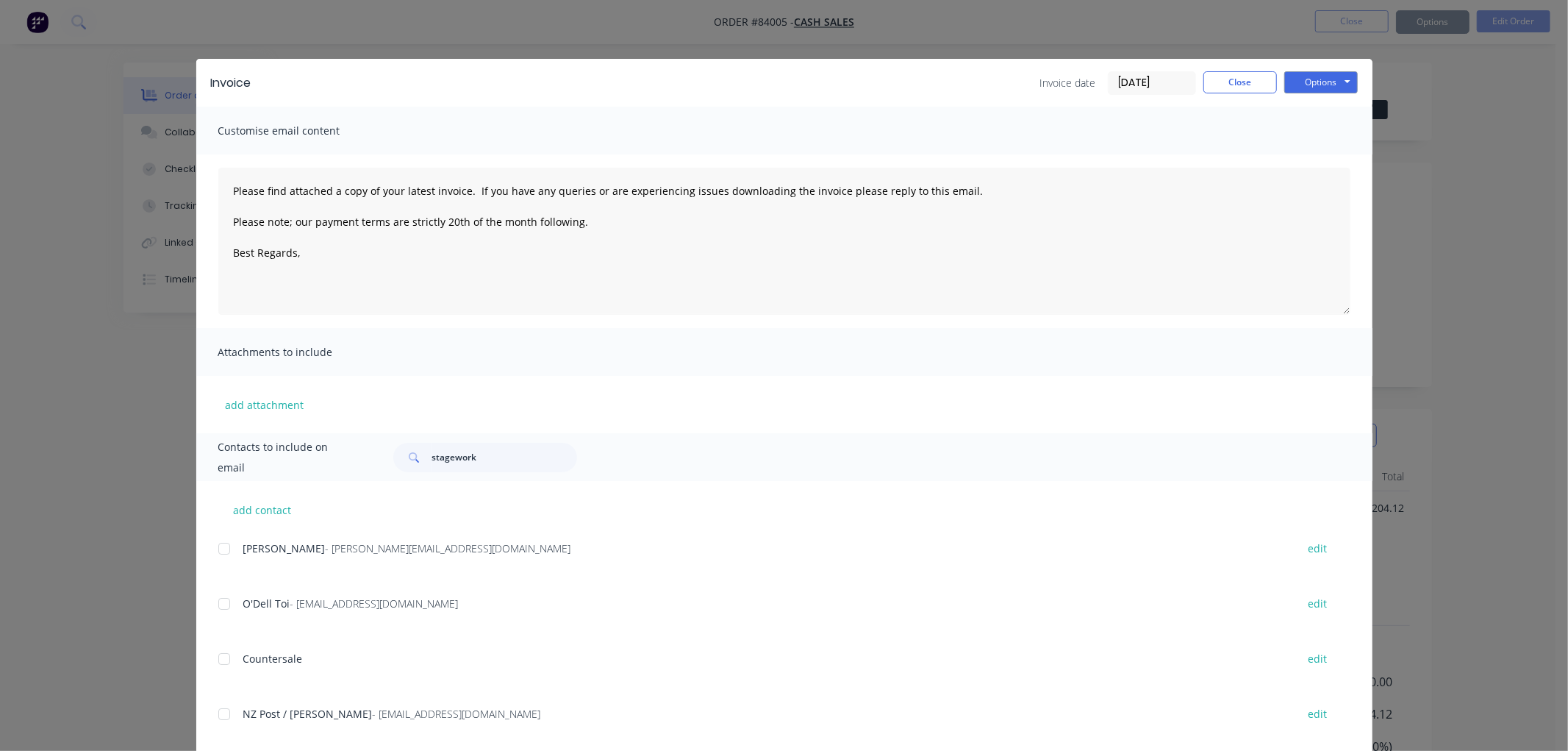
type textarea "Please find attached a copy of your latest invoice. If you have any queries or …"
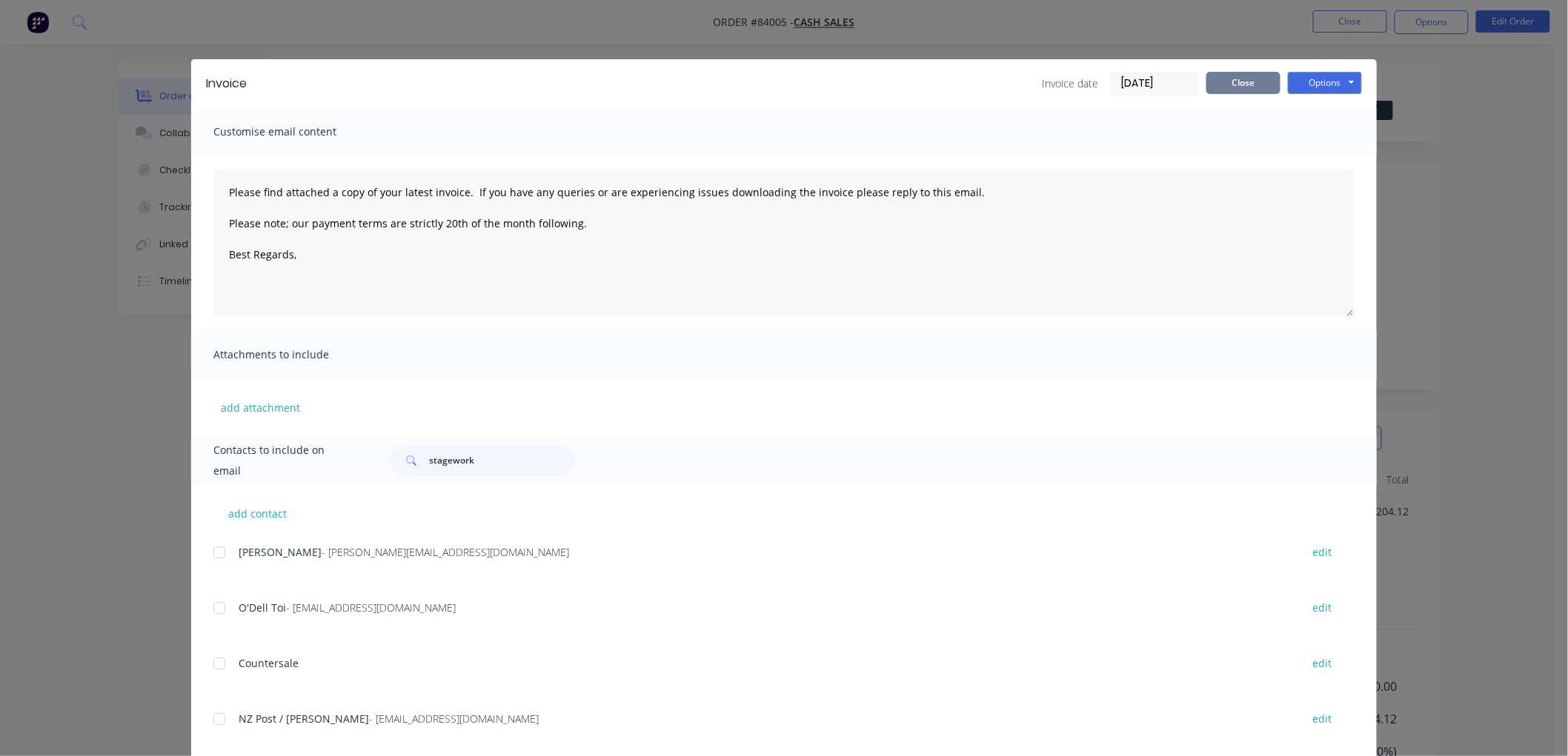
click at [1250, 85] on button "Close" at bounding box center [1242, 83] width 74 height 22
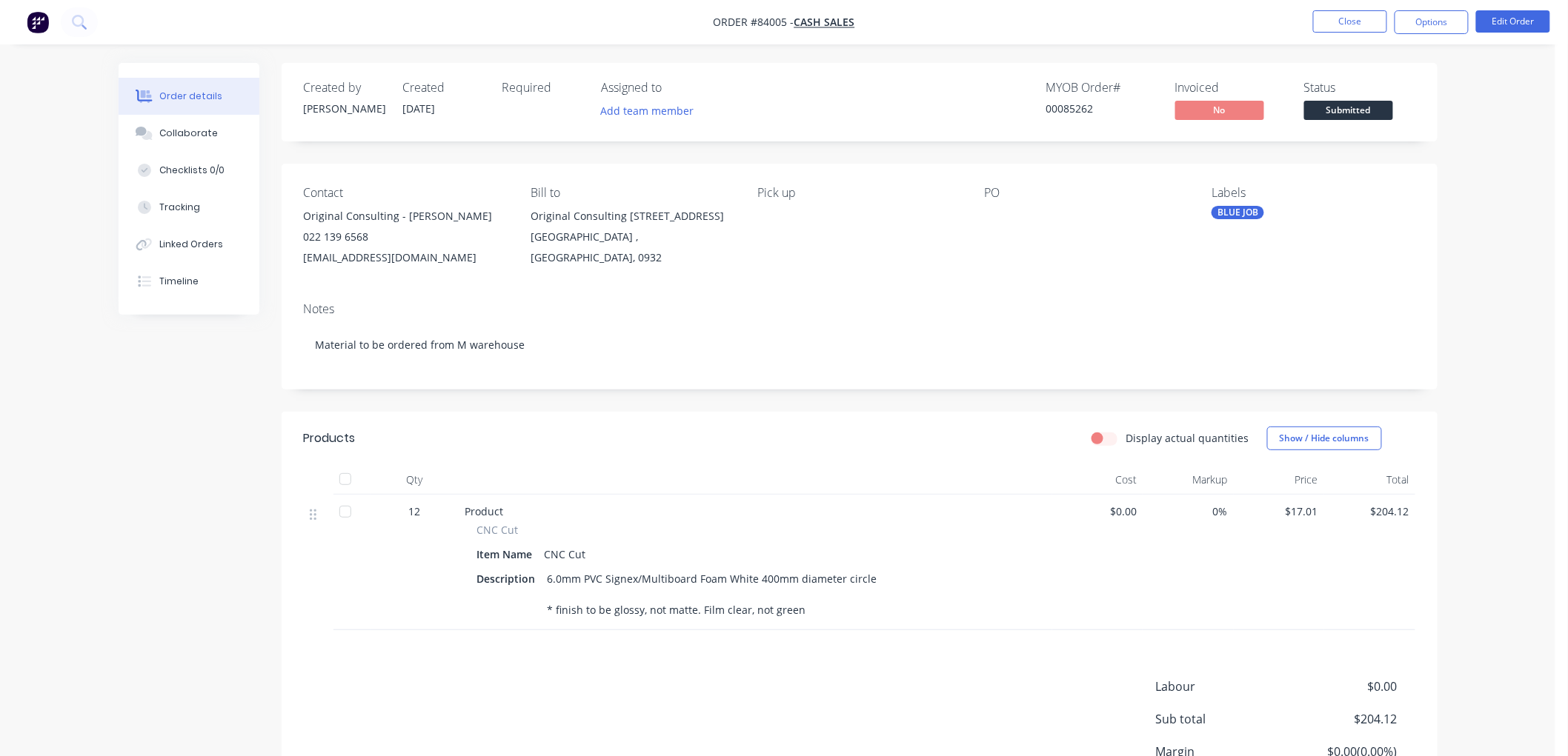
click at [1364, 108] on span "Submitted" at bounding box center [1348, 110] width 89 height 19
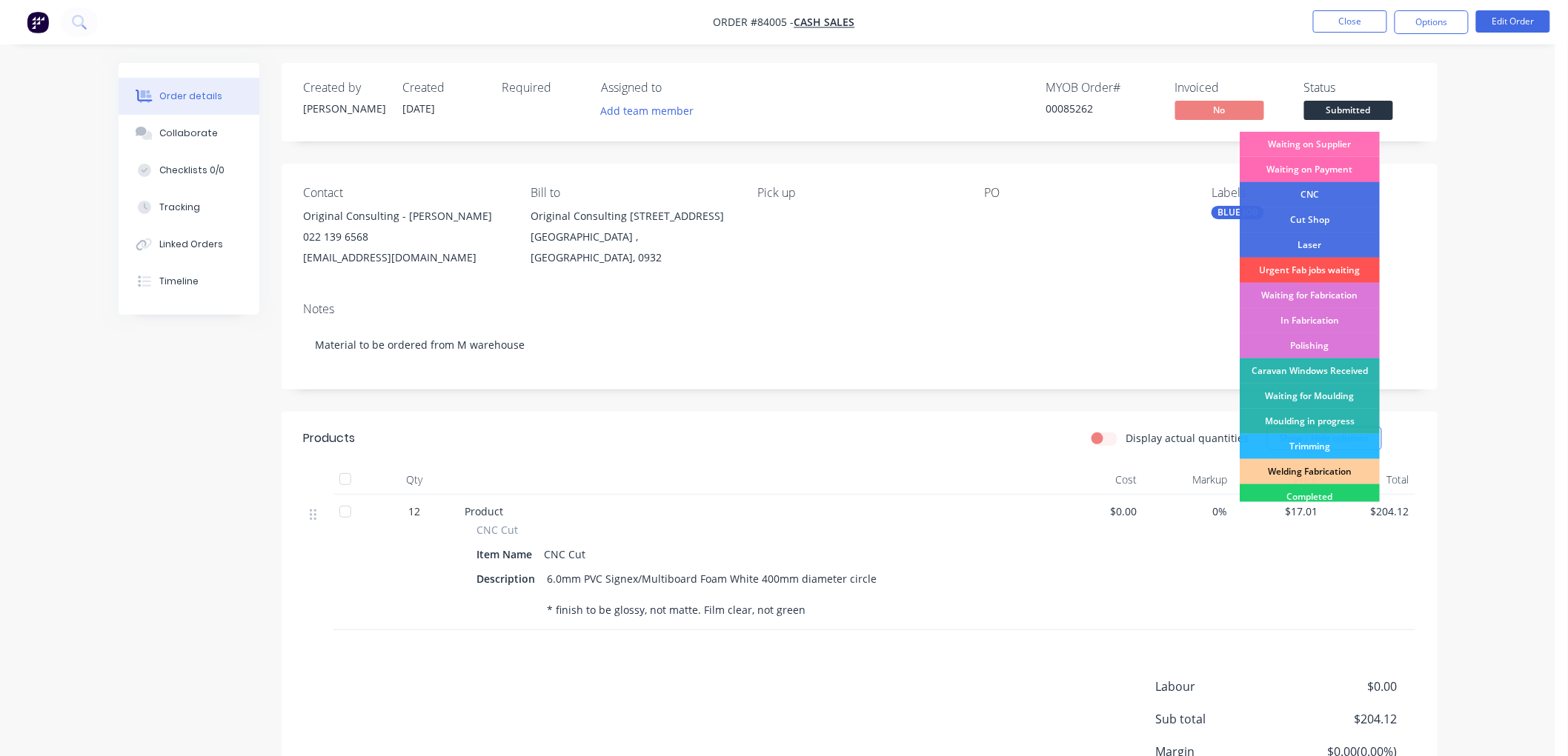
click at [1327, 169] on div "Waiting on Payment" at bounding box center [1309, 170] width 140 height 25
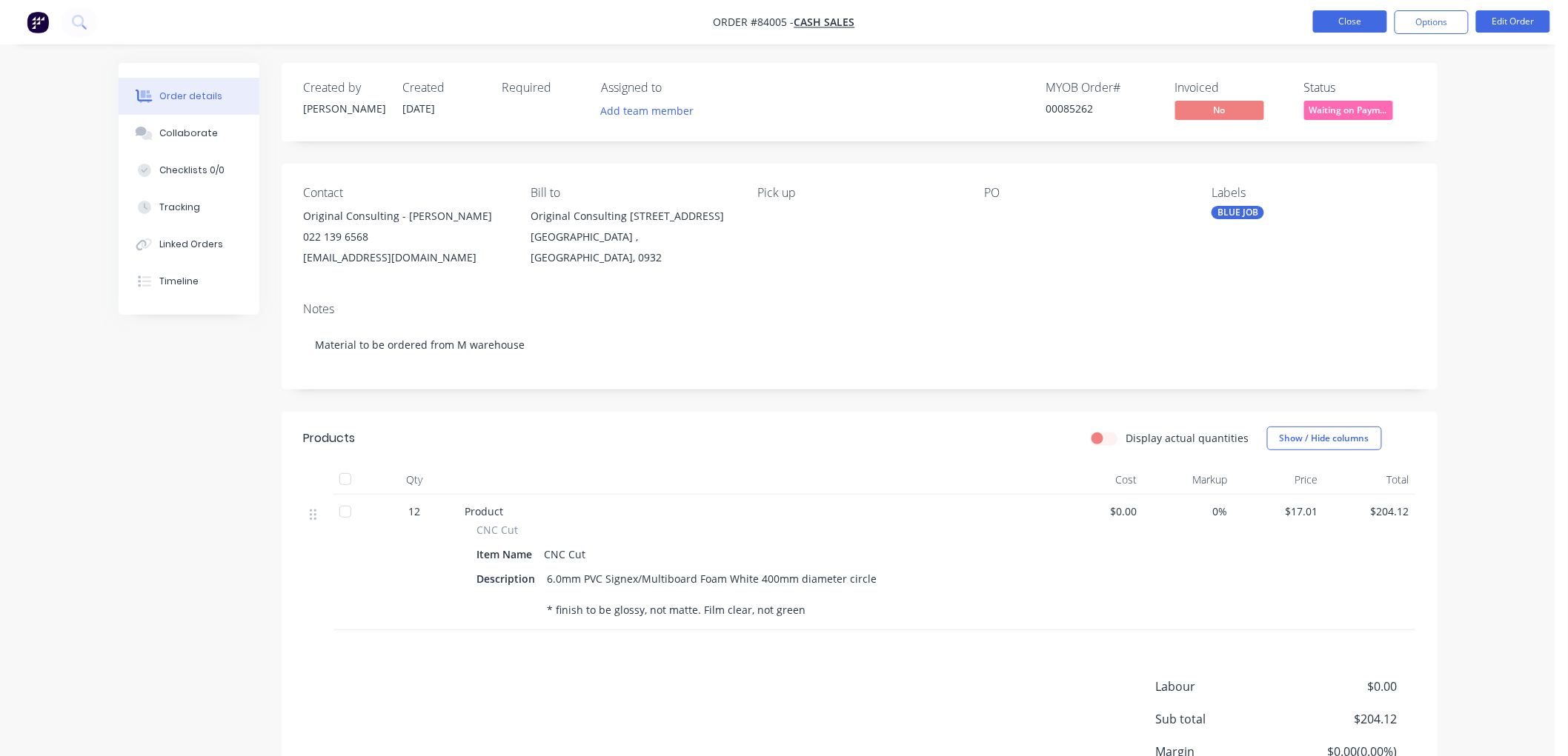
click at [1362, 17] on button "Close" at bounding box center [1349, 21] width 74 height 22
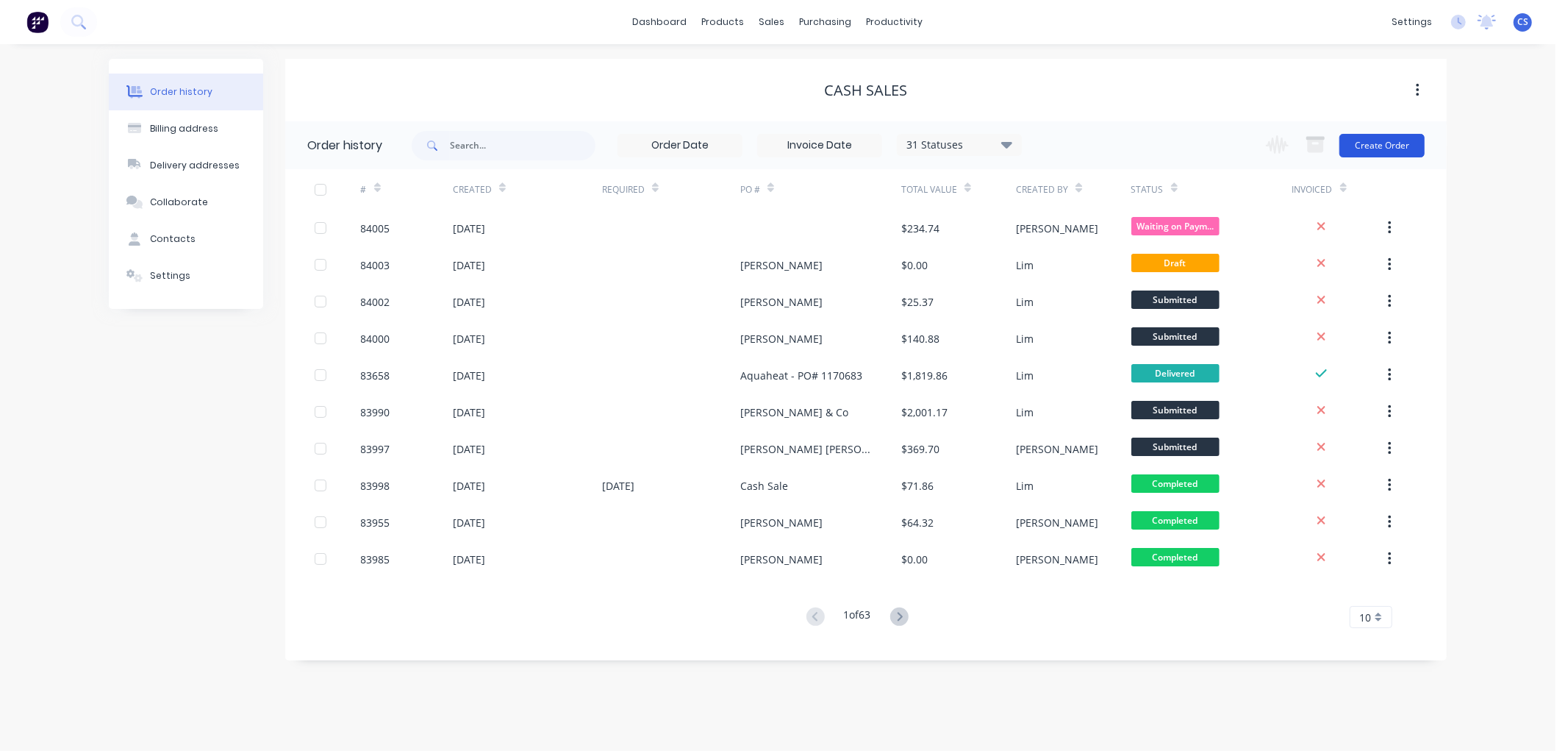
click at [1379, 148] on button "Create Order" at bounding box center [1382, 146] width 85 height 24
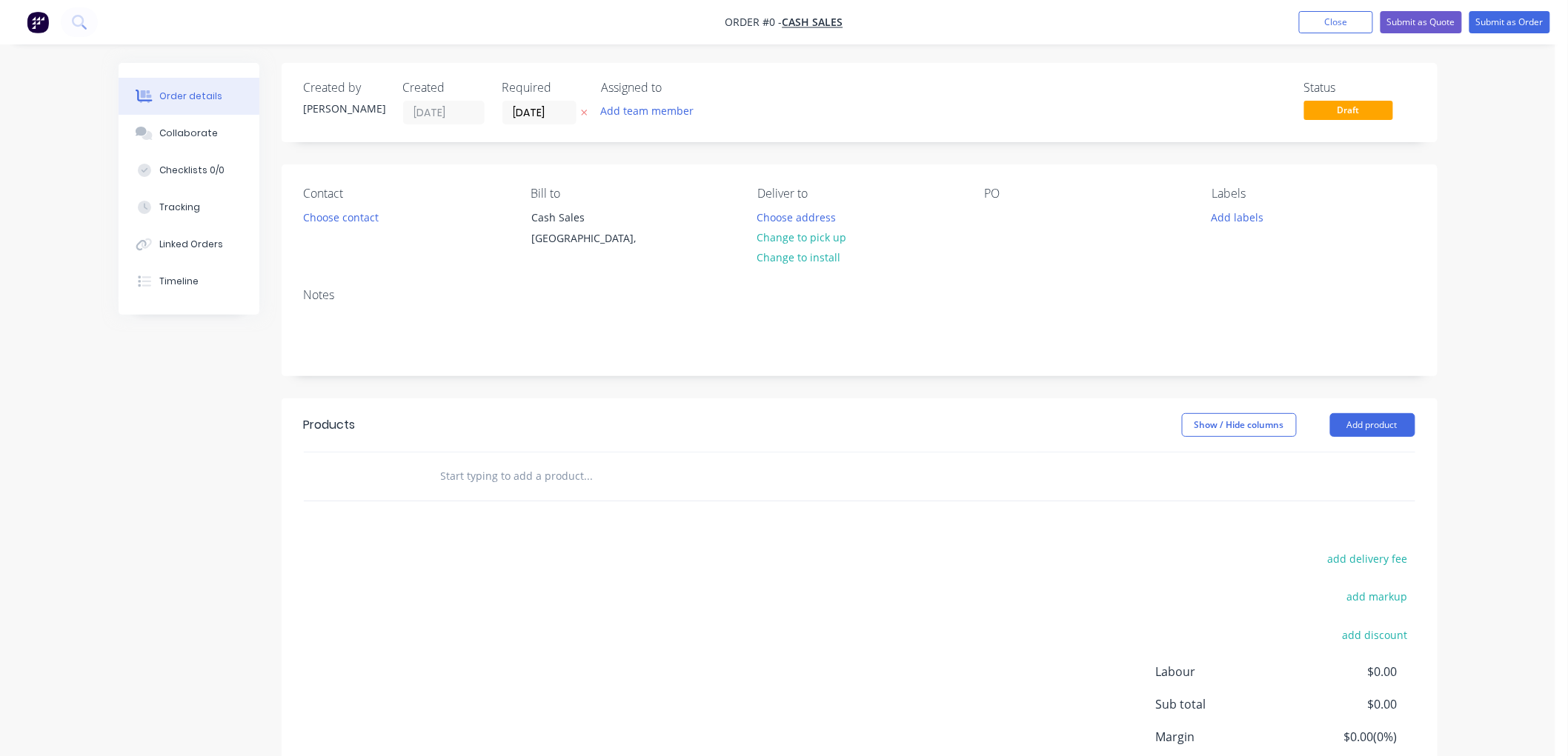
click at [585, 108] on icon at bounding box center [584, 113] width 7 height 8
click at [337, 219] on button "Choose contact" at bounding box center [340, 217] width 91 height 20
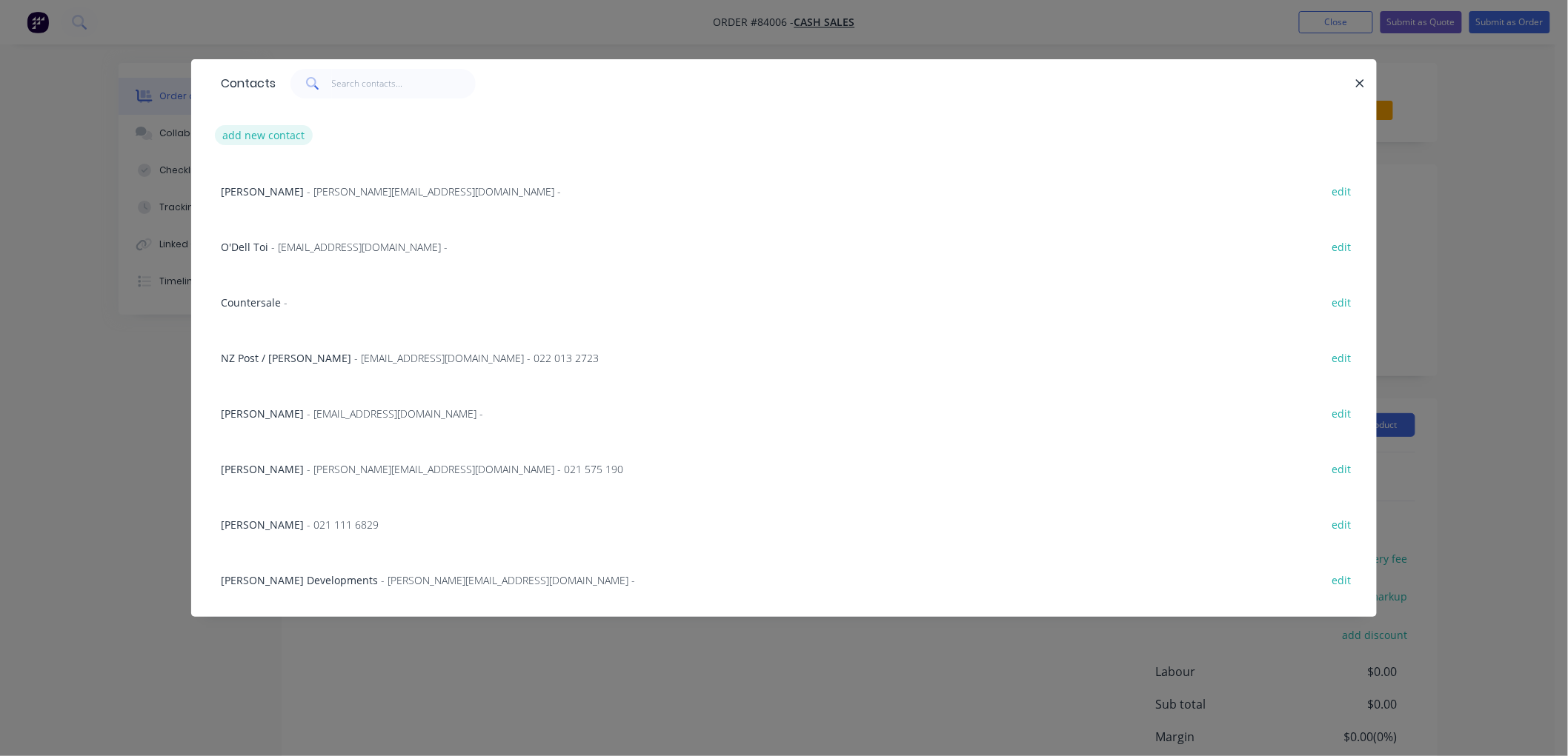
click at [261, 131] on button "add new contact" at bounding box center [263, 136] width 98 height 20
select select "NZ"
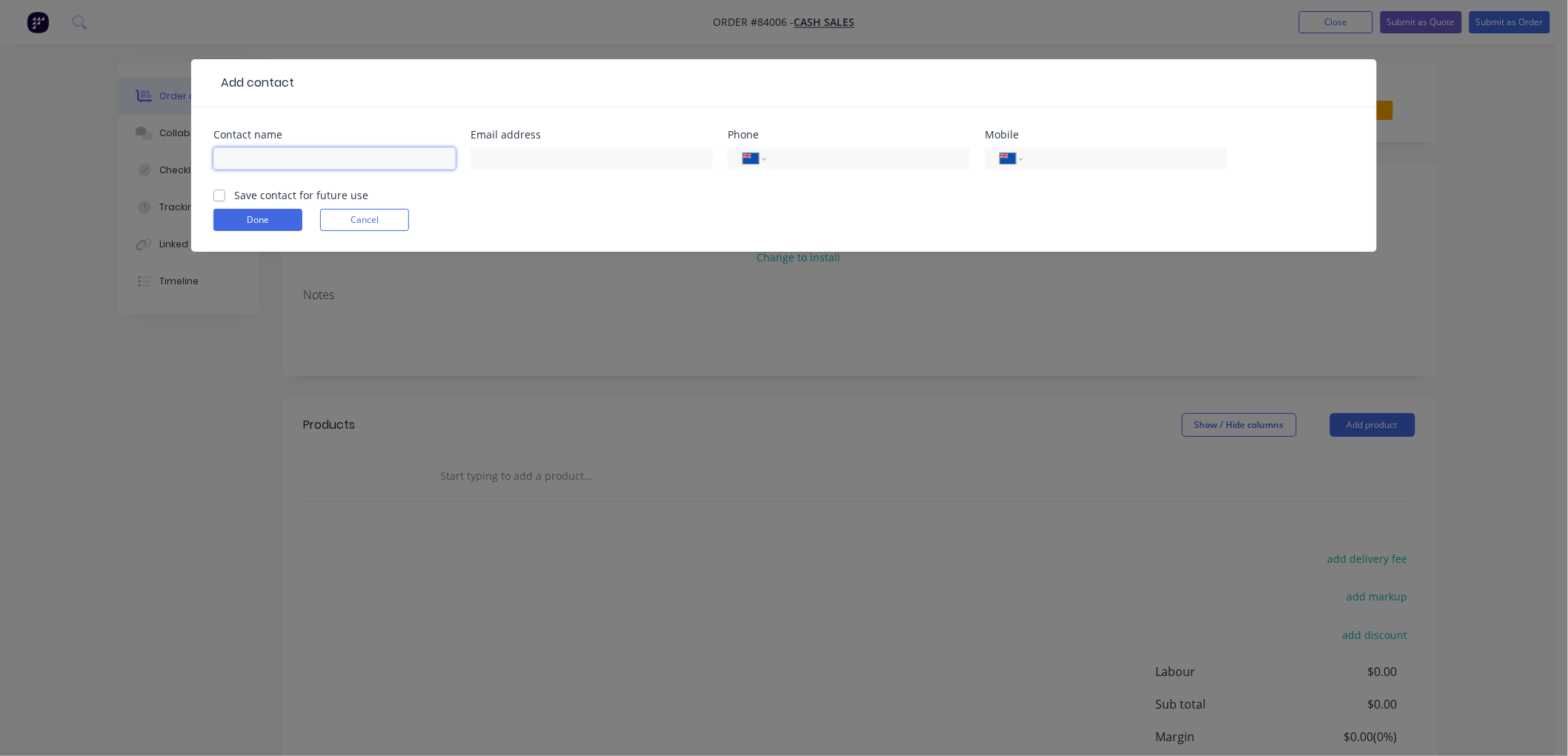
click at [291, 155] on input "text" at bounding box center [335, 158] width 243 height 22
type input "A"
type input "Bloom Electrical - Anup Rangappa"
click at [504, 165] on input "text" at bounding box center [592, 158] width 243 height 22
paste input "Anup Rangappa <anup@bloomelectrical.co.nz>"
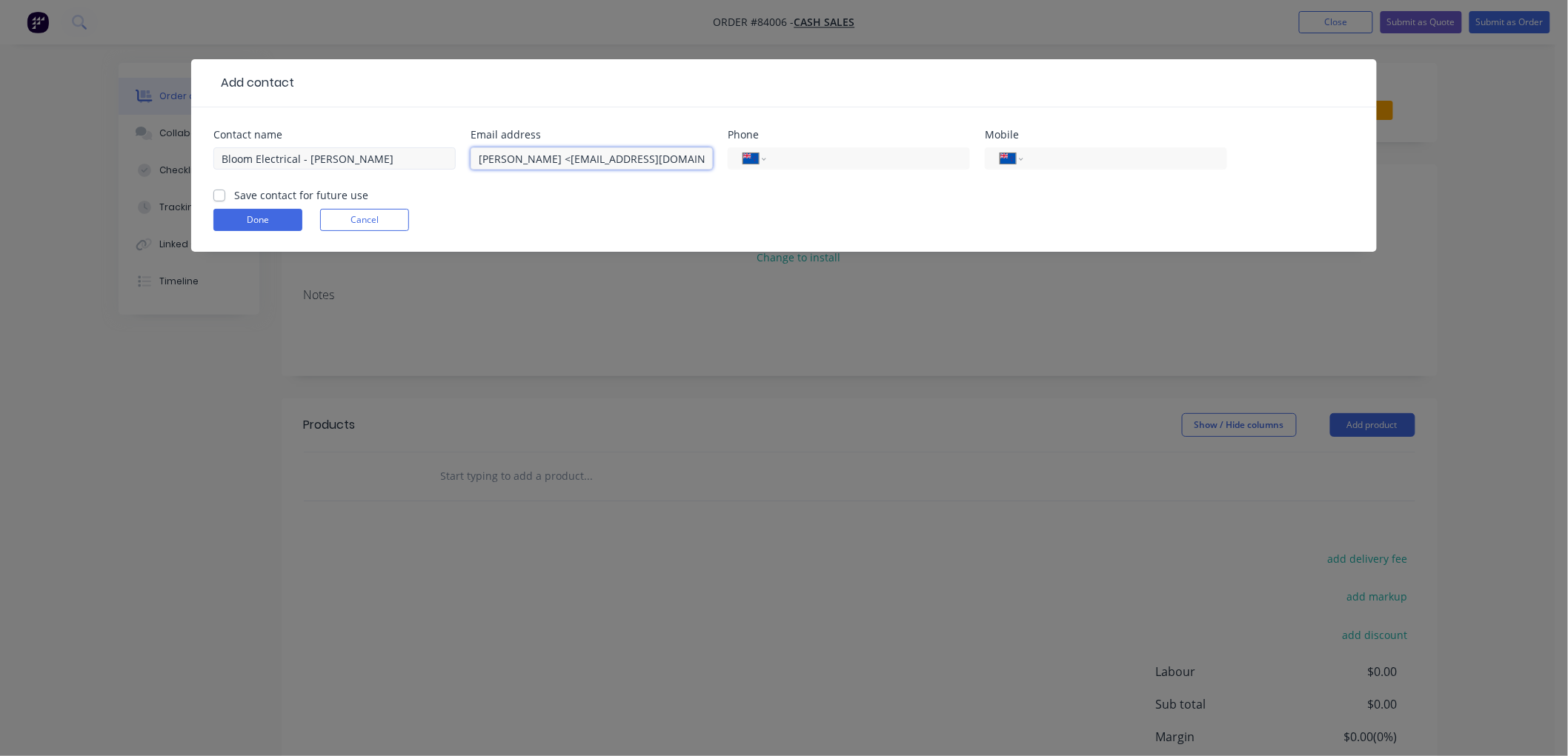
drag, startPoint x: 565, startPoint y: 157, endPoint x: 418, endPoint y: 157, distance: 147.0
click at [418, 157] on div "Contact name Bloom Electrical - Anup Rangappa Email address Anup Rangappa <anup…" at bounding box center [784, 158] width 1141 height 58
type input "anup@bloomelectrical.co.nz"
click at [1076, 159] on input "tel" at bounding box center [1123, 158] width 178 height 17
type input "021 271 6686"
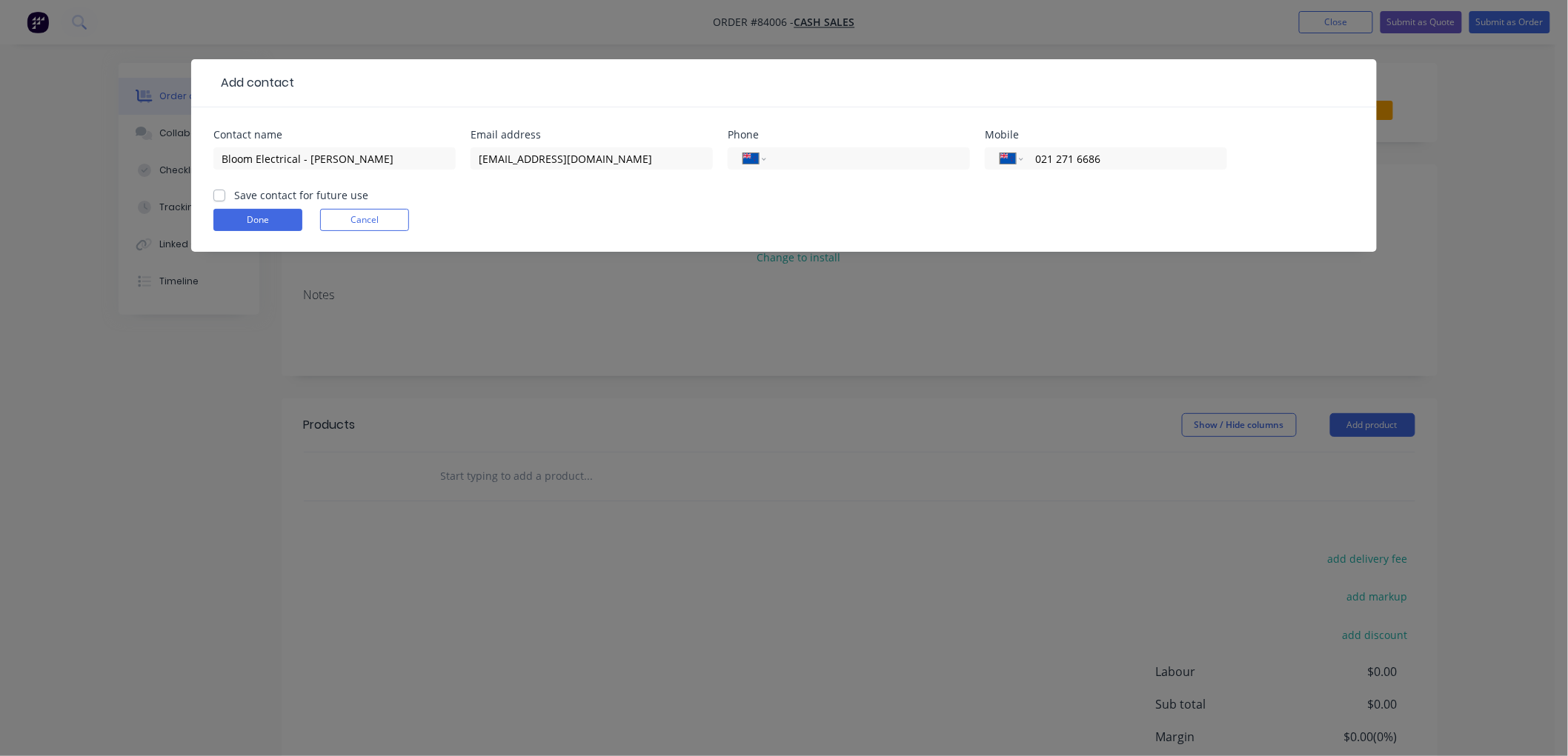
click at [232, 191] on div "Save contact for future use" at bounding box center [291, 195] width 155 height 15
click at [234, 197] on label "Save contact for future use" at bounding box center [301, 195] width 134 height 15
click at [222, 197] on input "Save contact for future use" at bounding box center [220, 194] width 12 height 14
checkbox input "true"
click at [232, 220] on button "Done" at bounding box center [258, 220] width 89 height 22
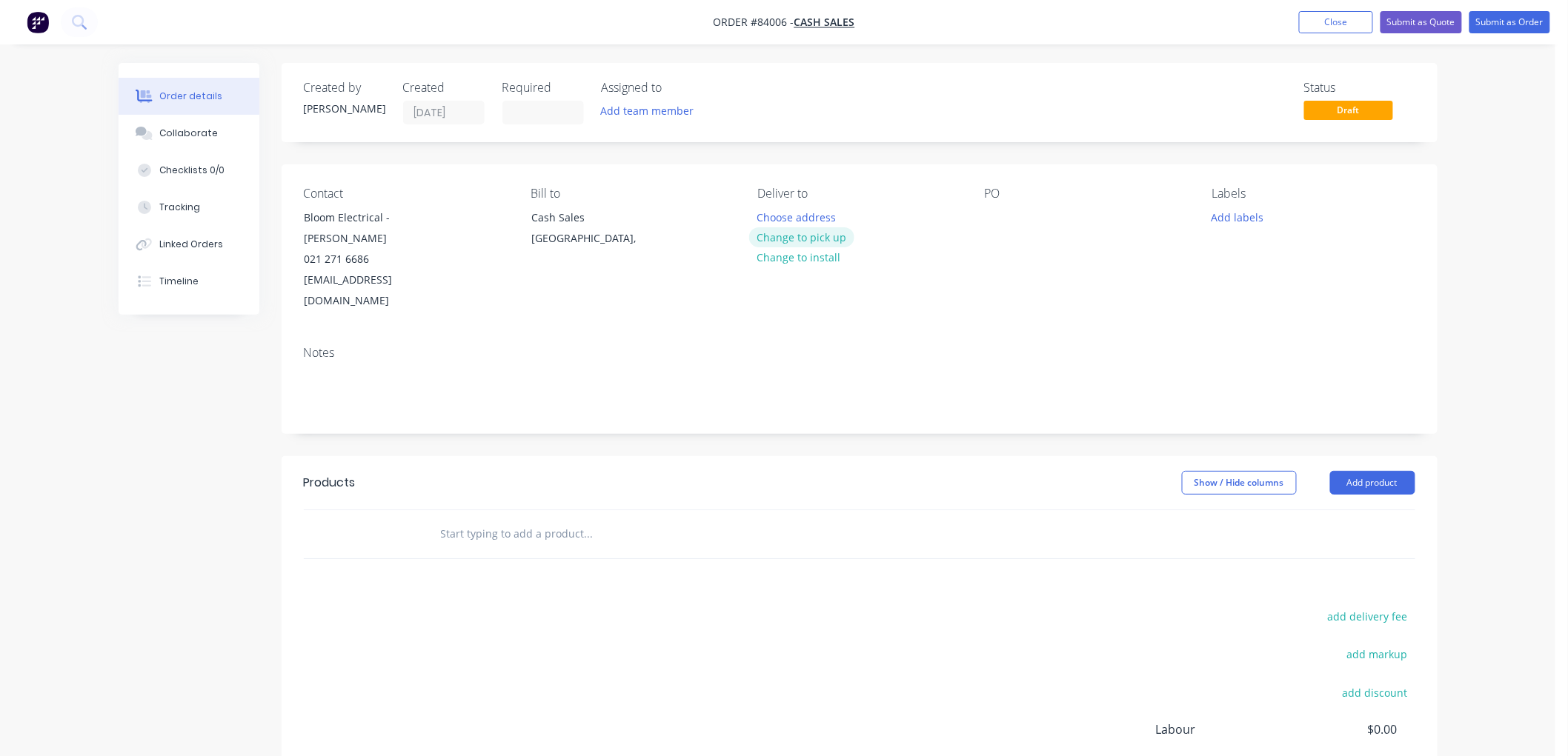
click at [783, 239] on button "Change to pick up" at bounding box center [801, 237] width 105 height 20
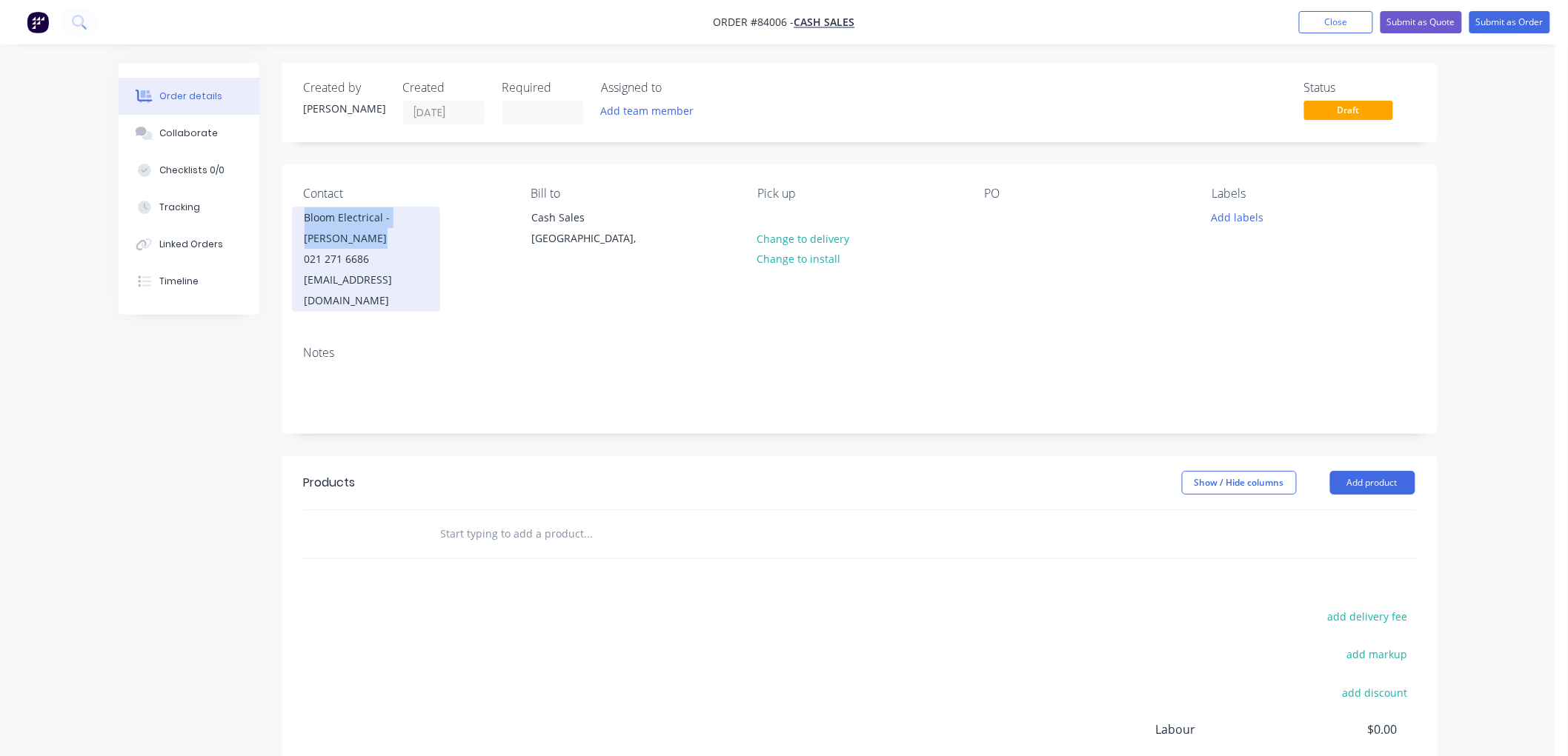
drag, startPoint x: 393, startPoint y: 231, endPoint x: 305, endPoint y: 220, distance: 88.7
click at [305, 220] on div "Bloom Electrical - Anup Rangappa" at bounding box center [365, 228] width 123 height 42
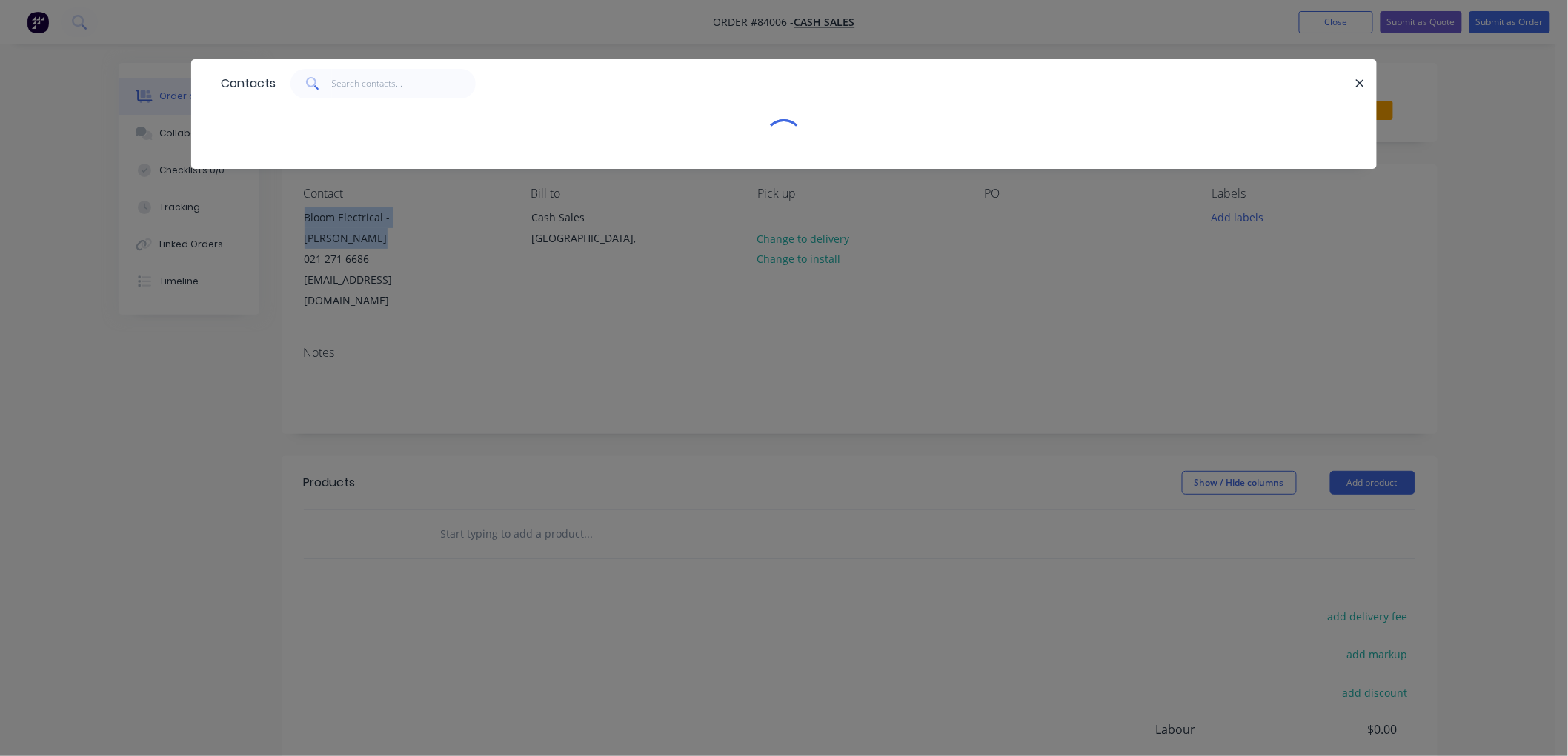
copy div "Bloom Electrical - Anup Rangappa"
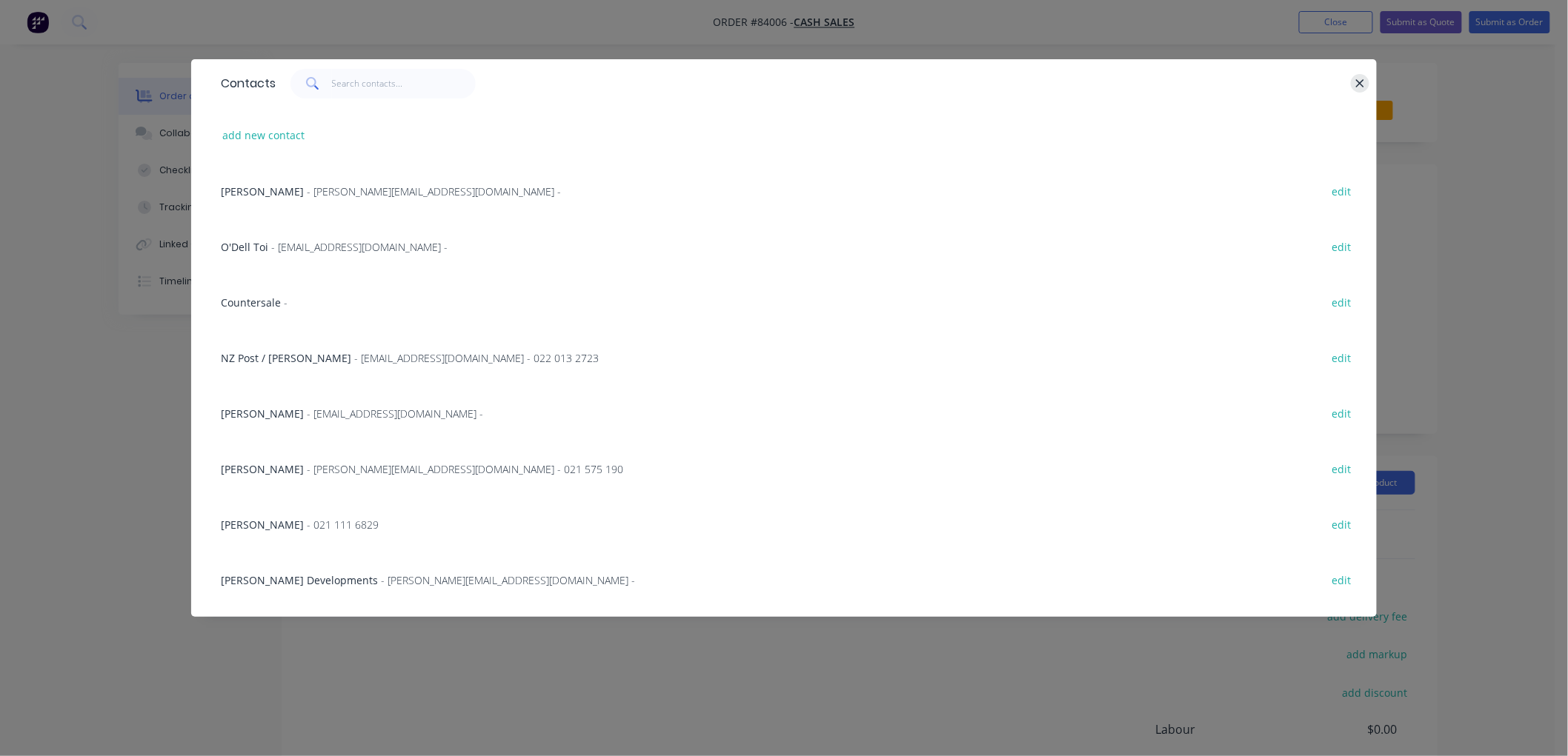
click at [1360, 87] on icon "button" at bounding box center [1359, 84] width 9 height 14
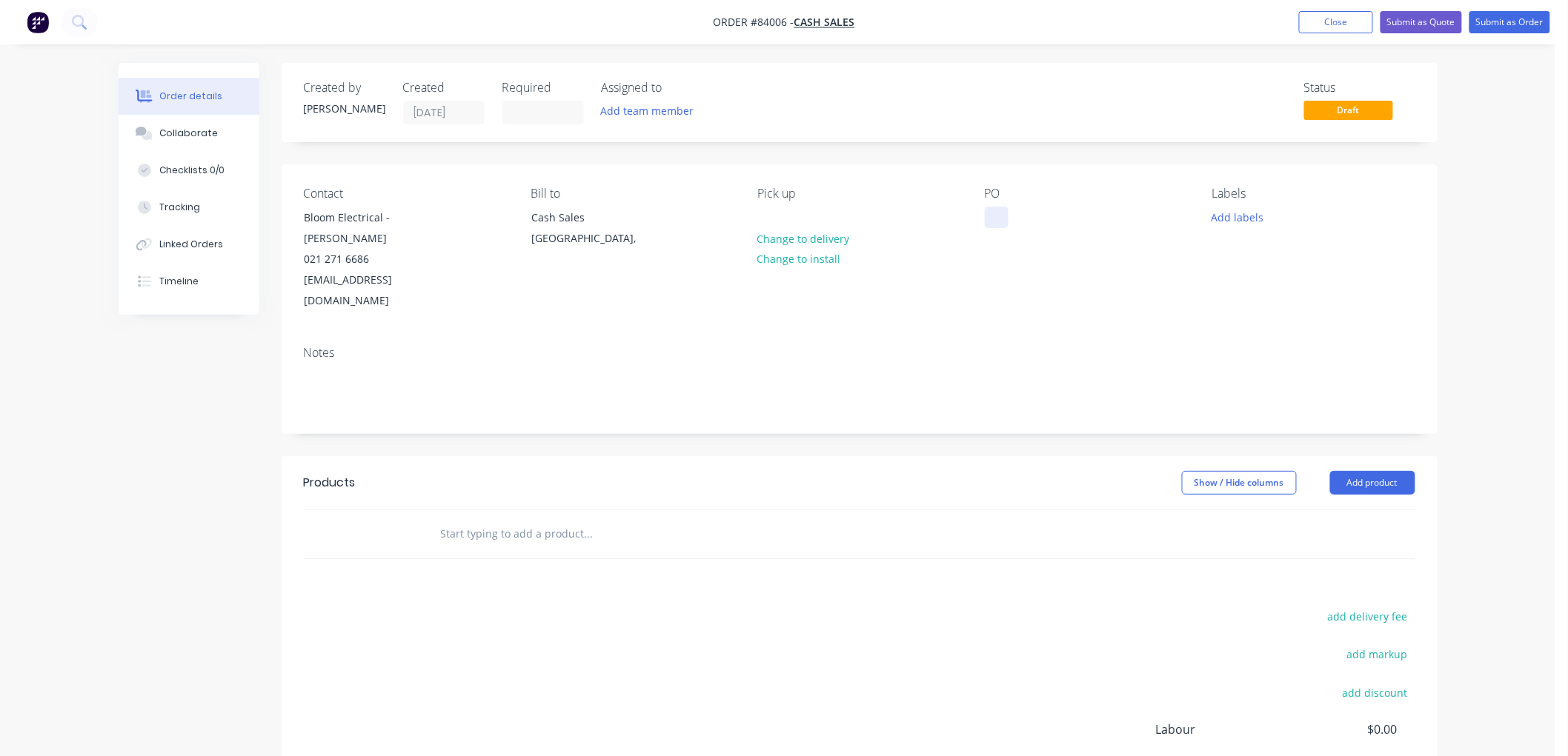
click at [999, 214] on div at bounding box center [996, 217] width 24 height 21
paste div
click at [1246, 219] on button "Add labels" at bounding box center [1237, 217] width 68 height 20
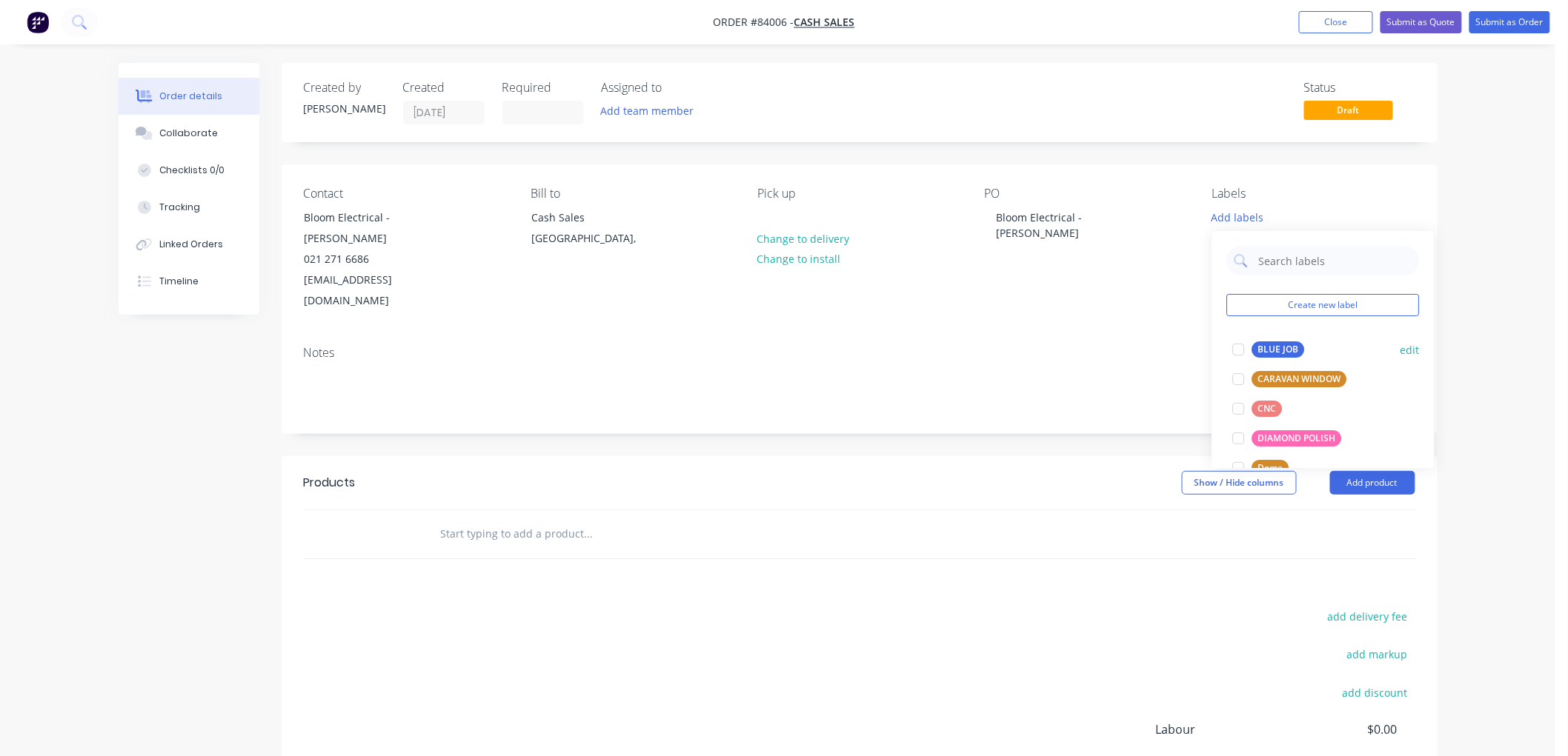
click at [1263, 348] on div "BLUE JOB" at bounding box center [1278, 349] width 53 height 16
click at [538, 519] on input "text" at bounding box center [588, 533] width 296 height 30
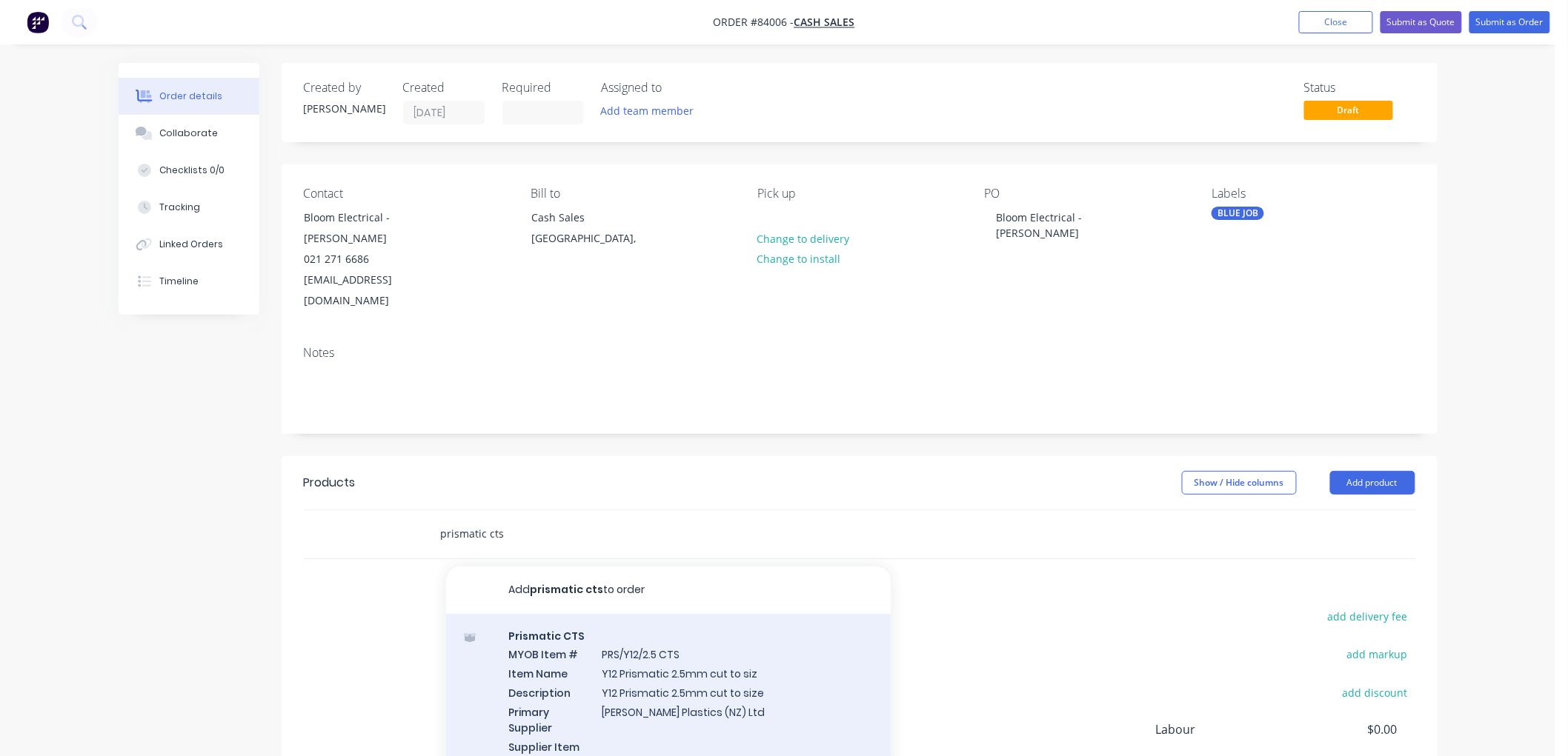
type input "prismatic cts"
click at [682, 642] on div "Prismatic CTS MYOB Item # PRS/Y12/2.5 CTS Item Name Y12 Prismatic 2.5mm cut to …" at bounding box center [668, 717] width 444 height 208
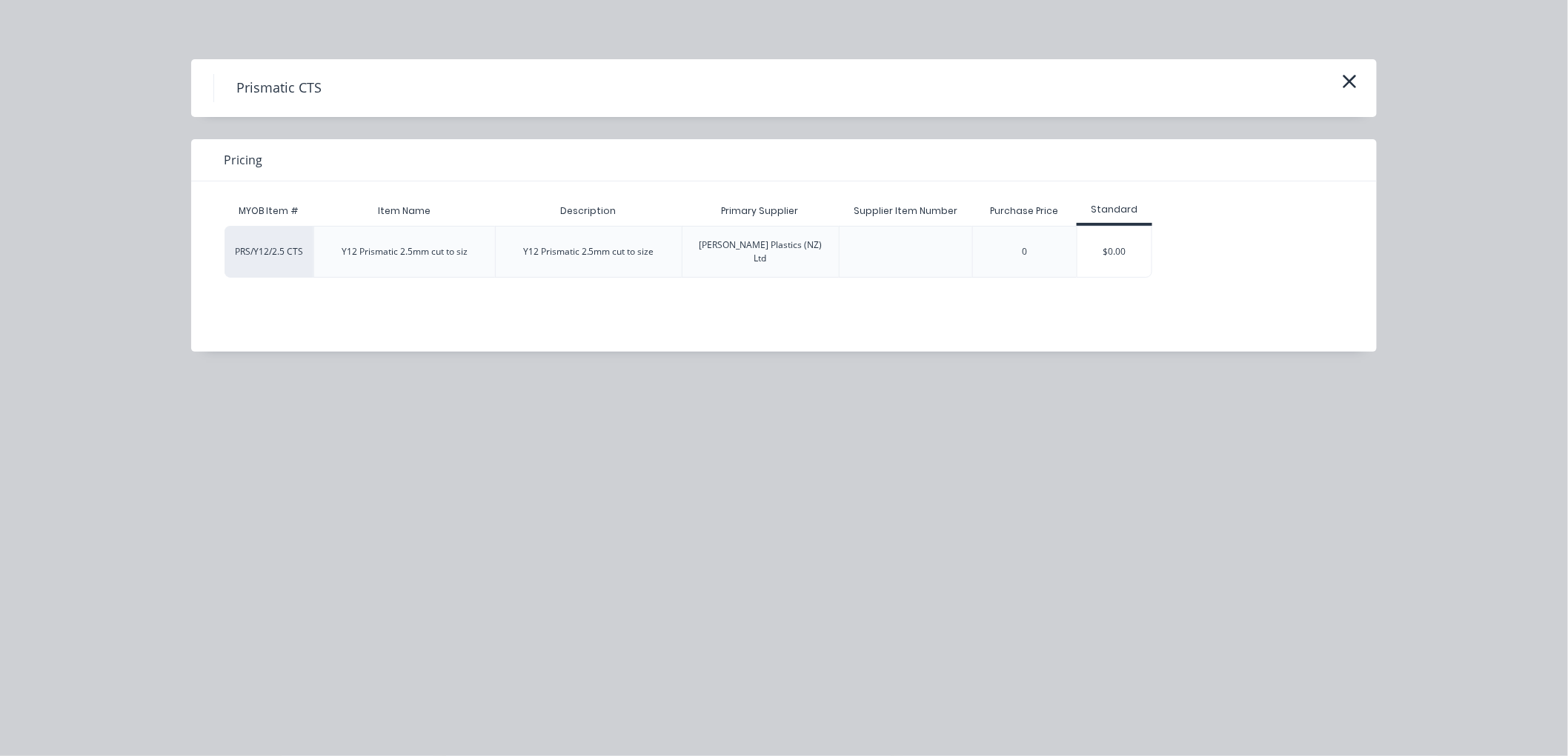
drag, startPoint x: 1139, startPoint y: 246, endPoint x: 1123, endPoint y: 253, distance: 17.5
click at [1139, 245] on div "$0.00" at bounding box center [1113, 251] width 74 height 50
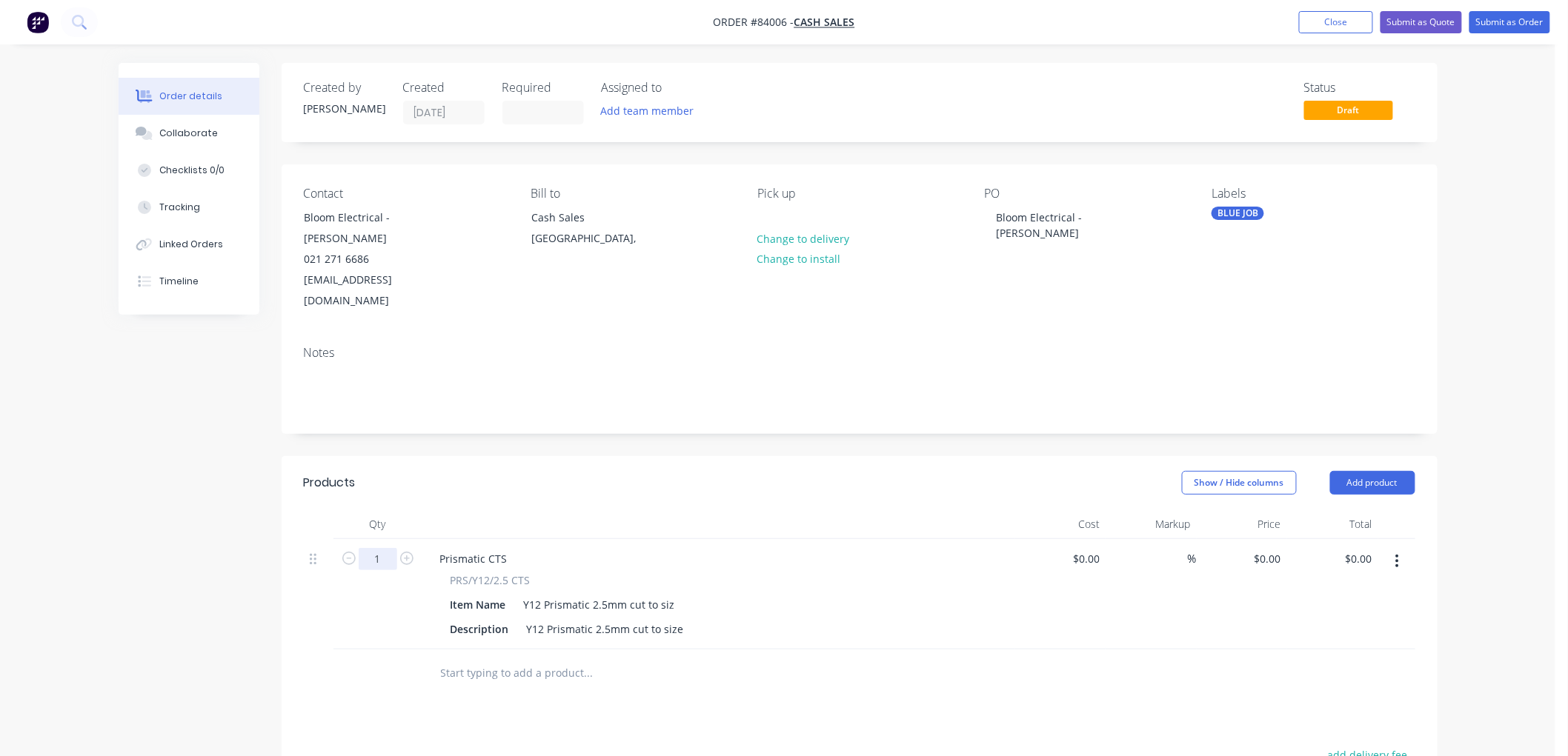
click at [385, 548] on input "1" at bounding box center [377, 559] width 38 height 22
type input "20"
click at [676, 618] on div "Y12 Prismatic 2.5mm cut to size" at bounding box center [605, 628] width 169 height 21
drag, startPoint x: 1260, startPoint y: 536, endPoint x: 1286, endPoint y: 536, distance: 26.0
click at [1260, 539] on div "$0.00 $0.00" at bounding box center [1242, 594] width 91 height 110
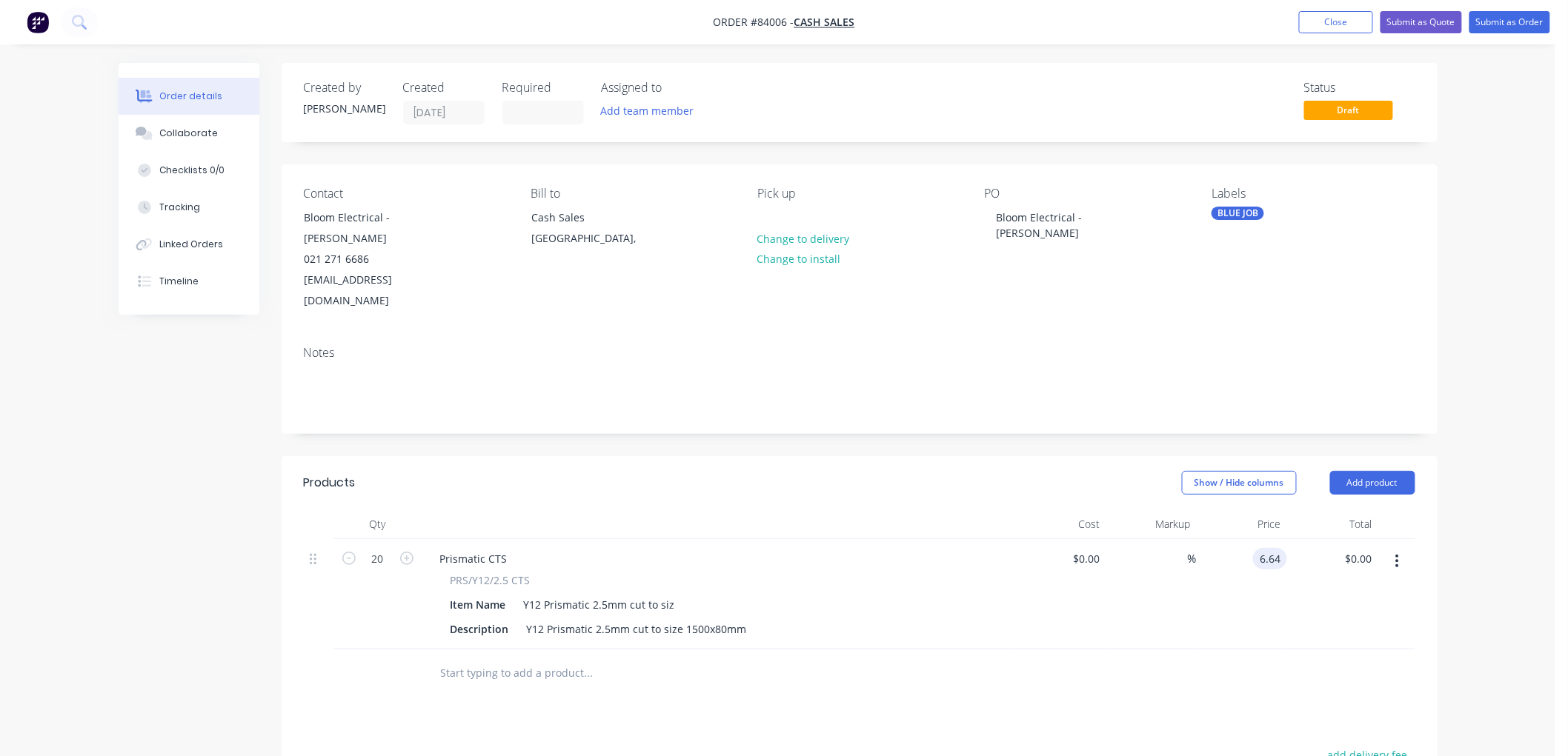
type input "$6.64"
type input "$132.80"
click at [1469, 520] on div "Order details Collaborate Checklists 0/0 Tracking Linked Orders Timeline Order …" at bounding box center [778, 537] width 1555 height 1076
click at [1521, 26] on button "Submit as Order" at bounding box center [1509, 22] width 81 height 22
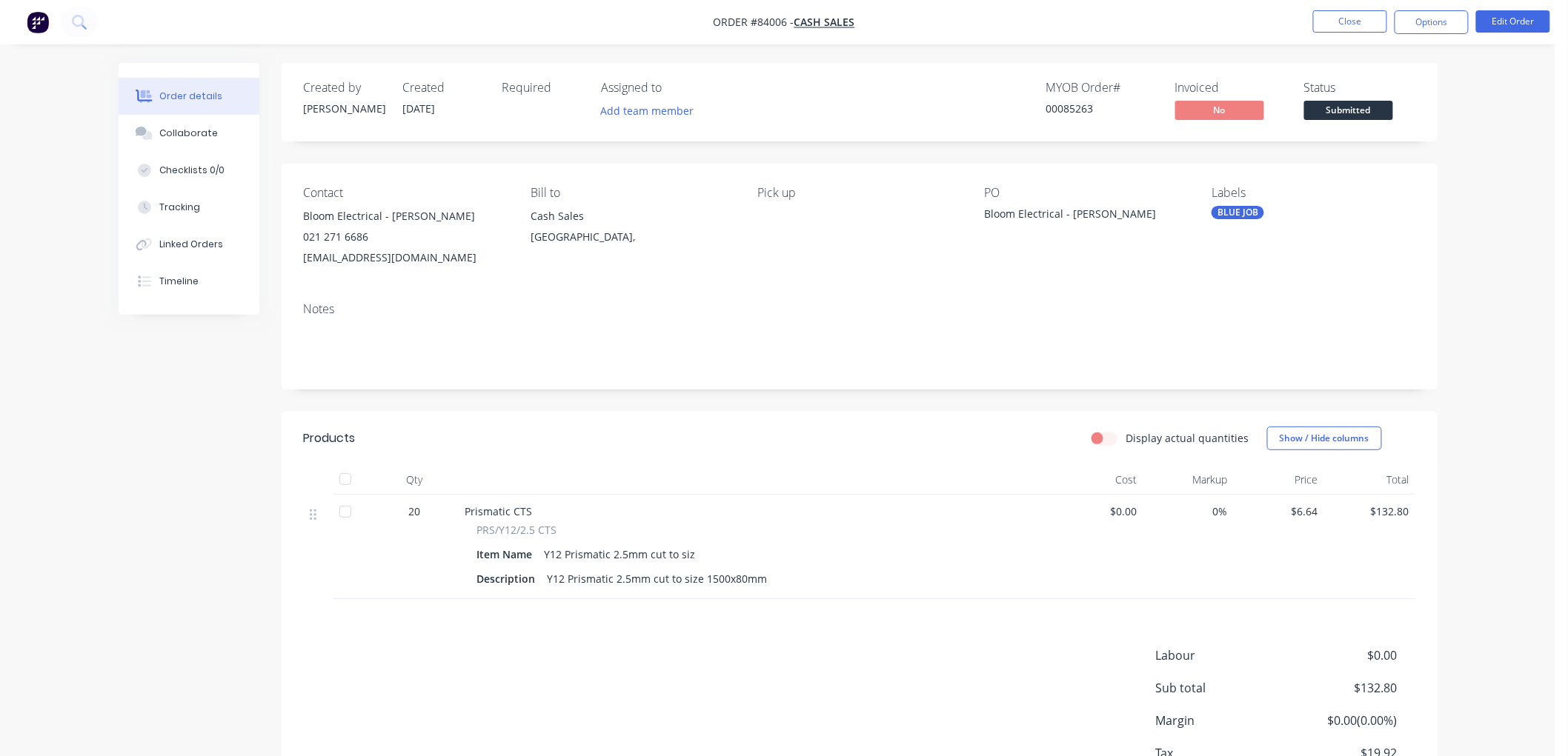
drag, startPoint x: 1426, startPoint y: 16, endPoint x: 1420, endPoint y: 36, distance: 20.9
click at [1426, 16] on button "Options" at bounding box center [1431, 22] width 74 height 24
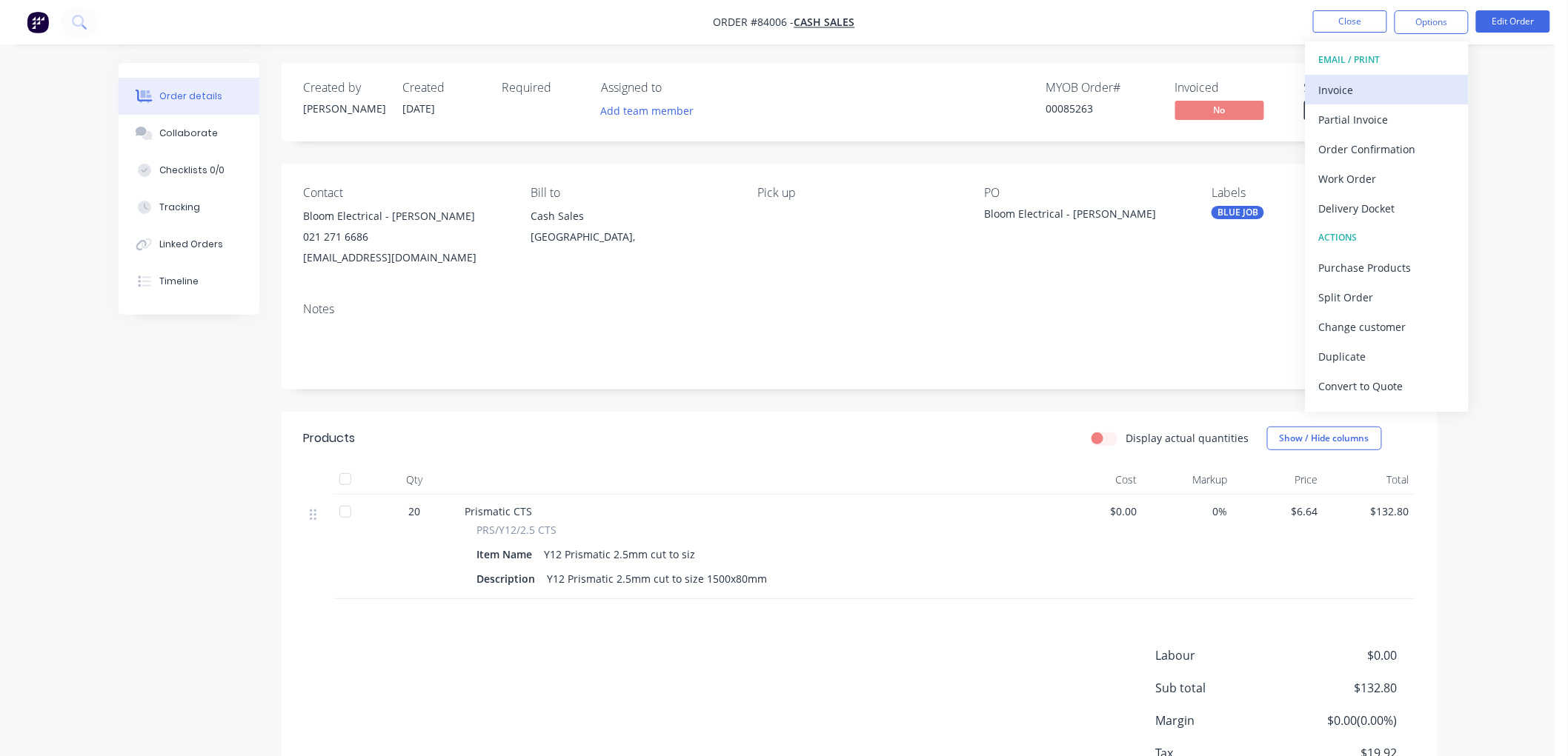
click at [1367, 86] on div "Invoice" at bounding box center [1387, 89] width 137 height 21
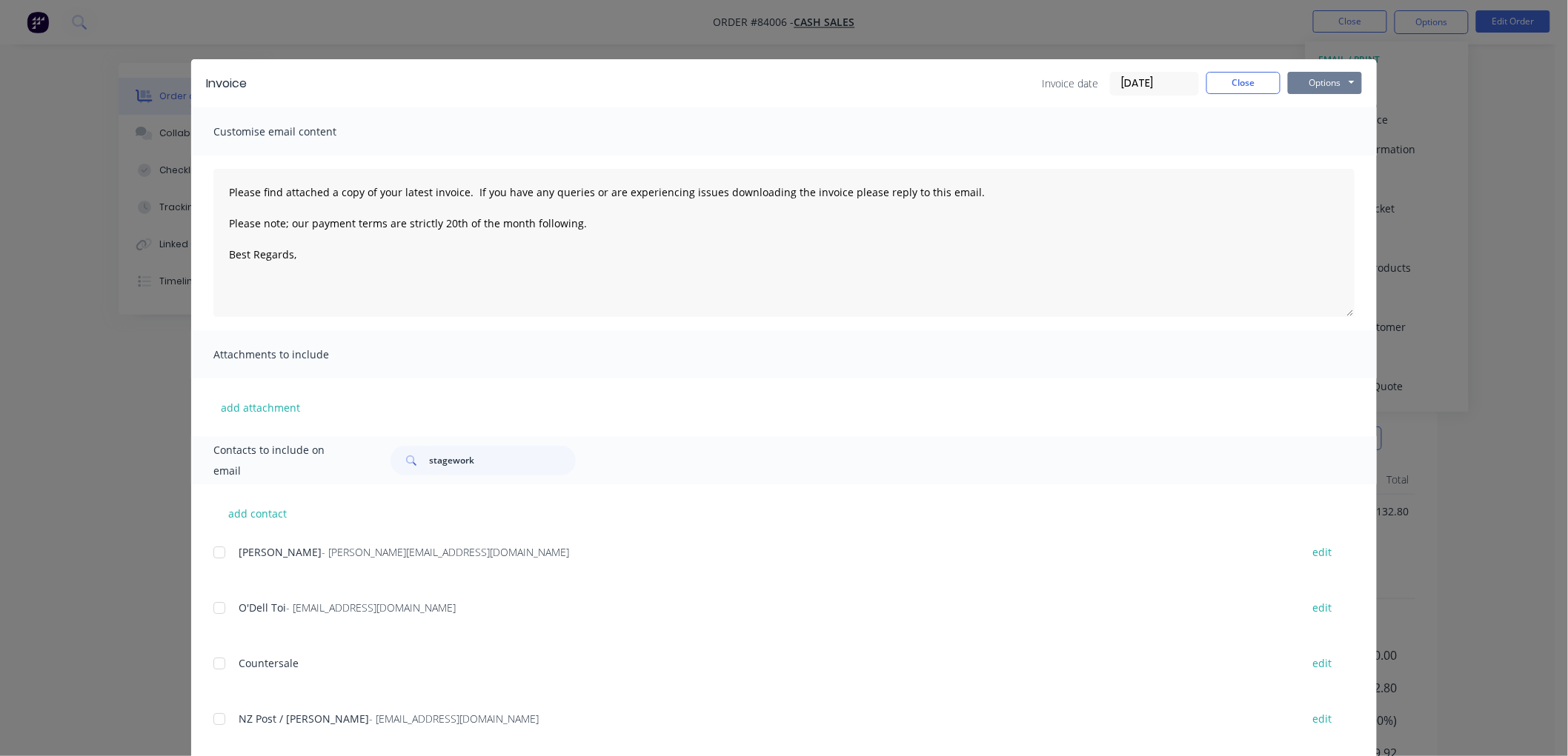
click at [1335, 82] on button "Options" at bounding box center [1324, 83] width 74 height 22
click at [1319, 111] on button "Preview" at bounding box center [1335, 108] width 95 height 25
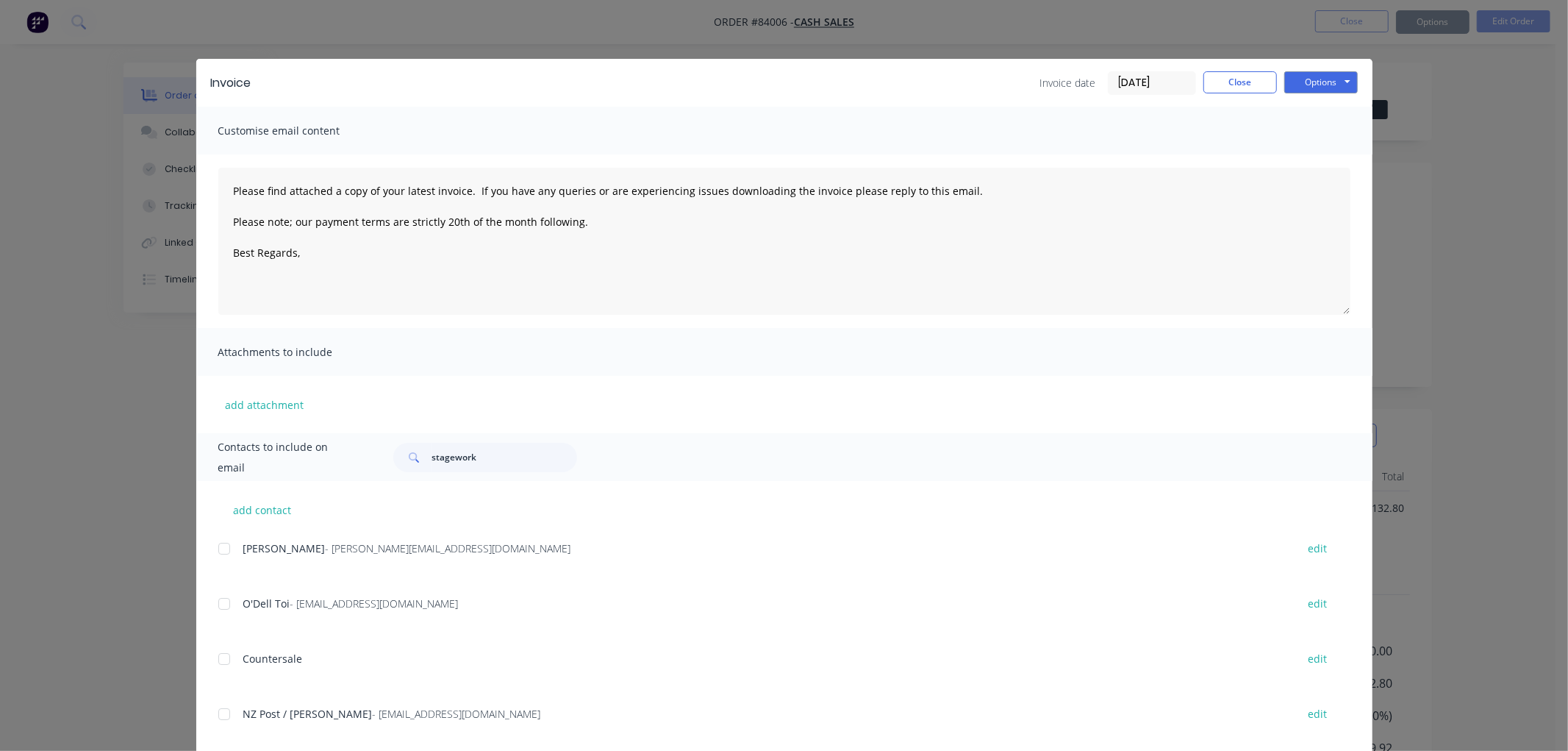
type textarea "Please find attached a copy of your latest invoice. If you have any queries or …"
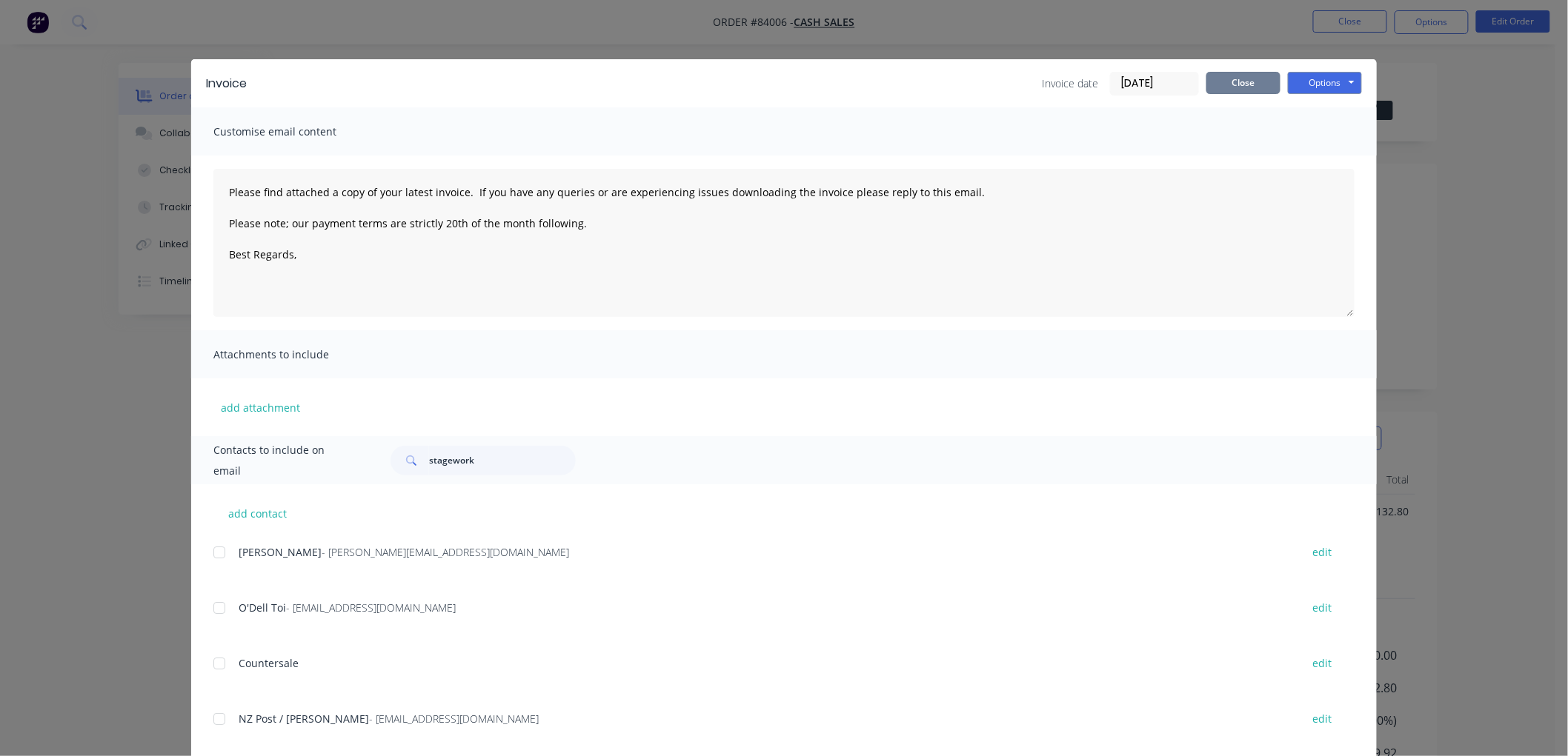
click at [1237, 83] on button "Close" at bounding box center [1242, 83] width 74 height 22
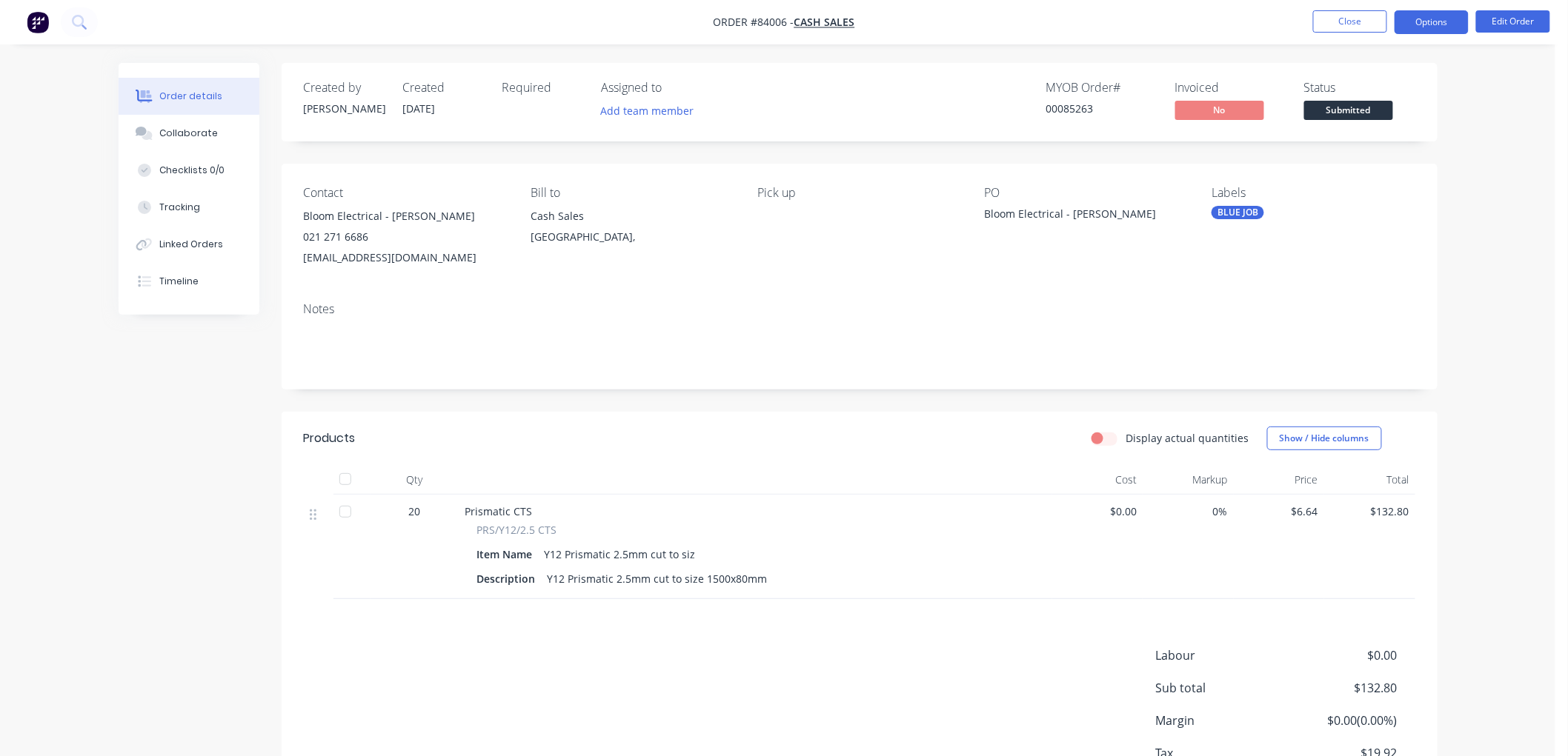
click at [1427, 20] on button "Options" at bounding box center [1431, 22] width 74 height 24
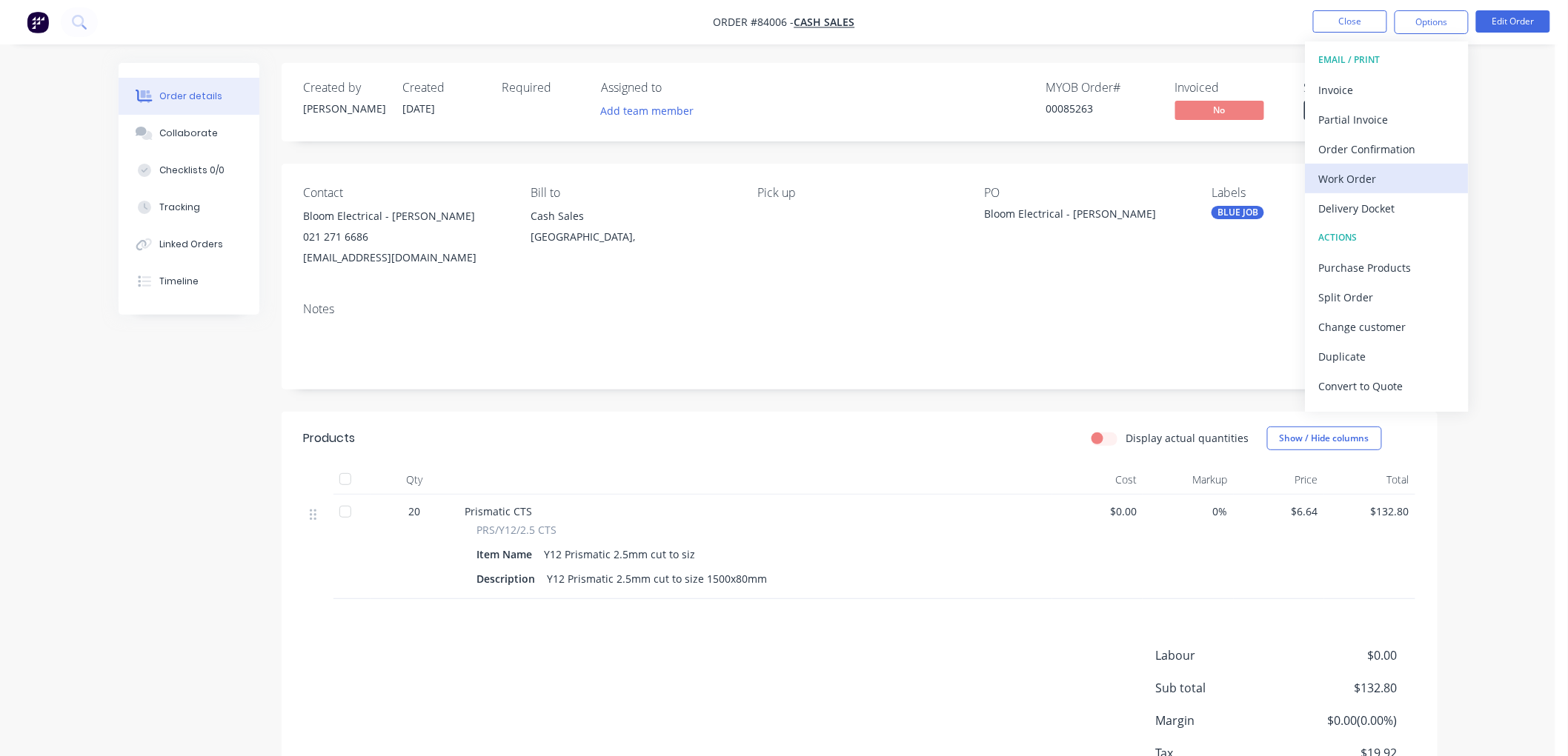
click at [1381, 184] on div "Work Order" at bounding box center [1387, 178] width 137 height 21
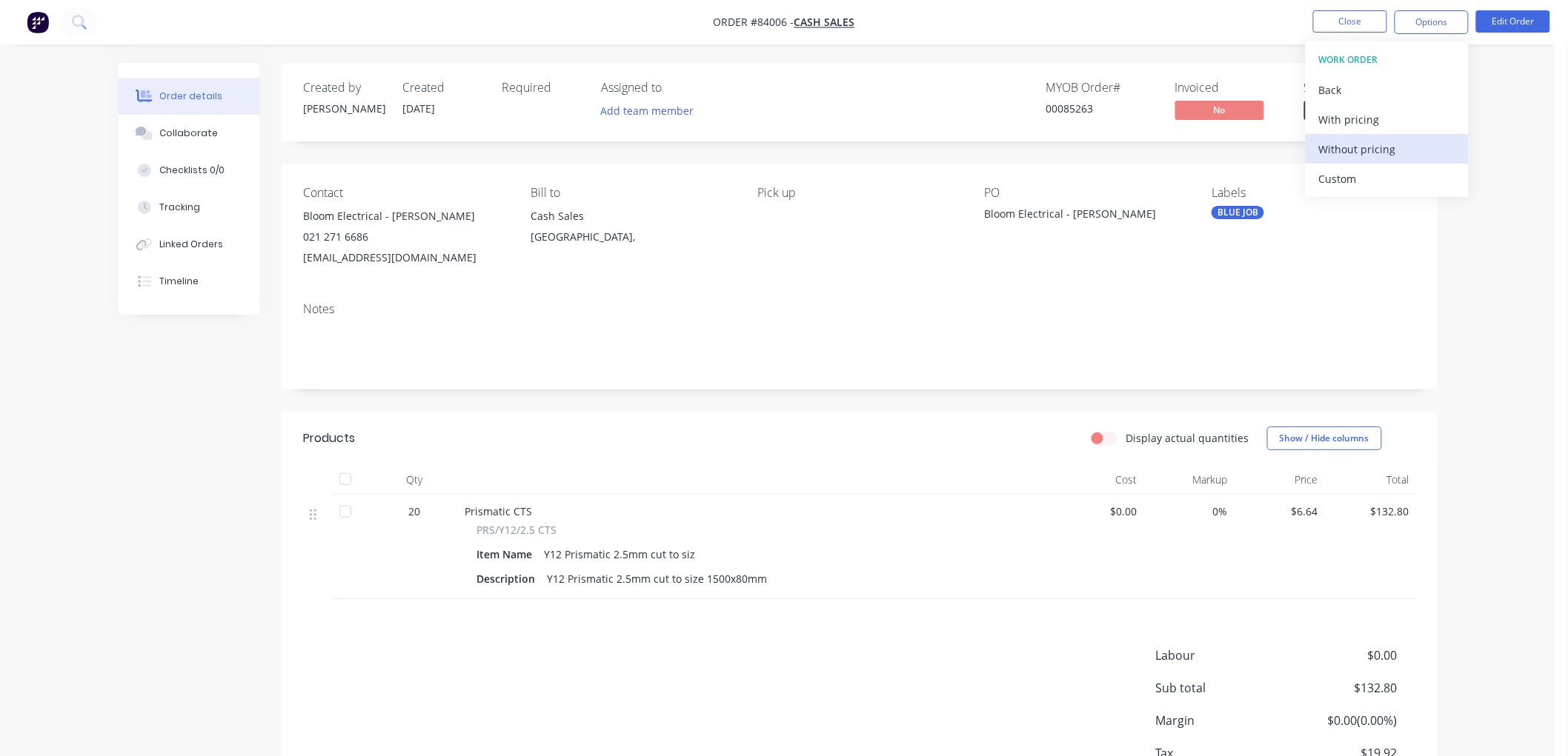
click at [1350, 148] on div "Without pricing" at bounding box center [1387, 148] width 137 height 21
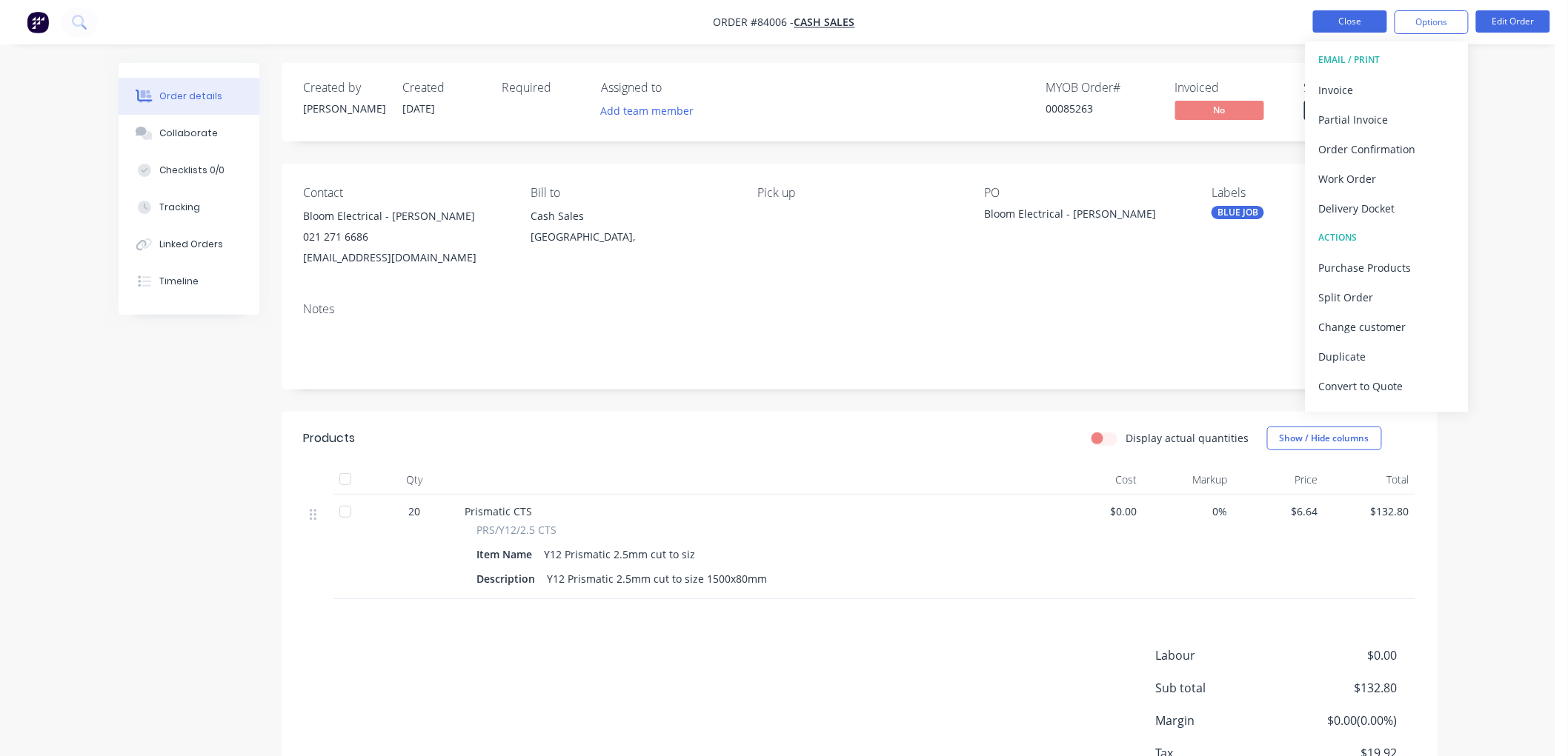
click at [1339, 22] on button "Close" at bounding box center [1349, 21] width 74 height 22
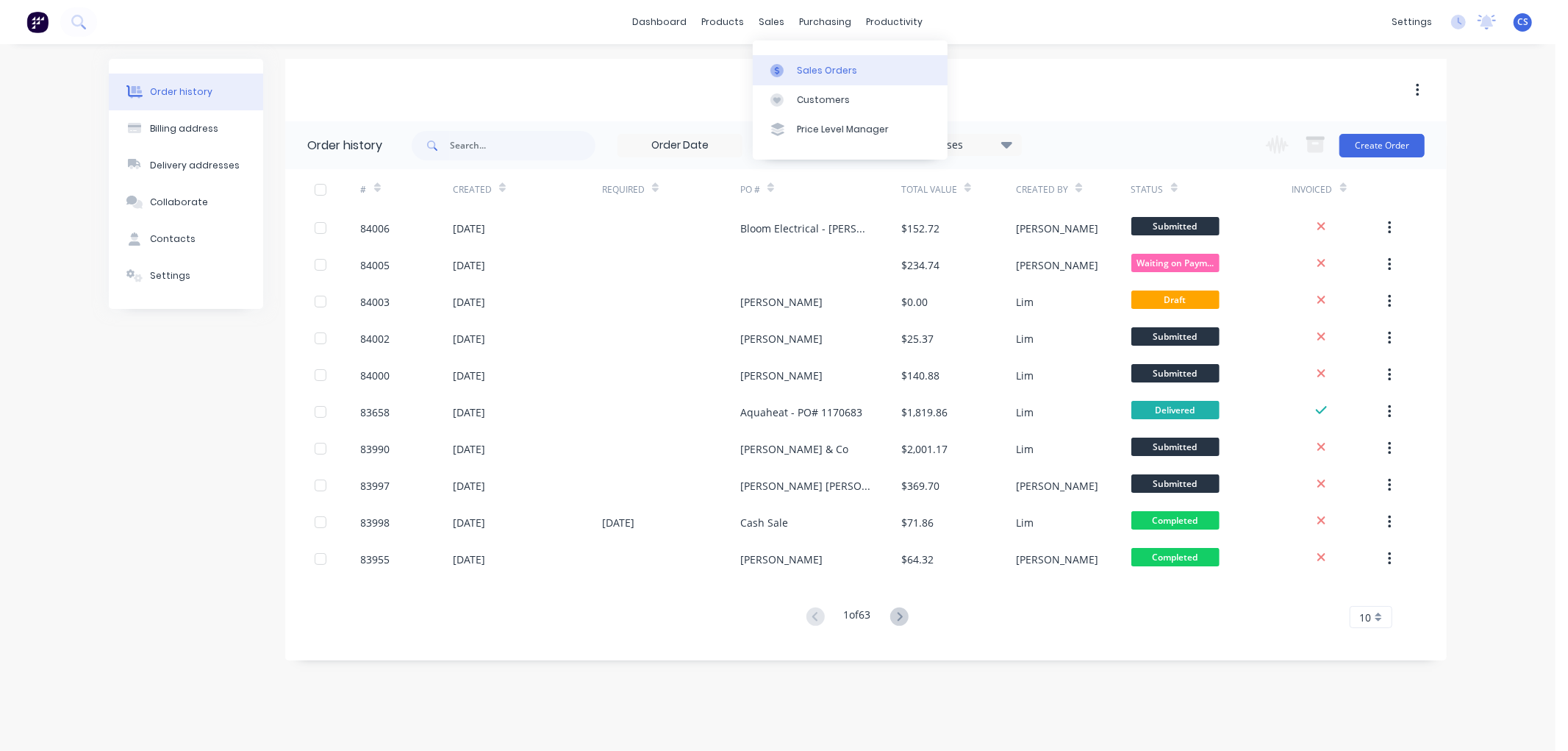
click at [784, 64] on div at bounding box center [782, 71] width 22 height 13
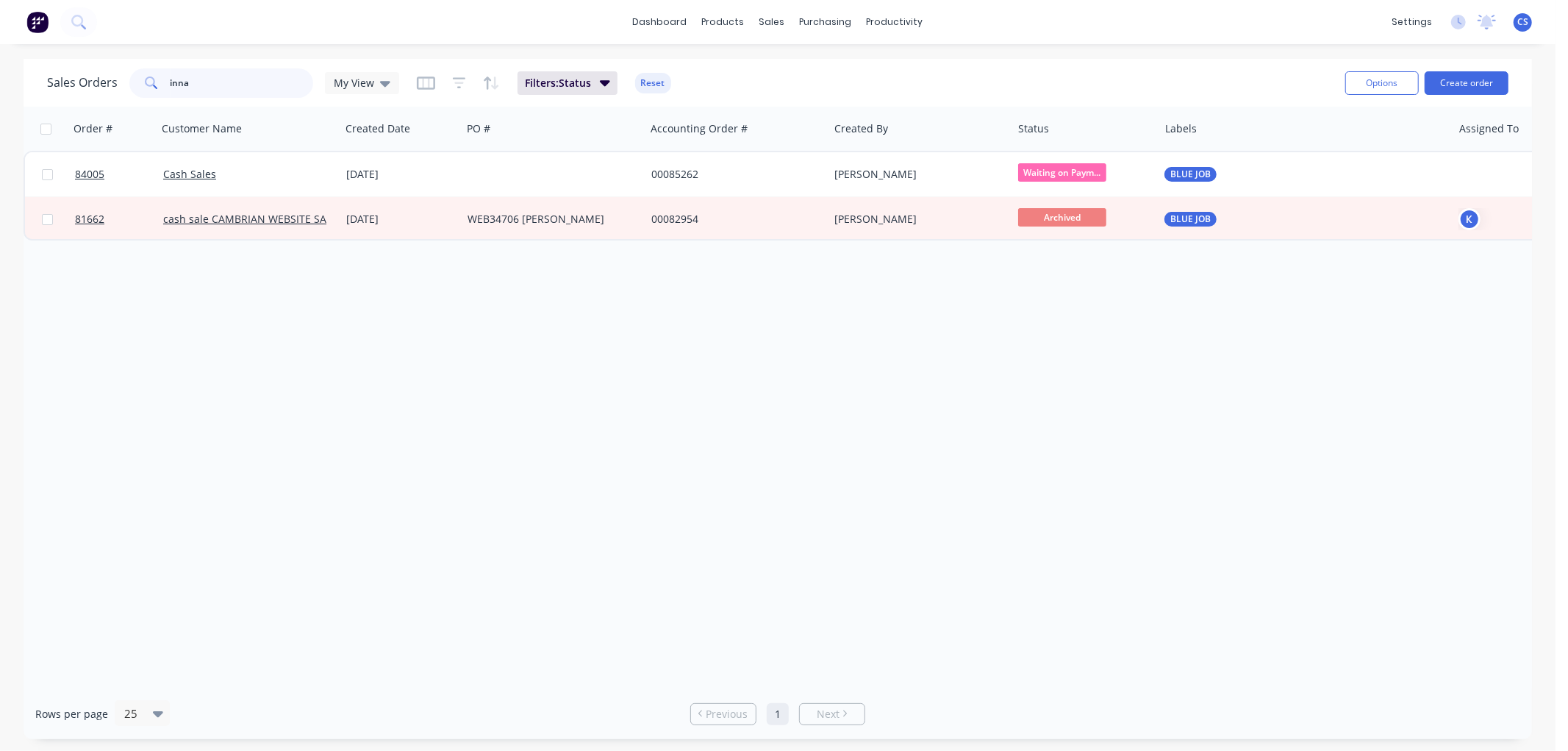
click at [196, 76] on input "inna" at bounding box center [242, 83] width 143 height 29
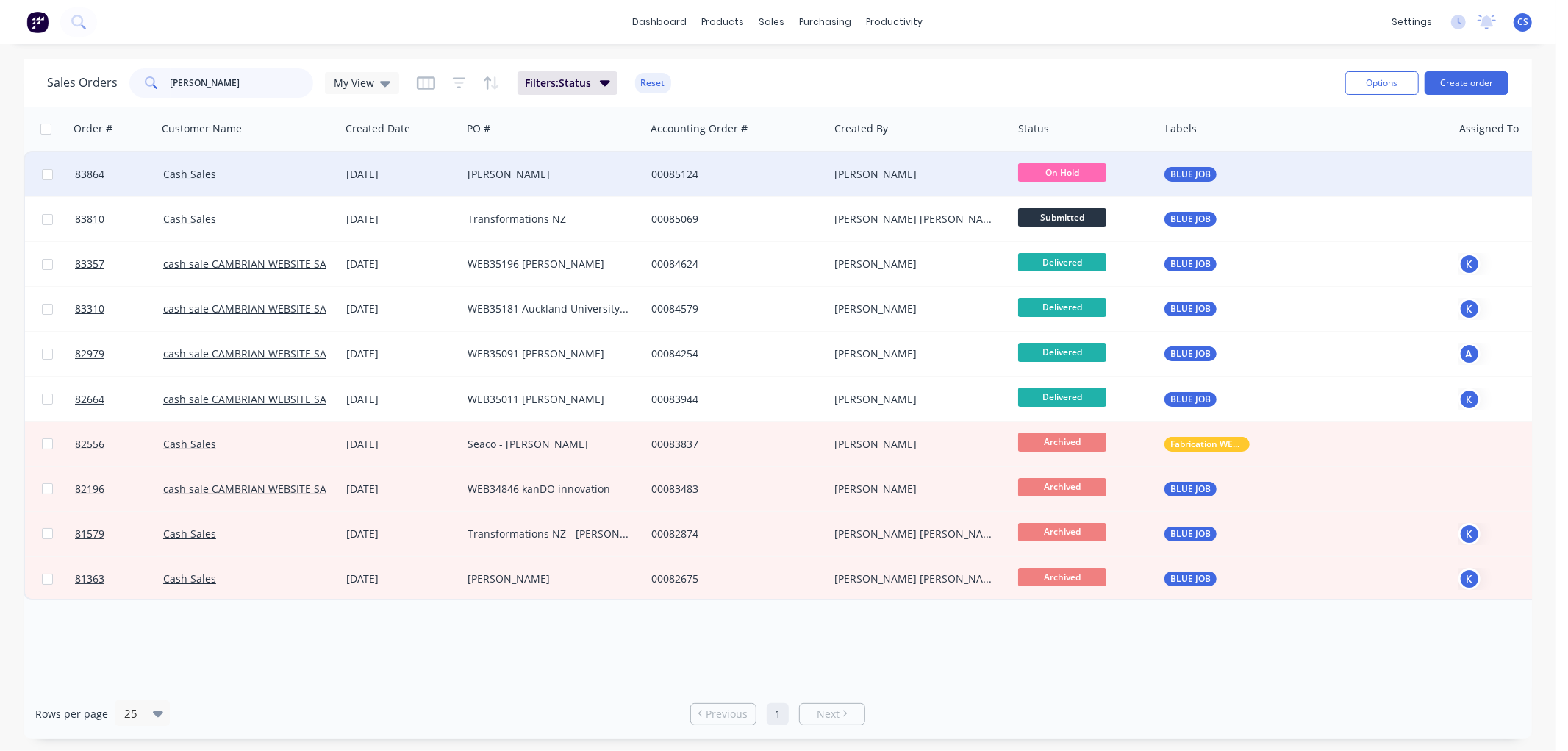
type input "shaun"
click at [529, 175] on div "Shaun Wood" at bounding box center [550, 173] width 163 height 14
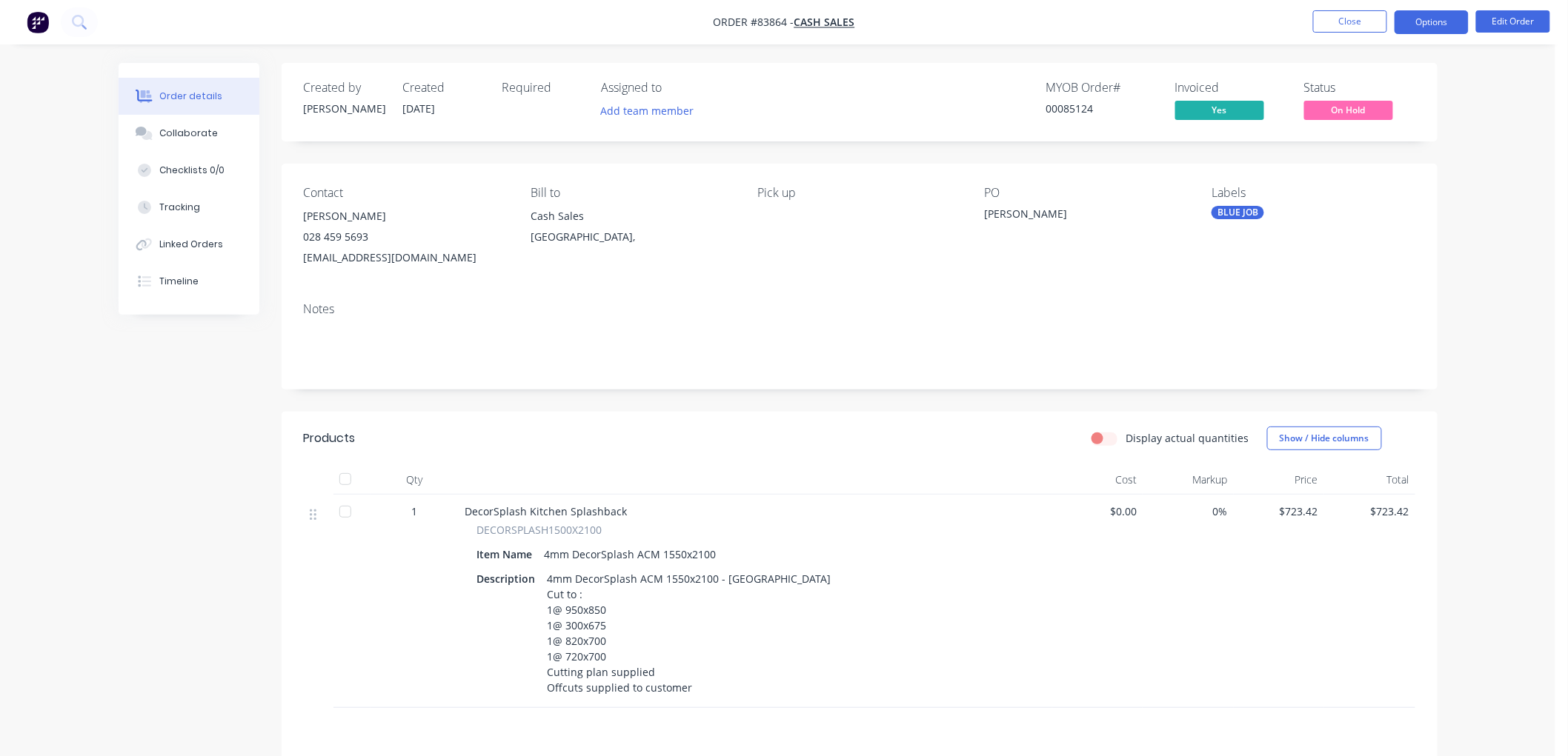
click at [1434, 16] on button "Options" at bounding box center [1431, 22] width 74 height 24
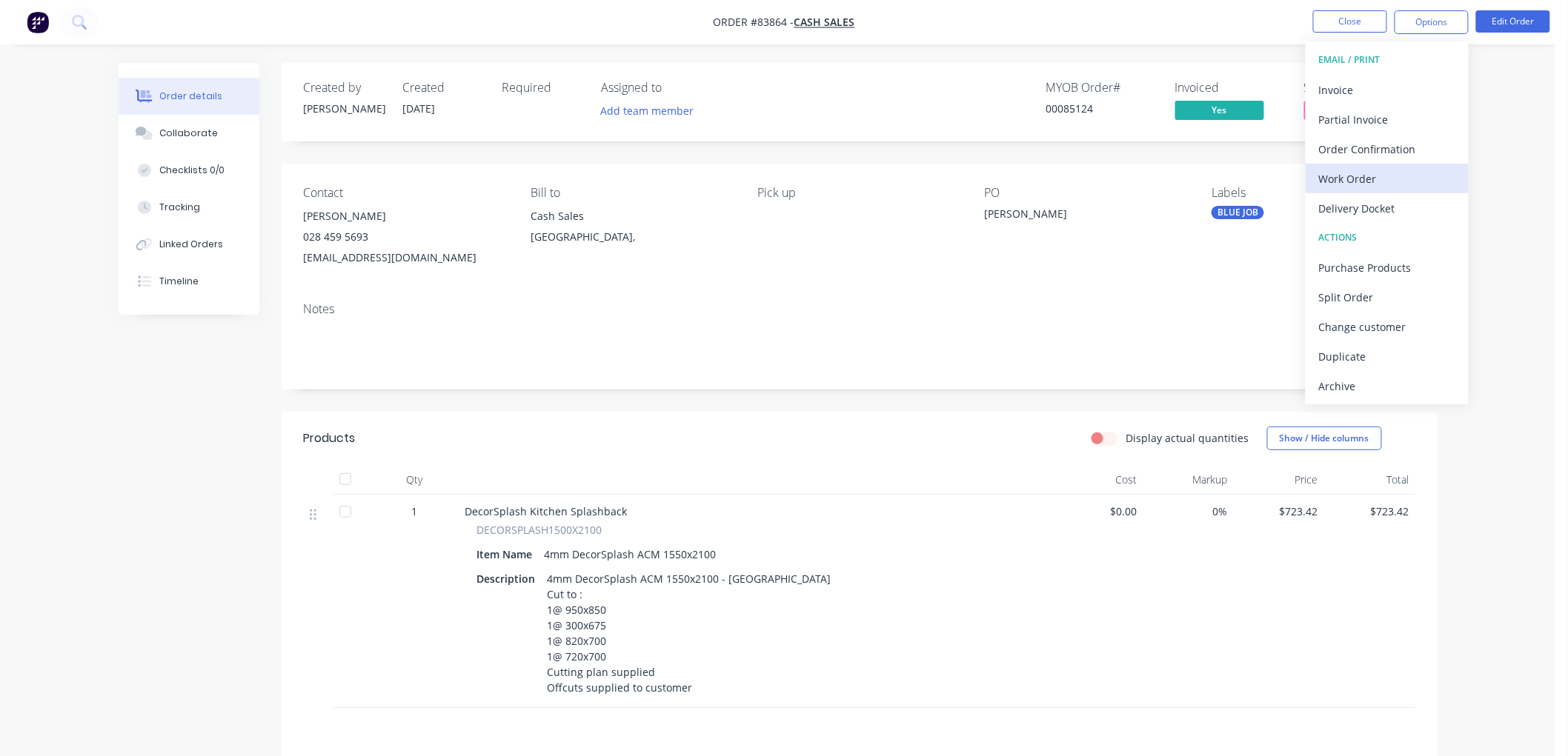
click at [1354, 175] on div "Work Order" at bounding box center [1387, 178] width 137 height 21
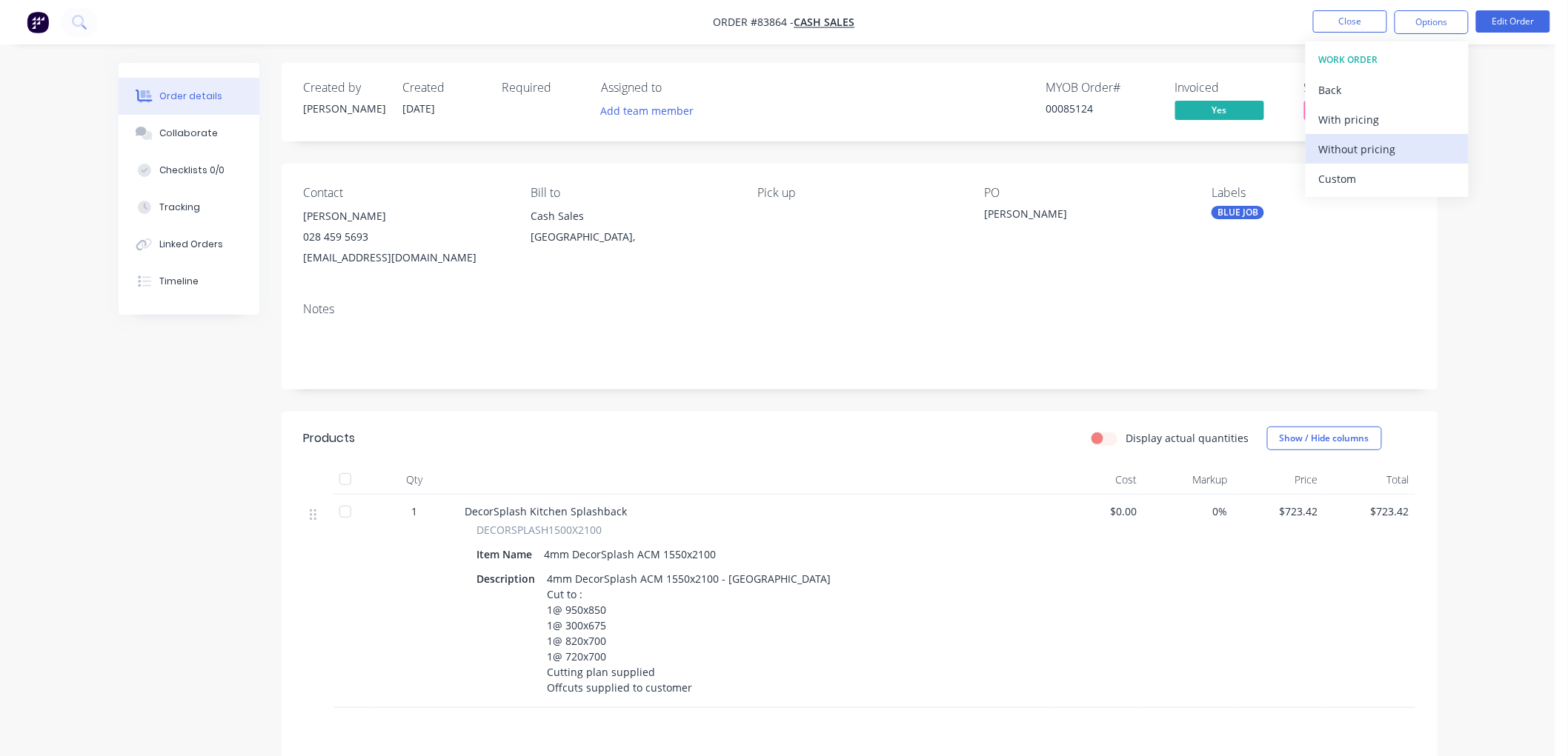
drag, startPoint x: 1352, startPoint y: 147, endPoint x: 1359, endPoint y: 157, distance: 12.2
click at [1352, 147] on div "Without pricing" at bounding box center [1387, 148] width 137 height 21
click at [1188, 31] on nav "Order #83864 - Cash Sales Close Options EMAIL / PRINT Invoice Partial Invoice O…" at bounding box center [784, 22] width 1568 height 44
click at [1337, 24] on button "Close" at bounding box center [1349, 21] width 74 height 22
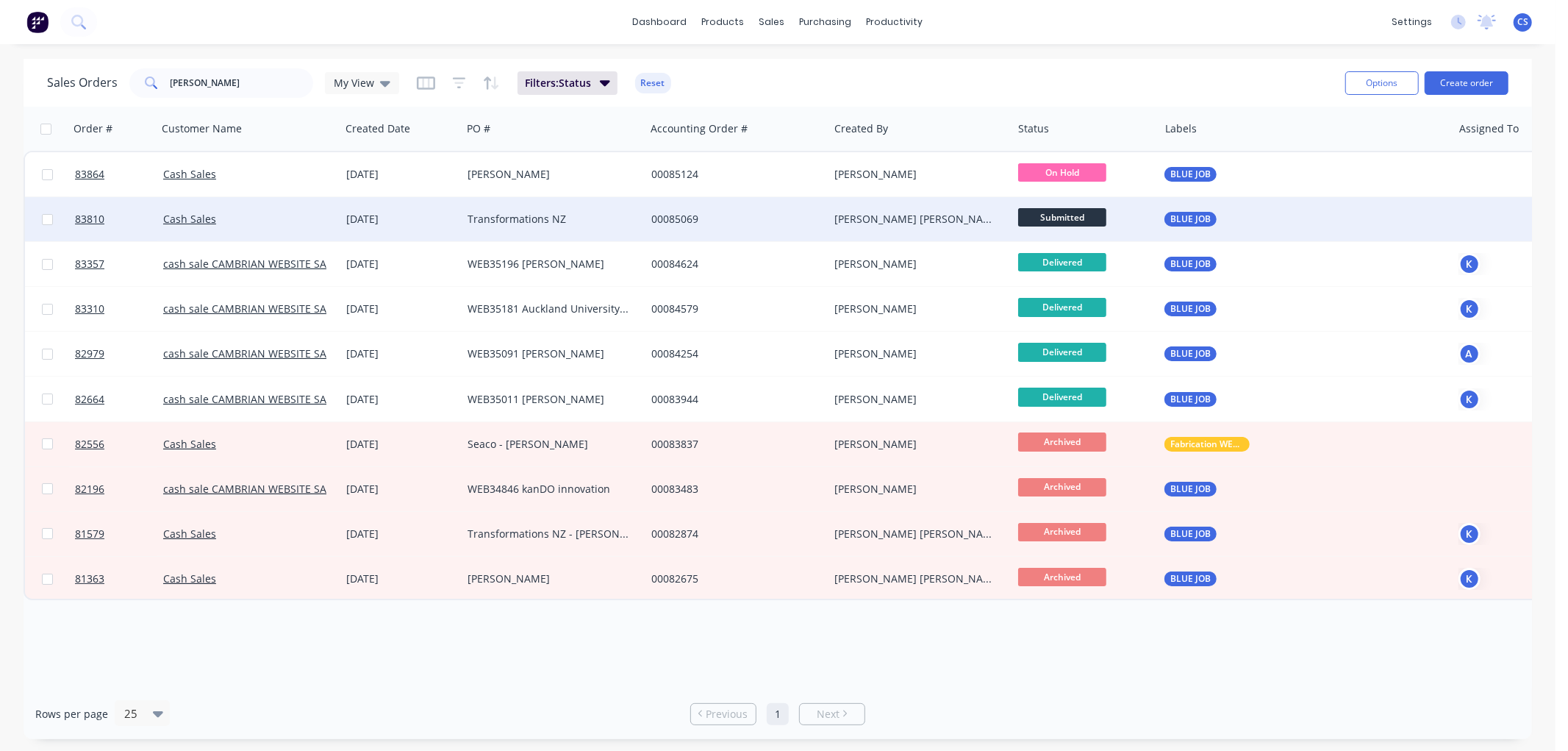
click at [511, 217] on div "Transformations NZ" at bounding box center [550, 219] width 163 height 14
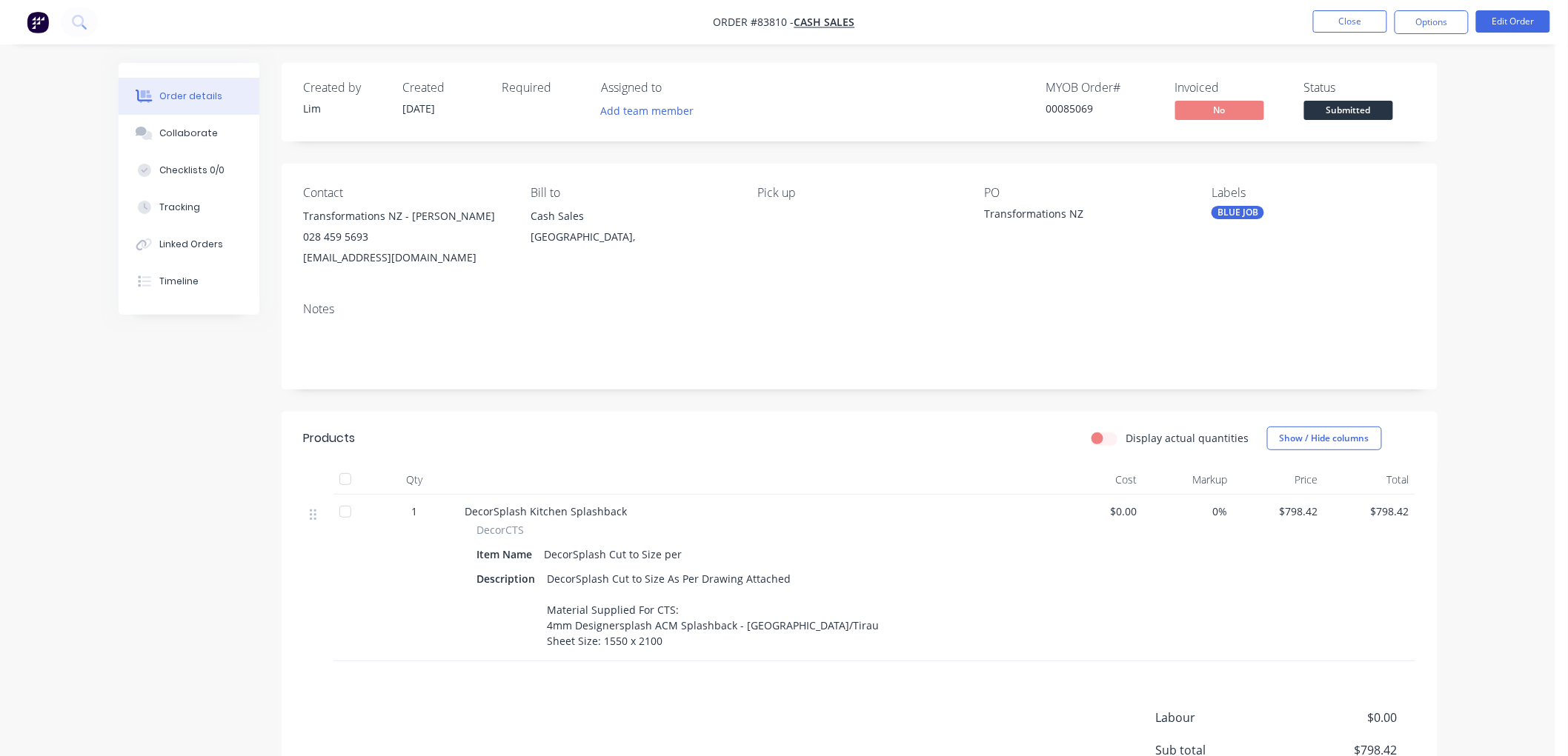
click at [1342, 109] on span "Submitted" at bounding box center [1348, 110] width 89 height 19
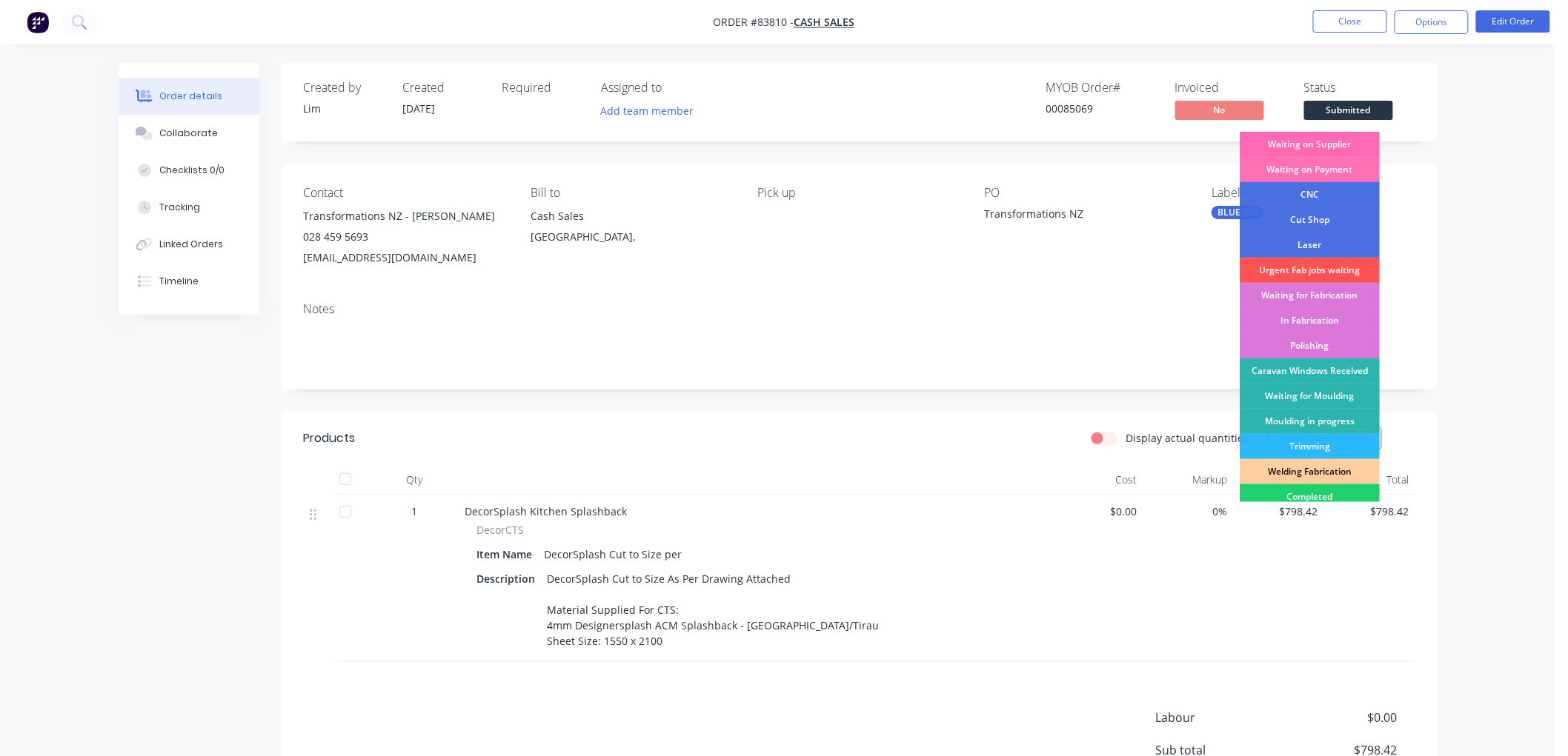
click at [1321, 143] on div "Waiting on Supplier" at bounding box center [1309, 145] width 140 height 25
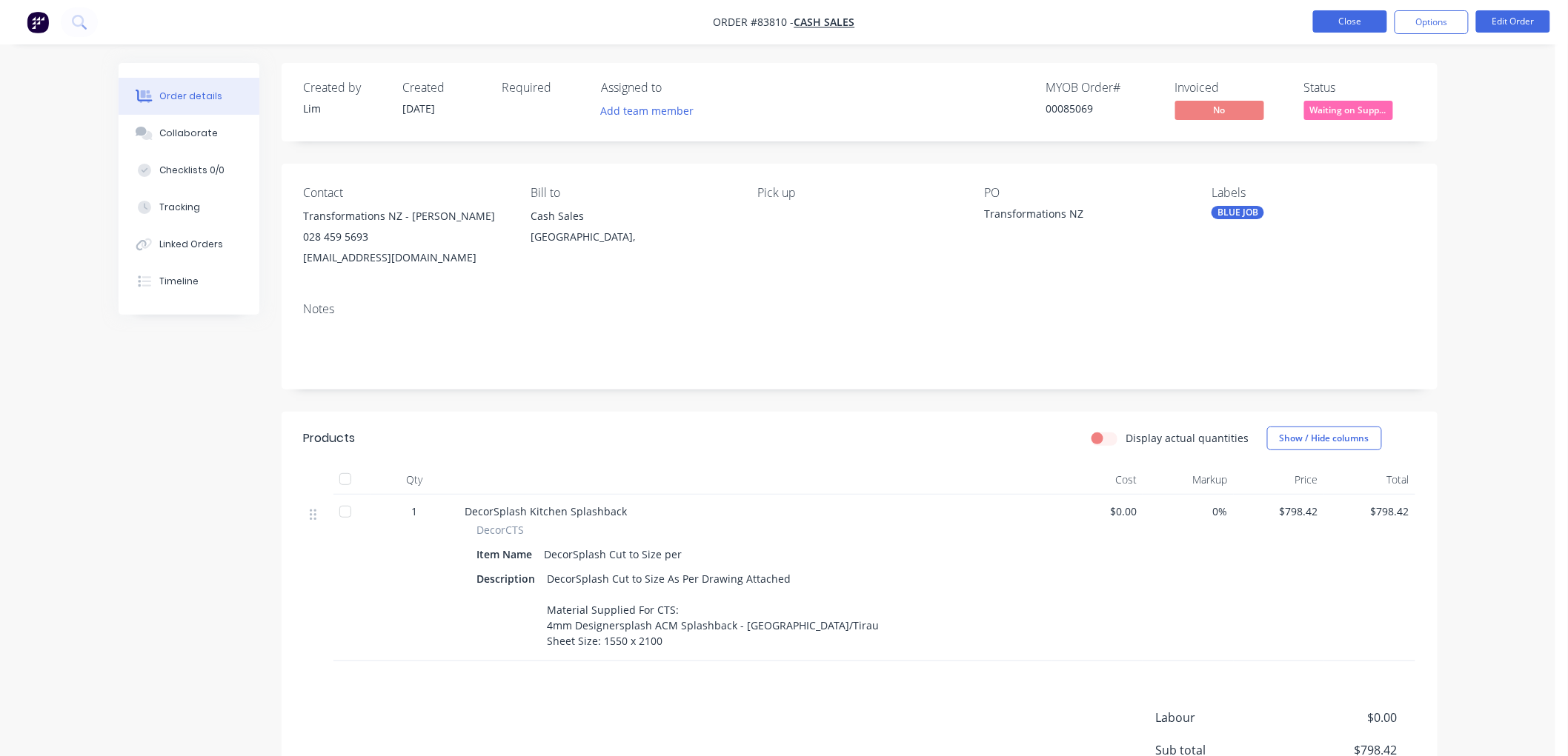
click at [1342, 25] on button "Close" at bounding box center [1349, 21] width 74 height 22
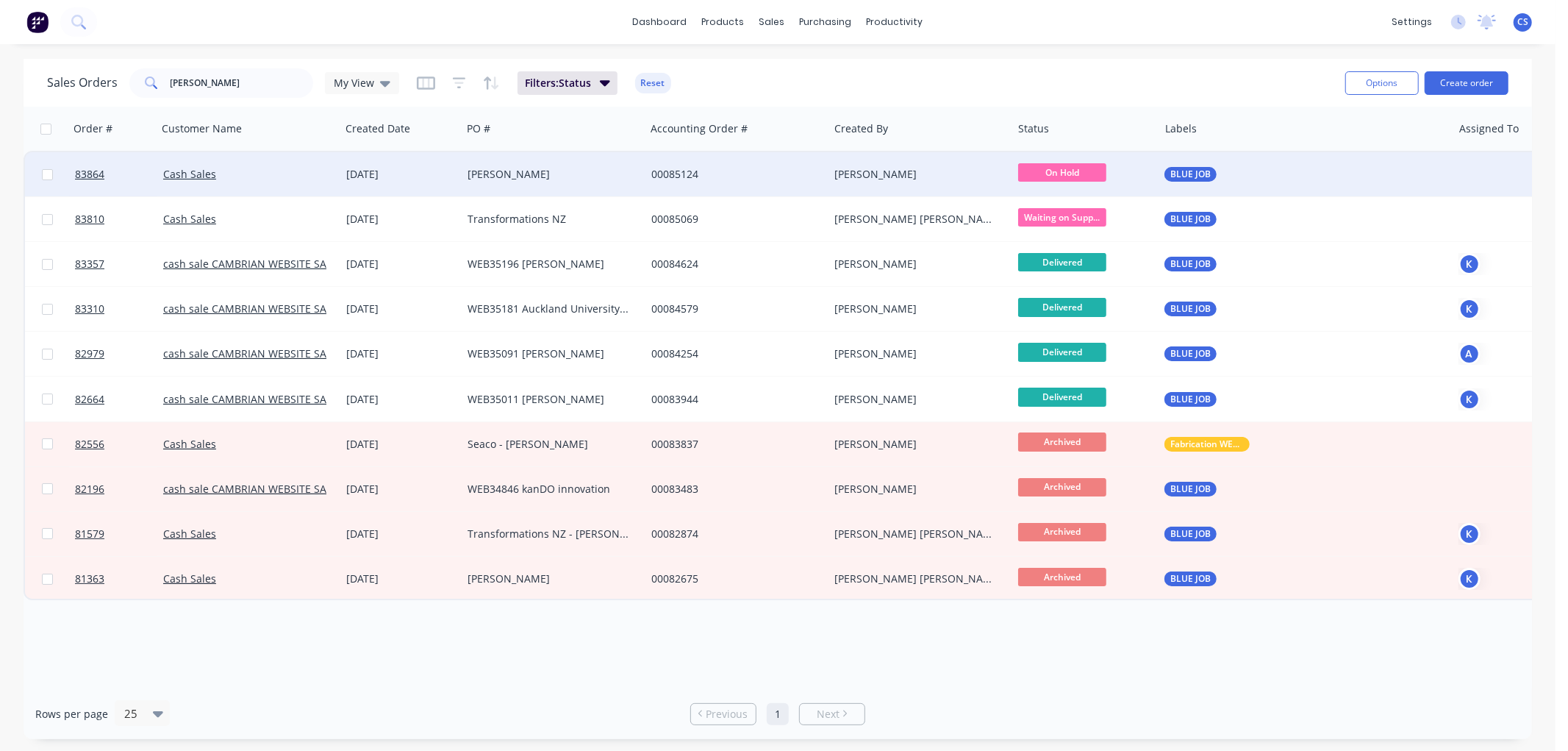
click at [438, 178] on div "13 Aug 2025" at bounding box center [401, 173] width 109 height 14
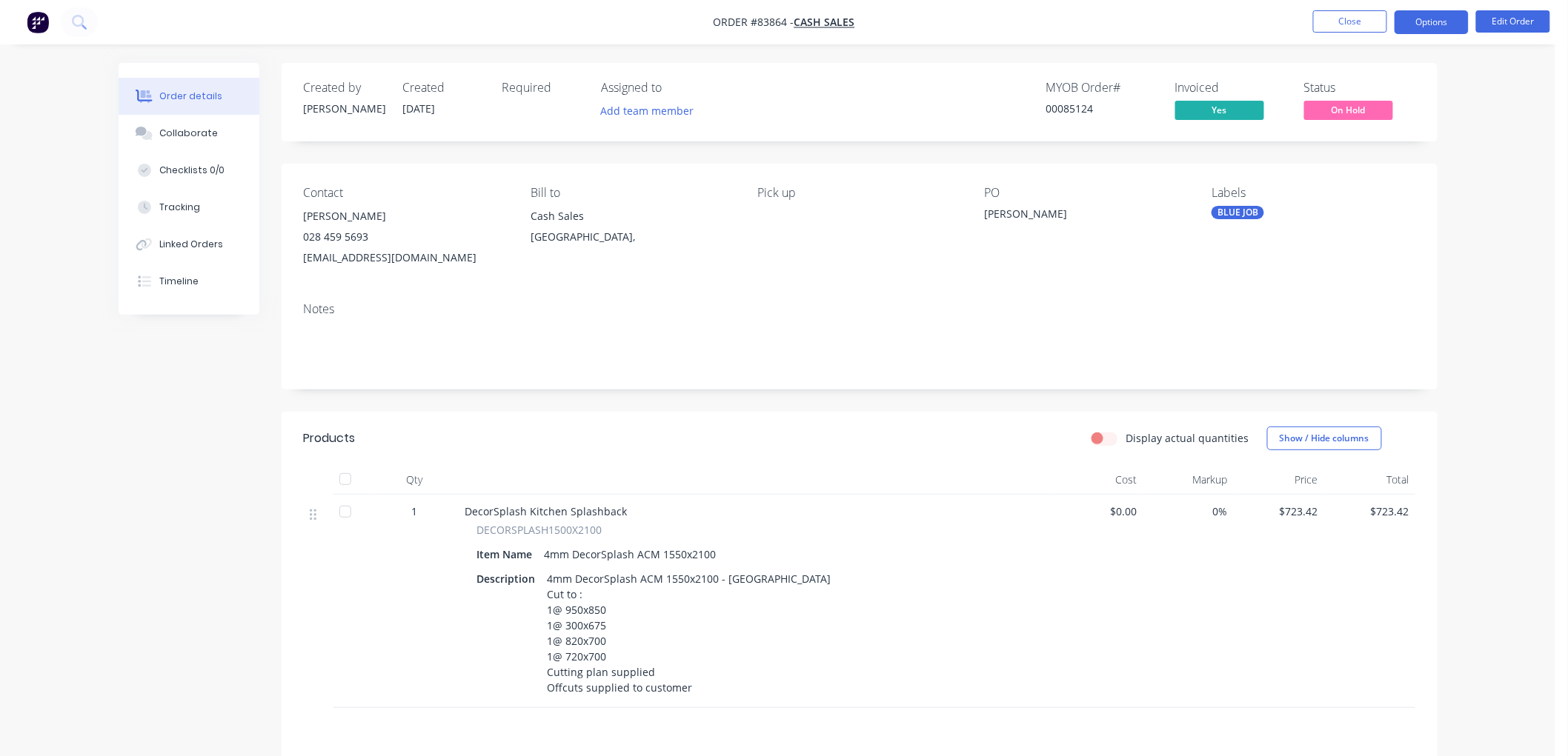
click at [1439, 26] on button "Options" at bounding box center [1431, 22] width 74 height 24
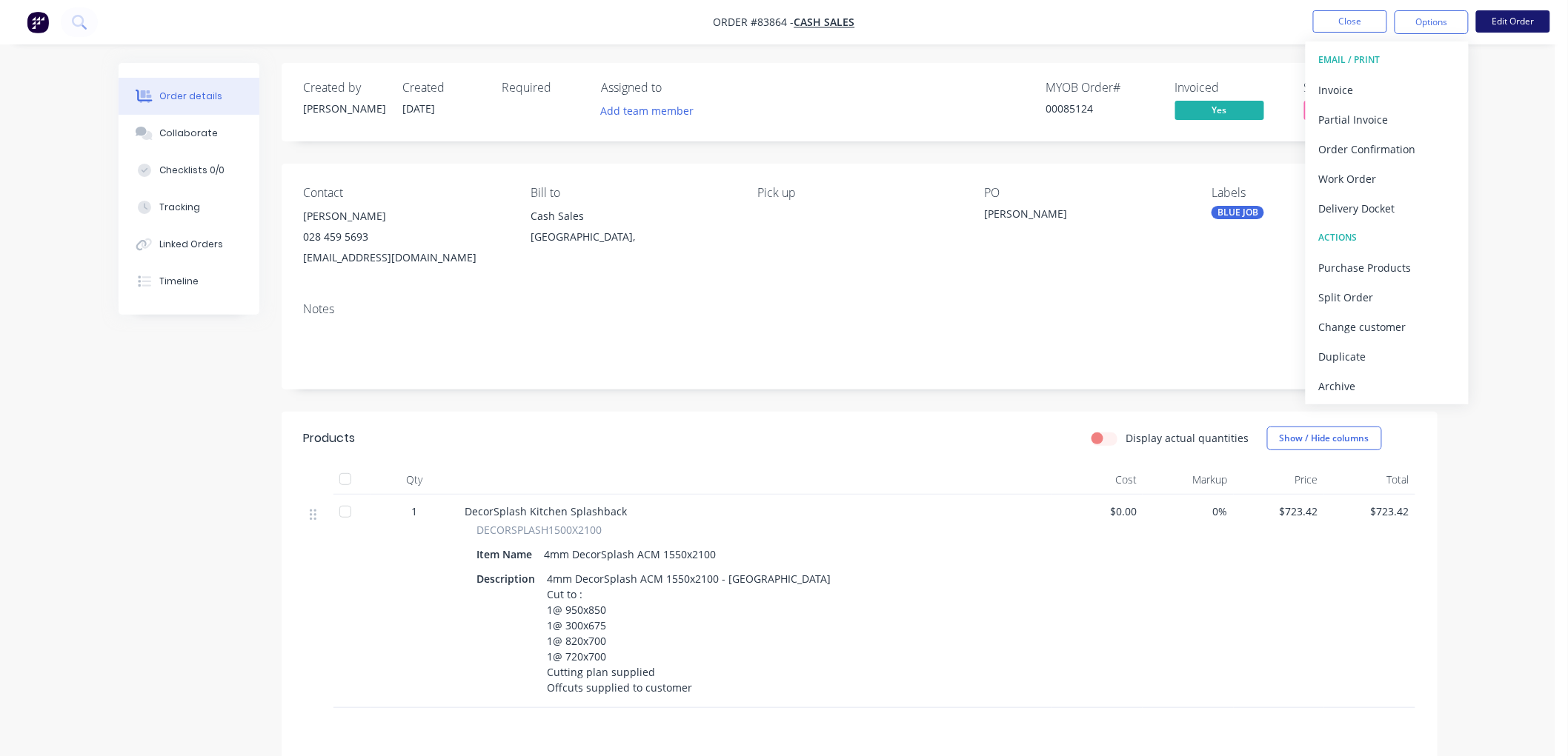
click at [1506, 25] on button "Edit Order" at bounding box center [1512, 21] width 74 height 22
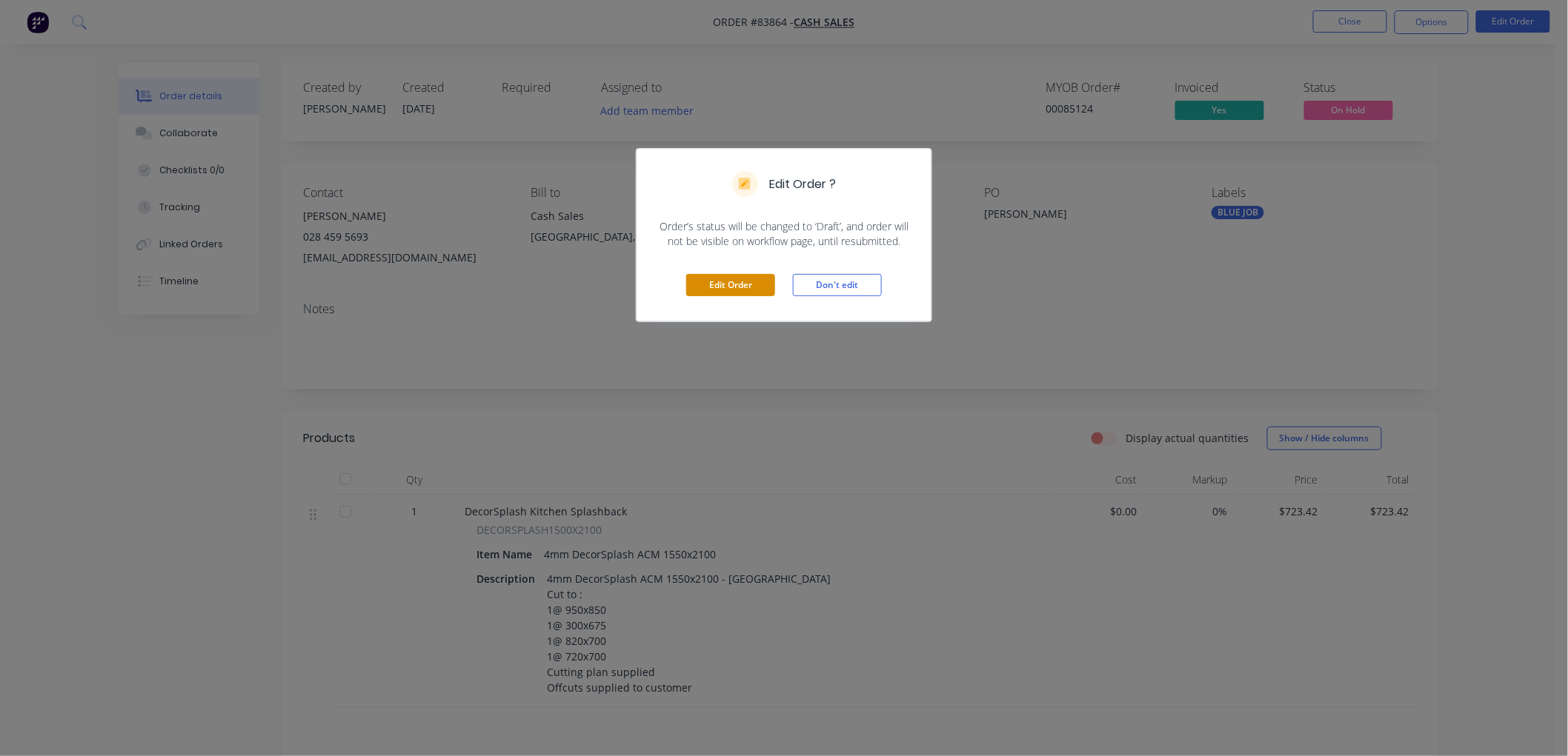
click at [734, 286] on button "Edit Order" at bounding box center [730, 285] width 89 height 22
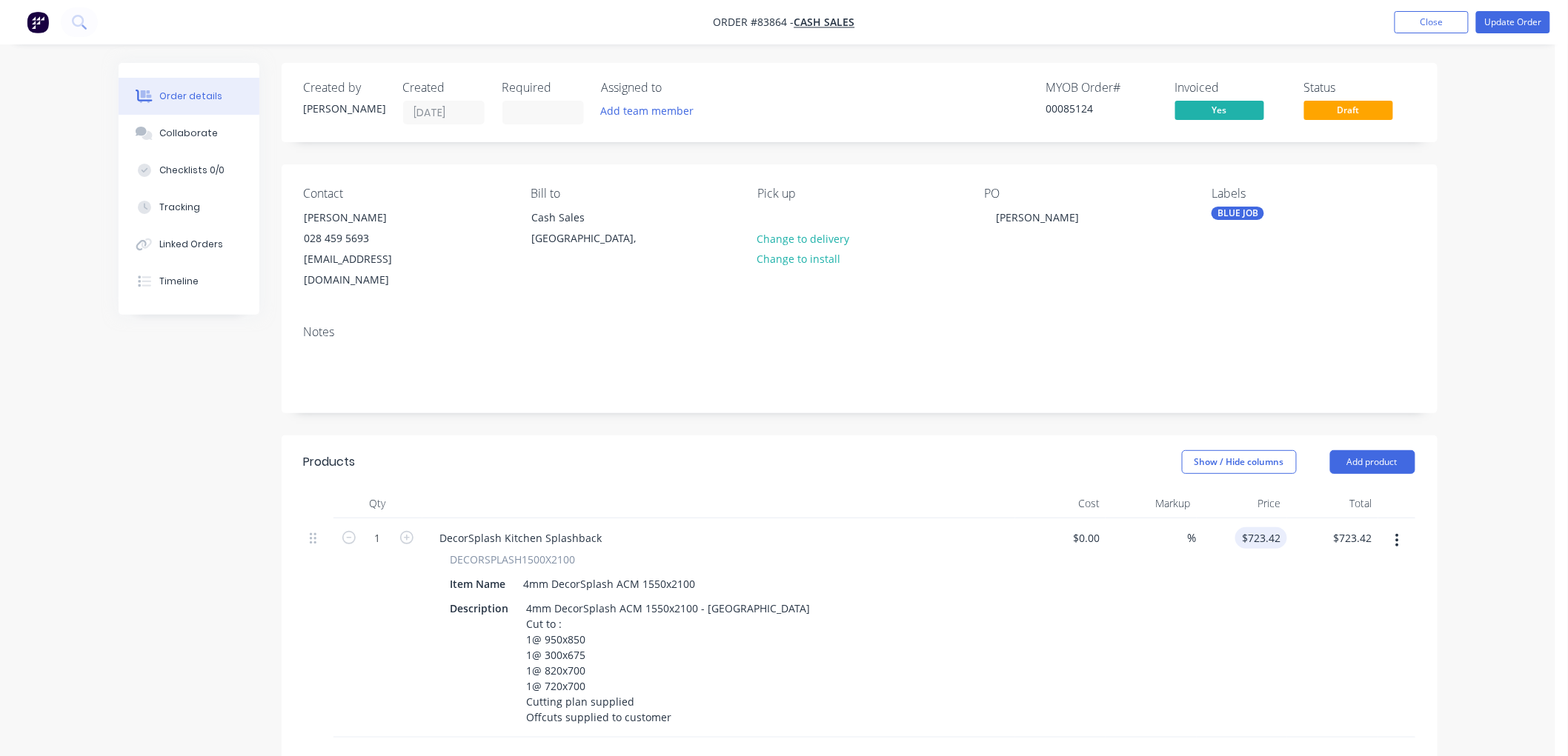
type input "723.42"
click at [1258, 527] on input "723.42" at bounding box center [1266, 537] width 40 height 21
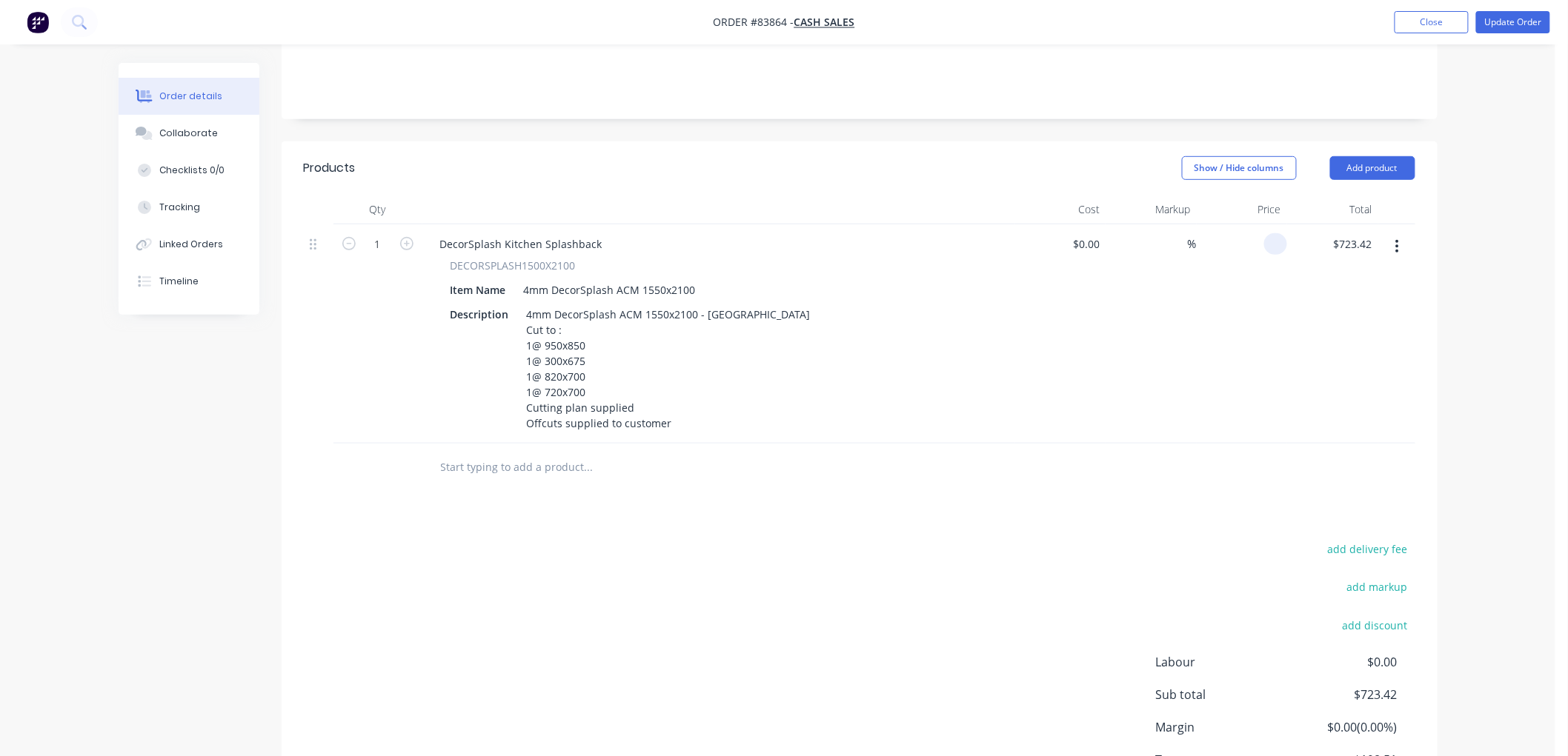
scroll to position [329, 0]
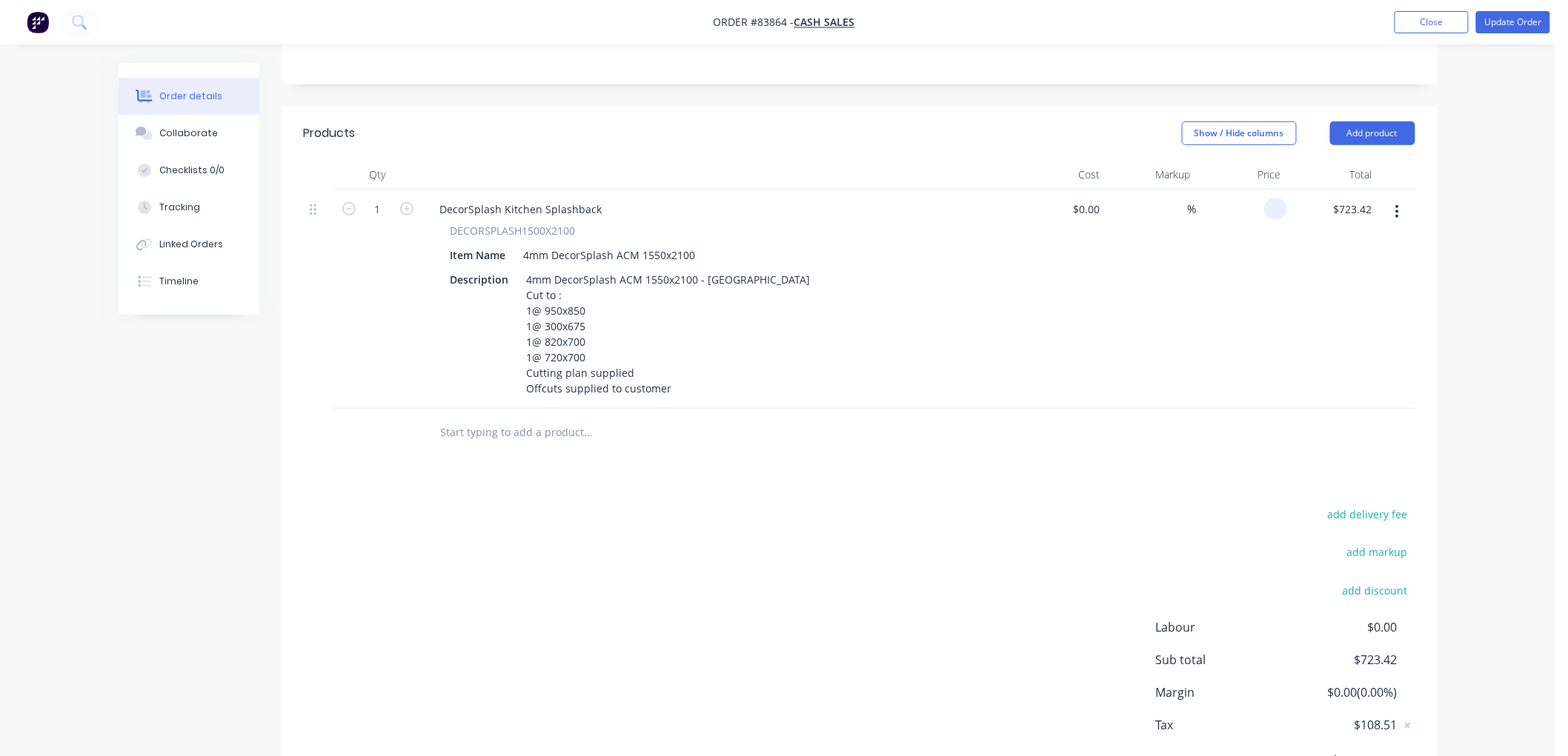
type input "$0.00"
click at [1490, 513] on div "Order details Collaborate Checklists 0/0 Tracking Linked Orders Timeline Order …" at bounding box center [778, 253] width 1555 height 1163
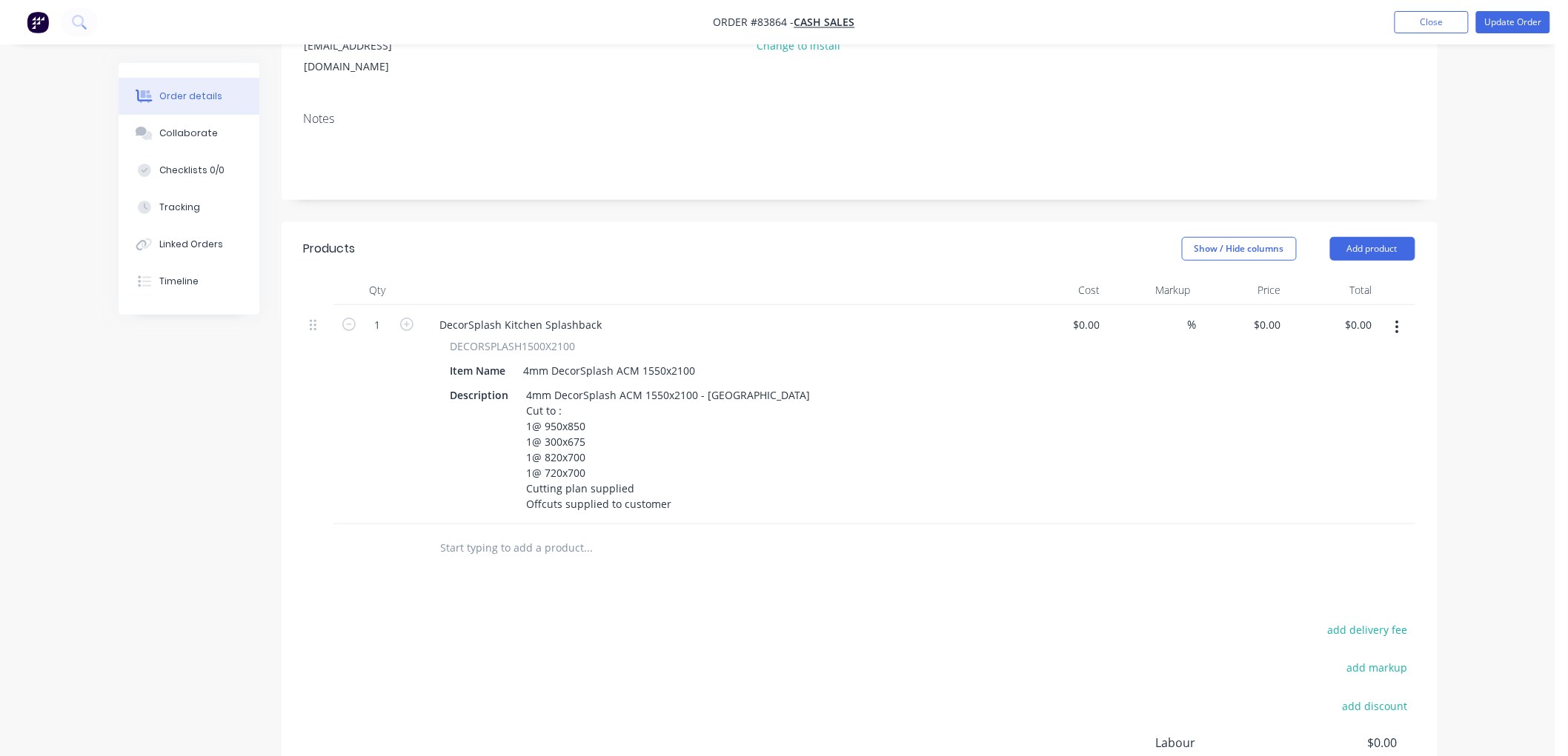
scroll to position [386, 0]
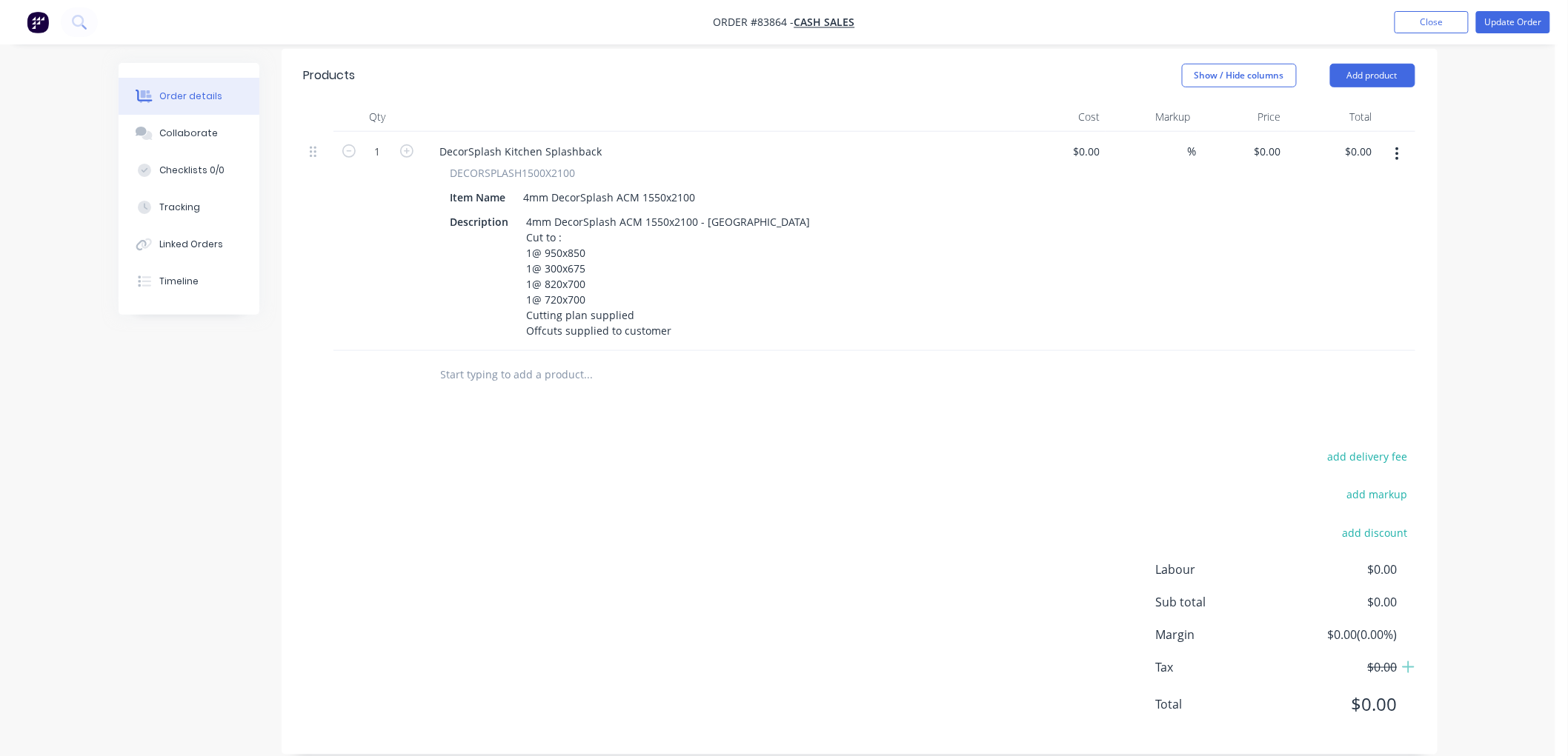
click at [514, 360] on input "text" at bounding box center [588, 375] width 296 height 30
type input "Duplicate Order"
click at [1520, 22] on button "Update Order" at bounding box center [1512, 22] width 74 height 22
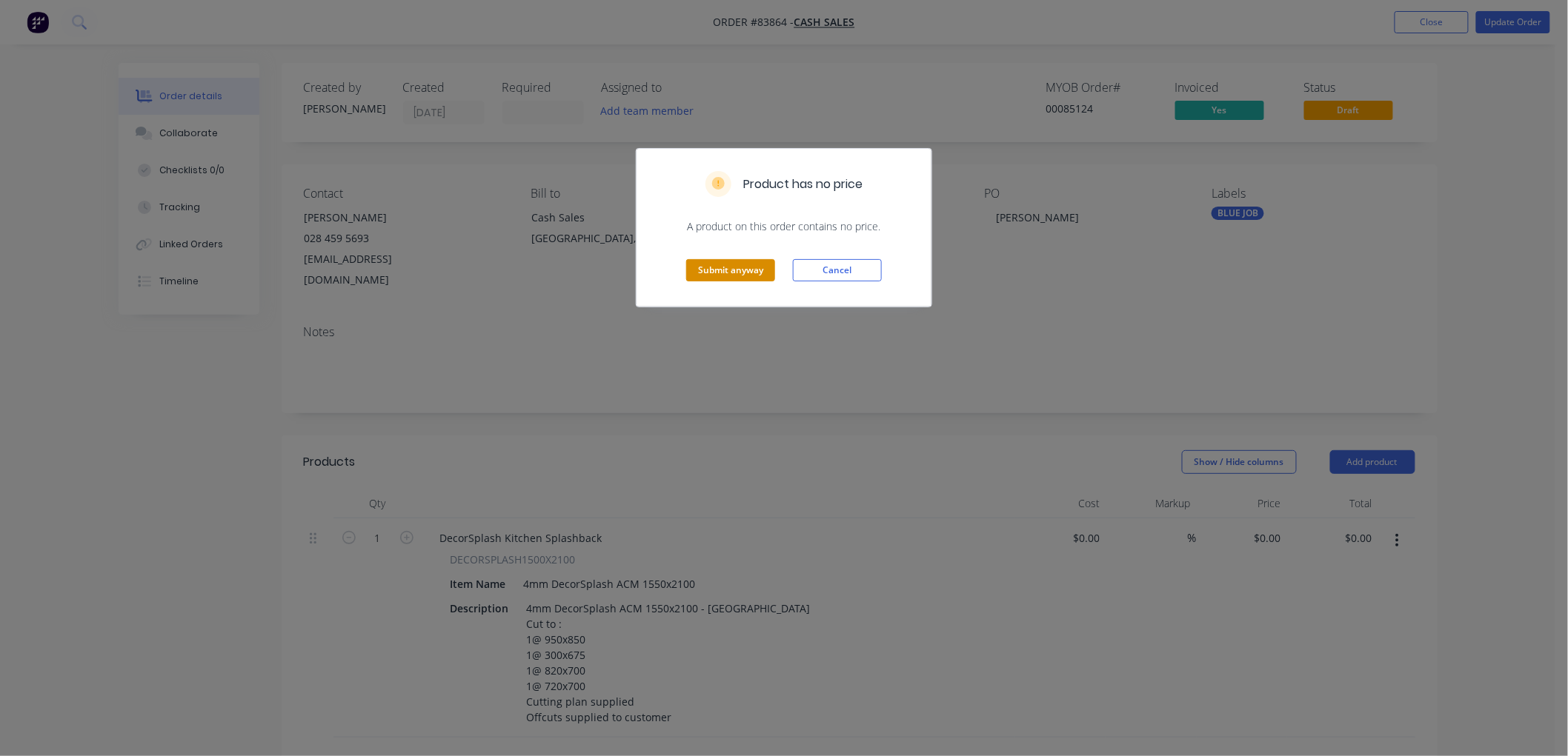
click at [716, 270] on button "Submit anyway" at bounding box center [730, 270] width 89 height 22
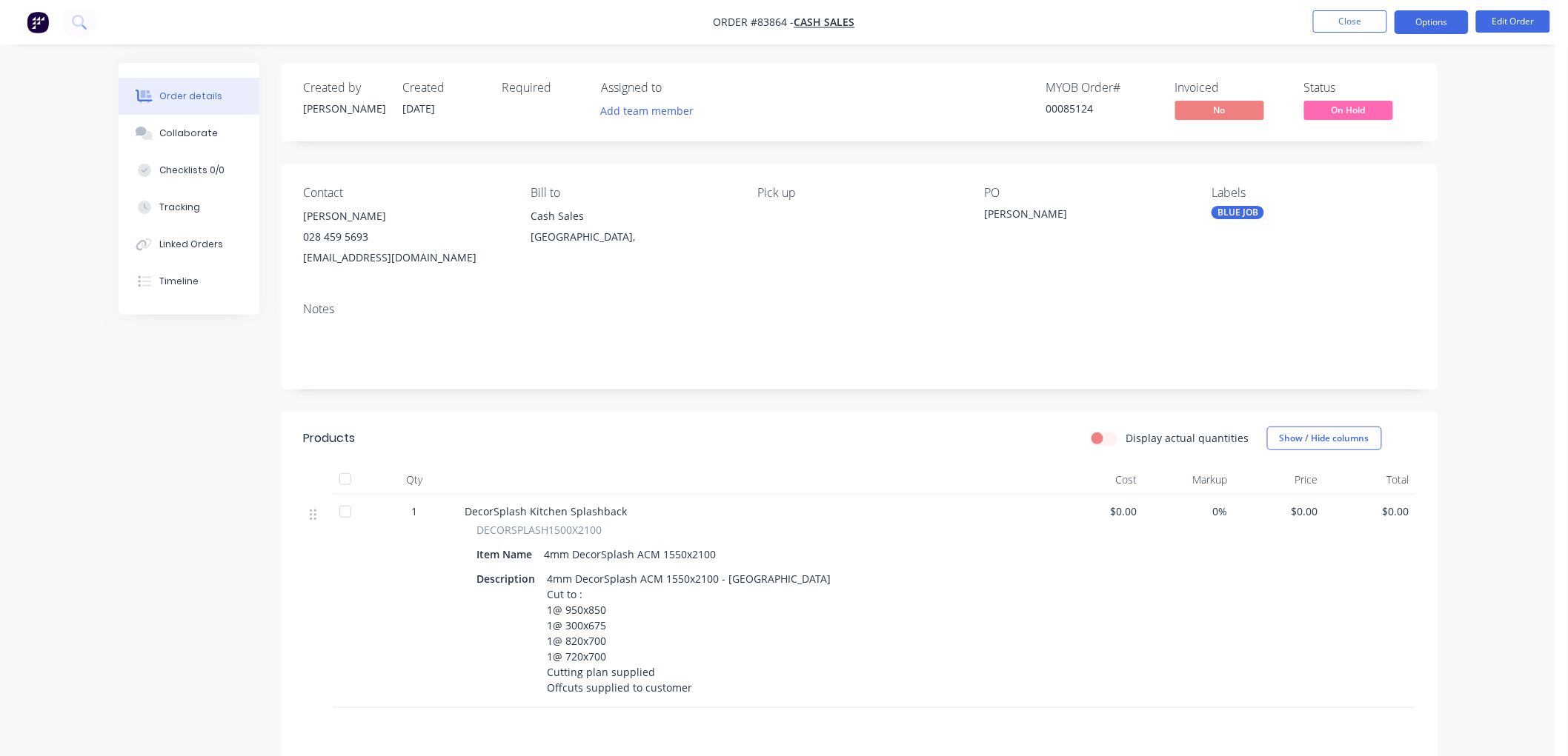
click at [1417, 25] on button "Options" at bounding box center [1431, 22] width 74 height 24
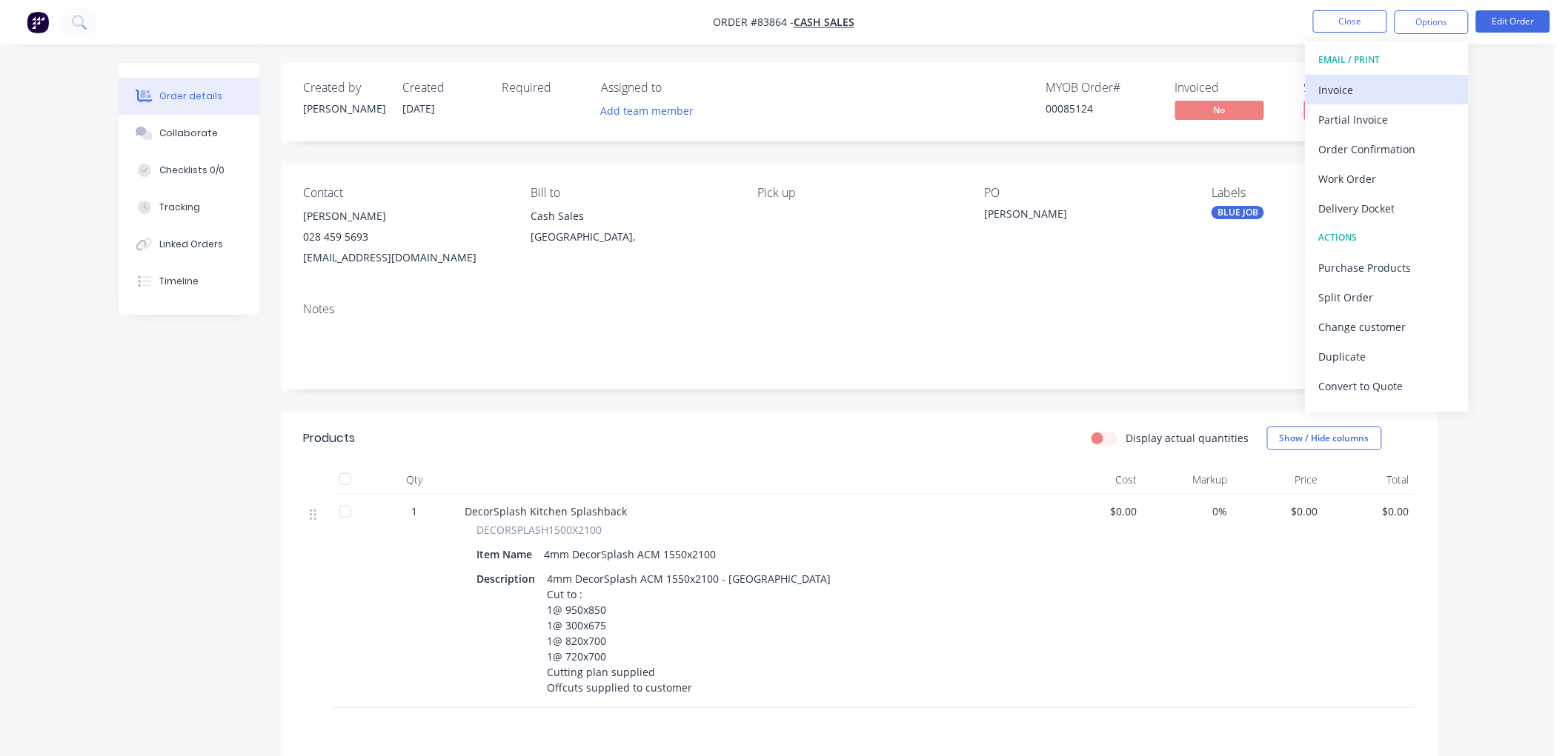
click at [1375, 95] on div "Invoice" at bounding box center [1387, 89] width 137 height 21
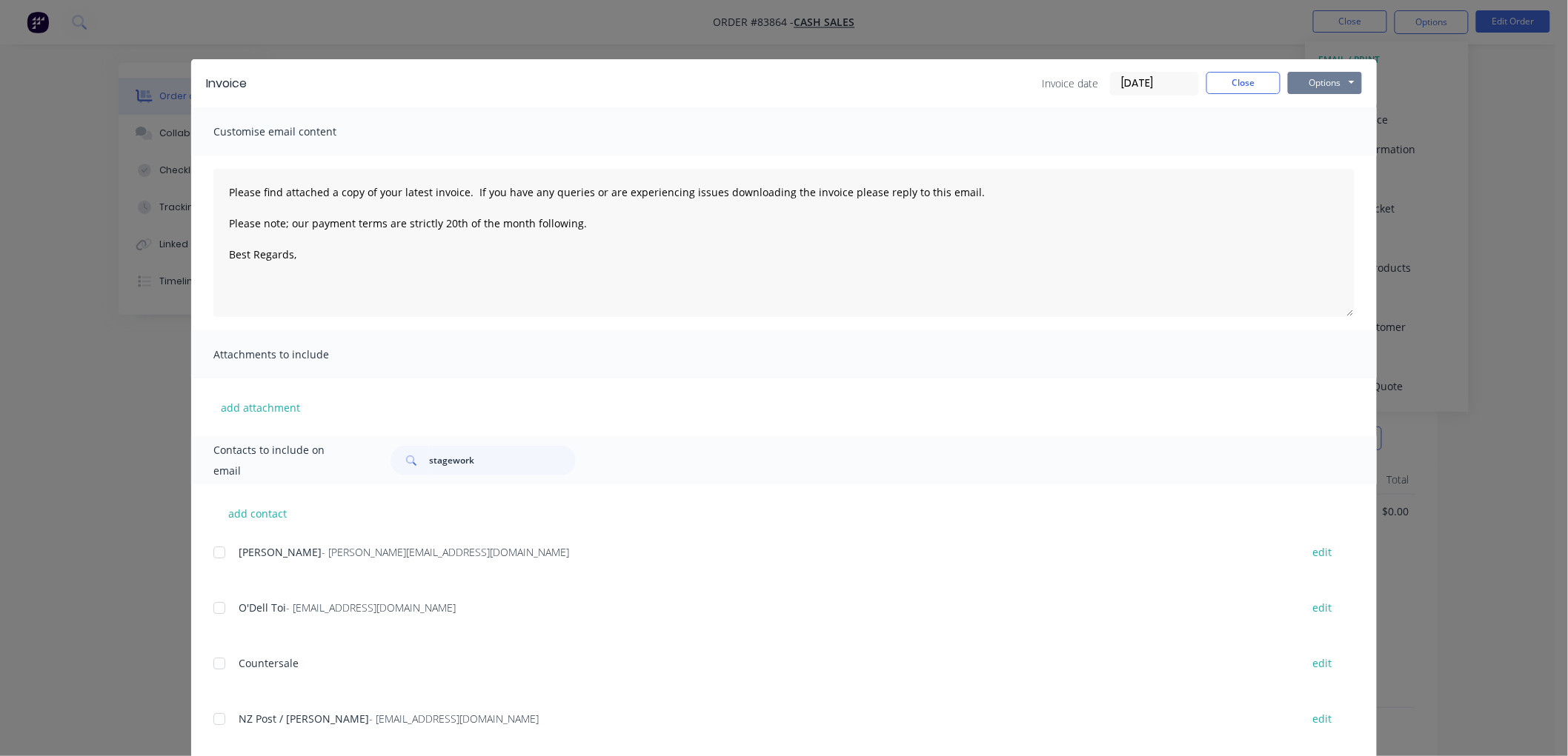
click at [1342, 76] on button "Options" at bounding box center [1324, 83] width 74 height 22
click at [1325, 131] on button "Print" at bounding box center [1335, 133] width 95 height 25
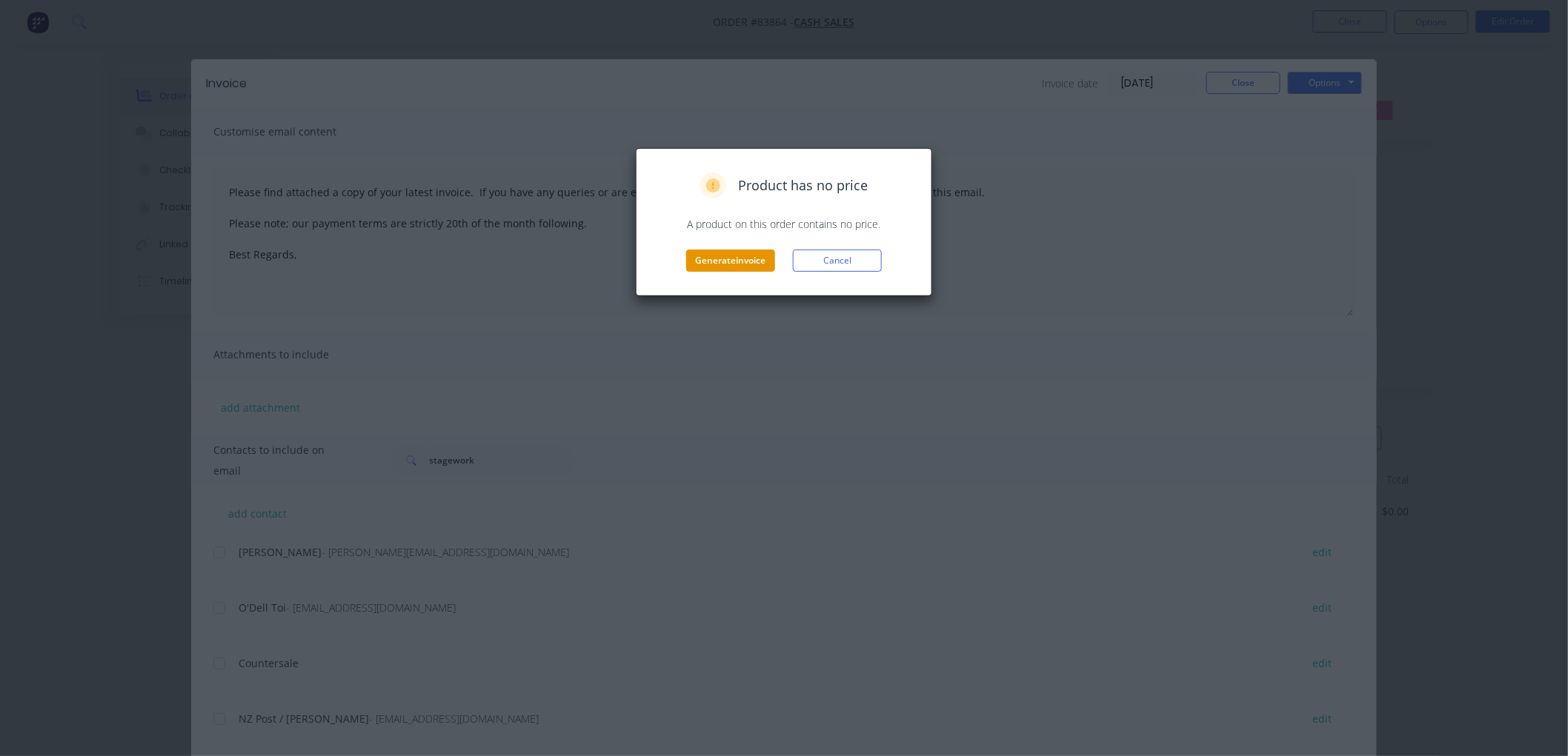
click at [729, 255] on button "Generate invoice" at bounding box center [730, 260] width 89 height 22
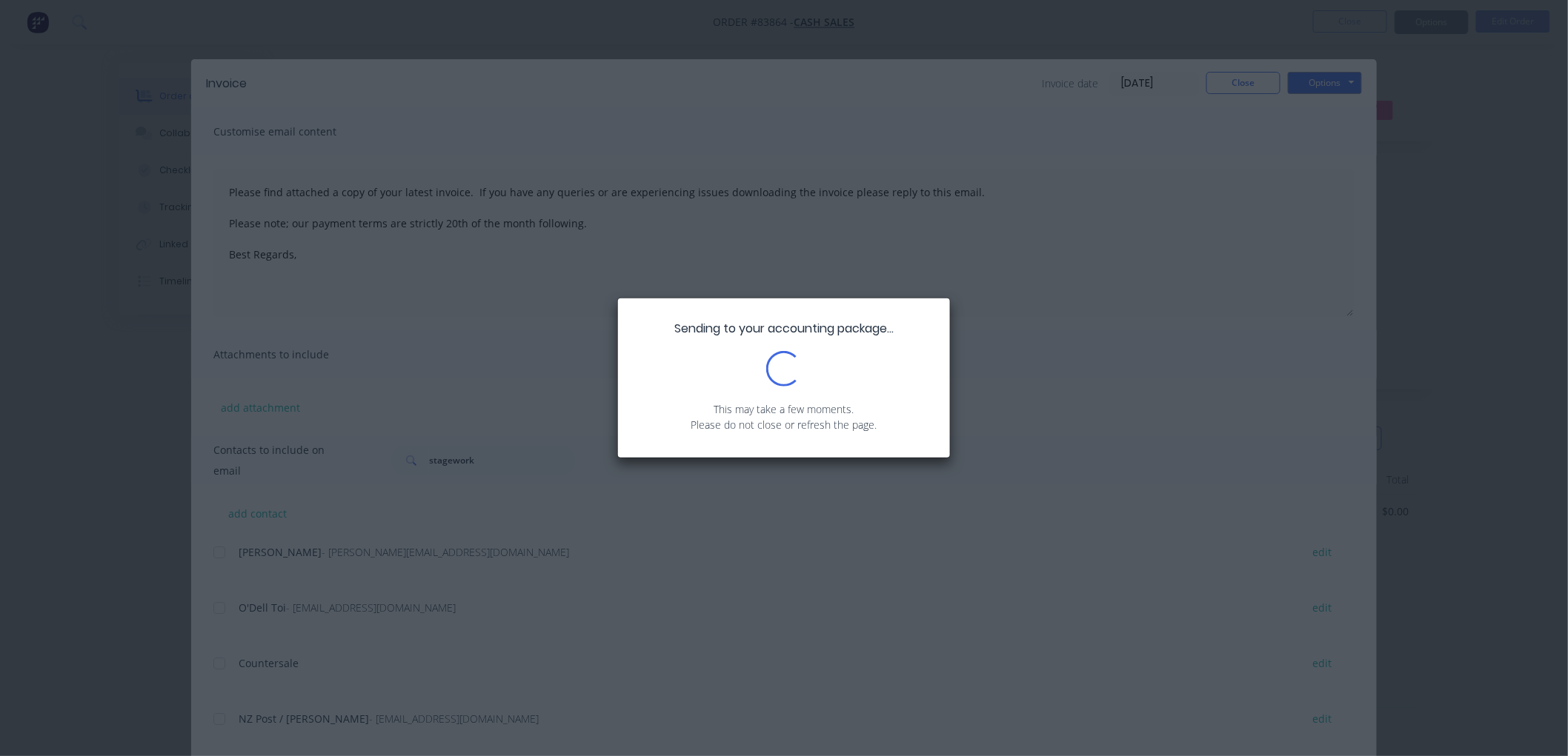
type textarea "Please find attached a copy of your latest invoice. If you have any queries or …"
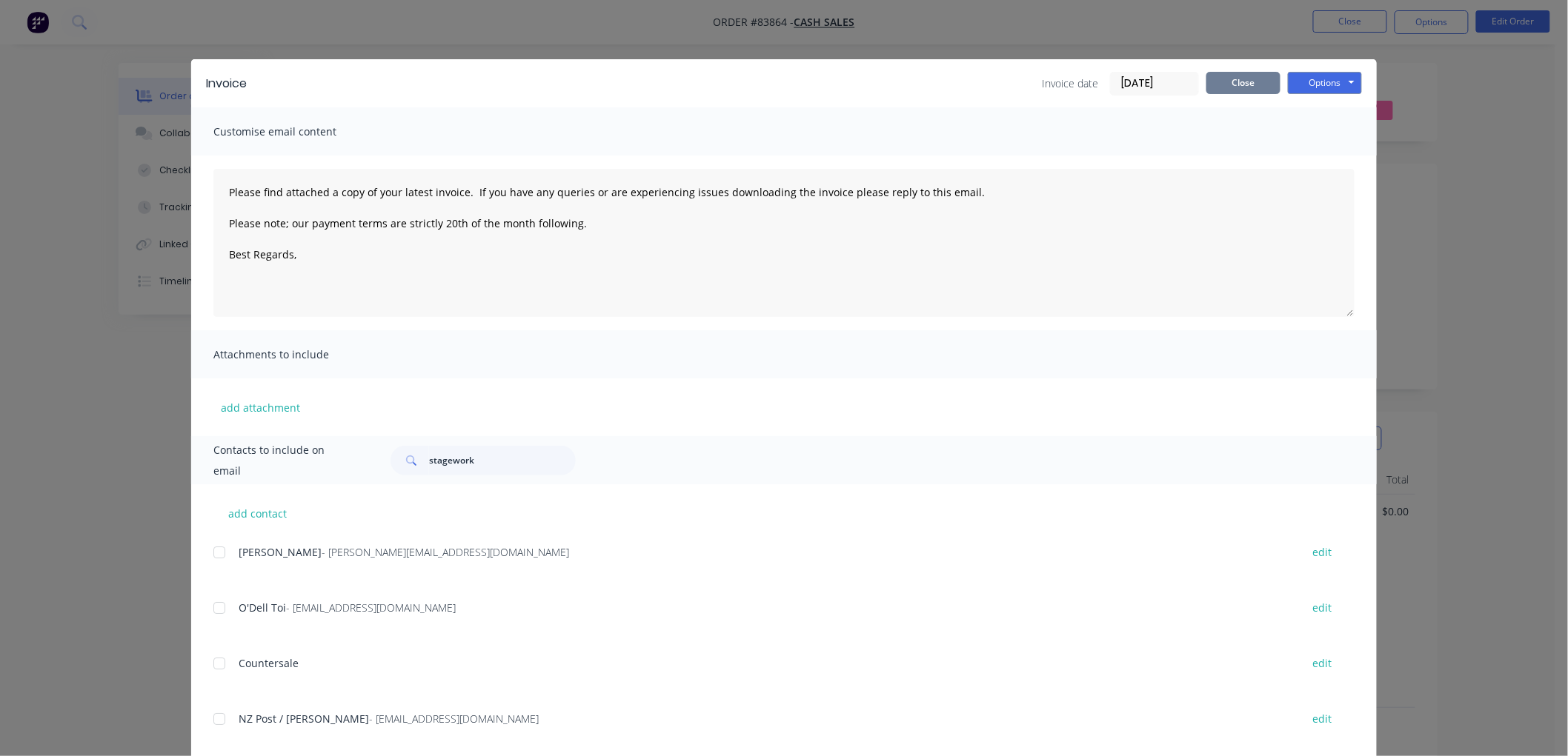
click at [1247, 79] on button "Close" at bounding box center [1242, 83] width 74 height 22
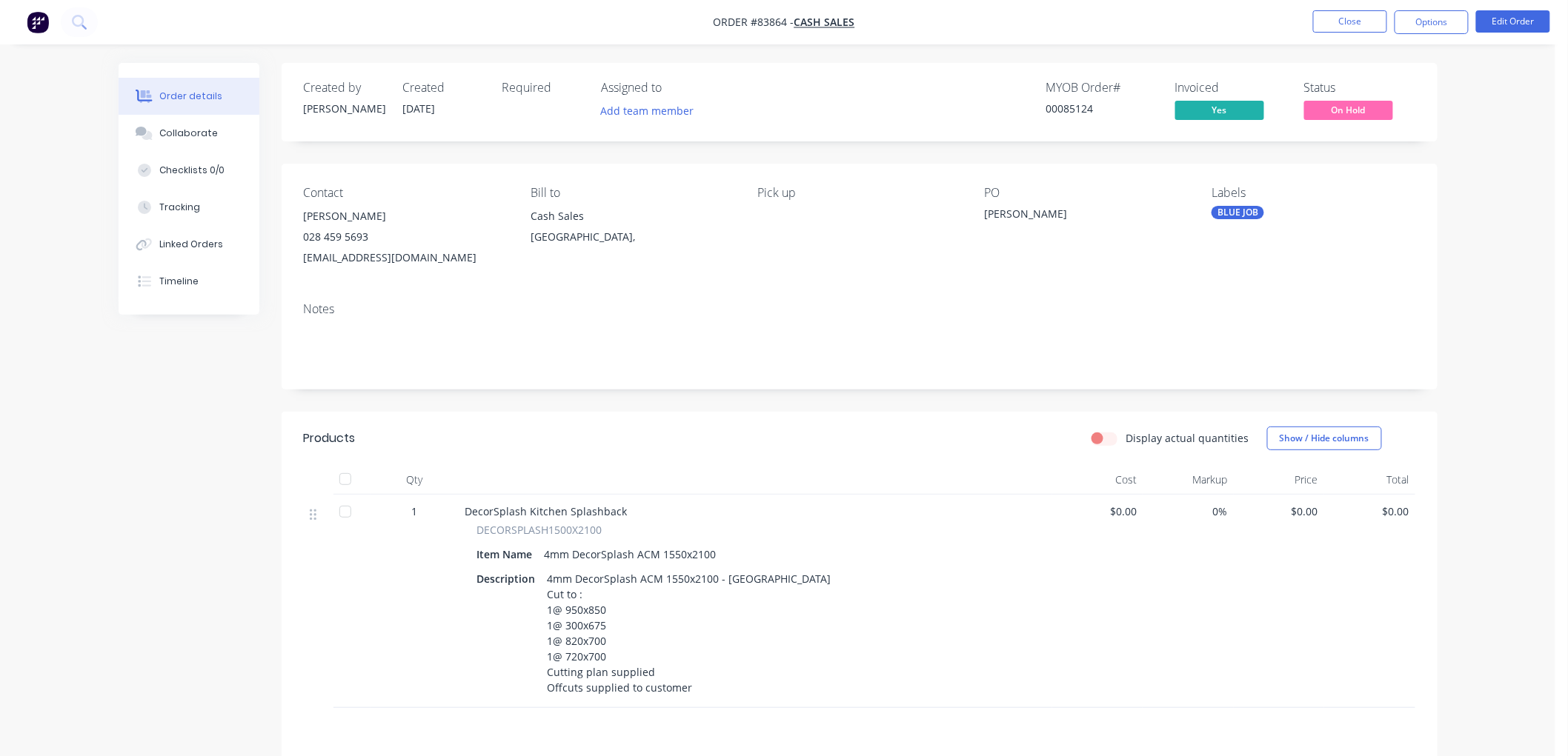
click at [1384, 101] on span "On Hold" at bounding box center [1348, 110] width 89 height 19
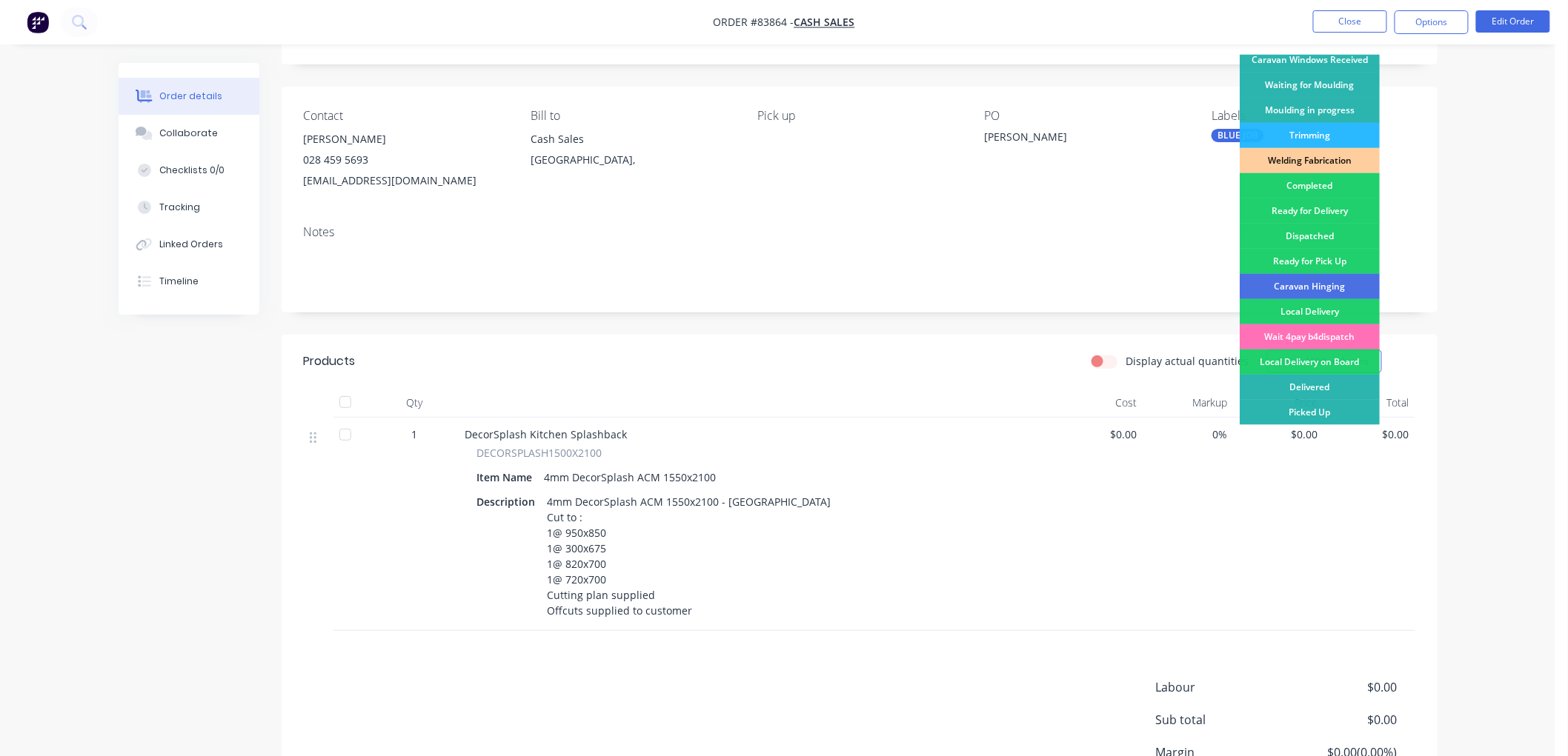
scroll to position [164, 0]
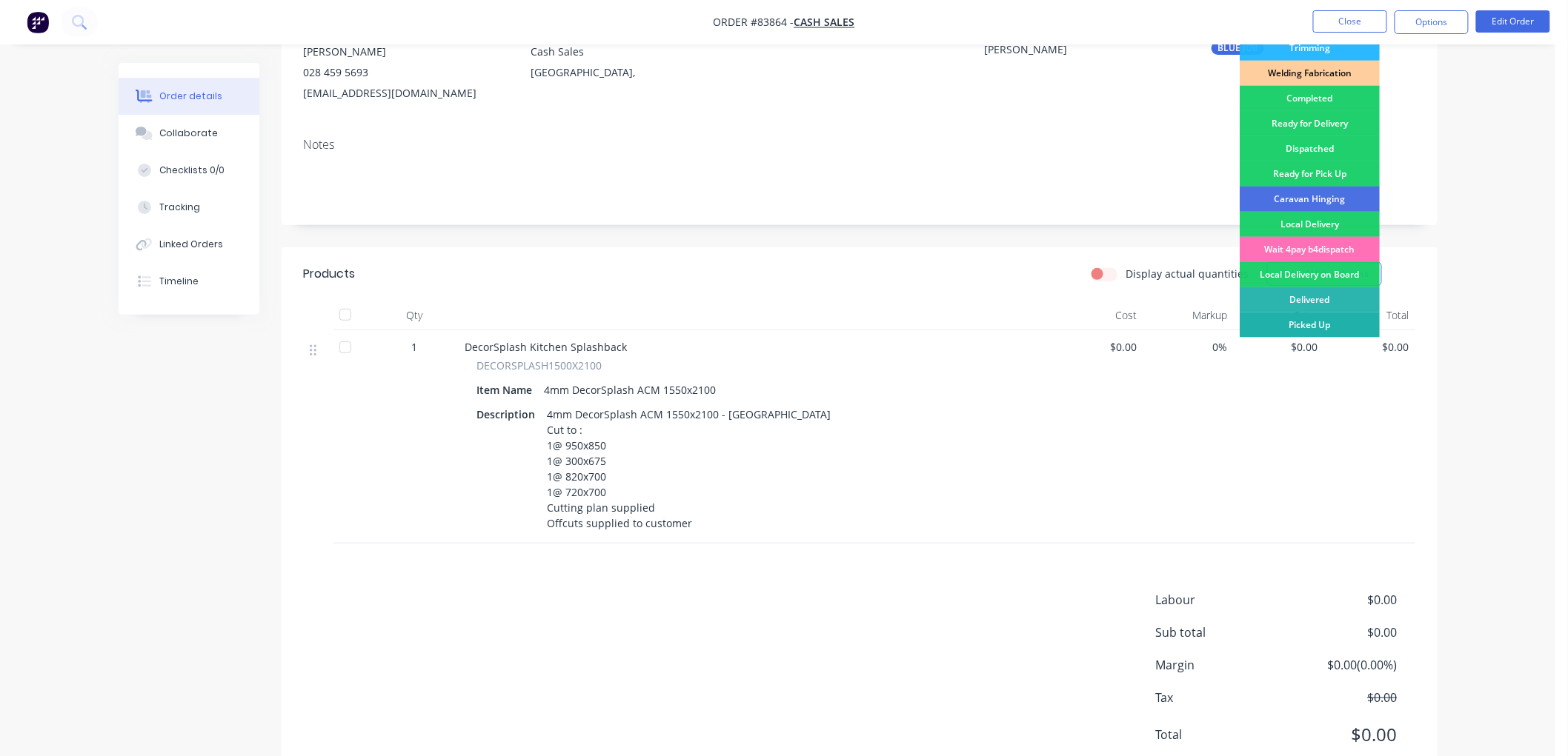
click at [1309, 323] on div "Picked Up" at bounding box center [1309, 325] width 140 height 25
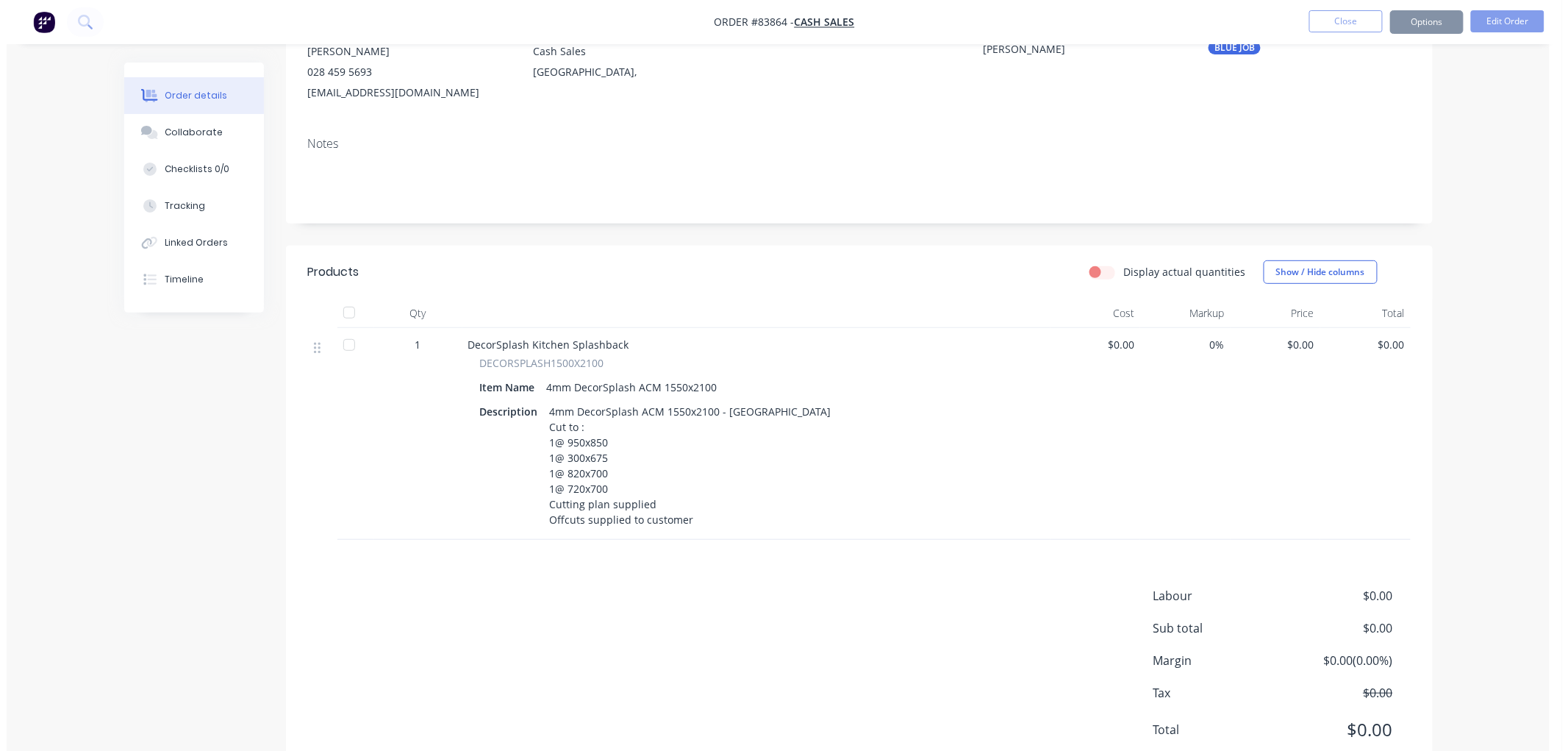
scroll to position [0, 0]
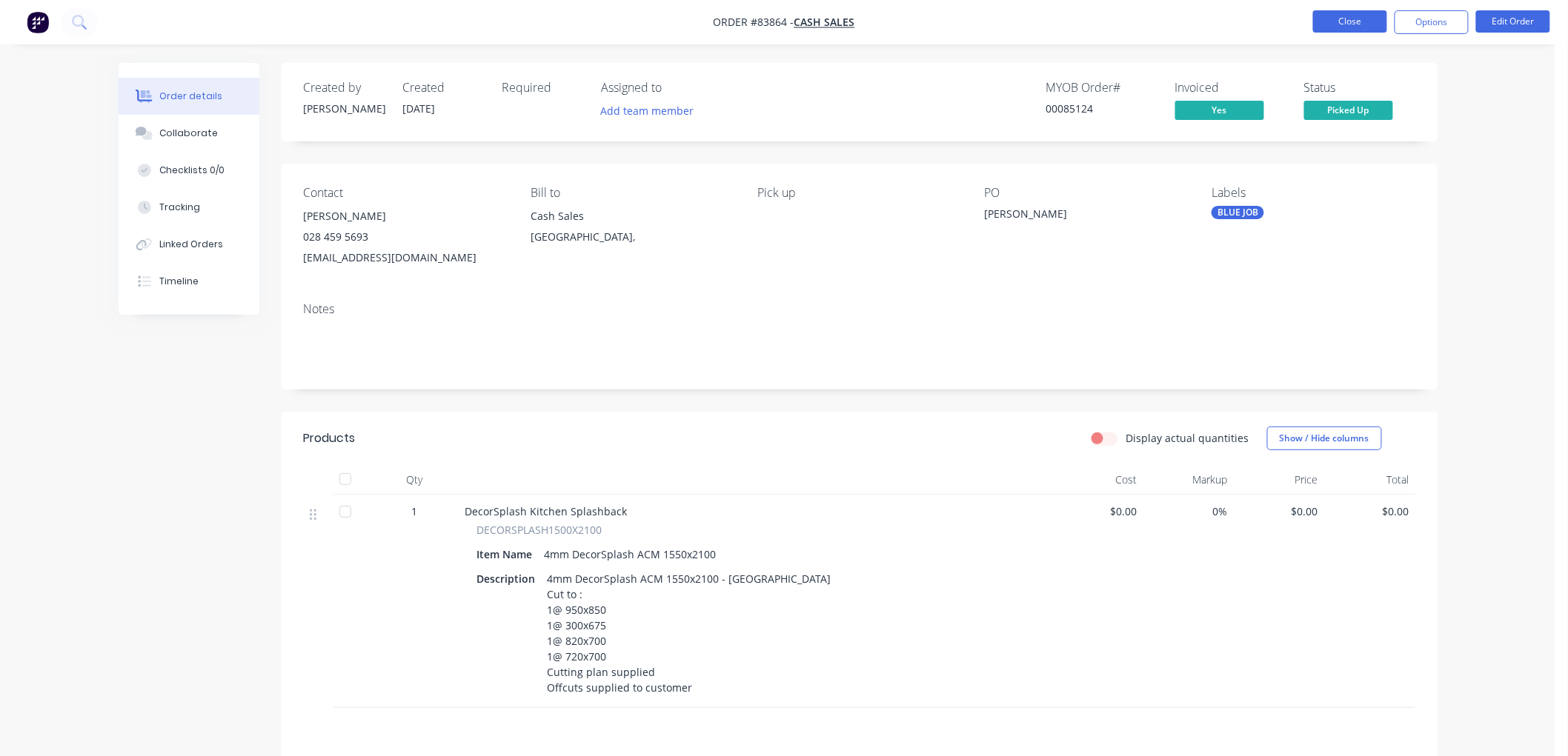
click at [1336, 20] on button "Close" at bounding box center [1349, 21] width 74 height 22
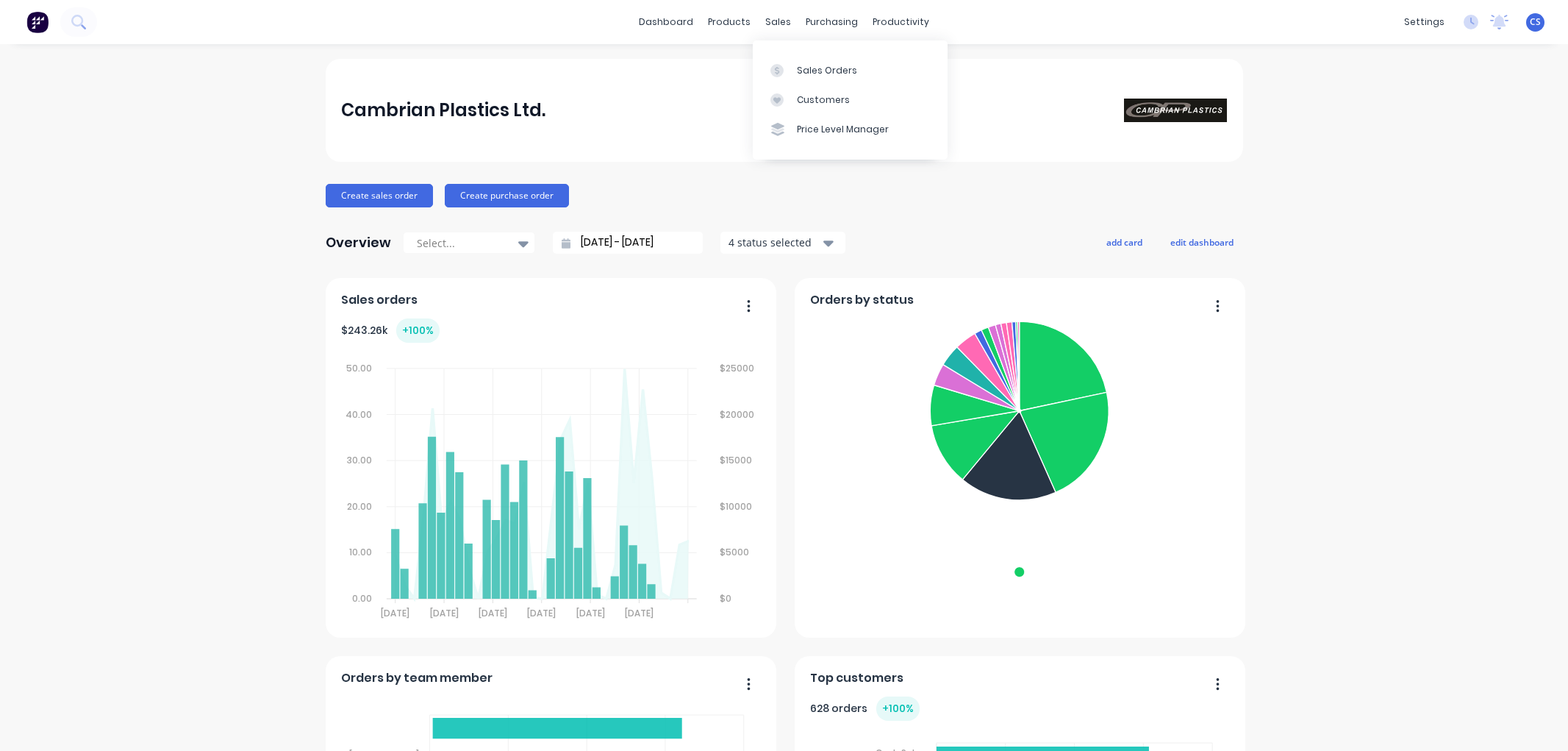
click at [795, 65] on link "Sales Orders" at bounding box center [851, 70] width 195 height 29
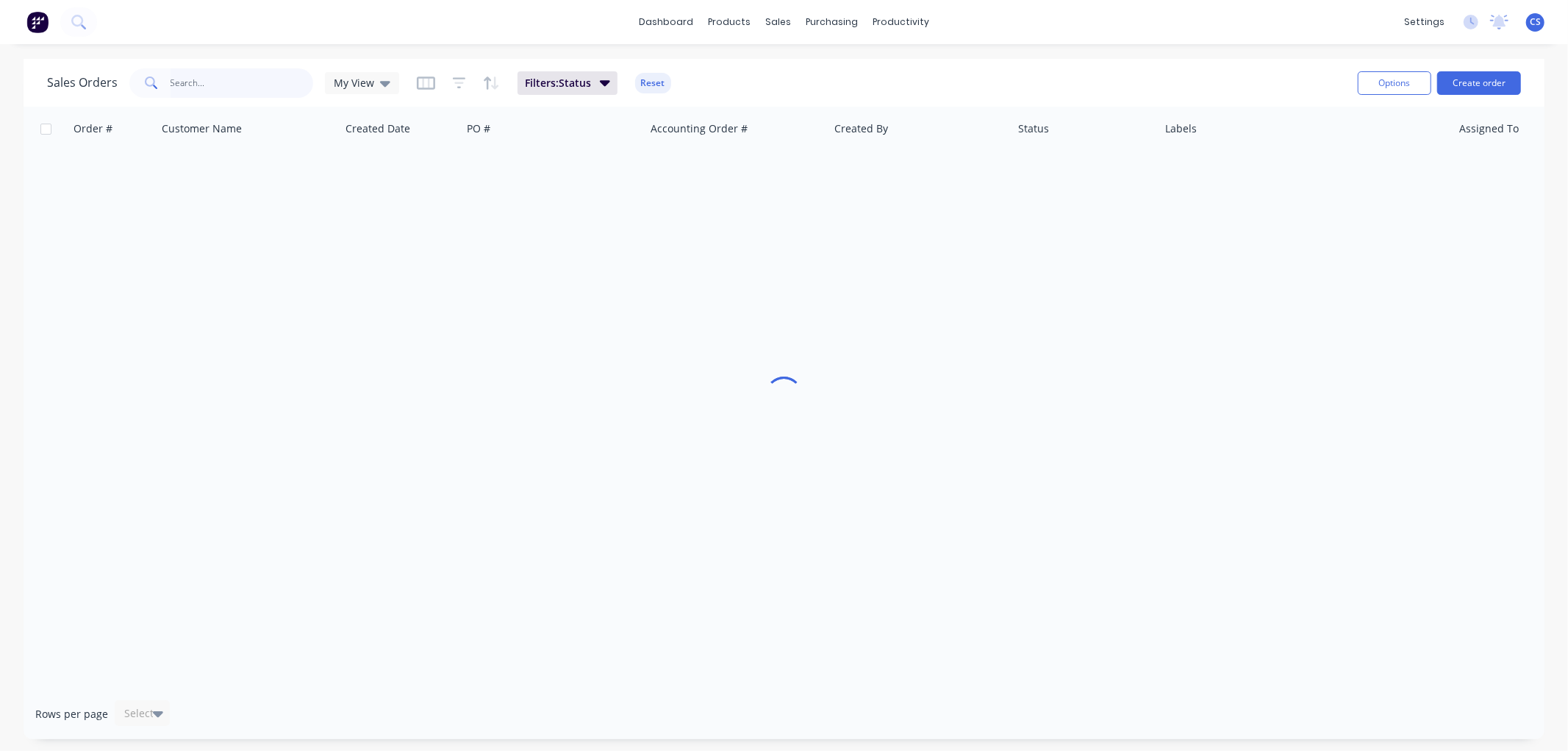
click at [253, 79] on input "text" at bounding box center [242, 83] width 143 height 29
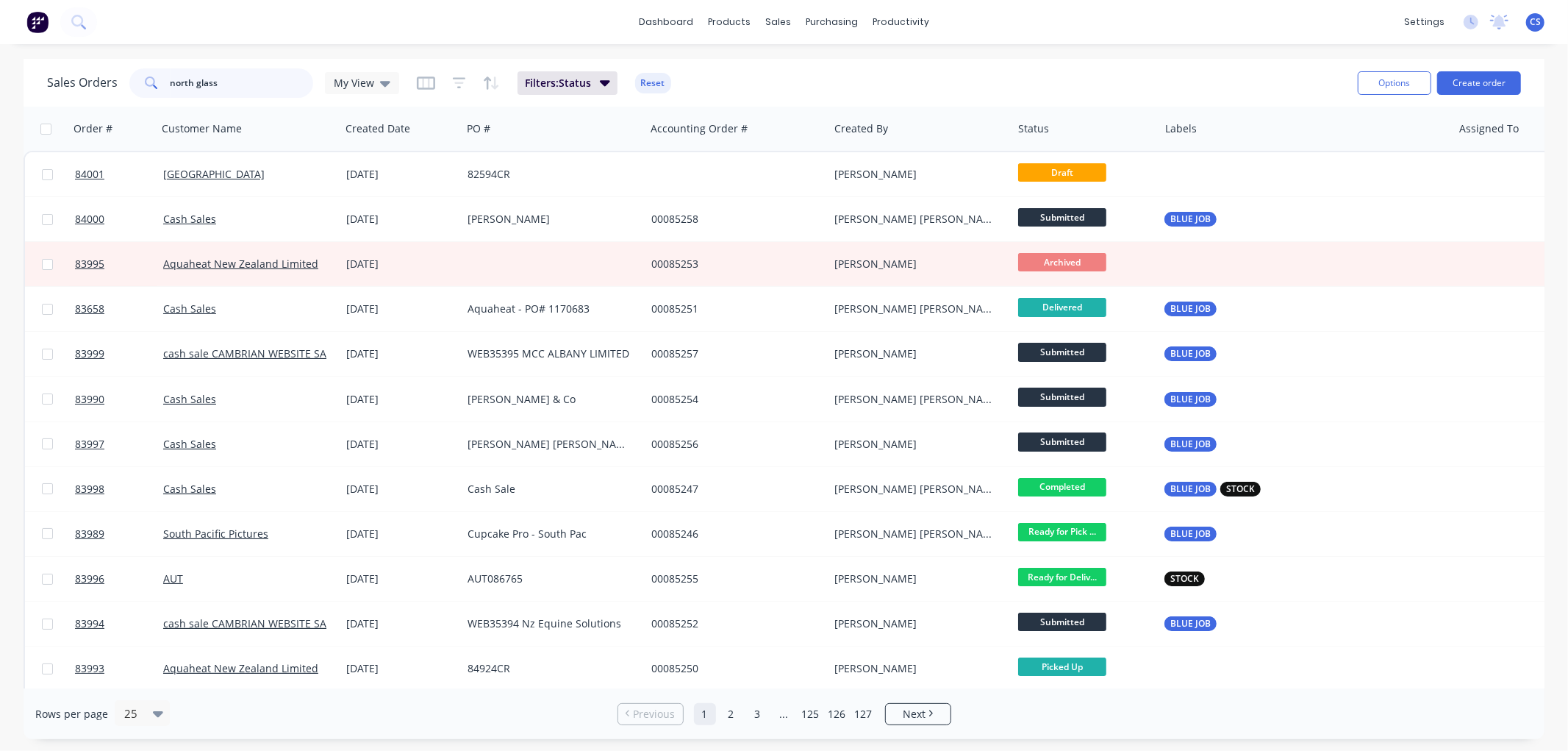
type input "north glass"
